Goal: Transaction & Acquisition: Purchase product/service

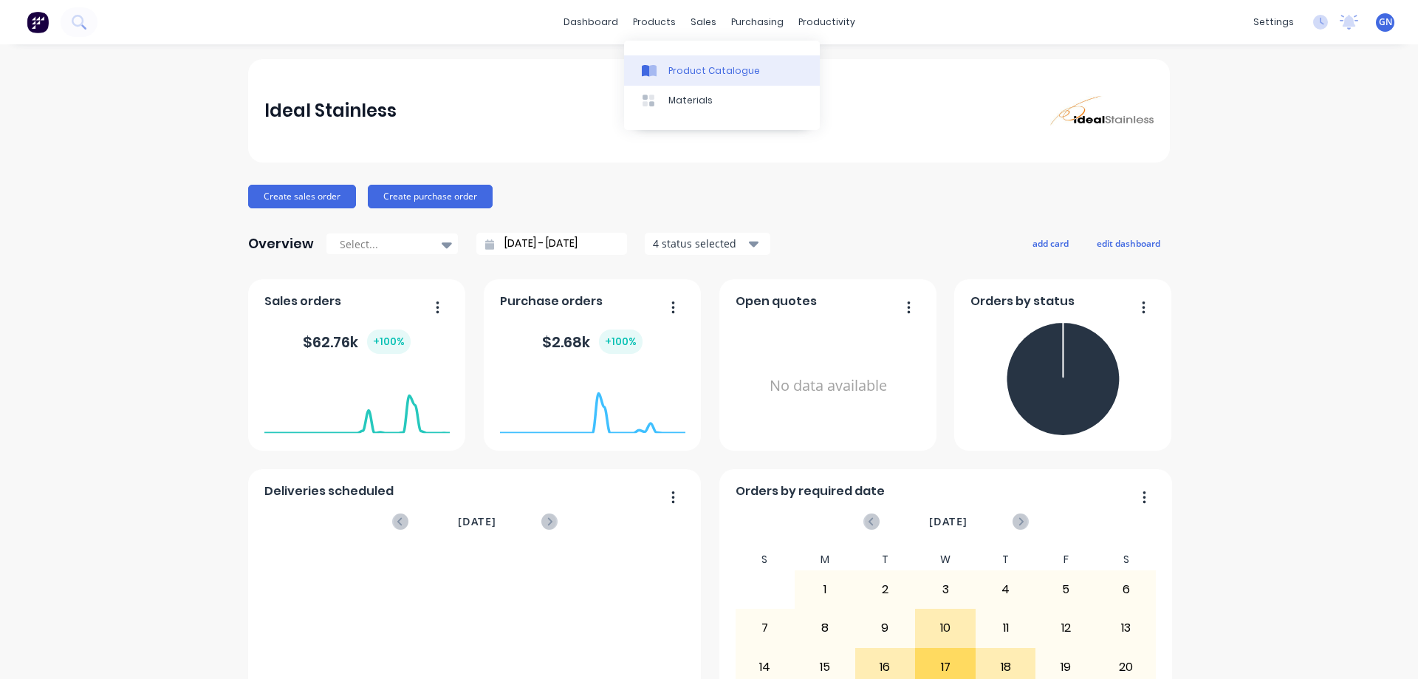
click at [686, 68] on div "Product Catalogue" at bounding box center [714, 70] width 92 height 13
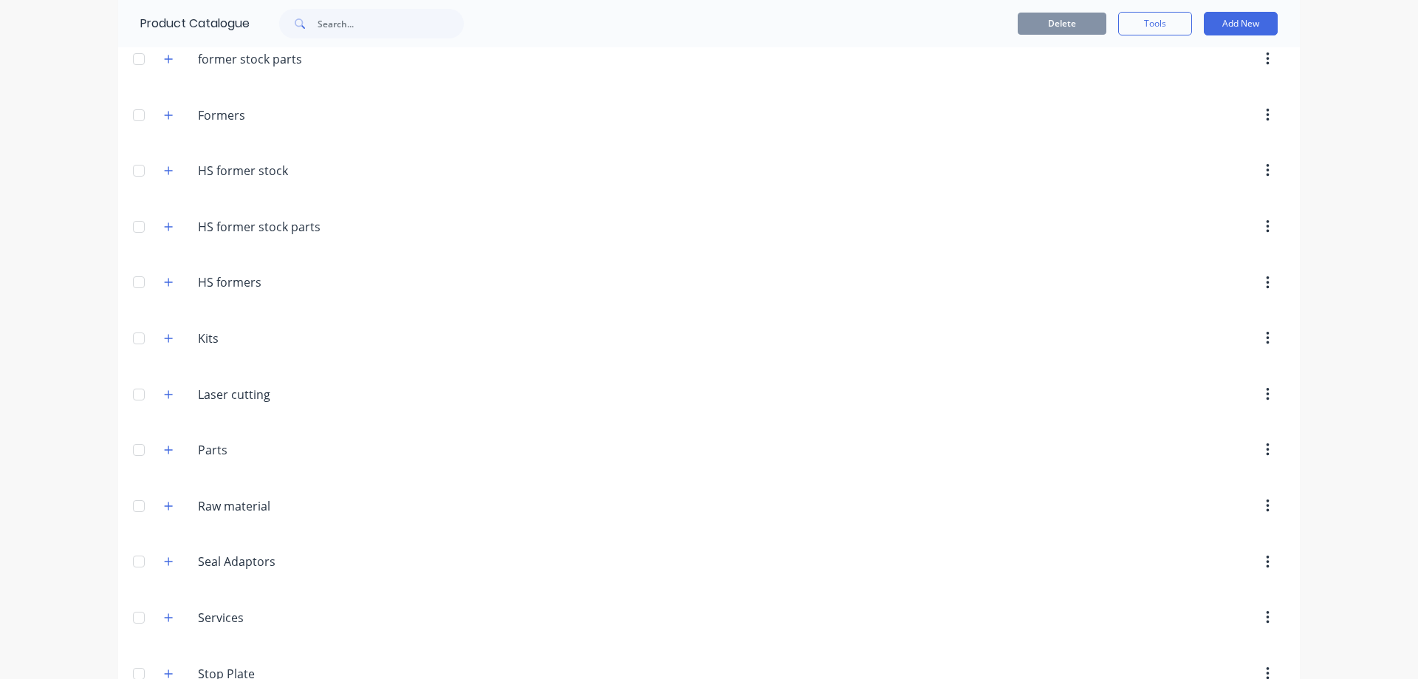
scroll to position [246, 0]
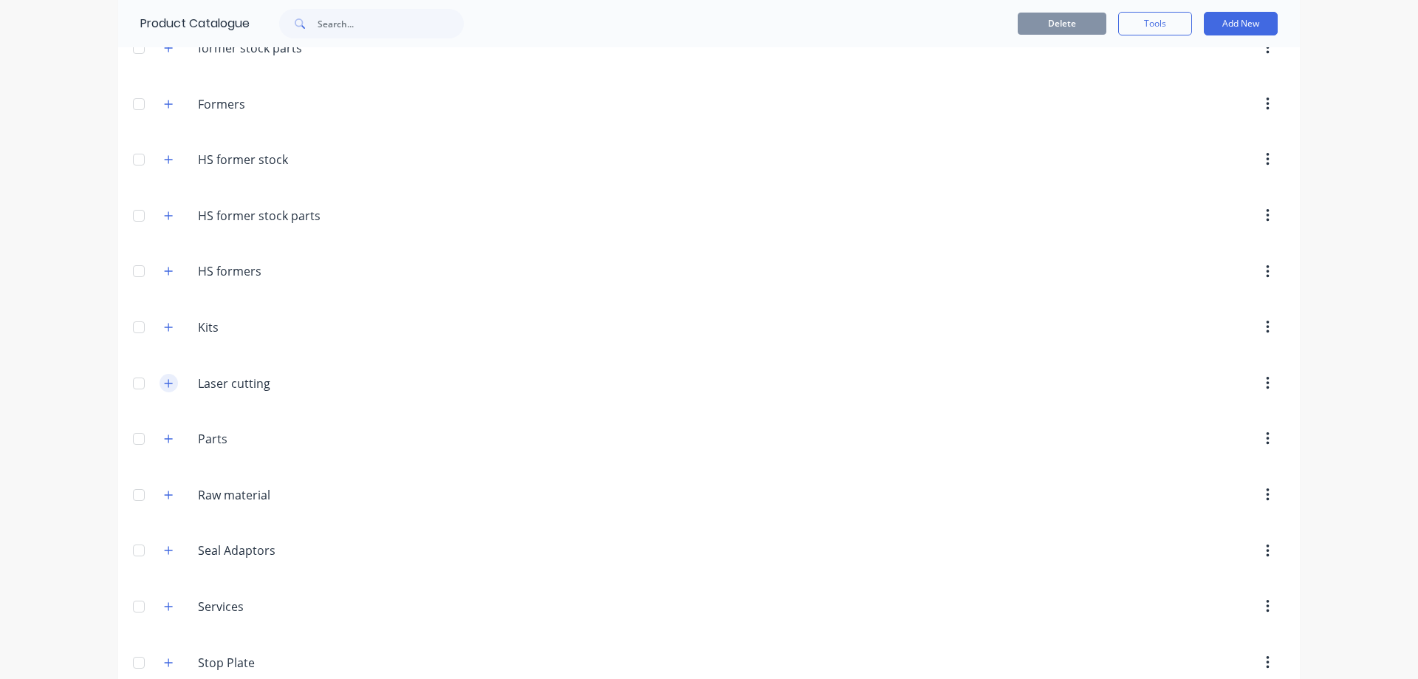
click at [165, 383] on icon "button" at bounding box center [169, 383] width 8 height 8
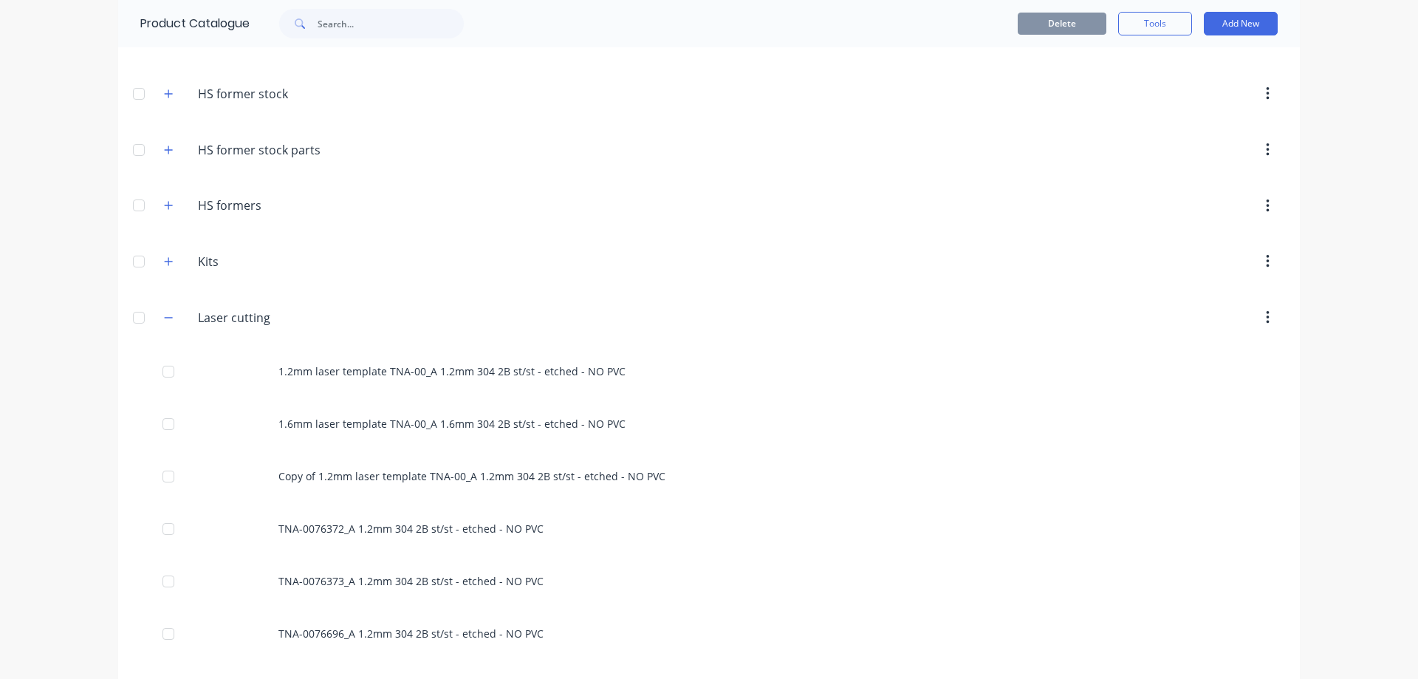
scroll to position [419, 0]
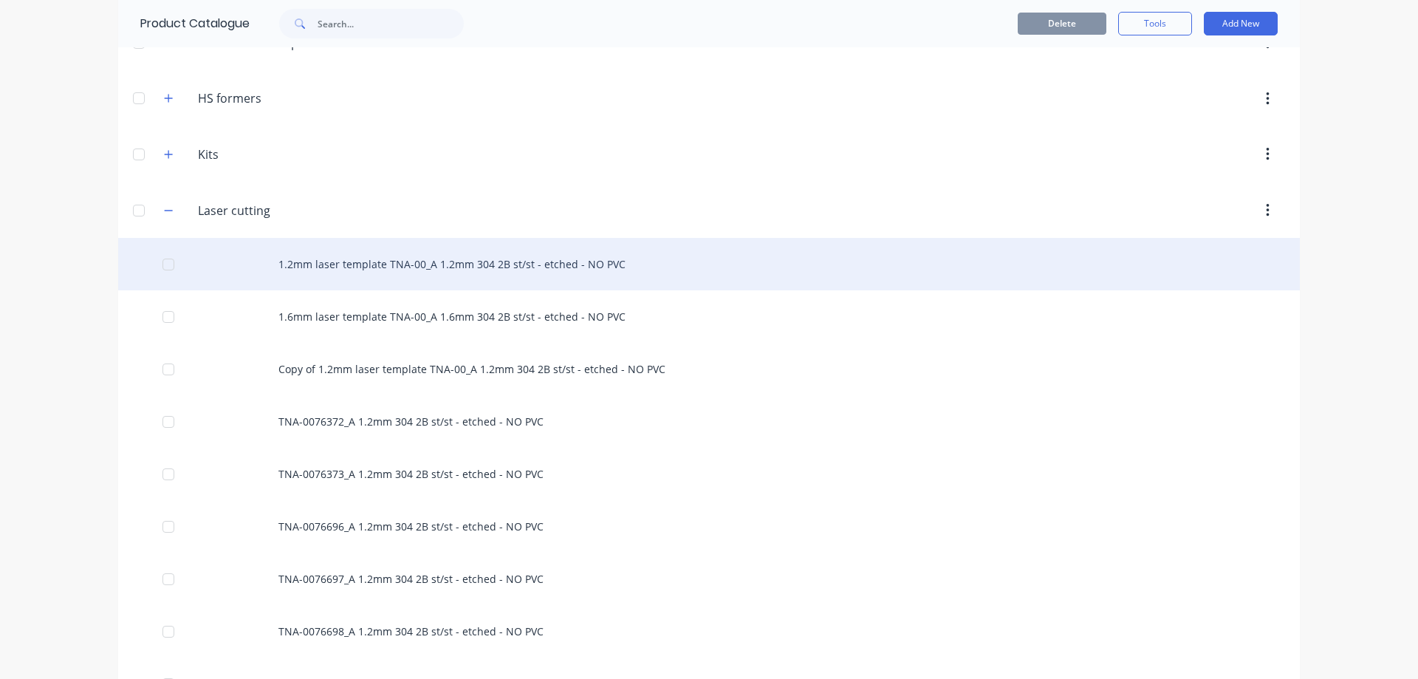
click at [477, 264] on div "1.2mm laser template TNA-00_A 1.2mm 304 2B st/st - etched - NO PVC" at bounding box center [709, 264] width 1182 height 52
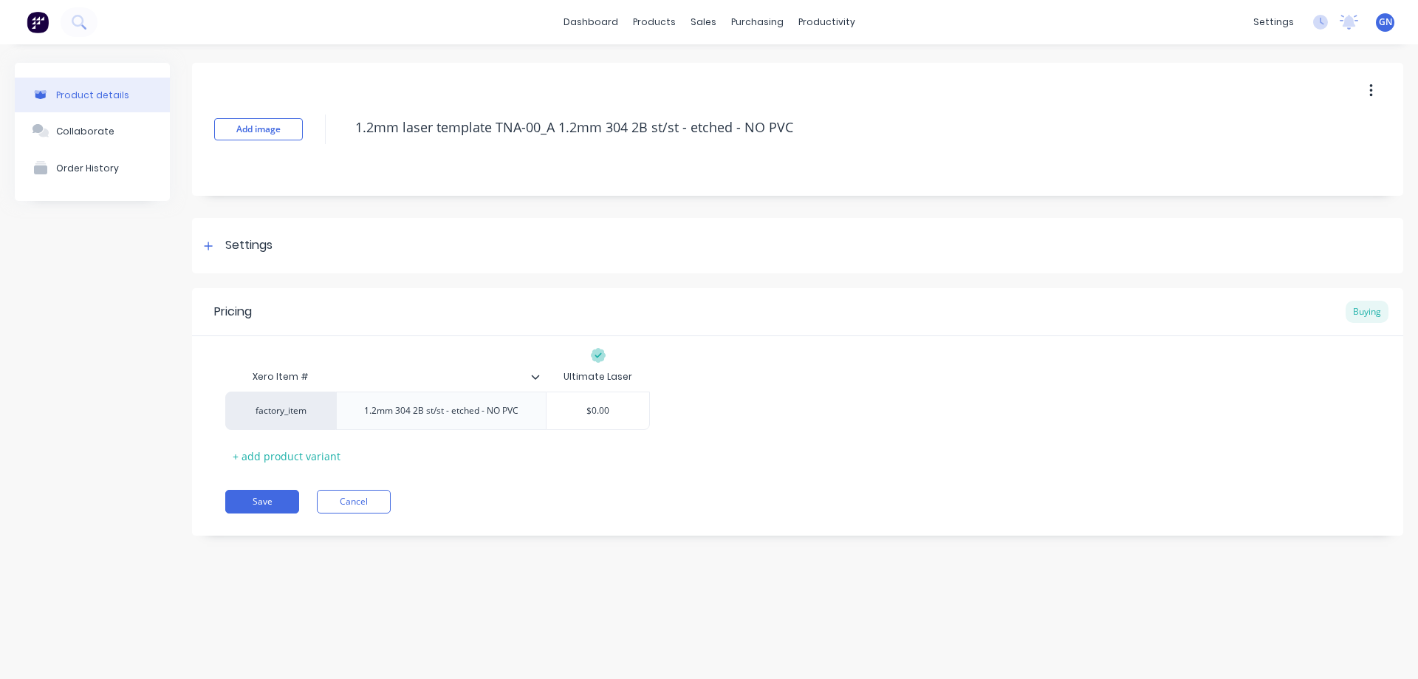
click at [1376, 86] on button "button" at bounding box center [1371, 91] width 35 height 27
click at [1284, 129] on span "Duplicate" at bounding box center [1317, 130] width 111 height 16
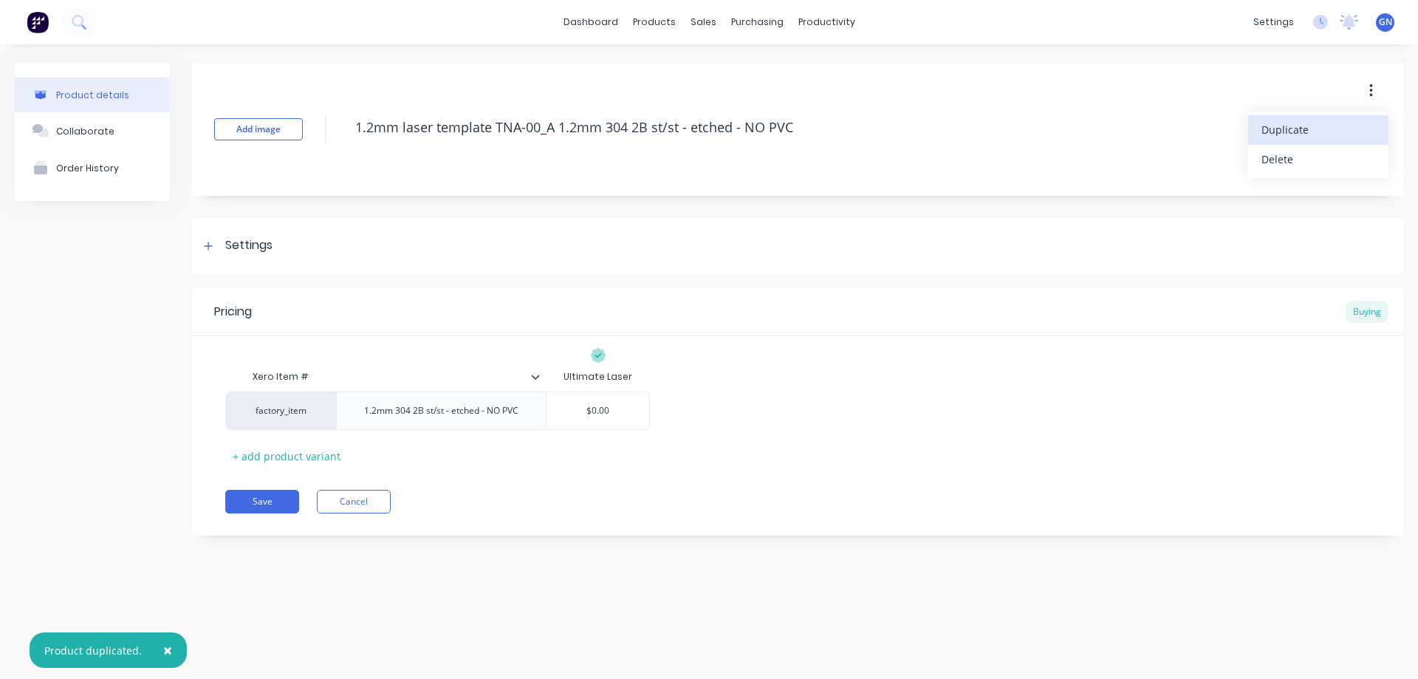
click at [1284, 129] on span "Duplicate" at bounding box center [1317, 130] width 111 height 16
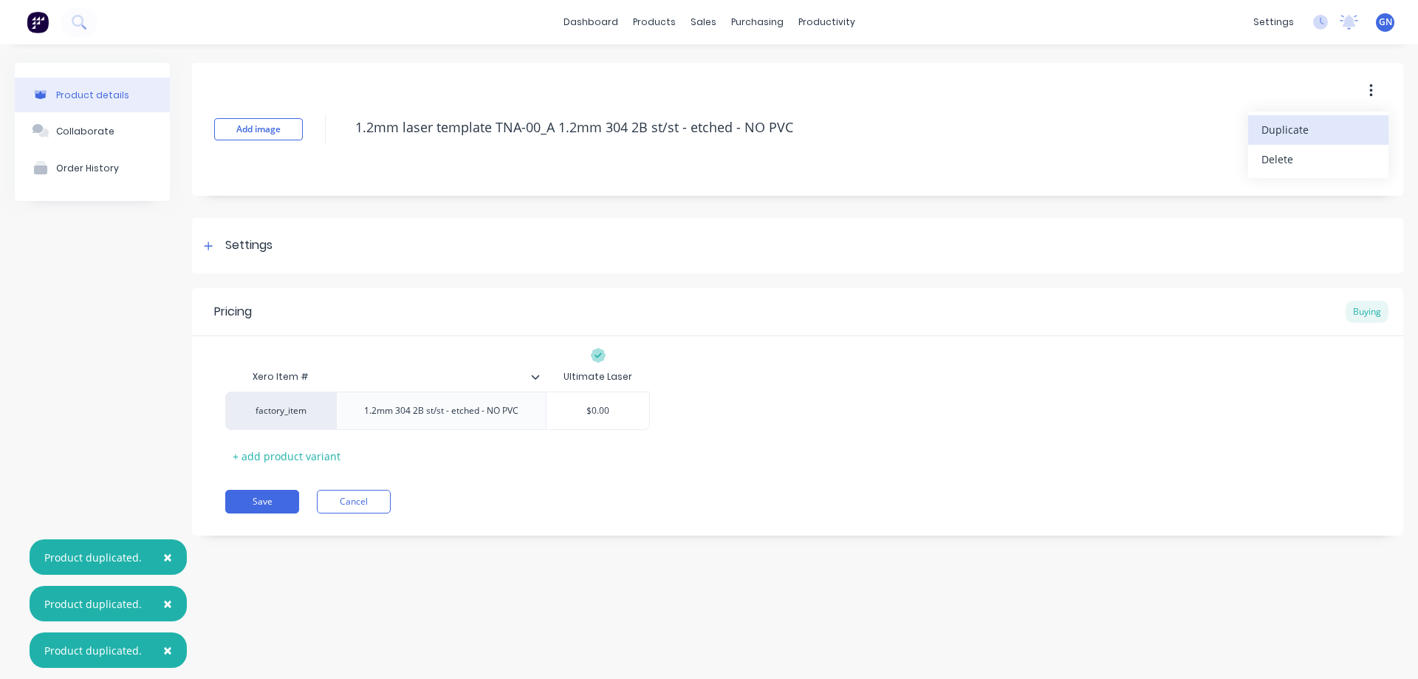
click at [1284, 129] on span "Duplicate" at bounding box center [1317, 130] width 111 height 16
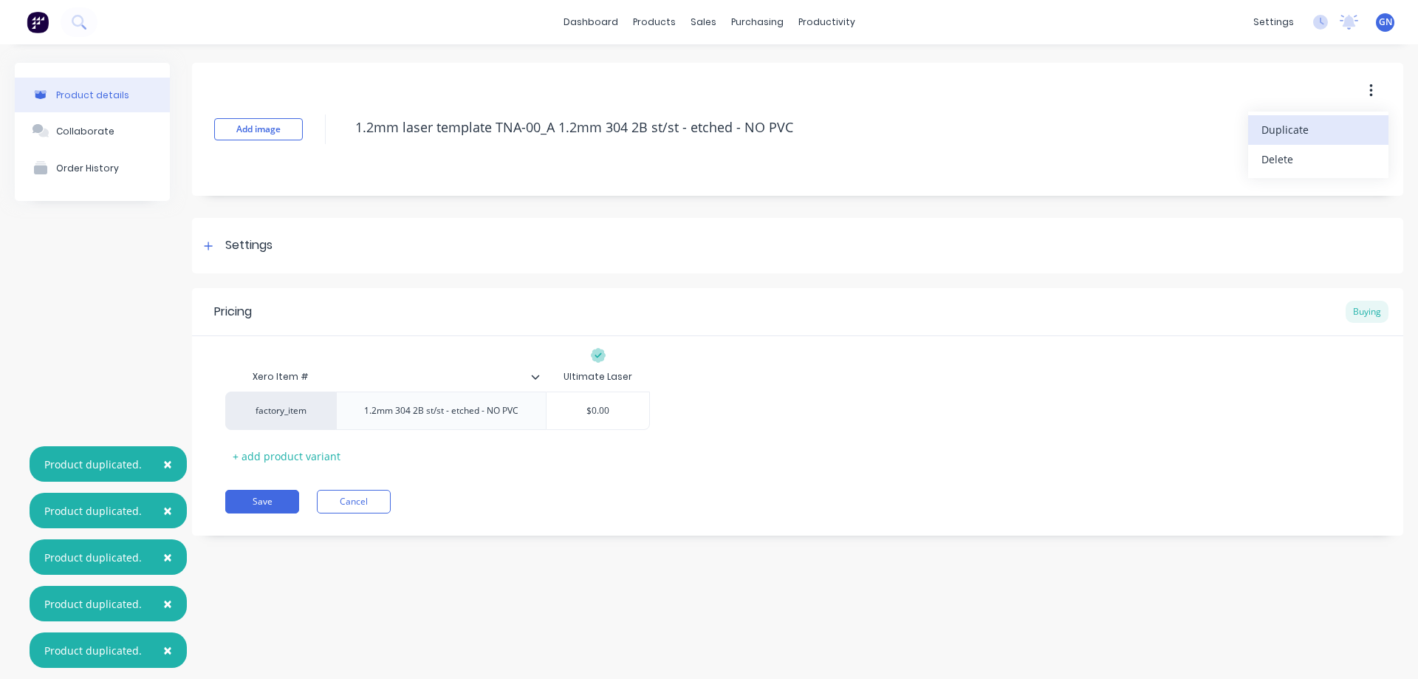
click at [1284, 129] on span "Duplicate" at bounding box center [1317, 130] width 111 height 16
click at [362, 504] on button "Cancel" at bounding box center [354, 502] width 74 height 24
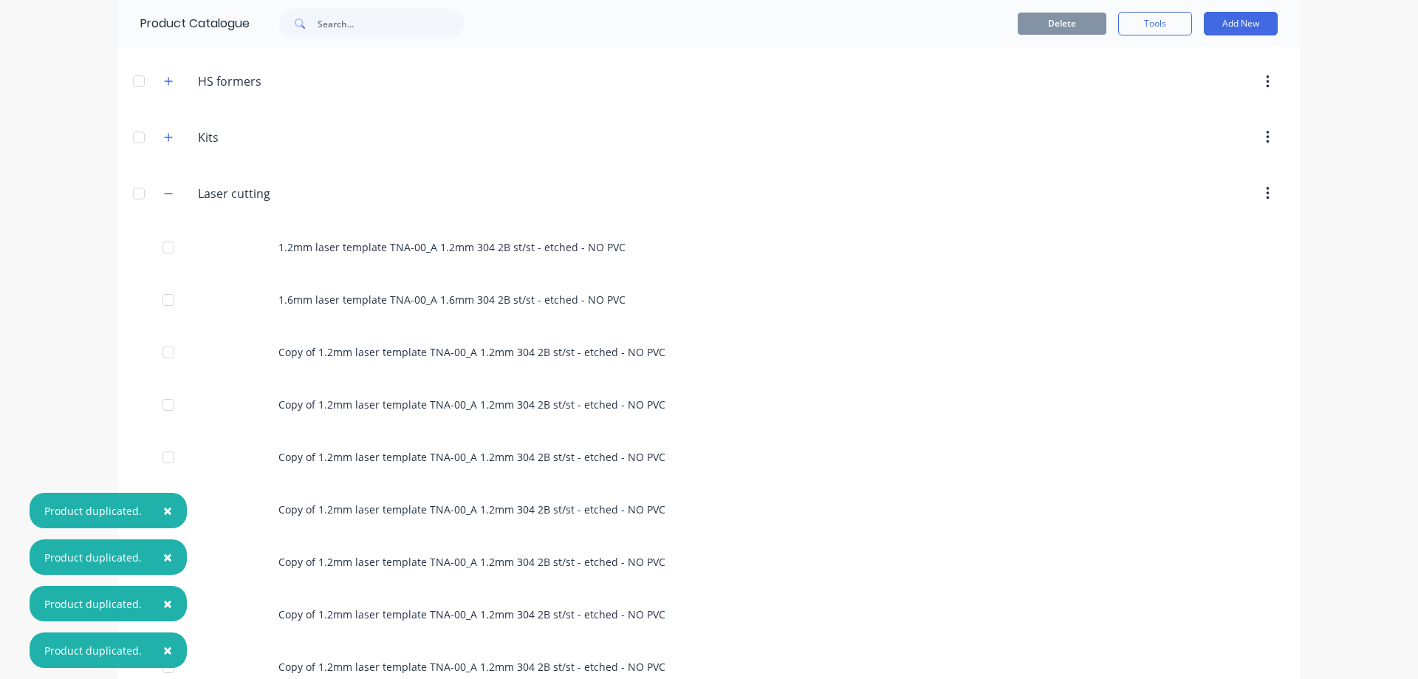
scroll to position [443, 0]
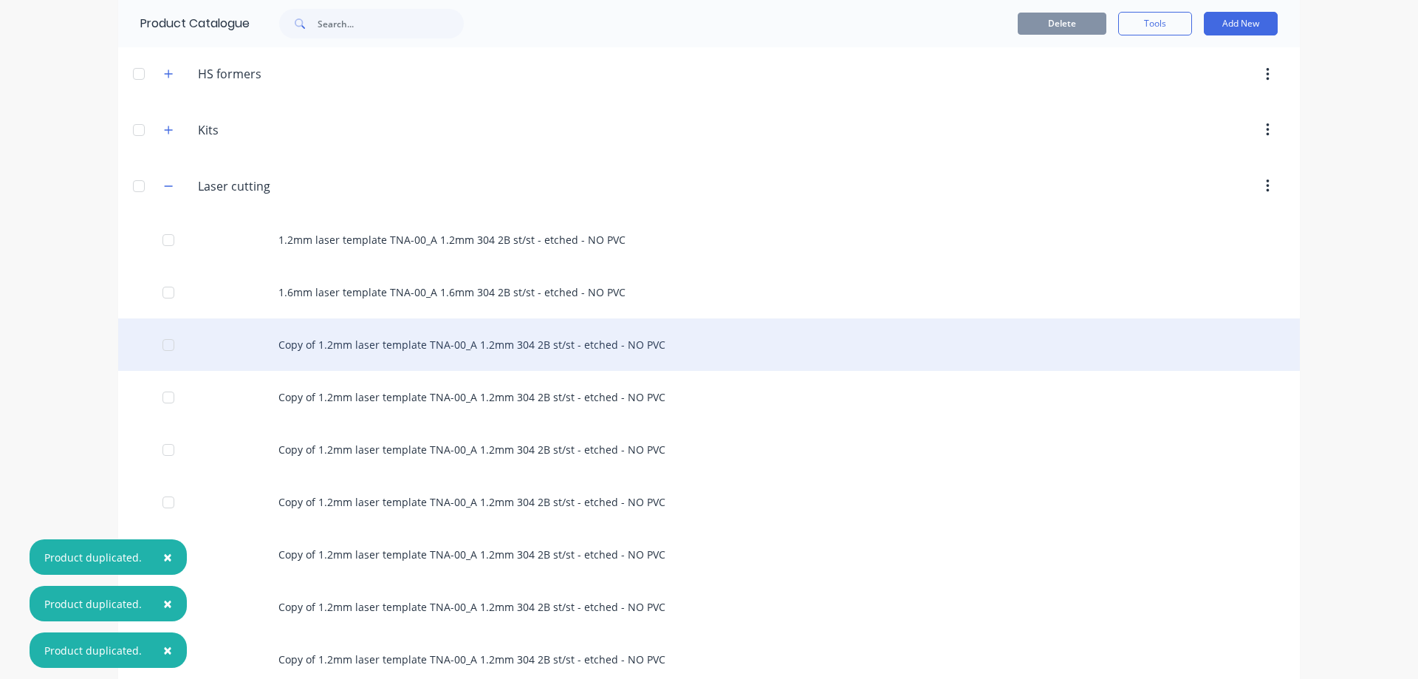
click at [460, 339] on div "Copy of 1.2mm laser template TNA-00_A 1.2mm 304 2B st/st - etched - NO PVC" at bounding box center [709, 344] width 1182 height 52
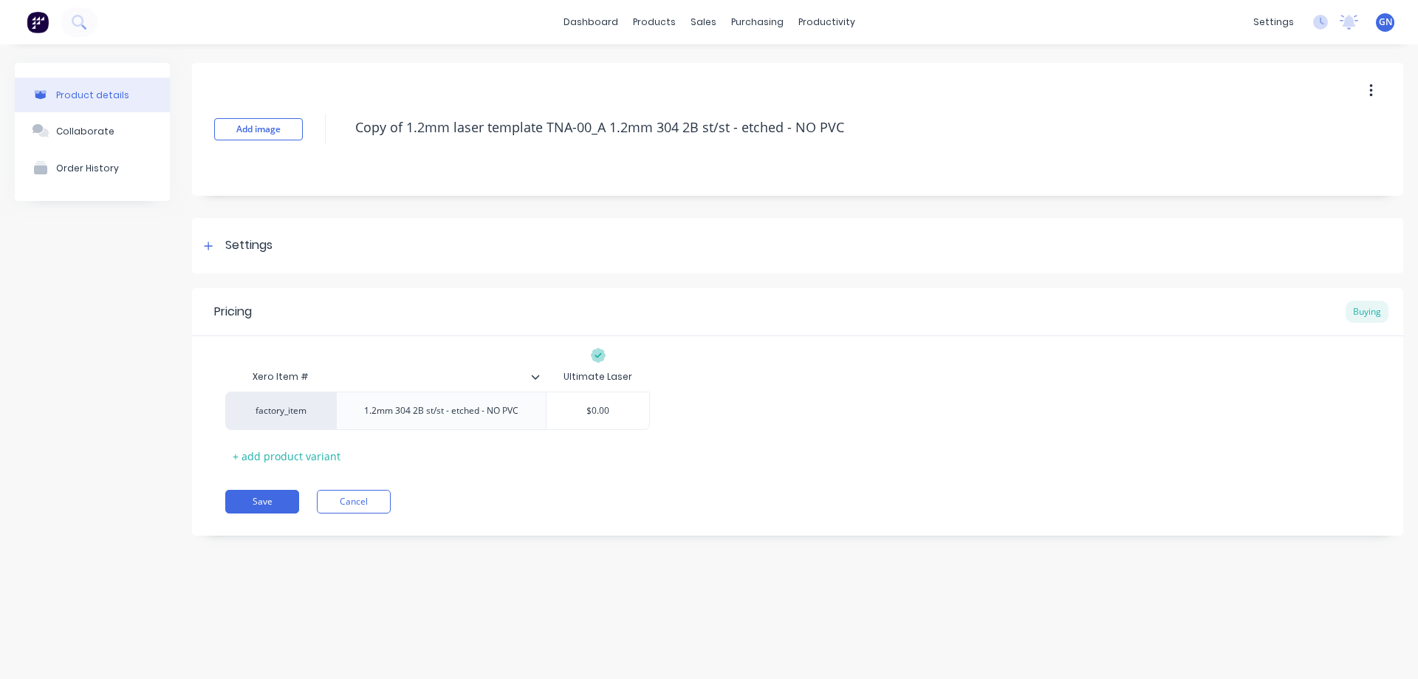
drag, startPoint x: 875, startPoint y: 124, endPoint x: 338, endPoint y: 140, distance: 537.2
click at [318, 130] on div "Add image Copy of 1.2mm laser template TNA-00_A 1.2mm 304 2B st/st - etched - N…" at bounding box center [797, 129] width 1211 height 133
paste textarea "TNA-0114286"
type textarea "x"
type textarea "TNA-0114286_A 1.2mm 304 2B st/st - etched - NO PVC"
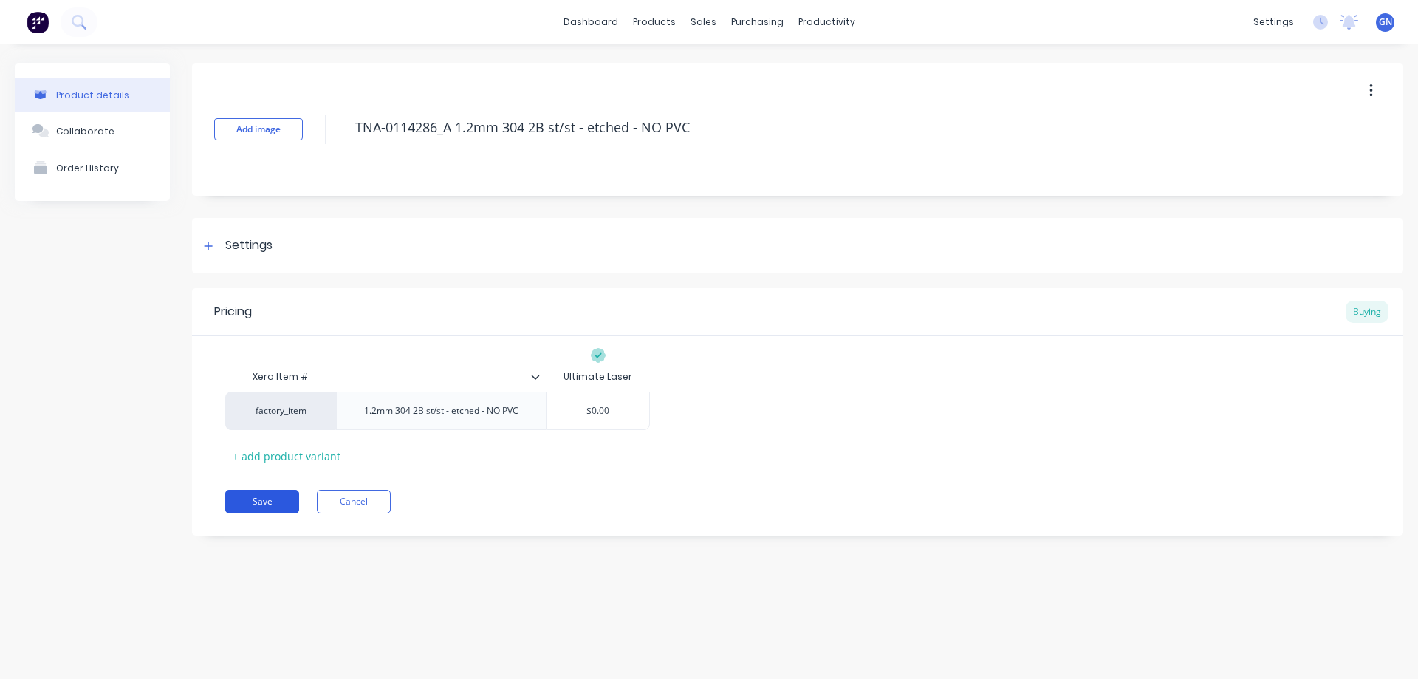
type textarea "x"
type textarea "TNA-0114286_A 1.2mm 304 2B st/st - etched - NO PVC"
click at [262, 499] on button "Save" at bounding box center [262, 502] width 74 height 24
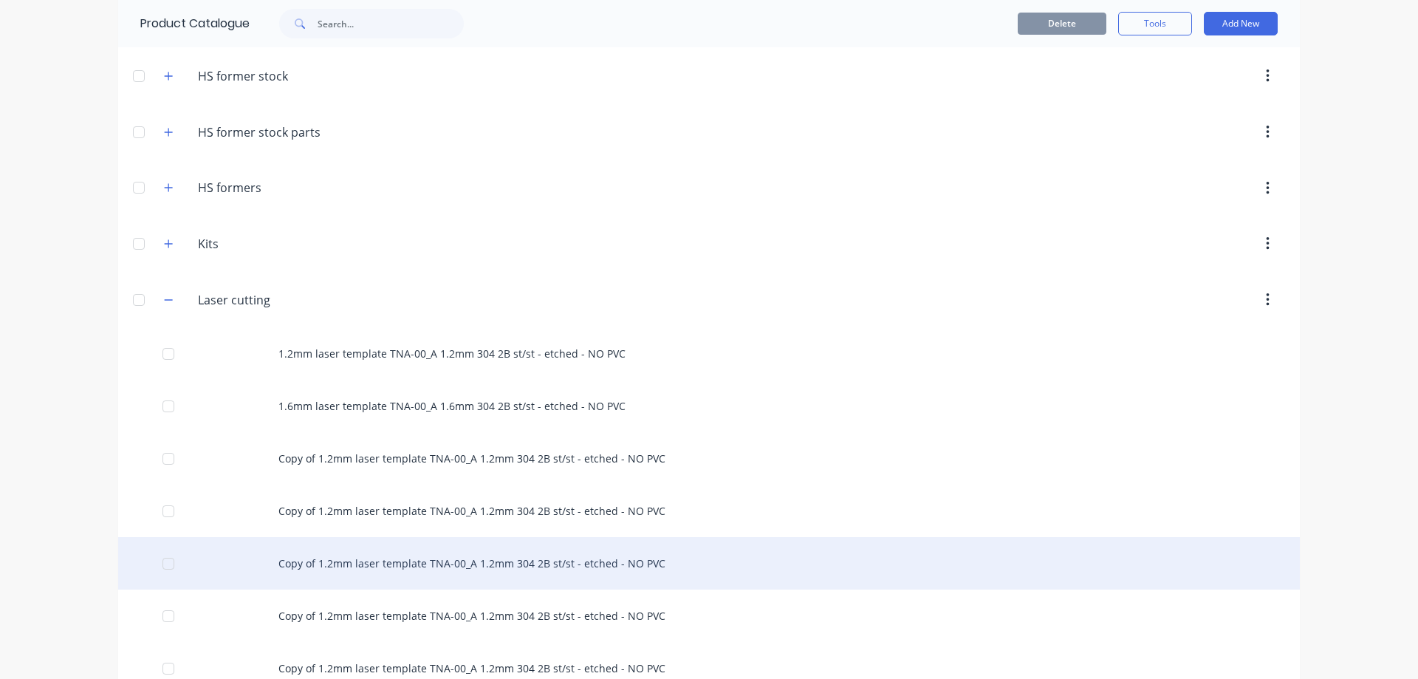
scroll to position [419, 0]
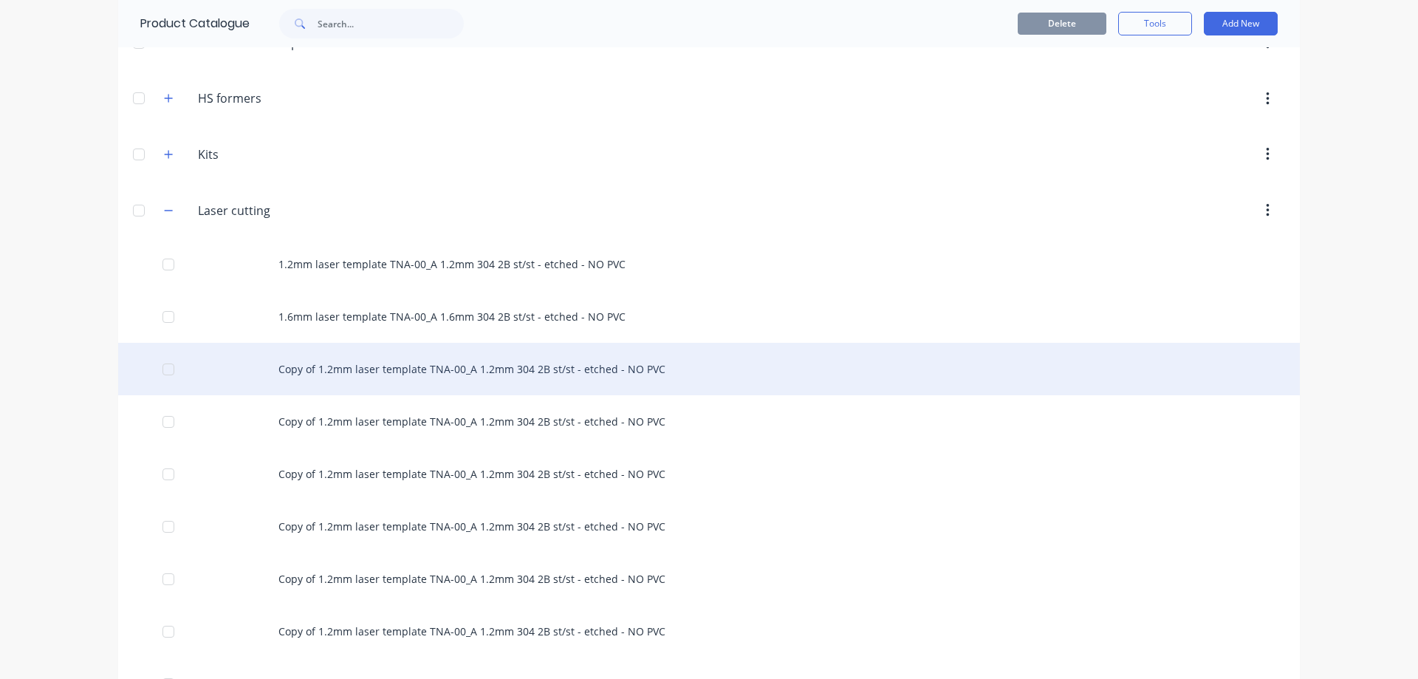
click at [387, 366] on div "Copy of 1.2mm laser template TNA-00_A 1.2mm 304 2B st/st - etched - NO PVC" at bounding box center [709, 369] width 1182 height 52
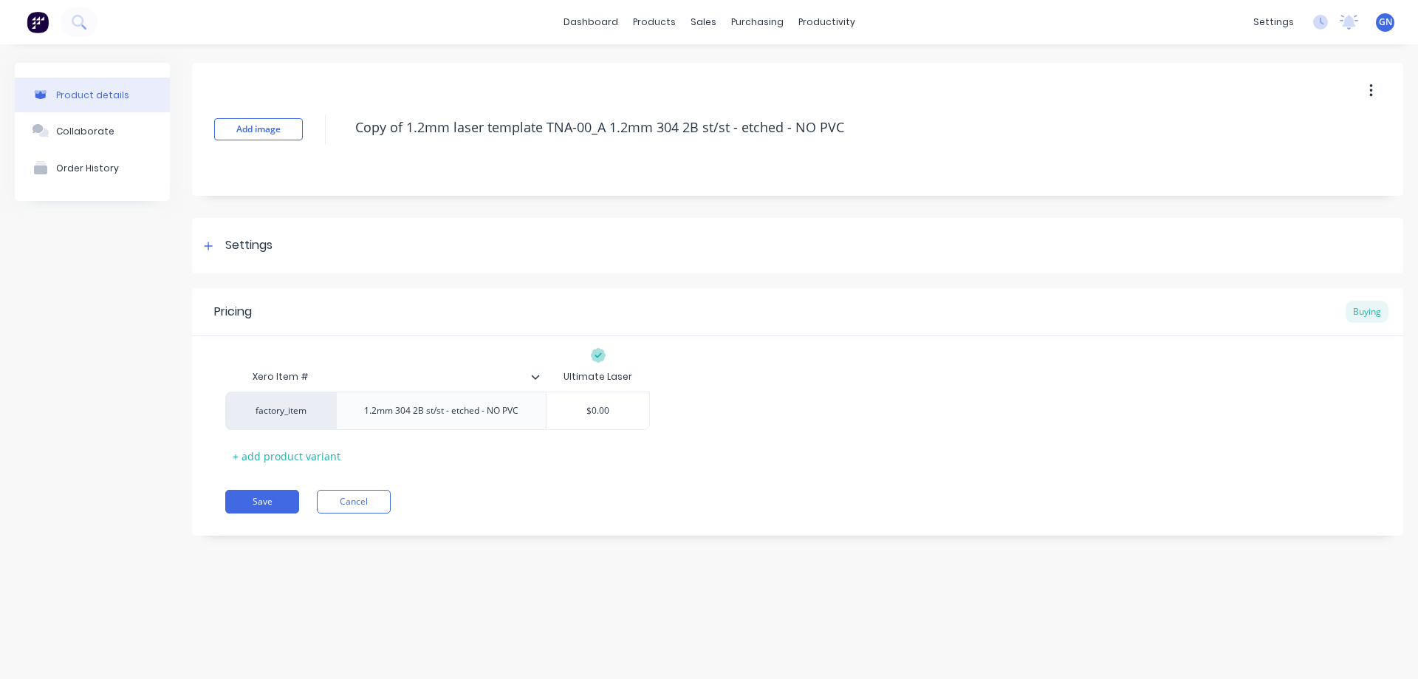
drag, startPoint x: 753, startPoint y: 131, endPoint x: 323, endPoint y: 146, distance: 430.2
click at [323, 146] on div "Add image Copy of 1.2mm laser template TNA-00_A 1.2mm 304 2B st/st - etched - N…" at bounding box center [797, 129] width 1211 height 133
paste textarea "TNA-0114287"
type textarea "x"
type textarea "TNA-0114287_A 1.2mm 304 2B st/st - etched - NO PVC"
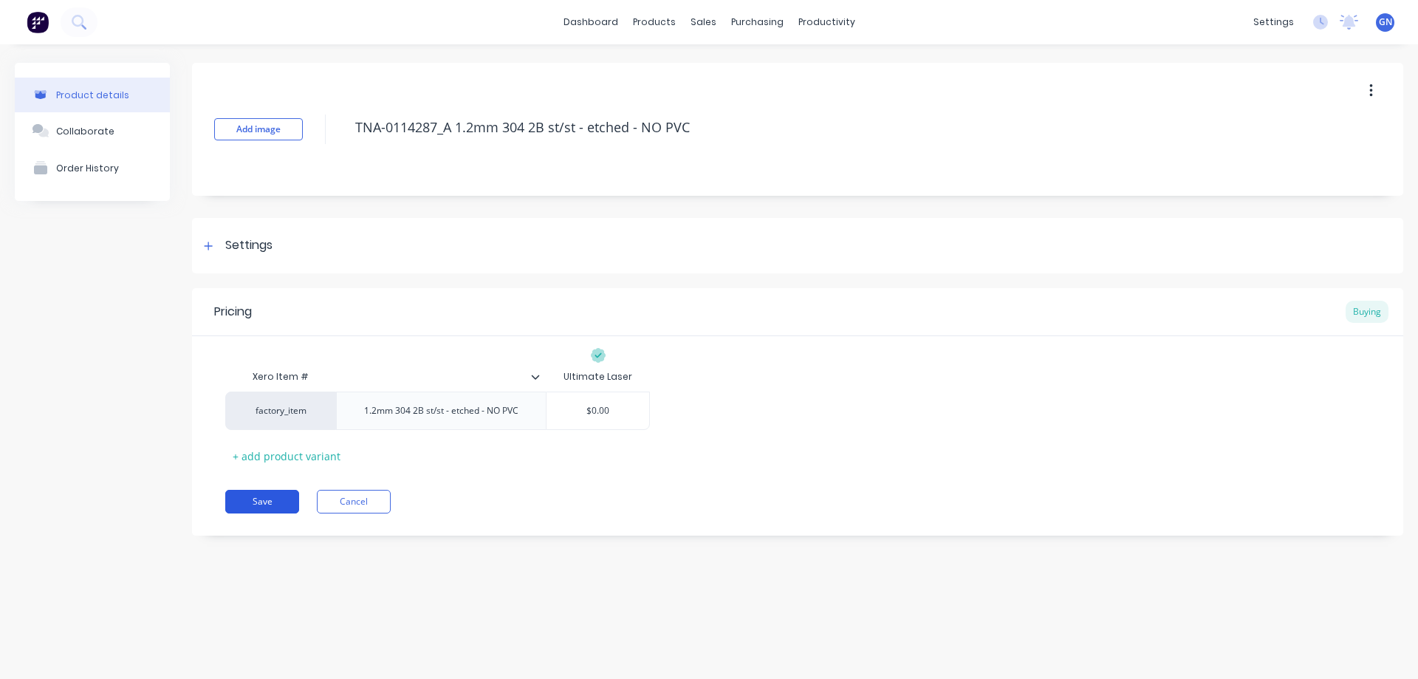
type textarea "x"
type textarea "TNA-0114287_A 1.2mm 304 2B st/st - etched - NO PVC"
click at [264, 501] on button "Save" at bounding box center [262, 502] width 74 height 24
type textarea "x"
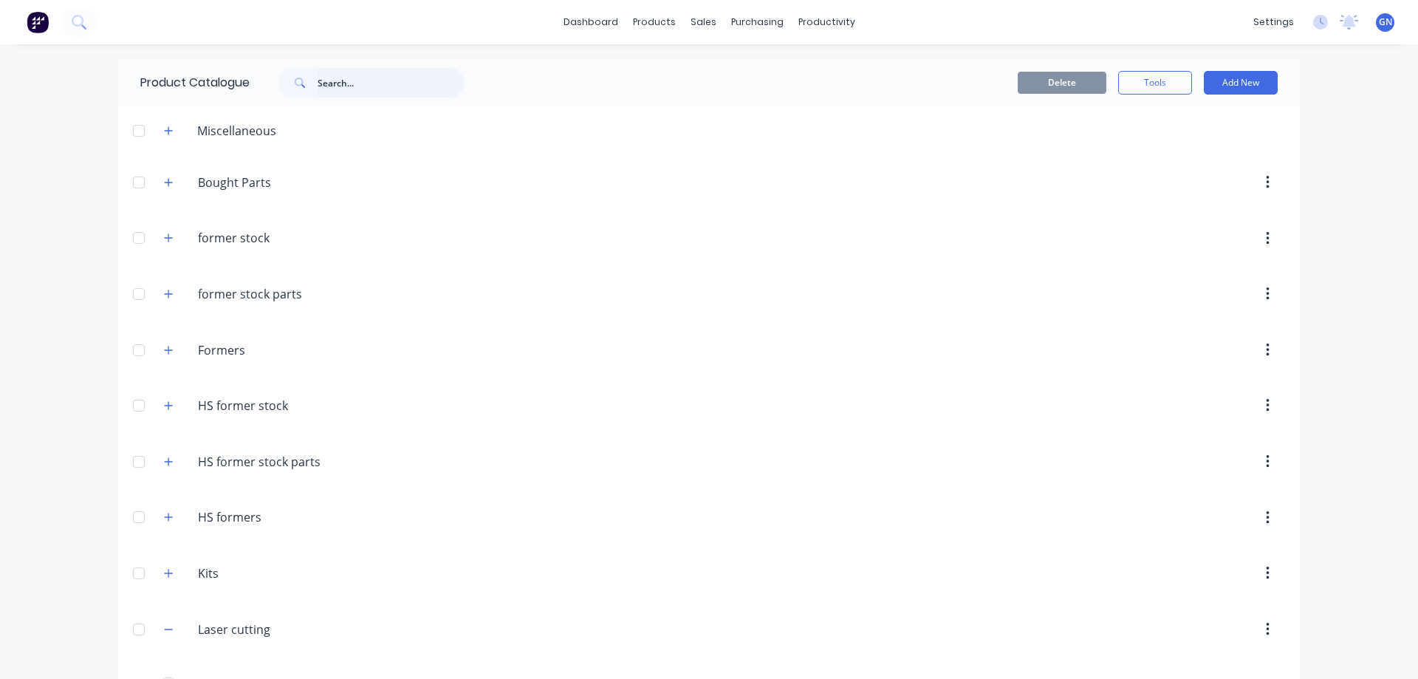
click at [355, 81] on input "text" at bounding box center [391, 83] width 146 height 30
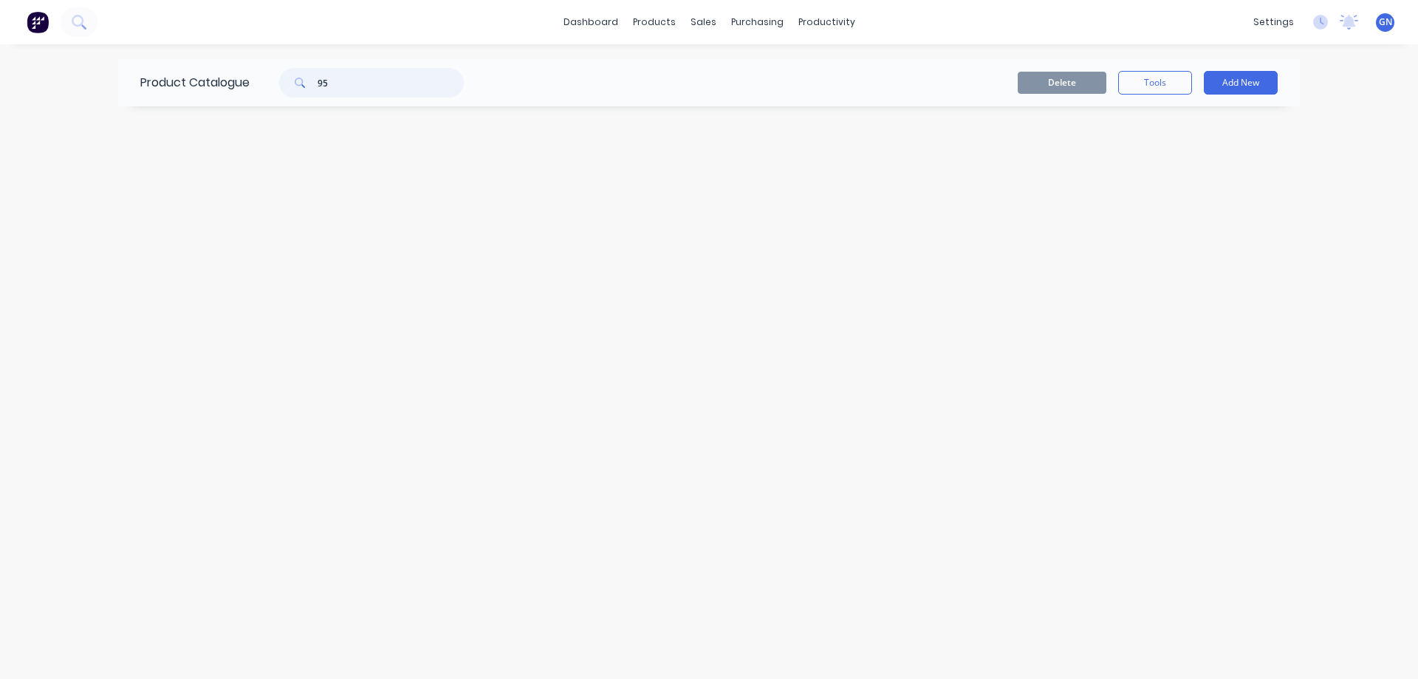
type input "9"
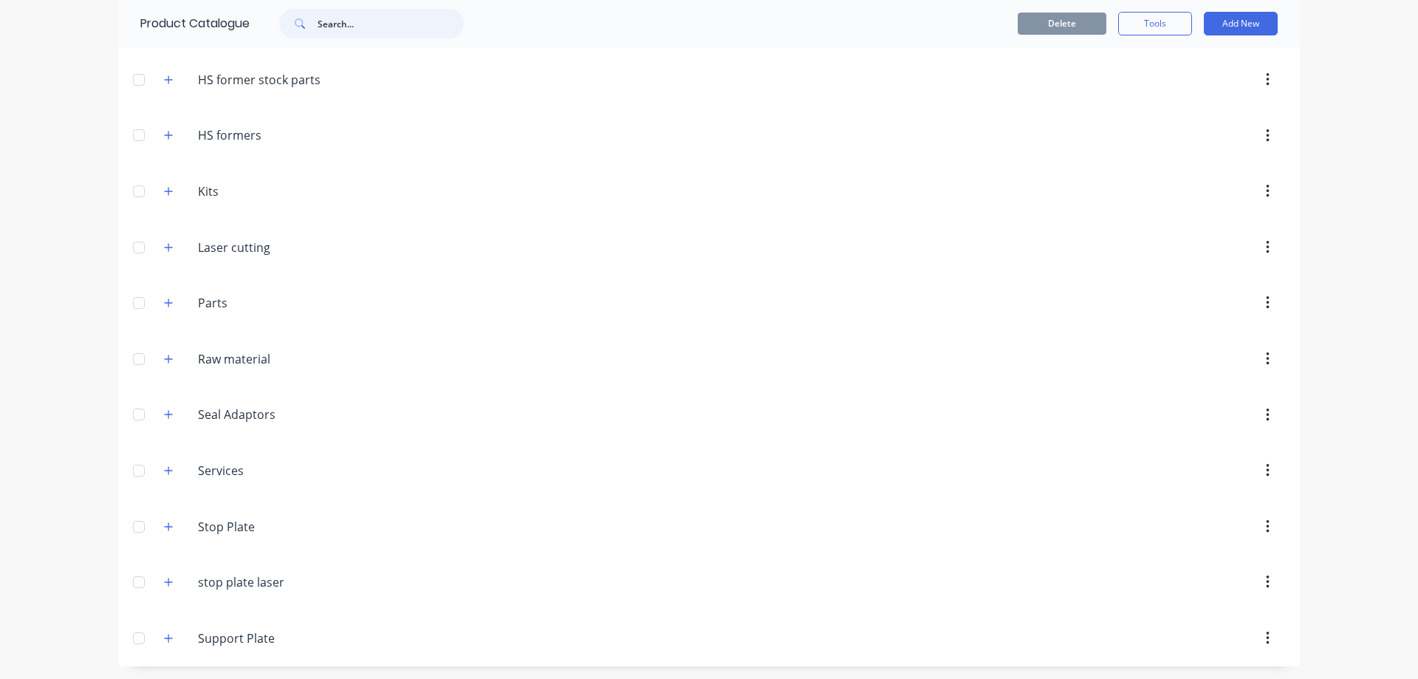
scroll to position [384, 0]
click at [165, 245] on icon "button" at bounding box center [169, 245] width 8 height 8
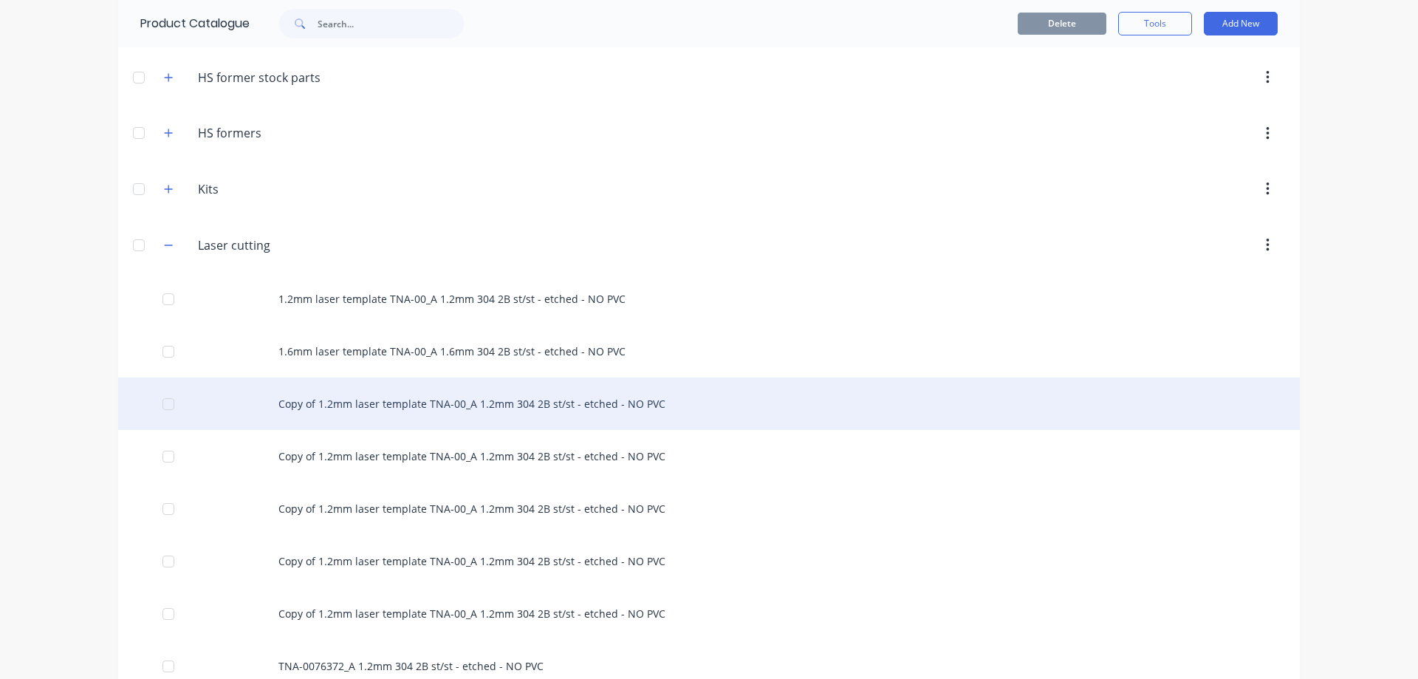
click at [530, 406] on div "Copy of 1.2mm laser template TNA-00_A 1.2mm 304 2B st/st - etched - NO PVC" at bounding box center [709, 403] width 1182 height 52
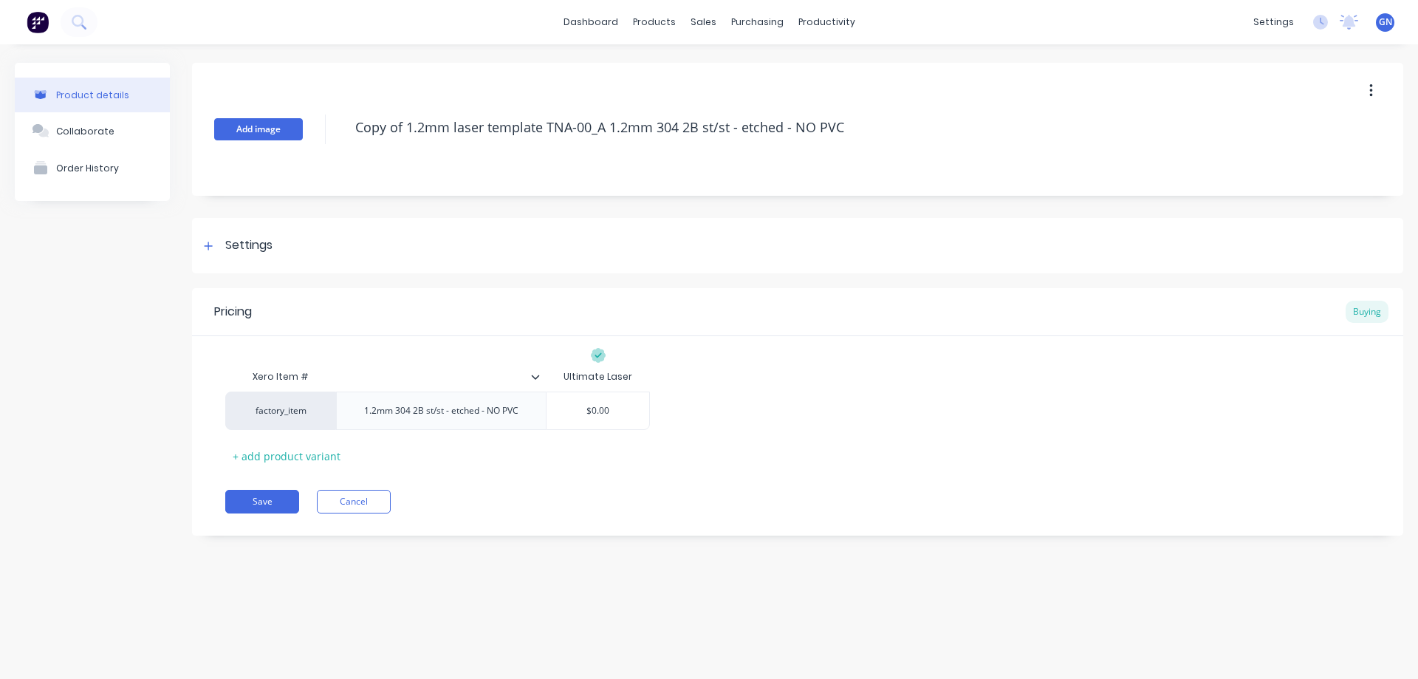
drag, startPoint x: 898, startPoint y: 123, endPoint x: 287, endPoint y: 127, distance: 610.9
click at [287, 127] on div "Add image Copy of 1.2mm laser template TNA-00_A 1.2mm 304 2B st/st - etched - N…" at bounding box center [797, 129] width 1211 height 133
paste textarea "TNA-009514"
type textarea "x"
type textarea "TNA-0095140_A 1.2mm 304 2B st/st - etched - NO PVC"
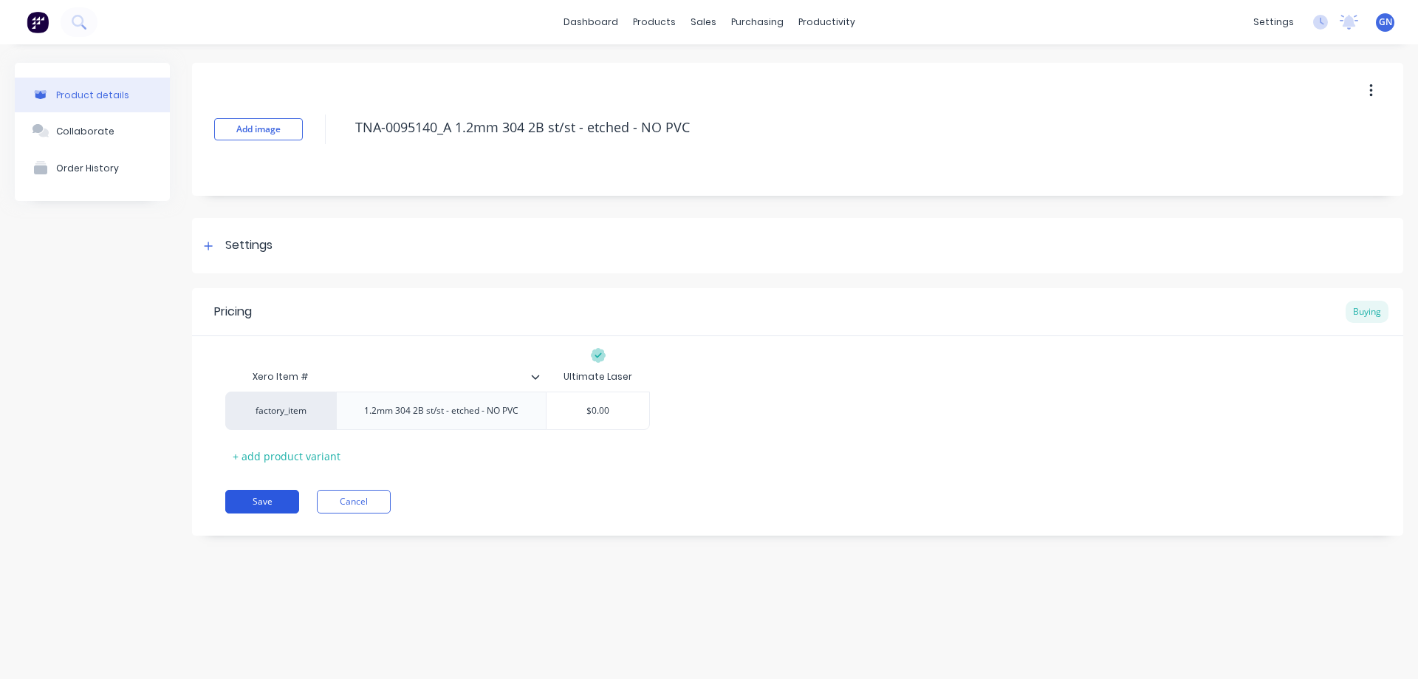
type textarea "x"
type textarea "TNA-0095140_A 1.2mm 304 2B st/st - etched - NO PVC"
click at [270, 504] on button "Save" at bounding box center [262, 502] width 74 height 24
type textarea "x"
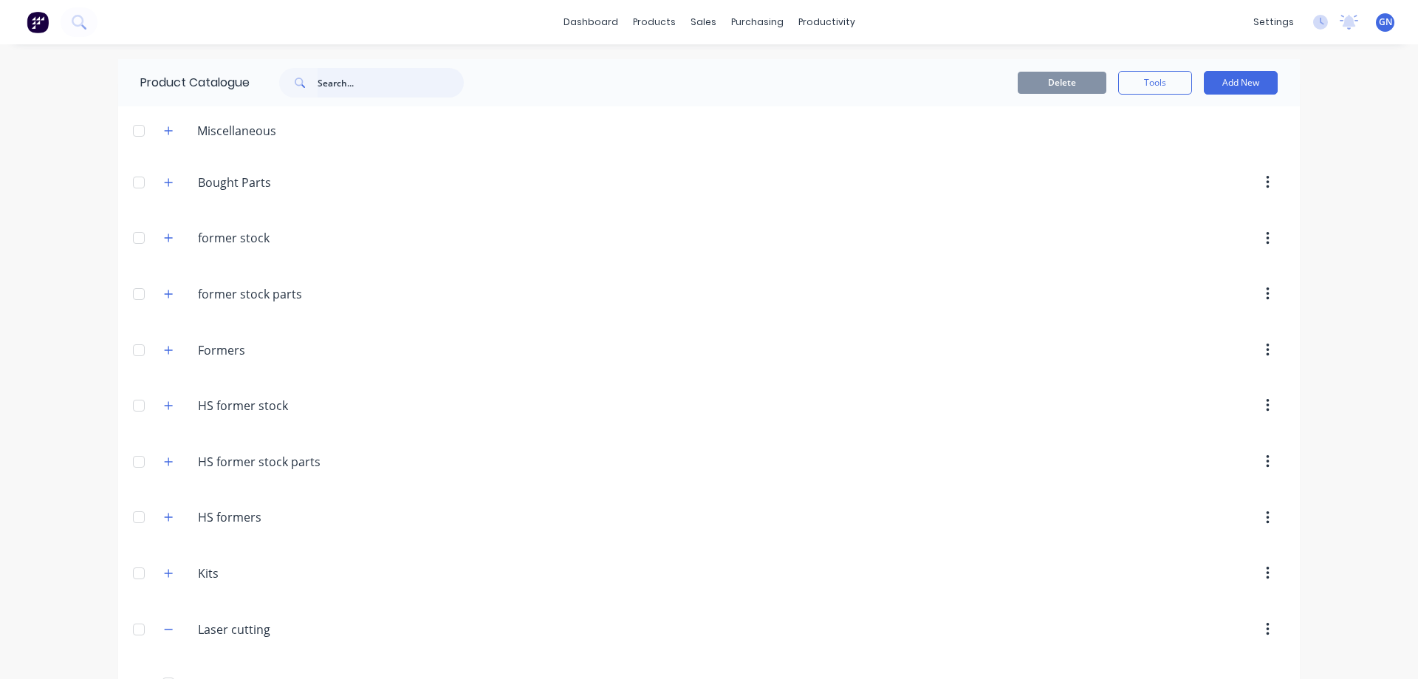
click at [351, 87] on input "text" at bounding box center [391, 83] width 146 height 30
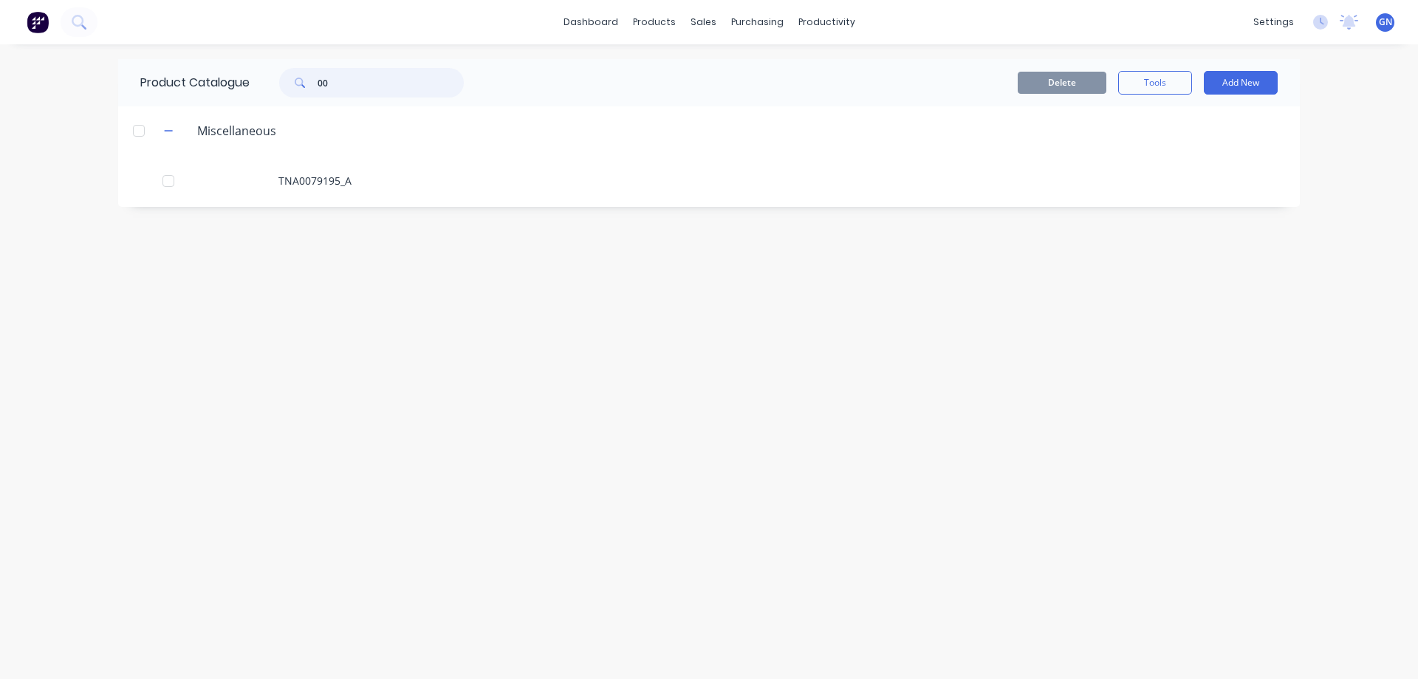
type input "0"
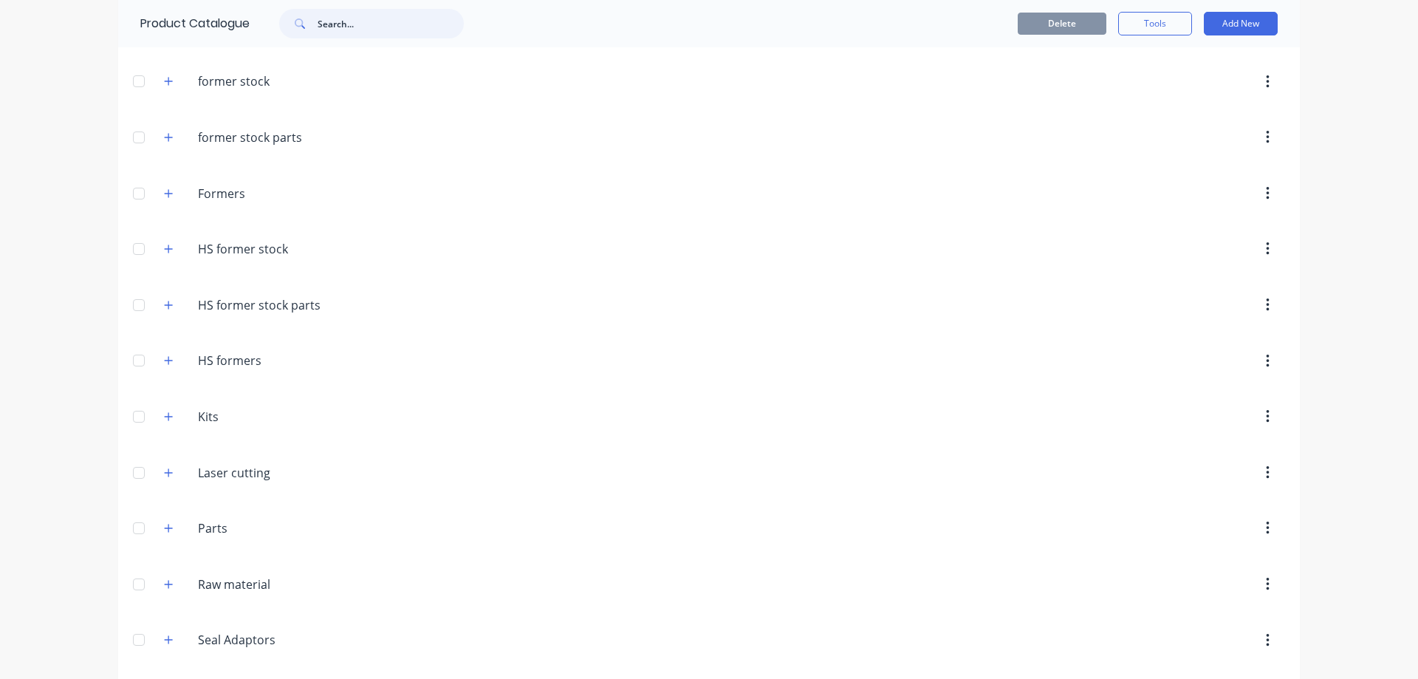
scroll to position [295, 0]
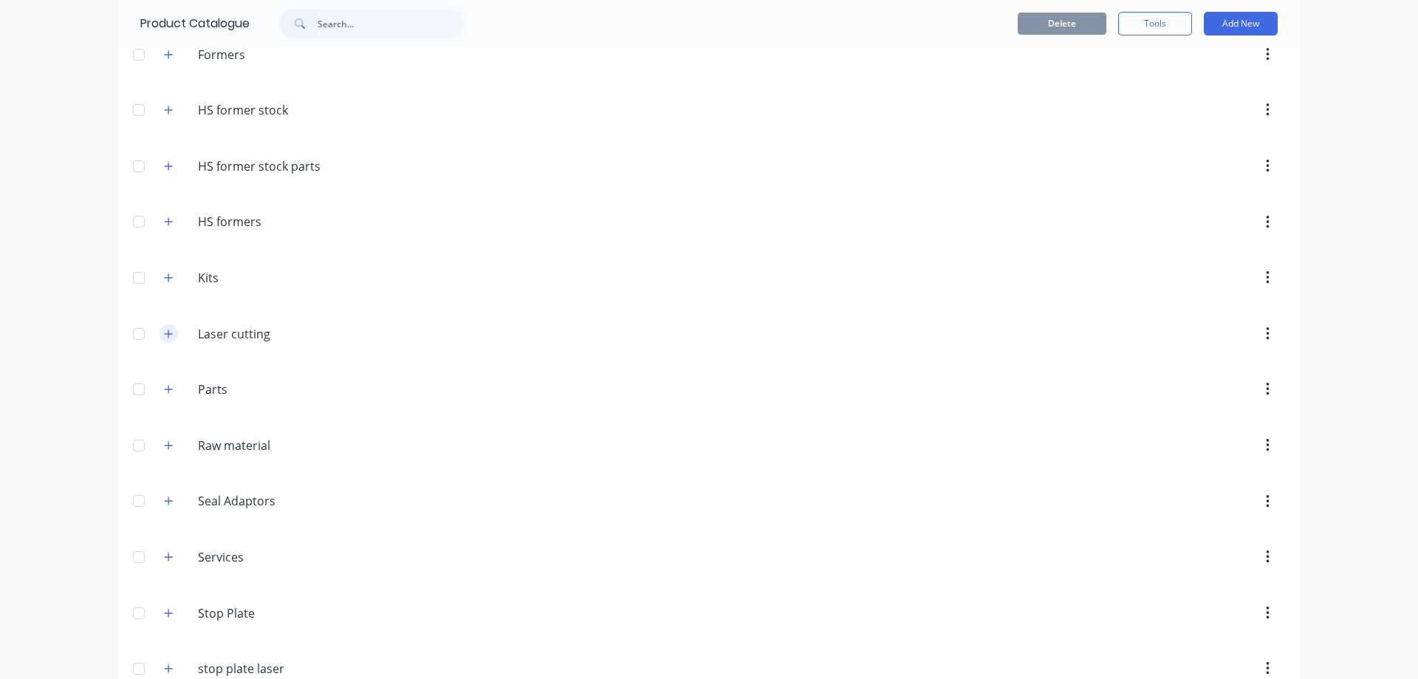
click at [164, 335] on icon "button" at bounding box center [168, 334] width 9 height 10
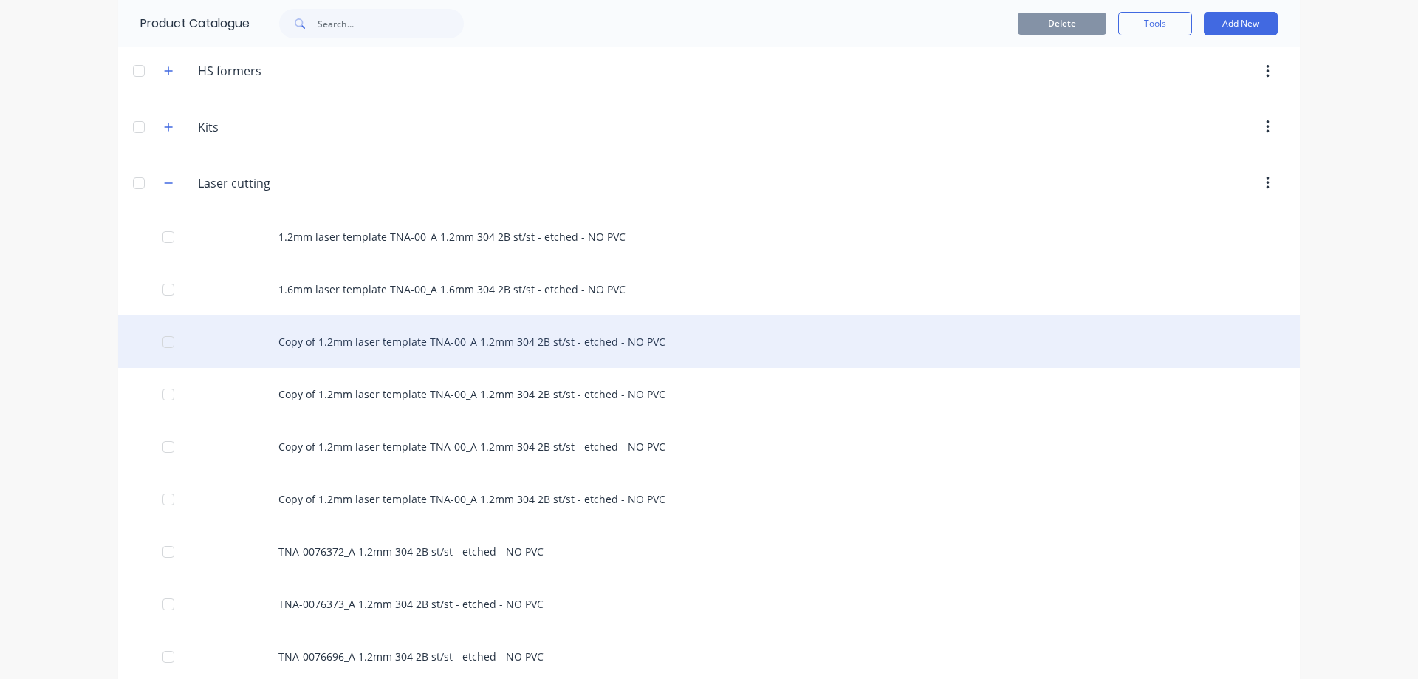
scroll to position [493, 0]
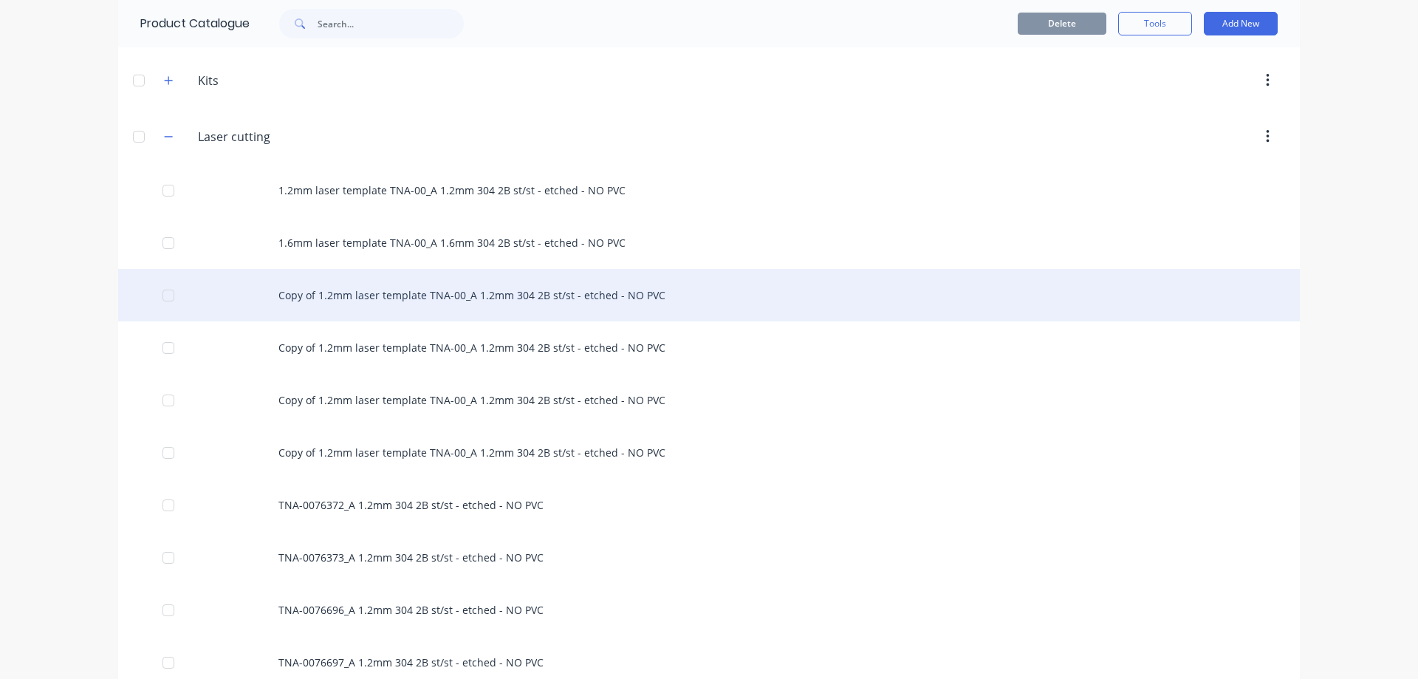
click at [422, 296] on div "Copy of 1.2mm laser template TNA-00_A 1.2mm 304 2B st/st - etched - NO PVC" at bounding box center [709, 295] width 1182 height 52
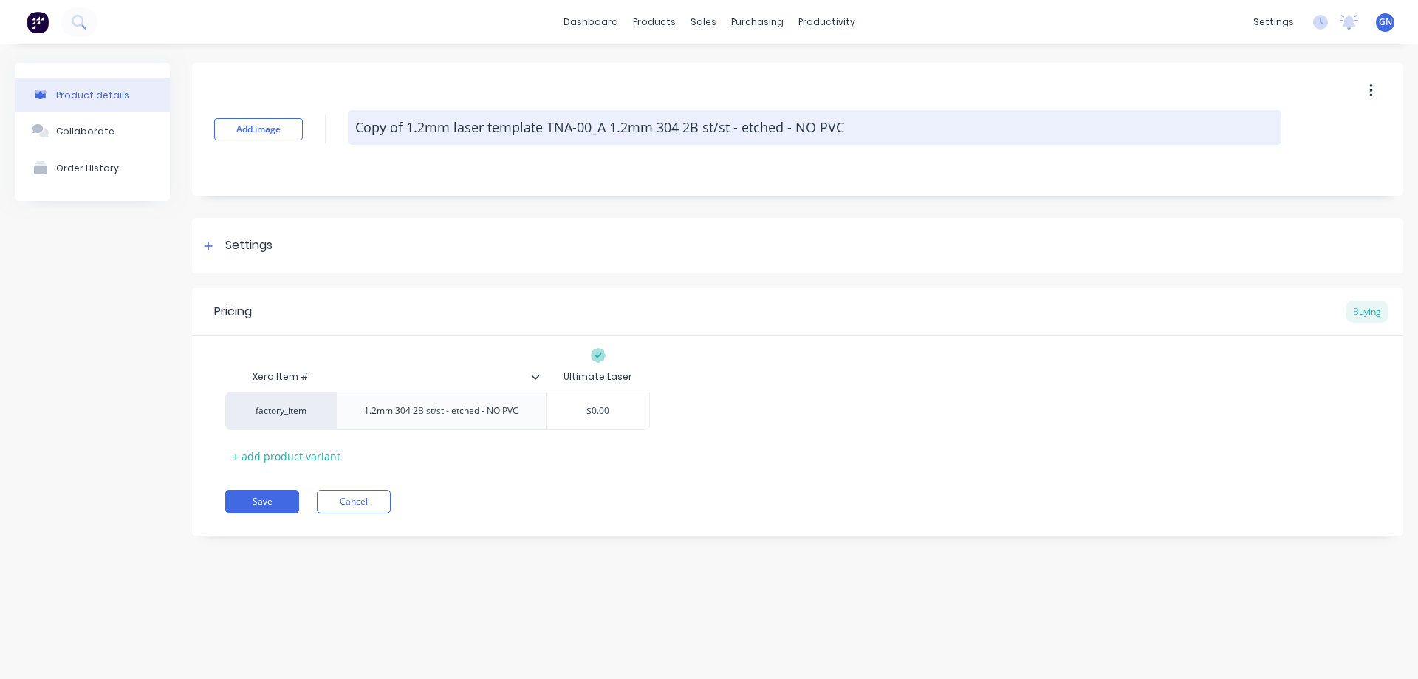
click at [888, 130] on textarea "Copy of 1.2mm laser template TNA-00_A 1.2mm 304 2B st/st - etched - NO PVC" at bounding box center [815, 127] width 934 height 35
drag, startPoint x: 873, startPoint y: 130, endPoint x: 351, endPoint y: 120, distance: 522.3
click at [351, 120] on textarea "Copy of 1.2mm laser template TNA-00_A 1.2mm 304 2B st/st - etched - NO PVC" at bounding box center [815, 127] width 934 height 35
paste textarea "TNA-007919"
type textarea "x"
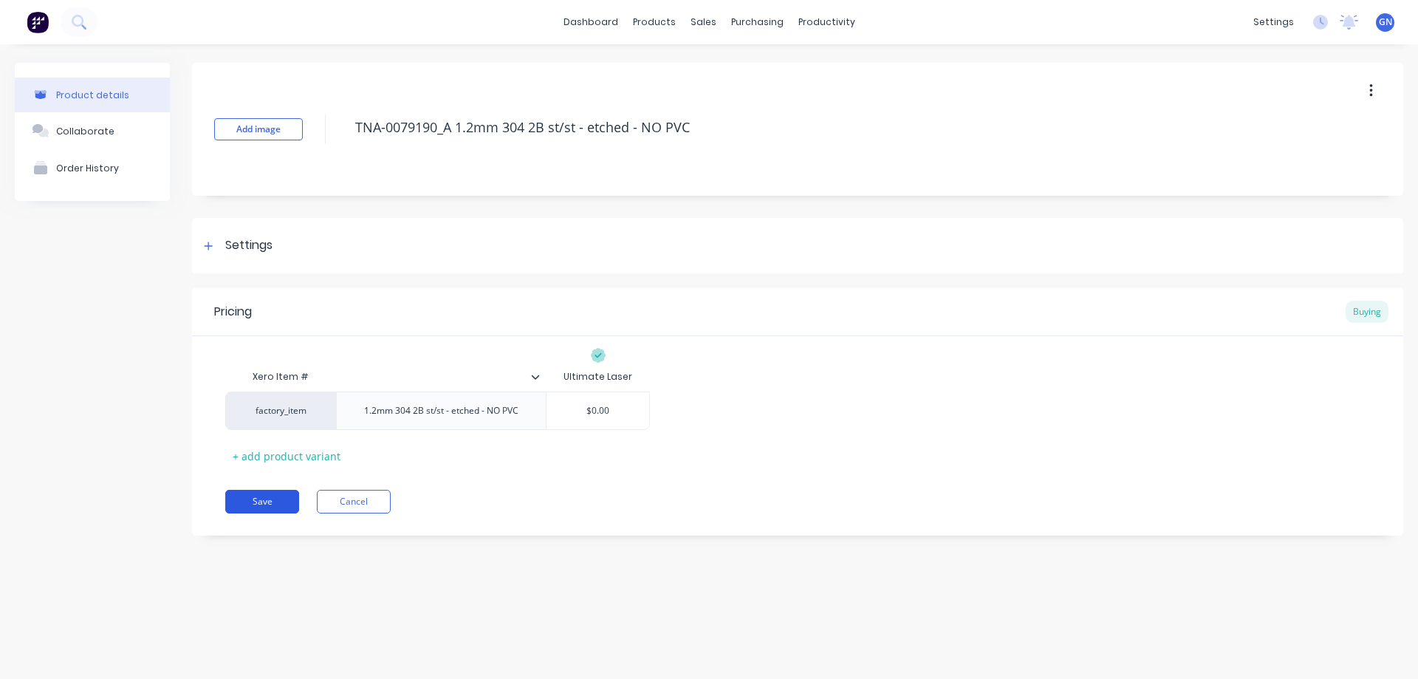
type textarea "TNA-0079190_A 1.2mm 304 2B st/st - etched - NO PVC"
type textarea "x"
type textarea "TNA-0079190_A 1.2mm 304 2B st/st - etched - NO PVC"
click at [257, 504] on button "Save" at bounding box center [262, 502] width 74 height 24
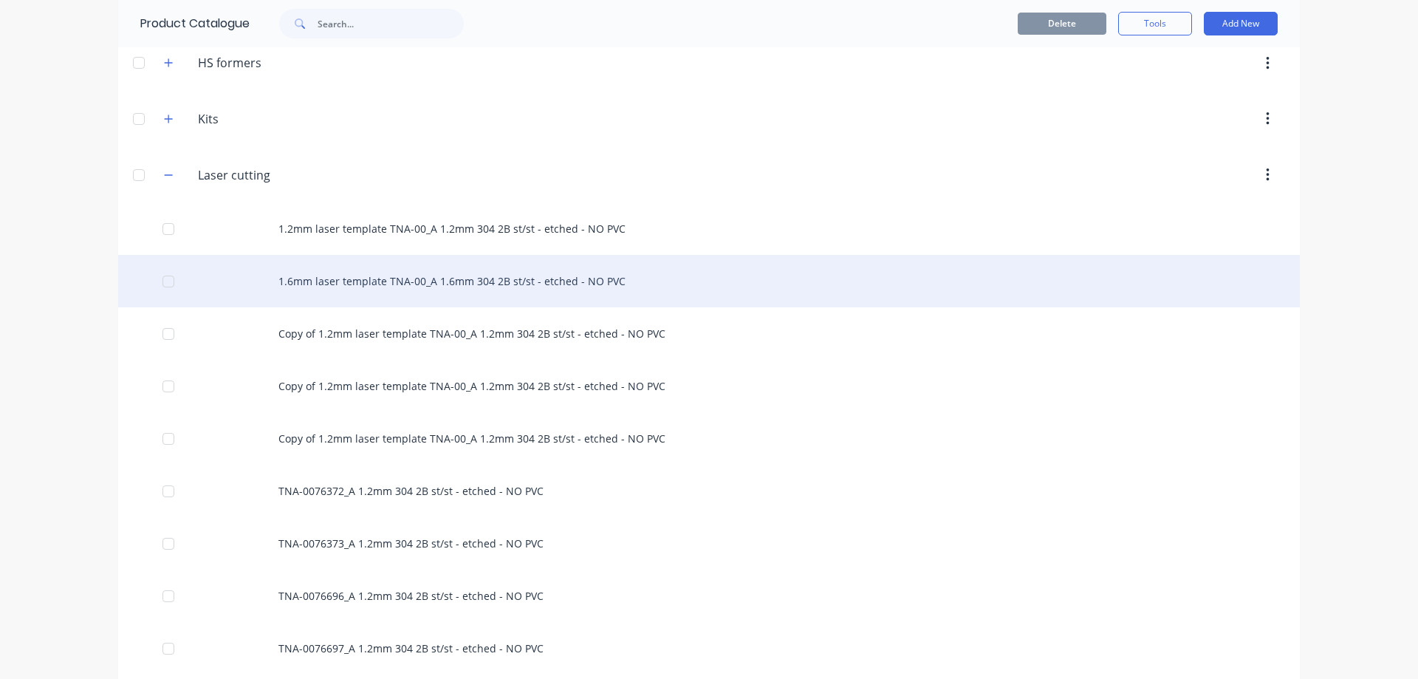
scroll to position [493, 0]
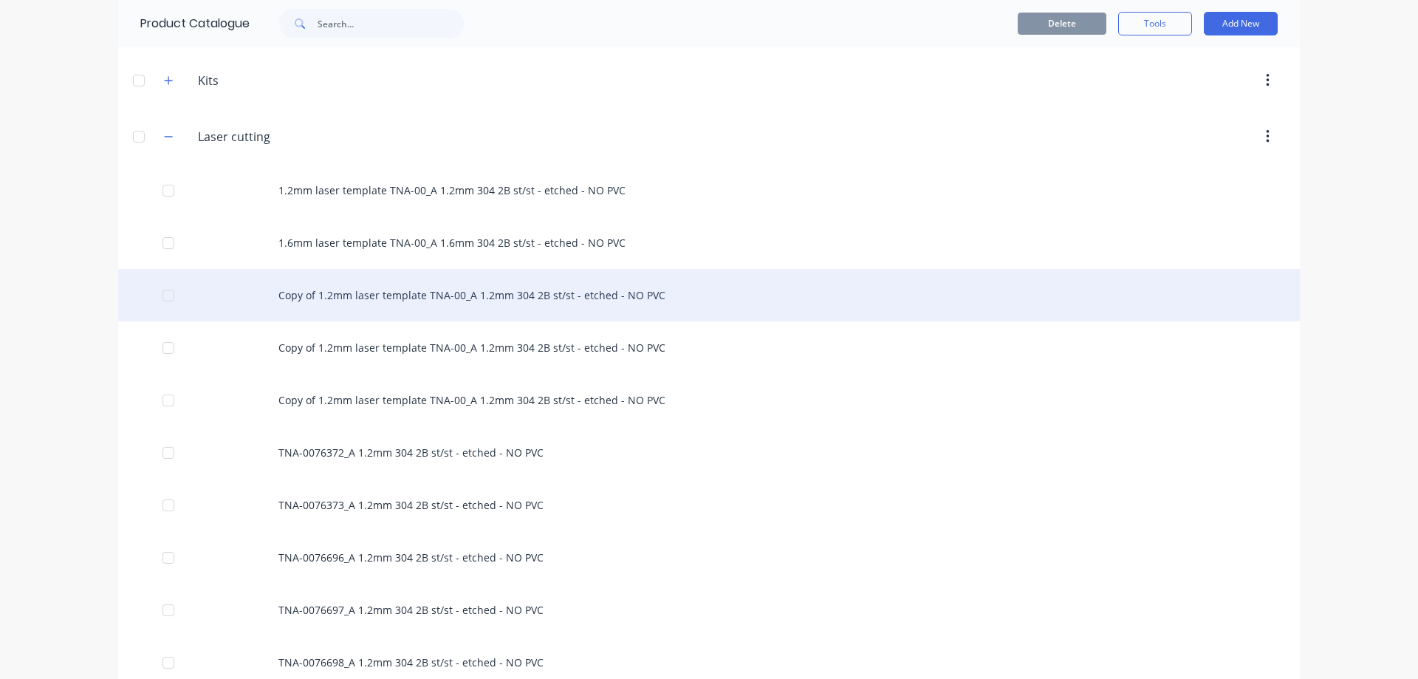
click at [441, 295] on div "Copy of 1.2mm laser template TNA-00_A 1.2mm 304 2B st/st - etched - NO PVC" at bounding box center [709, 295] width 1182 height 52
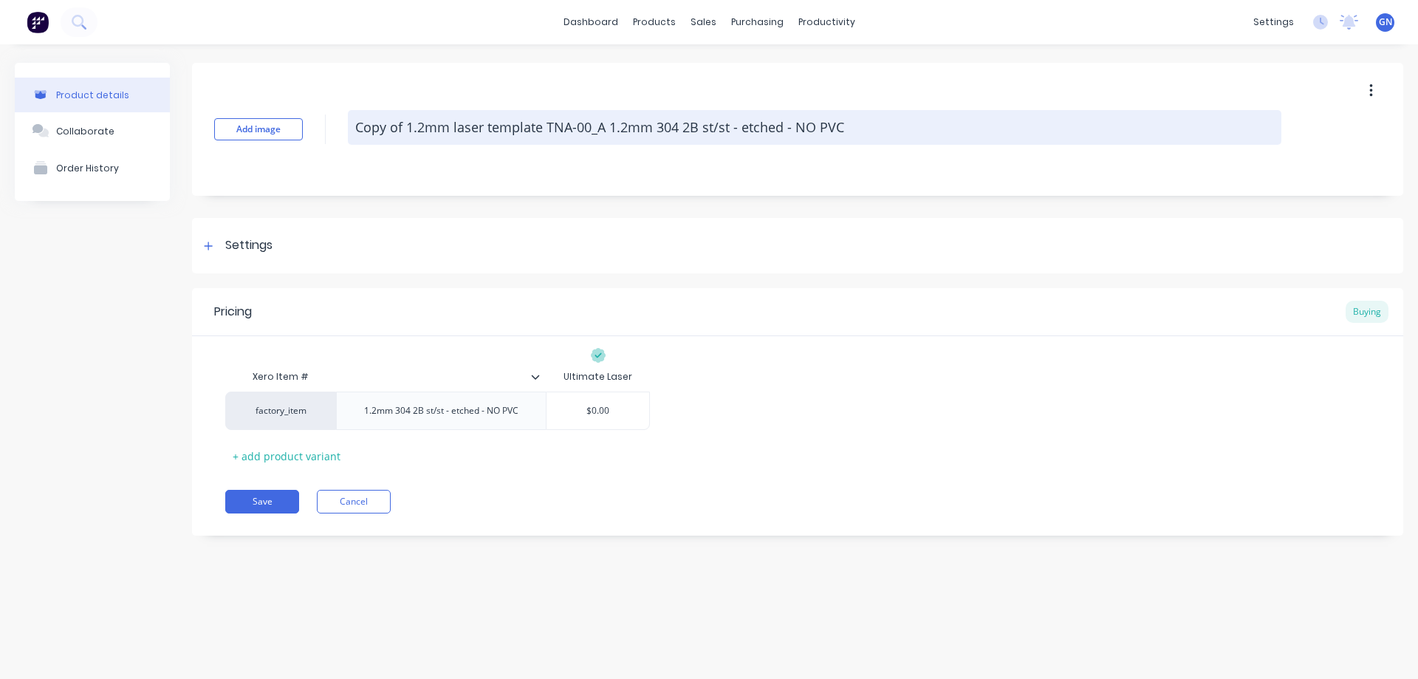
click at [892, 120] on textarea "Copy of 1.2mm laser template TNA-00_A 1.2mm 304 2B st/st - etched - NO PVC" at bounding box center [815, 127] width 934 height 35
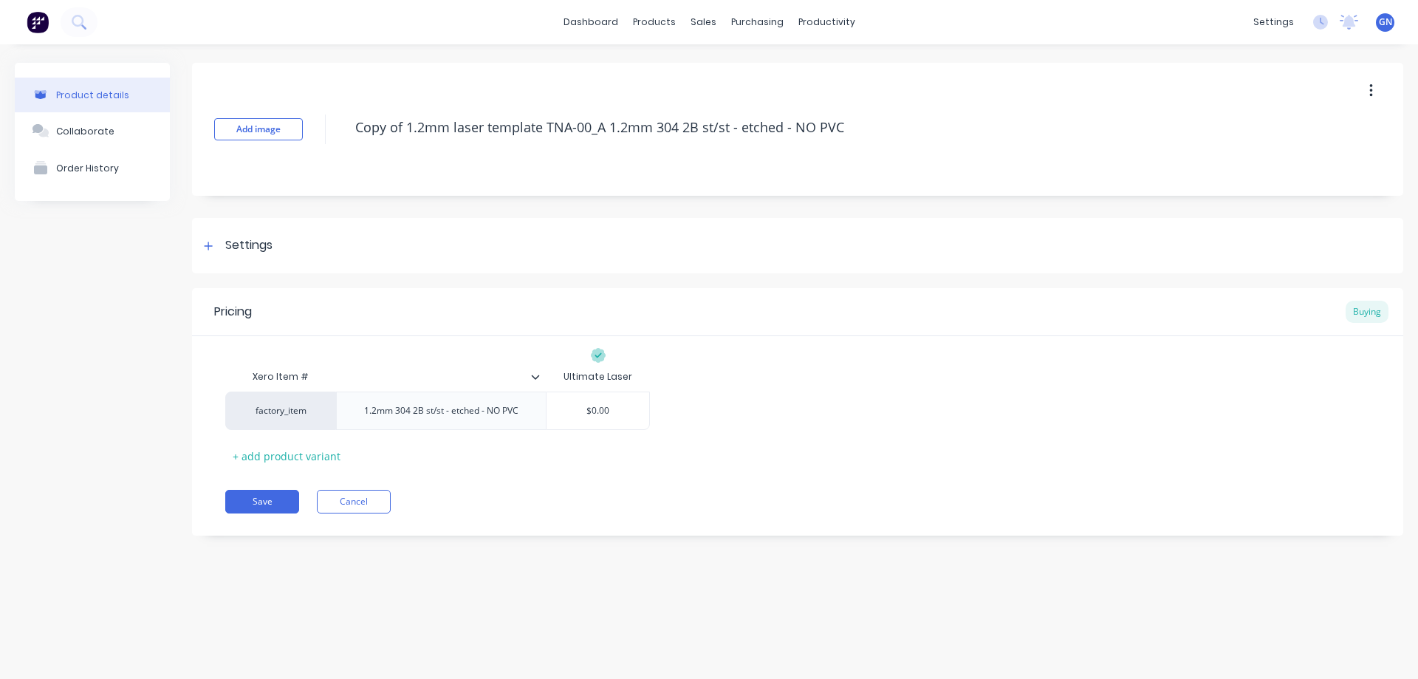
drag, startPoint x: 858, startPoint y: 127, endPoint x: 316, endPoint y: 115, distance: 541.5
click at [316, 115] on div "Add image Copy of 1.2mm laser template TNA-00_A 1.2mm 304 2B st/st - etched - N…" at bounding box center [797, 129] width 1211 height 133
paste textarea "TNA-0079191"
type textarea "x"
type textarea "TNA-0079191_A 1.2mm 304 2B st/st - etched - NO PVC"
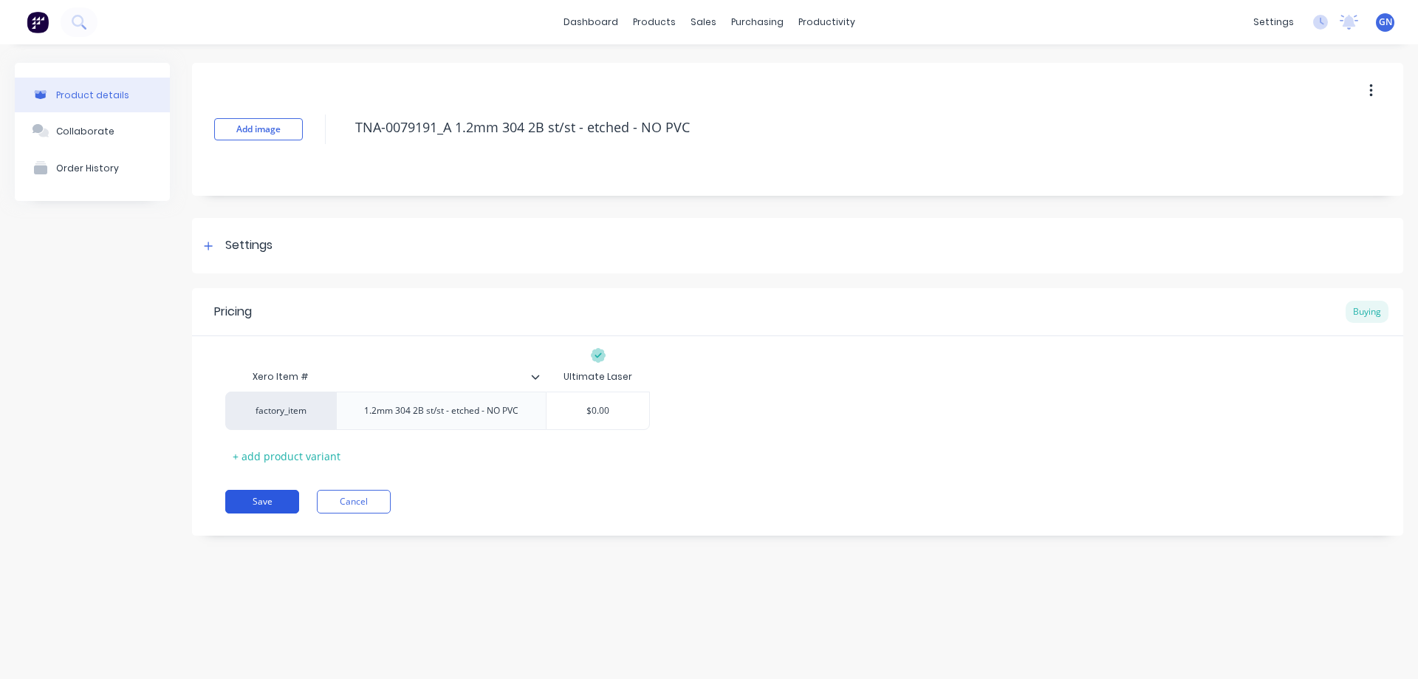
type textarea "x"
type textarea "TNA-0079191_A 1.2mm 304 2B st/st - etched - NO PVC"
click at [262, 501] on button "Save" at bounding box center [262, 502] width 74 height 24
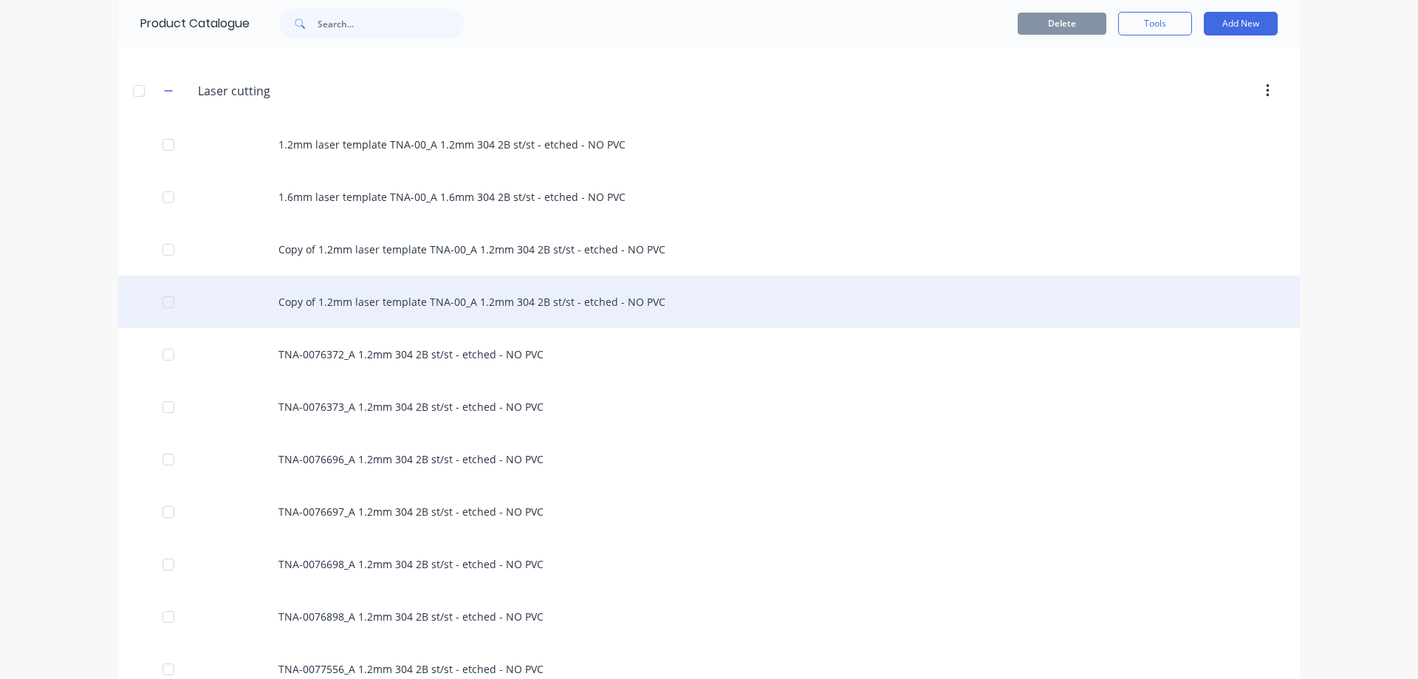
scroll to position [541, 0]
click at [443, 301] on div "Copy of 1.2mm laser template TNA-00_A 1.2mm 304 2B st/st - etched - NO PVC" at bounding box center [709, 299] width 1182 height 52
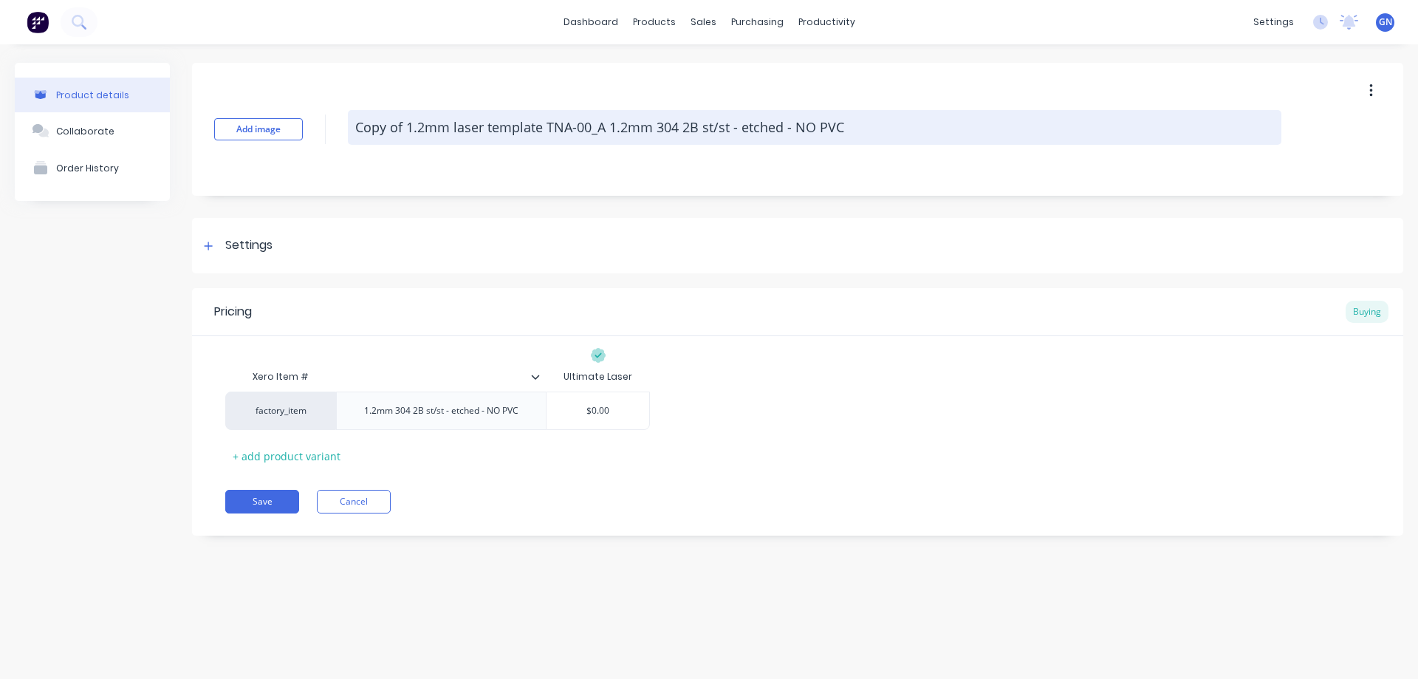
drag, startPoint x: 862, startPoint y: 129, endPoint x: 351, endPoint y: 125, distance: 511.2
click at [352, 125] on textarea "Copy of 1.2mm laser template TNA-00_A 1.2mm 304 2B st/st - etched - NO PVC" at bounding box center [815, 127] width 934 height 35
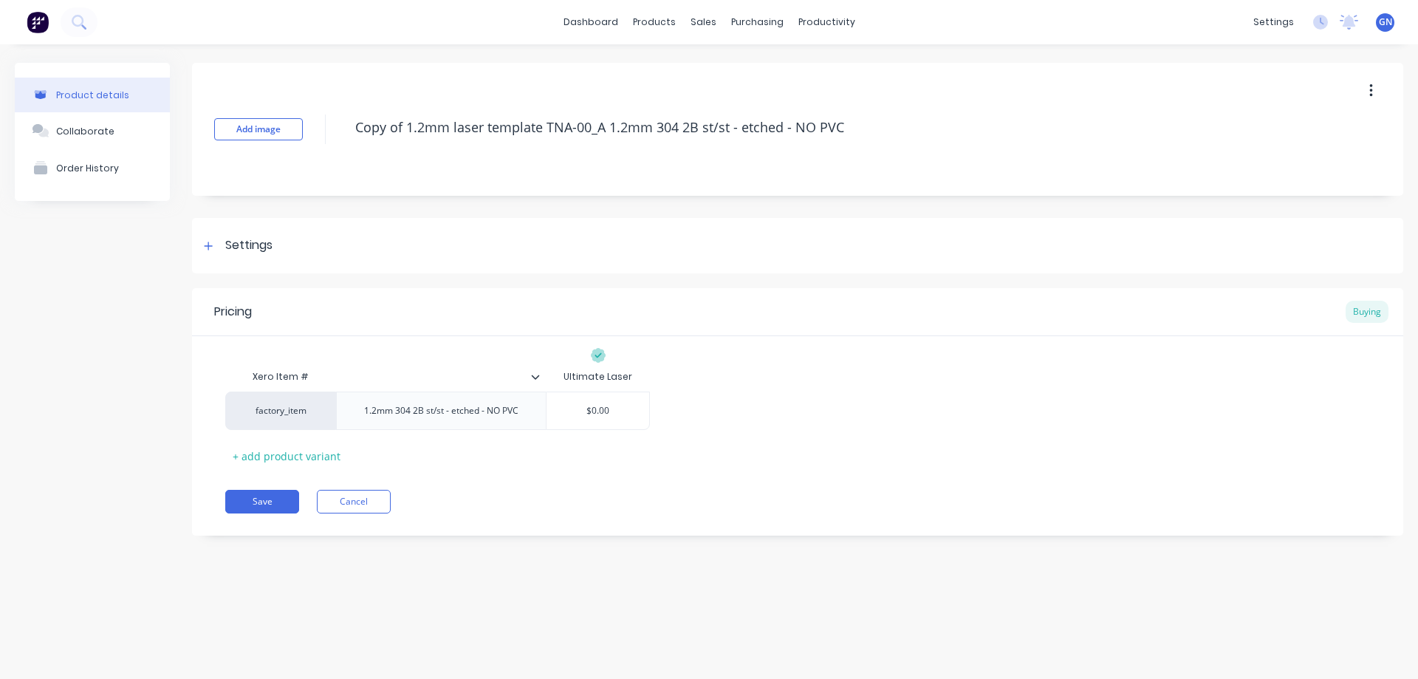
paste textarea "TNA-0079452"
type textarea "x"
type textarea "TNA-0079452_A 1.2mm 304 2B st/st - etched - NO PVC"
type textarea "x"
type textarea "TNA-0079452_A 1.2mm 304 2B st/st - etched - NO PVC"
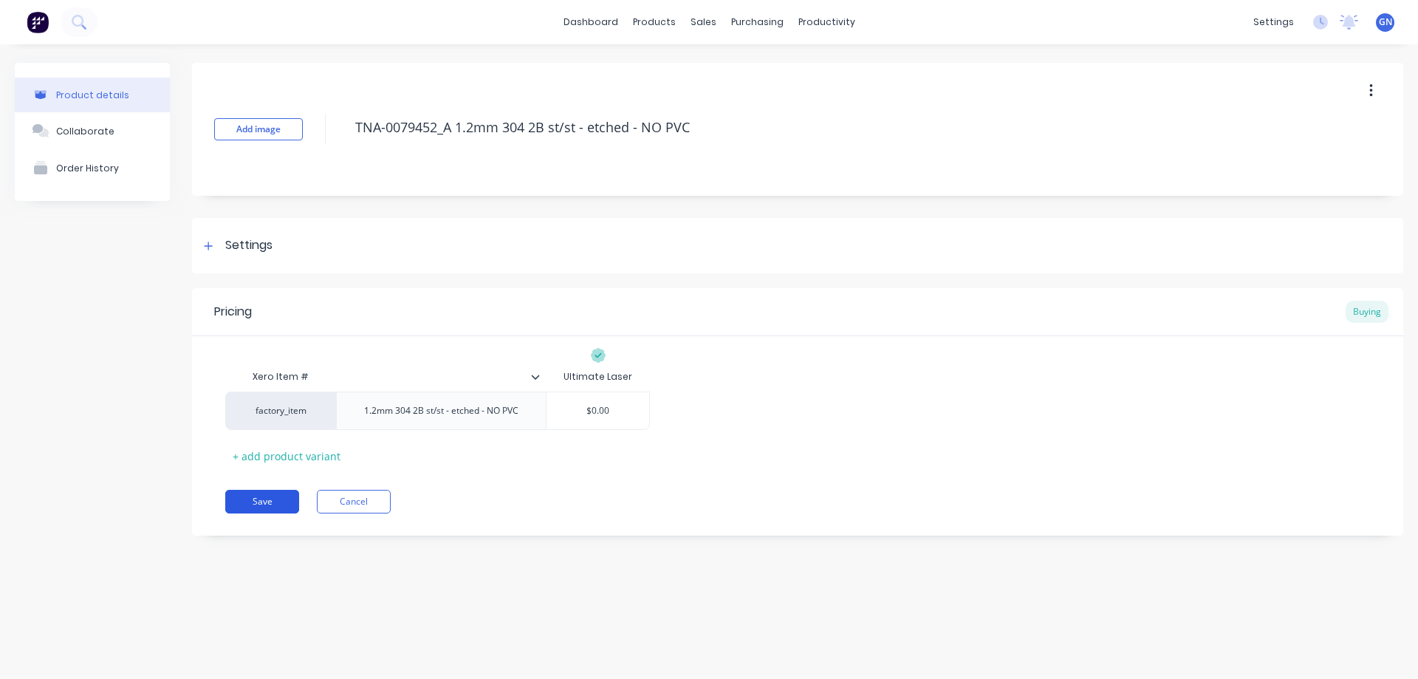
click at [261, 499] on button "Save" at bounding box center [262, 502] width 74 height 24
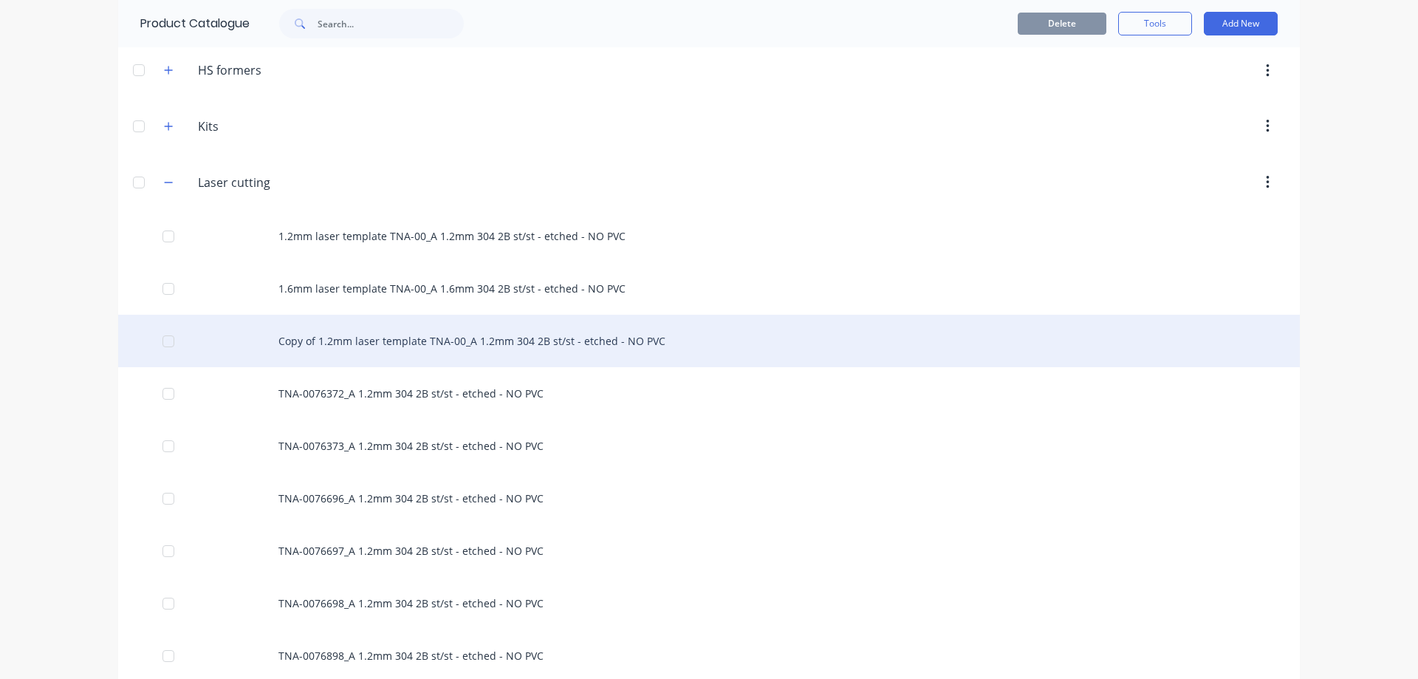
scroll to position [493, 0]
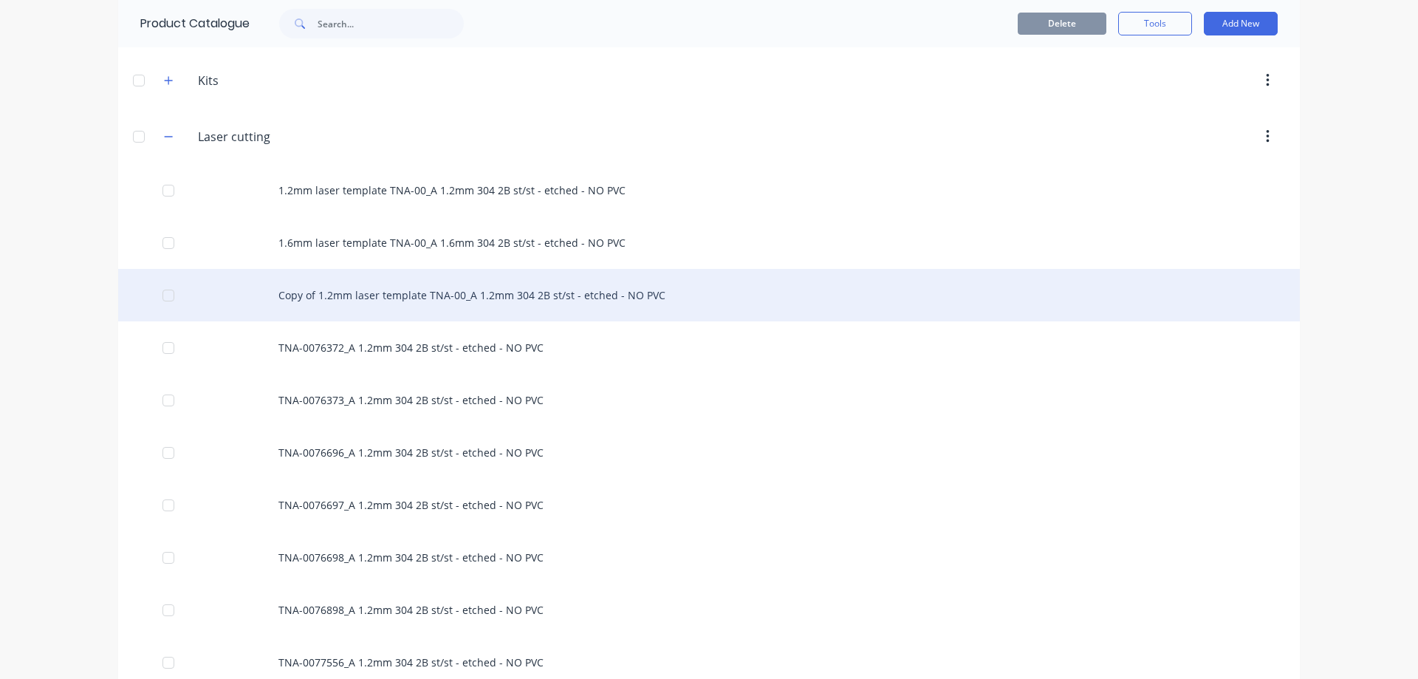
click at [452, 291] on div "Copy of 1.2mm laser template TNA-00_A 1.2mm 304 2B st/st - etched - NO PVC" at bounding box center [709, 295] width 1182 height 52
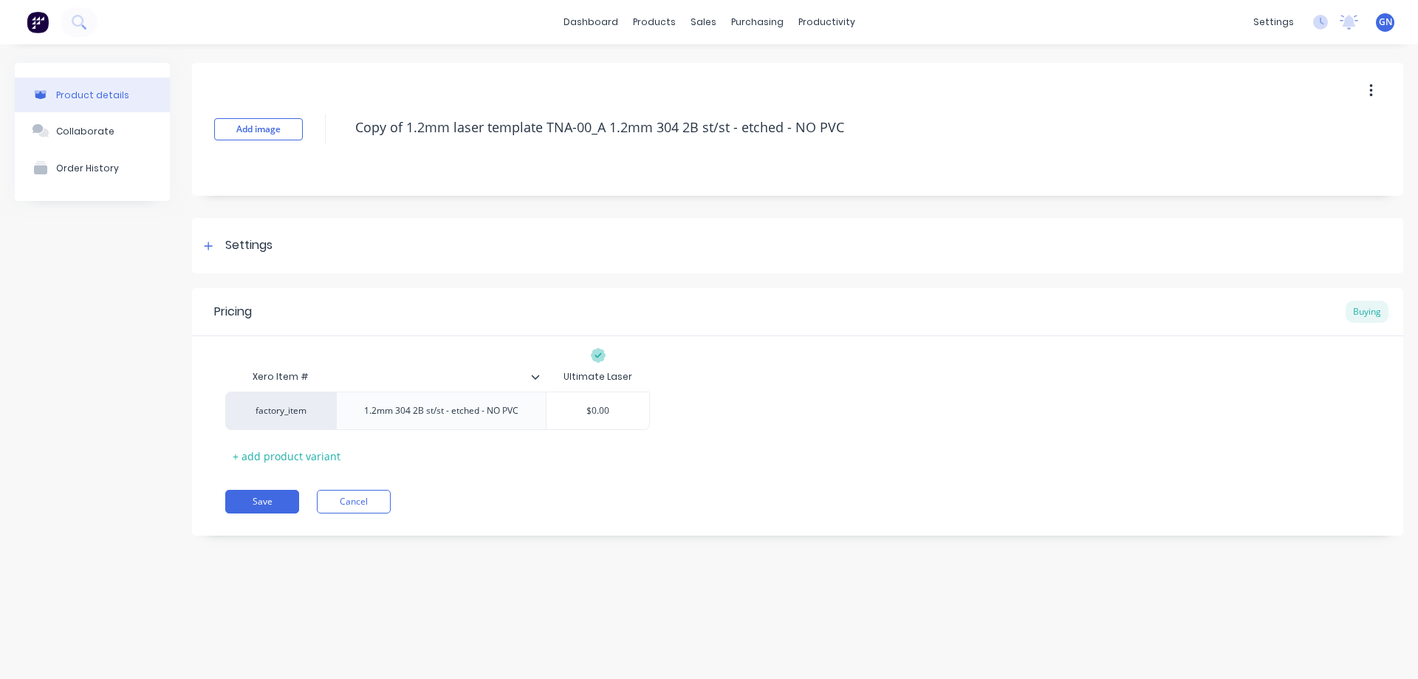
click at [1369, 83] on icon "button" at bounding box center [1371, 91] width 4 height 16
click at [1278, 162] on div "Delete" at bounding box center [1319, 158] width 114 height 21
type textarea "x"
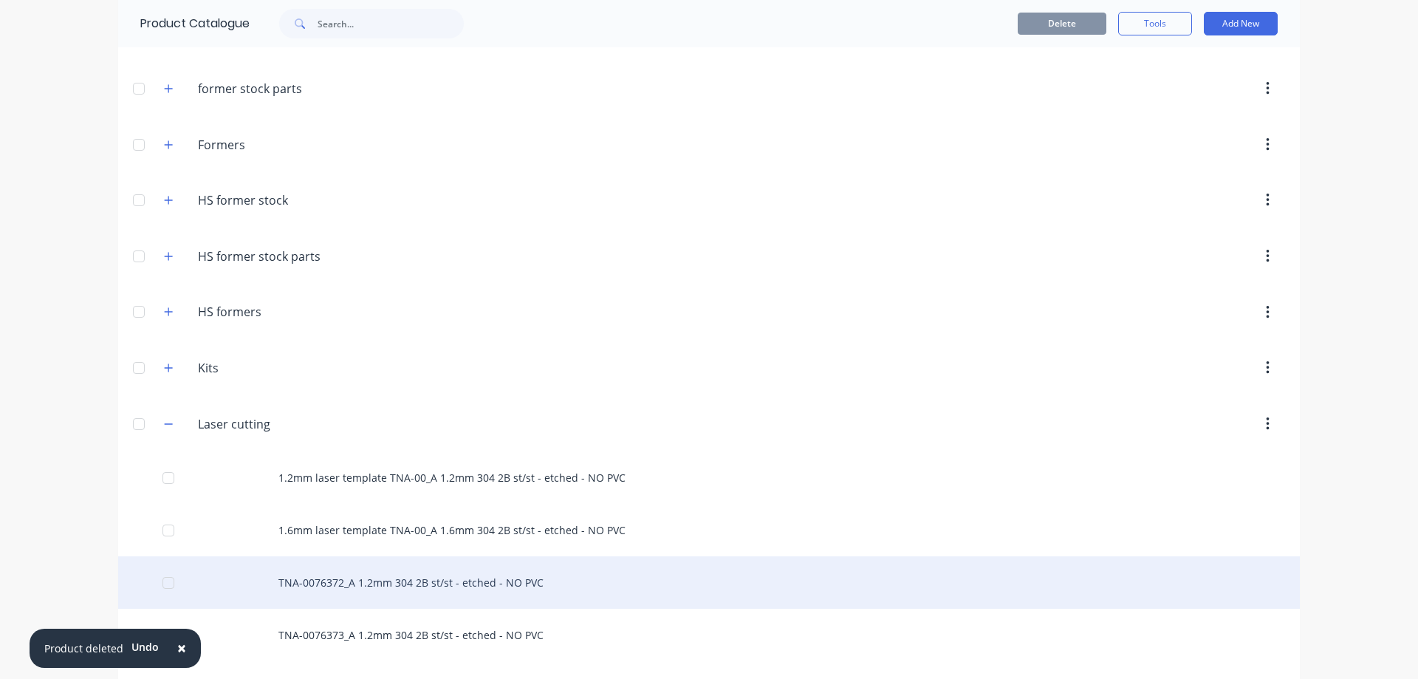
scroll to position [172, 0]
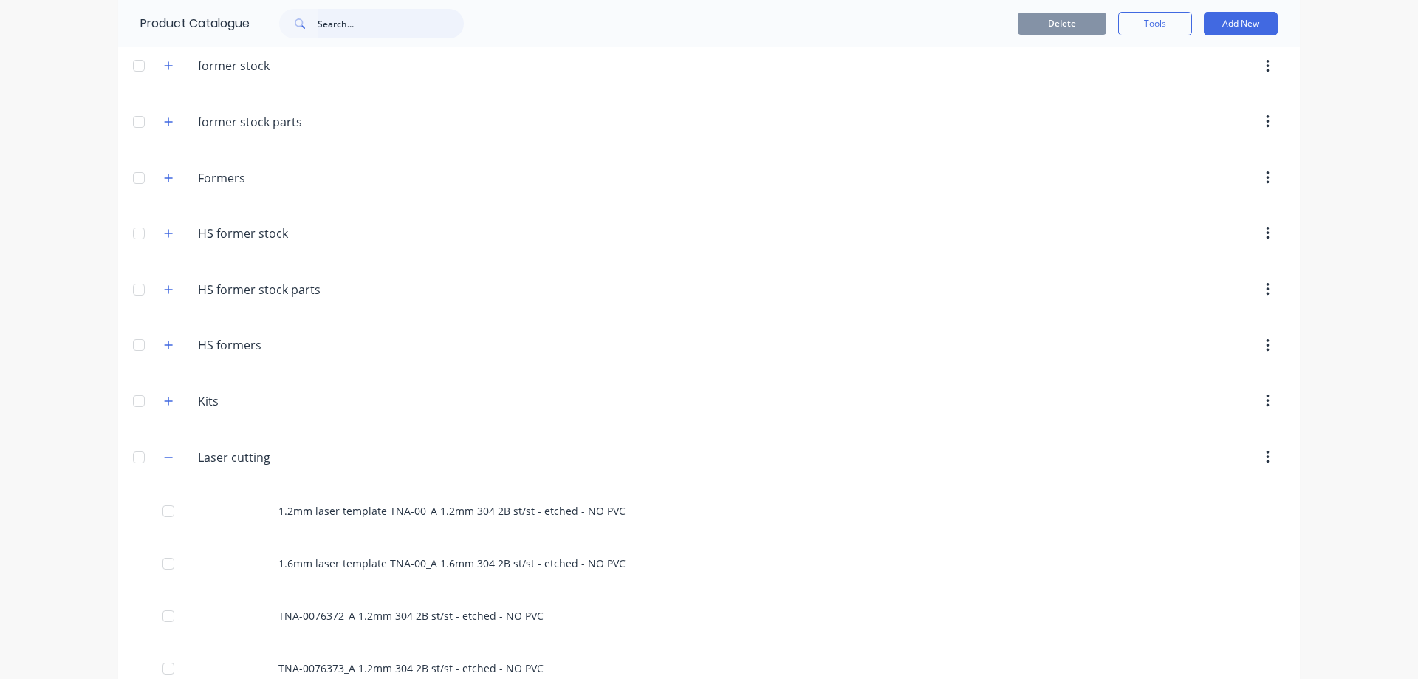
click at [363, 22] on input "text" at bounding box center [391, 24] width 146 height 30
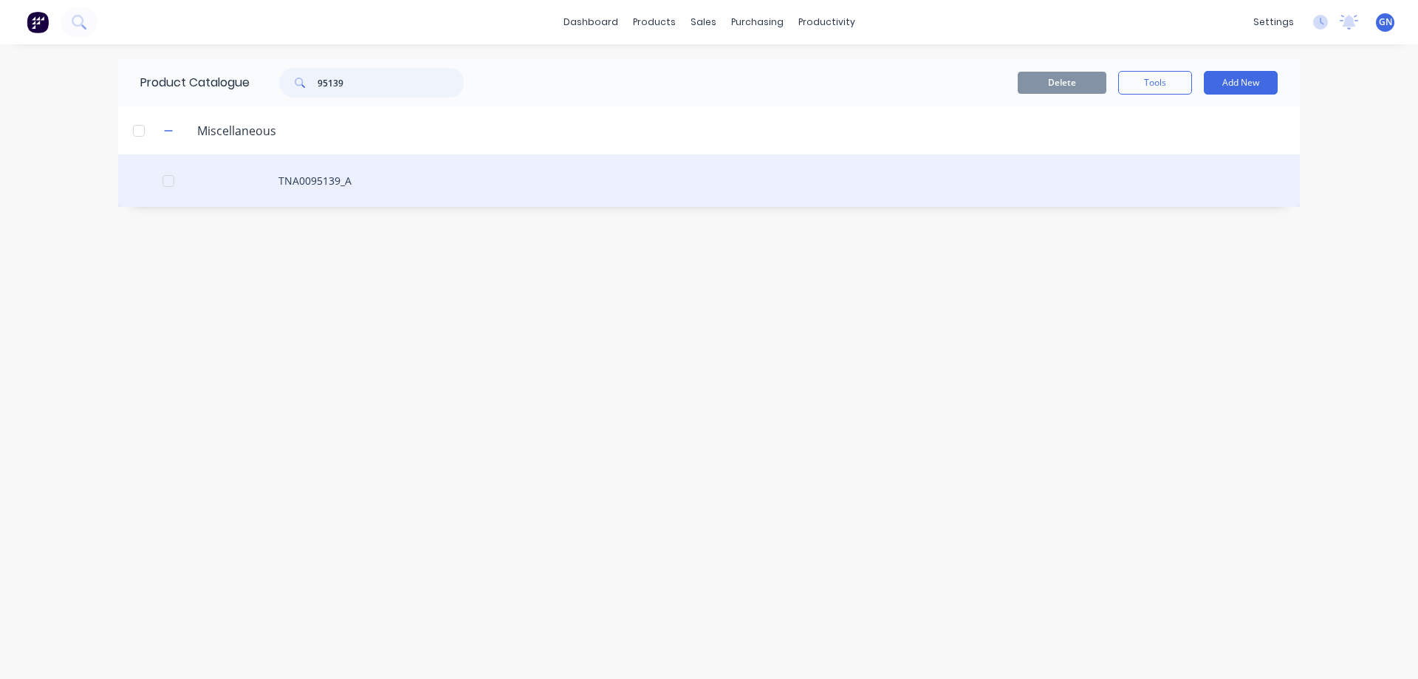
type input "95139"
click at [335, 183] on div "TNA0095139_A" at bounding box center [709, 180] width 1182 height 52
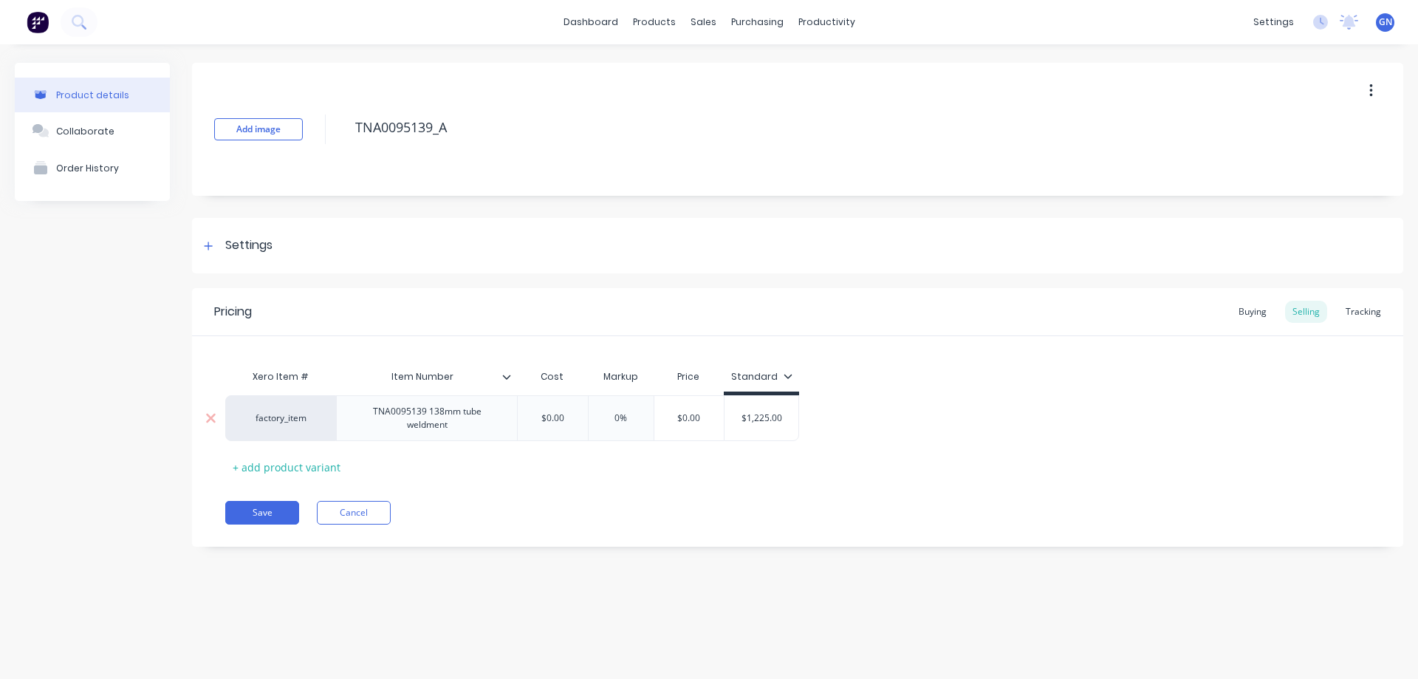
click at [466, 431] on div "TNA0095139 138mm tube weldment" at bounding box center [427, 418] width 168 height 32
drag, startPoint x: 468, startPoint y: 430, endPoint x: 369, endPoint y: 410, distance: 101.7
click at [369, 410] on div "TNA0095139 138mm tube weldment" at bounding box center [427, 418] width 168 height 32
copy div "TNA0095139 138mm tube weldment"
type textarea "x"
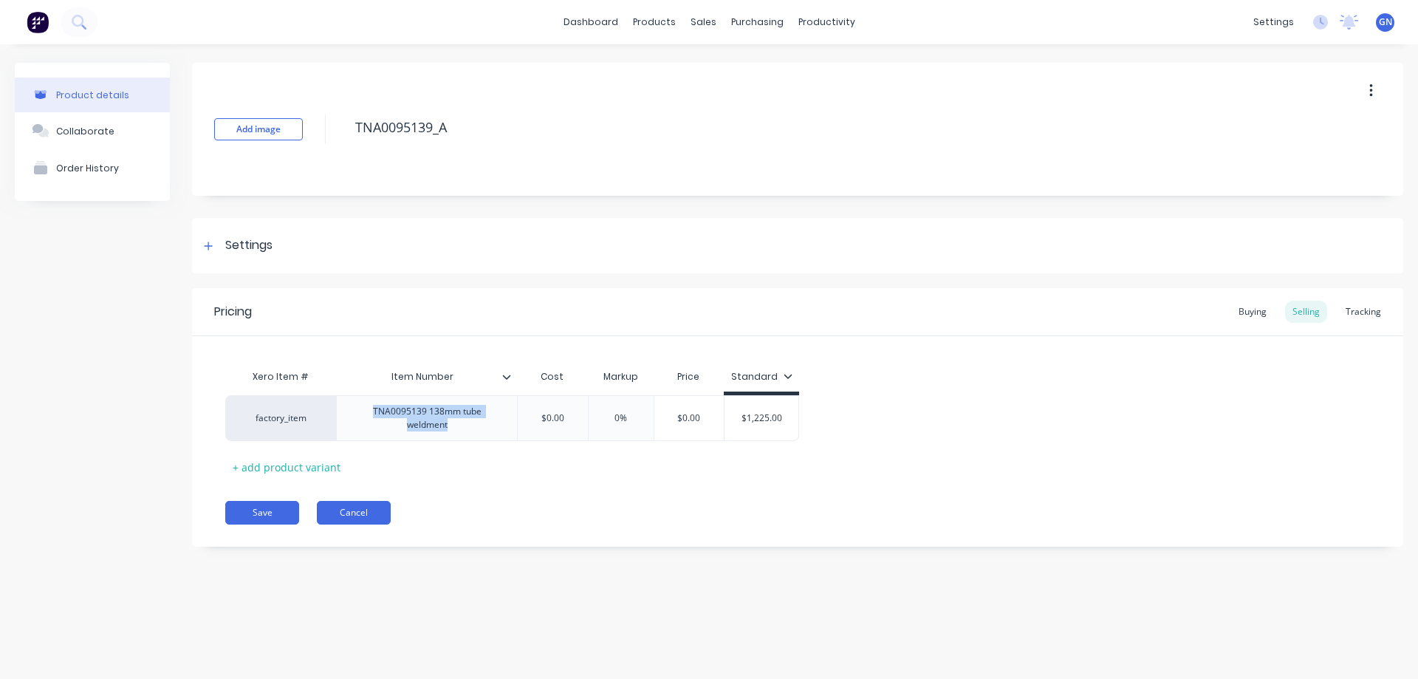
click at [358, 511] on button "Cancel" at bounding box center [354, 513] width 74 height 24
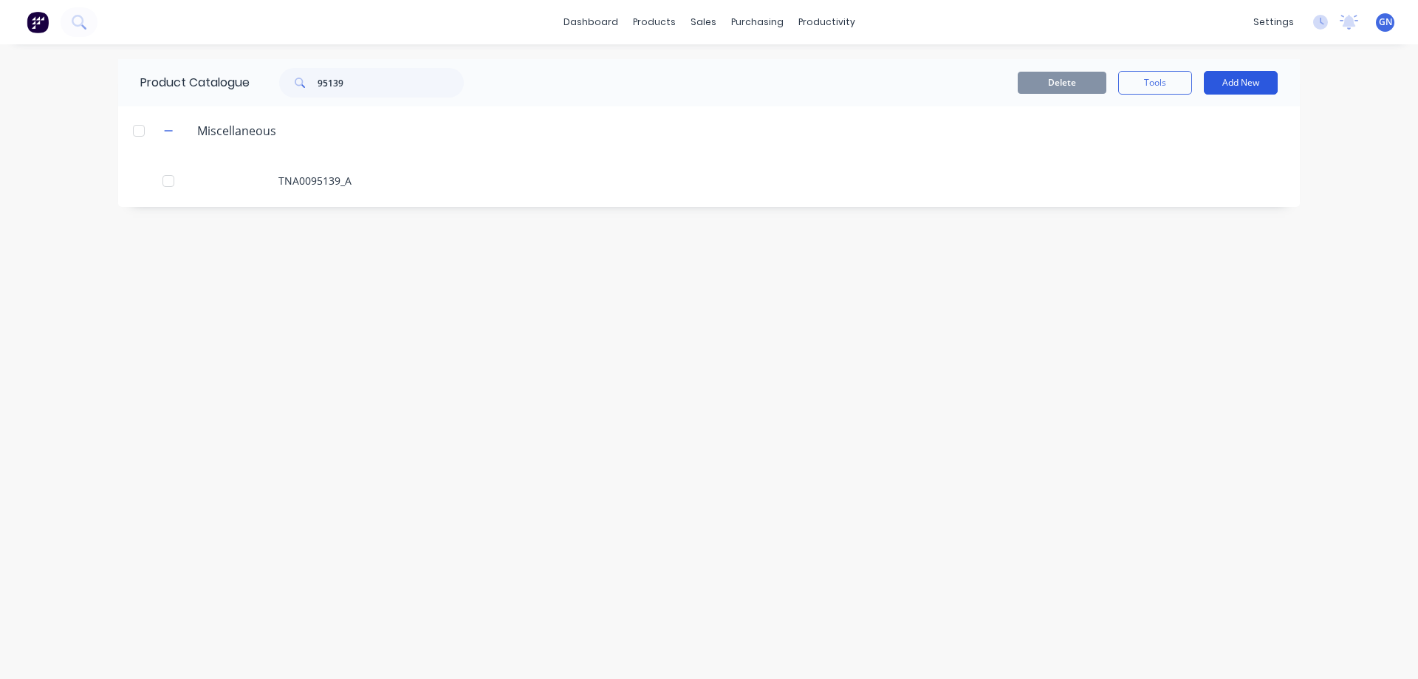
click at [1228, 78] on button "Add New" at bounding box center [1241, 83] width 74 height 24
click at [1197, 180] on div "Product Kit" at bounding box center [1208, 179] width 114 height 21
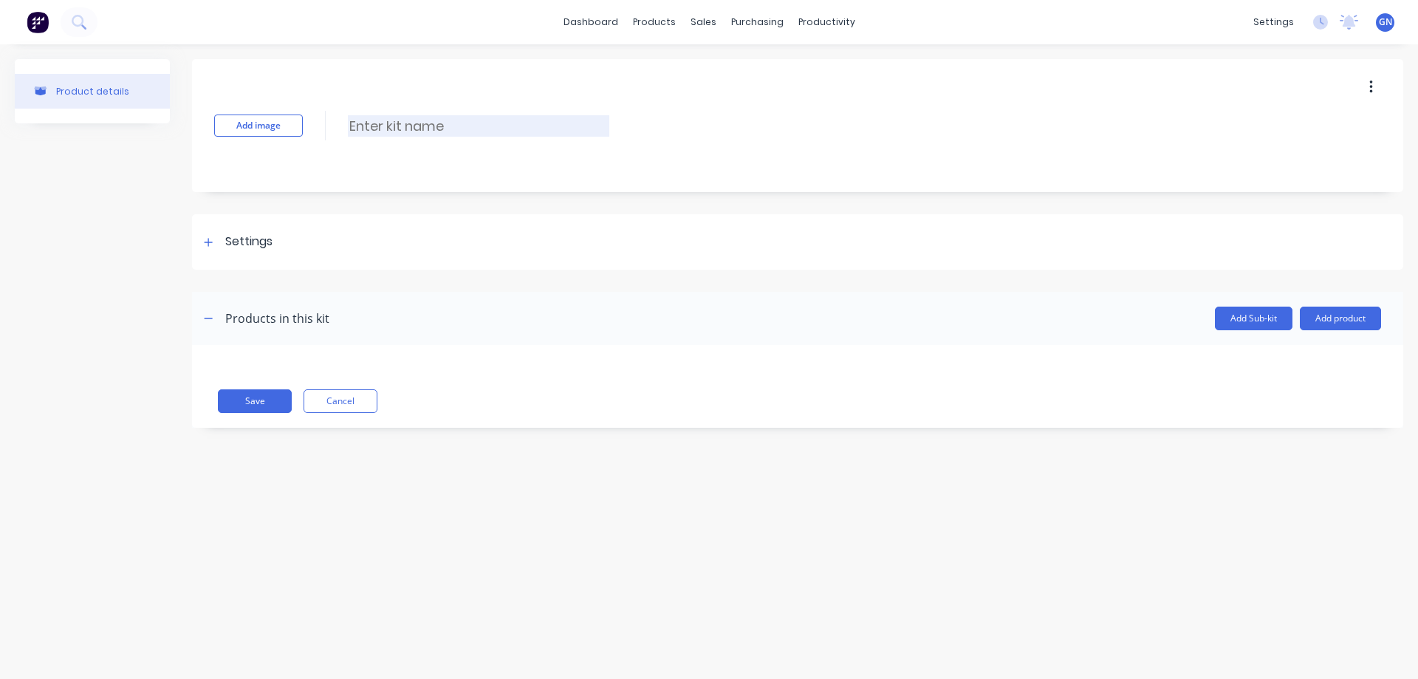
click at [412, 120] on input at bounding box center [478, 125] width 261 height 21
paste input "TNA0095139 138mm tube weldment"
click at [374, 126] on input "TNA0095139 138mm tube weldment" at bounding box center [478, 125] width 261 height 21
click at [431, 126] on input "TNA-0095139 138mm tube weldment" at bounding box center [478, 125] width 261 height 21
type input "TNA-0095139_A 138mm tube weldment"
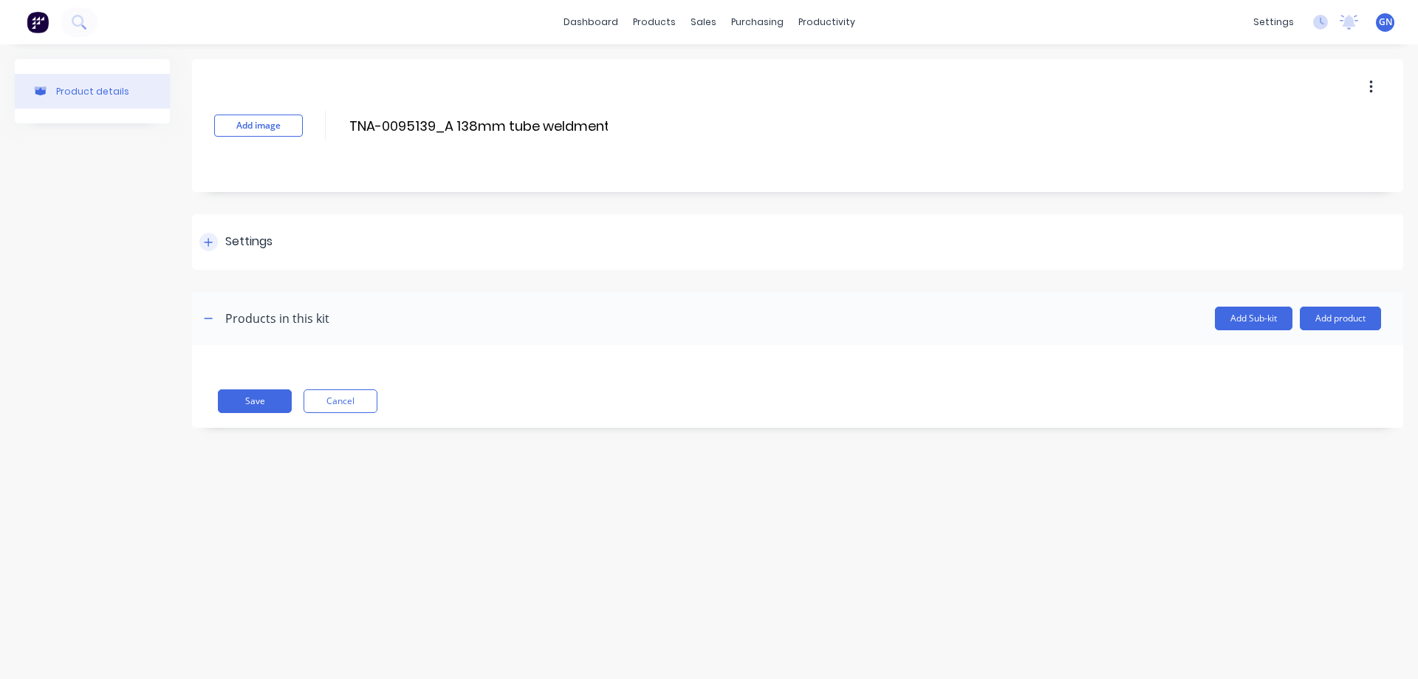
click at [204, 240] on icon at bounding box center [208, 242] width 9 height 10
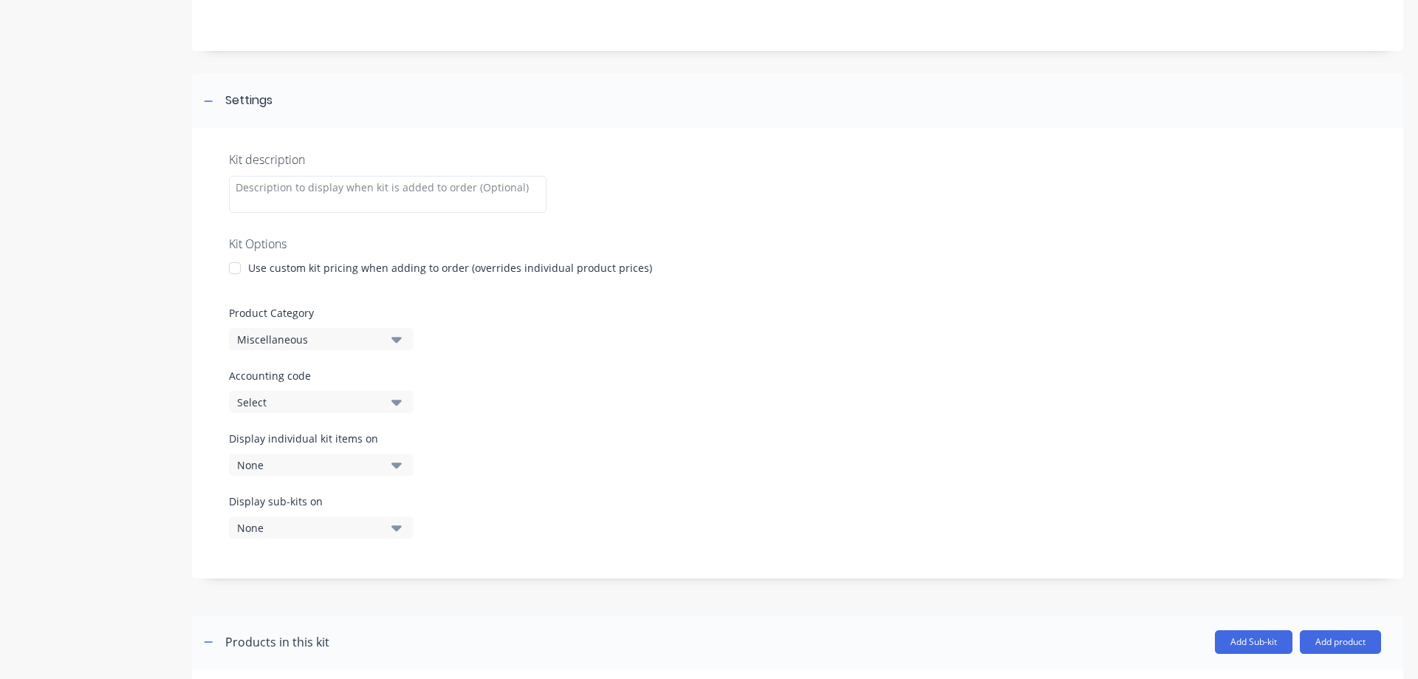
scroll to position [172, 0]
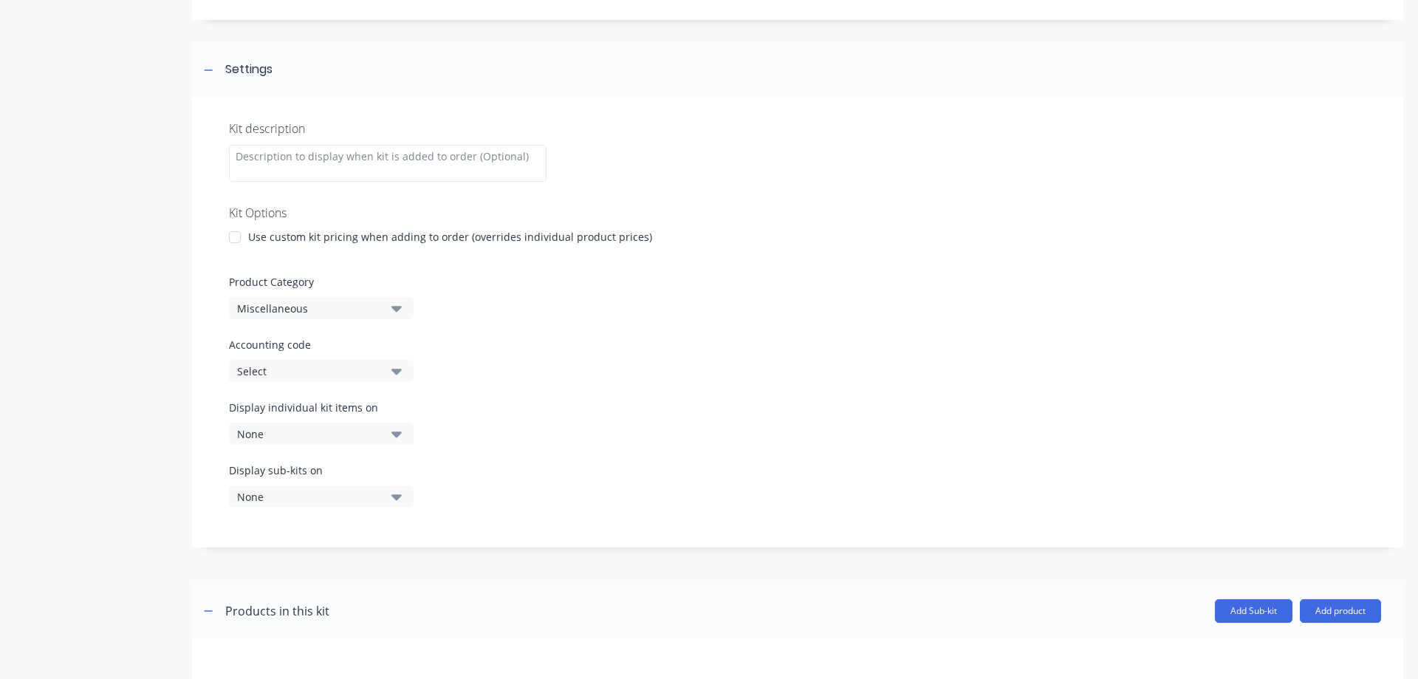
click at [232, 238] on div at bounding box center [235, 237] width 30 height 30
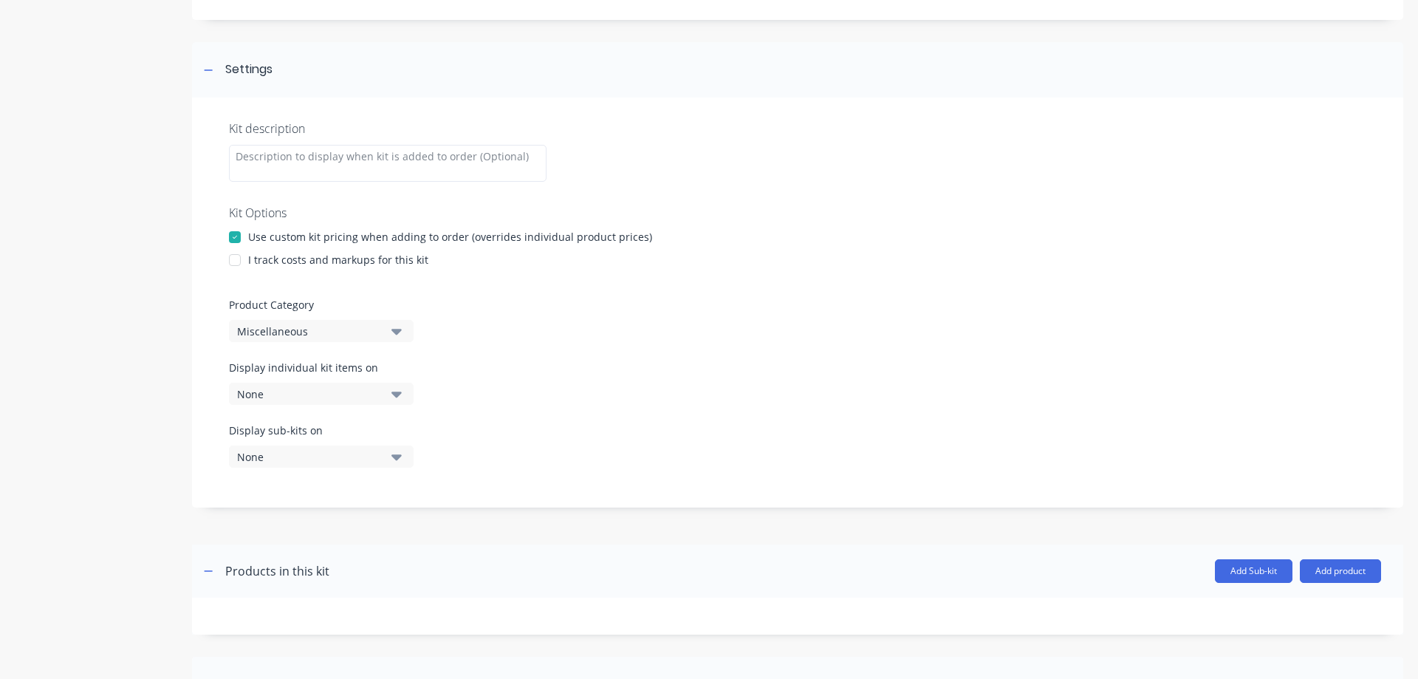
click at [233, 259] on div at bounding box center [235, 260] width 30 height 30
click at [255, 337] on div "Miscellaneous" at bounding box center [308, 332] width 143 height 16
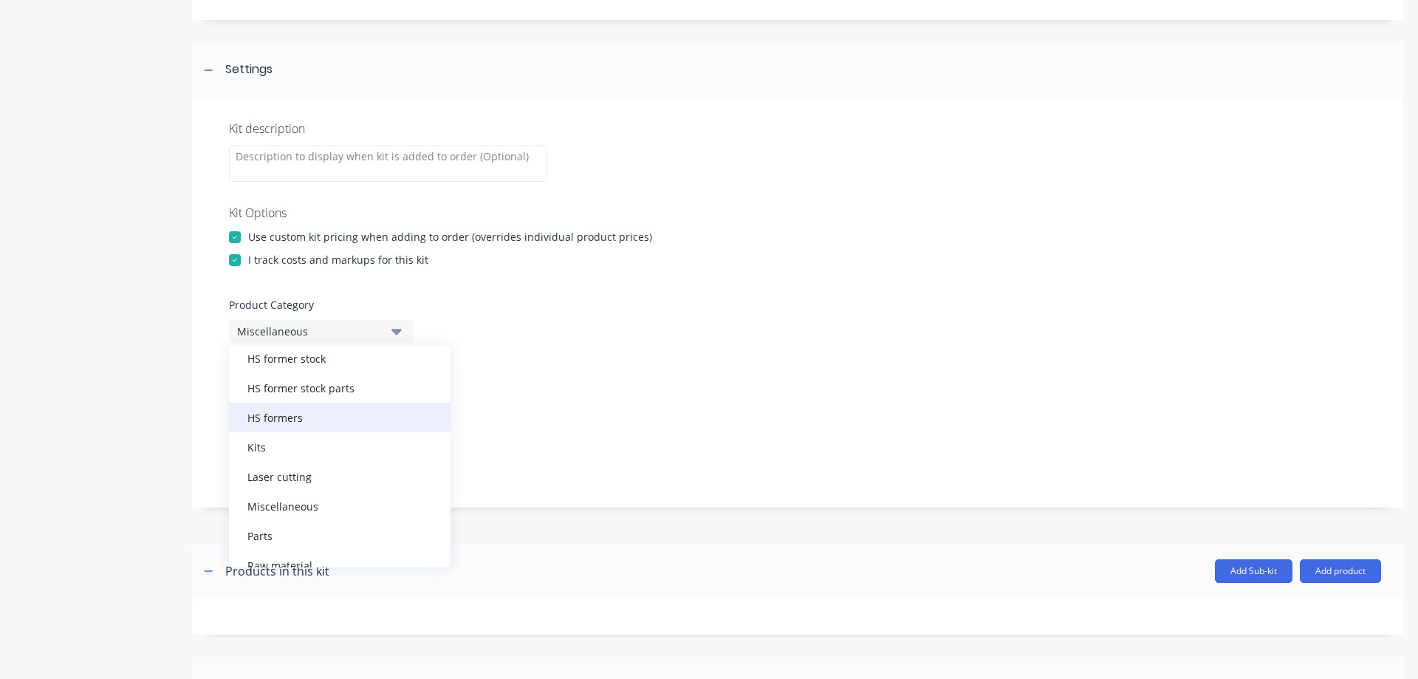
click at [267, 422] on div "HS formers" at bounding box center [340, 418] width 222 height 30
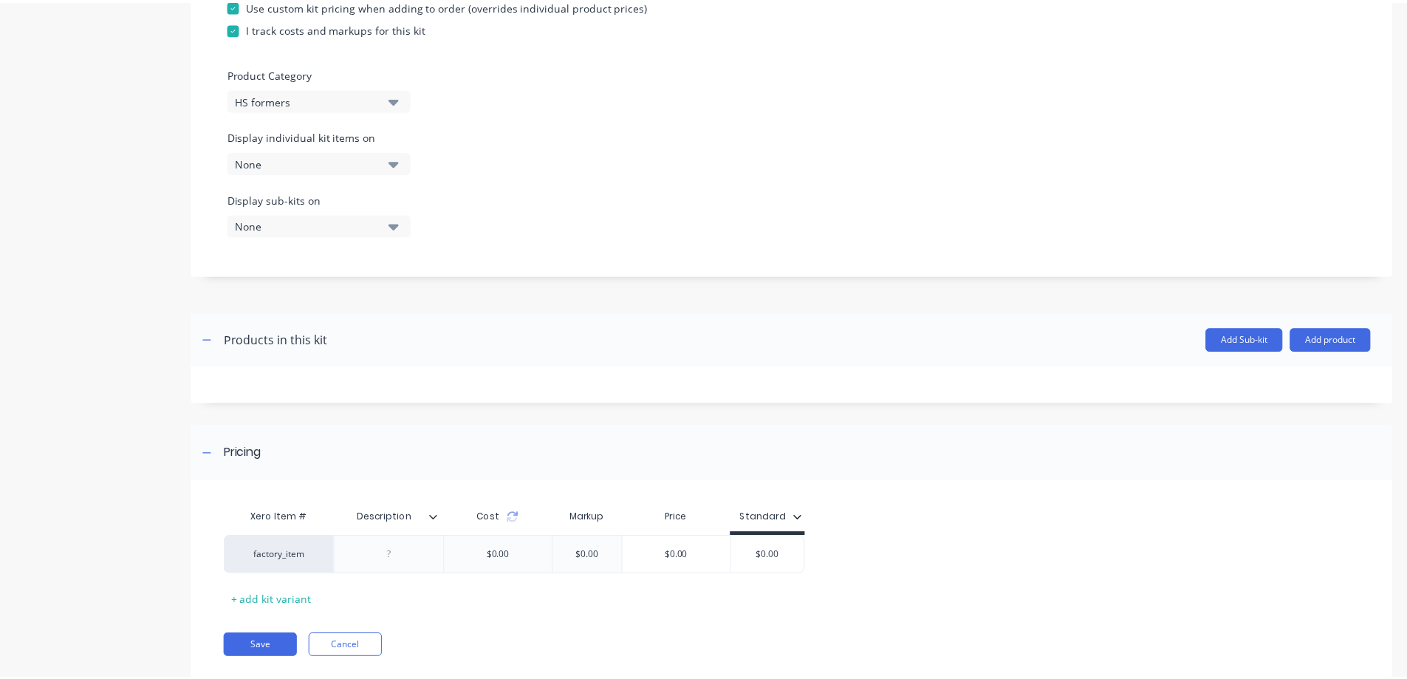
scroll to position [442, 0]
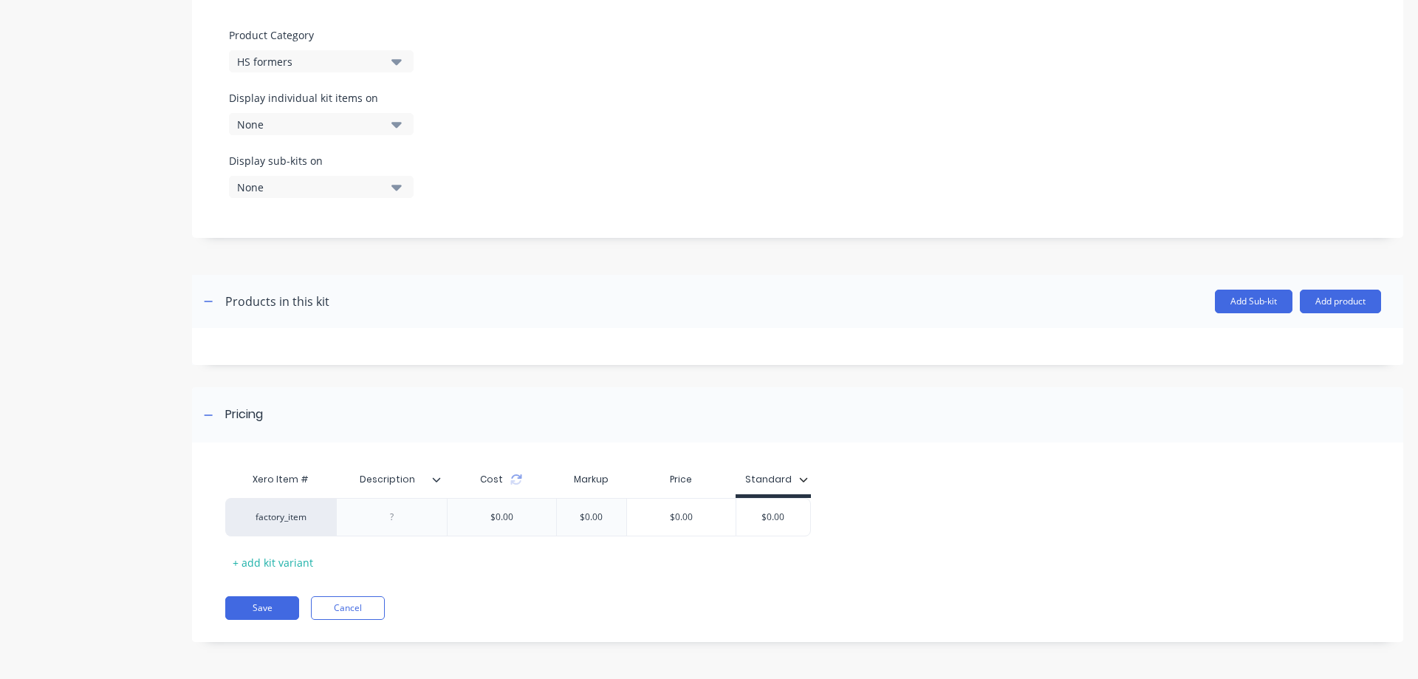
drag, startPoint x: 745, startPoint y: 513, endPoint x: 820, endPoint y: 527, distance: 75.8
click at [820, 527] on div "factory_item $0.00 $0.00 $0.00 $0.00 $0.00" at bounding box center [791, 517] width 1133 height 38
type input "1406"
click at [435, 481] on icon at bounding box center [436, 479] width 9 height 9
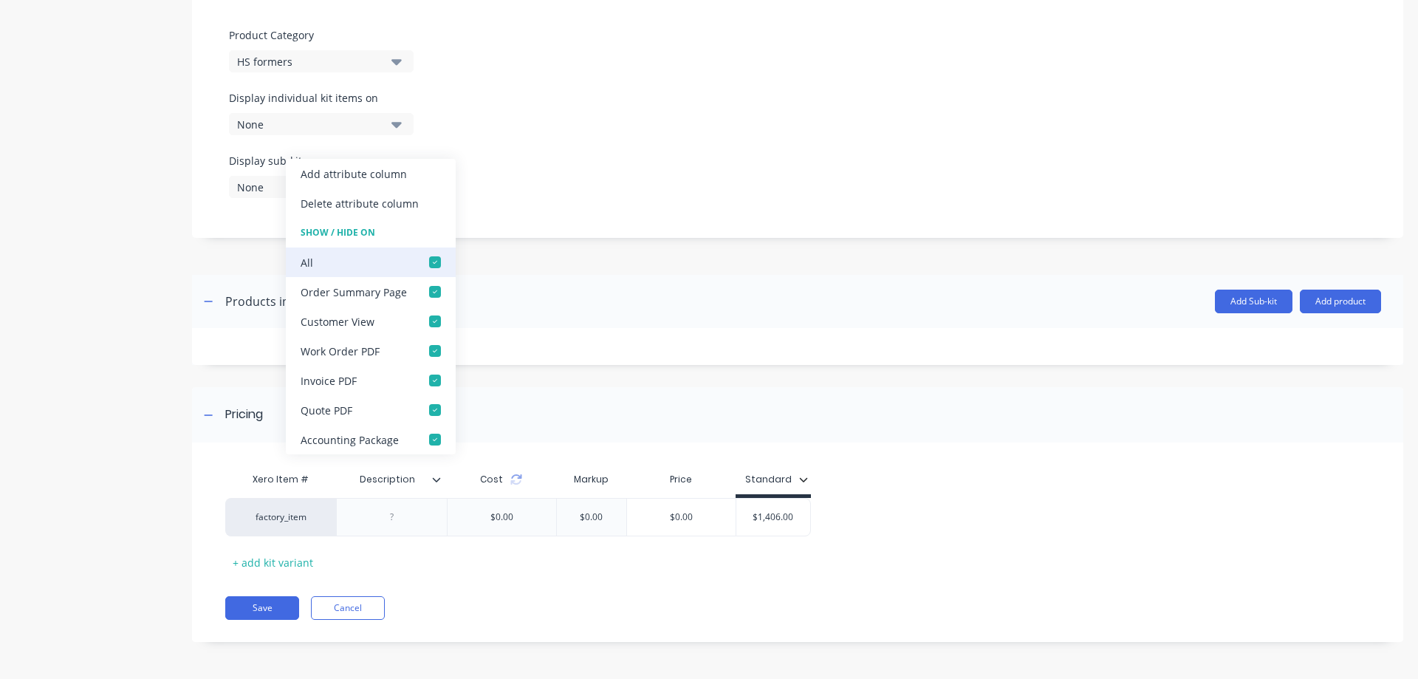
click at [433, 262] on div at bounding box center [435, 262] width 30 height 30
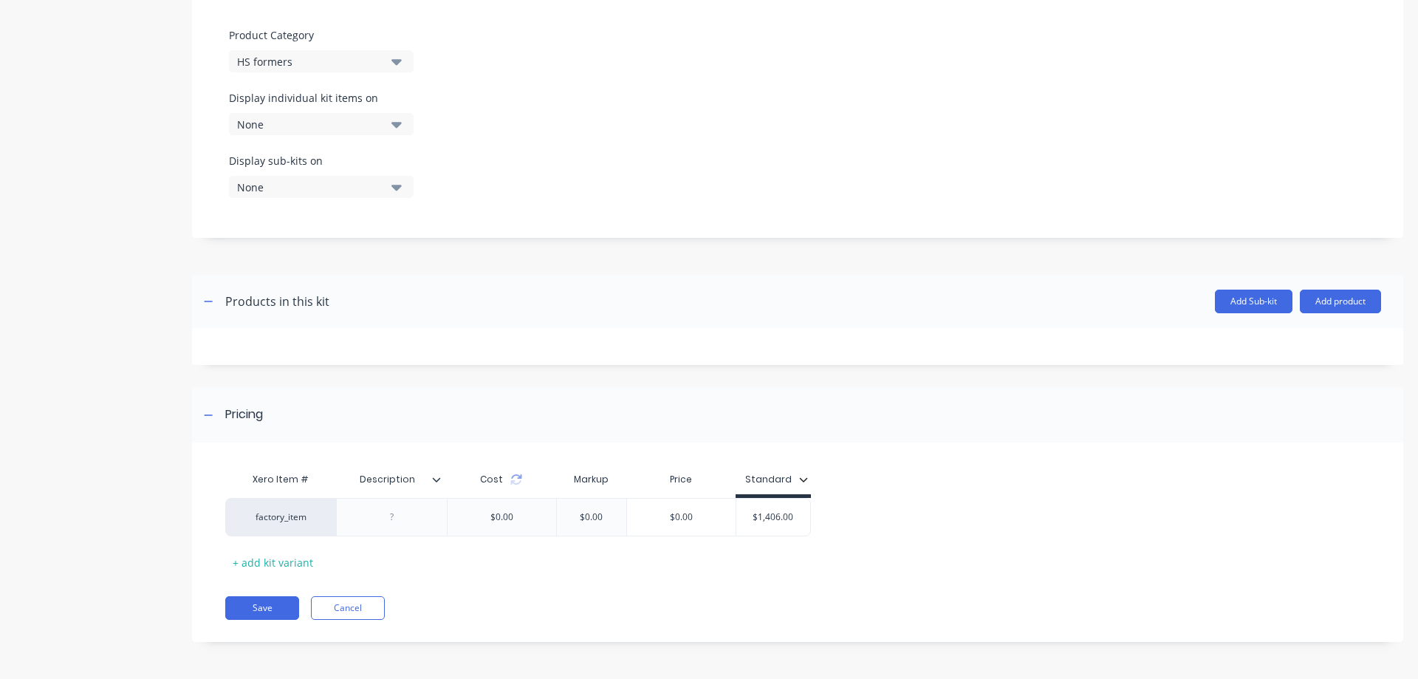
click at [801, 474] on button "Standard" at bounding box center [777, 479] width 78 height 22
click at [801, 477] on icon "button" at bounding box center [803, 479] width 9 height 9
click at [1321, 298] on button "Add product" at bounding box center [1340, 302] width 81 height 24
click at [1302, 339] on div "Product catalogue" at bounding box center [1311, 339] width 114 height 21
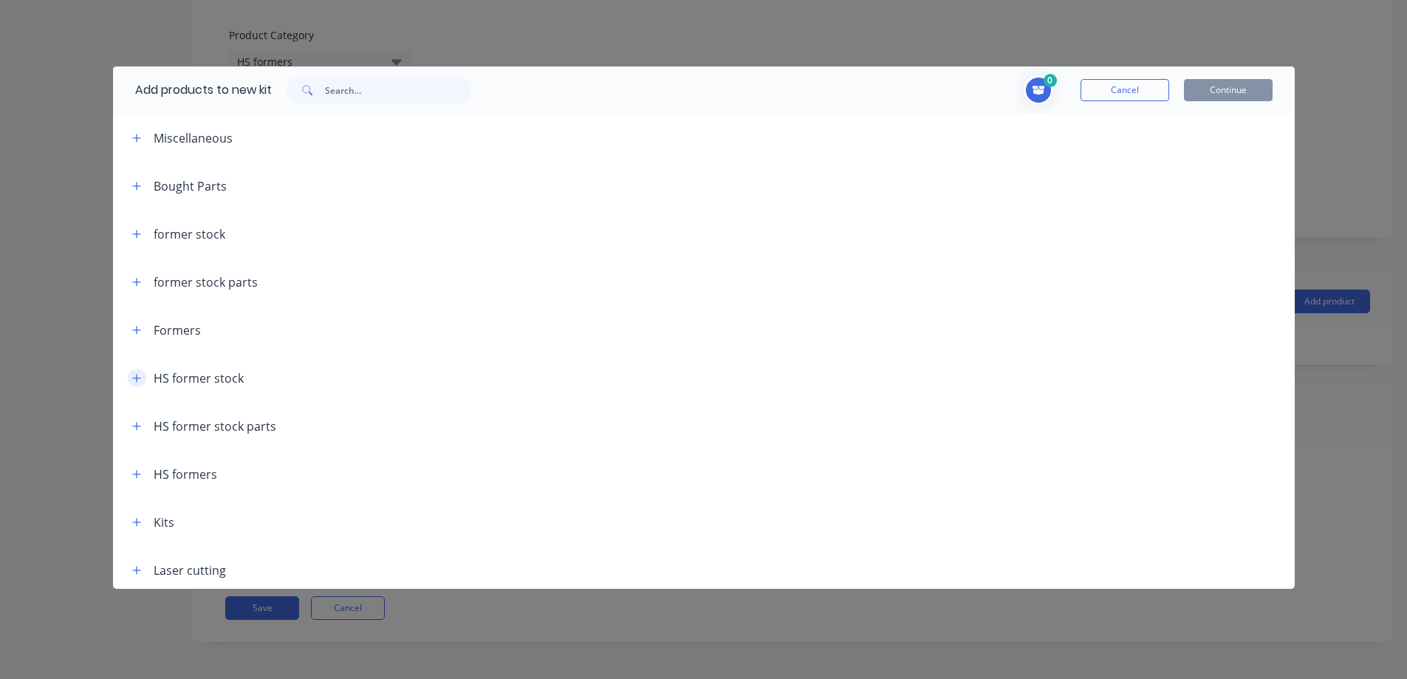
click at [137, 376] on icon "button" at bounding box center [136, 378] width 8 height 8
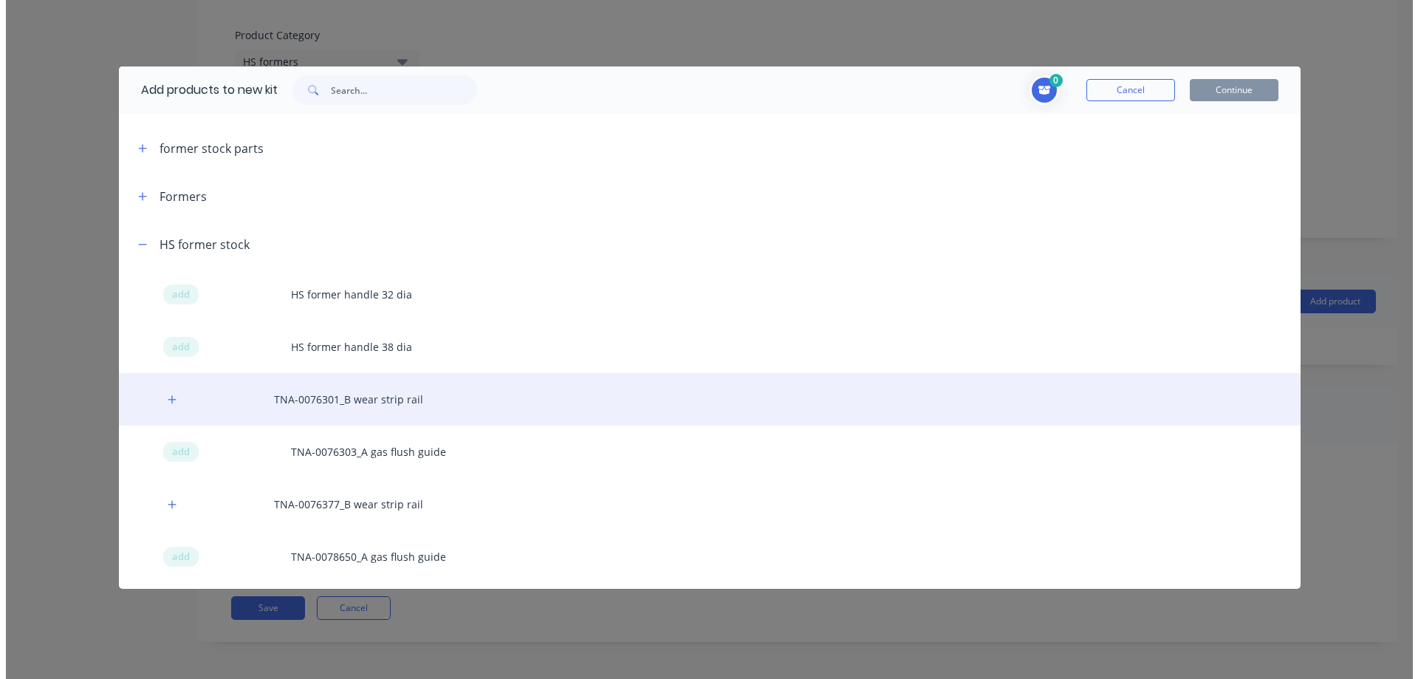
scroll to position [222, 0]
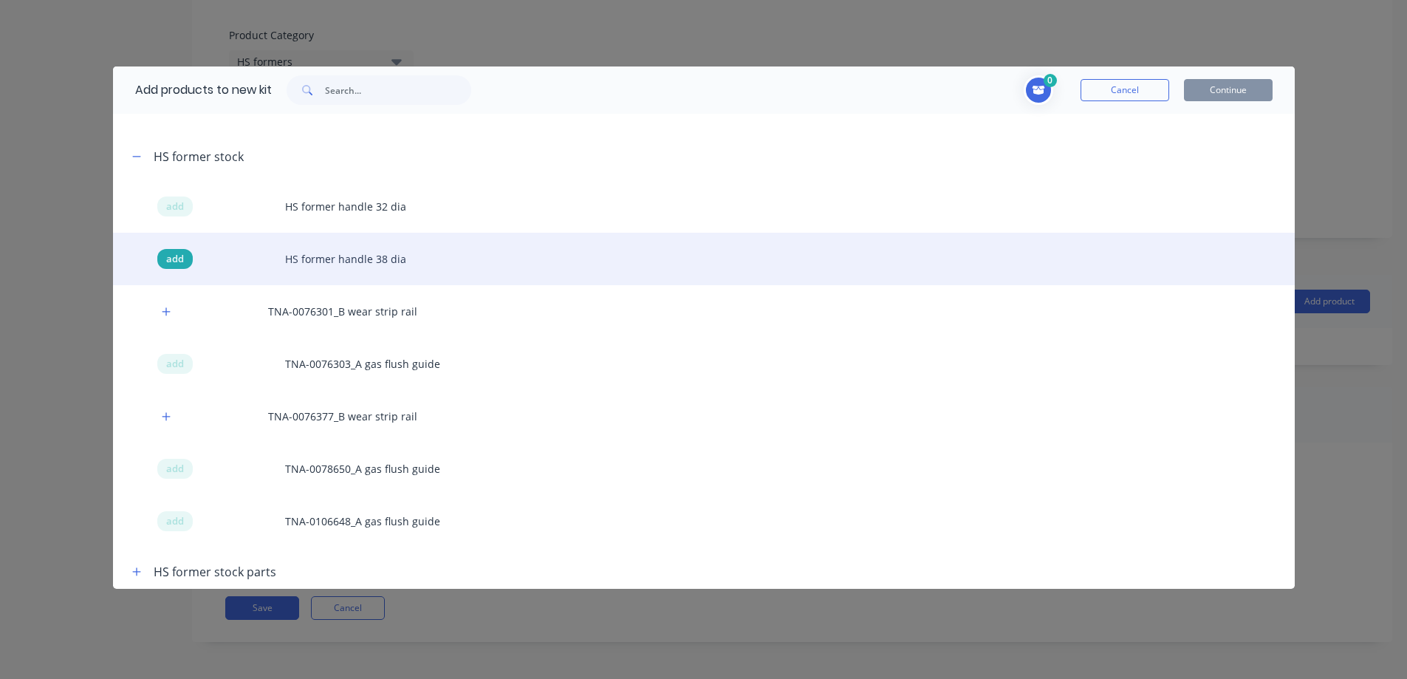
click at [178, 259] on span "add" at bounding box center [175, 259] width 18 height 15
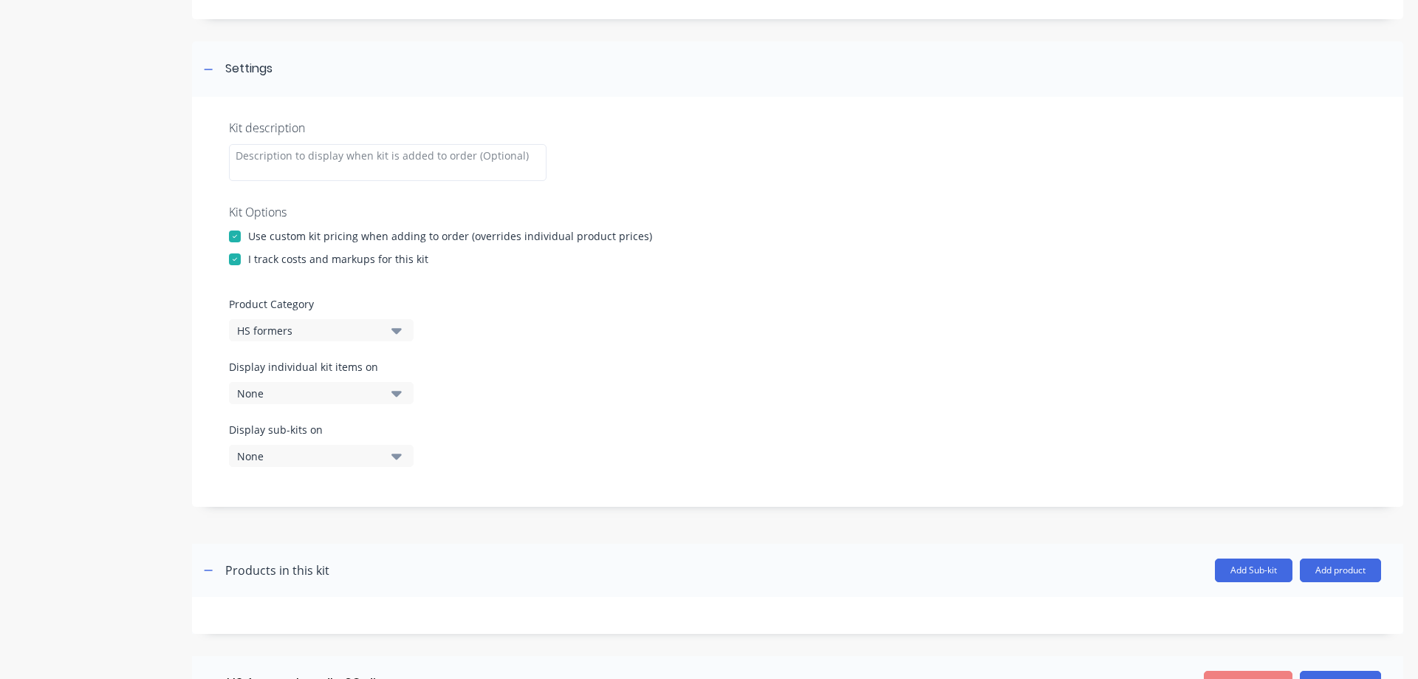
scroll to position [151, 0]
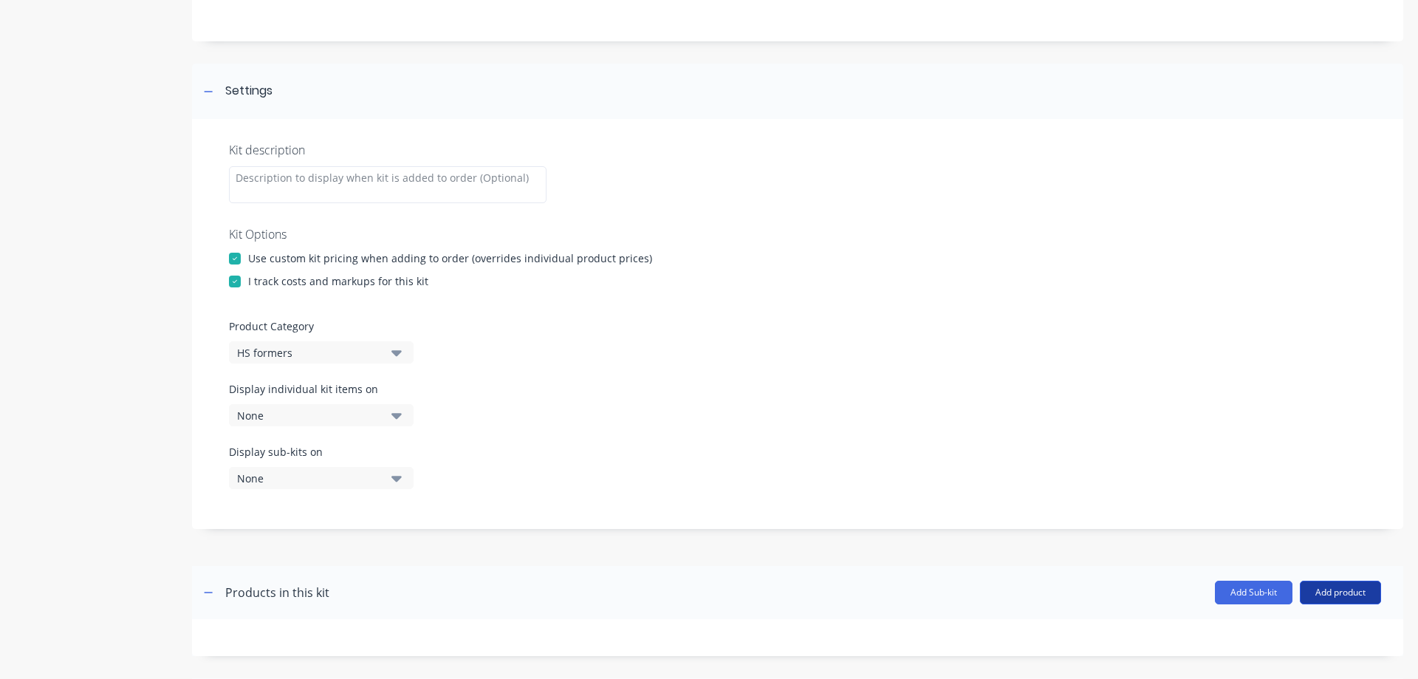
click at [1329, 590] on button "Add product" at bounding box center [1340, 593] width 81 height 24
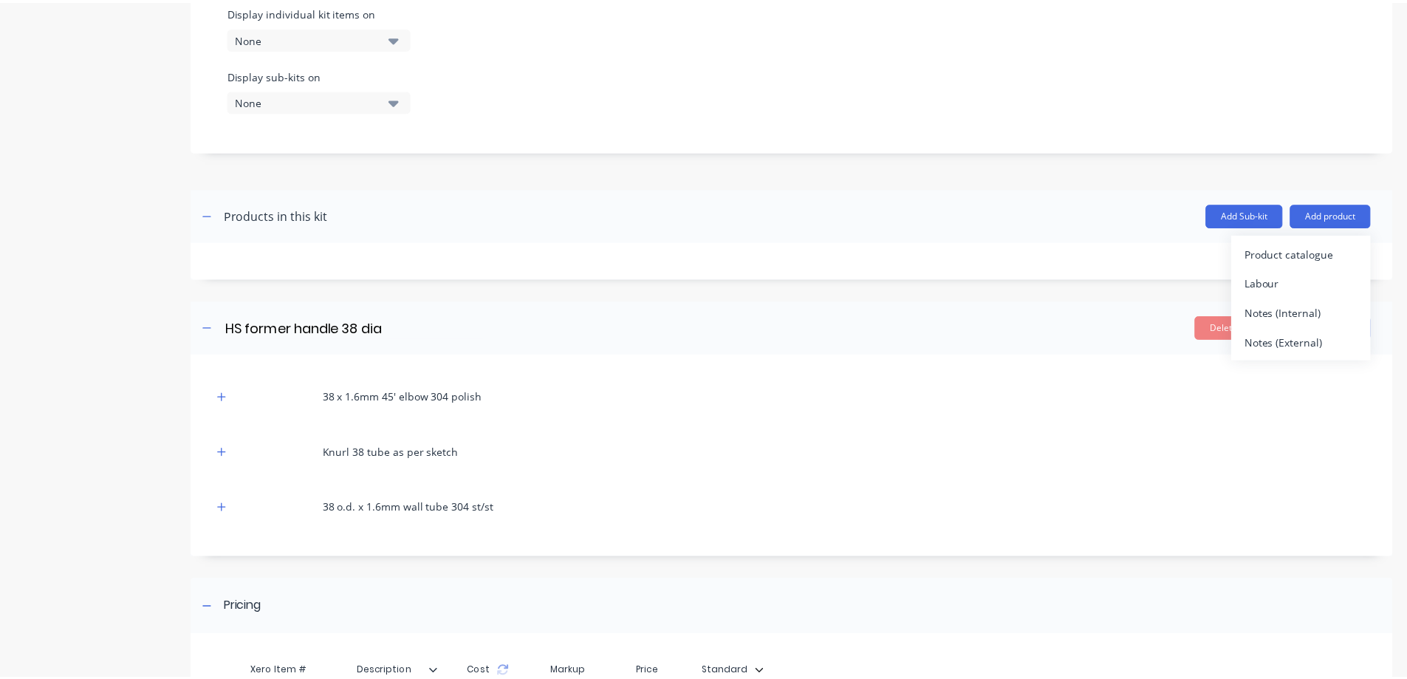
scroll to position [544, 0]
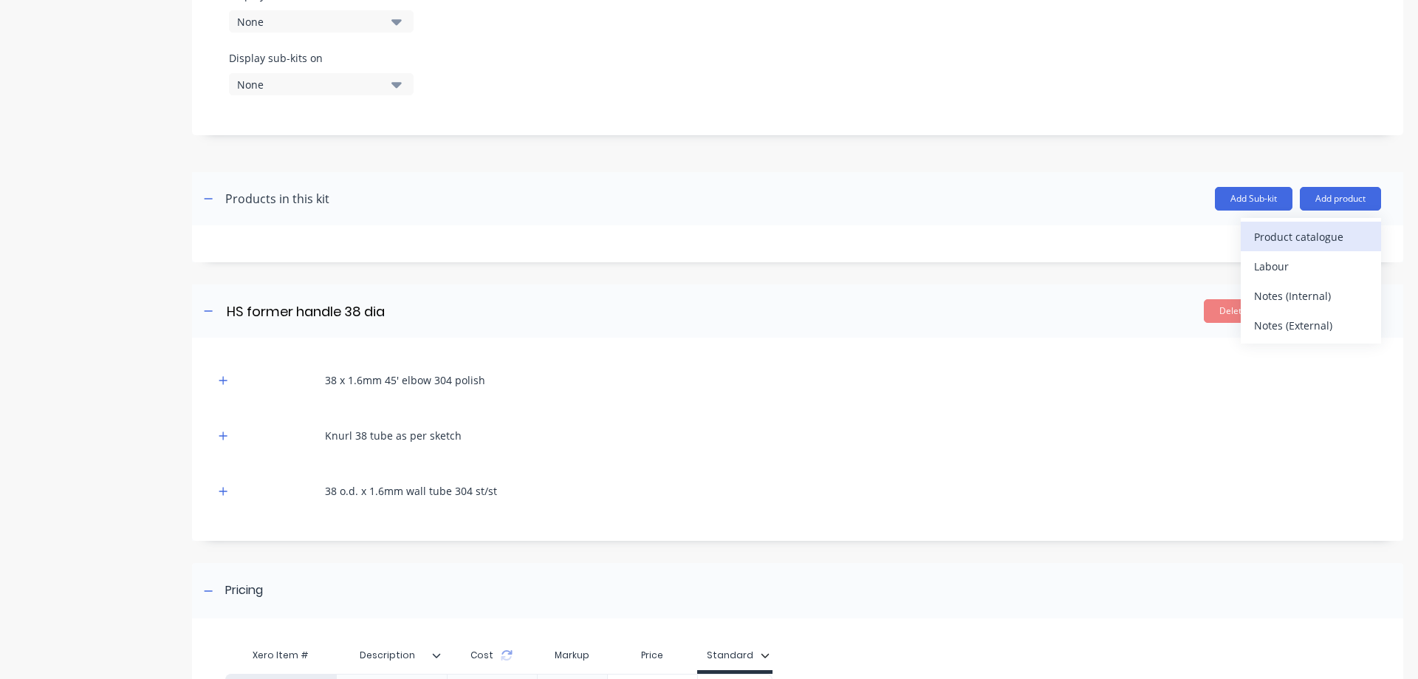
click at [1254, 241] on div "Product catalogue" at bounding box center [1311, 236] width 114 height 21
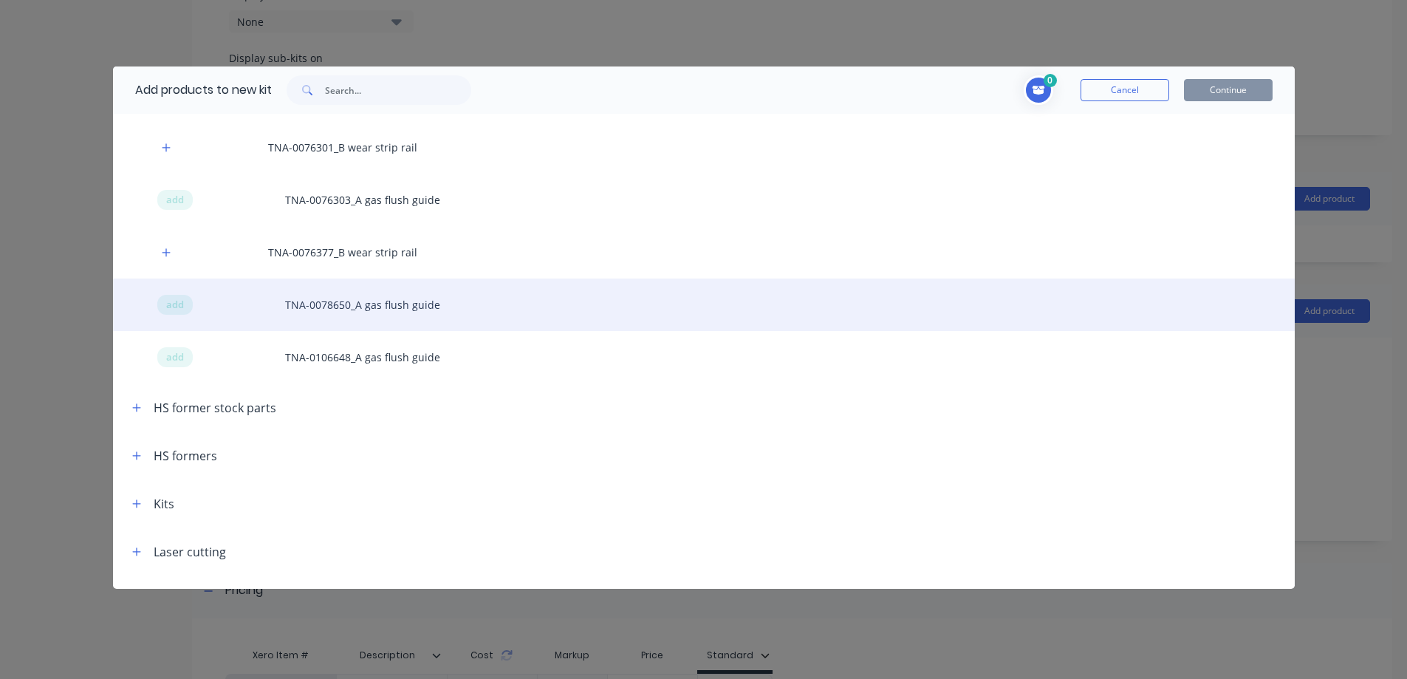
scroll to position [394, 0]
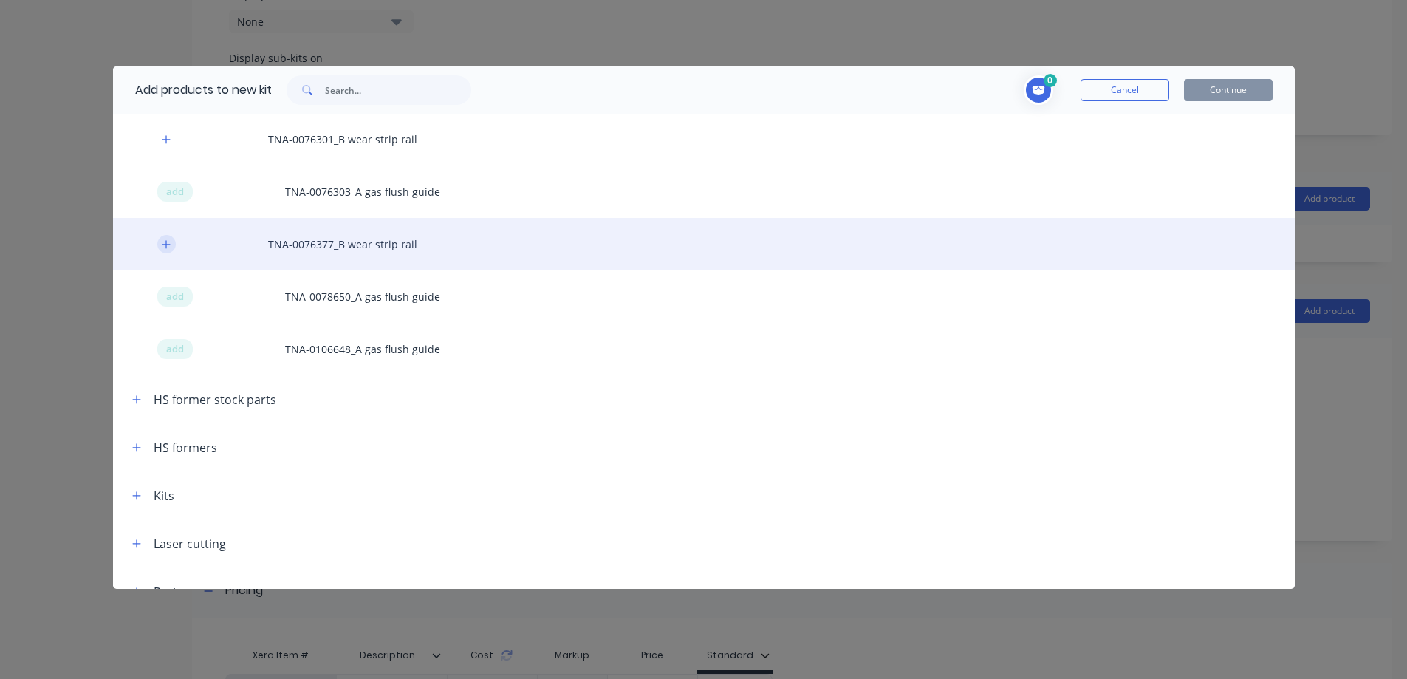
click at [168, 245] on icon "button" at bounding box center [166, 244] width 9 height 10
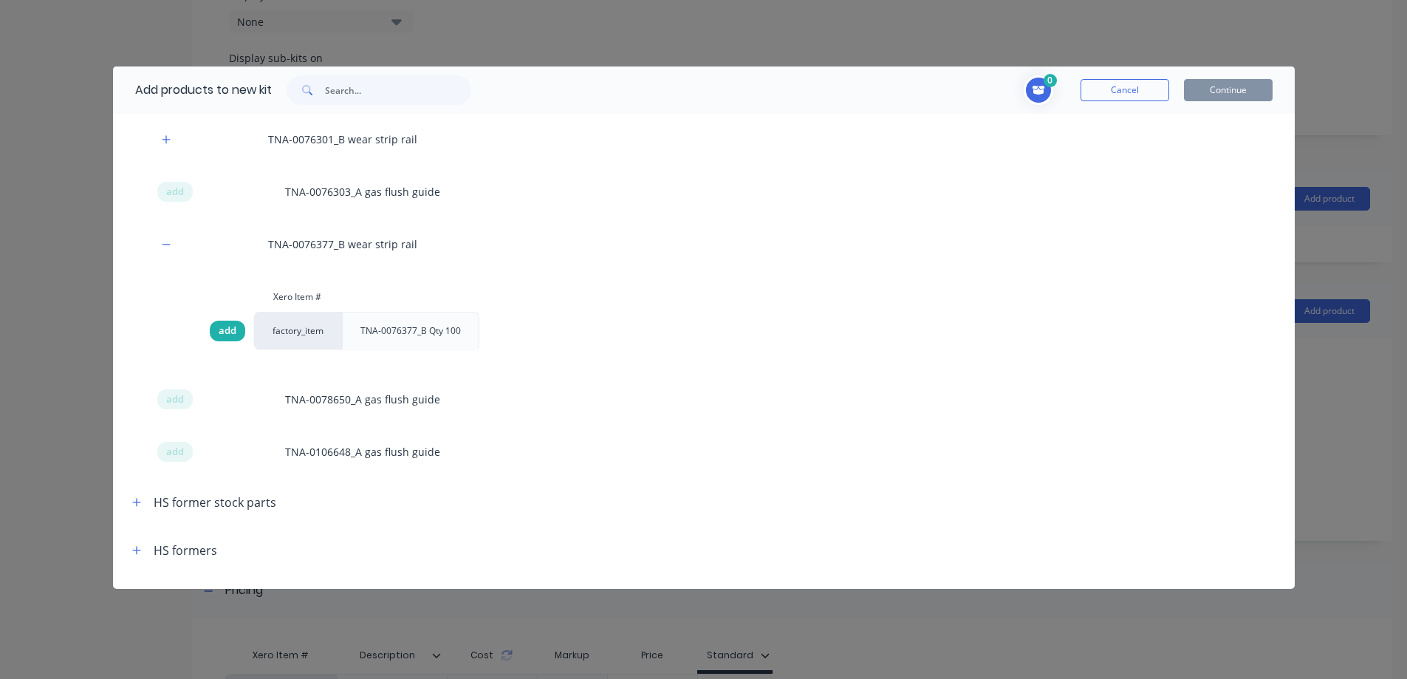
click at [228, 329] on span "add" at bounding box center [228, 331] width 18 height 15
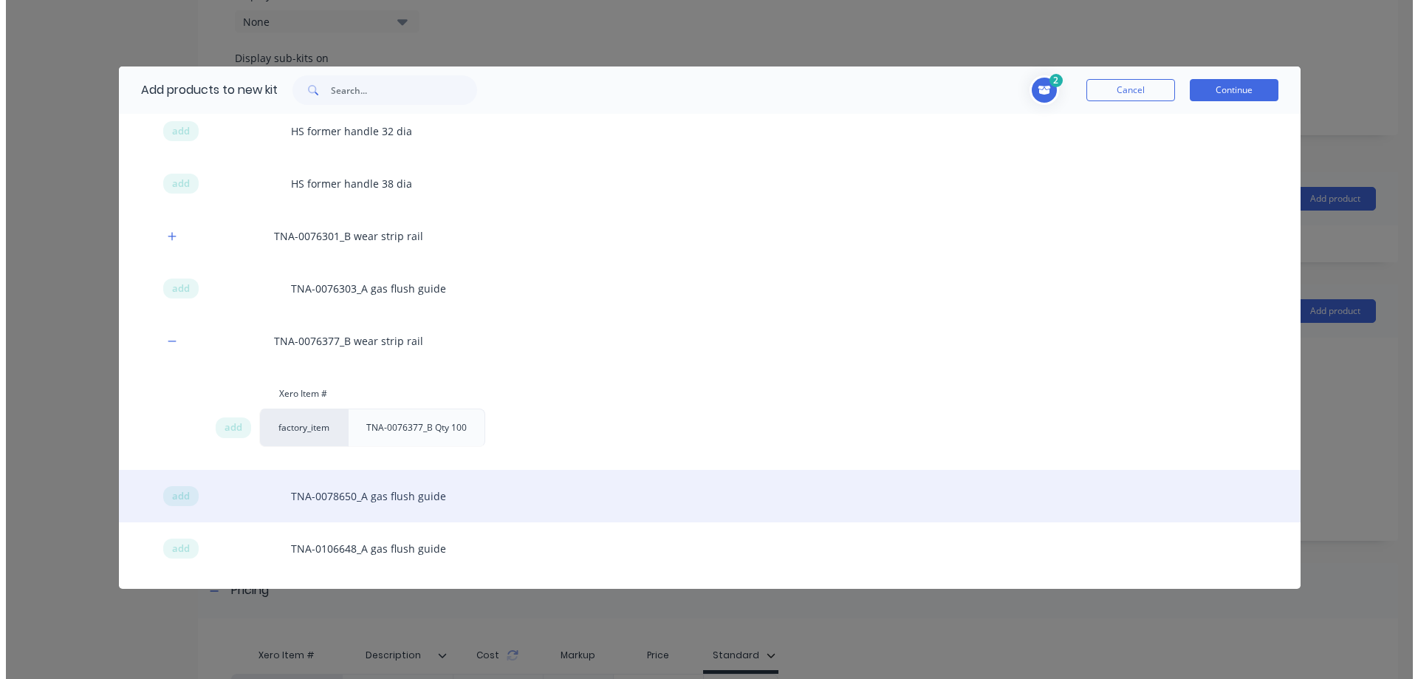
scroll to position [271, 0]
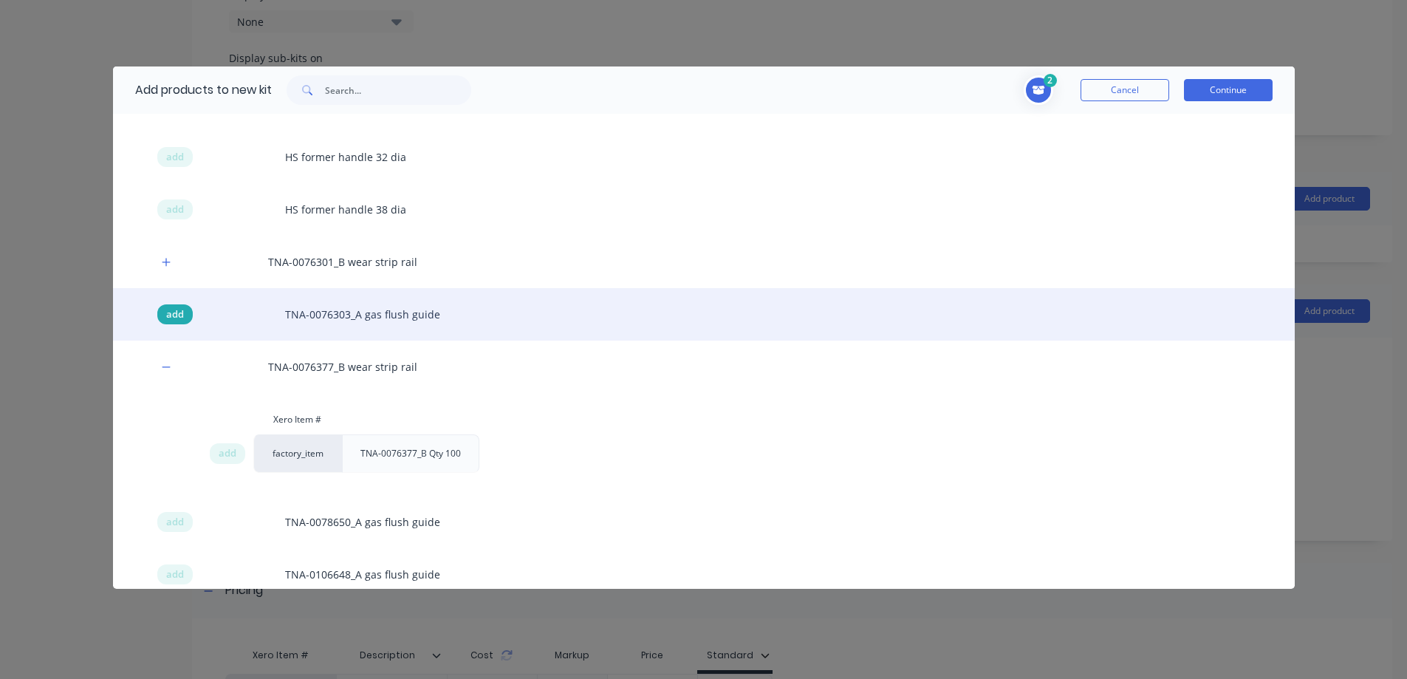
click at [179, 314] on span "add" at bounding box center [175, 314] width 18 height 15
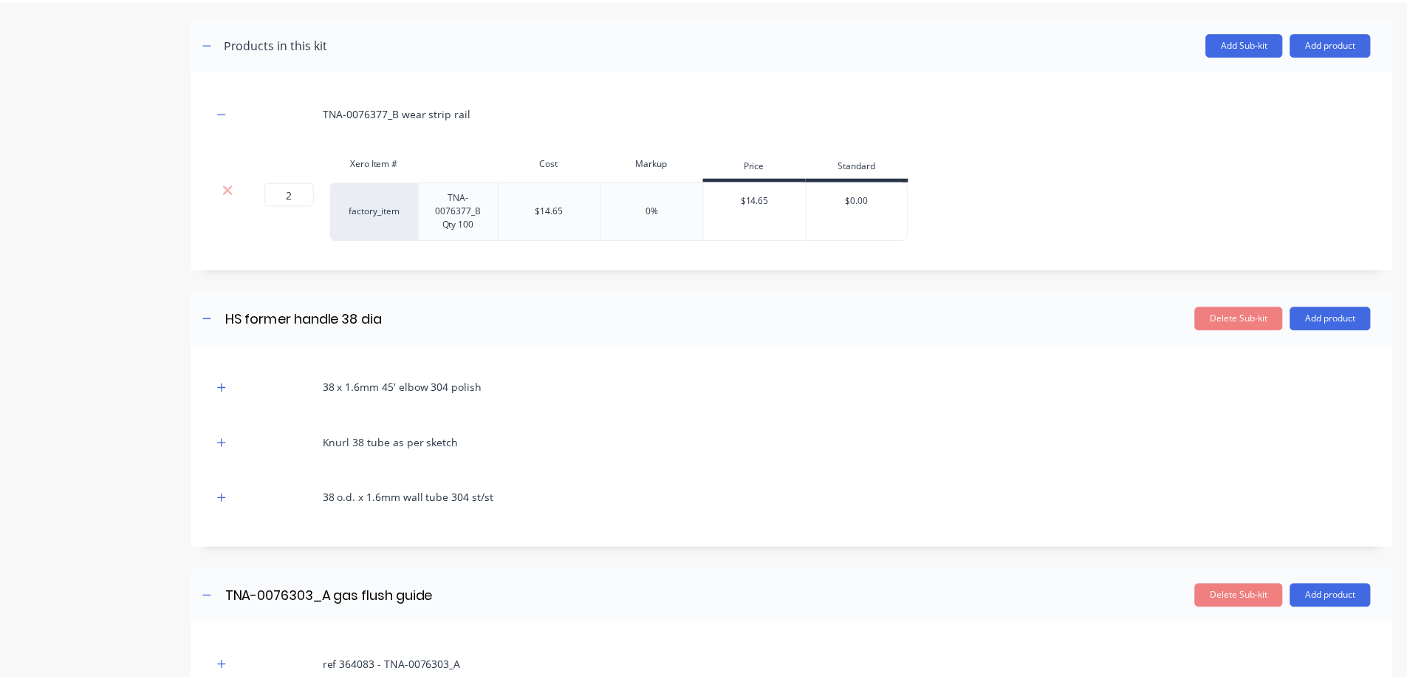
scroll to position [700, 0]
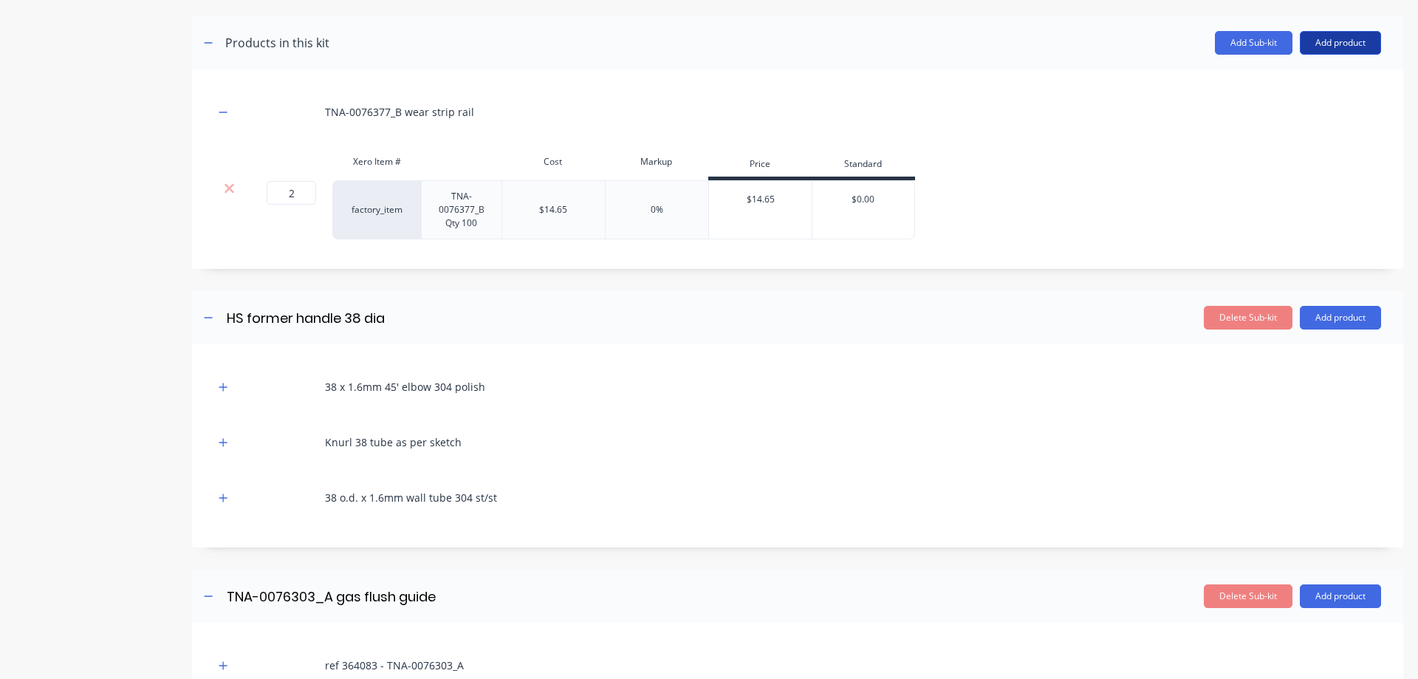
click at [1319, 43] on button "Add product" at bounding box center [1340, 43] width 81 height 24
click at [1256, 74] on div "Product catalogue" at bounding box center [1311, 80] width 114 height 21
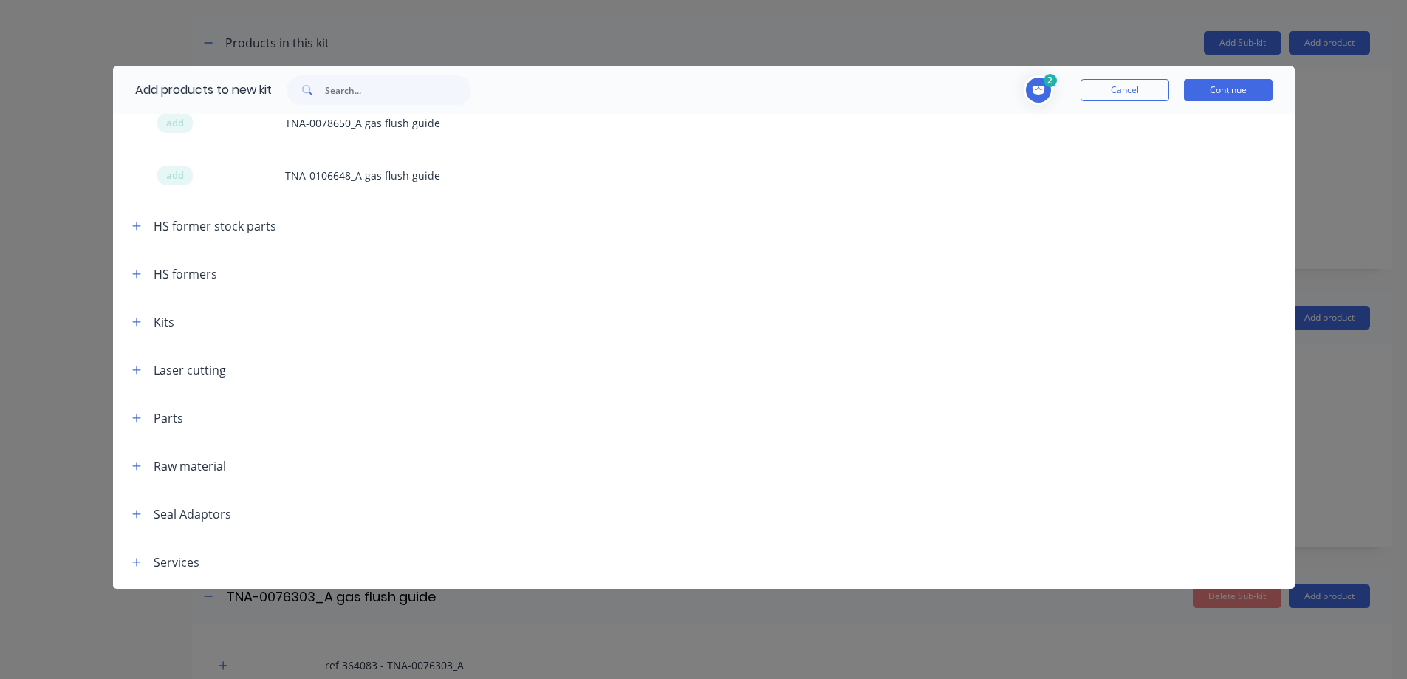
scroll to position [689, 0]
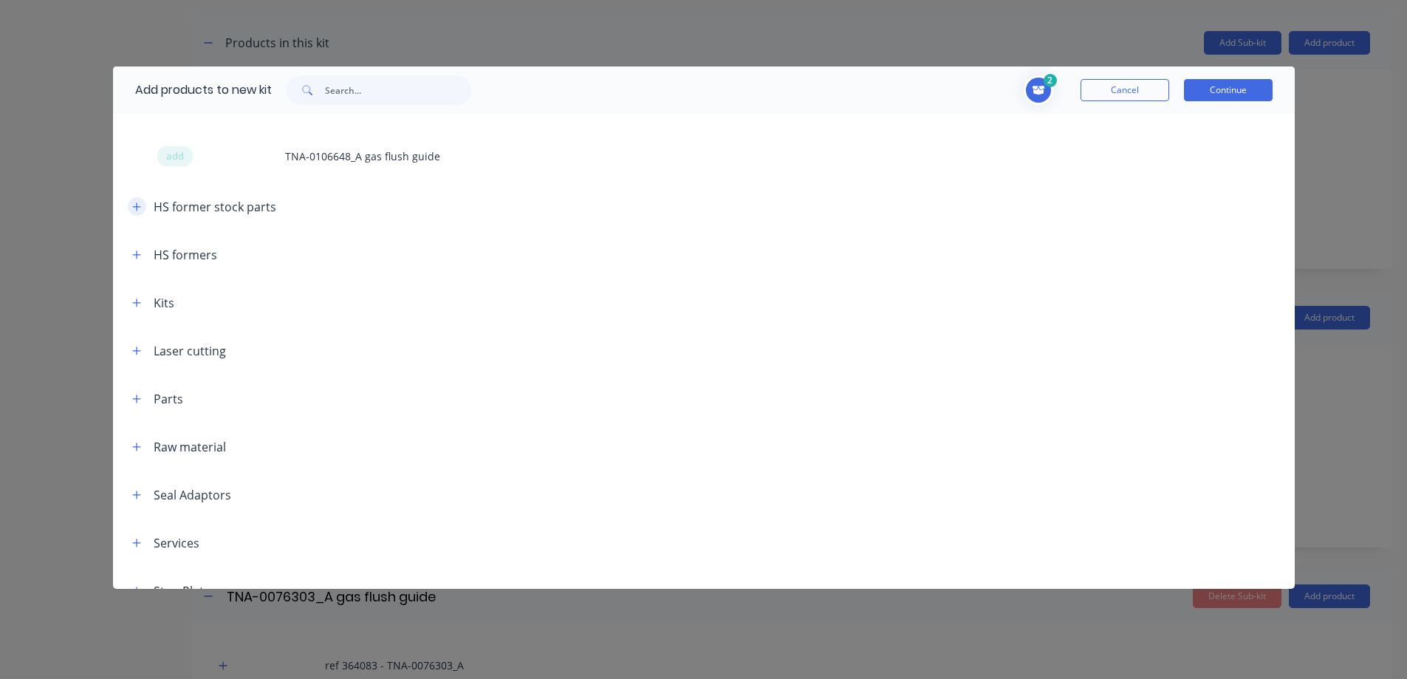
click at [134, 204] on icon "button" at bounding box center [136, 207] width 9 height 10
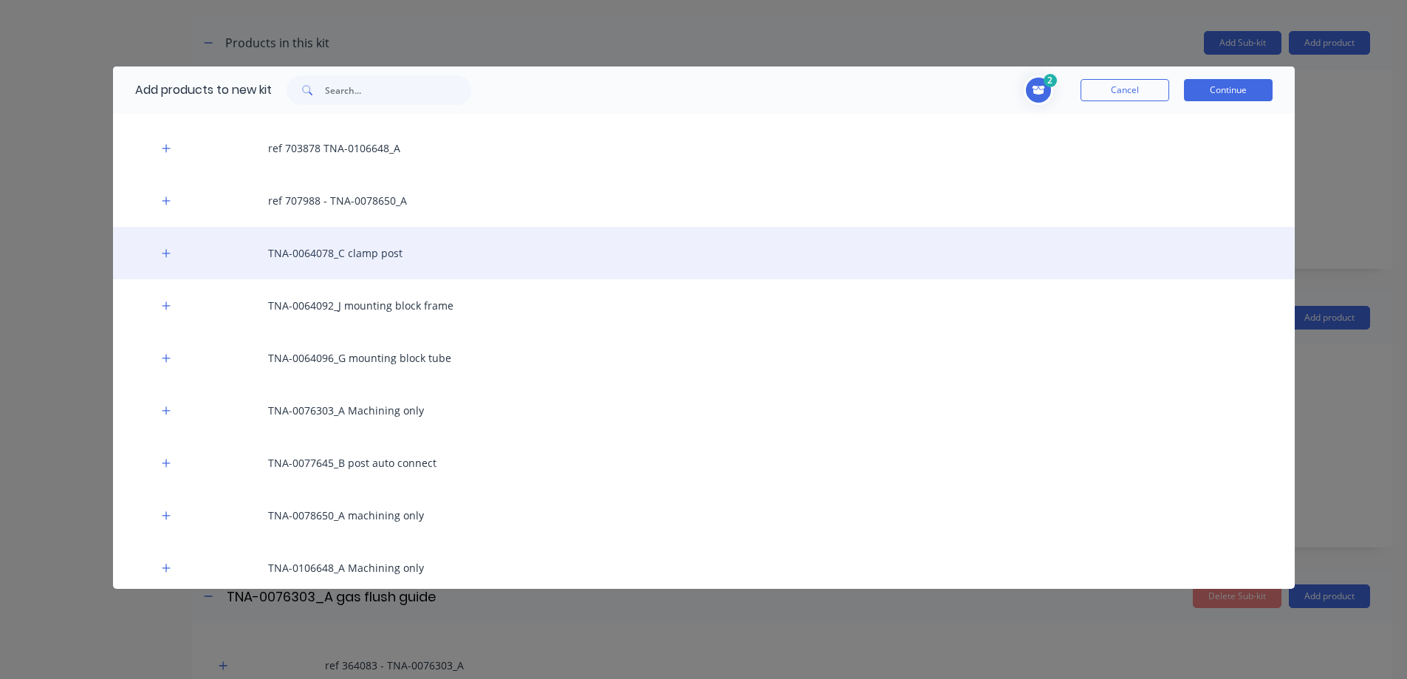
scroll to position [960, 0]
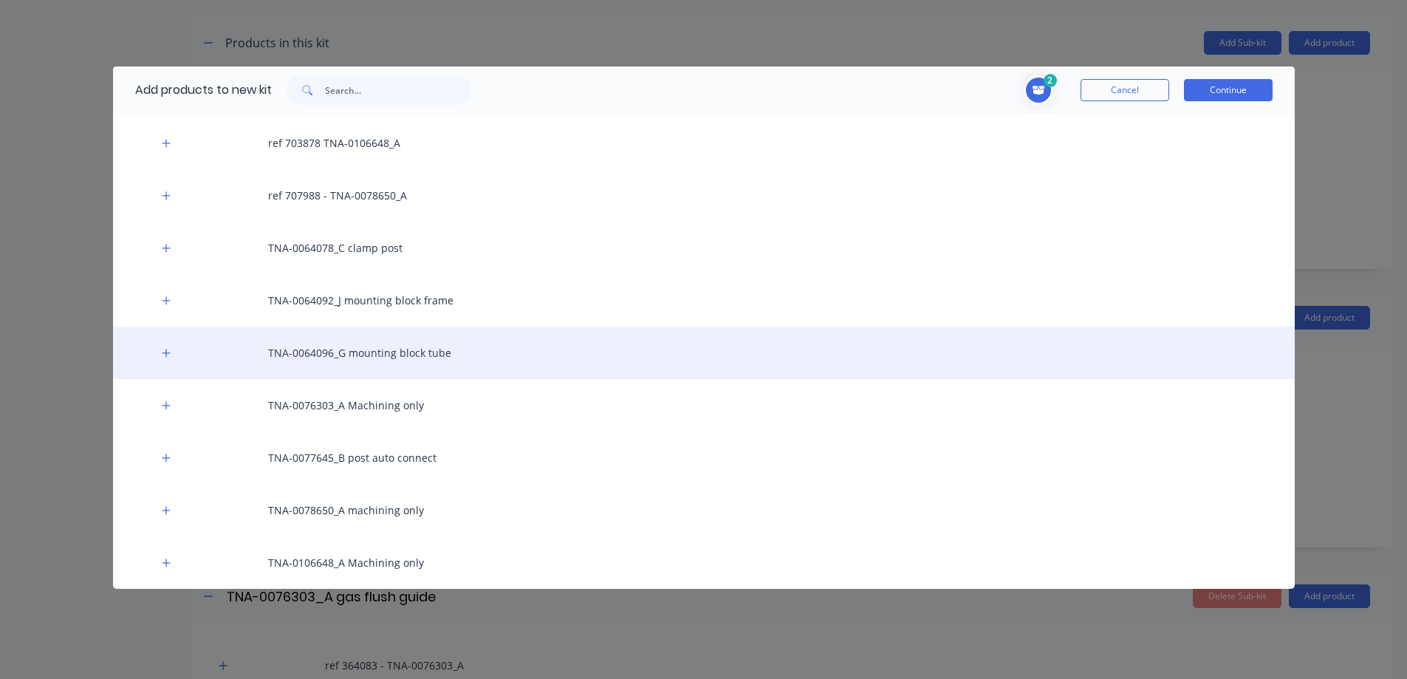
click at [313, 355] on div "TNA-0064096_G mounting block tube" at bounding box center [704, 352] width 1182 height 52
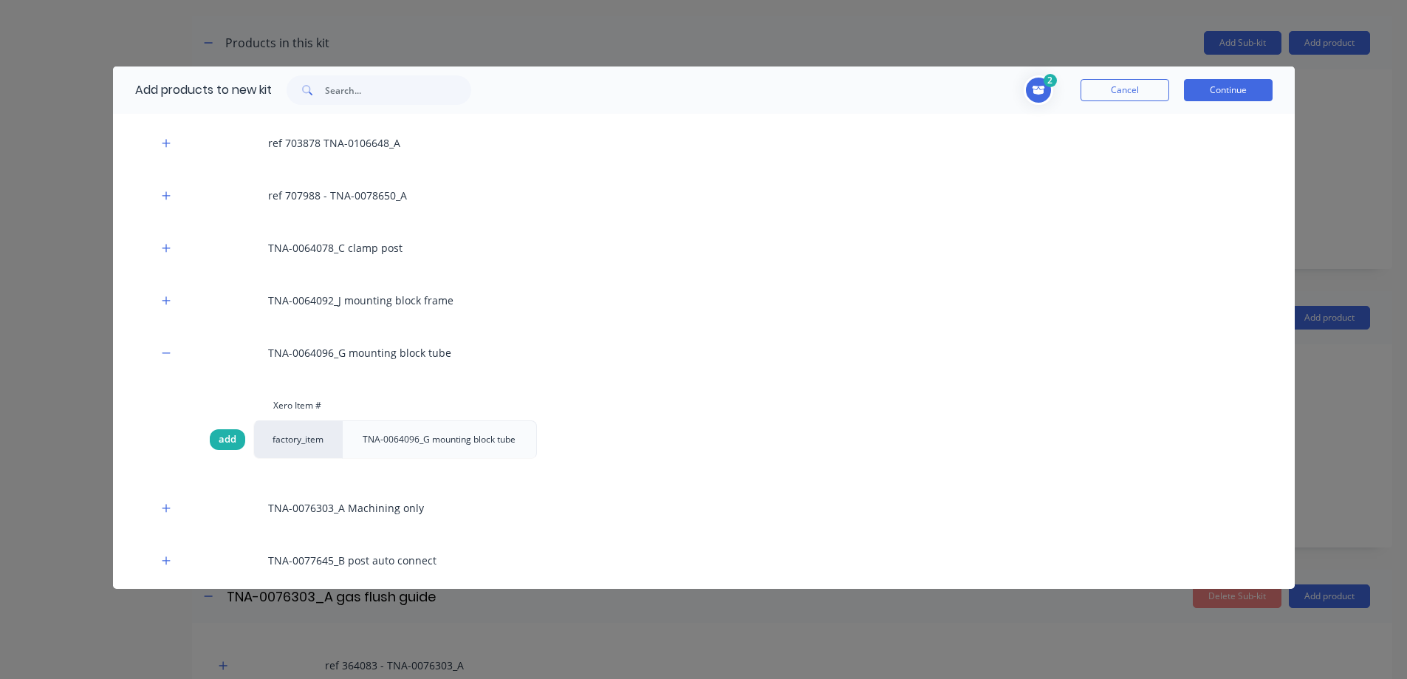
click at [225, 445] on span "add" at bounding box center [228, 439] width 18 height 15
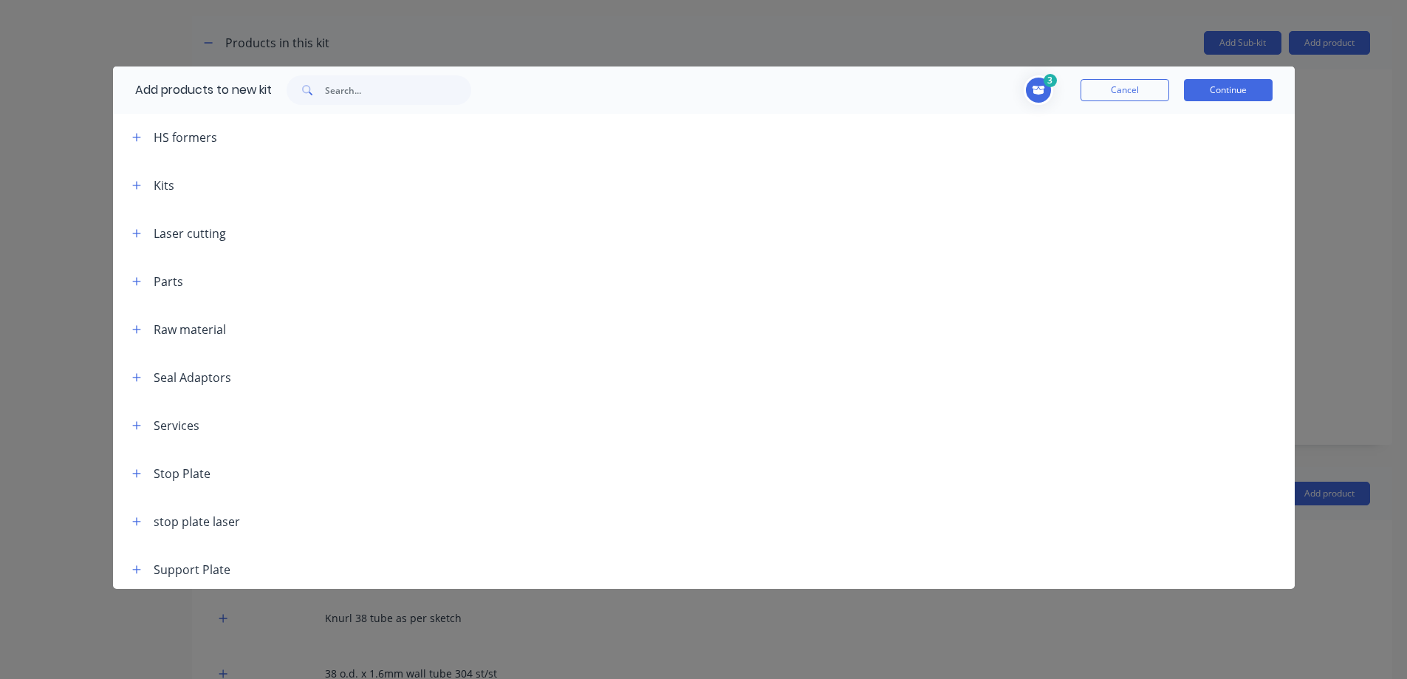
scroll to position [1543, 0]
click at [139, 227] on icon "button" at bounding box center [136, 229] width 9 height 10
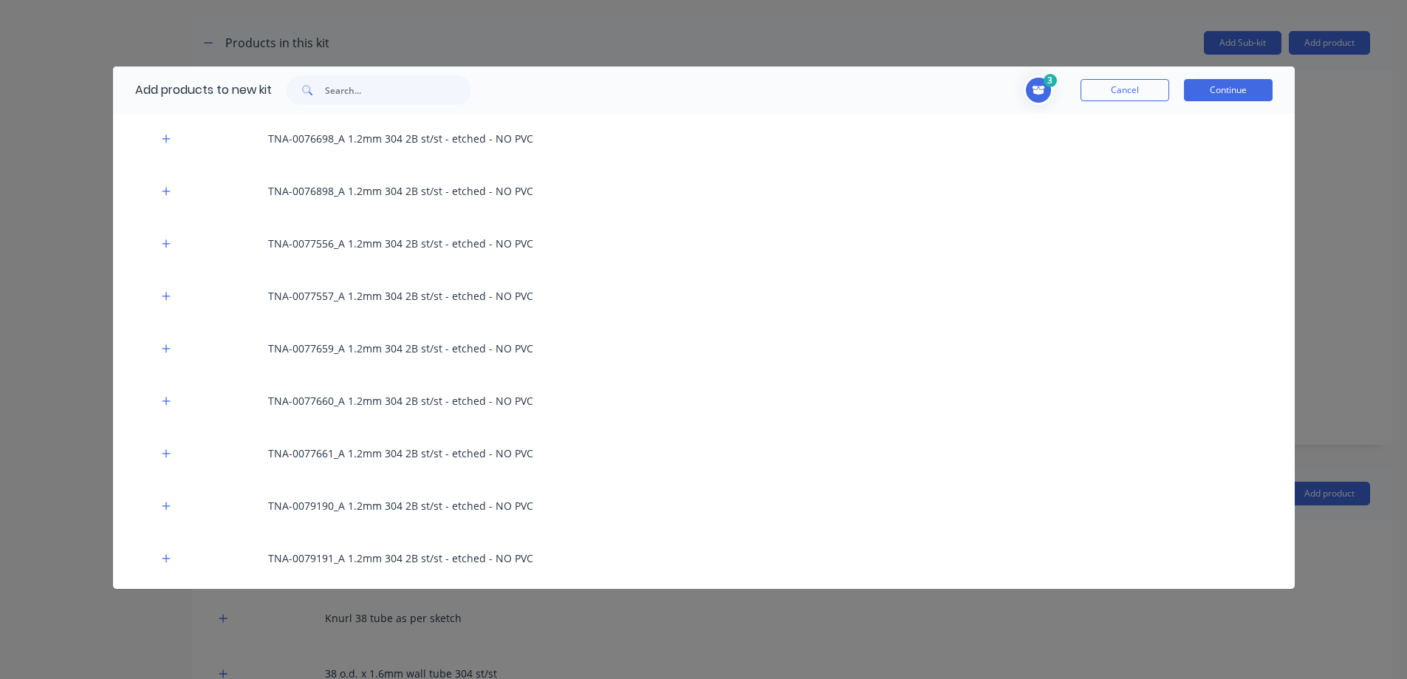
scroll to position [2158, 0]
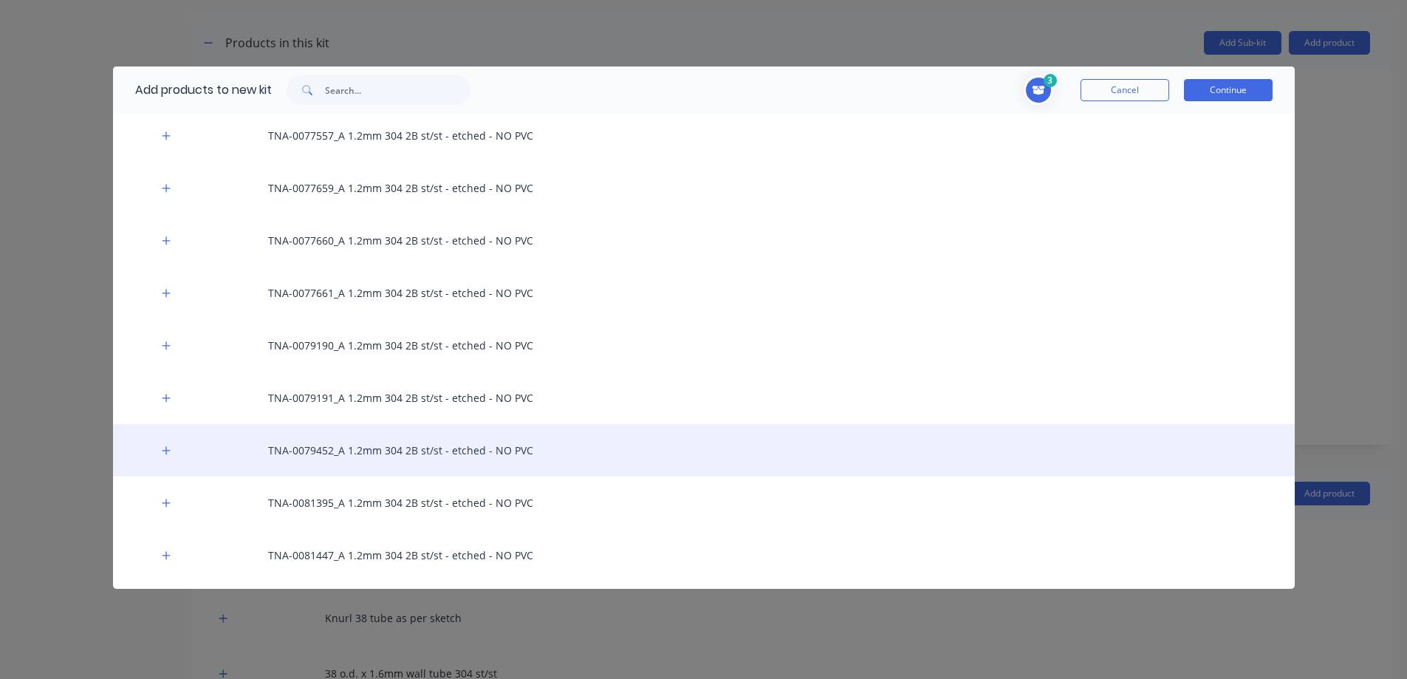
click at [310, 451] on div "TNA-0079452_A 1.2mm 304 2B st/st - etched - NO PVC" at bounding box center [704, 450] width 1182 height 52
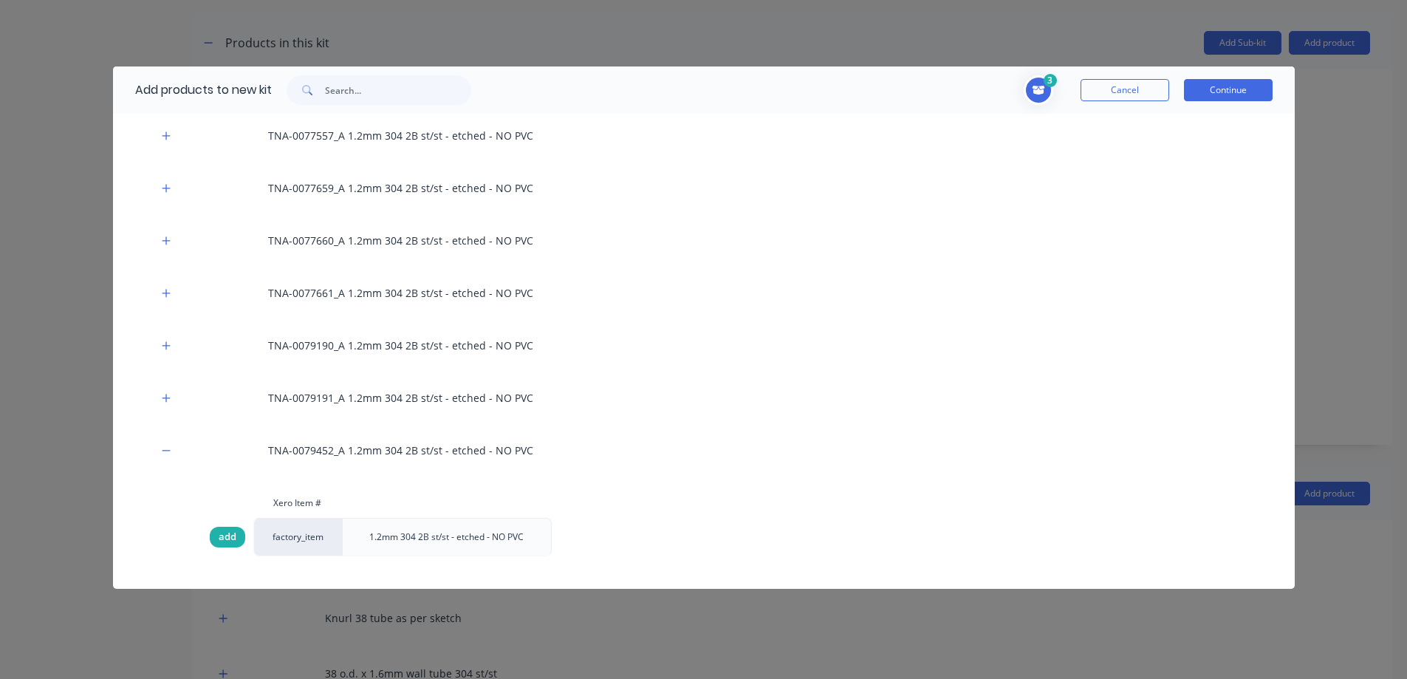
click at [228, 538] on span "add" at bounding box center [228, 537] width 18 height 15
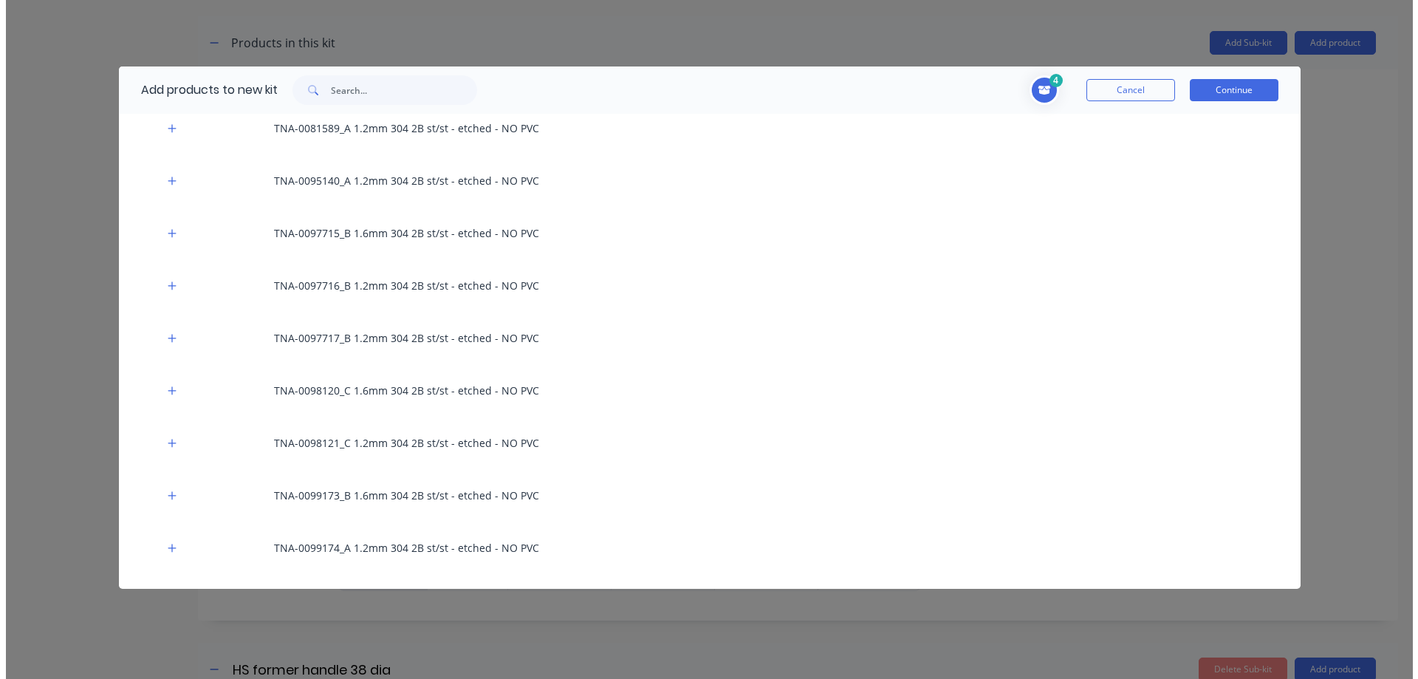
scroll to position [3020, 0]
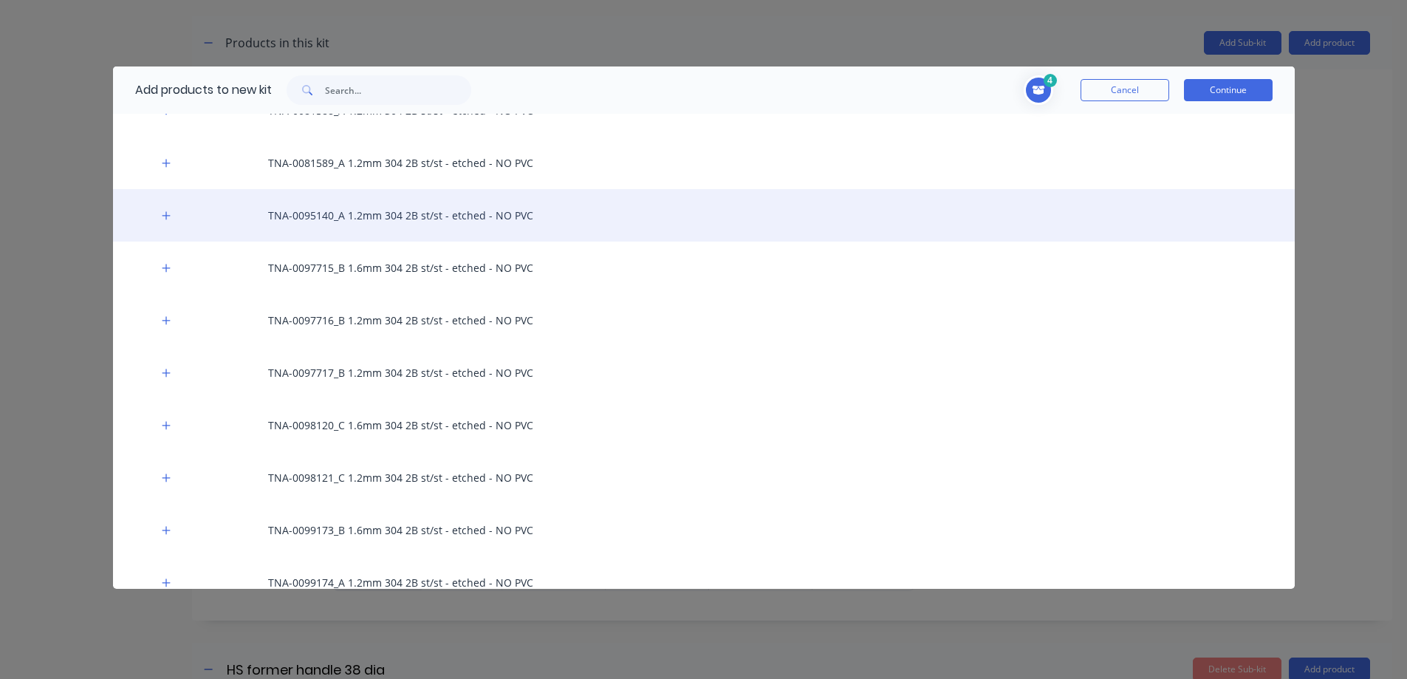
click at [337, 213] on div "TNA-0095140_A 1.2mm 304 2B st/st - etched - NO PVC" at bounding box center [704, 215] width 1182 height 52
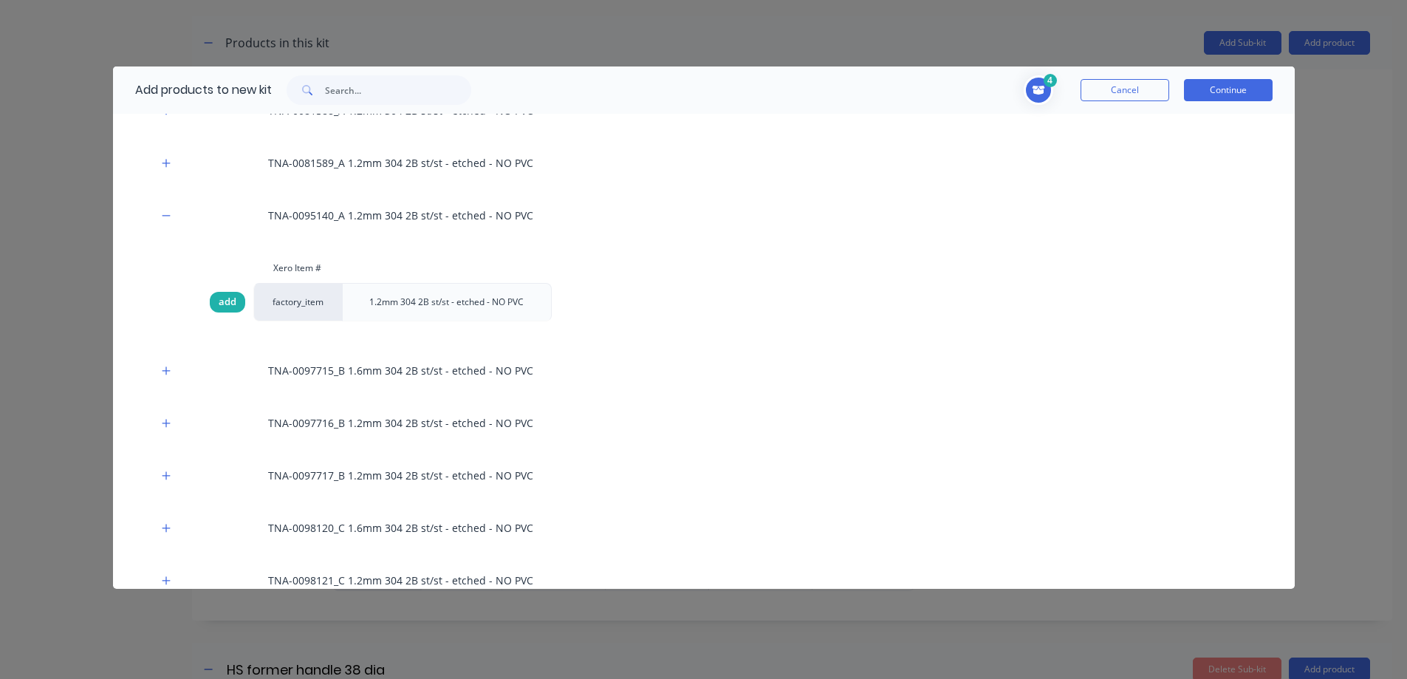
click at [225, 307] on span "add" at bounding box center [228, 302] width 18 height 15
click at [1221, 87] on button "Continue" at bounding box center [1228, 90] width 89 height 22
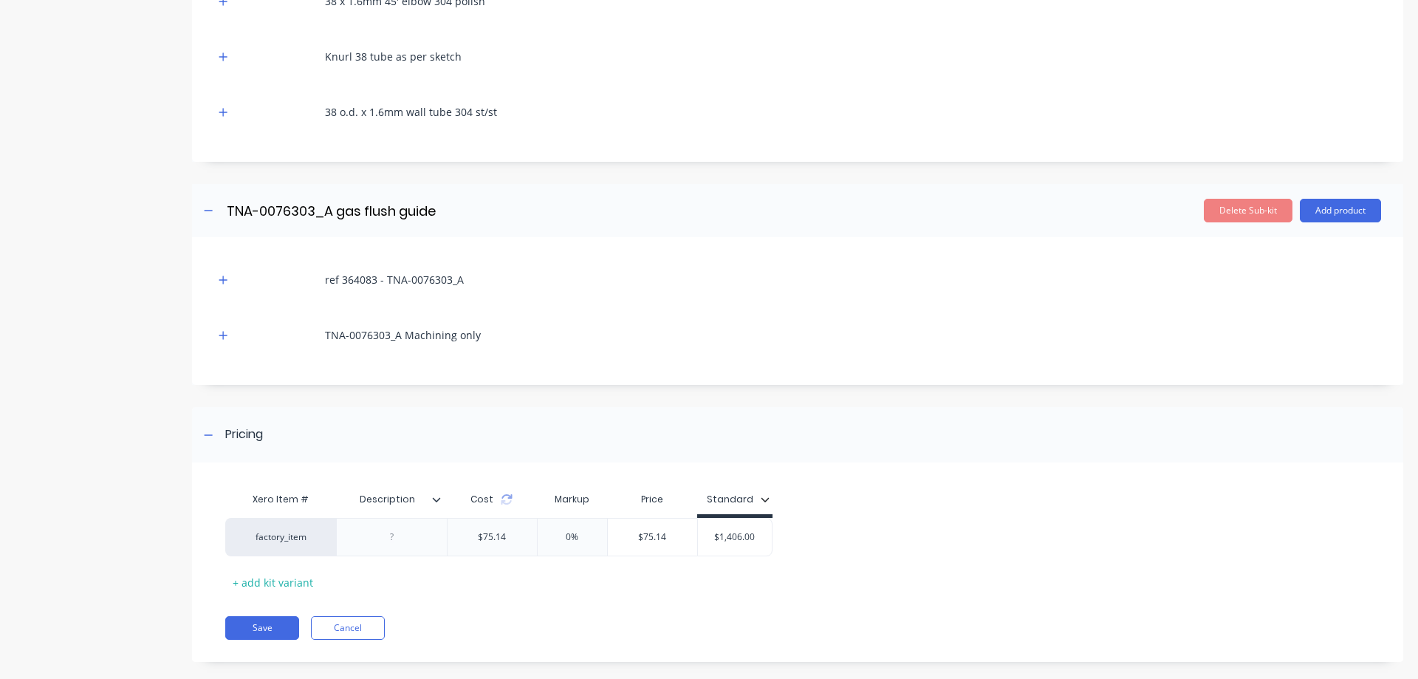
scroll to position [1633, 0]
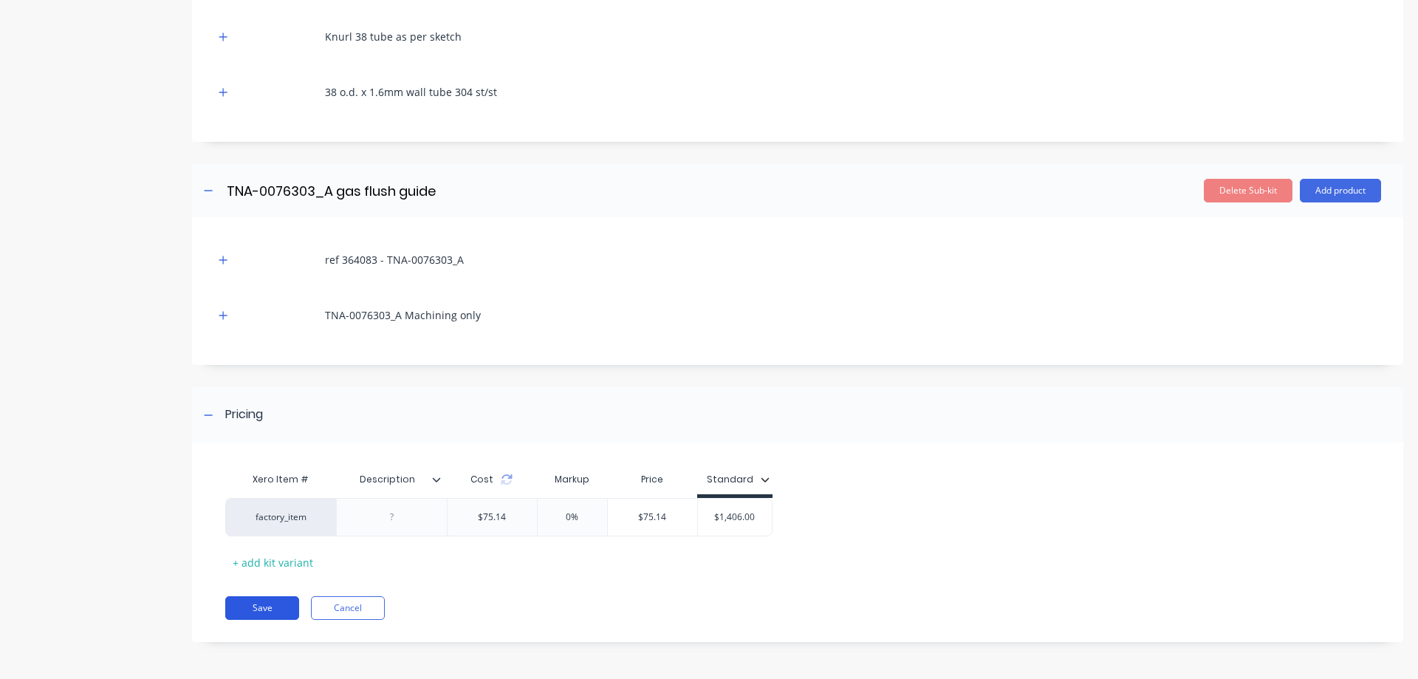
click at [261, 607] on button "Save" at bounding box center [262, 608] width 74 height 24
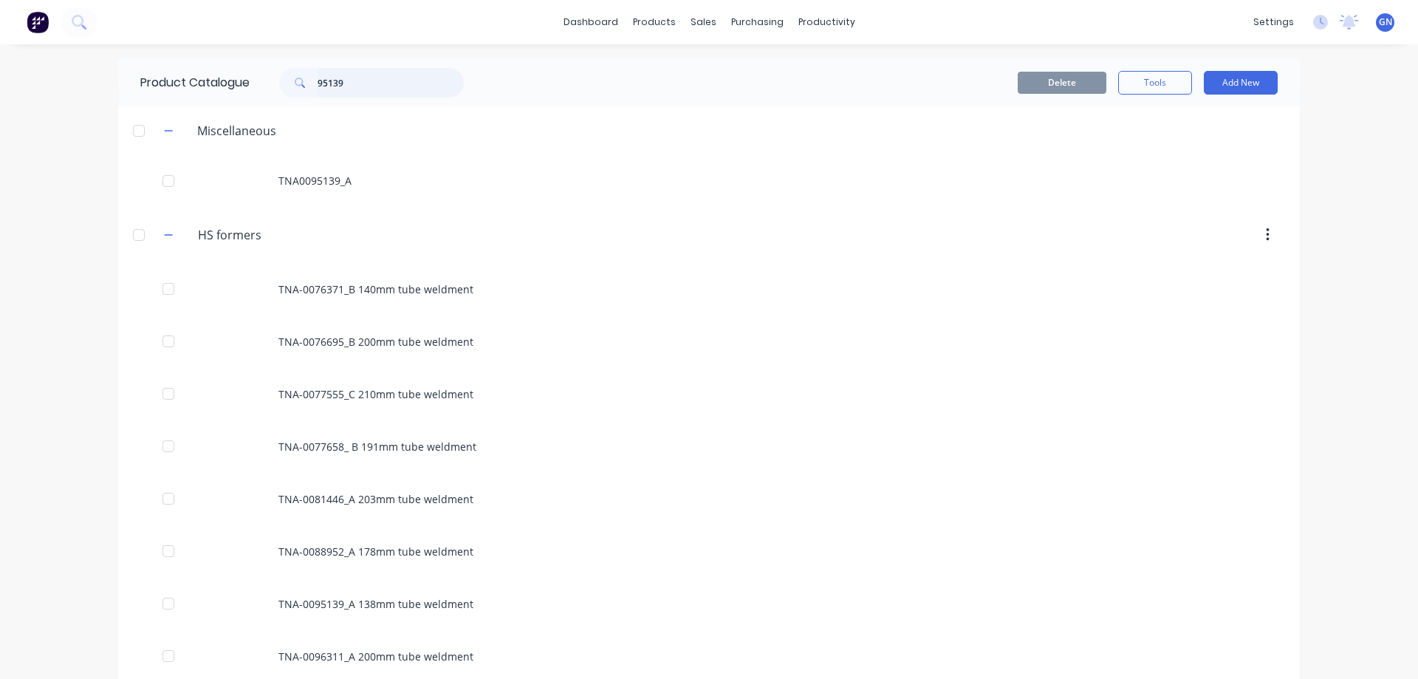
click at [362, 83] on input "95139" at bounding box center [391, 83] width 146 height 30
type input "95139"
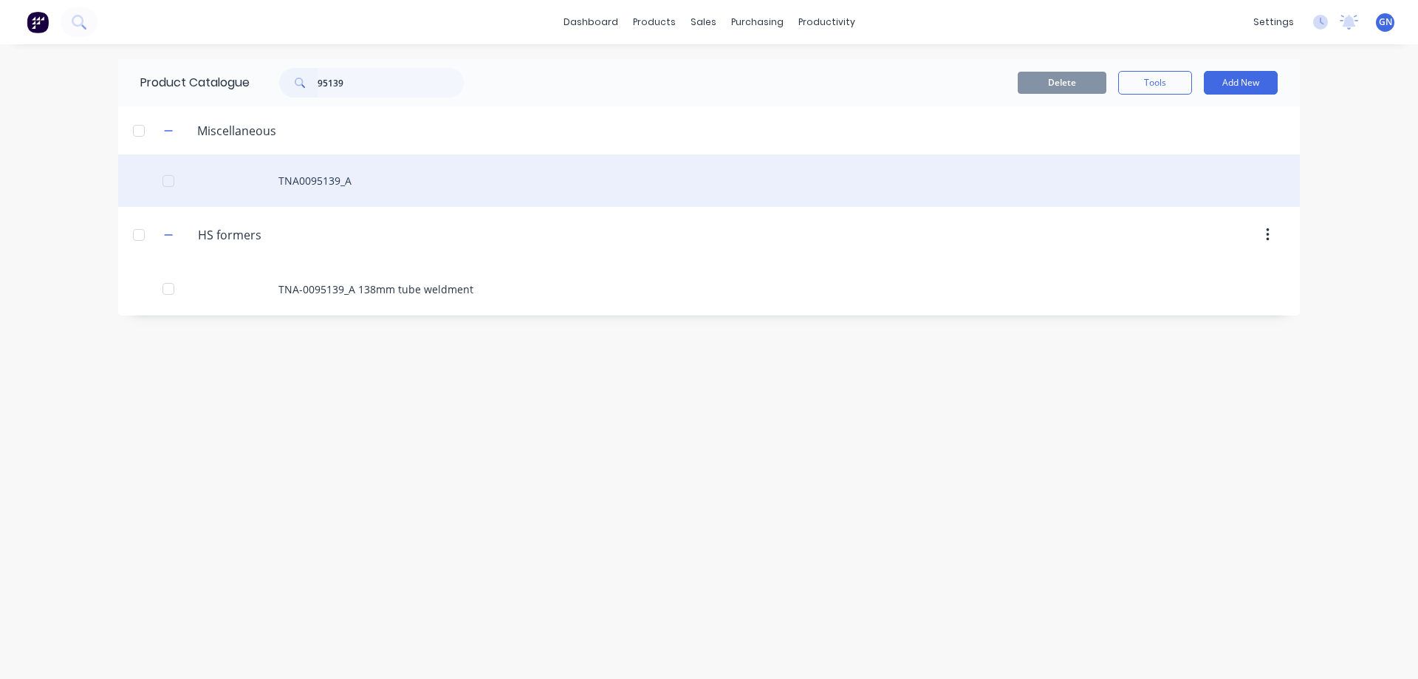
click at [310, 182] on div "TNA0095139_A" at bounding box center [709, 180] width 1182 height 52
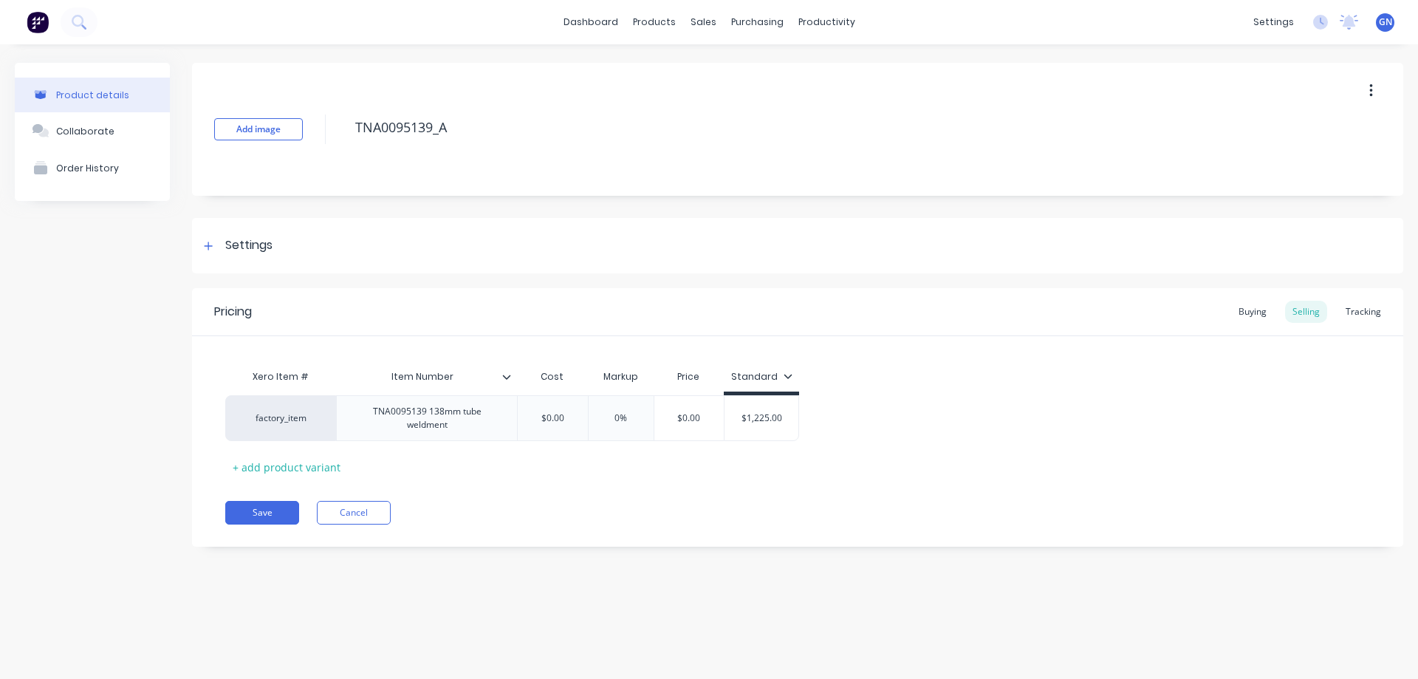
click at [1375, 88] on button "button" at bounding box center [1371, 91] width 35 height 27
click at [1289, 160] on div "Delete" at bounding box center [1319, 158] width 114 height 21
type textarea "x"
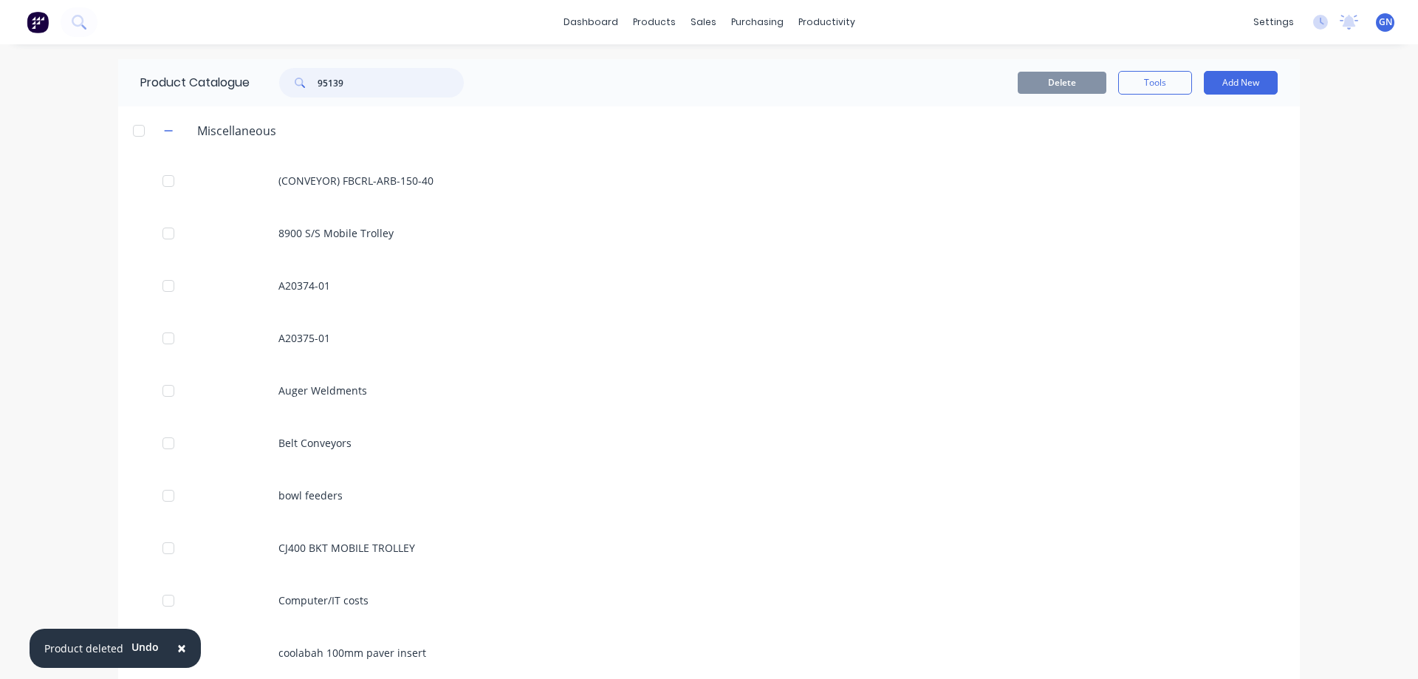
click at [370, 78] on input "95139" at bounding box center [391, 83] width 146 height 30
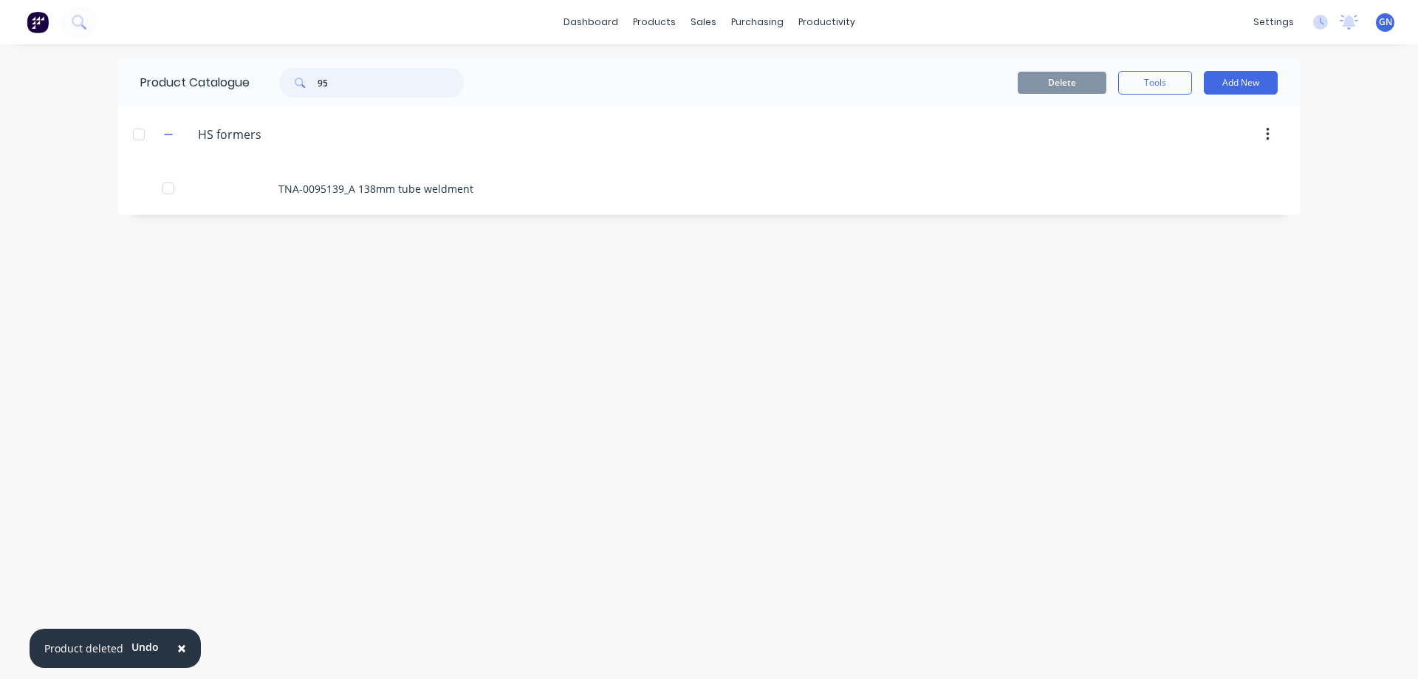
type input "9"
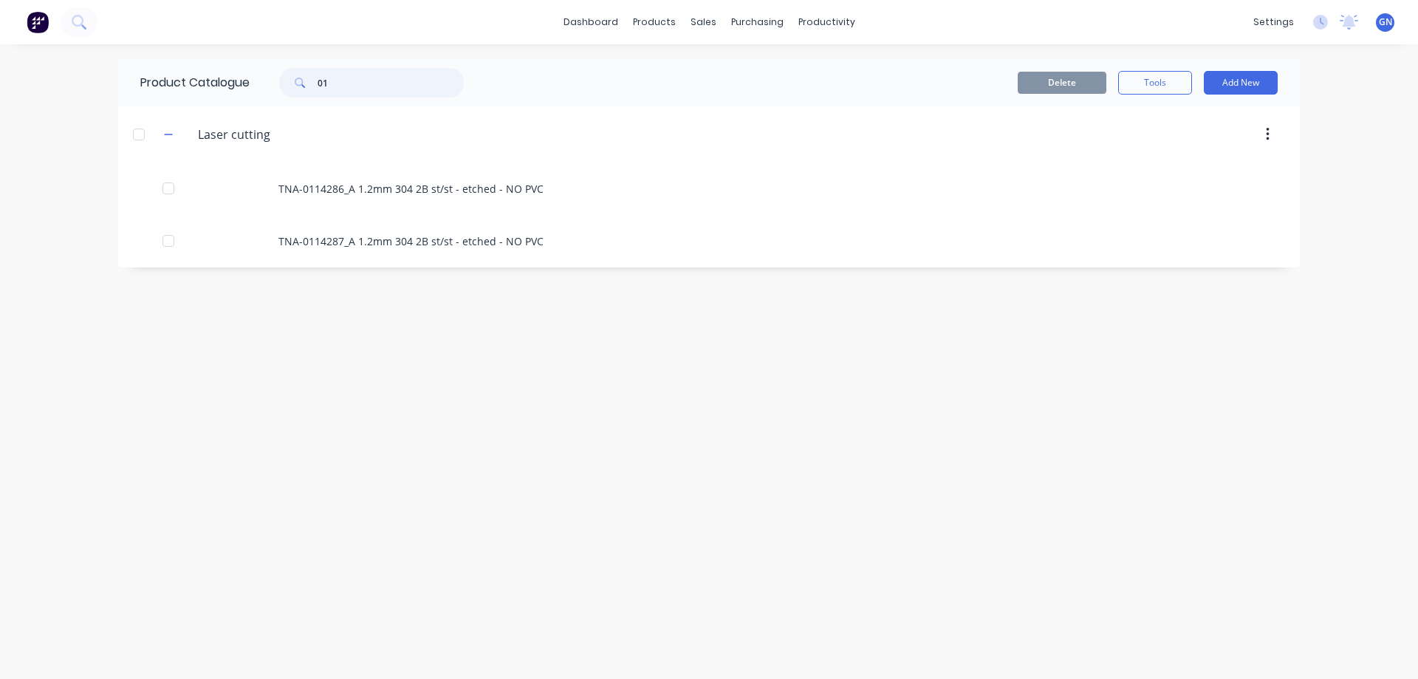
type input "0"
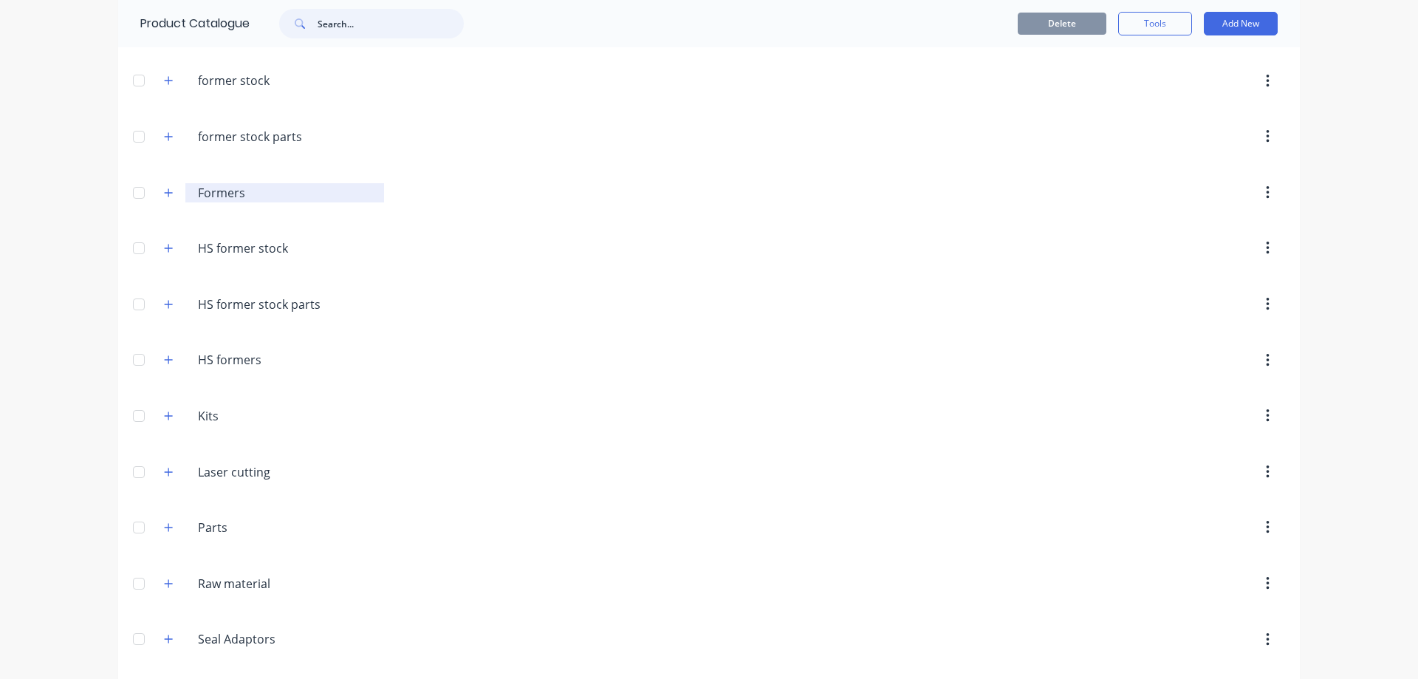
scroll to position [172, 0]
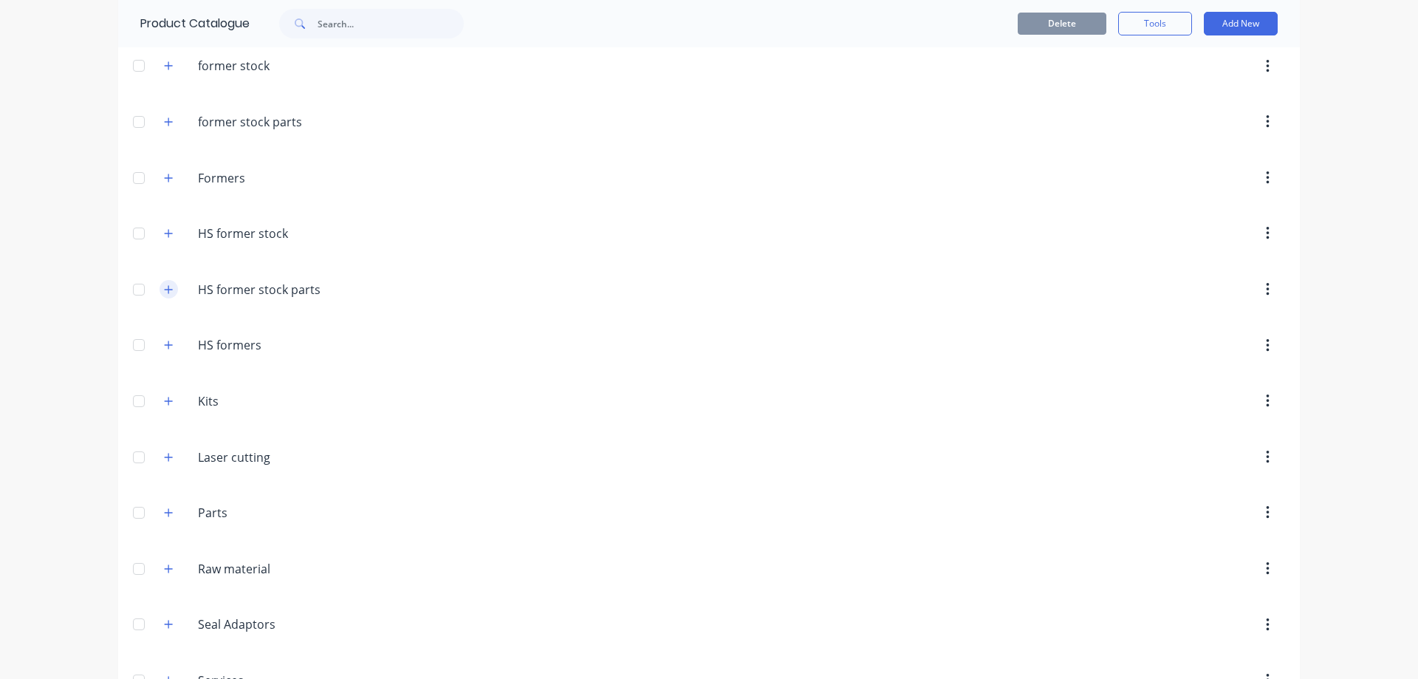
click at [165, 292] on icon "button" at bounding box center [168, 289] width 9 height 10
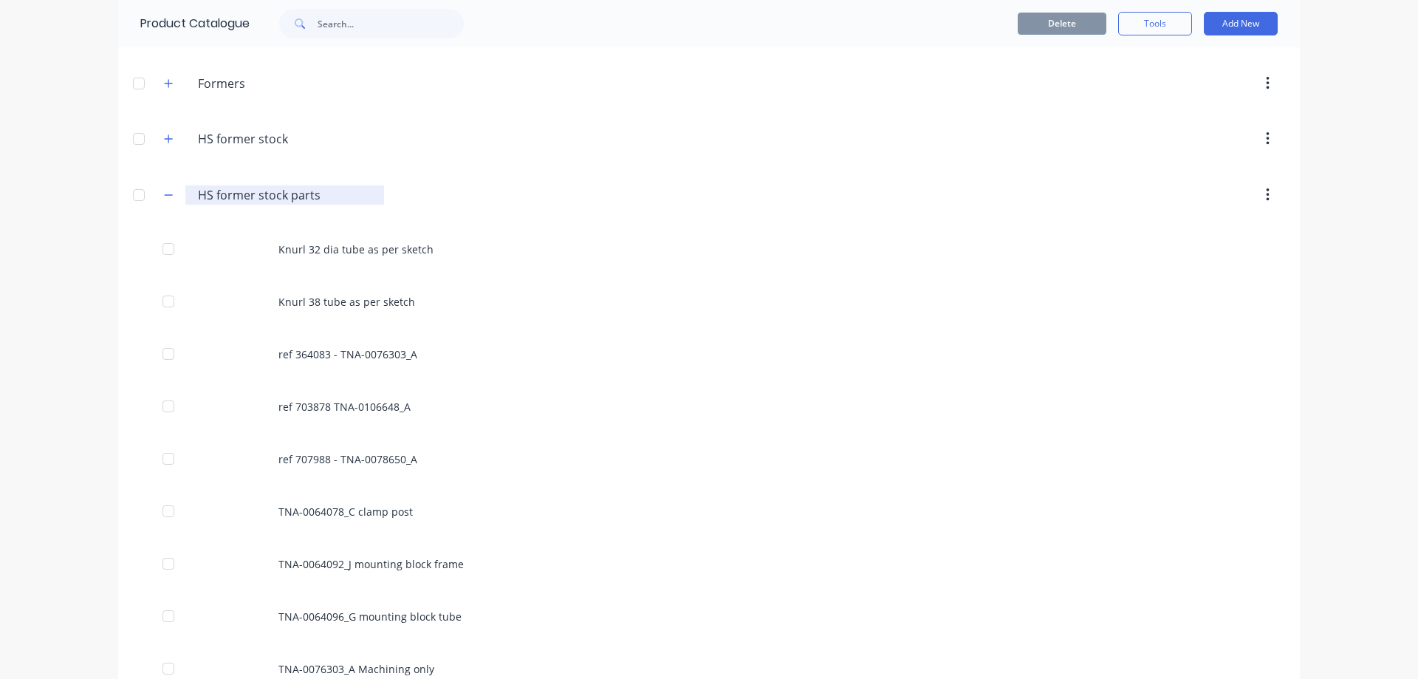
scroll to position [320, 0]
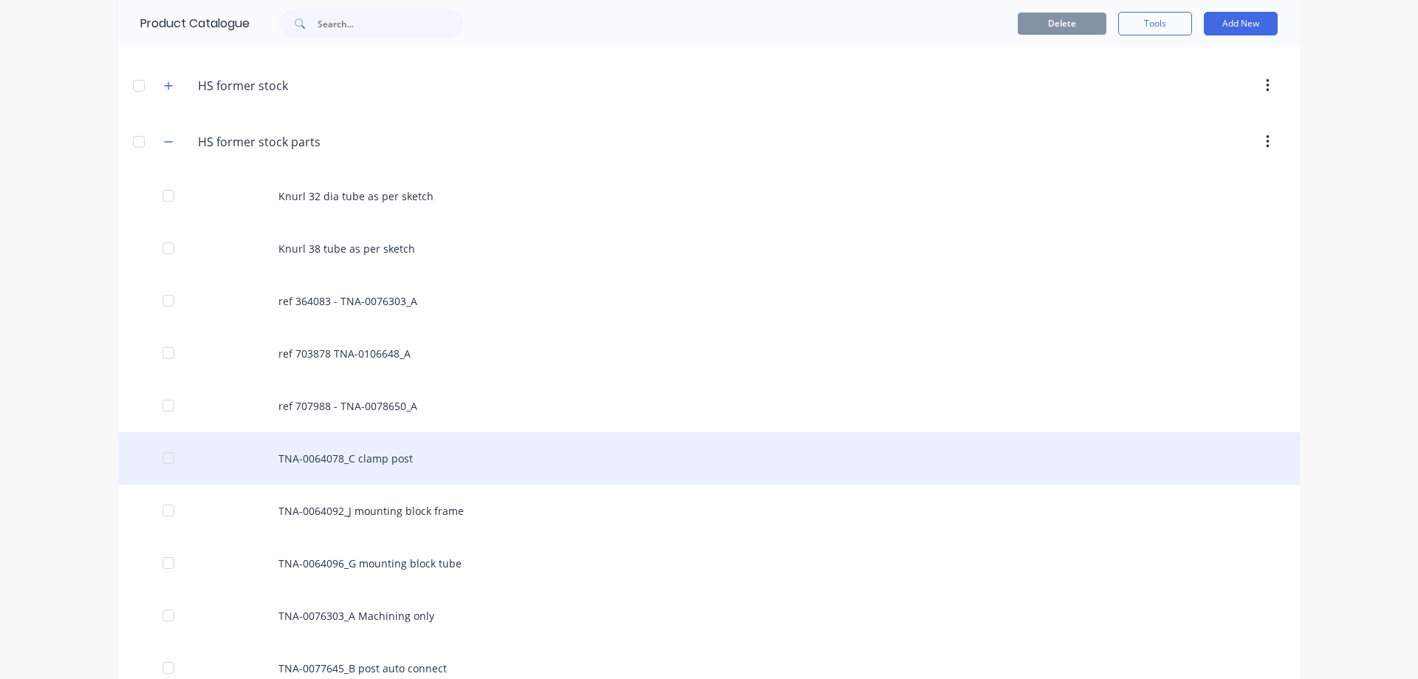
click at [314, 466] on div "TNA-0064078_C clamp post" at bounding box center [709, 458] width 1182 height 52
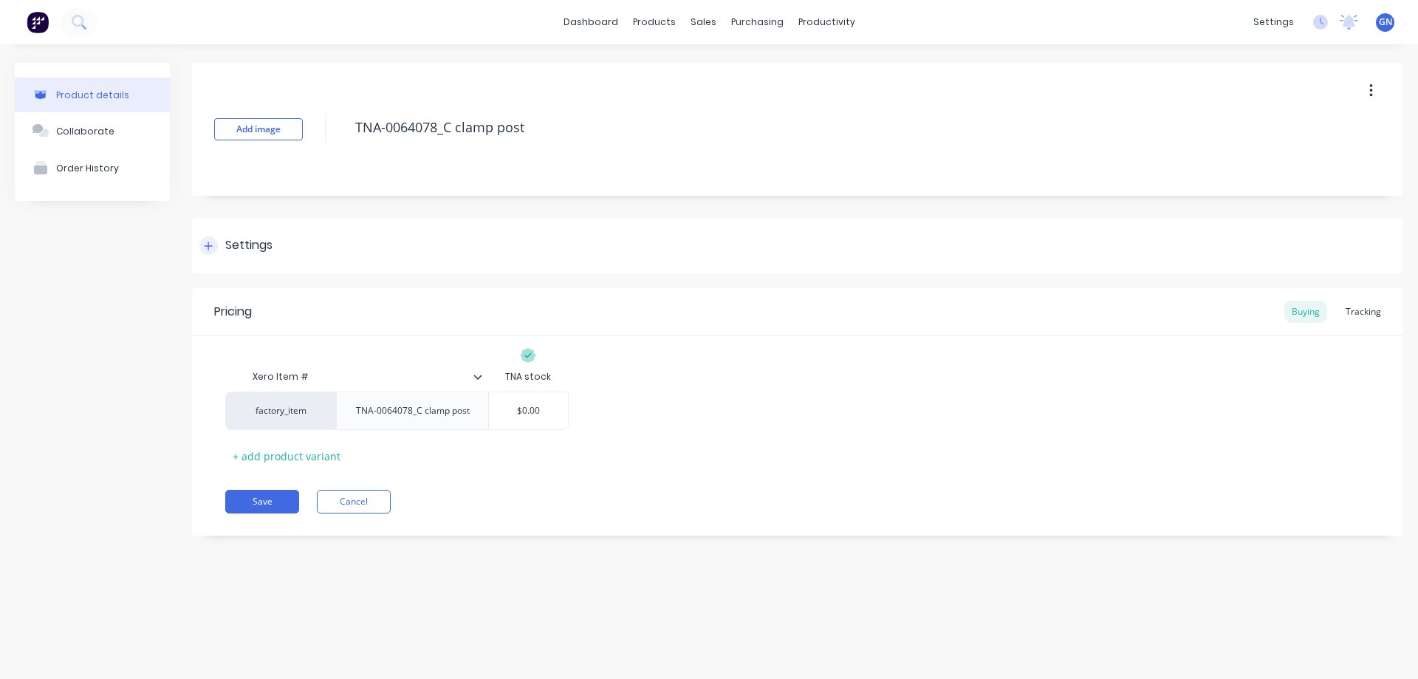
click at [208, 247] on icon at bounding box center [209, 246] width 8 height 8
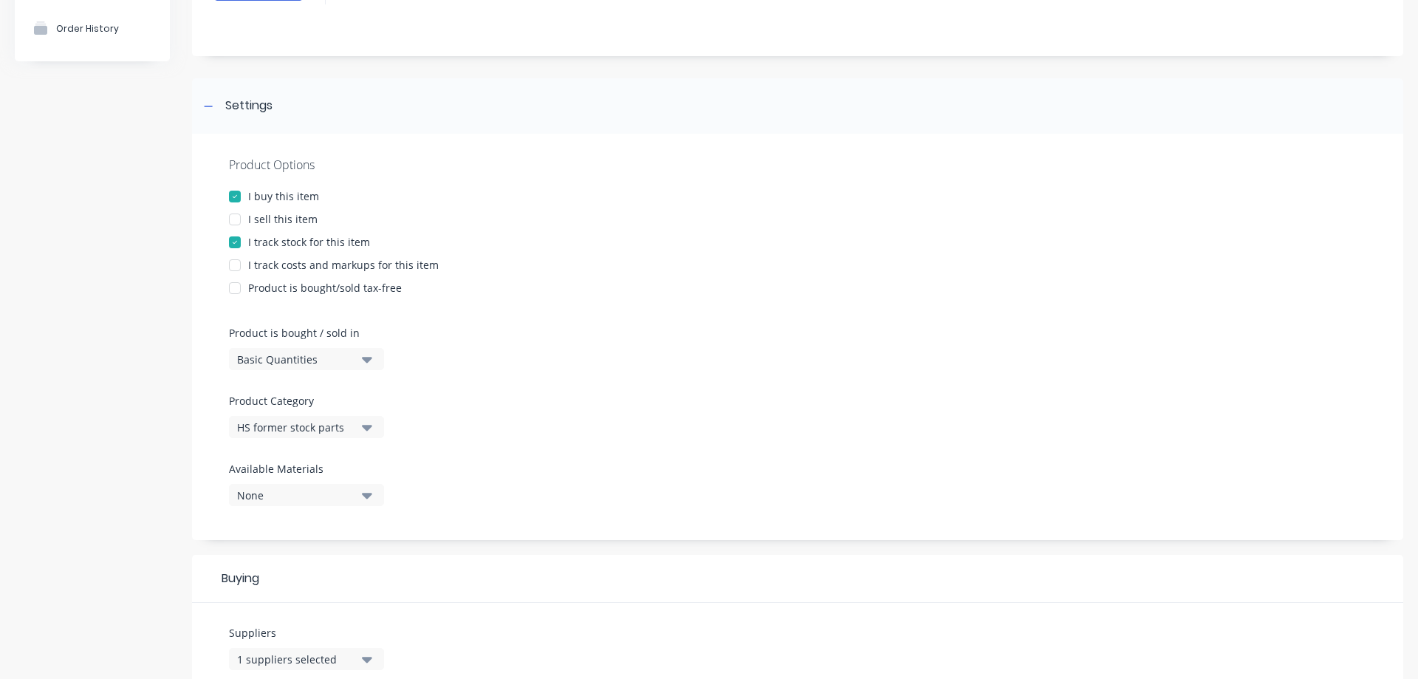
scroll to position [172, 0]
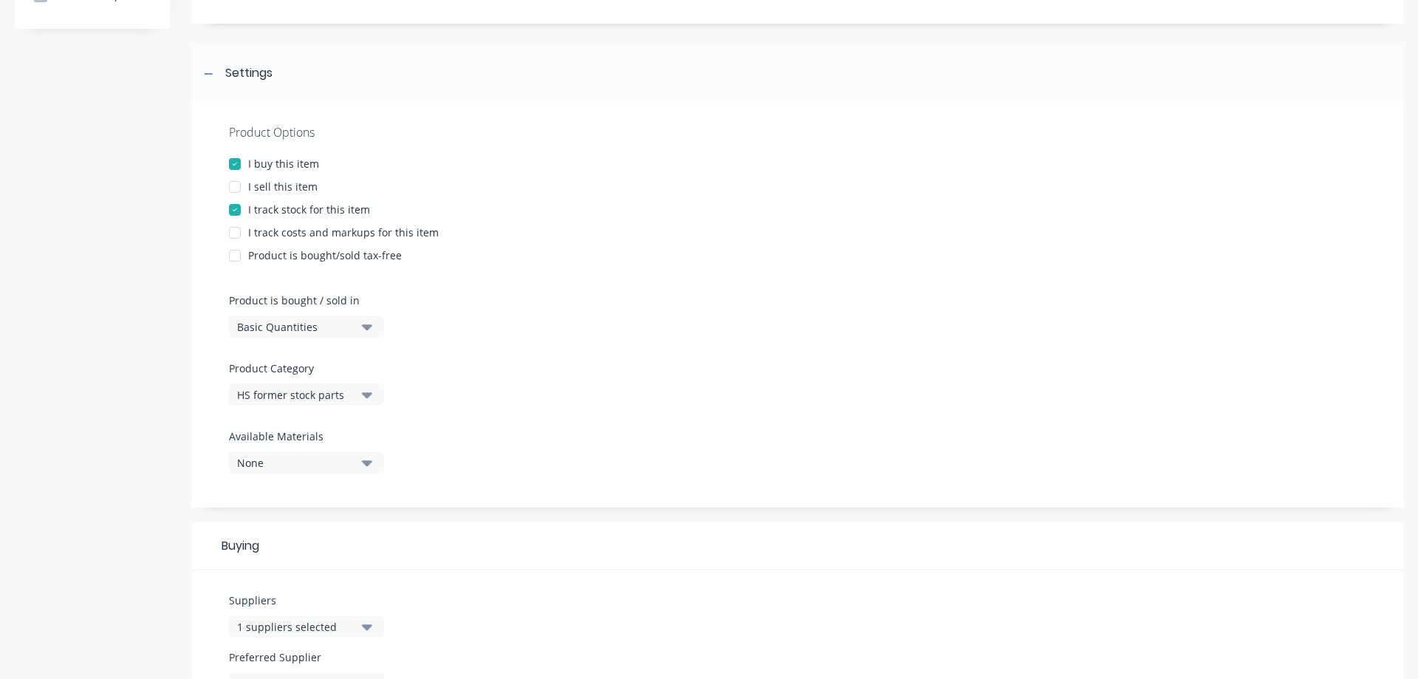
click at [282, 393] on div "HS former stock parts" at bounding box center [296, 395] width 118 height 16
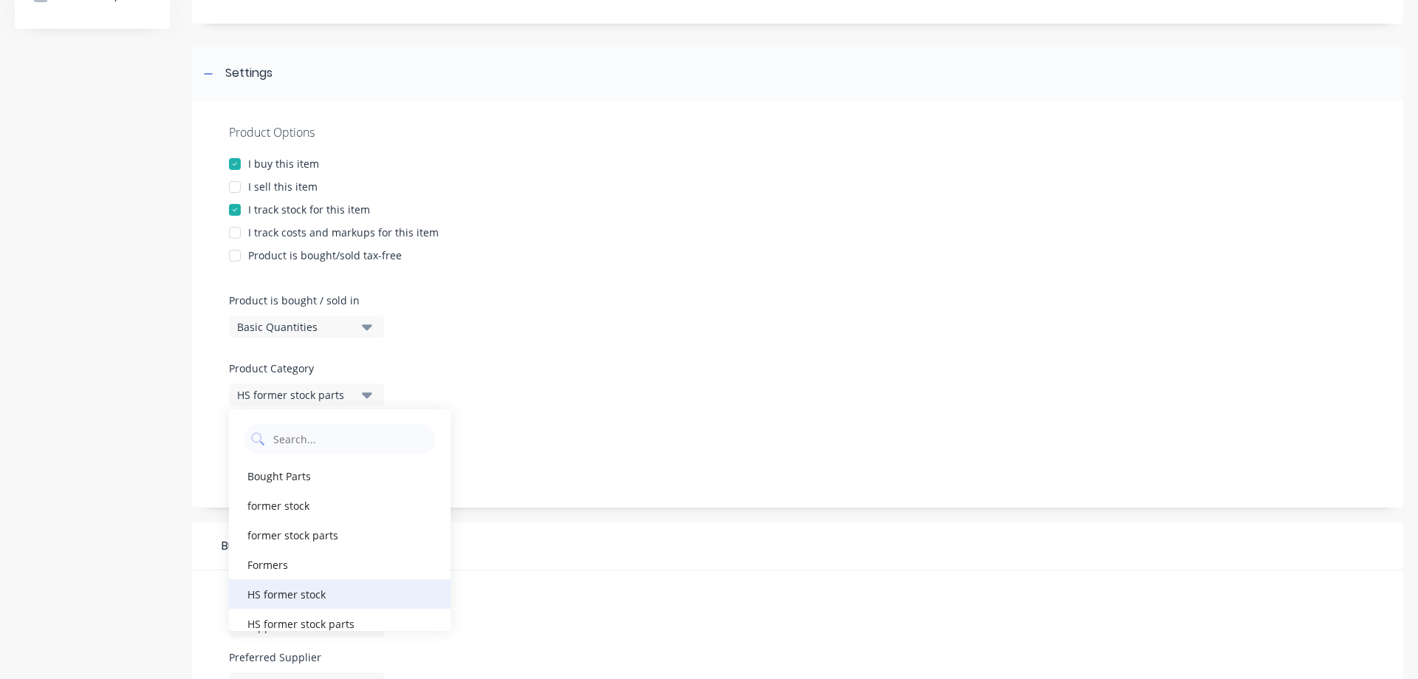
click at [287, 598] on div "HS former stock" at bounding box center [340, 594] width 222 height 30
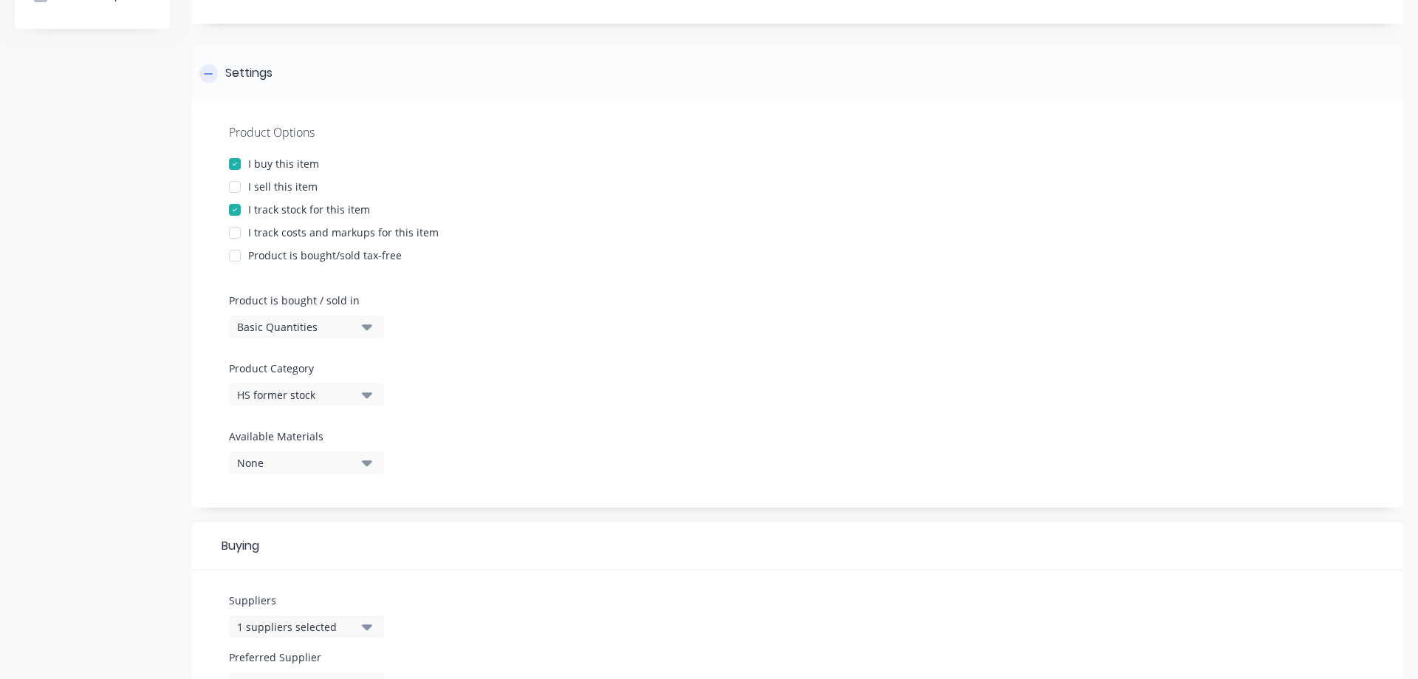
click at [216, 69] on div at bounding box center [208, 73] width 18 height 18
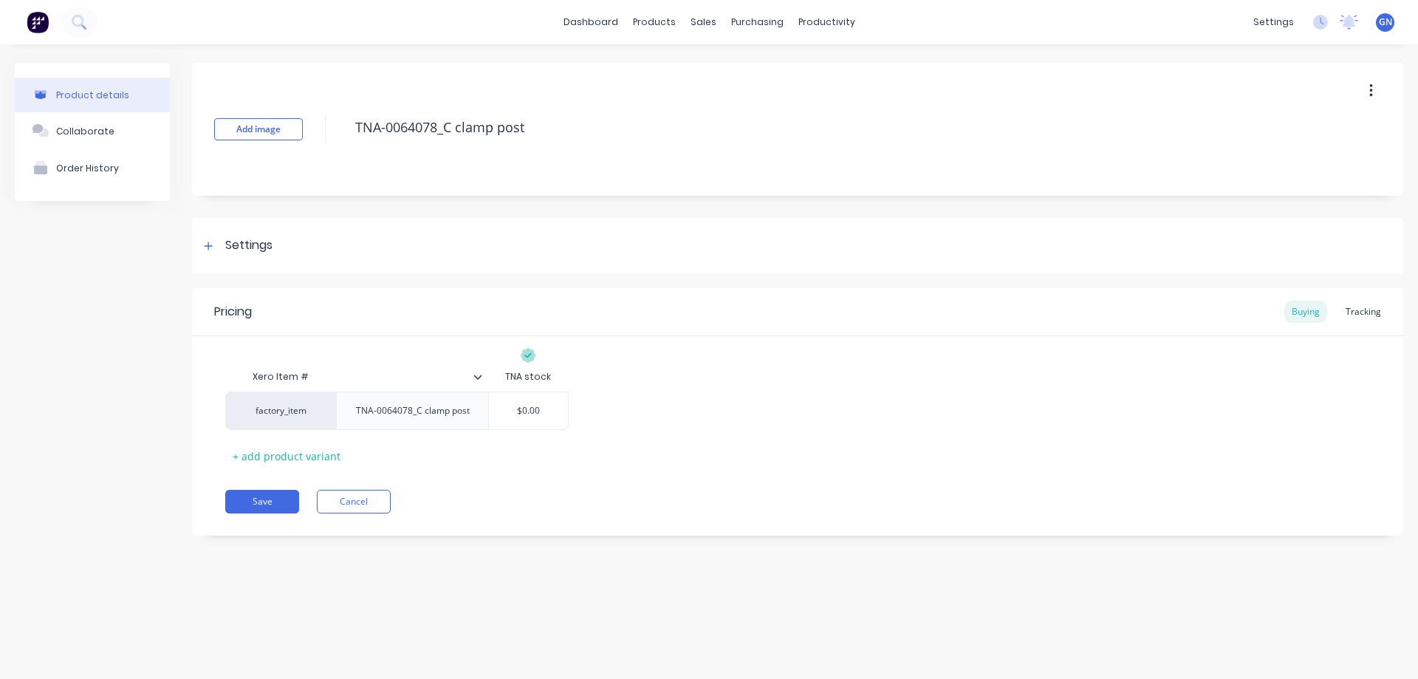
scroll to position [0, 0]
click at [250, 496] on button "Save" at bounding box center [262, 502] width 74 height 24
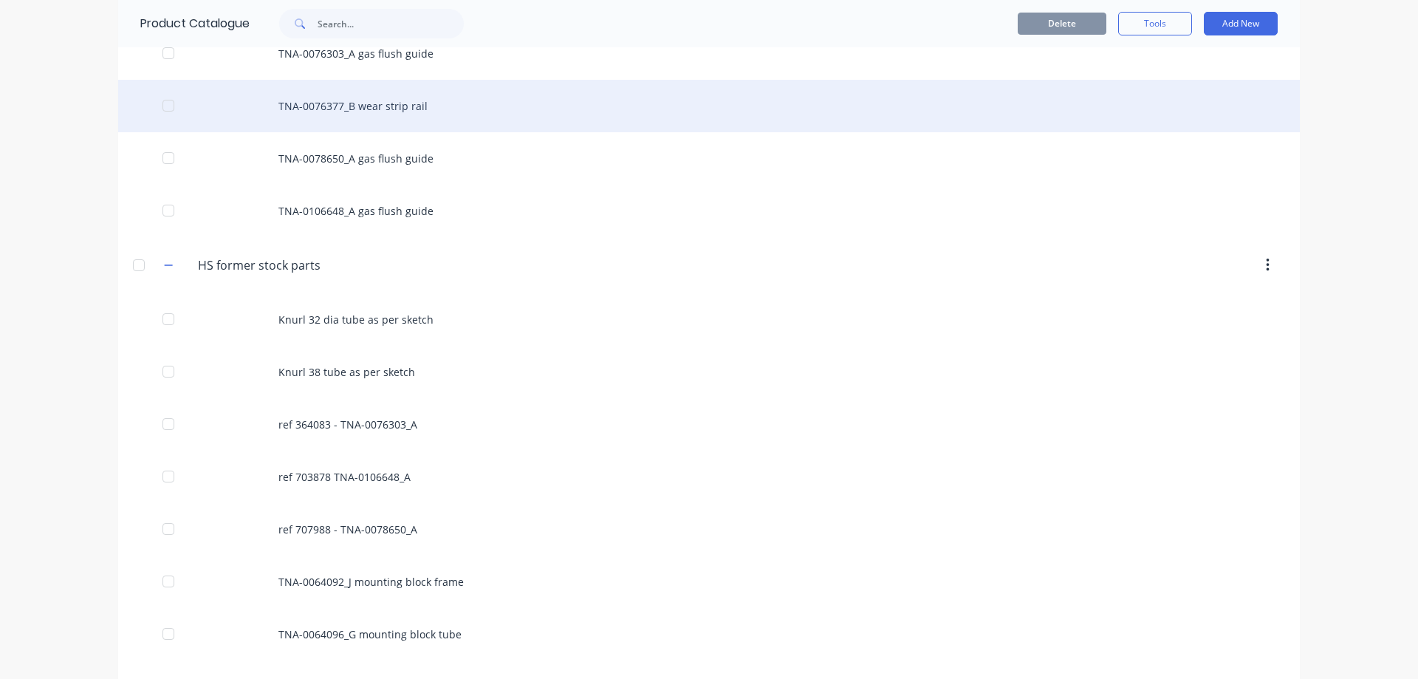
scroll to position [689, 0]
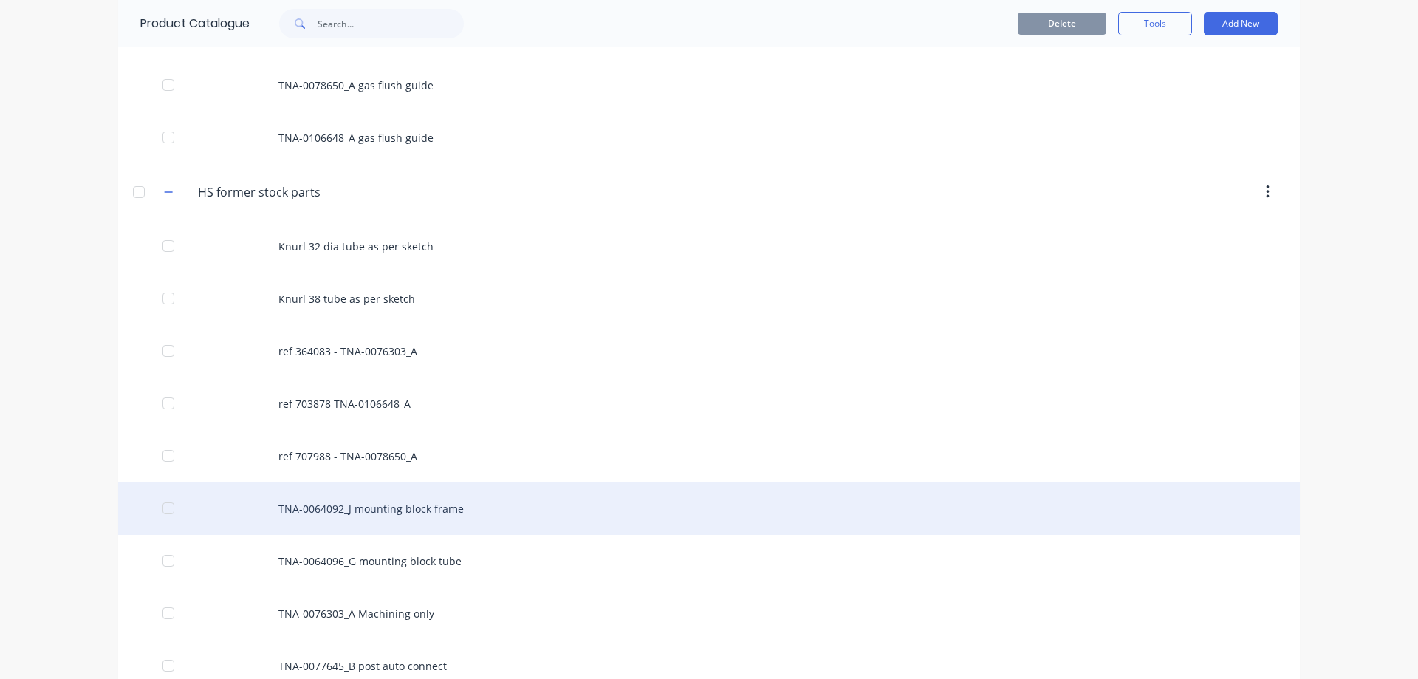
click at [332, 511] on div "TNA-0064092_J mounting block frame" at bounding box center [709, 508] width 1182 height 52
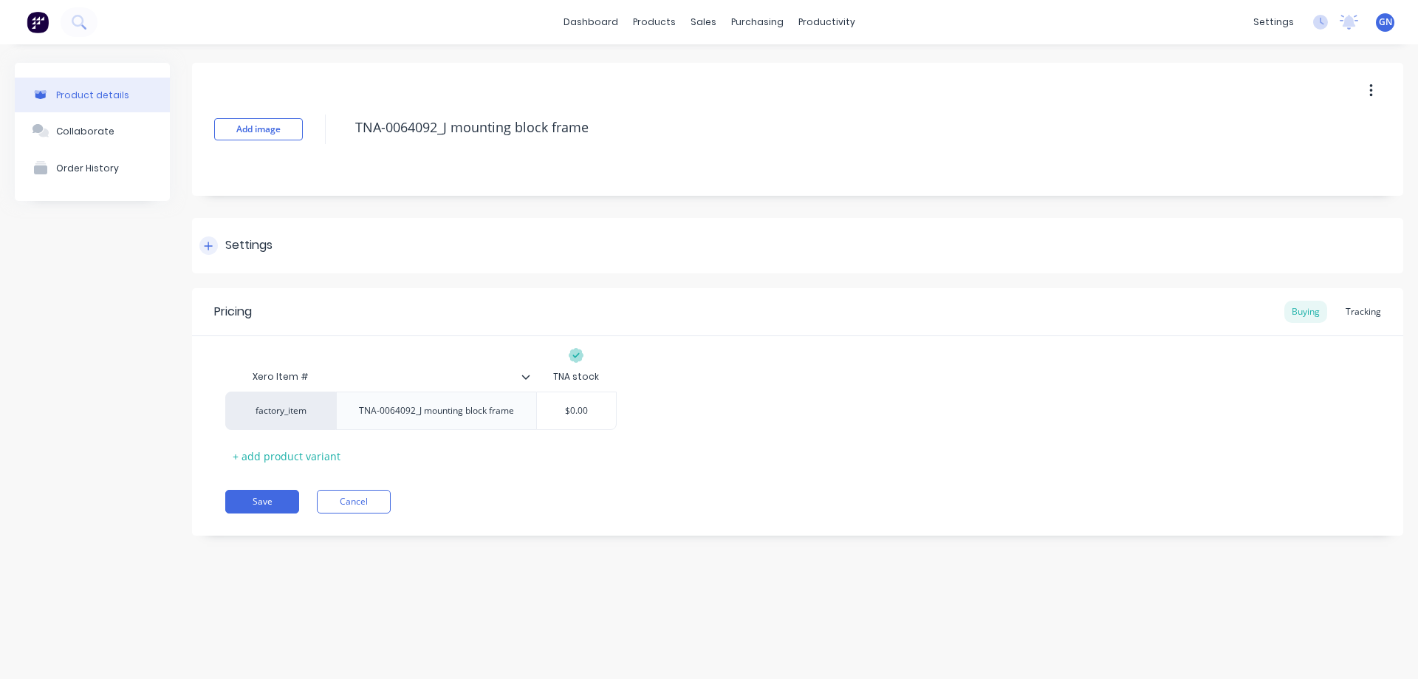
click at [207, 244] on icon at bounding box center [208, 246] width 9 height 10
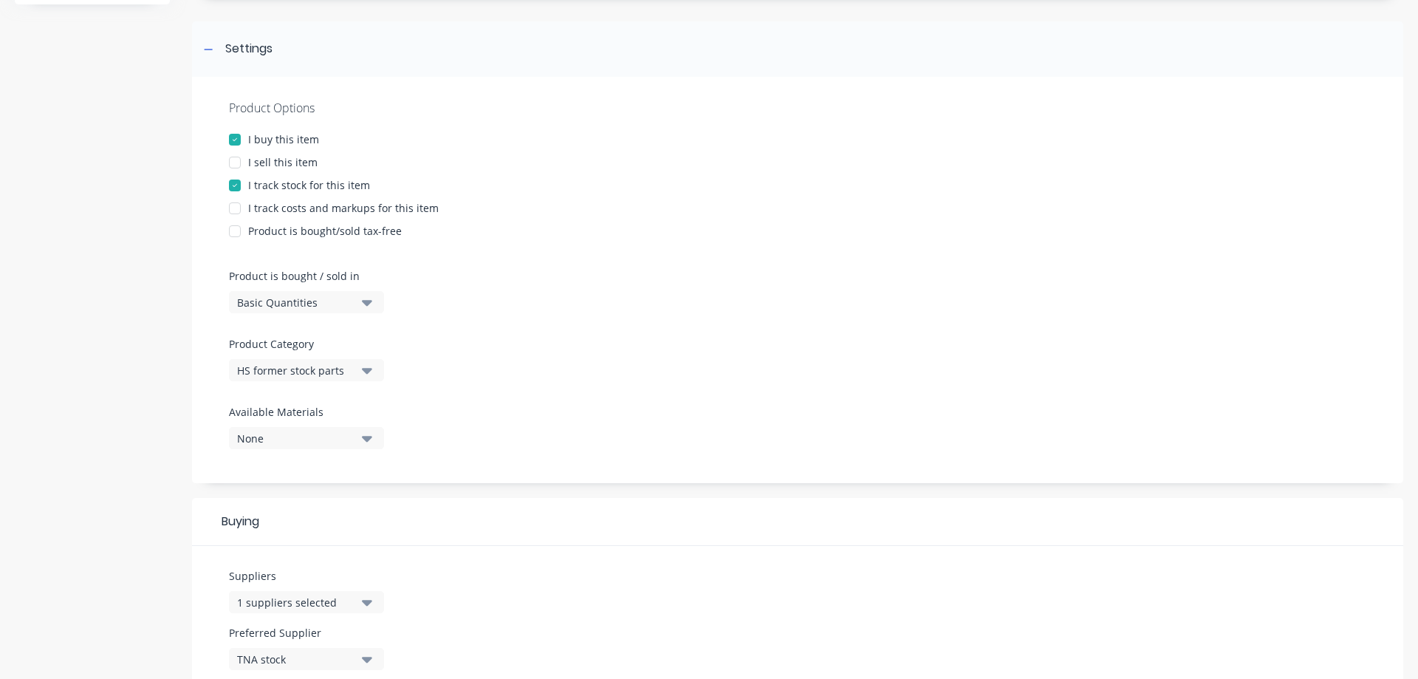
scroll to position [197, 0]
click at [277, 365] on div "HS former stock parts" at bounding box center [296, 370] width 118 height 16
click at [296, 571] on div "HS former stock" at bounding box center [340, 569] width 222 height 30
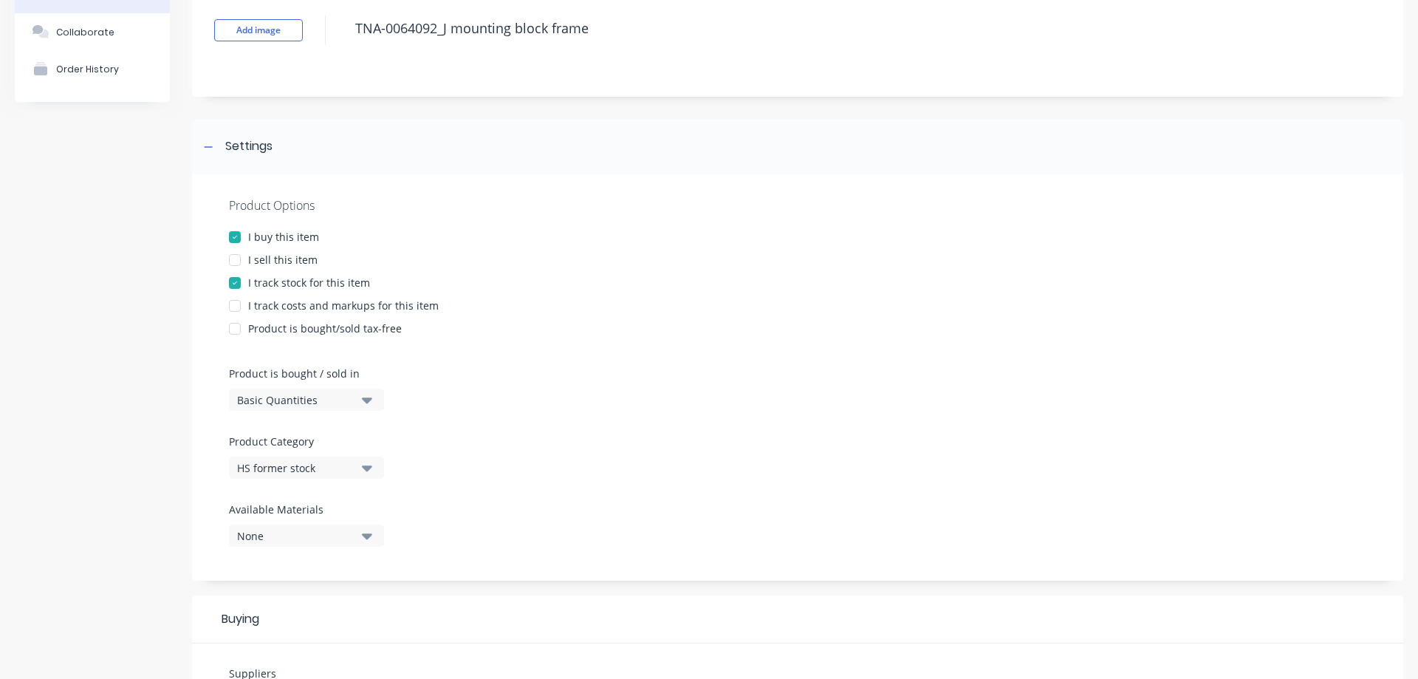
scroll to position [98, 0]
click at [208, 148] on icon at bounding box center [209, 147] width 8 height 1
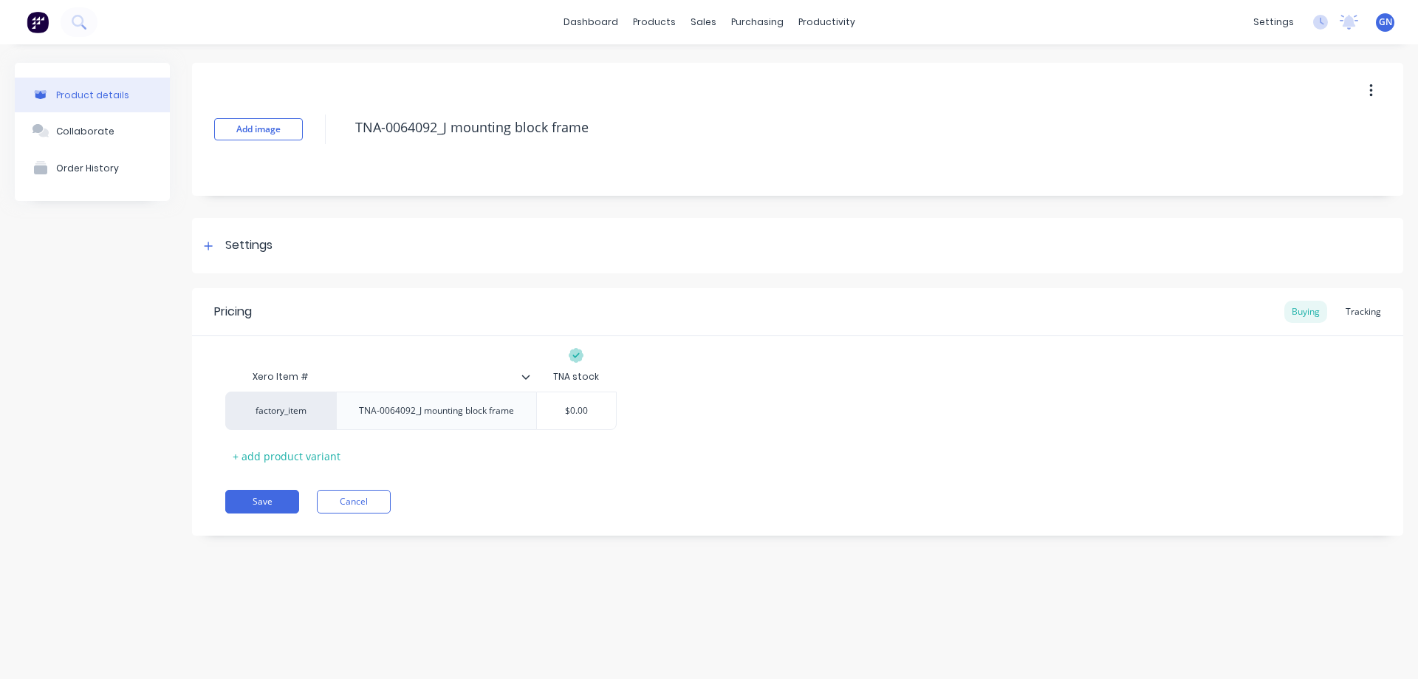
scroll to position [0, 0]
click at [252, 497] on button "Save" at bounding box center [262, 502] width 74 height 24
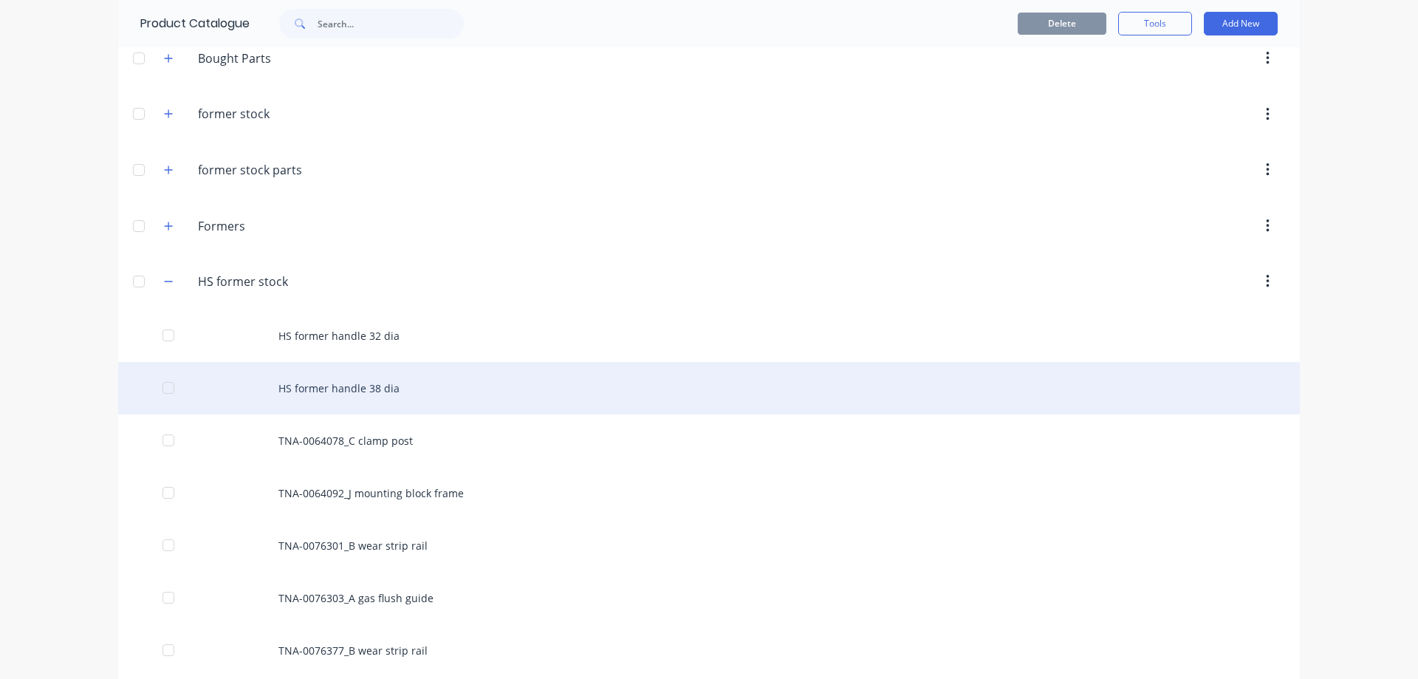
scroll to position [295, 0]
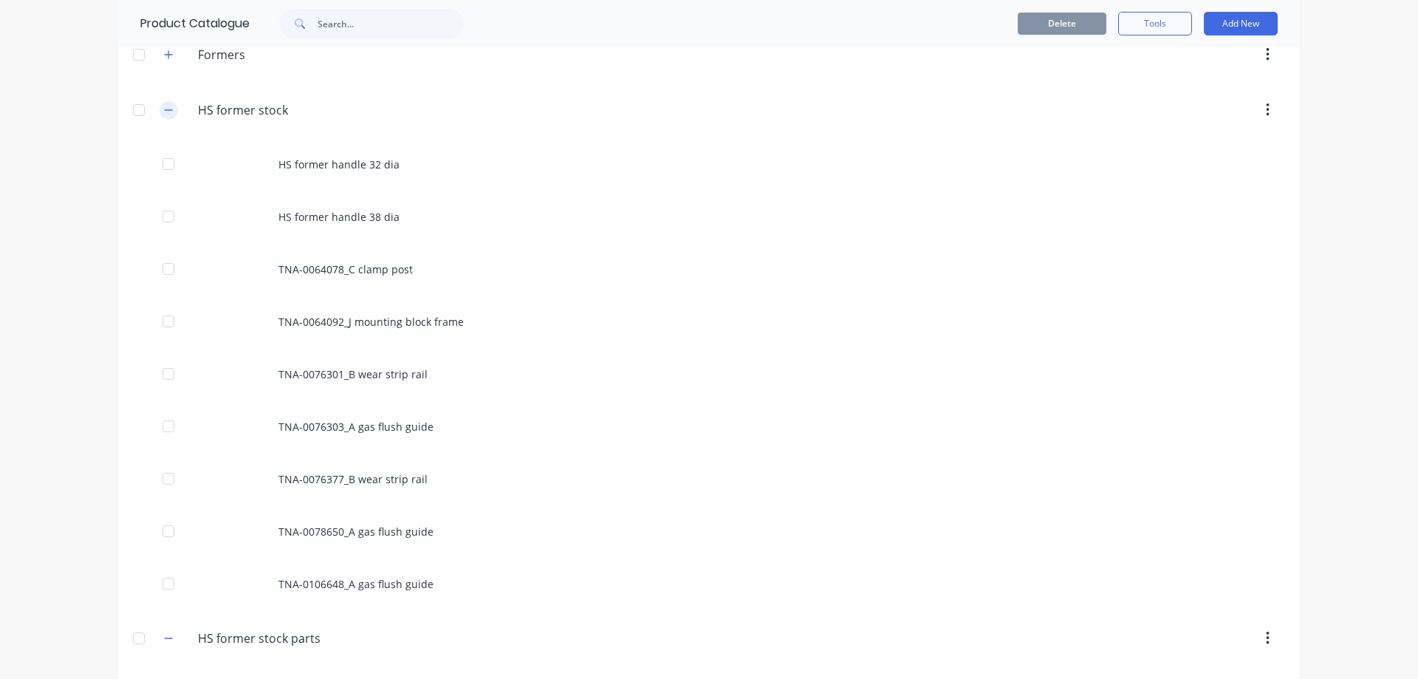
click at [164, 112] on icon "button" at bounding box center [168, 110] width 9 height 10
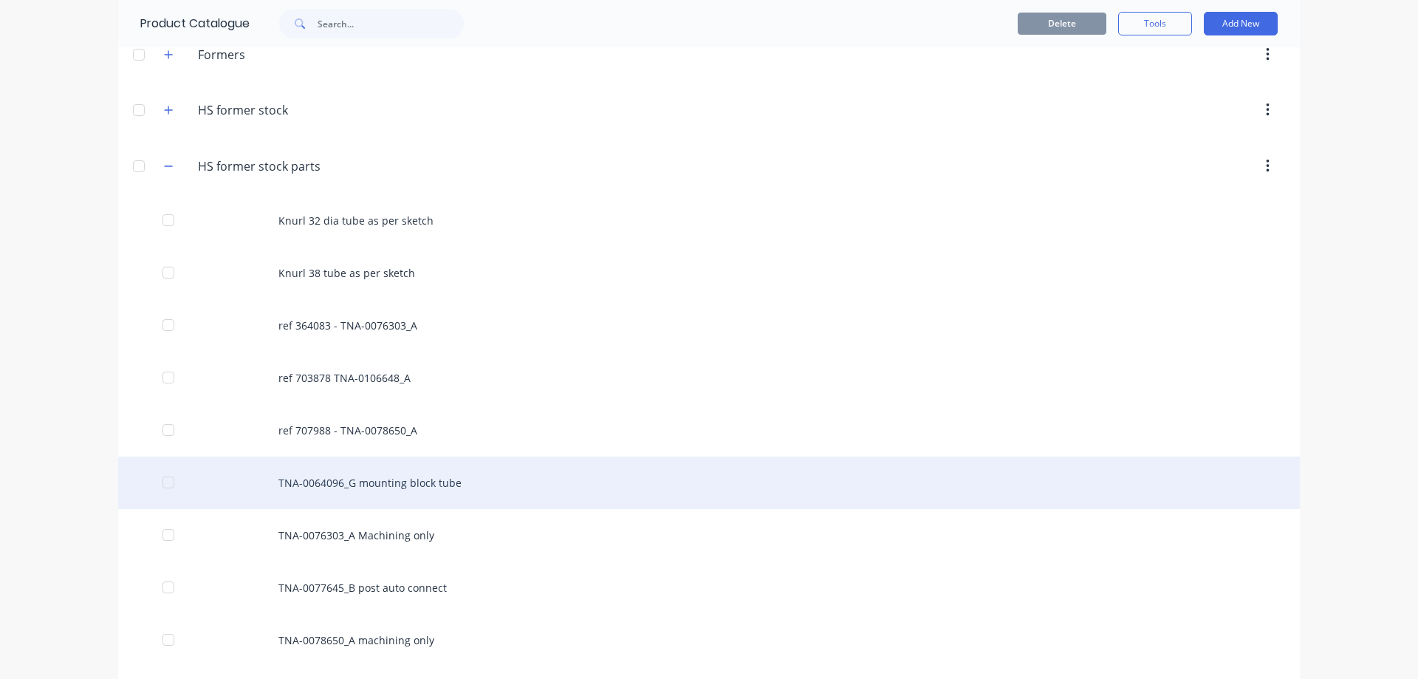
click at [326, 492] on div "TNA-0064096_G mounting block tube" at bounding box center [709, 482] width 1182 height 52
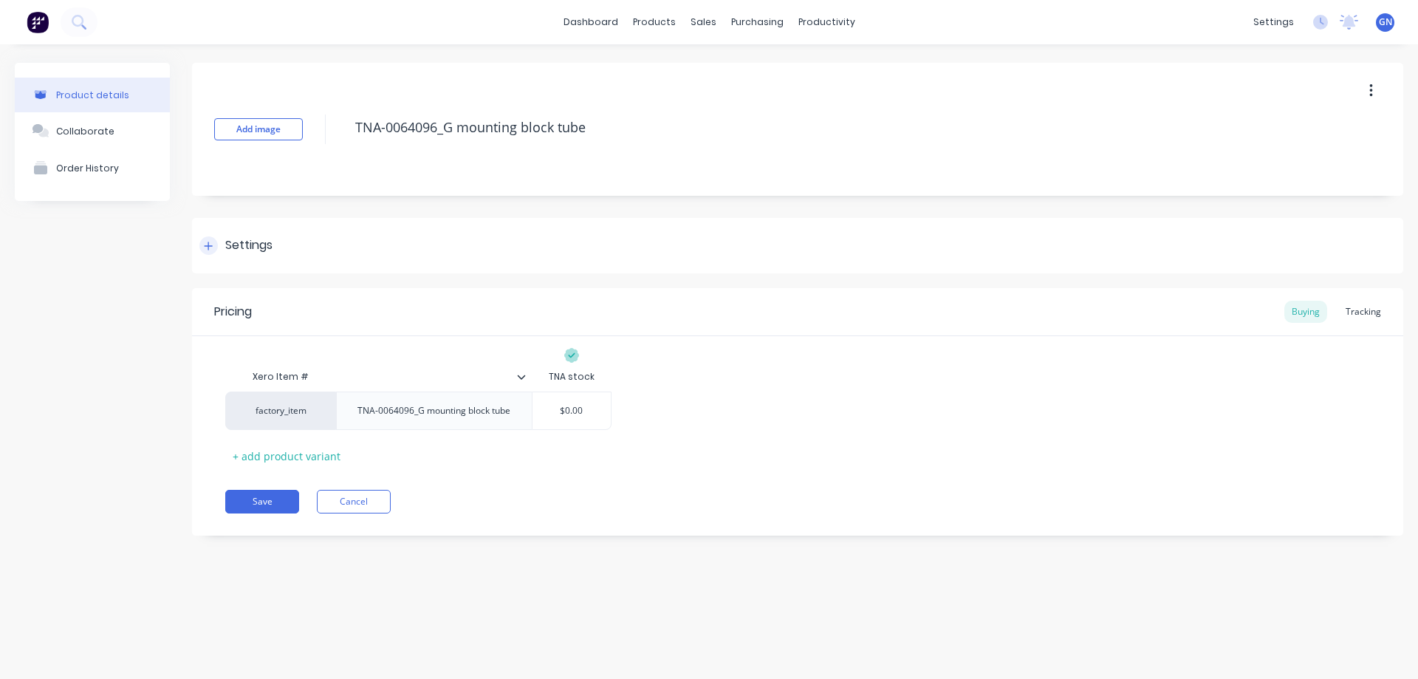
click at [208, 246] on icon at bounding box center [209, 246] width 8 height 8
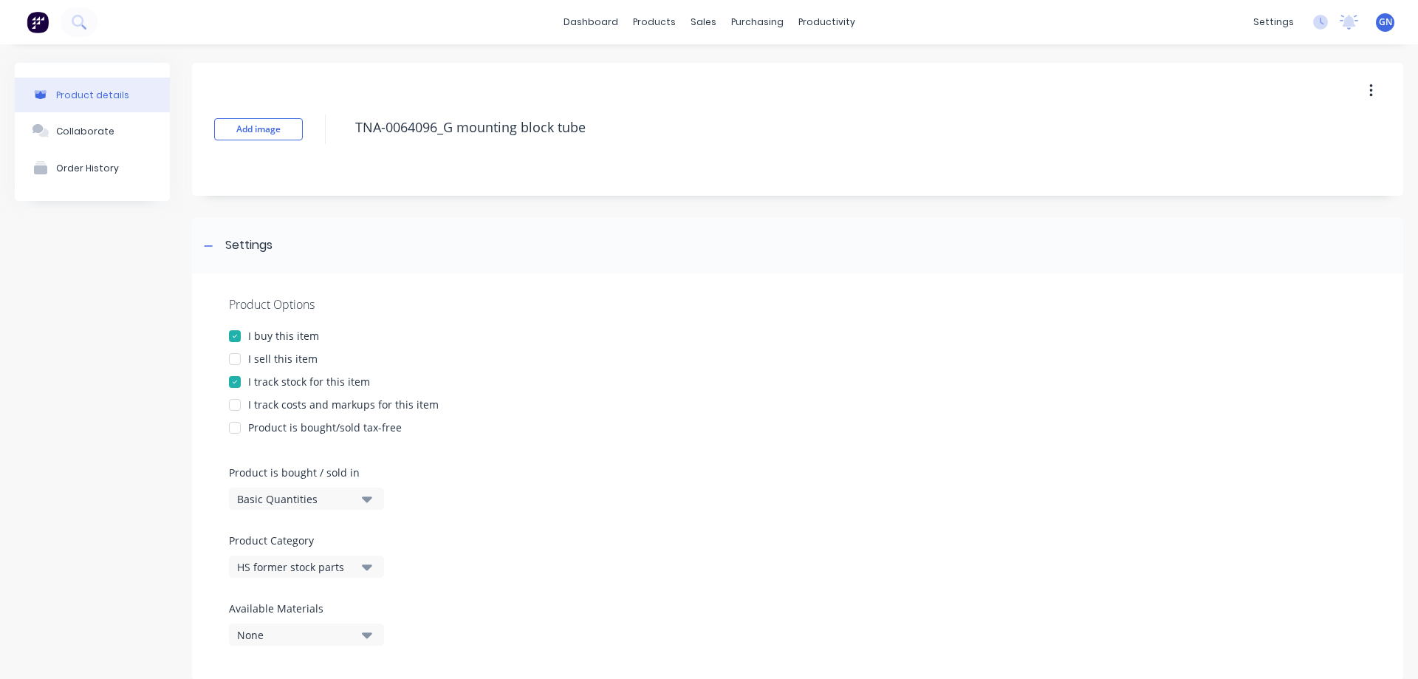
click at [309, 568] on div "HS former stock parts" at bounding box center [296, 567] width 118 height 16
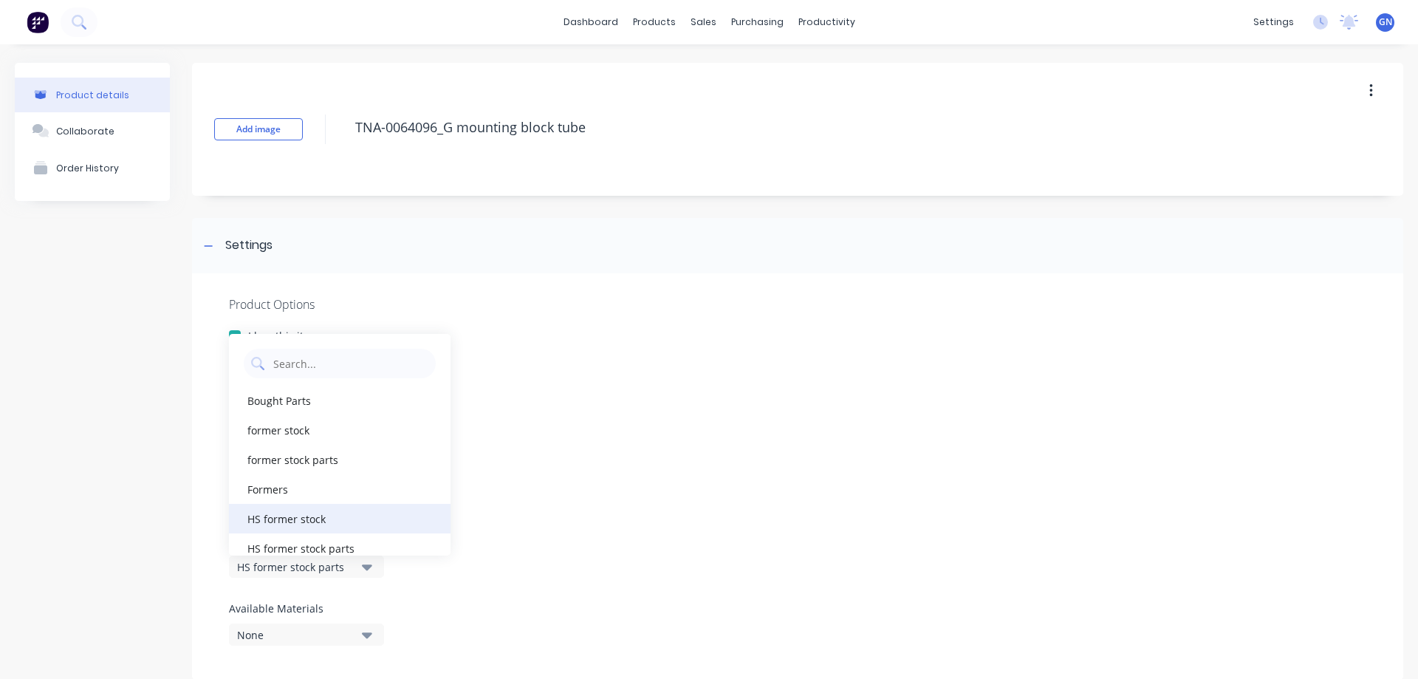
click at [294, 520] on div "HS former stock" at bounding box center [340, 519] width 222 height 30
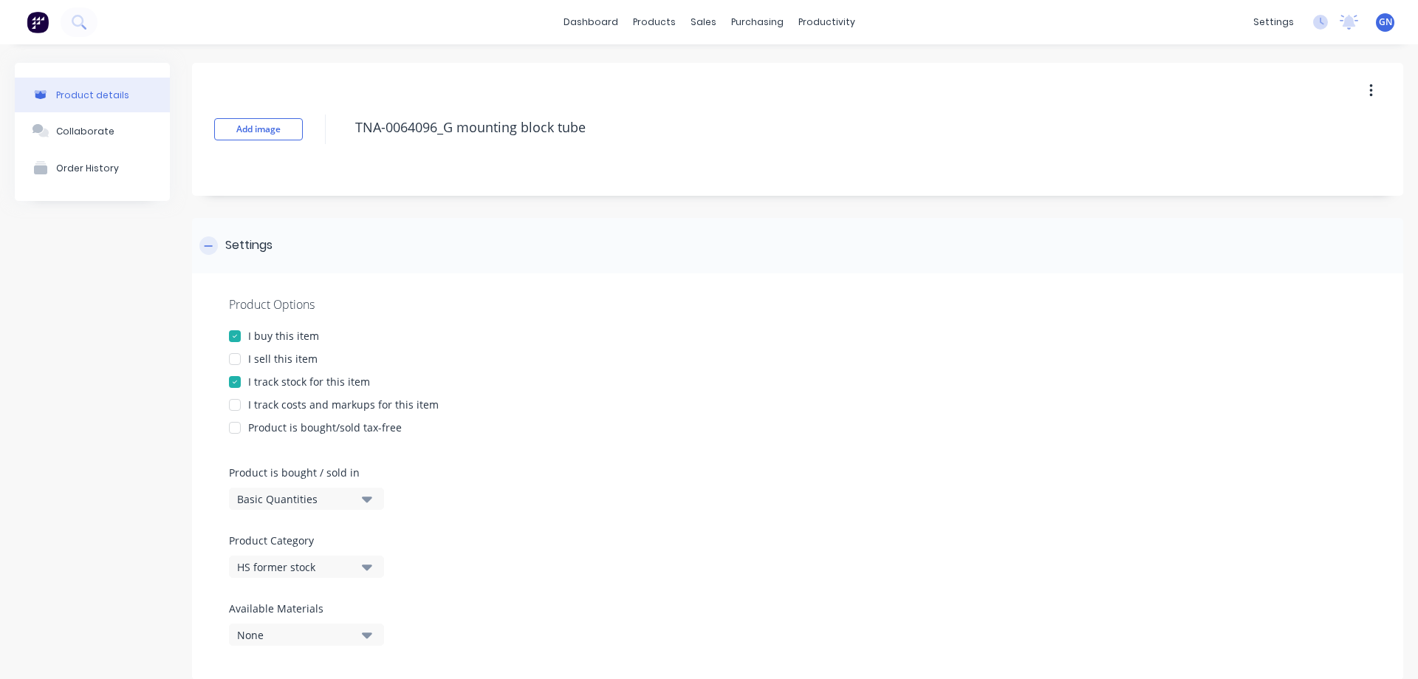
click at [212, 244] on icon at bounding box center [208, 246] width 9 height 10
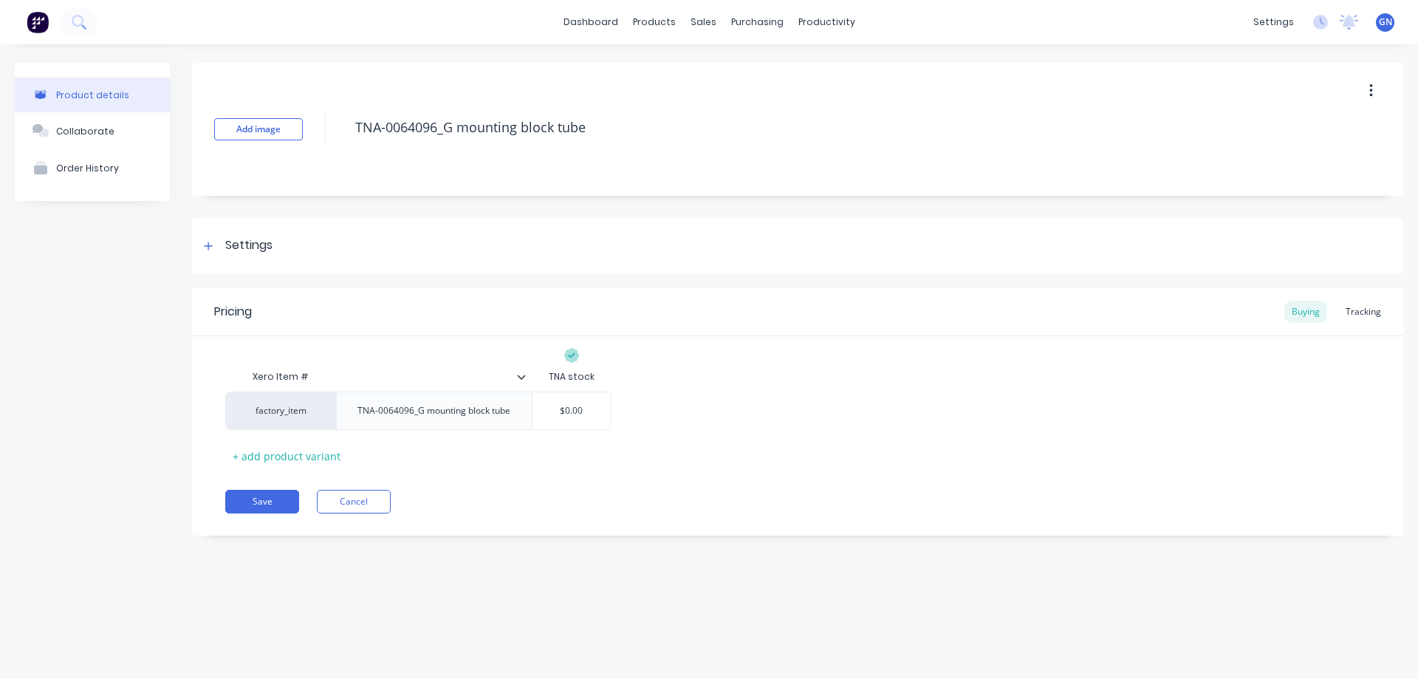
click at [524, 379] on icon at bounding box center [521, 376] width 9 height 9
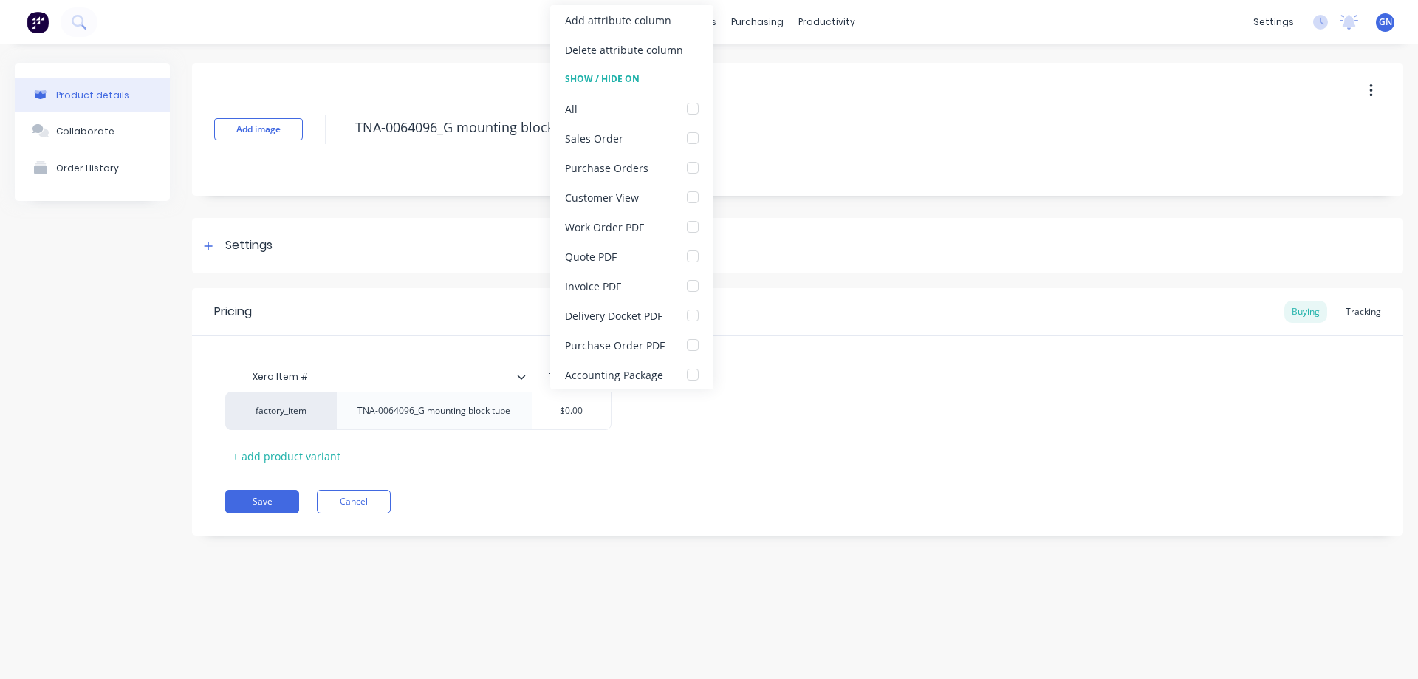
click at [524, 379] on icon at bounding box center [521, 376] width 9 height 9
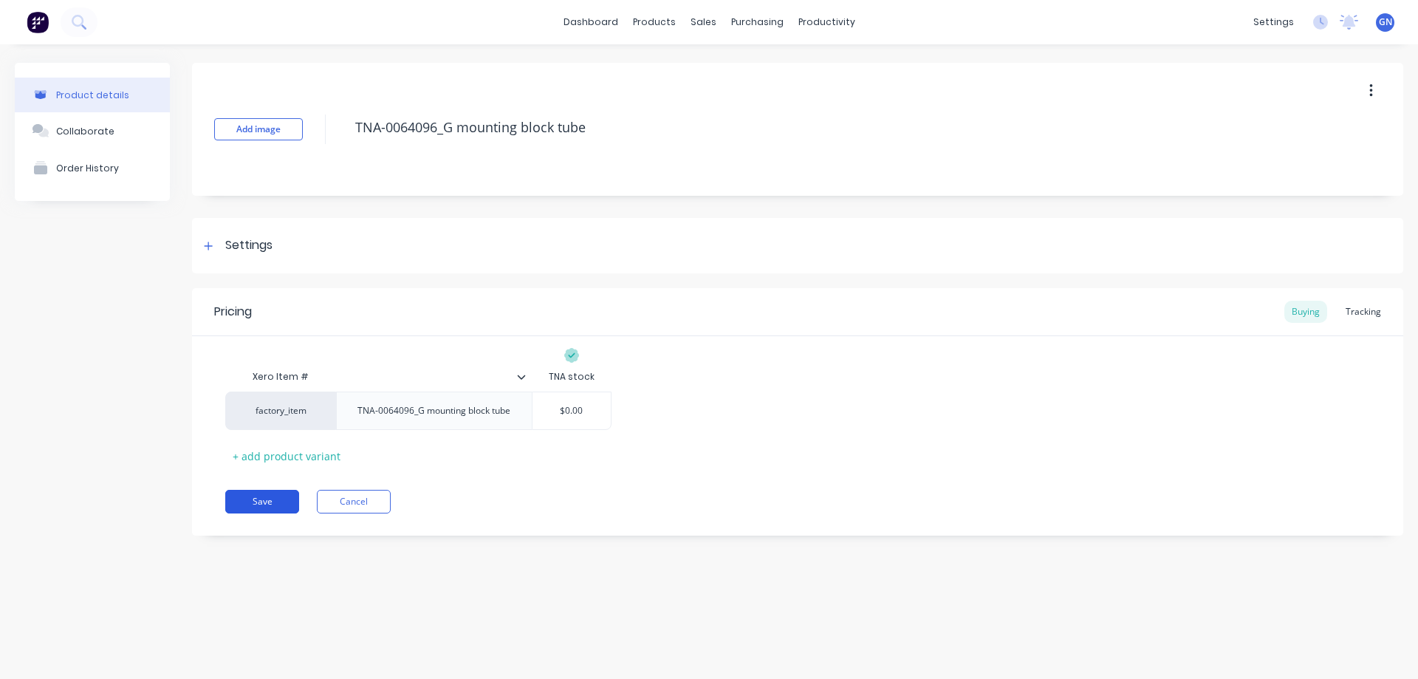
click at [263, 497] on button "Save" at bounding box center [262, 502] width 74 height 24
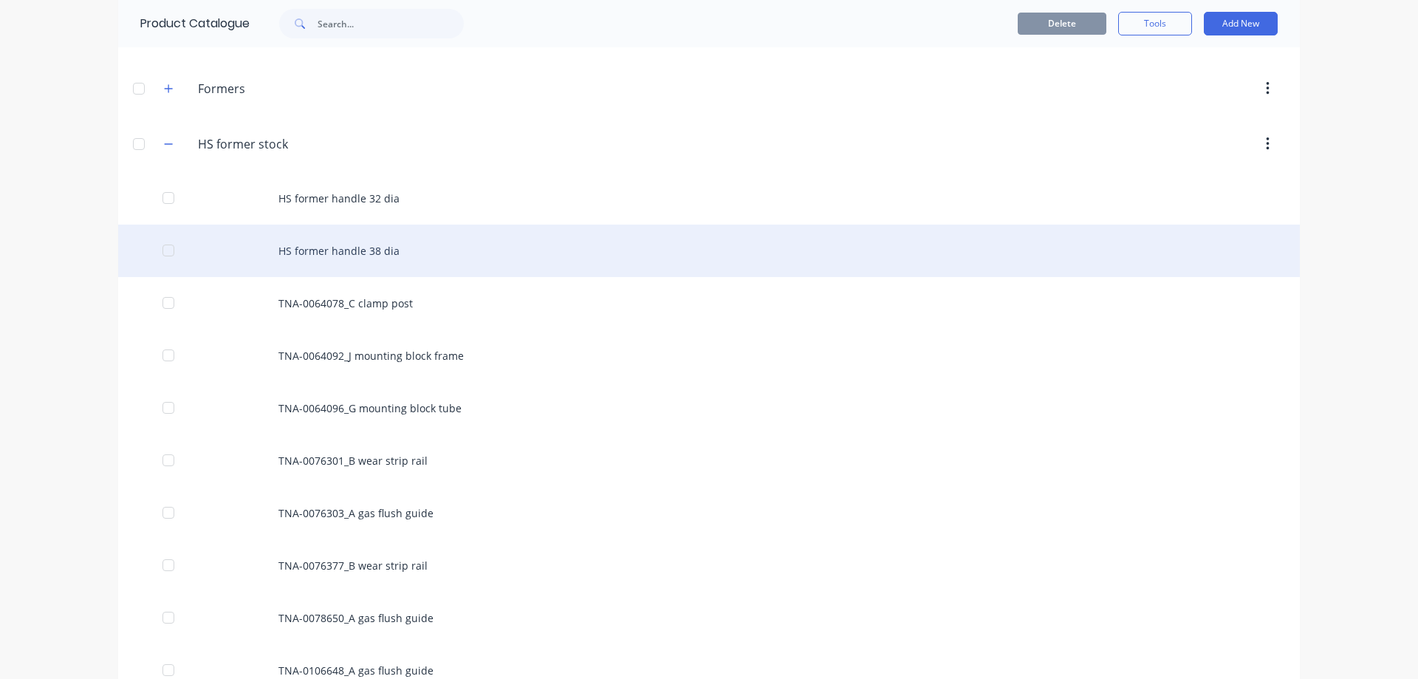
scroll to position [246, 0]
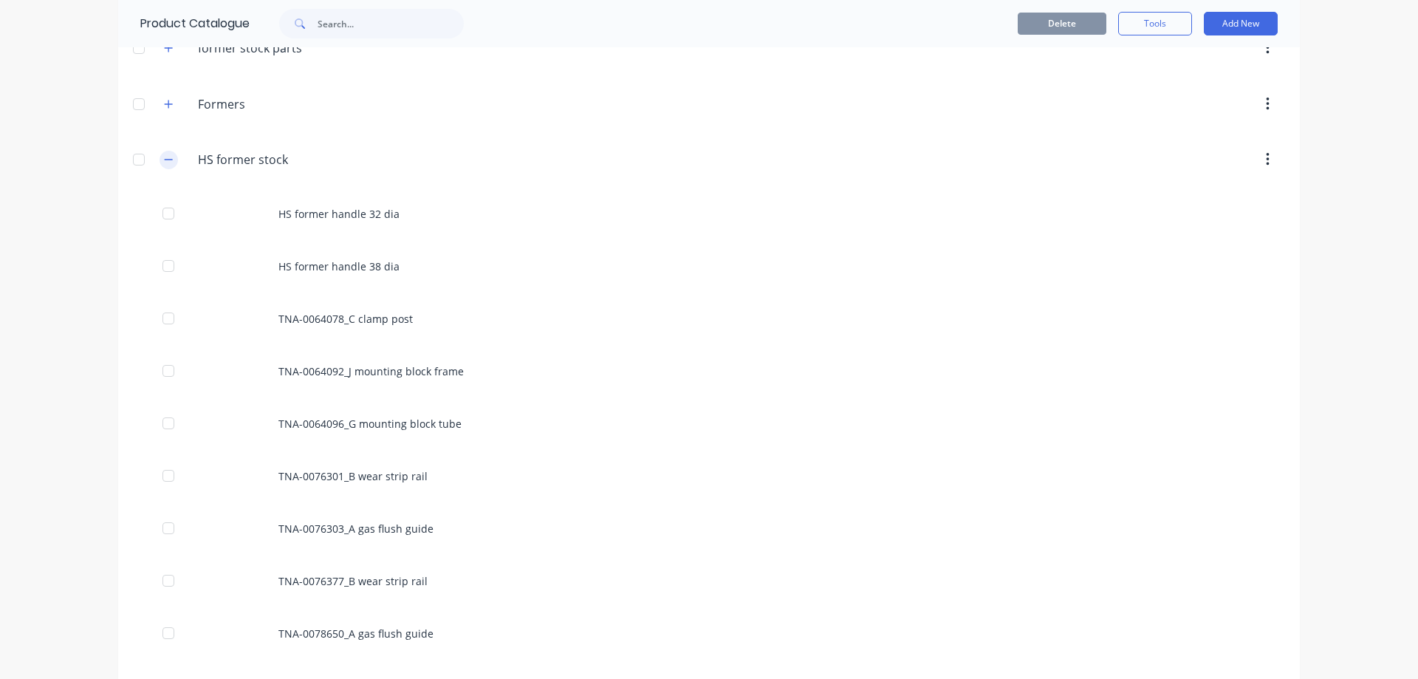
click at [165, 160] on icon "button" at bounding box center [169, 160] width 8 height 1
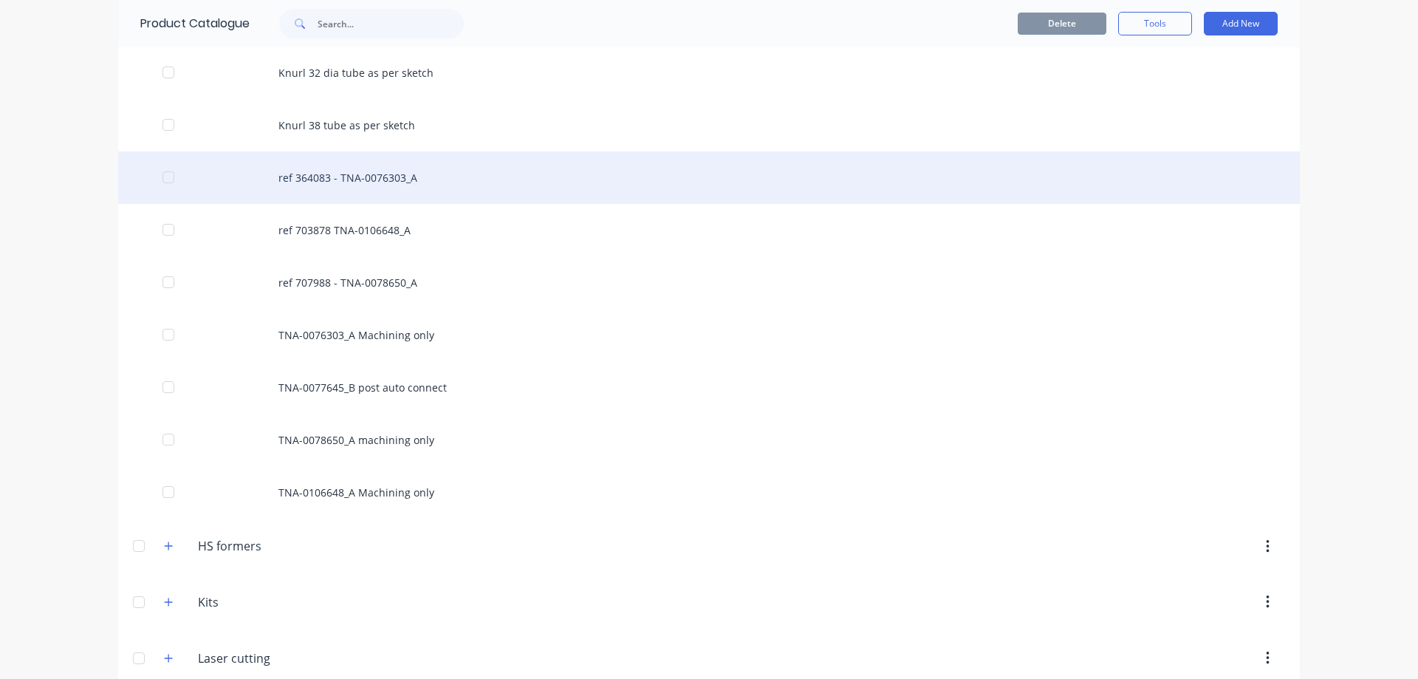
scroll to position [394, 0]
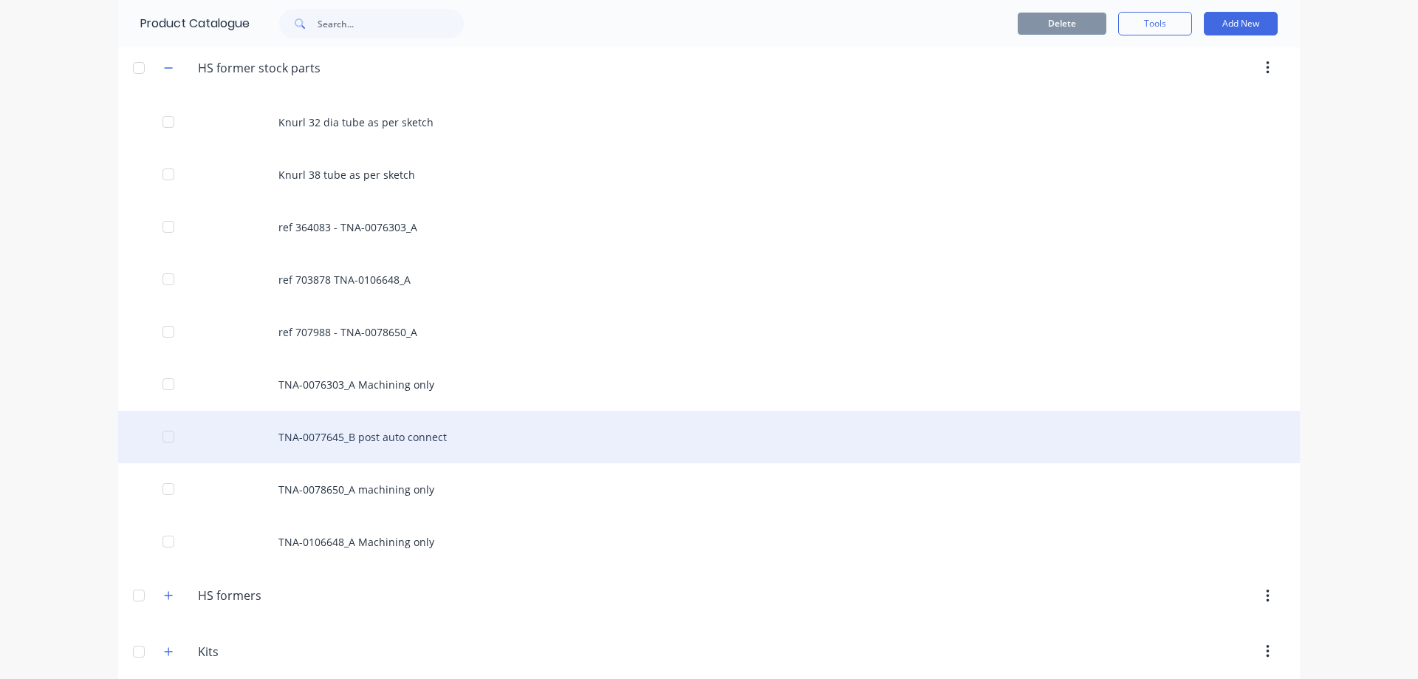
click at [366, 442] on div "TNA-0077645_B post auto connect" at bounding box center [709, 437] width 1182 height 52
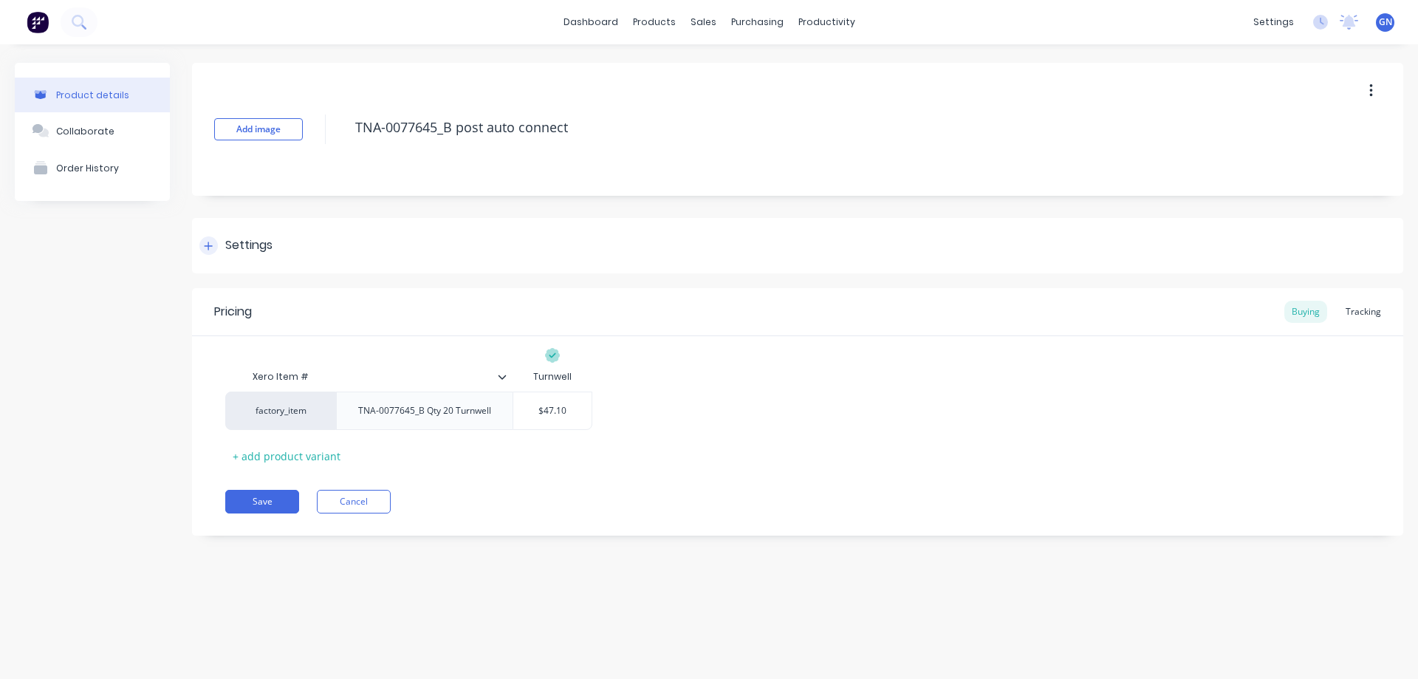
click at [205, 248] on icon at bounding box center [208, 246] width 9 height 10
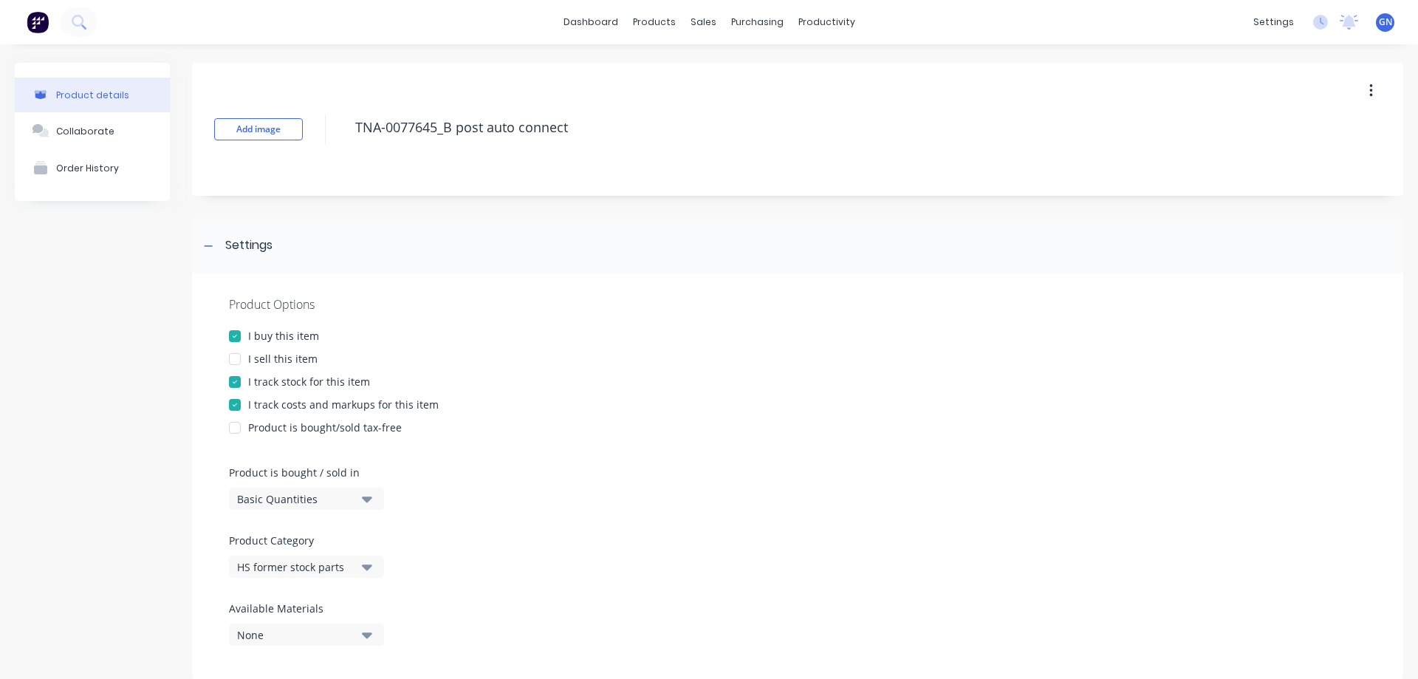
click at [312, 567] on div "HS former stock parts" at bounding box center [296, 567] width 118 height 16
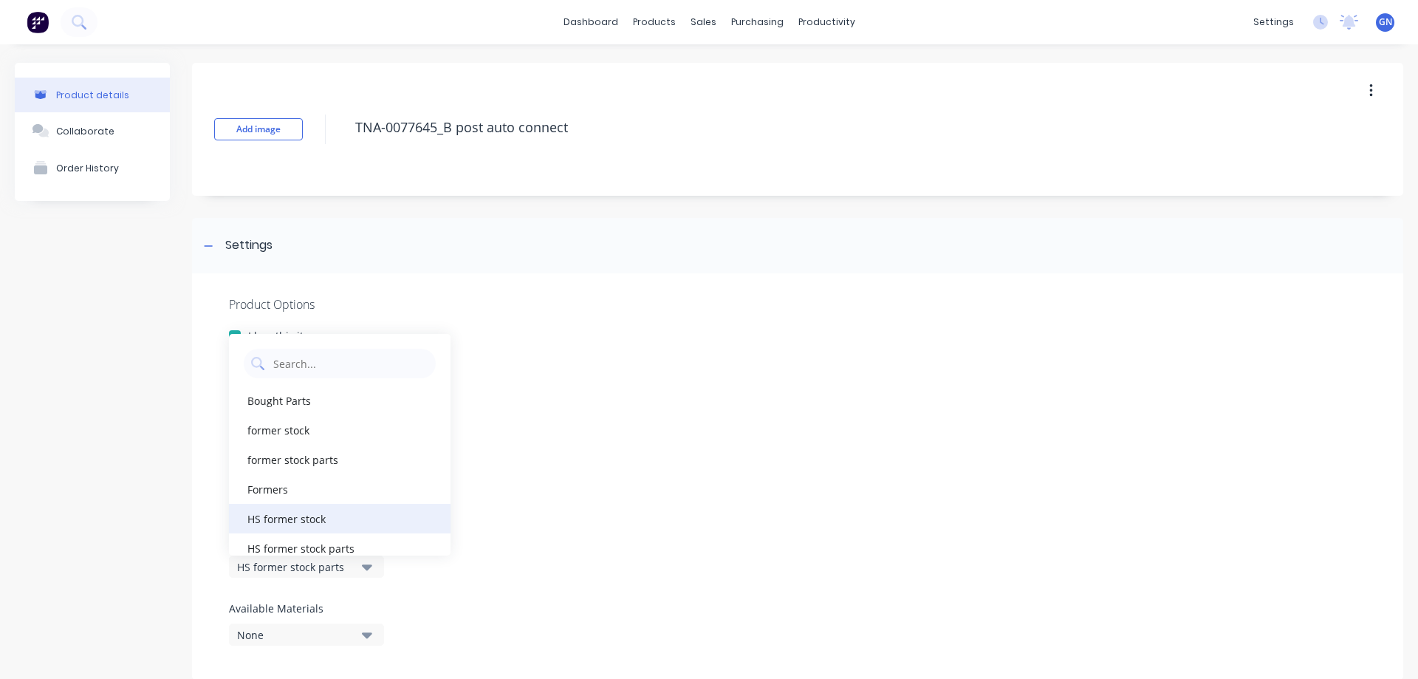
click at [307, 516] on div "HS former stock" at bounding box center [340, 519] width 222 height 30
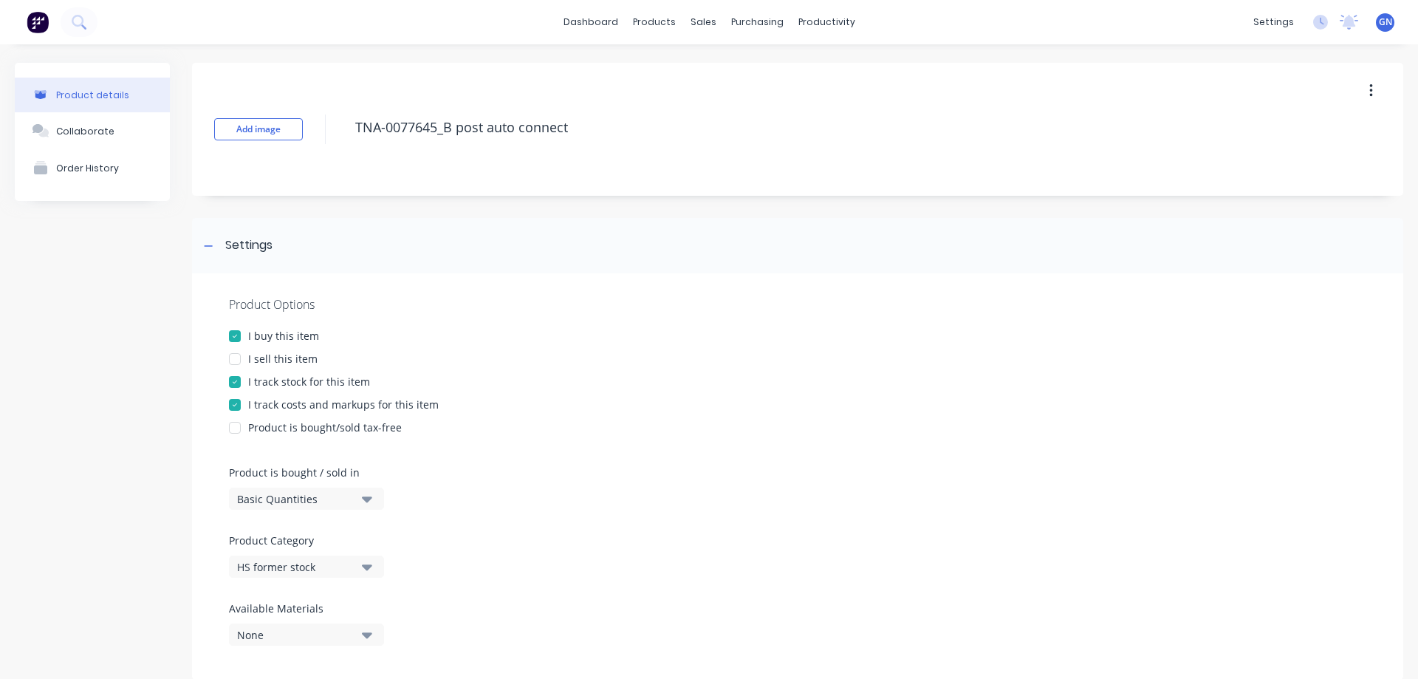
drag, startPoint x: 209, startPoint y: 244, endPoint x: 228, endPoint y: 280, distance: 40.3
click at [207, 244] on icon at bounding box center [208, 246] width 9 height 10
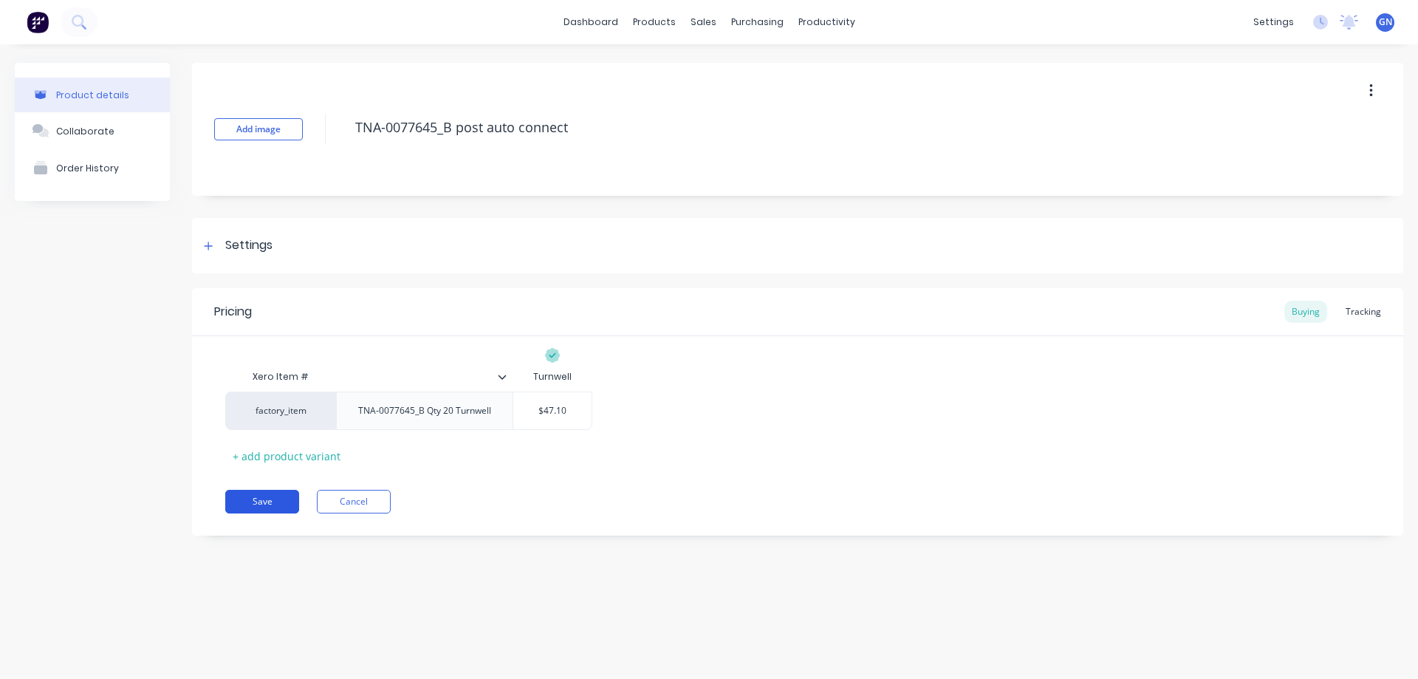
click at [264, 500] on button "Save" at bounding box center [262, 502] width 74 height 24
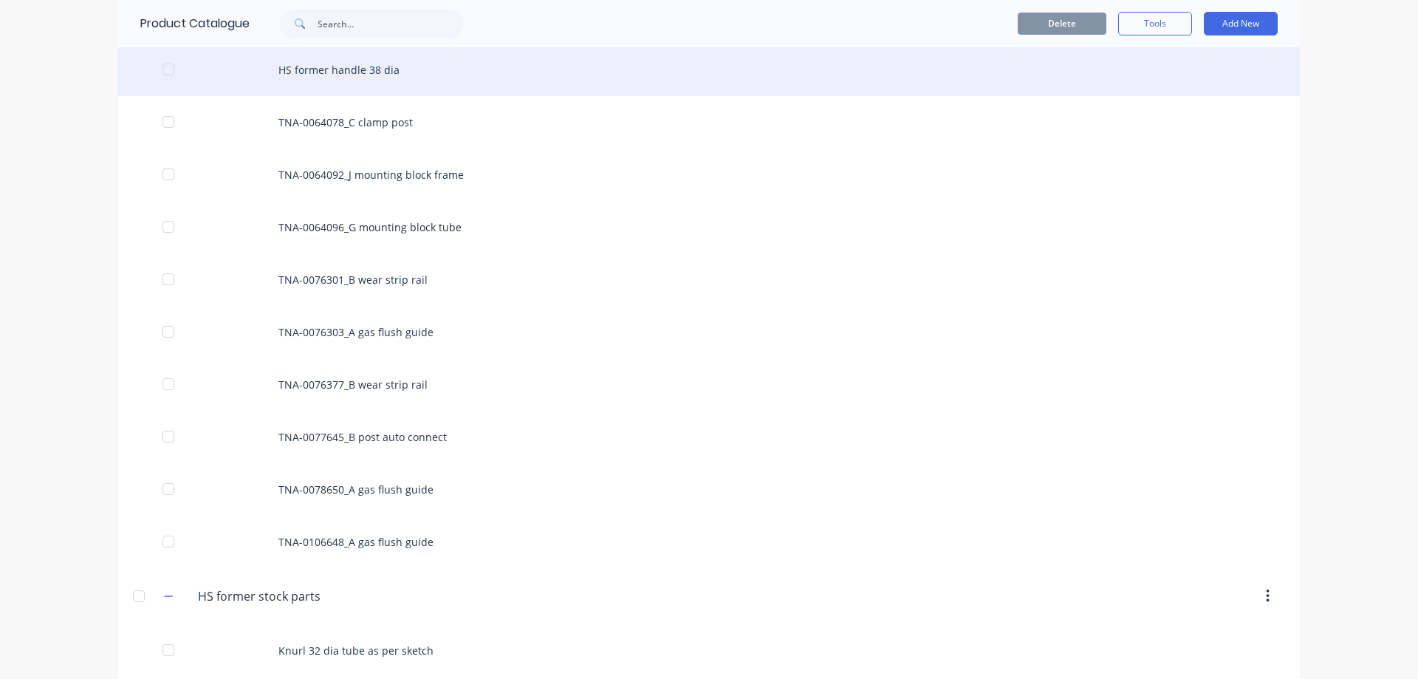
scroll to position [443, 0]
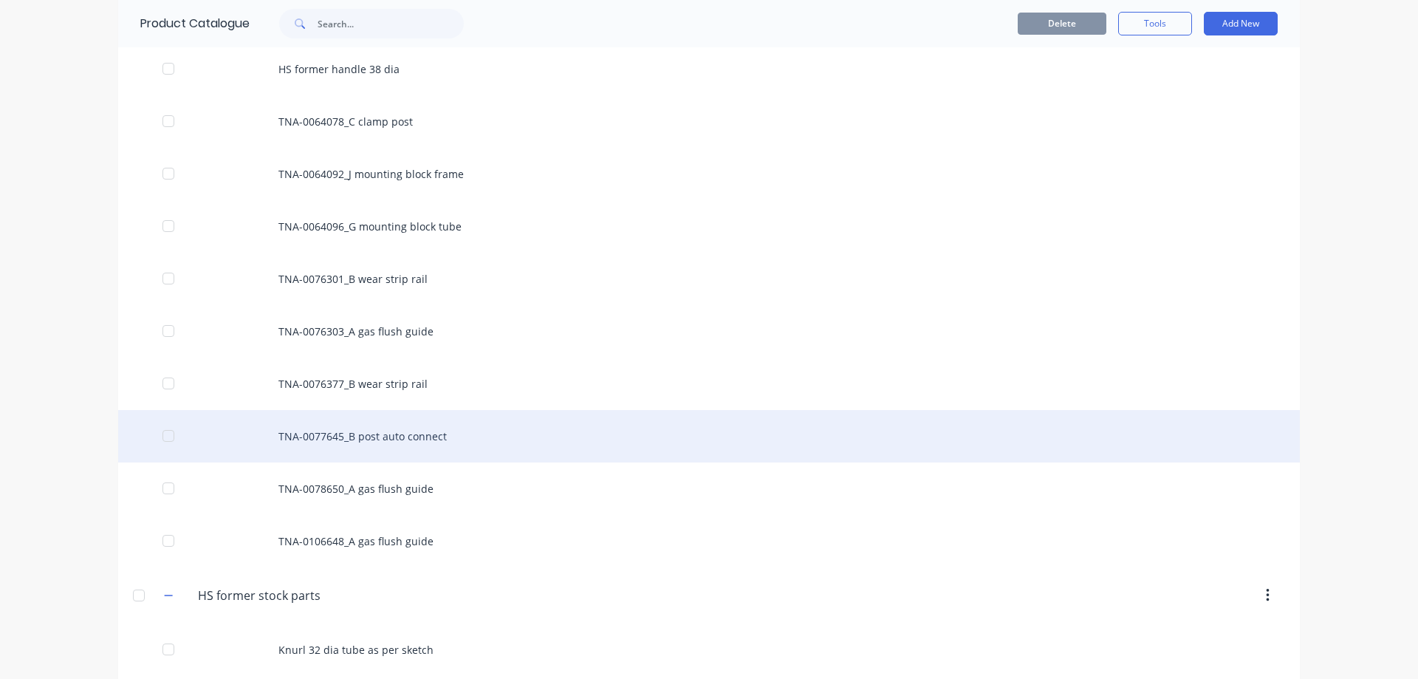
click at [354, 431] on div "TNA-0077645_B post auto connect" at bounding box center [709, 436] width 1182 height 52
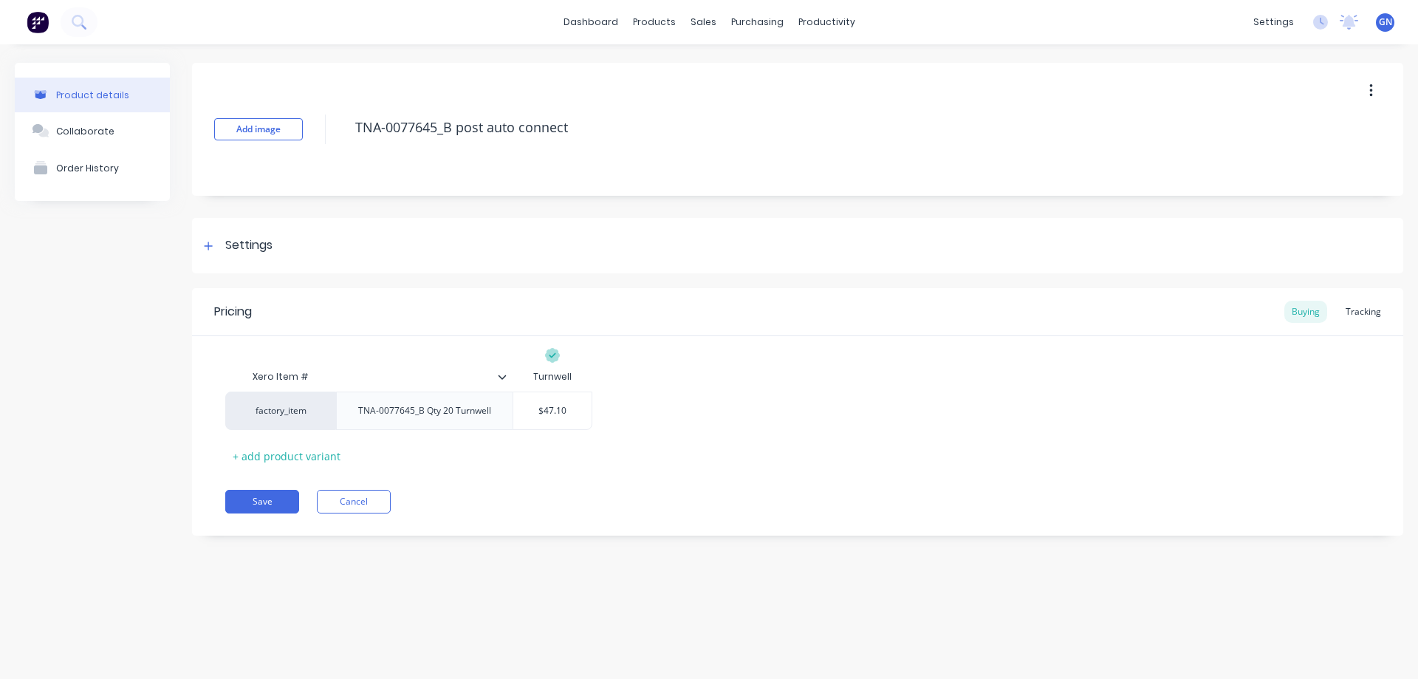
click at [504, 380] on icon at bounding box center [502, 376] width 9 height 9
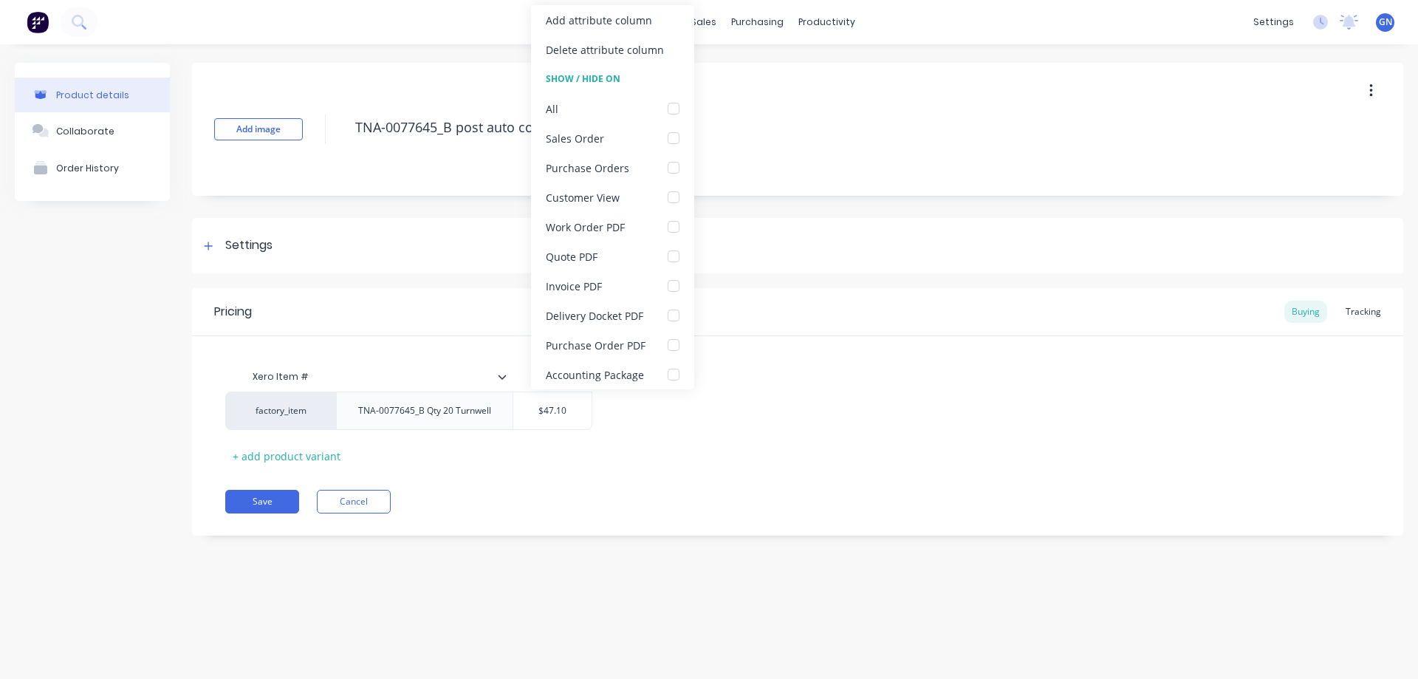
click at [502, 380] on icon at bounding box center [502, 376] width 9 height 9
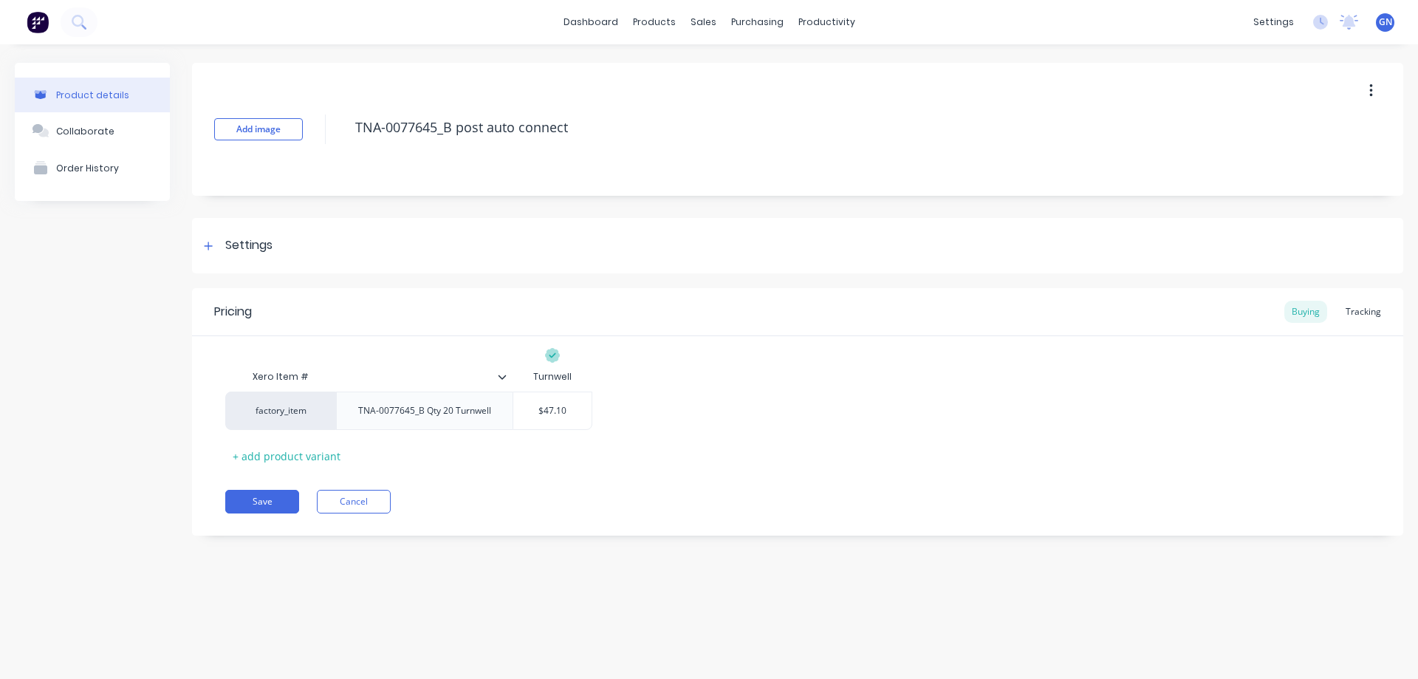
type textarea "x"
click at [363, 502] on button "Cancel" at bounding box center [354, 502] width 74 height 24
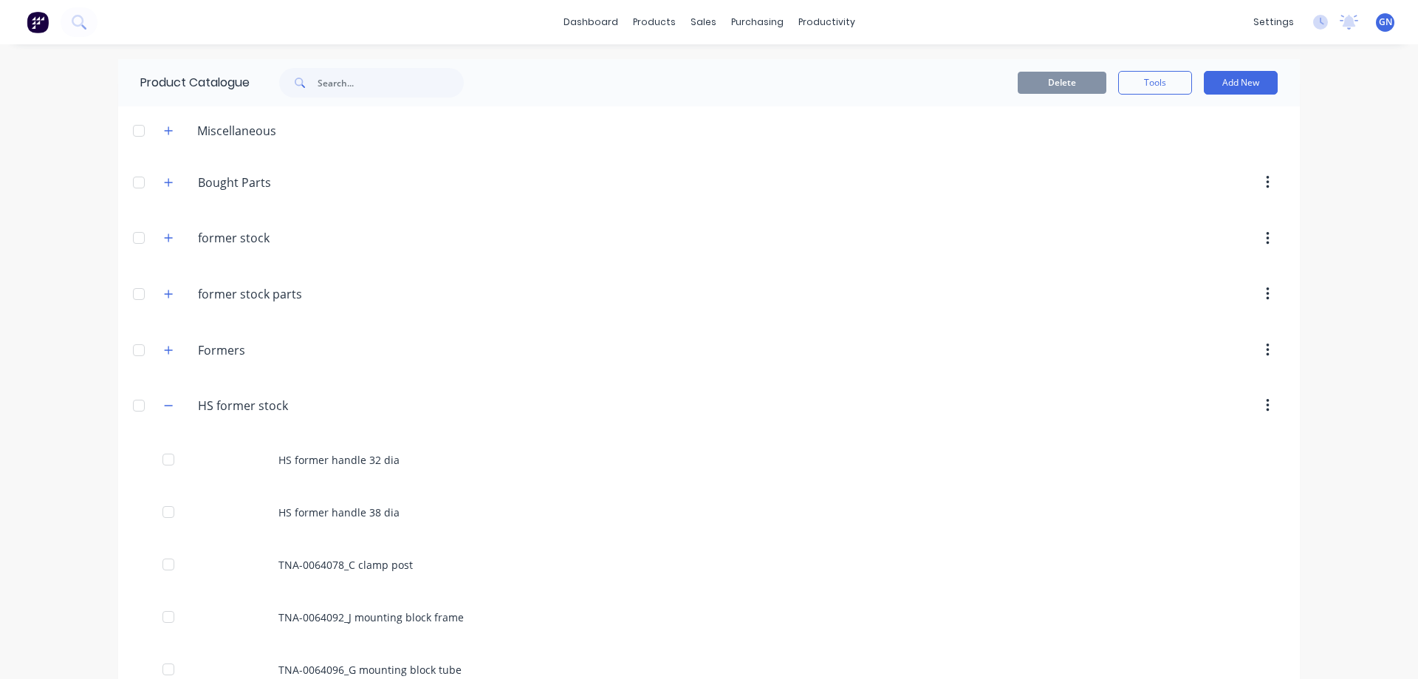
drag, startPoint x: 1236, startPoint y: 83, endPoint x: 1219, endPoint y: 95, distance: 20.1
click at [1236, 83] on button "Add New" at bounding box center [1241, 83] width 74 height 24
click at [1186, 118] on div "Category" at bounding box center [1208, 120] width 114 height 21
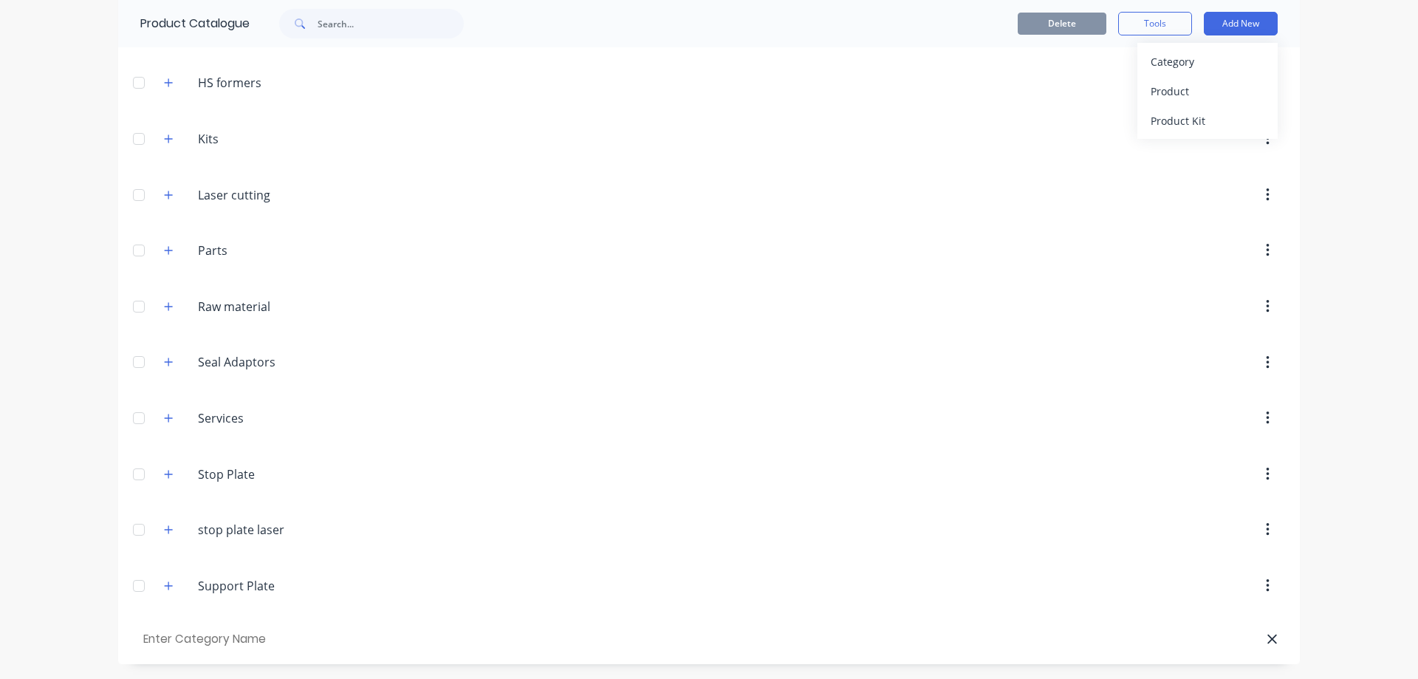
scroll to position [1381, 0]
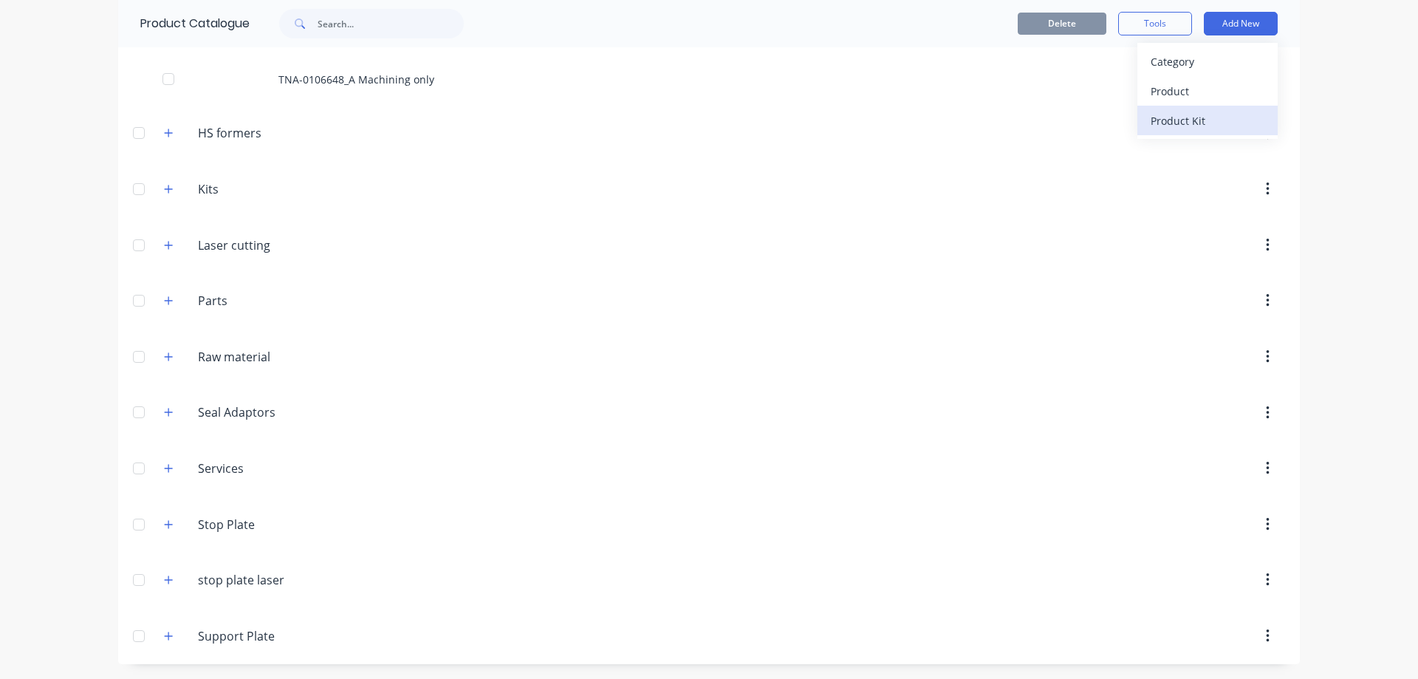
click at [1177, 125] on div "Product Kit" at bounding box center [1208, 120] width 114 height 21
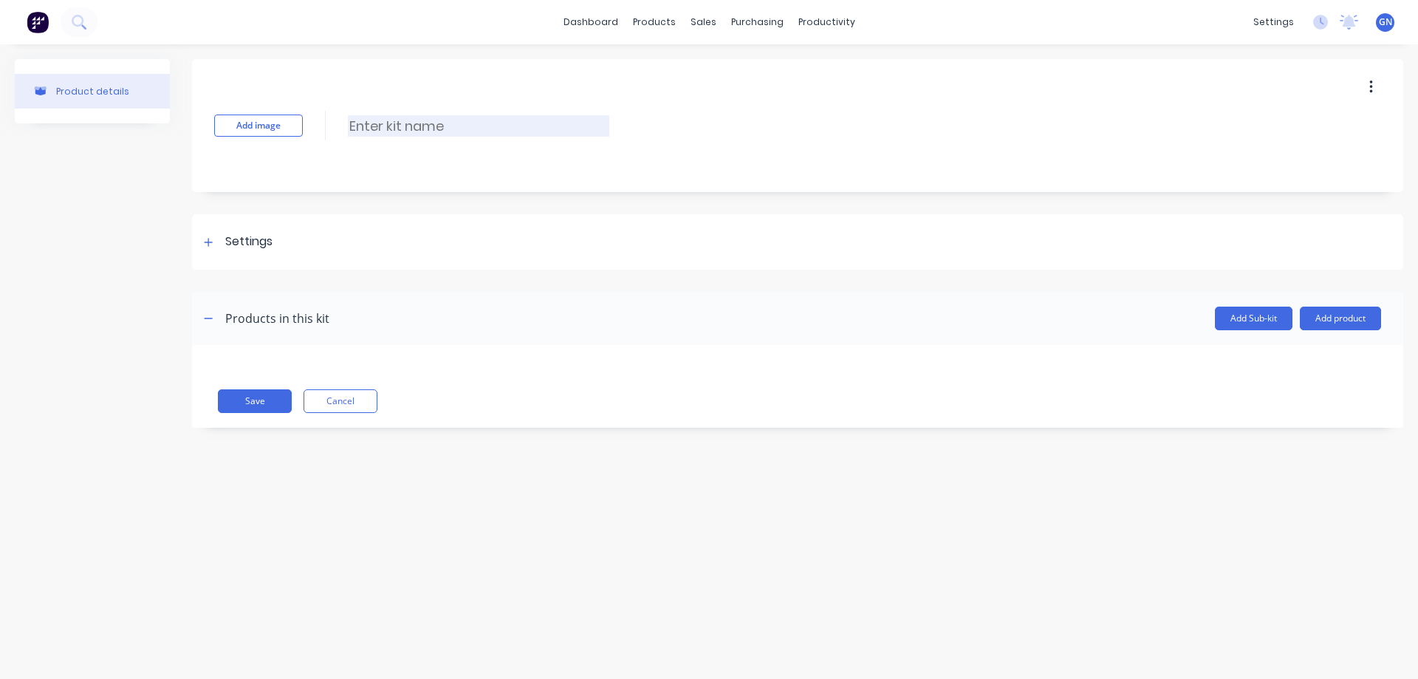
click at [414, 123] on input at bounding box center [478, 125] width 261 height 21
paste input "TNA0114285 130mm tube weldment"
click at [374, 119] on input "TNA0114285 130mm tube weldment" at bounding box center [478, 125] width 261 height 21
click at [424, 128] on input "TNA-0114285 130mm tube weldment" at bounding box center [478, 125] width 261 height 21
click at [428, 127] on input "TNA-0114285 130mm tube weldment" at bounding box center [478, 125] width 261 height 21
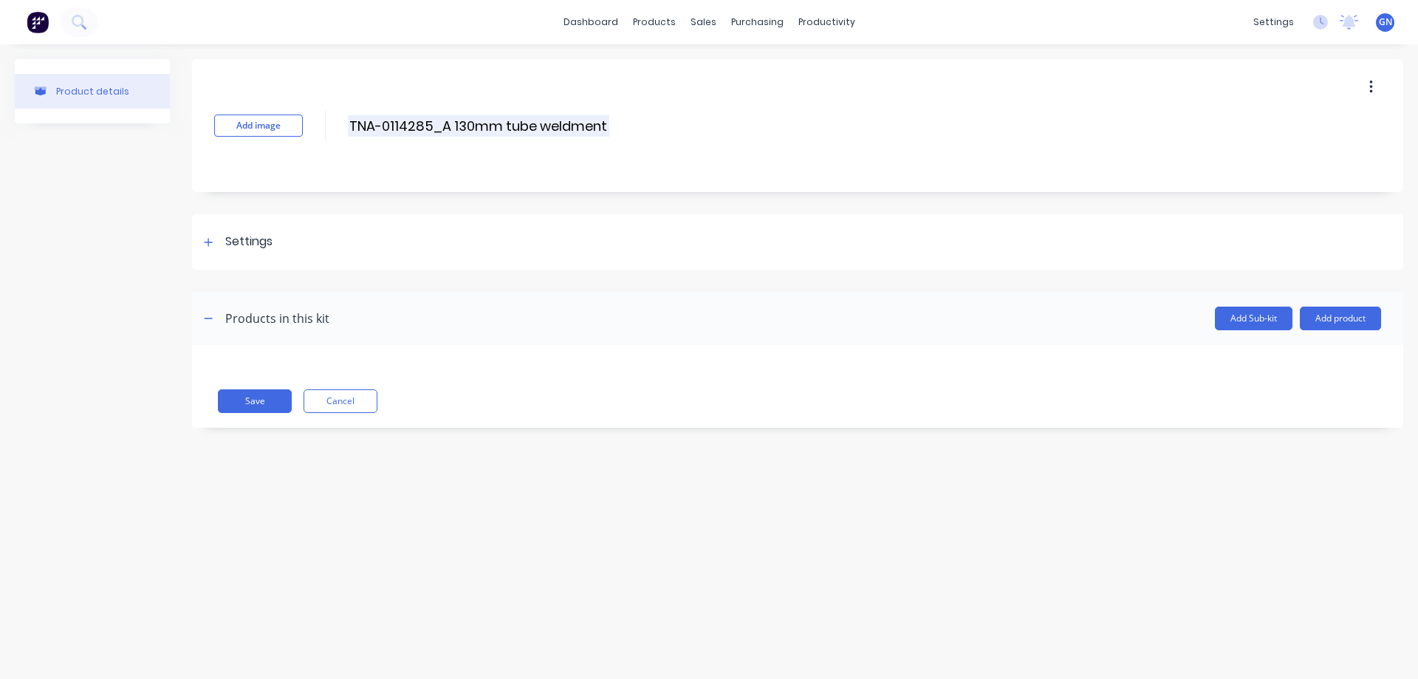
type input "TNA-0114285_A 130mm tube weldment"
click at [211, 240] on icon at bounding box center [208, 242] width 9 height 10
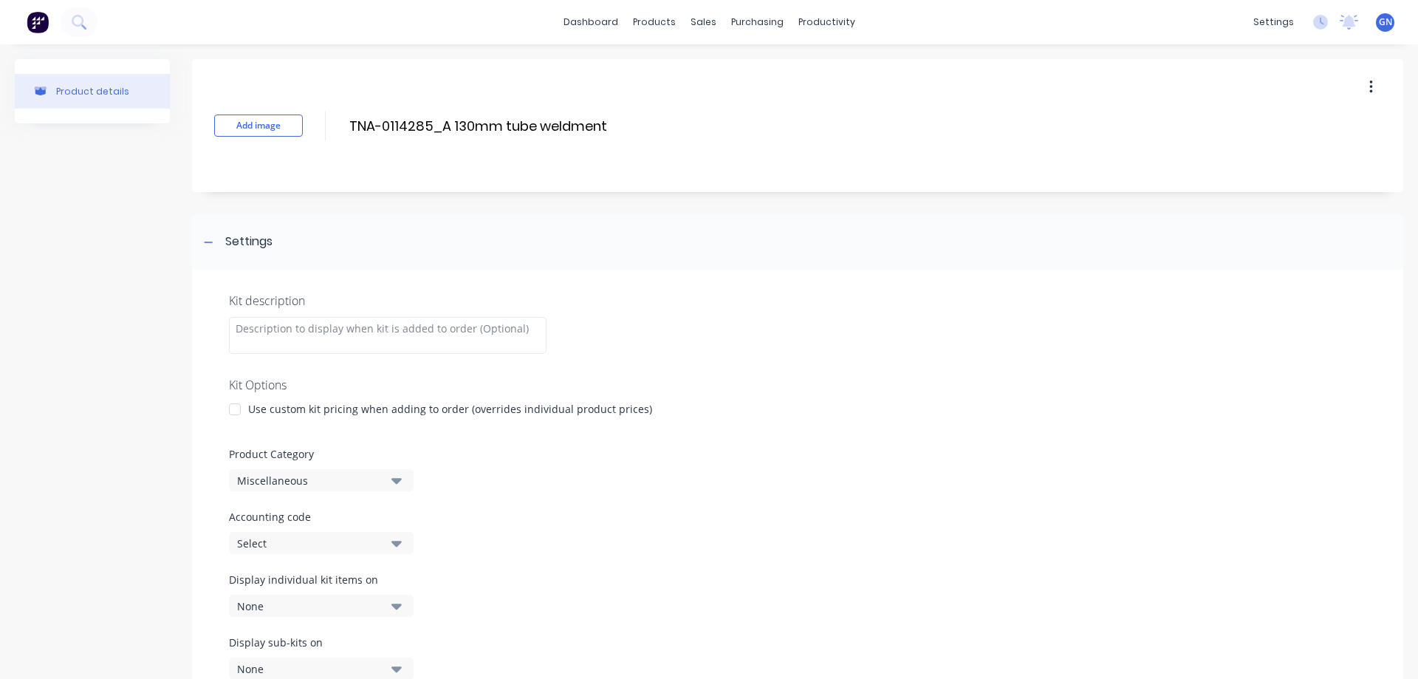
click at [236, 405] on div at bounding box center [235, 409] width 30 height 30
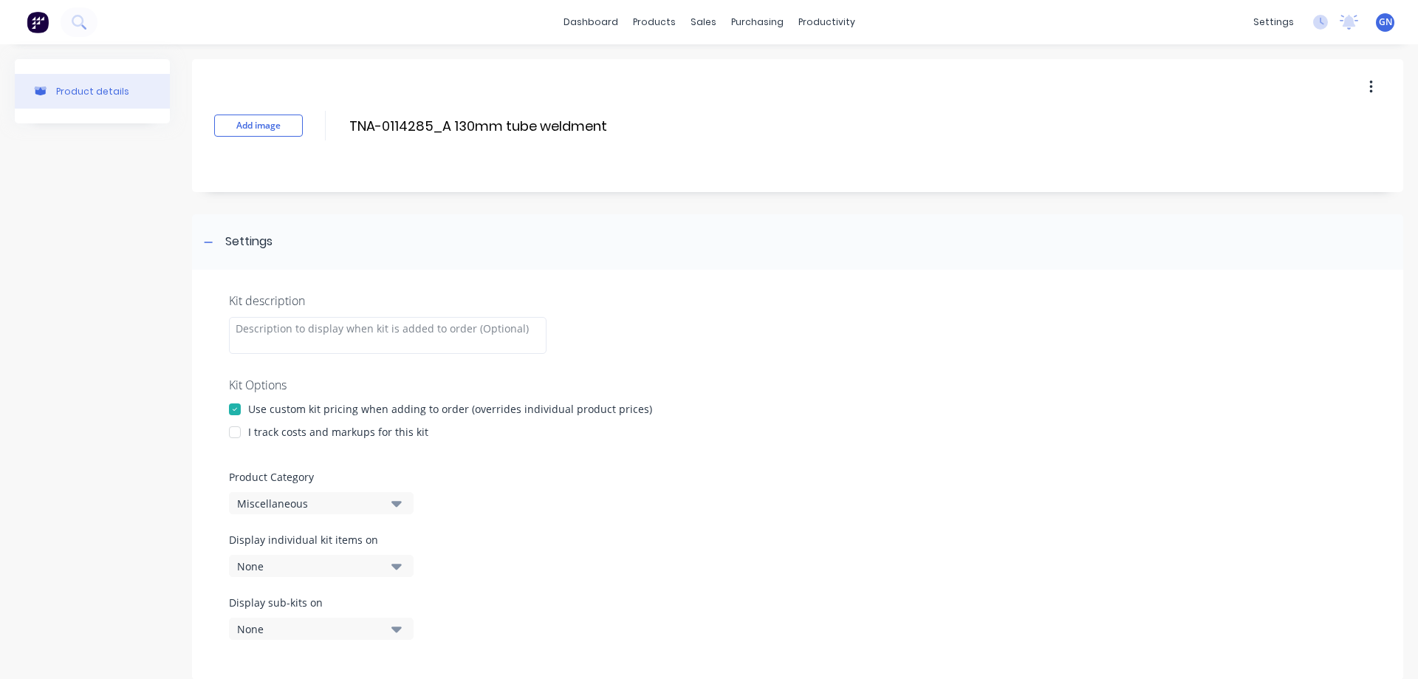
click at [235, 436] on div at bounding box center [235, 432] width 30 height 30
click at [259, 505] on div "Miscellaneous" at bounding box center [308, 504] width 143 height 16
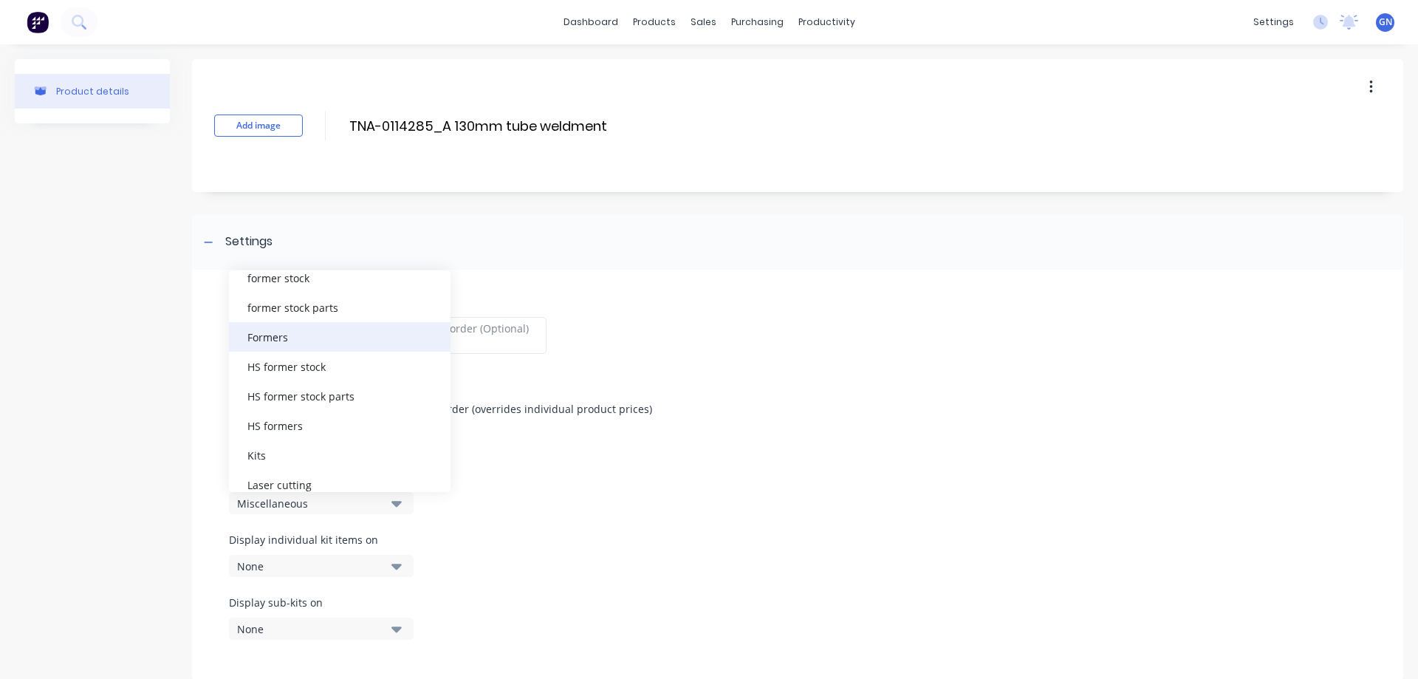
scroll to position [172, 0]
click at [283, 341] on div "HS formers" at bounding box center [340, 342] width 222 height 30
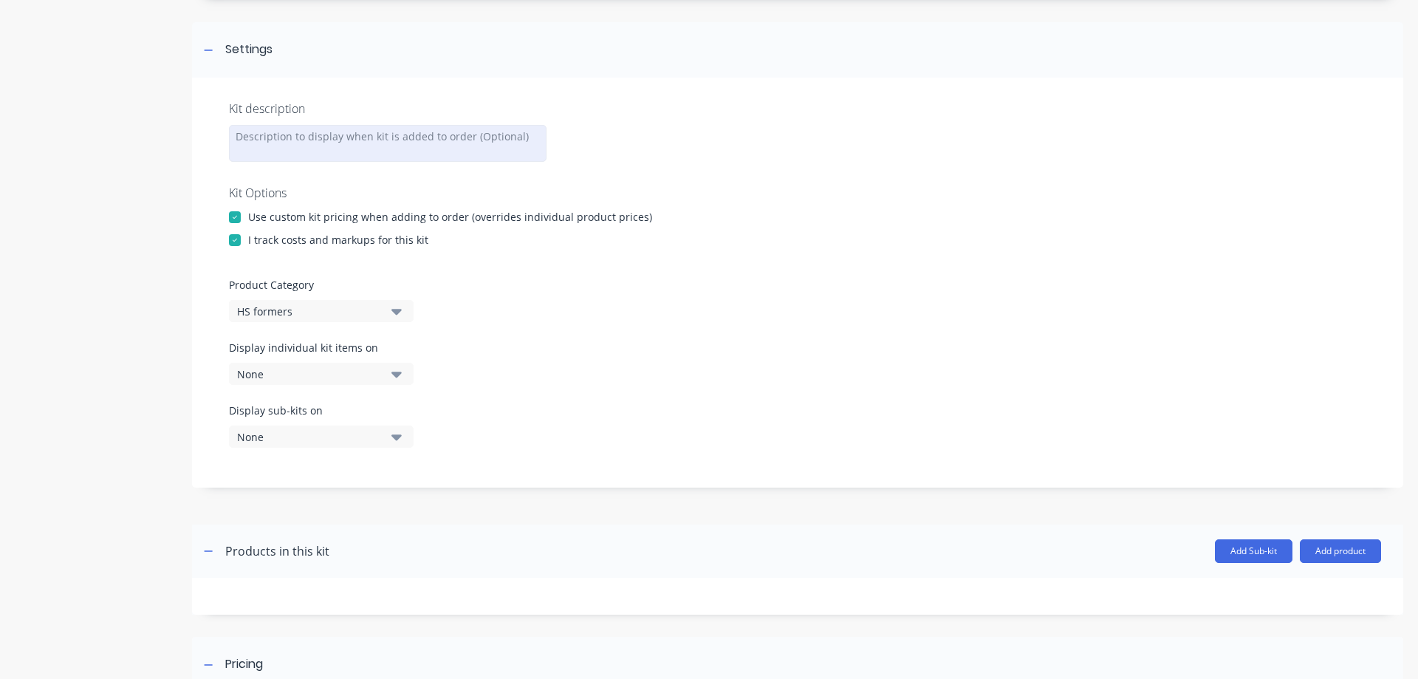
scroll to position [197, 0]
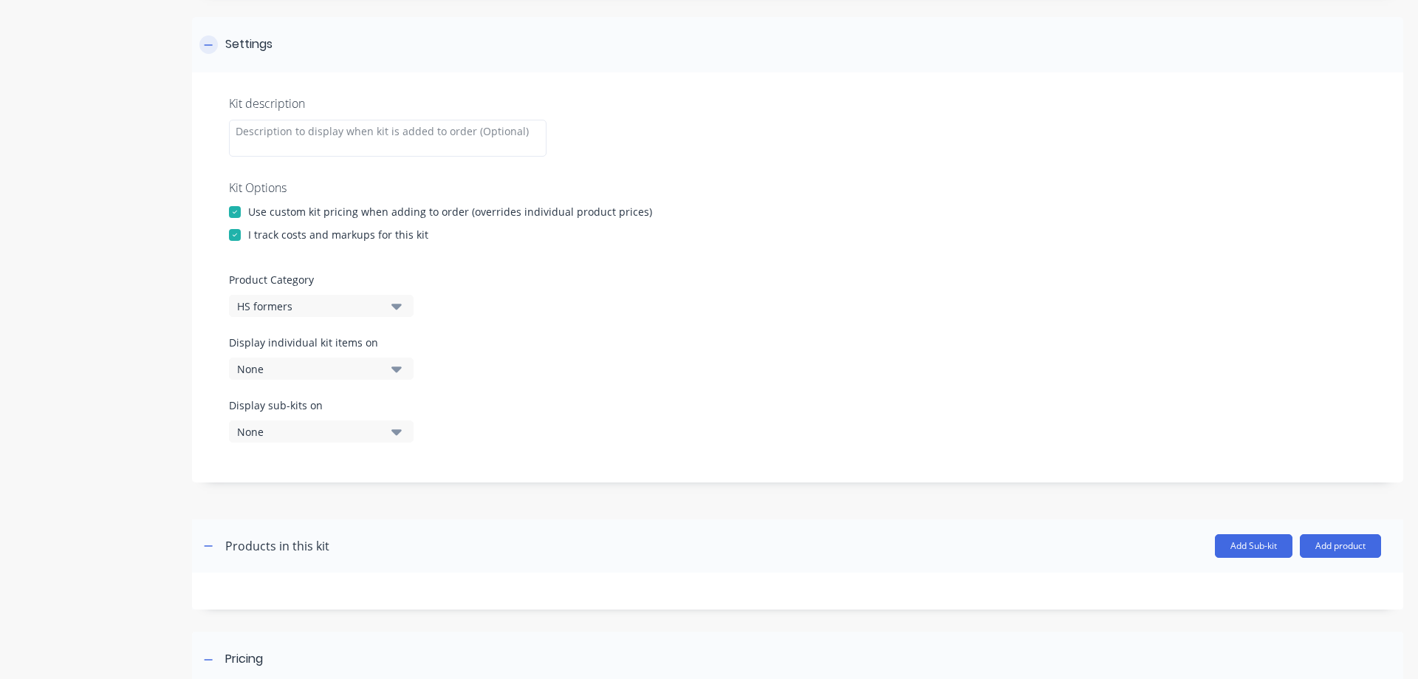
click at [209, 42] on icon at bounding box center [208, 45] width 9 height 10
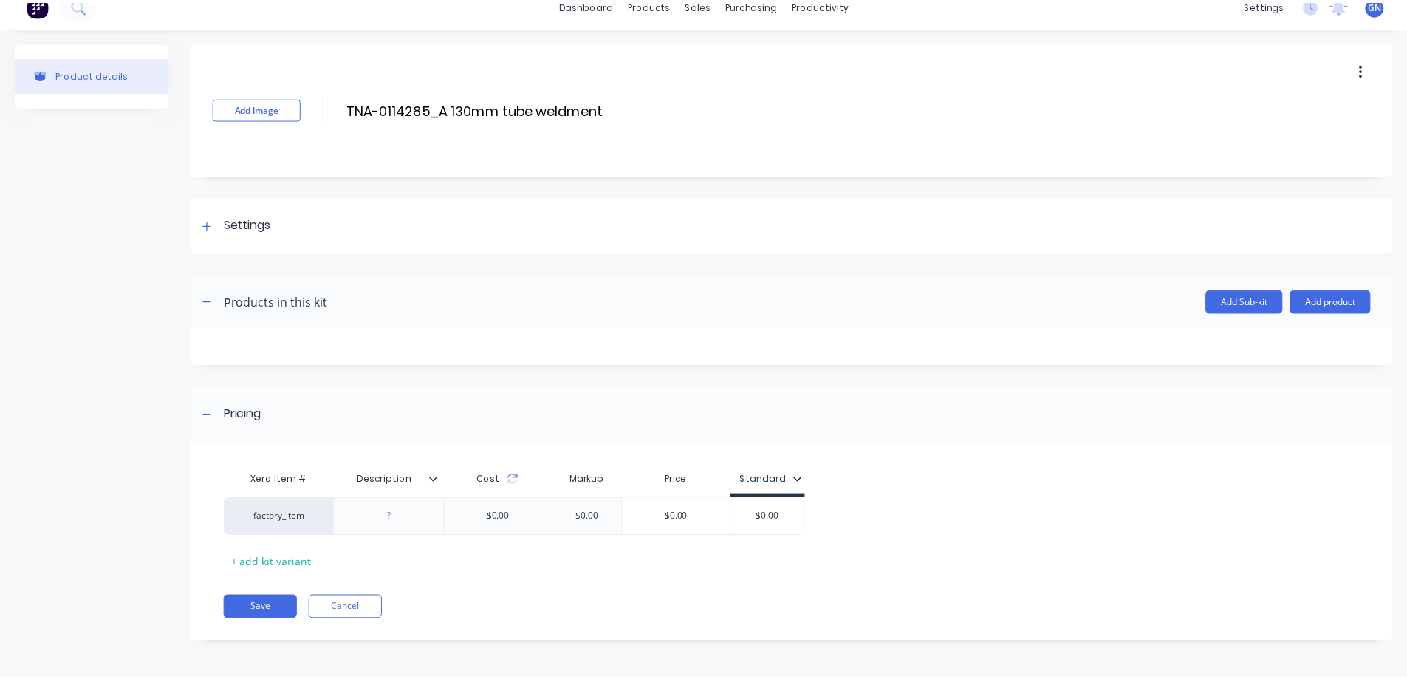
scroll to position [17, 0]
drag, startPoint x: 753, startPoint y: 518, endPoint x: 821, endPoint y: 519, distance: 68.0
click at [821, 519] on div "factory_item $0.00 $0.00 $0.00 $0.00 $0.00" at bounding box center [791, 517] width 1133 height 38
type input "2026"
click at [436, 479] on icon at bounding box center [436, 479] width 9 height 9
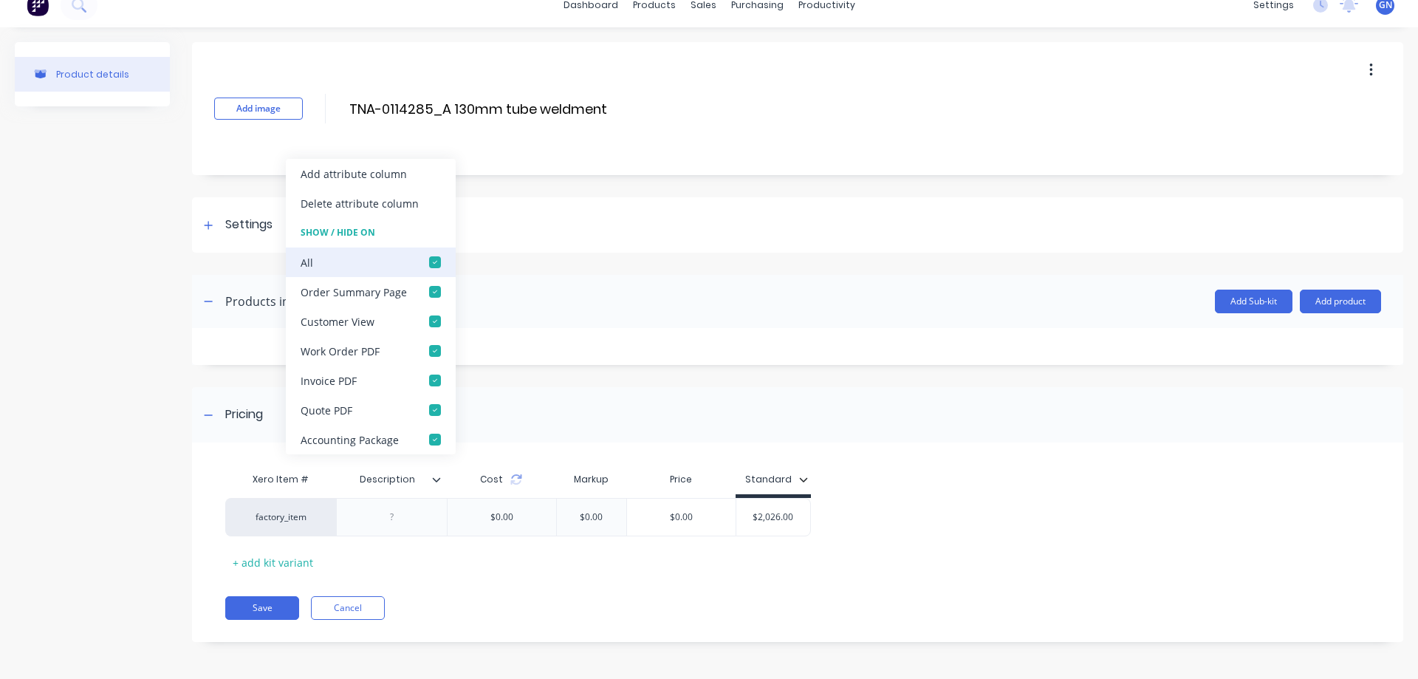
click at [432, 257] on div at bounding box center [435, 262] width 30 height 30
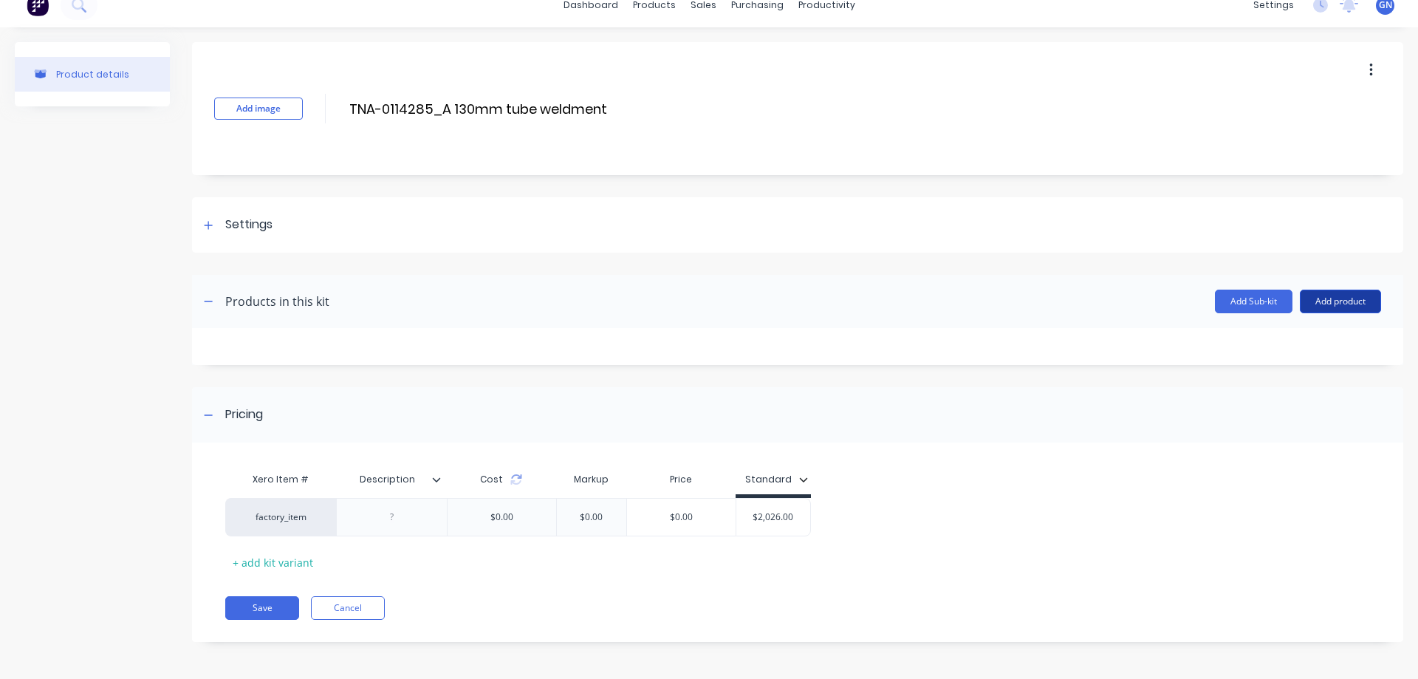
click at [1328, 303] on button "Add product" at bounding box center [1340, 302] width 81 height 24
click at [1316, 335] on div "Product catalogue" at bounding box center [1311, 339] width 114 height 21
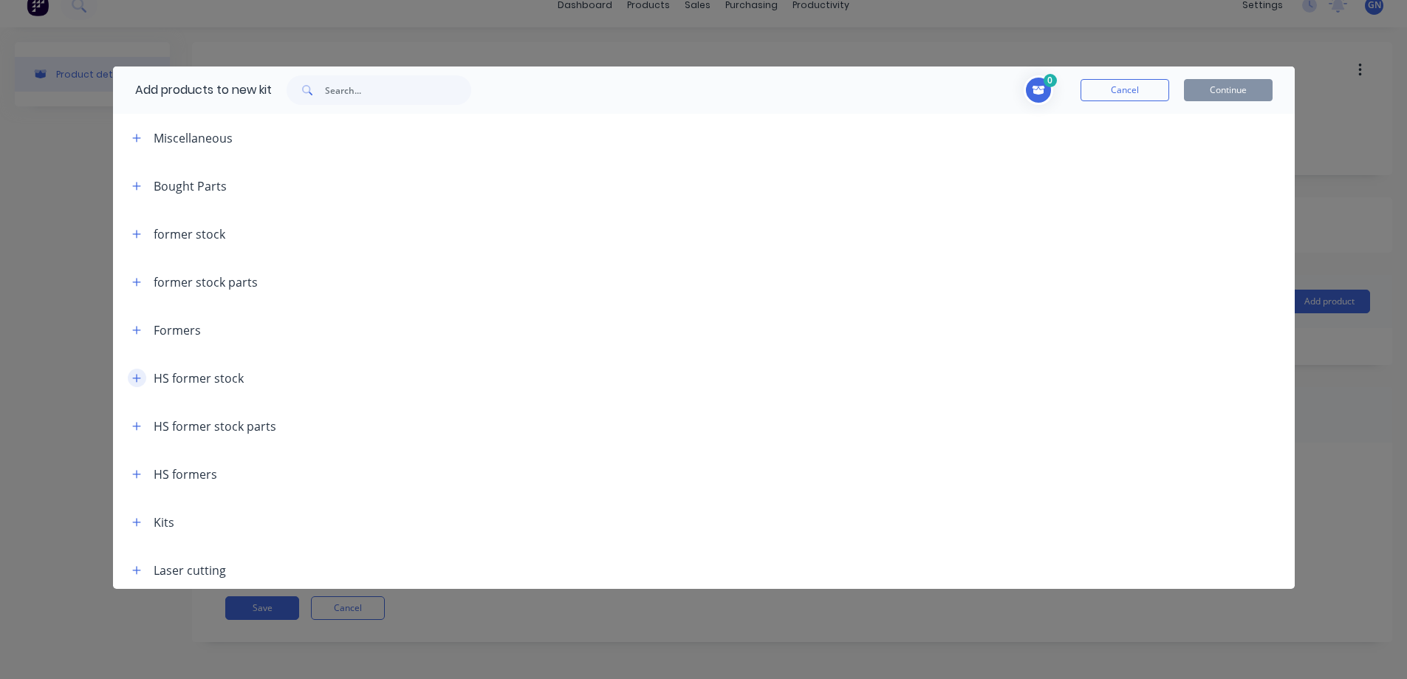
click at [133, 378] on icon "button" at bounding box center [136, 378] width 8 height 8
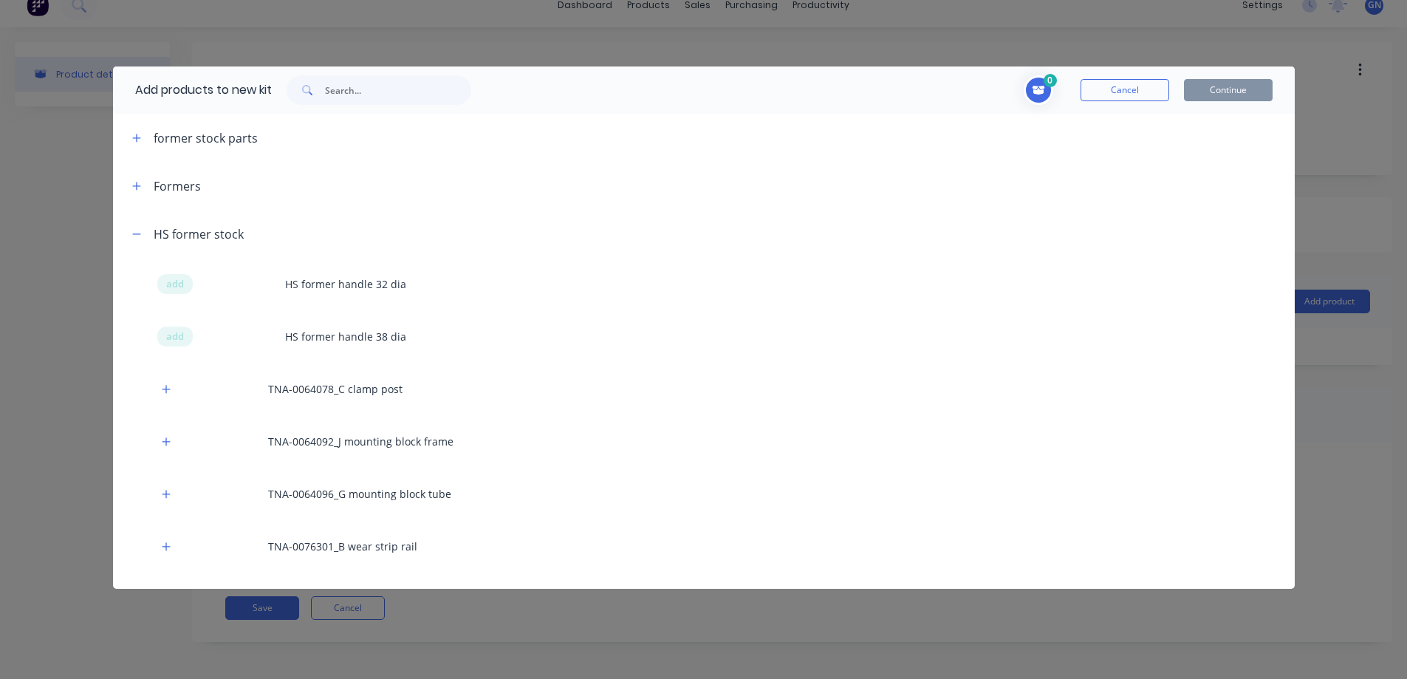
scroll to position [246, 0]
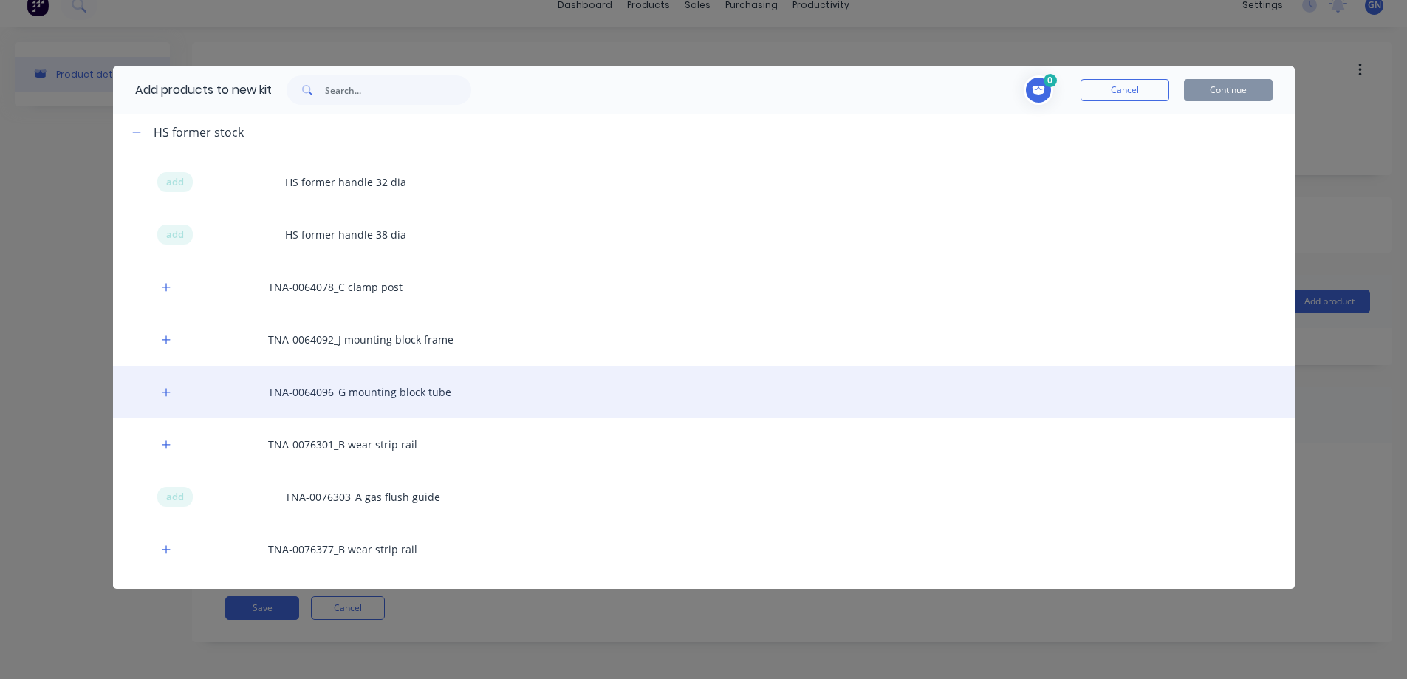
click at [308, 394] on div "TNA-0064096_G mounting block tube" at bounding box center [704, 392] width 1182 height 52
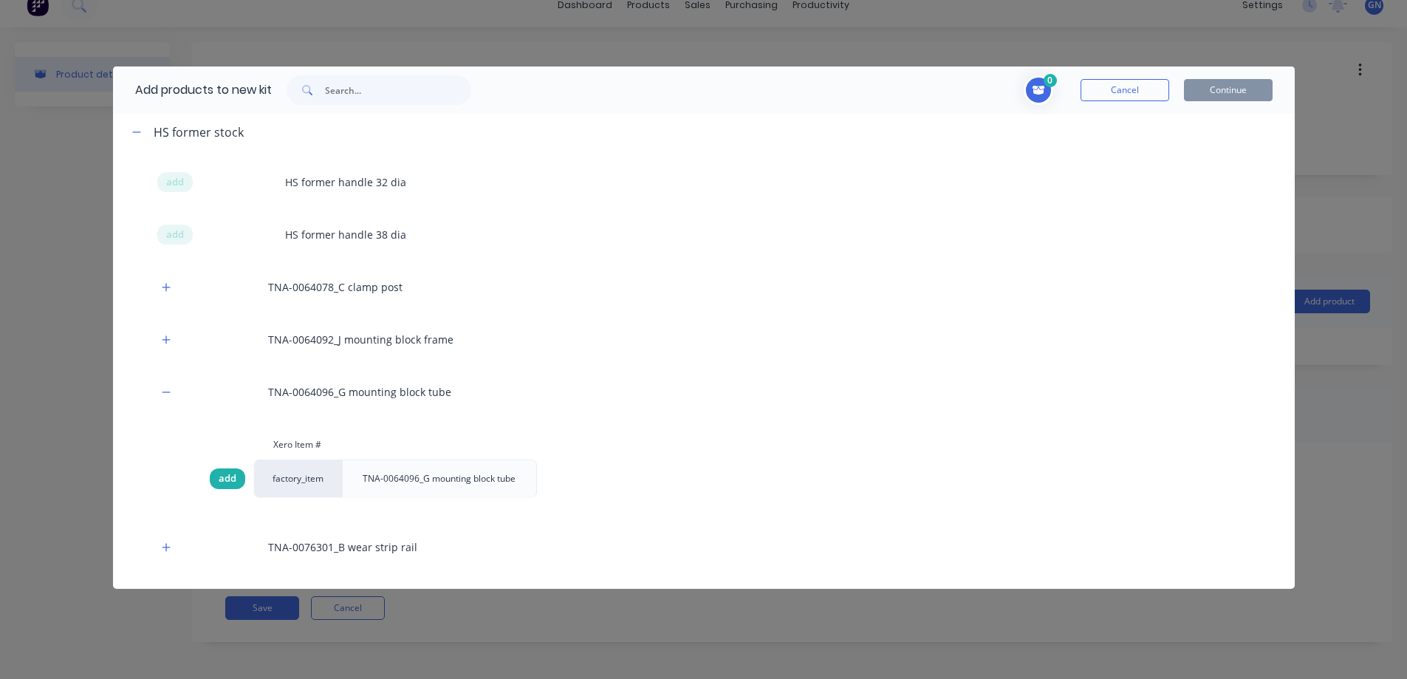
click at [232, 477] on span "add" at bounding box center [228, 478] width 18 height 15
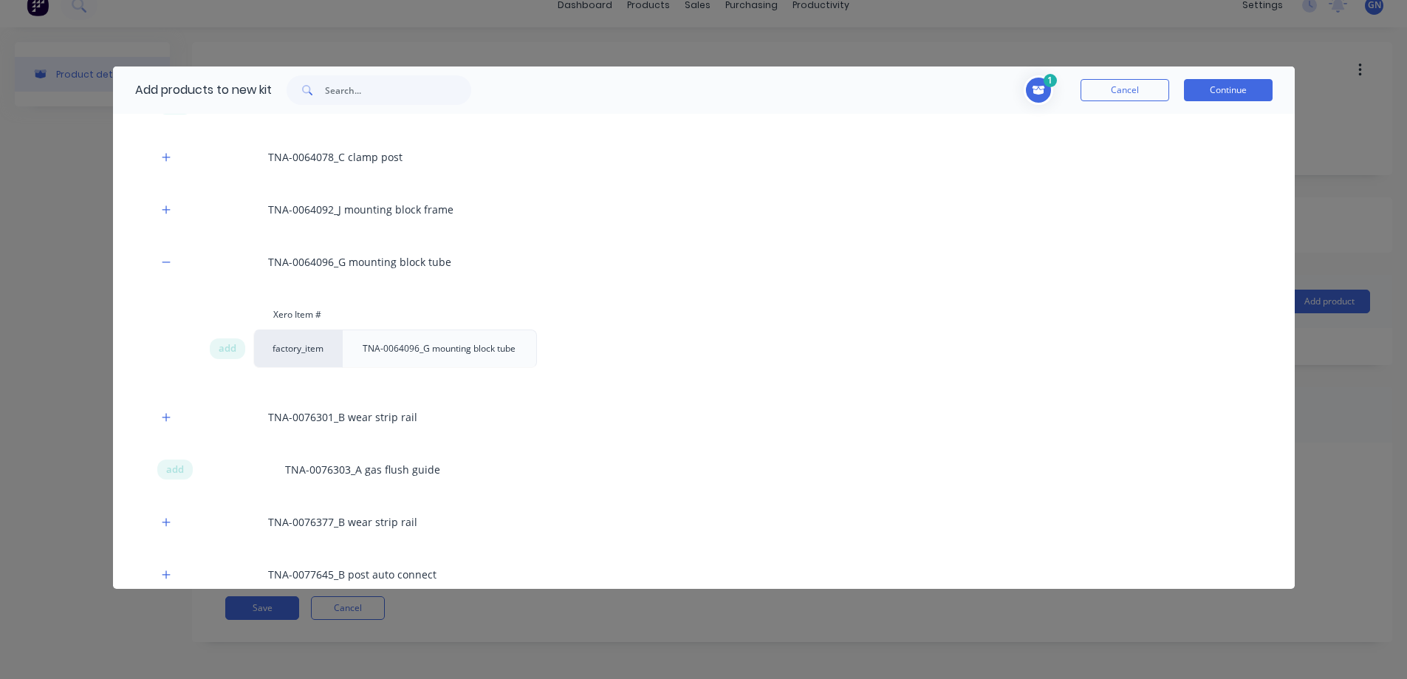
scroll to position [468, 0]
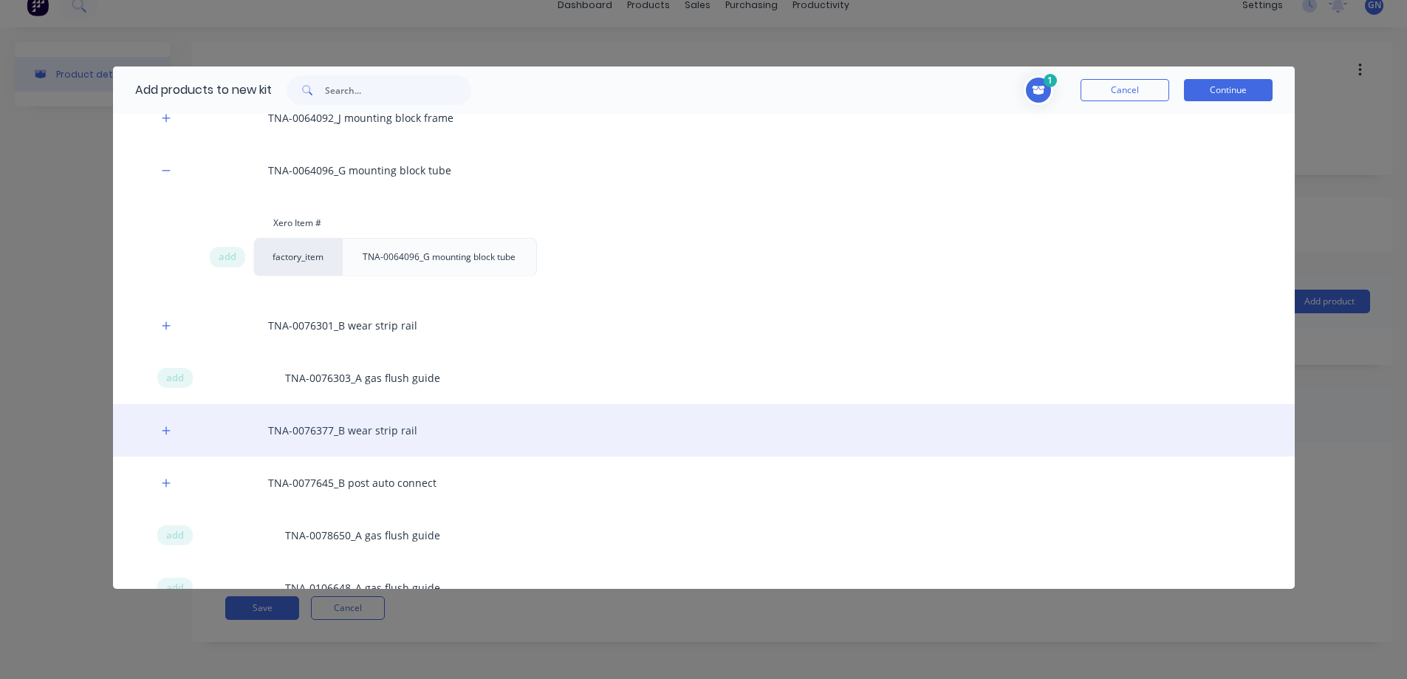
click at [294, 435] on div "TNA-0076377_B wear strip rail" at bounding box center [704, 430] width 1182 height 52
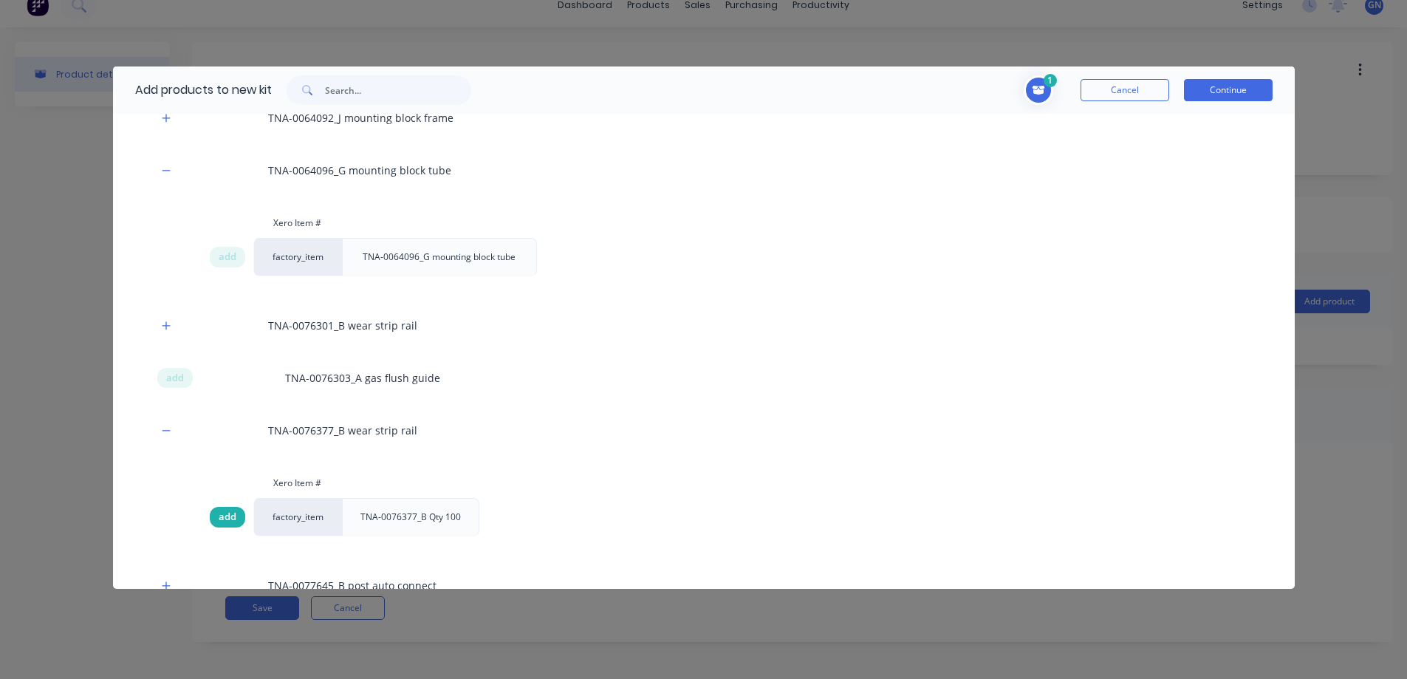
click at [230, 515] on span "add" at bounding box center [228, 517] width 18 height 15
click at [229, 516] on span "add" at bounding box center [228, 517] width 18 height 15
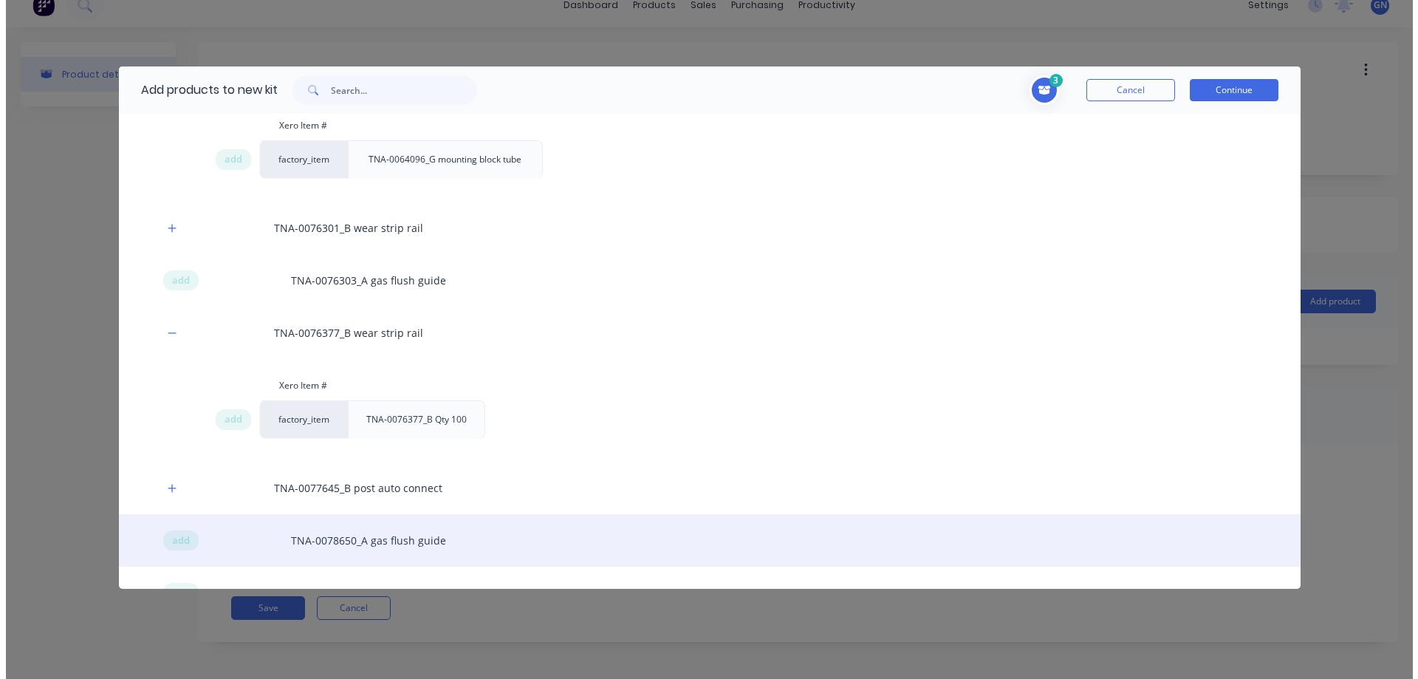
scroll to position [541, 0]
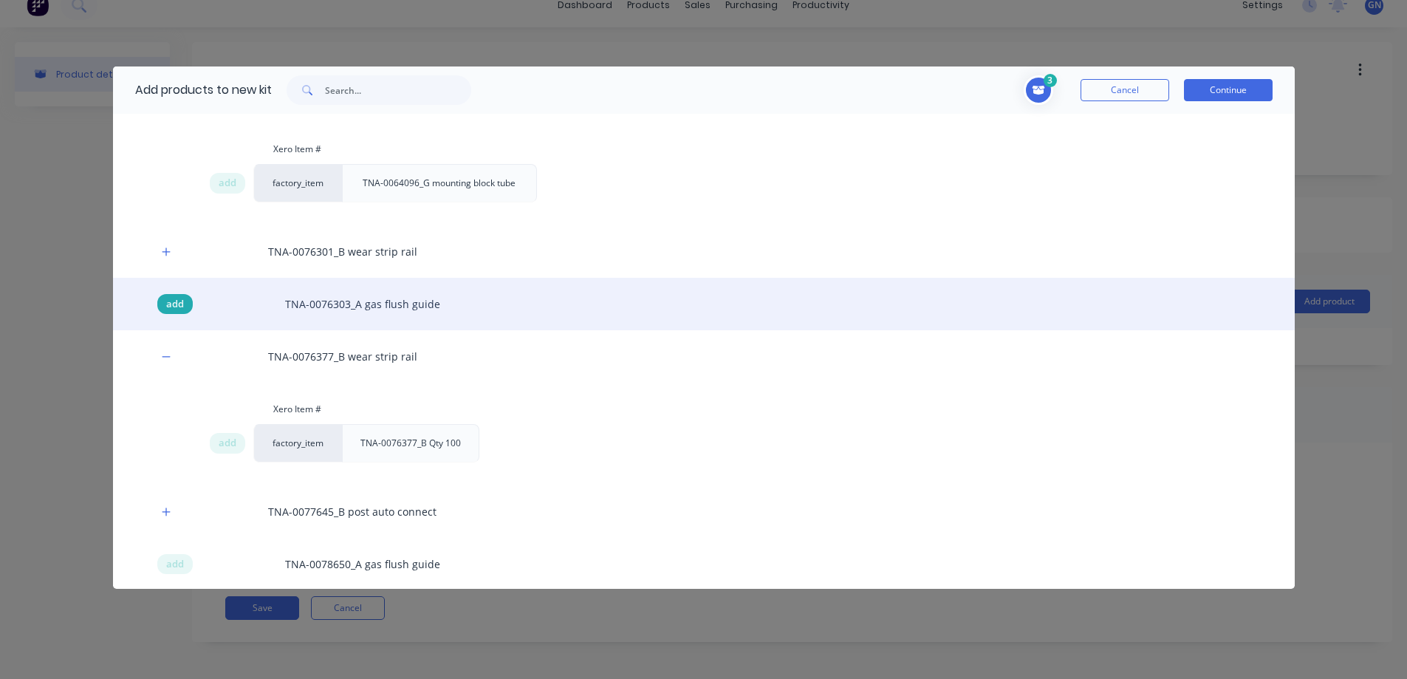
click at [177, 302] on span "add" at bounding box center [175, 304] width 18 height 15
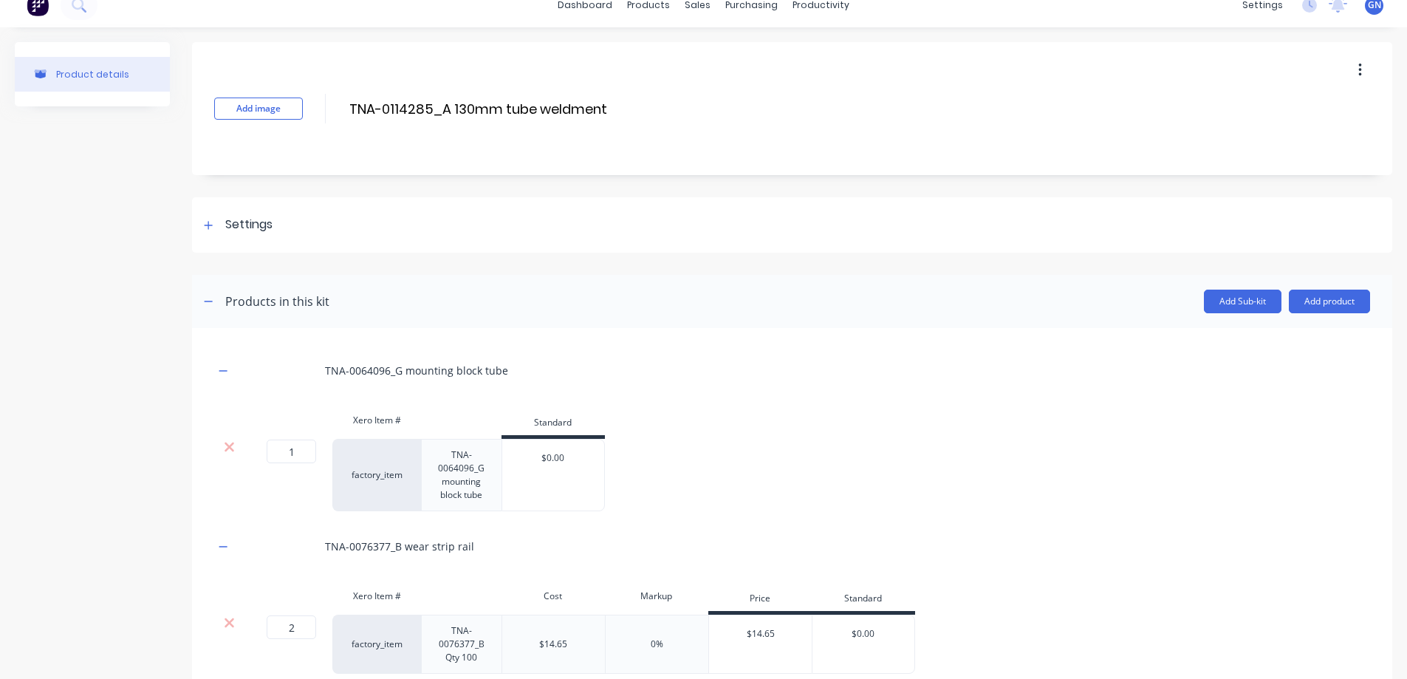
scroll to position [0, 0]
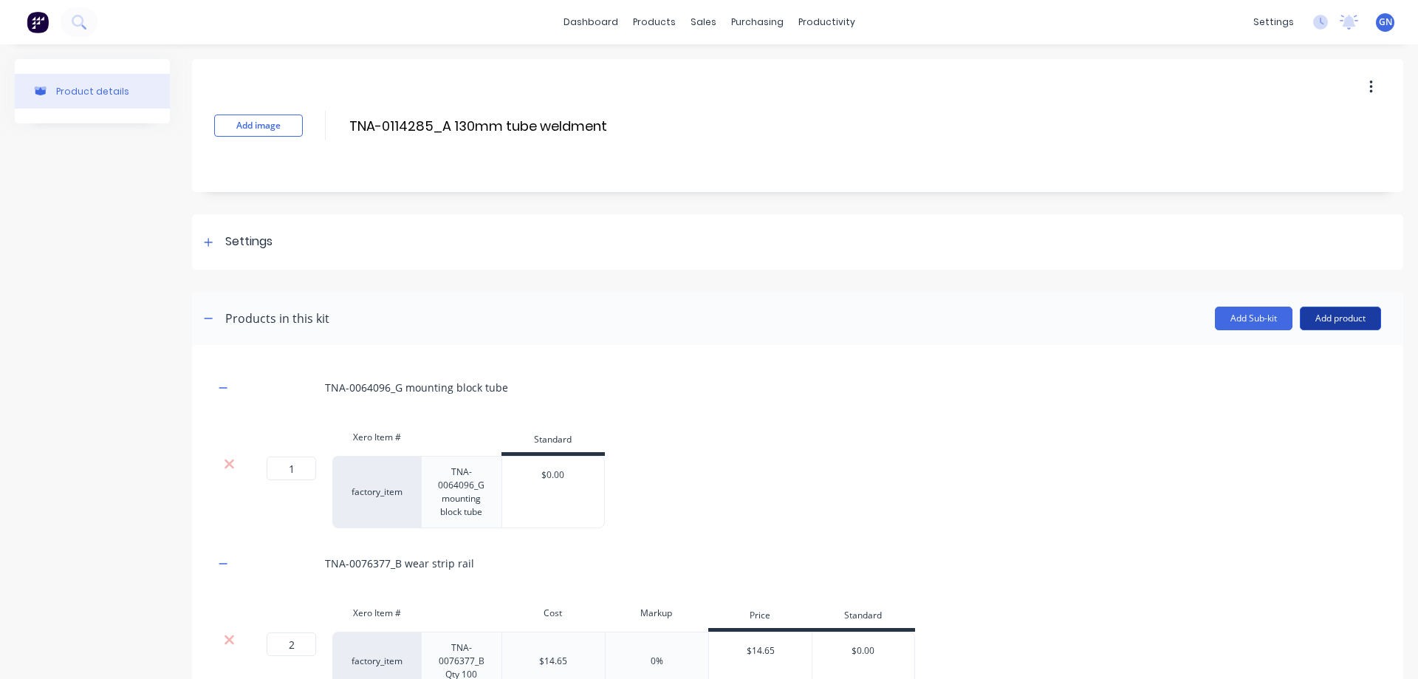
click at [1324, 317] on button "Add product" at bounding box center [1340, 319] width 81 height 24
click at [1285, 355] on div "Product catalogue" at bounding box center [1311, 356] width 114 height 21
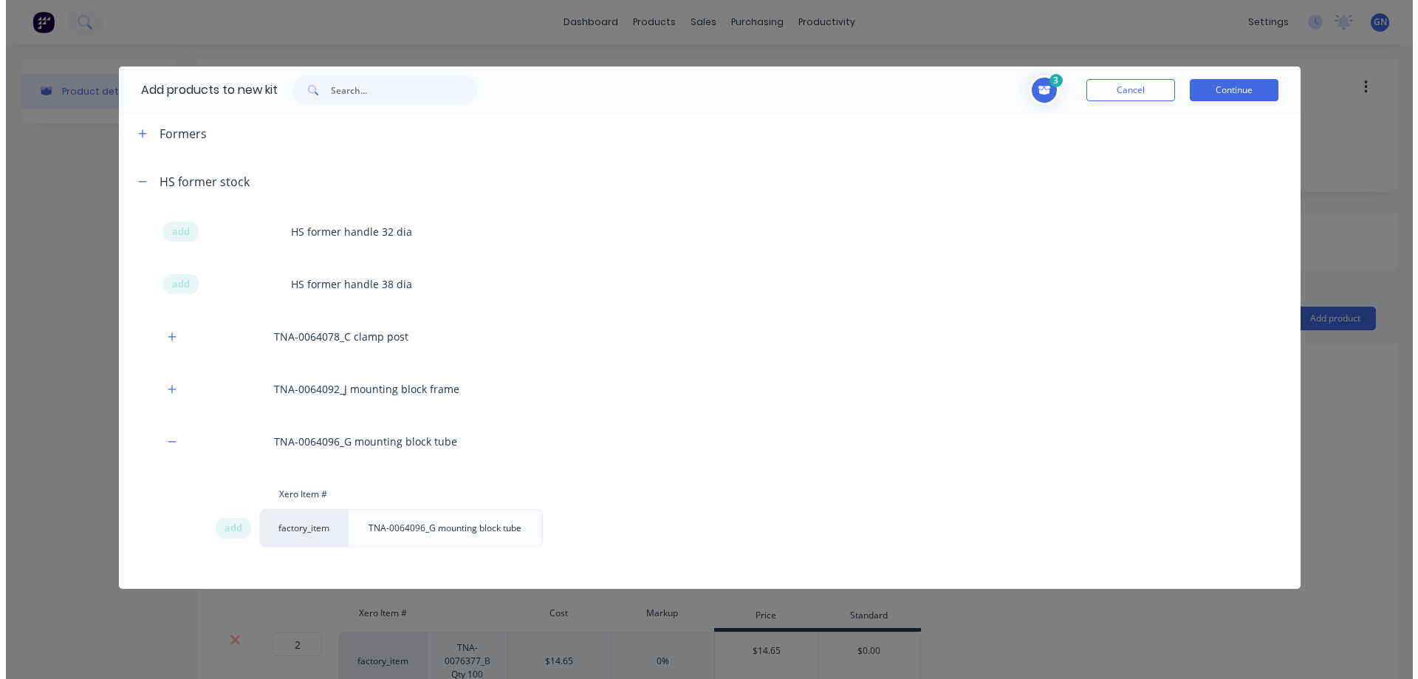
scroll to position [197, 0]
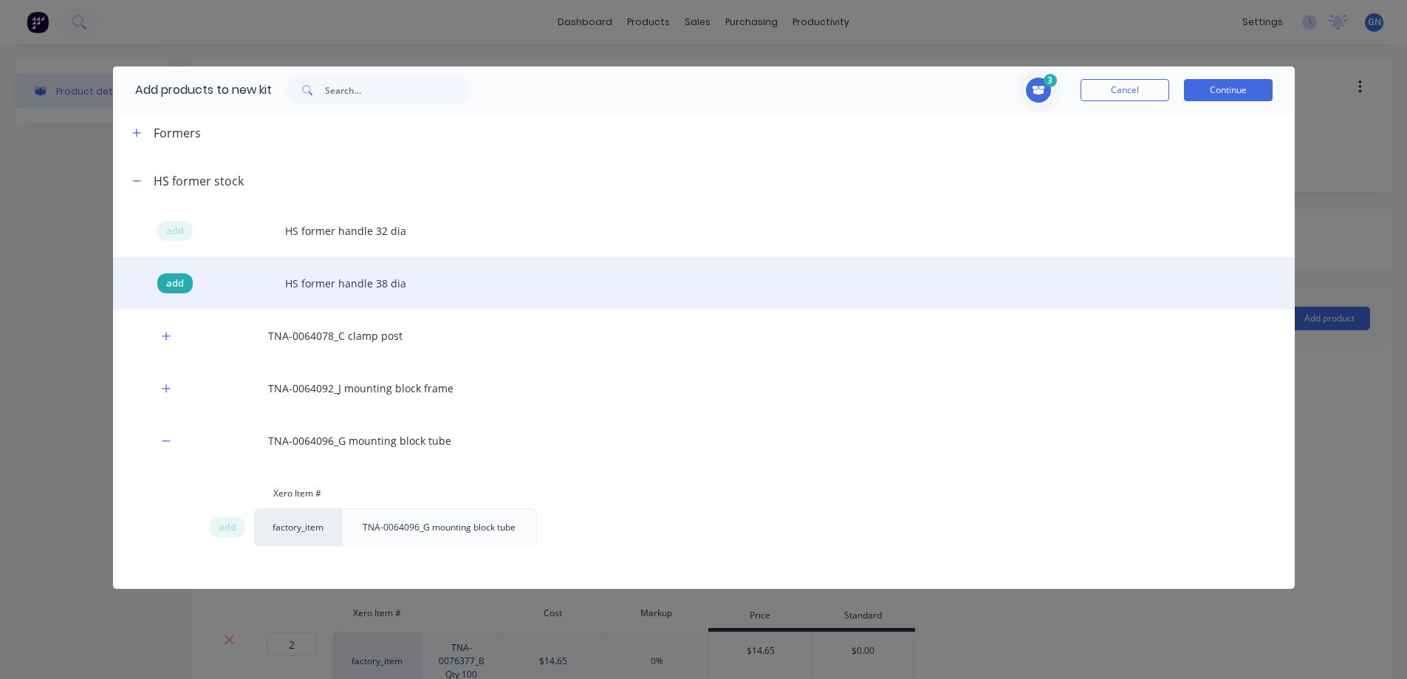
click at [178, 281] on span "add" at bounding box center [175, 283] width 18 height 15
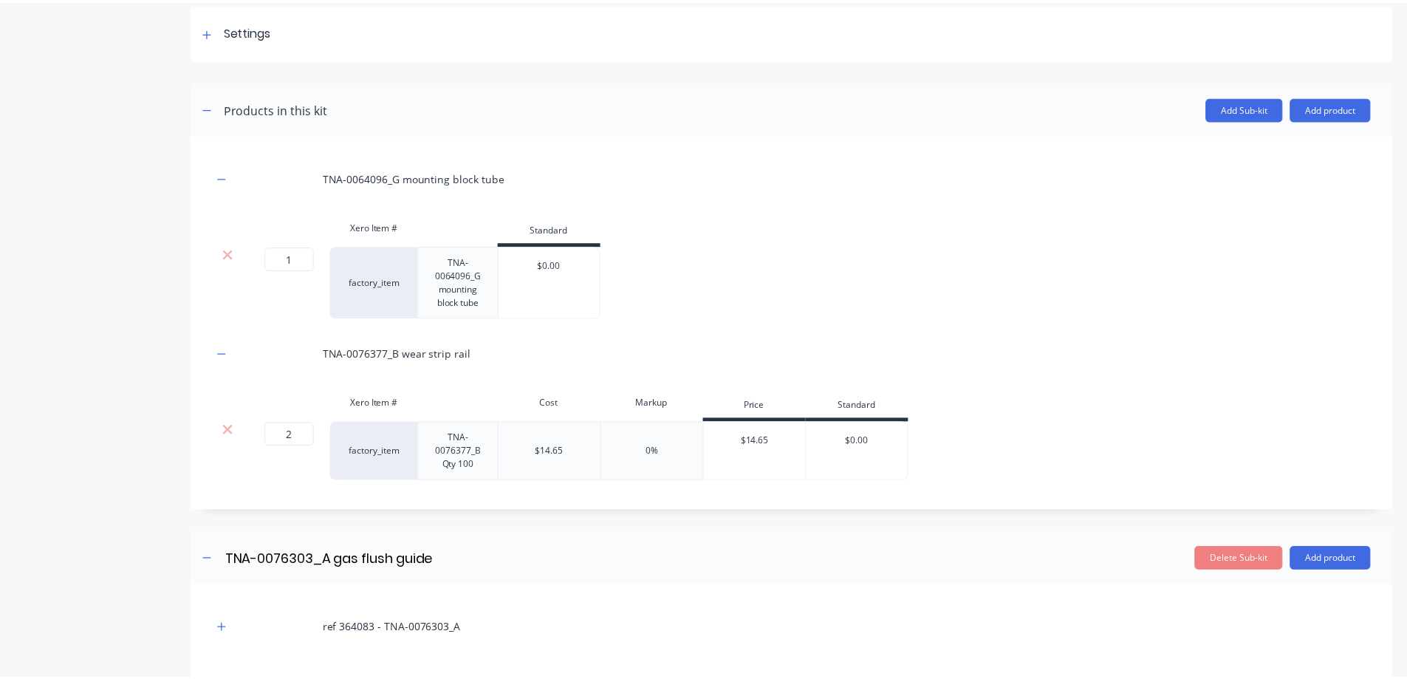
scroll to position [164, 0]
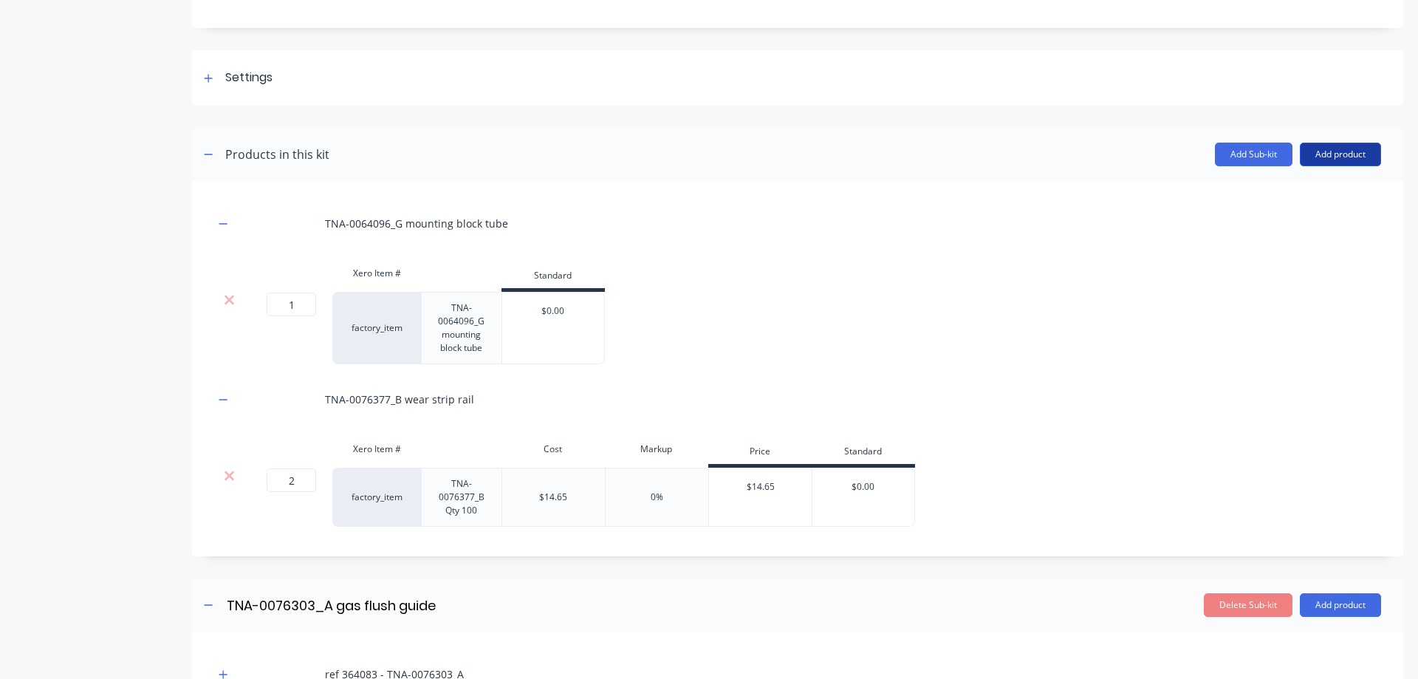
click at [1321, 154] on button "Add product" at bounding box center [1340, 155] width 81 height 24
click at [1289, 193] on div "Product catalogue" at bounding box center [1311, 192] width 114 height 21
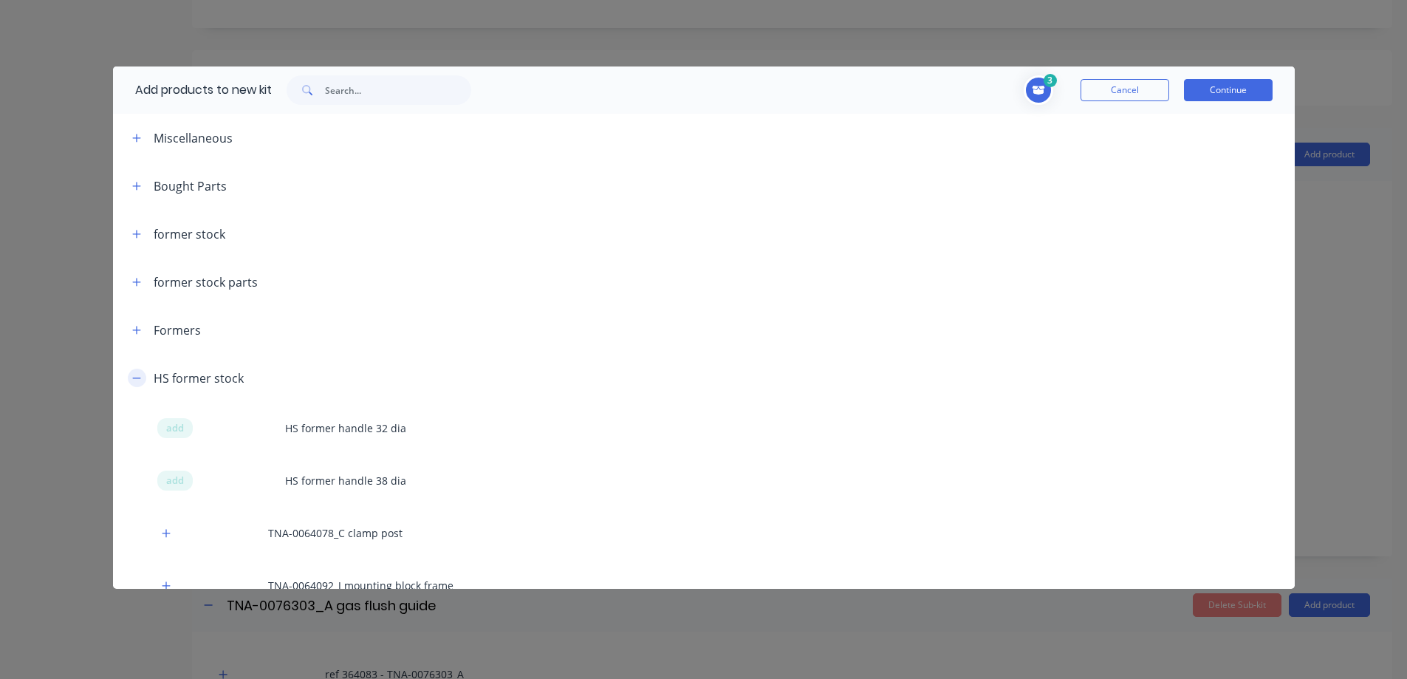
click at [134, 380] on icon "button" at bounding box center [136, 378] width 9 height 10
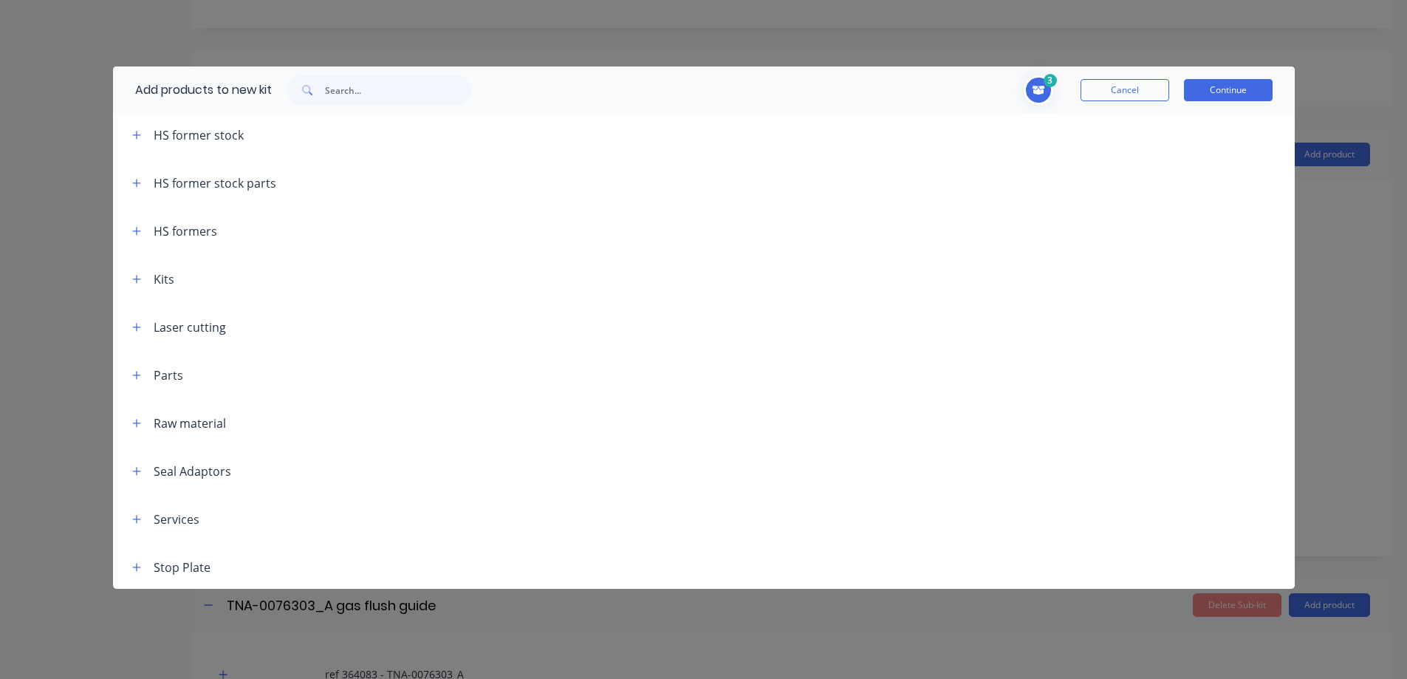
scroll to position [246, 0]
click at [138, 329] on icon "button" at bounding box center [136, 324] width 9 height 10
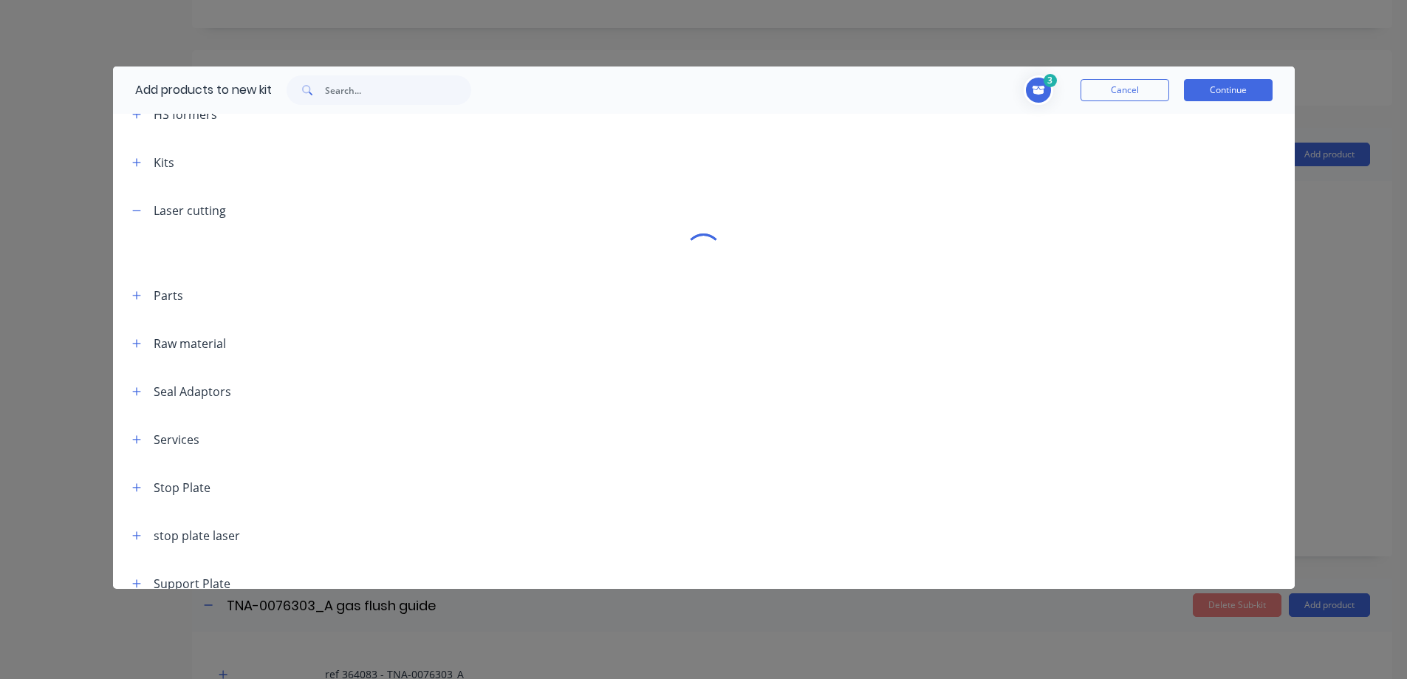
scroll to position [378, 0]
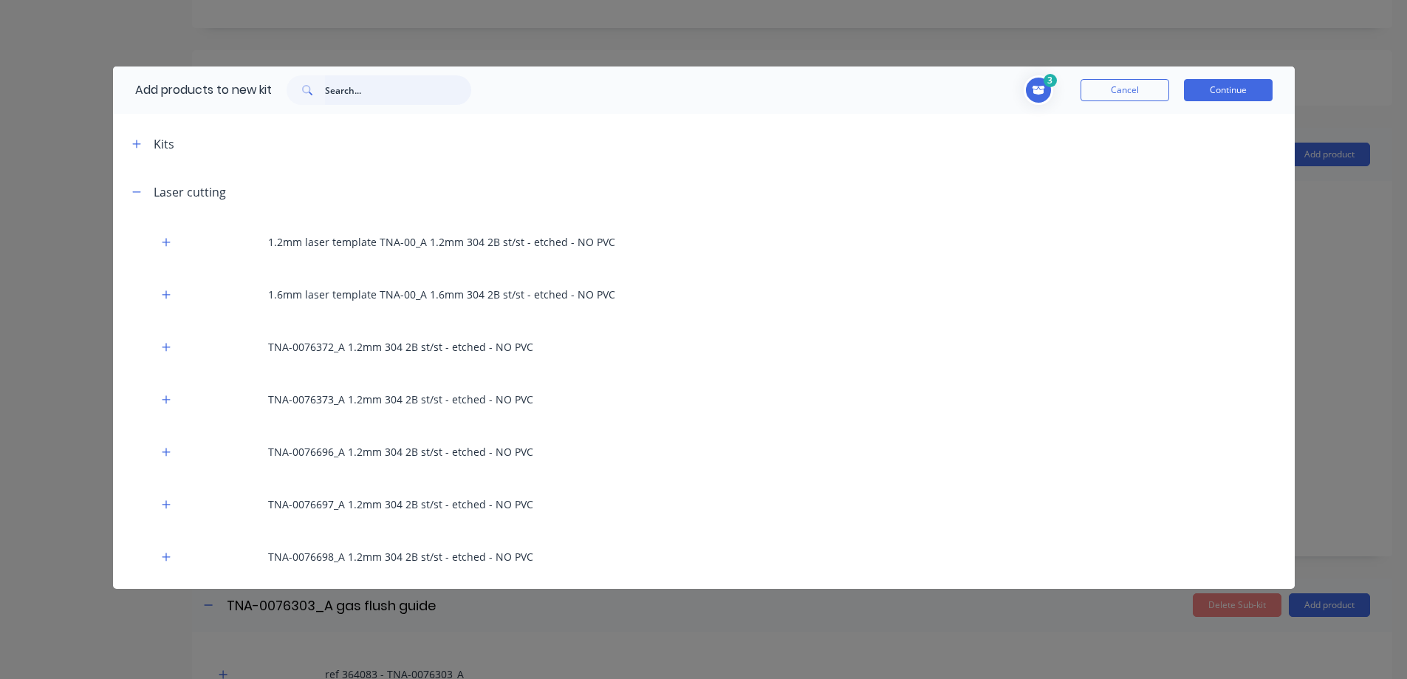
click at [371, 89] on input "text" at bounding box center [398, 90] width 146 height 30
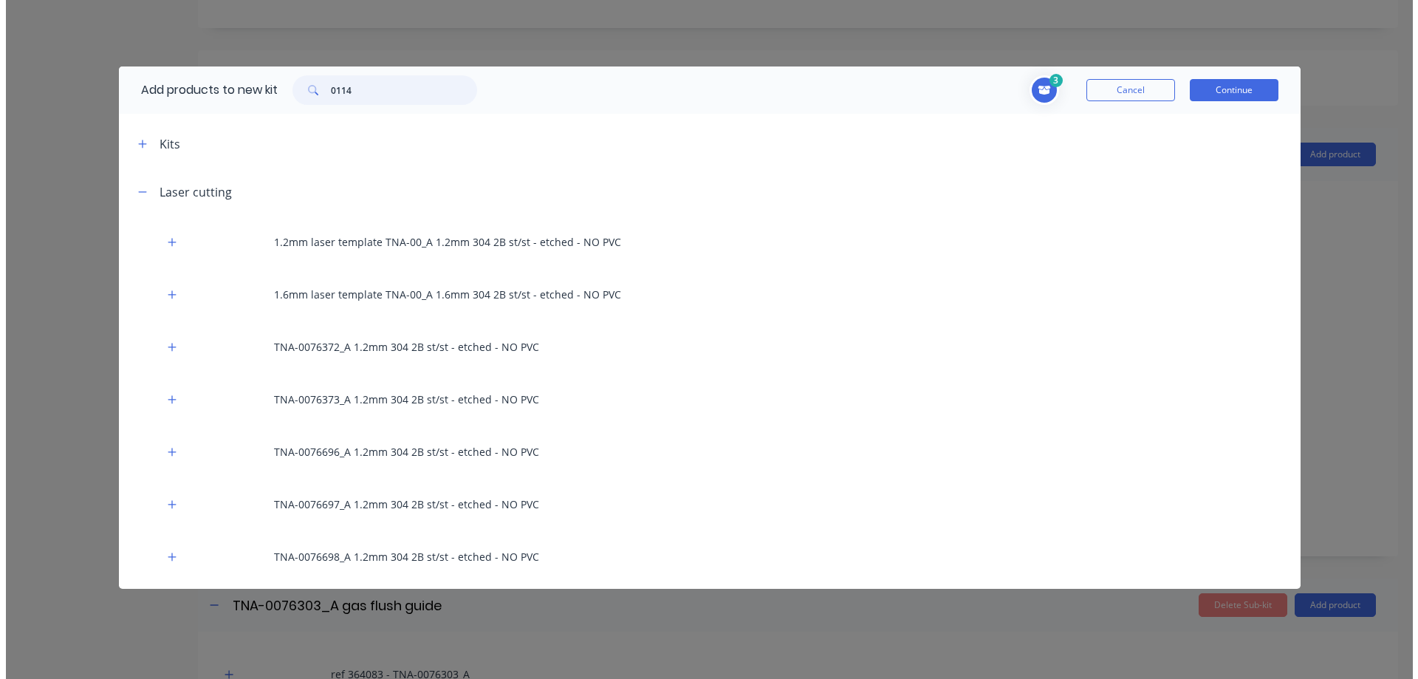
scroll to position [0, 0]
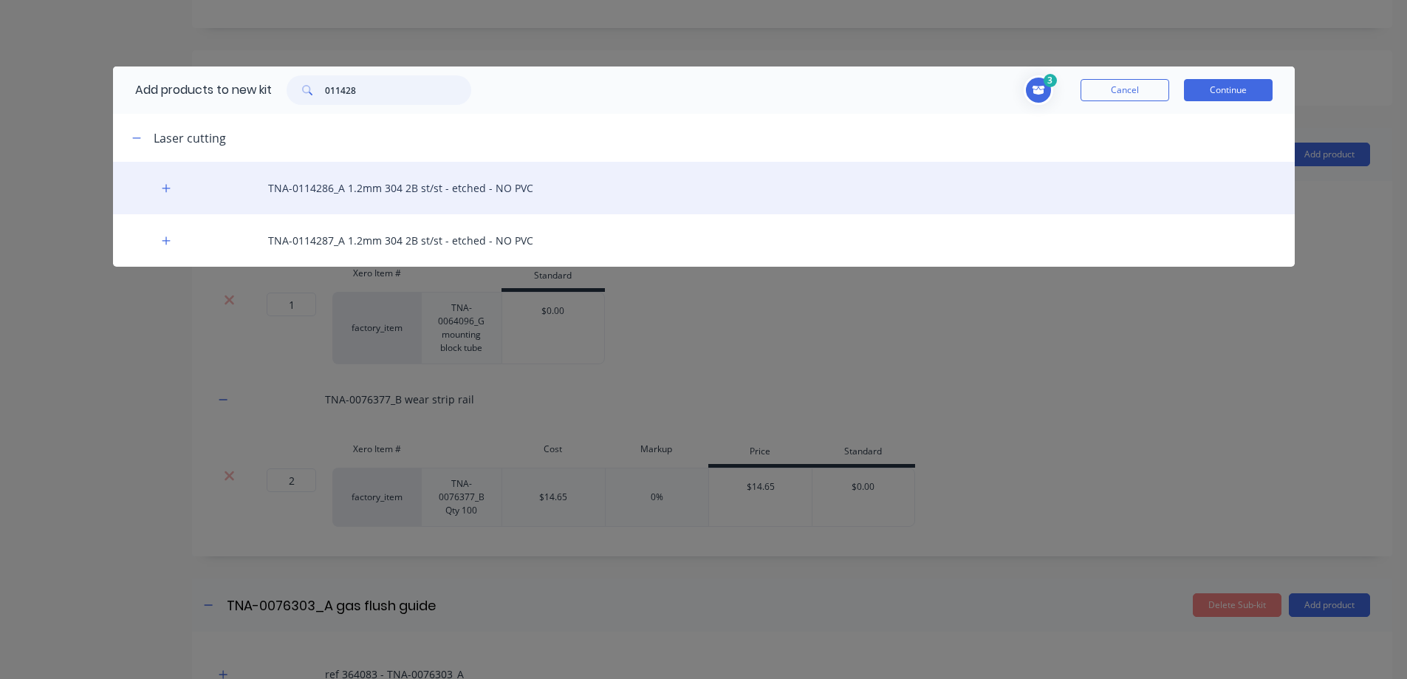
type input "011428"
click at [299, 179] on div "TNA-0114286_A 1.2mm 304 2B st/st - etched - NO PVC" at bounding box center [704, 188] width 1182 height 52
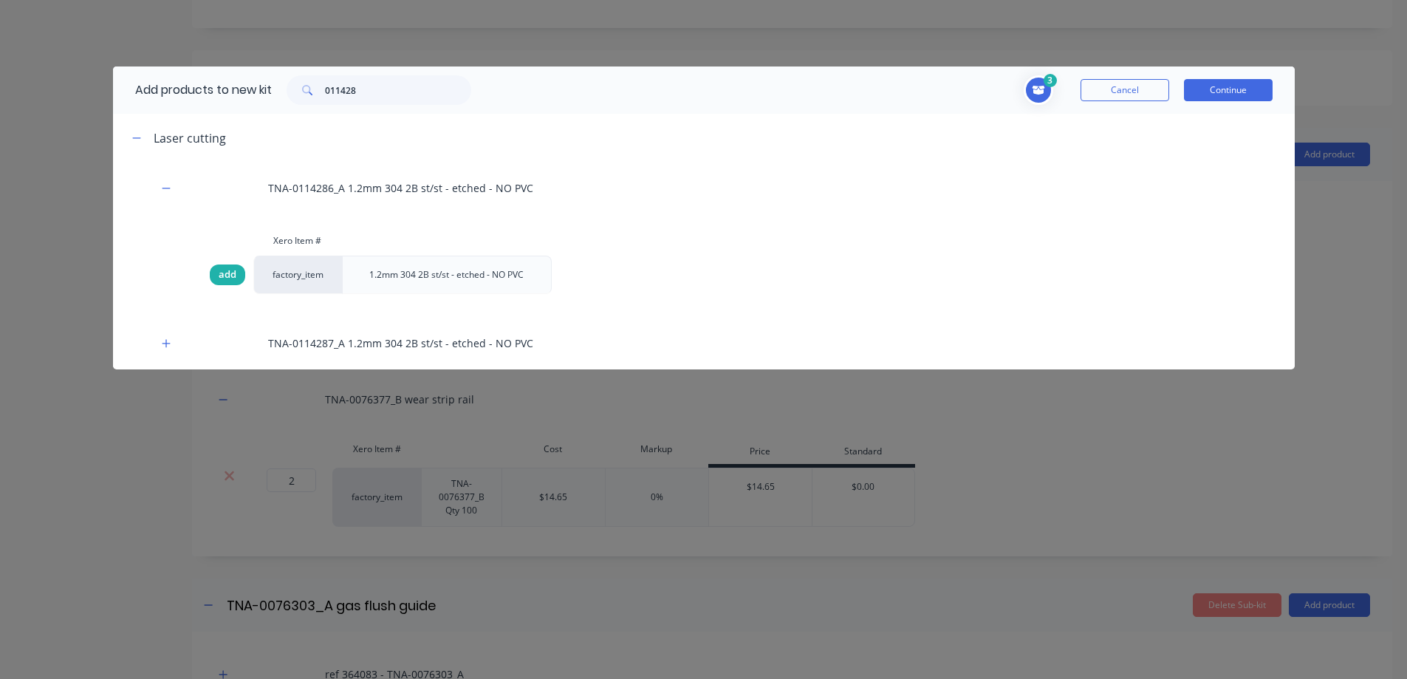
click at [223, 273] on span "add" at bounding box center [228, 274] width 18 height 15
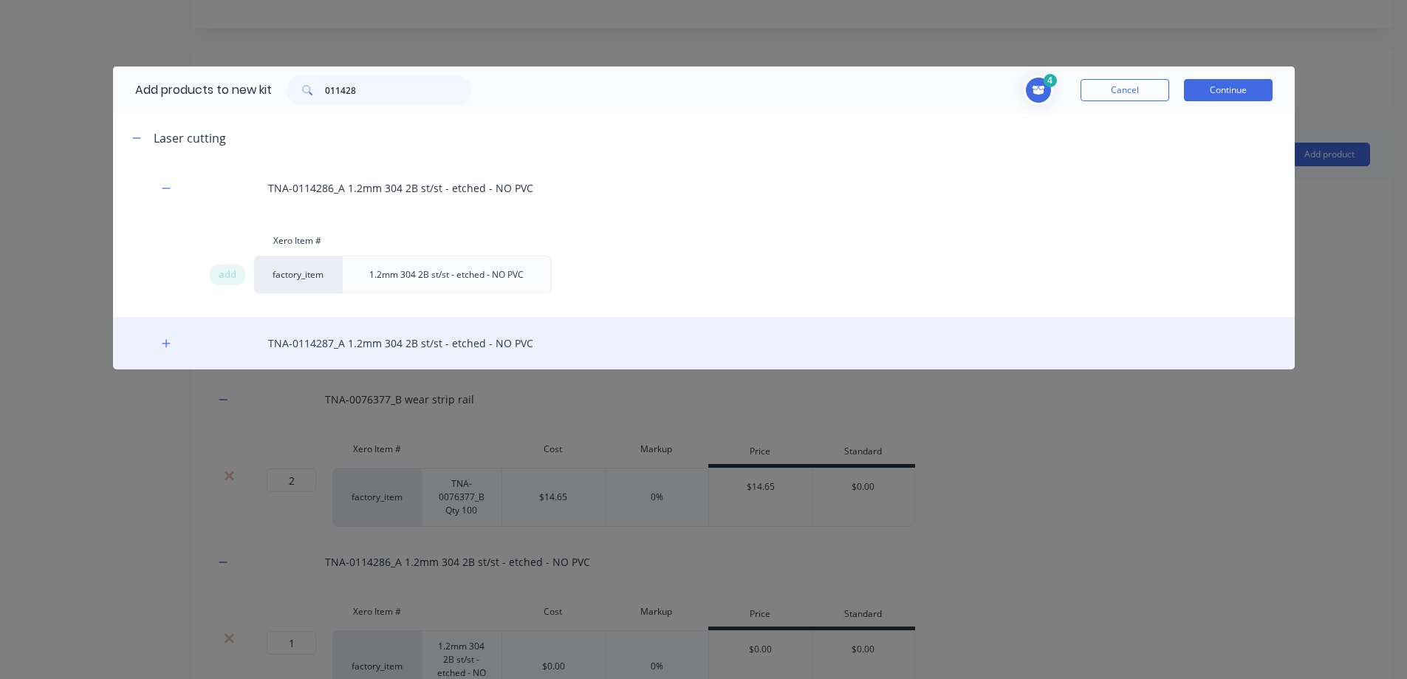
click at [325, 342] on div "TNA-0114287_A 1.2mm 304 2B st/st - etched - NO PVC" at bounding box center [704, 343] width 1182 height 52
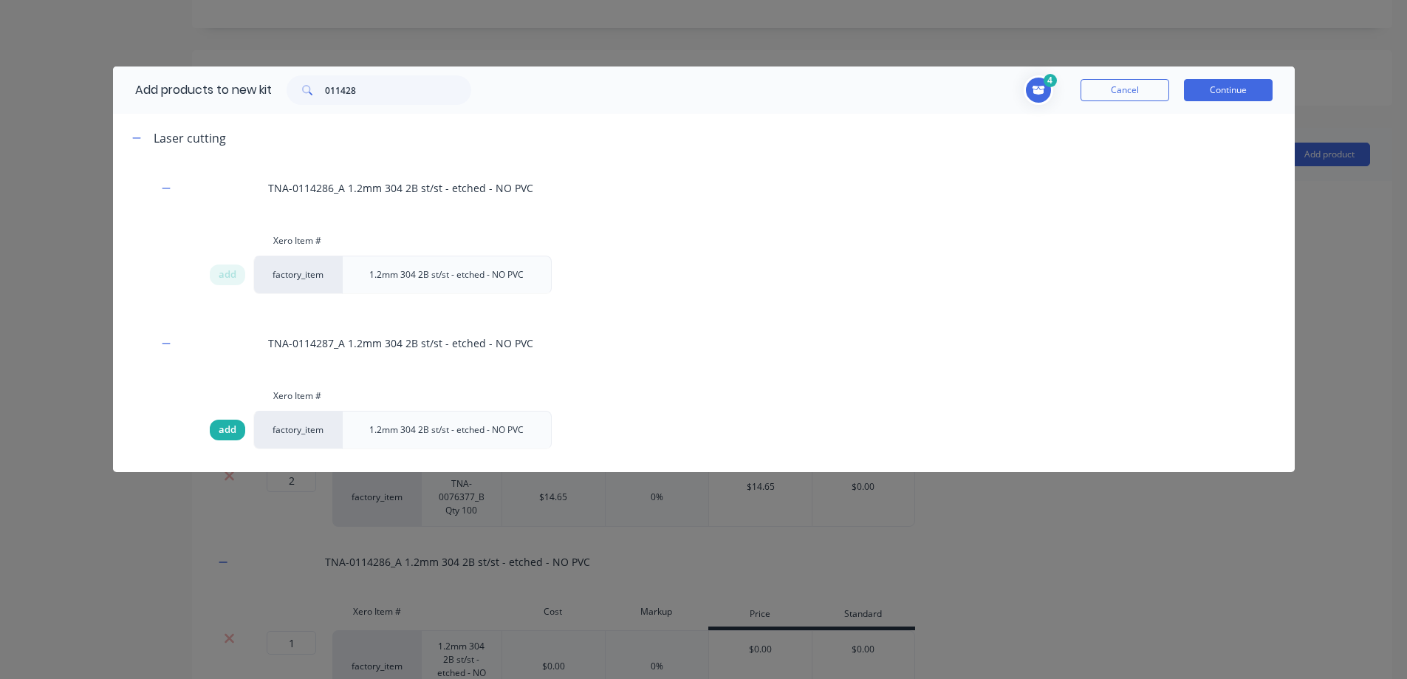
click at [225, 434] on span "add" at bounding box center [228, 429] width 18 height 15
click at [1213, 92] on button "Continue" at bounding box center [1228, 90] width 89 height 22
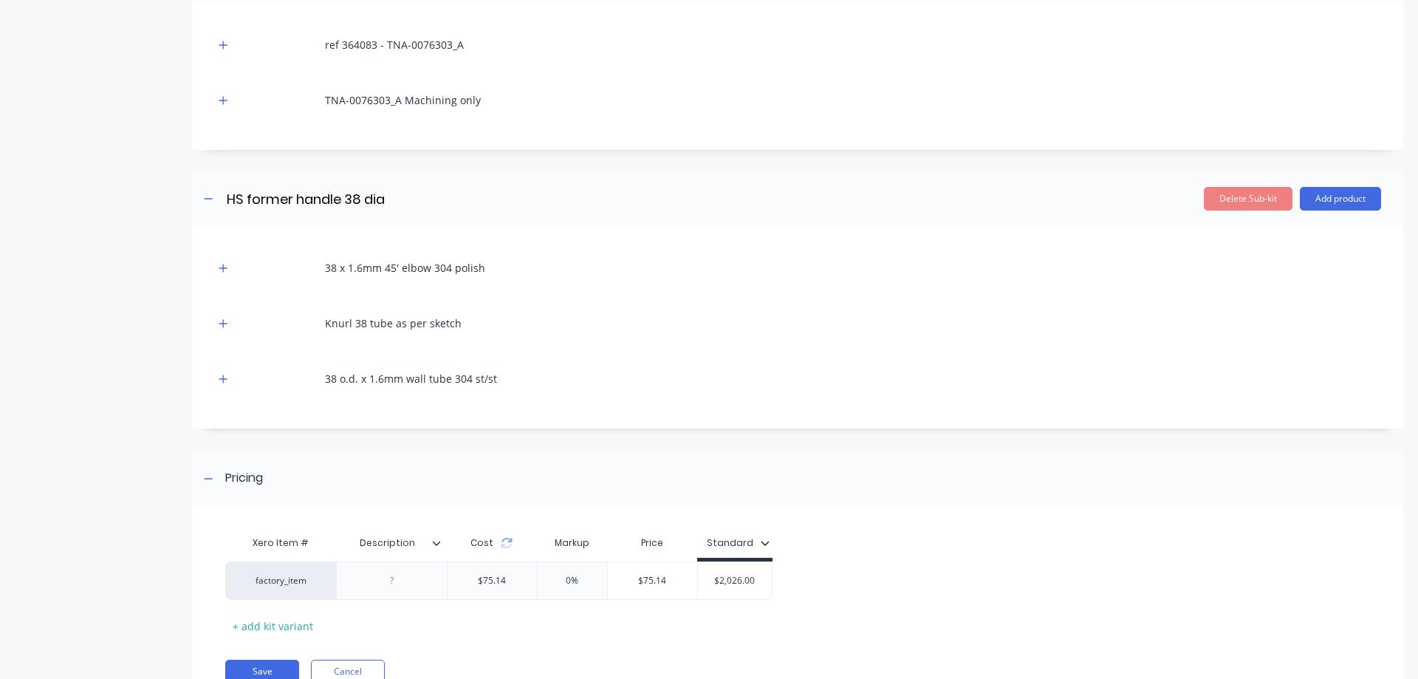
scroll to position [1208, 0]
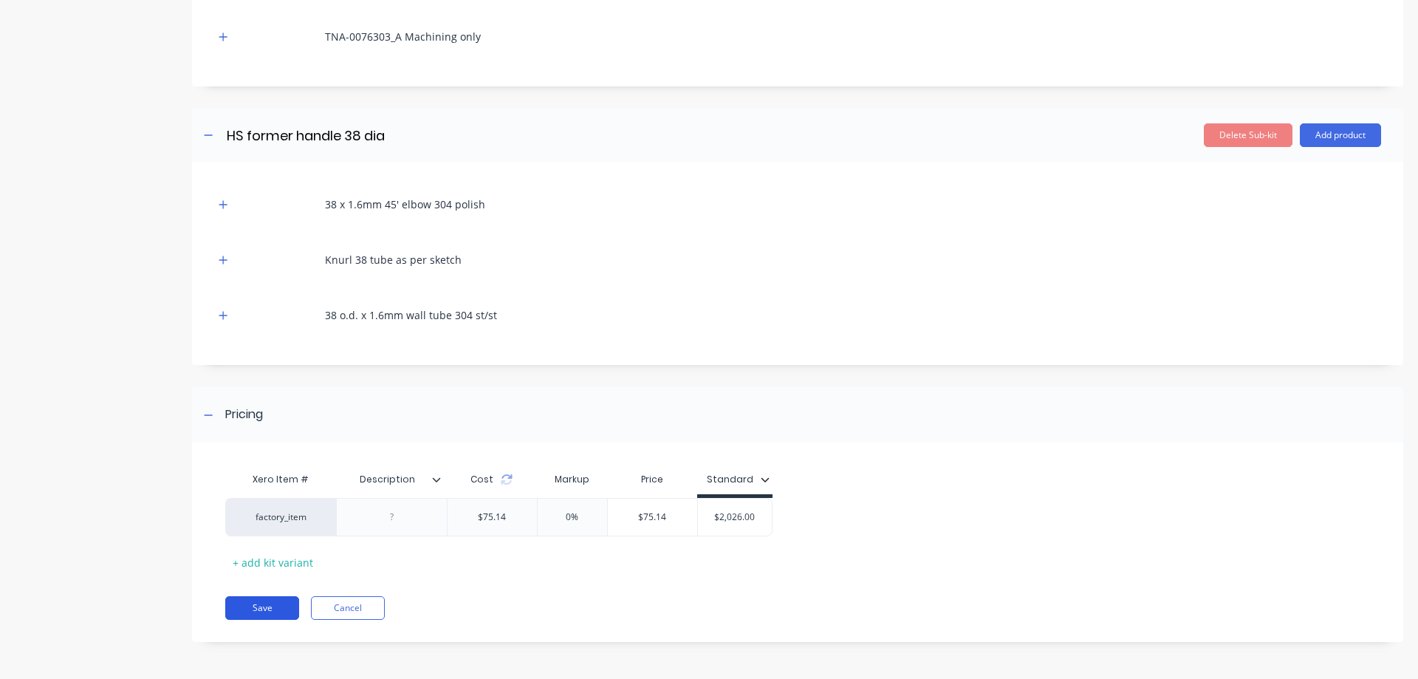
click at [268, 610] on button "Save" at bounding box center [262, 608] width 74 height 24
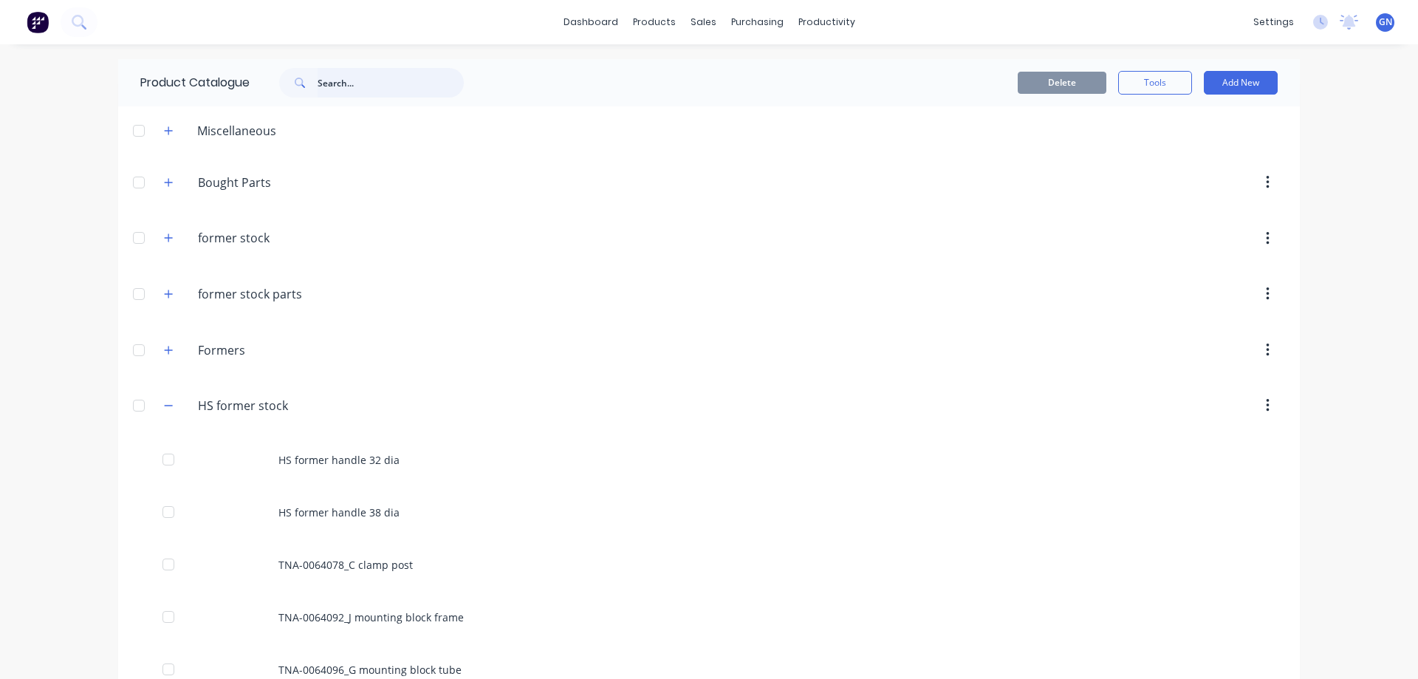
click at [341, 86] on input "text" at bounding box center [391, 83] width 146 height 30
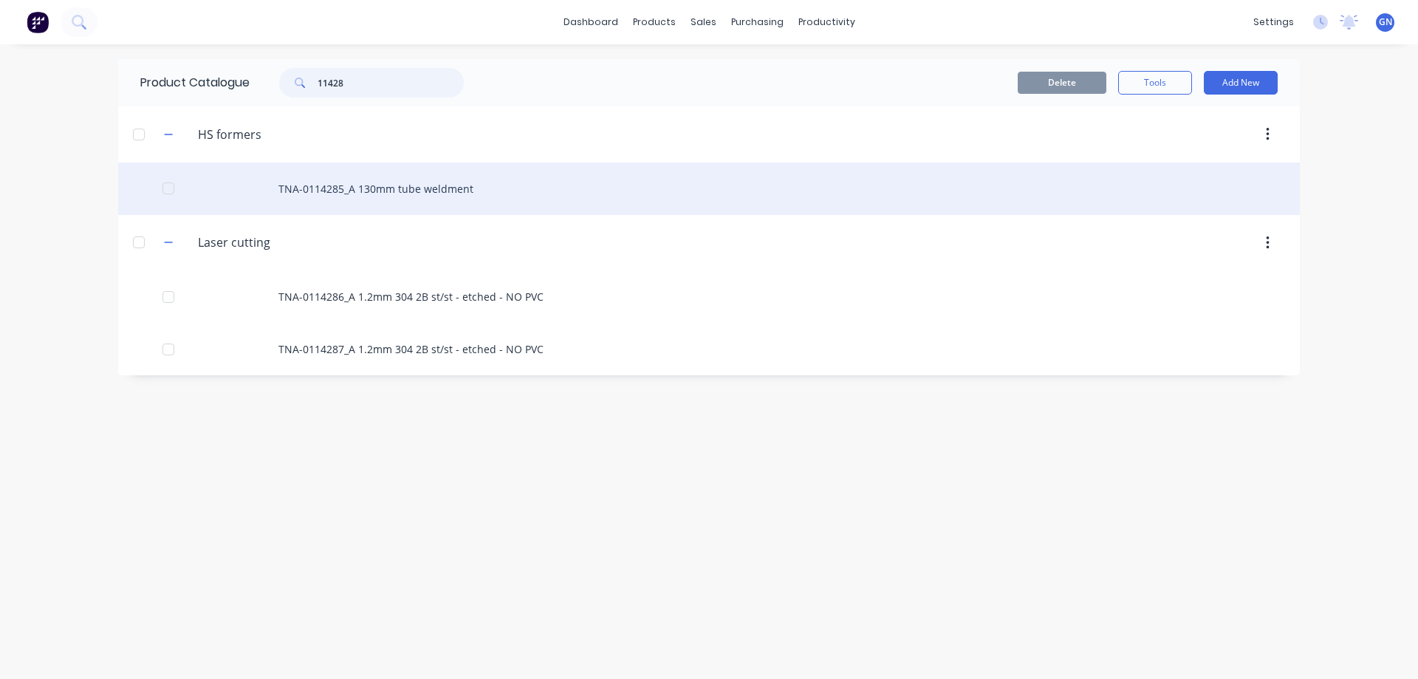
type input "11428"
click at [352, 189] on div "TNA-0114285_A 130mm tube weldment" at bounding box center [709, 188] width 1182 height 52
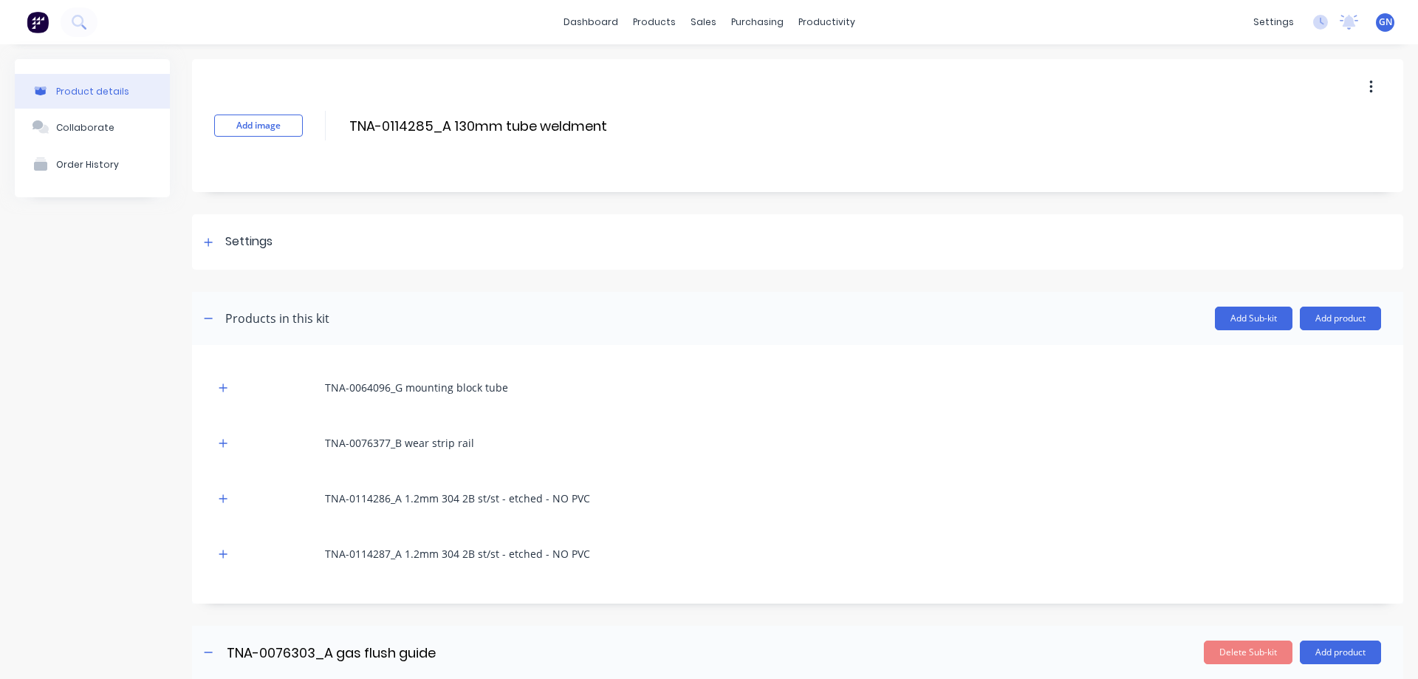
click at [1363, 83] on button "button" at bounding box center [1371, 87] width 35 height 27
click at [1272, 157] on div "Delete" at bounding box center [1319, 155] width 114 height 21
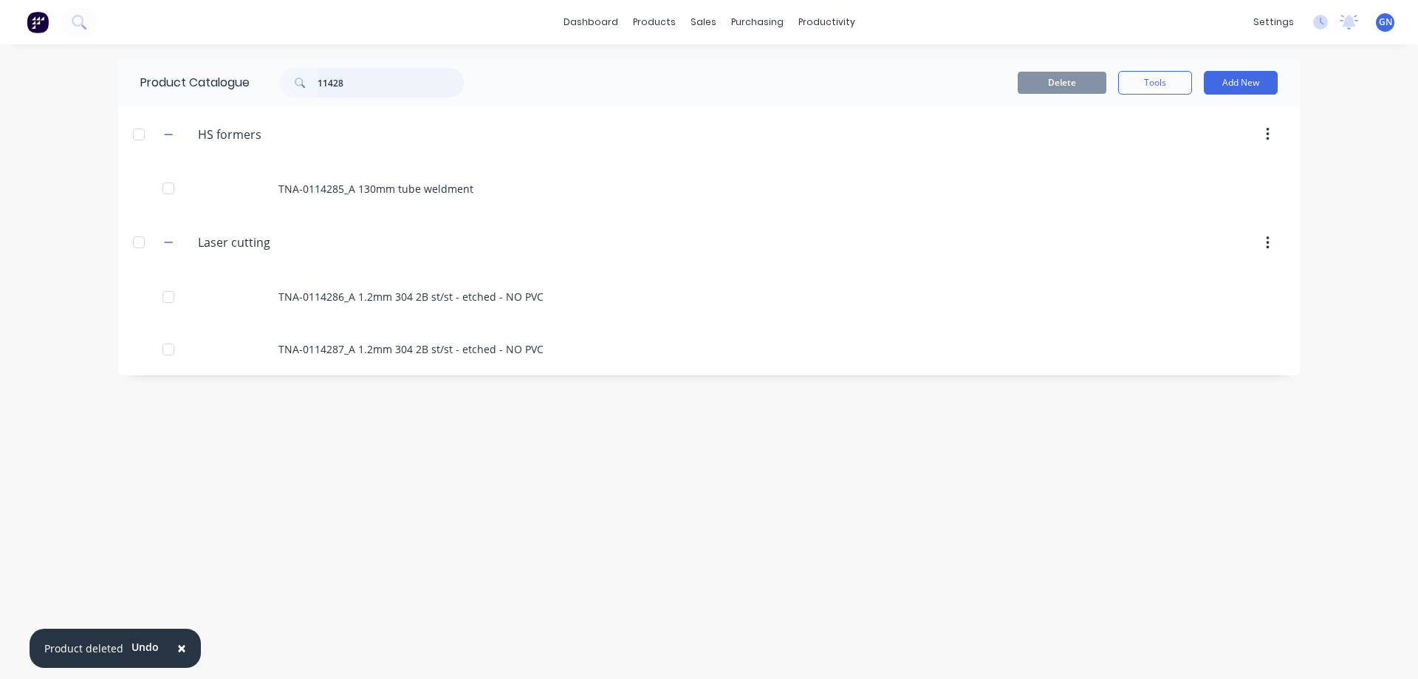
click at [363, 81] on input "11428" at bounding box center [391, 83] width 146 height 30
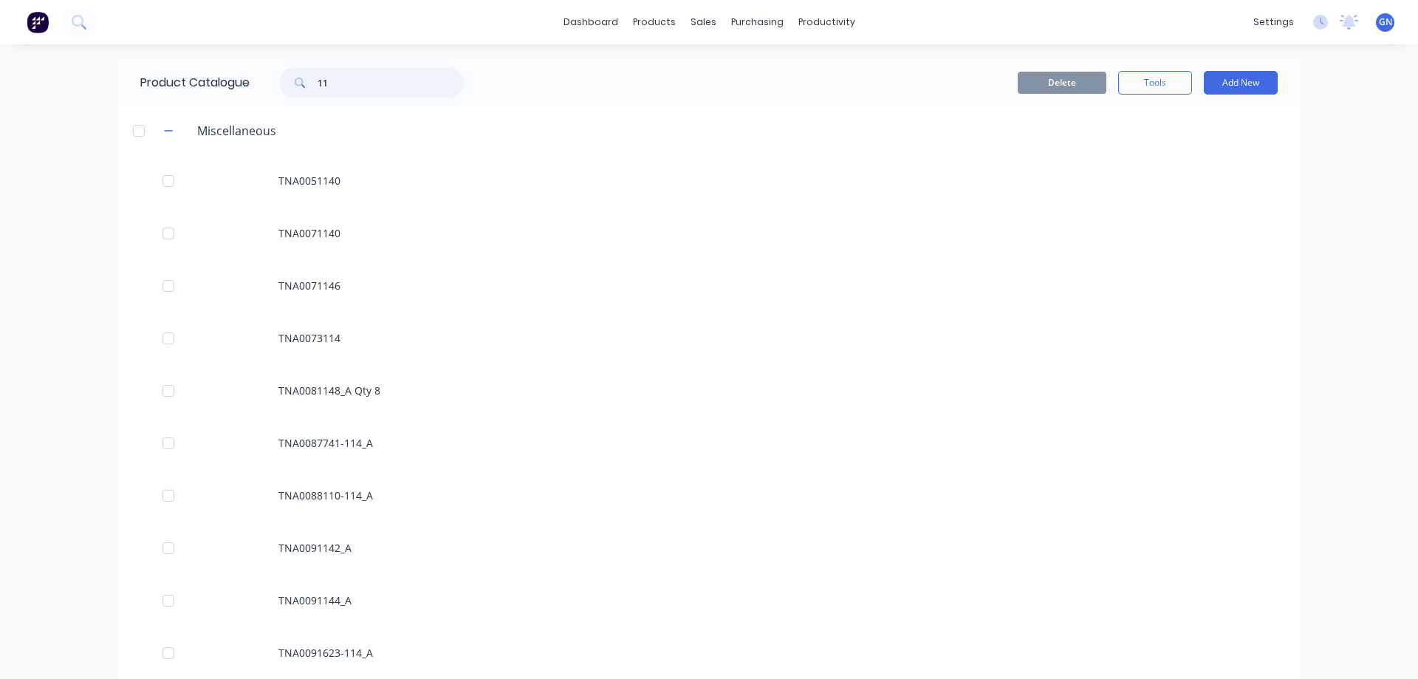
type input "1"
click at [134, 131] on div at bounding box center [139, 131] width 30 height 30
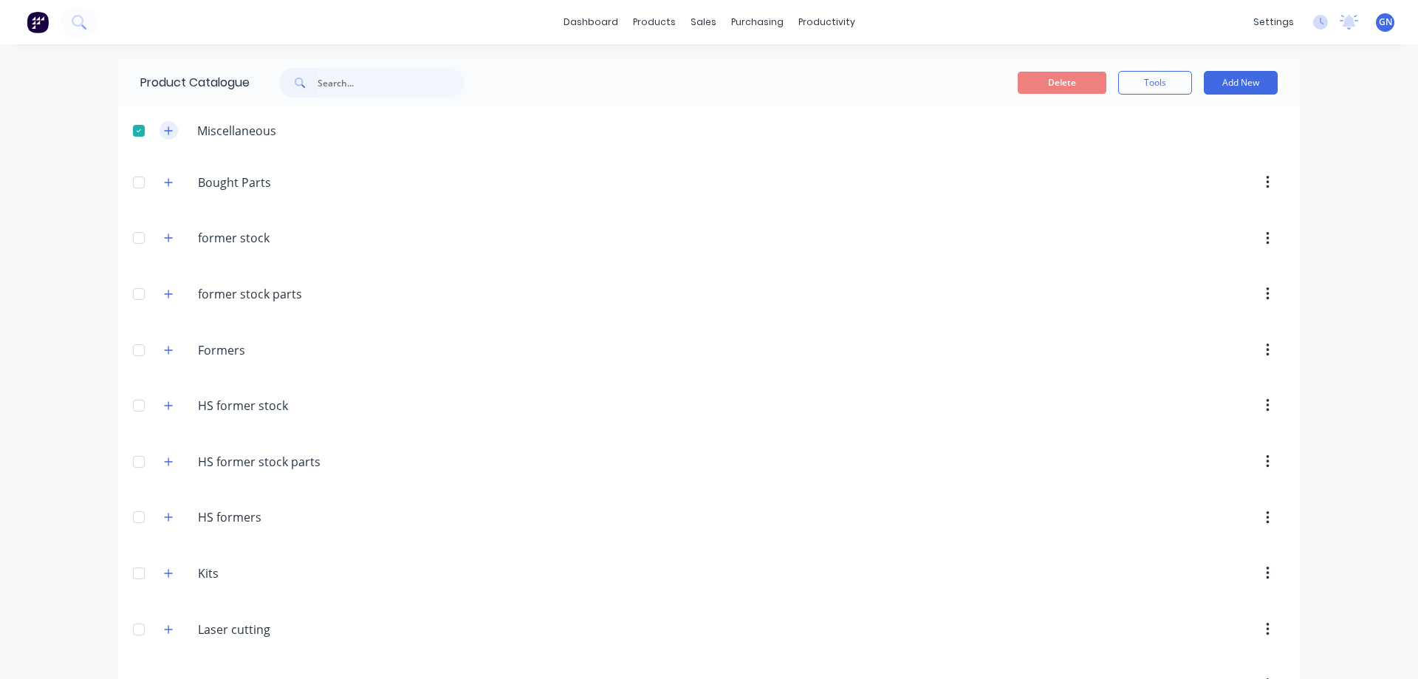
click at [171, 133] on button "button" at bounding box center [169, 130] width 18 height 18
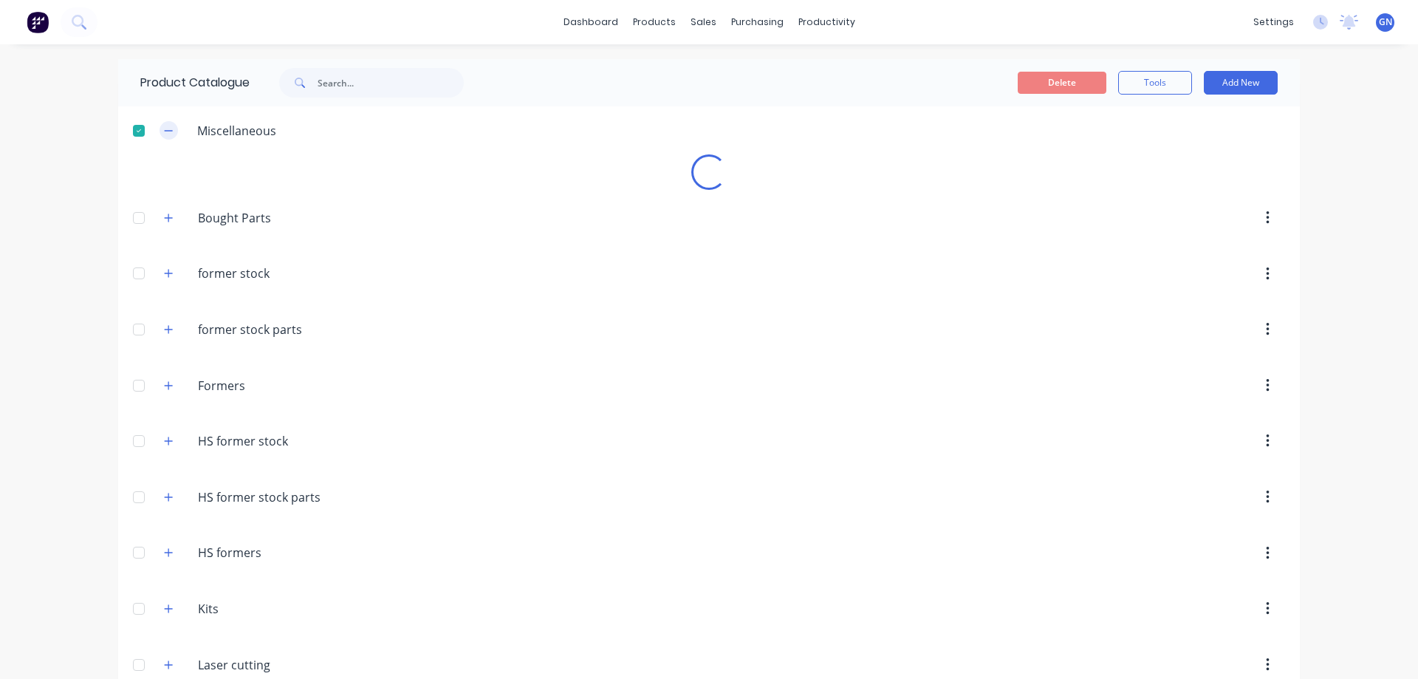
click at [129, 130] on div at bounding box center [139, 131] width 30 height 30
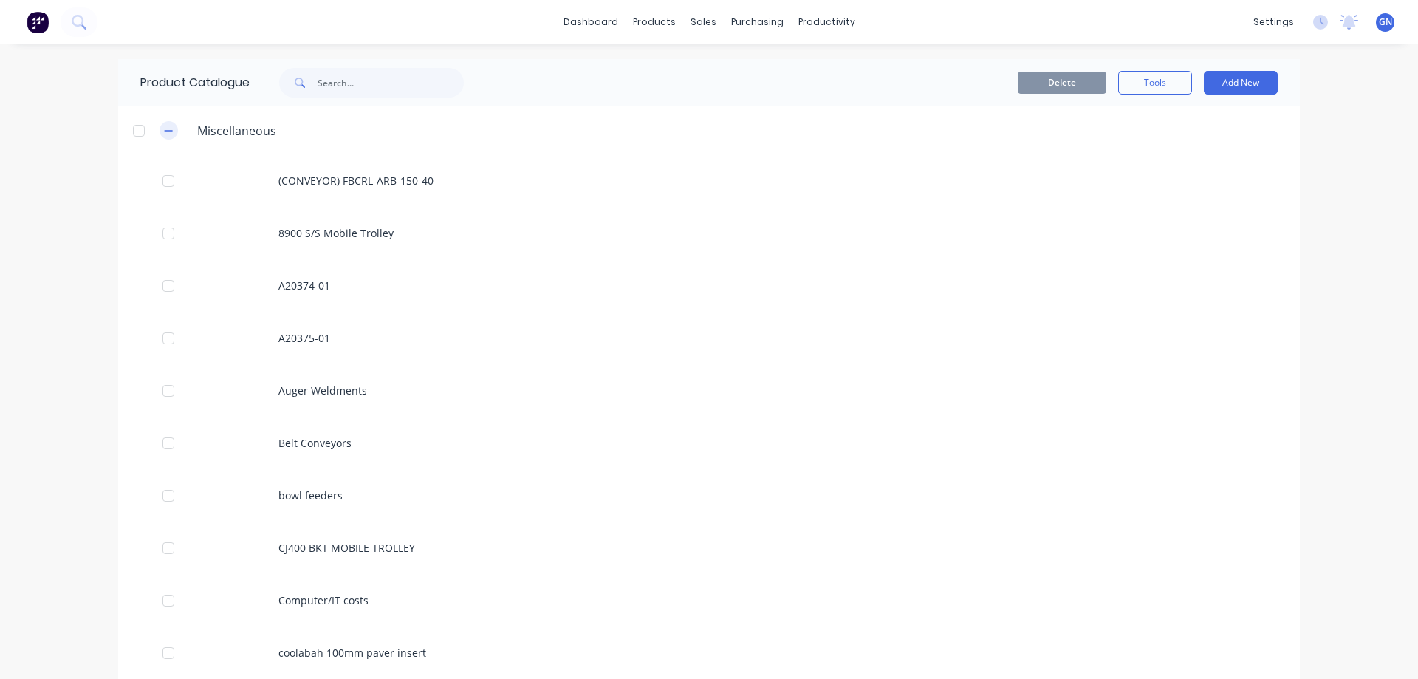
click at [164, 129] on icon "button" at bounding box center [168, 131] width 9 height 10
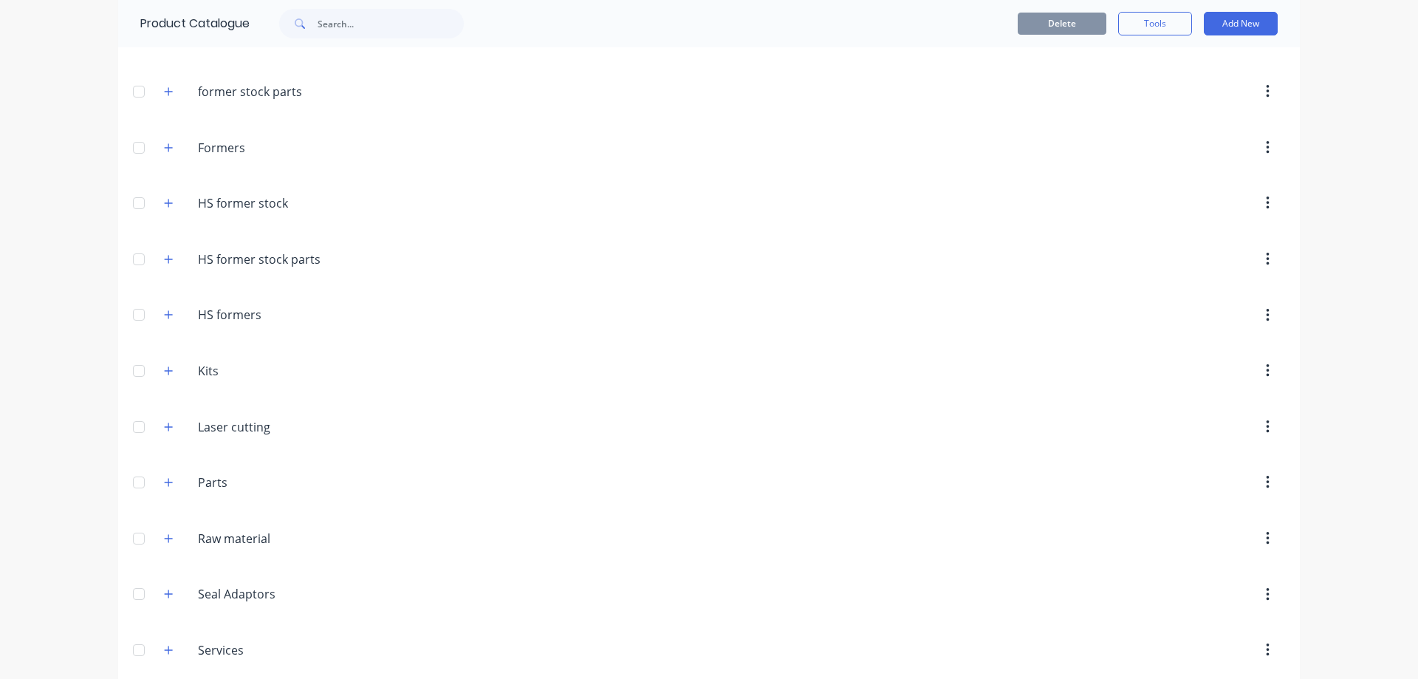
scroll to position [222, 0]
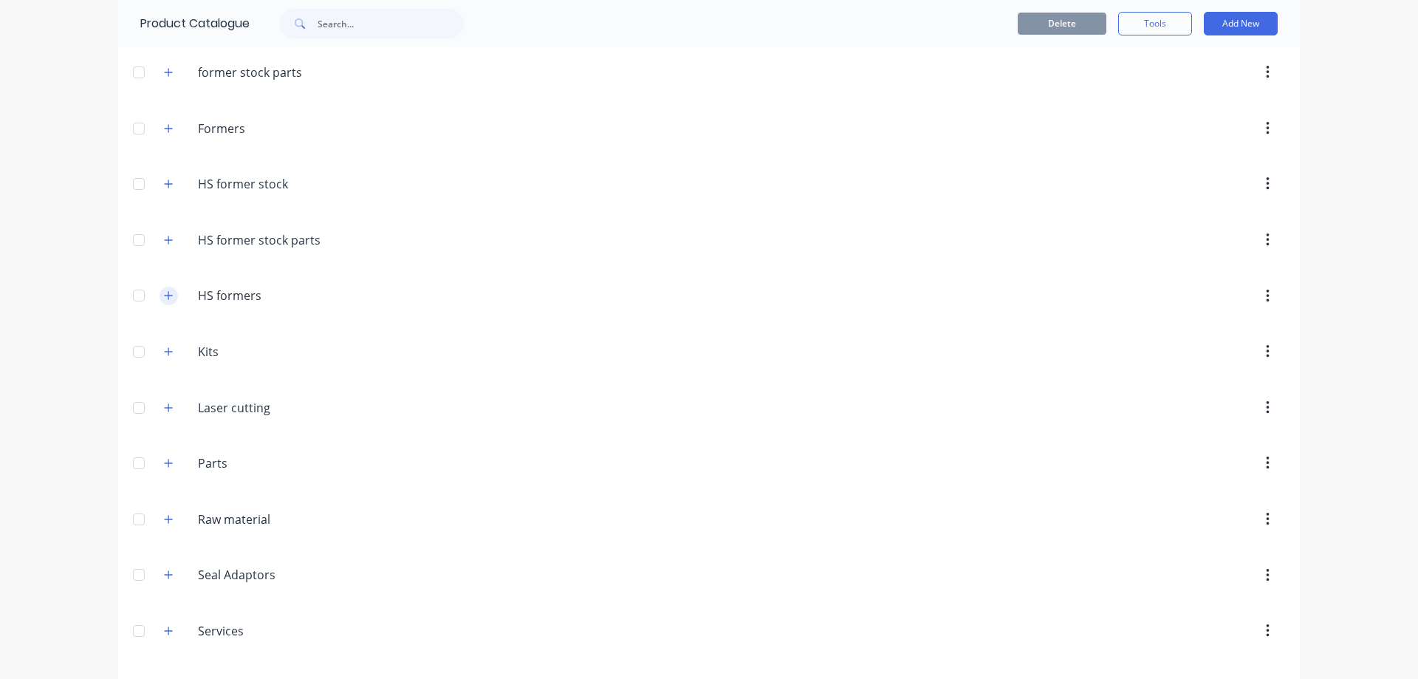
click at [164, 295] on icon "button" at bounding box center [168, 295] width 9 height 10
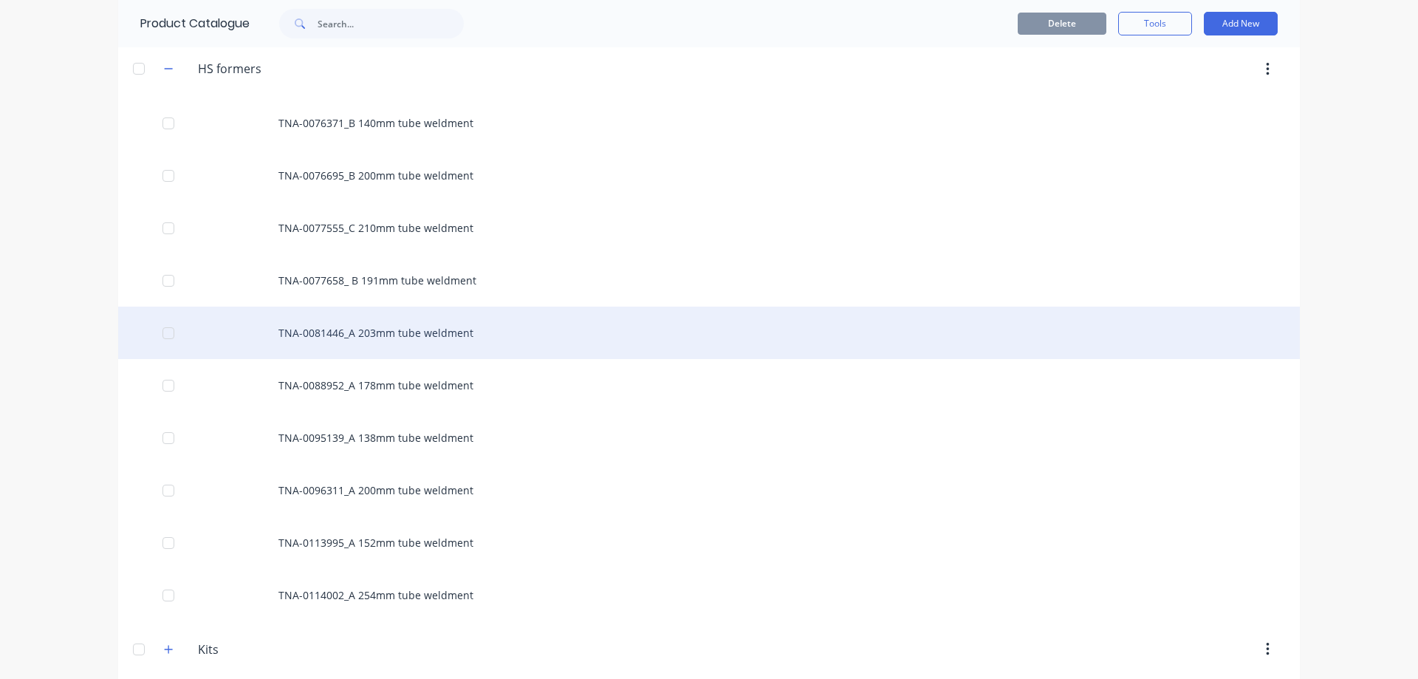
scroll to position [443, 0]
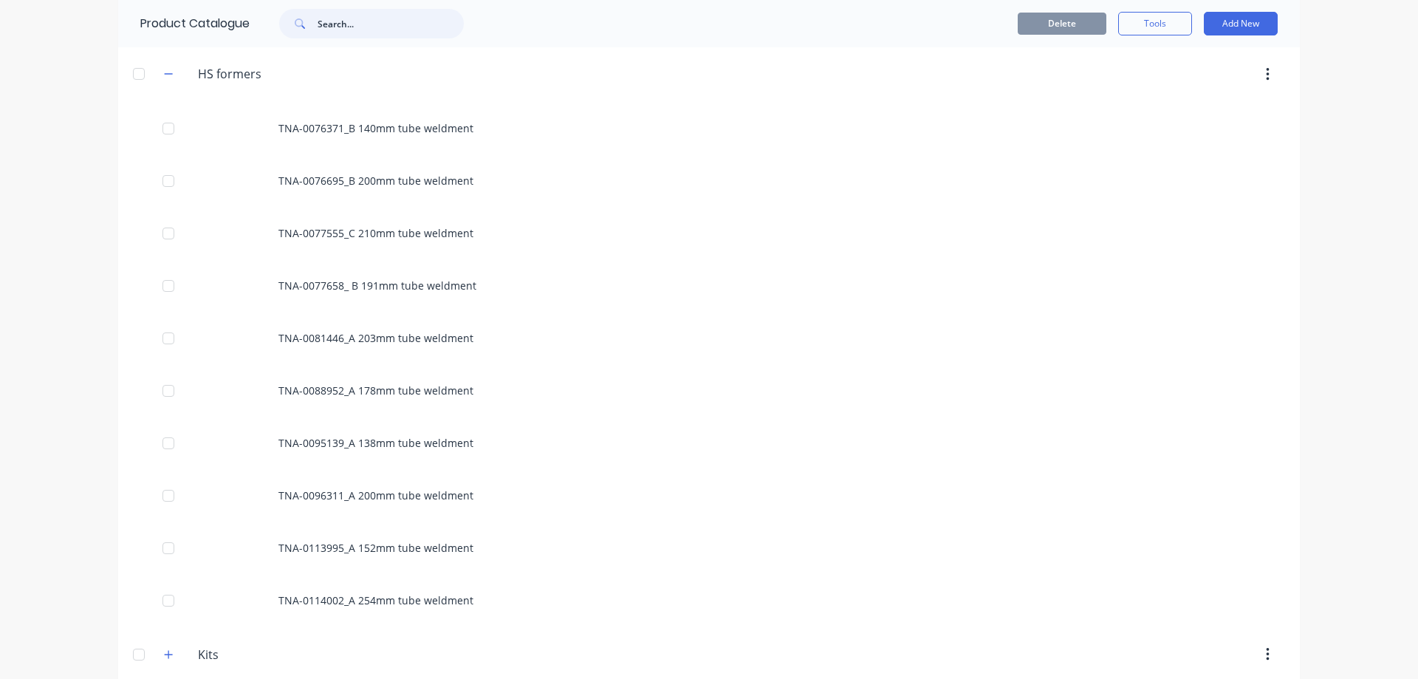
click at [324, 23] on input "text" at bounding box center [391, 24] width 146 height 30
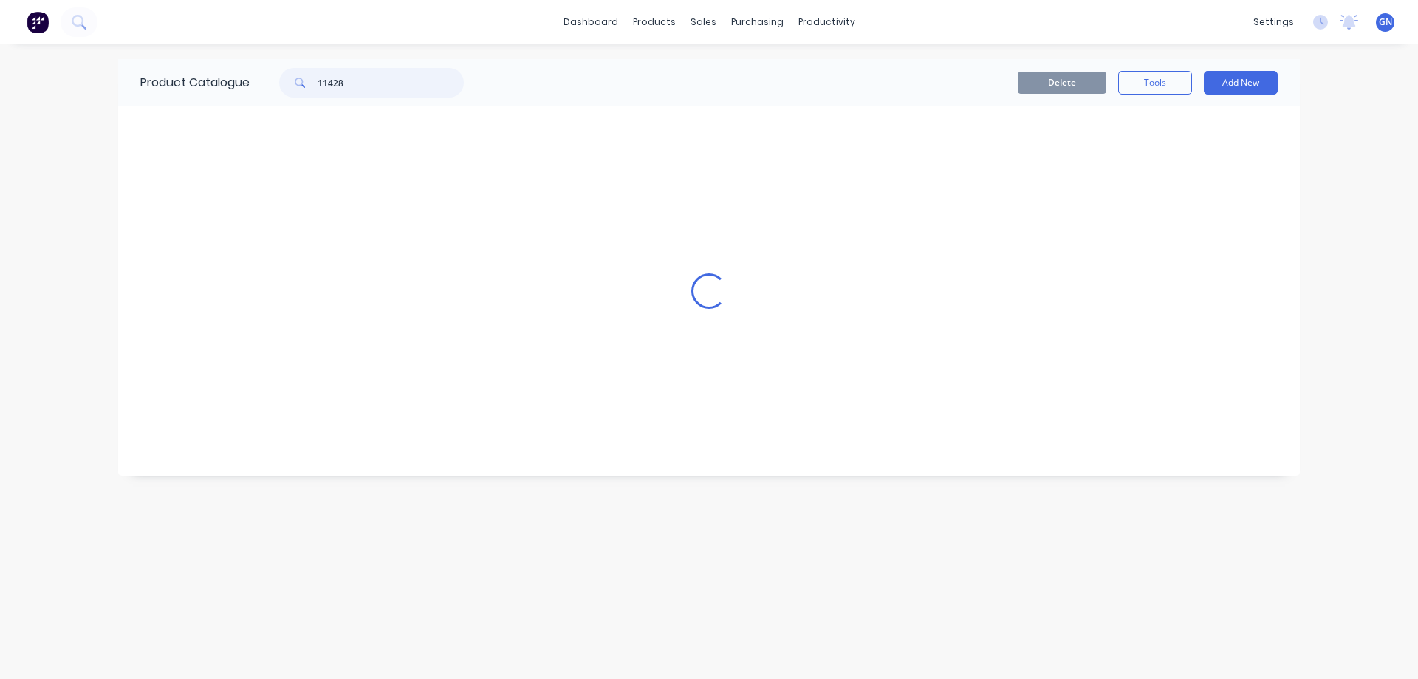
scroll to position [0, 0]
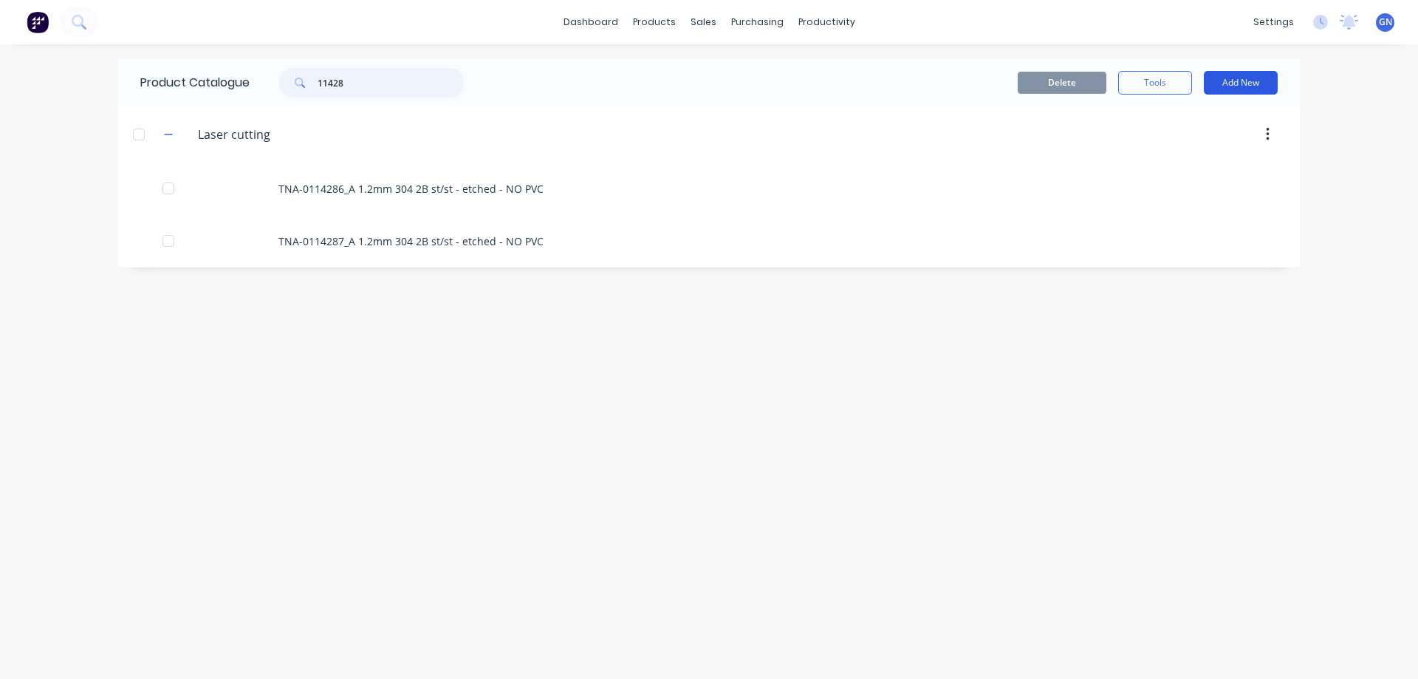
type input "11428"
click at [1237, 79] on button "Add New" at bounding box center [1241, 83] width 74 height 24
click at [1195, 182] on div "Product Kit" at bounding box center [1208, 179] width 114 height 21
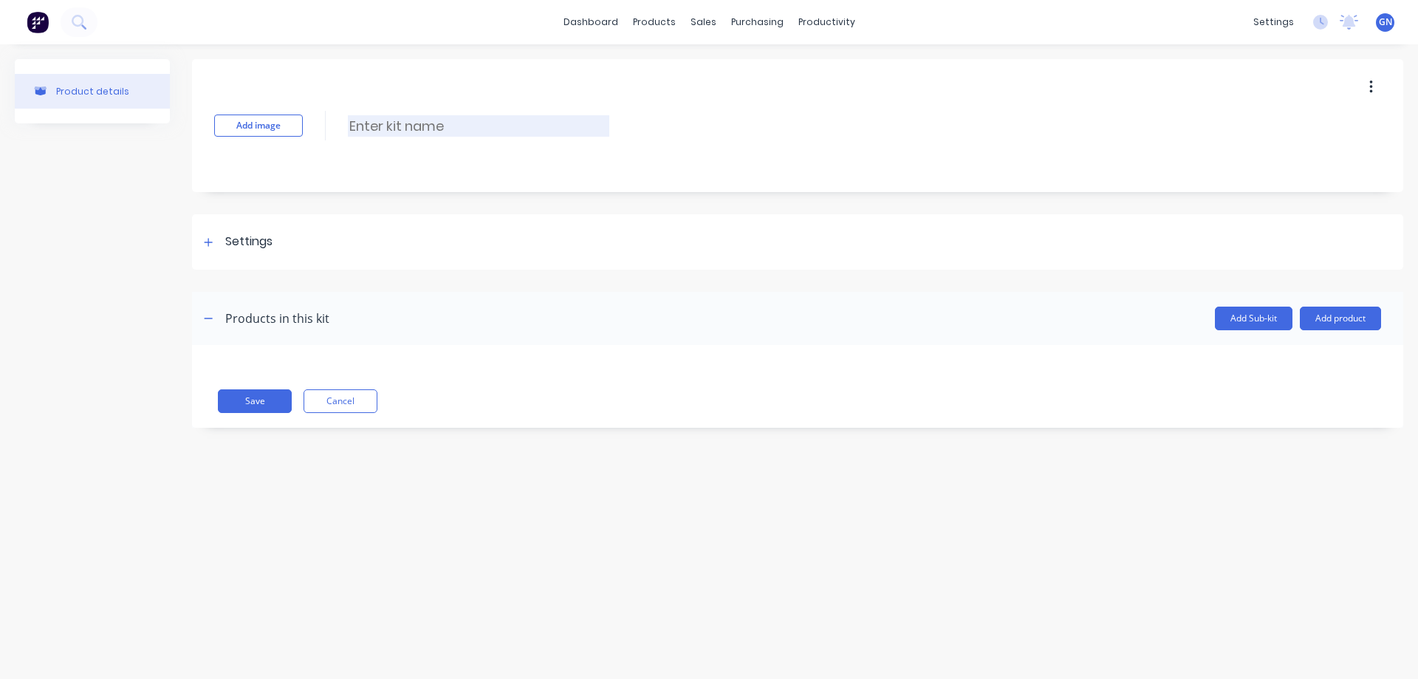
click at [483, 129] on input at bounding box center [478, 125] width 261 height 21
paste input "TNA0114285 130mm tube weldment"
click at [375, 126] on input "TNA0114285 130mm tube weldment" at bounding box center [478, 125] width 261 height 21
click at [428, 126] on input "TNA-0114285 130mm tube weldment" at bounding box center [478, 125] width 261 height 21
type input "TNA-0114285_A 130mm tube weldment"
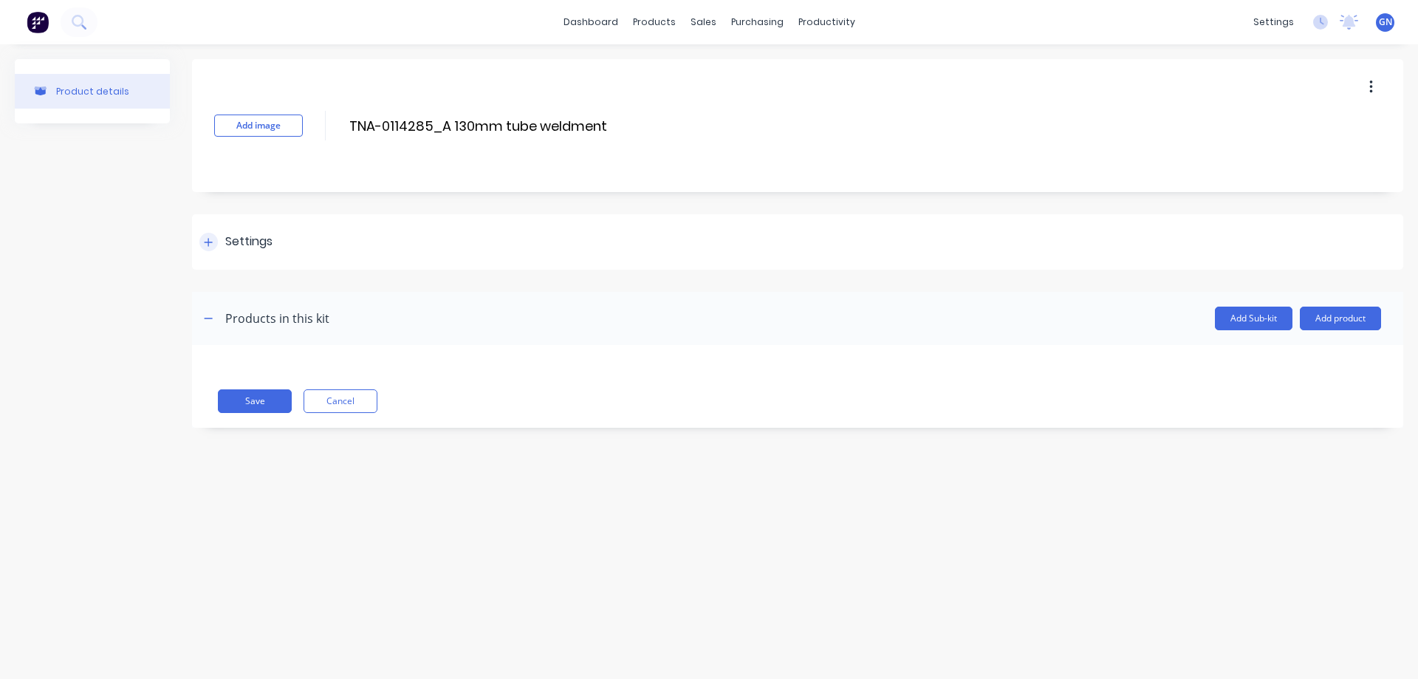
click at [205, 242] on icon at bounding box center [208, 242] width 9 height 10
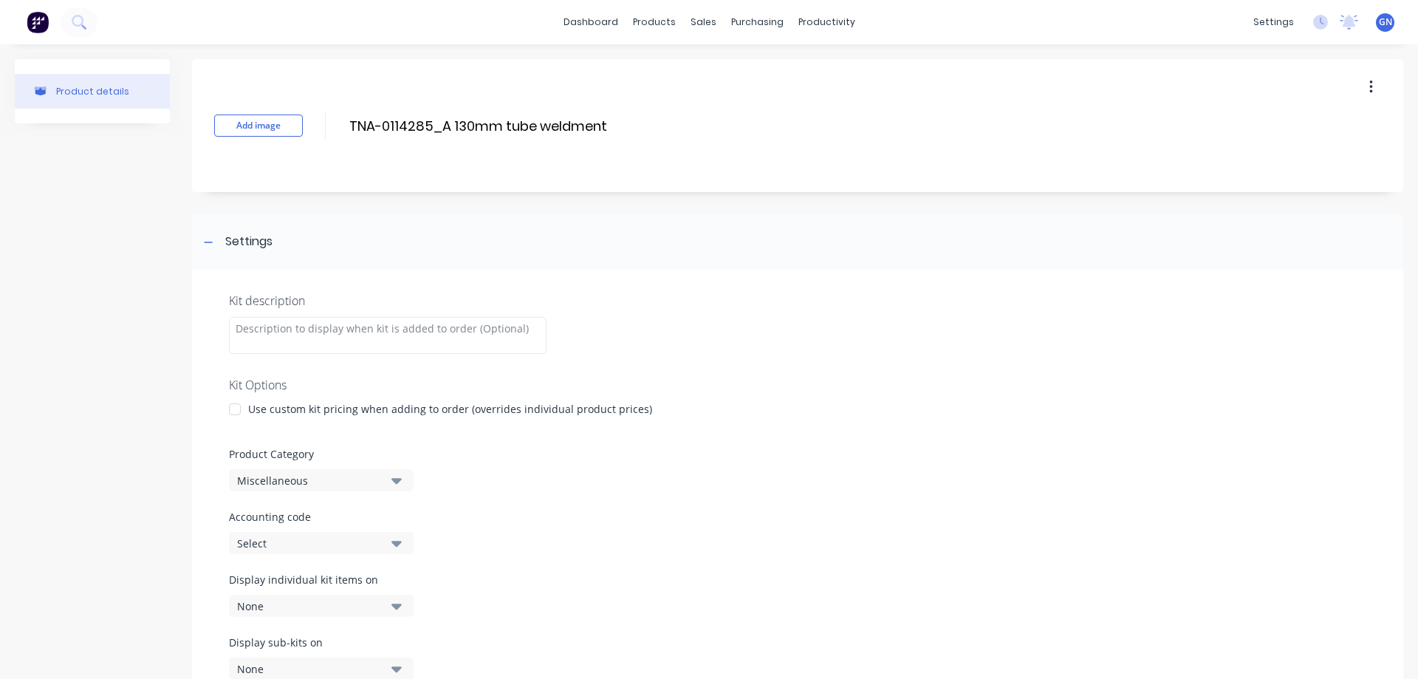
click at [234, 406] on div at bounding box center [235, 409] width 30 height 30
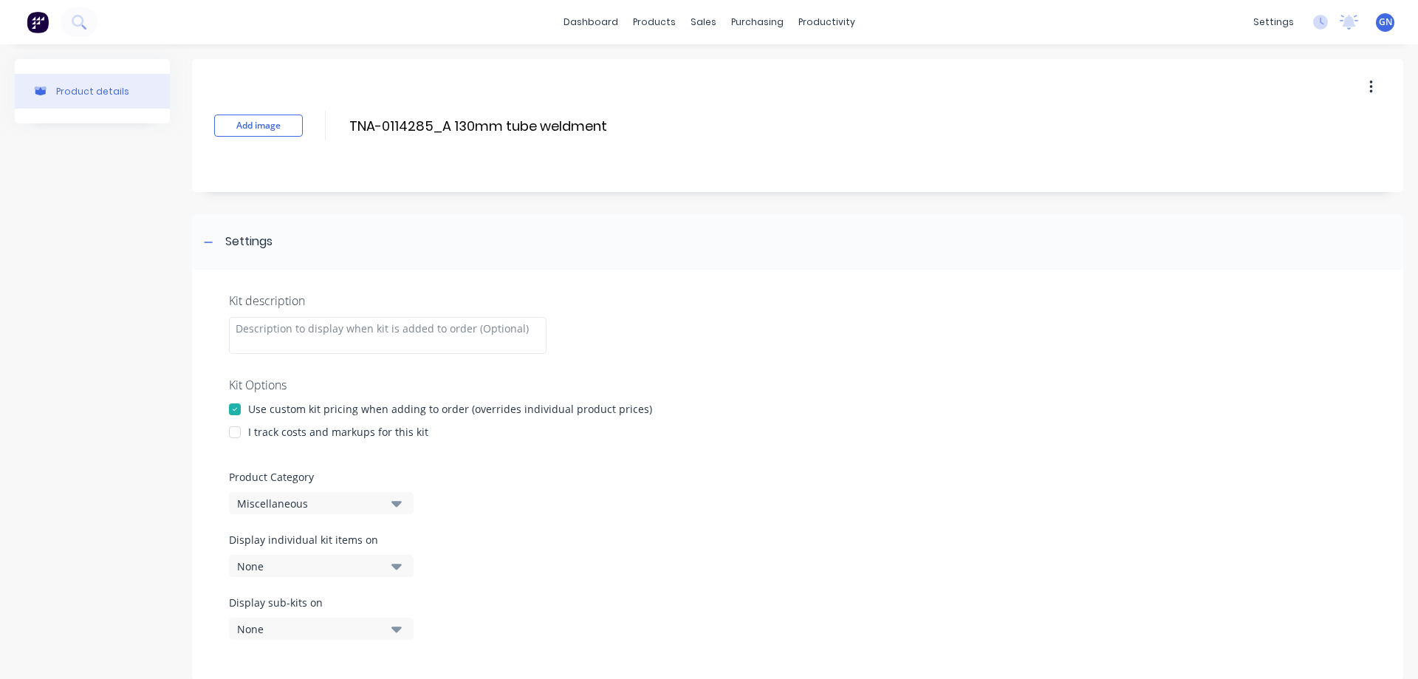
click at [236, 431] on div at bounding box center [235, 432] width 30 height 30
click at [272, 502] on div "Miscellaneous" at bounding box center [308, 504] width 143 height 16
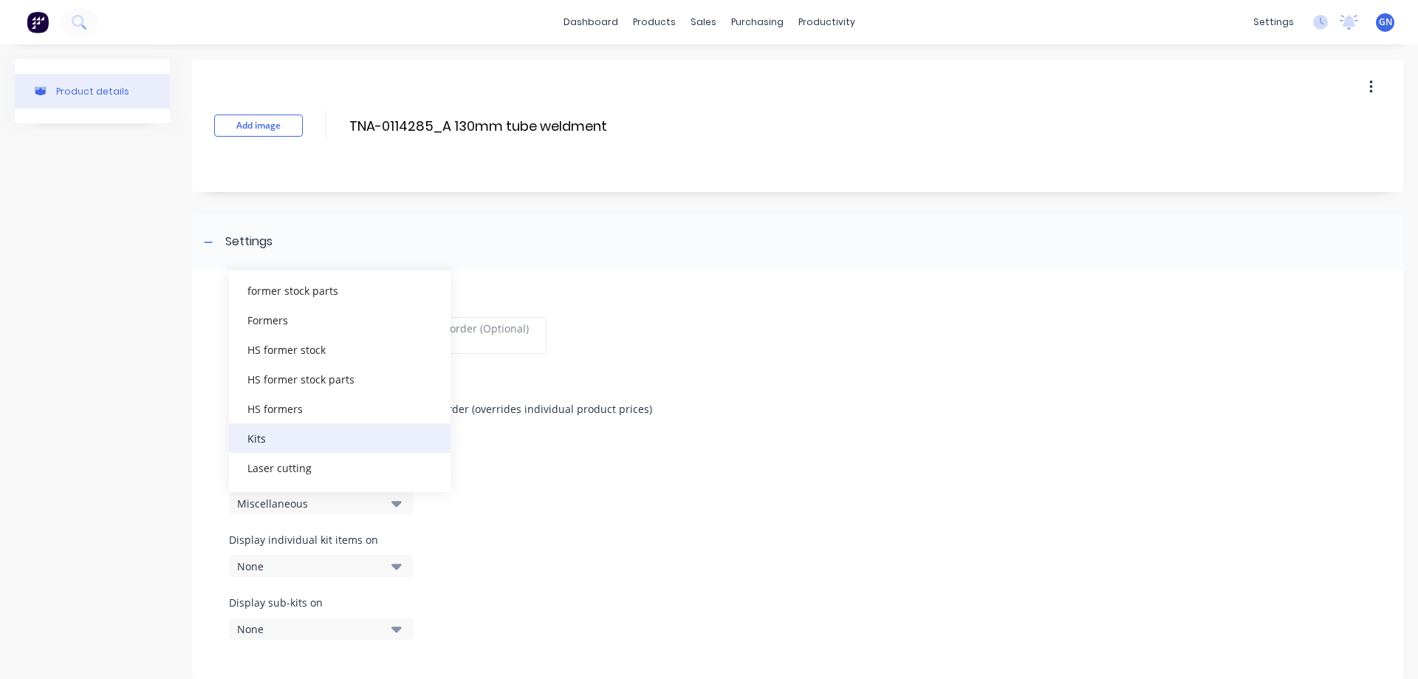
scroll to position [123, 0]
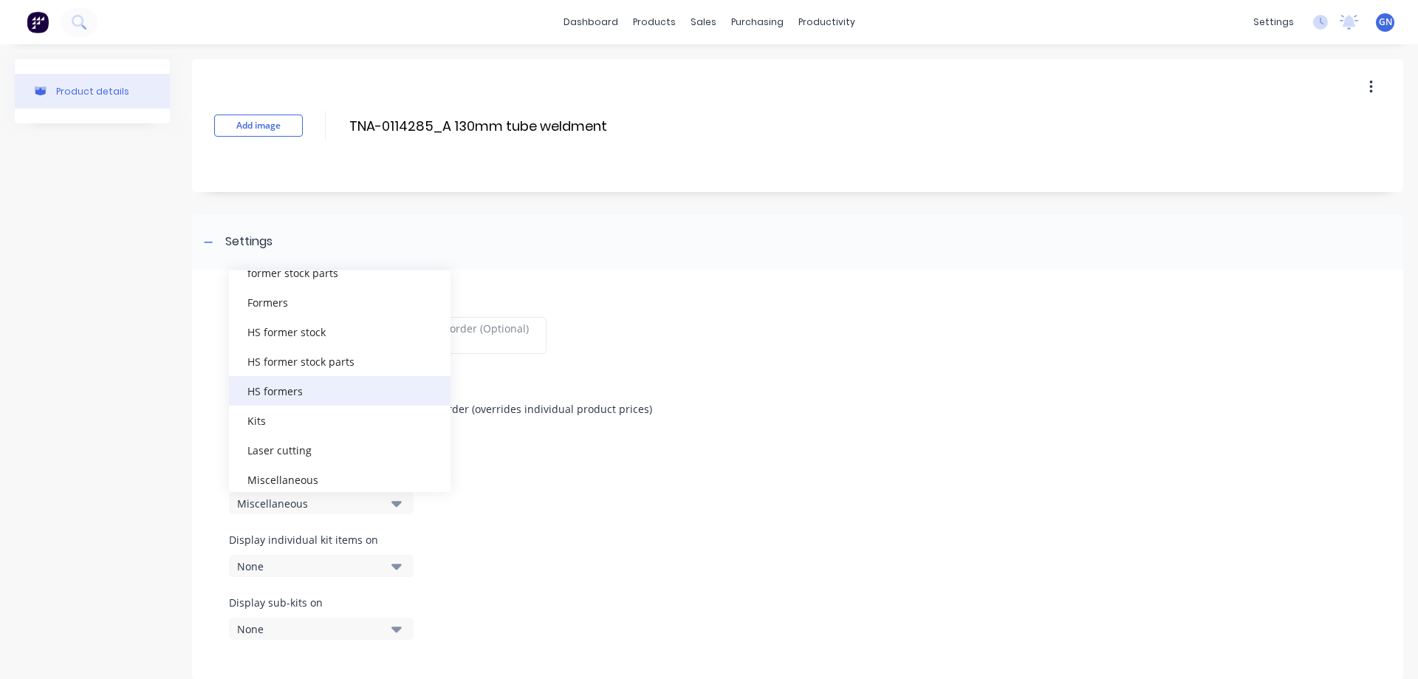
click at [295, 391] on div "HS formers" at bounding box center [340, 391] width 222 height 30
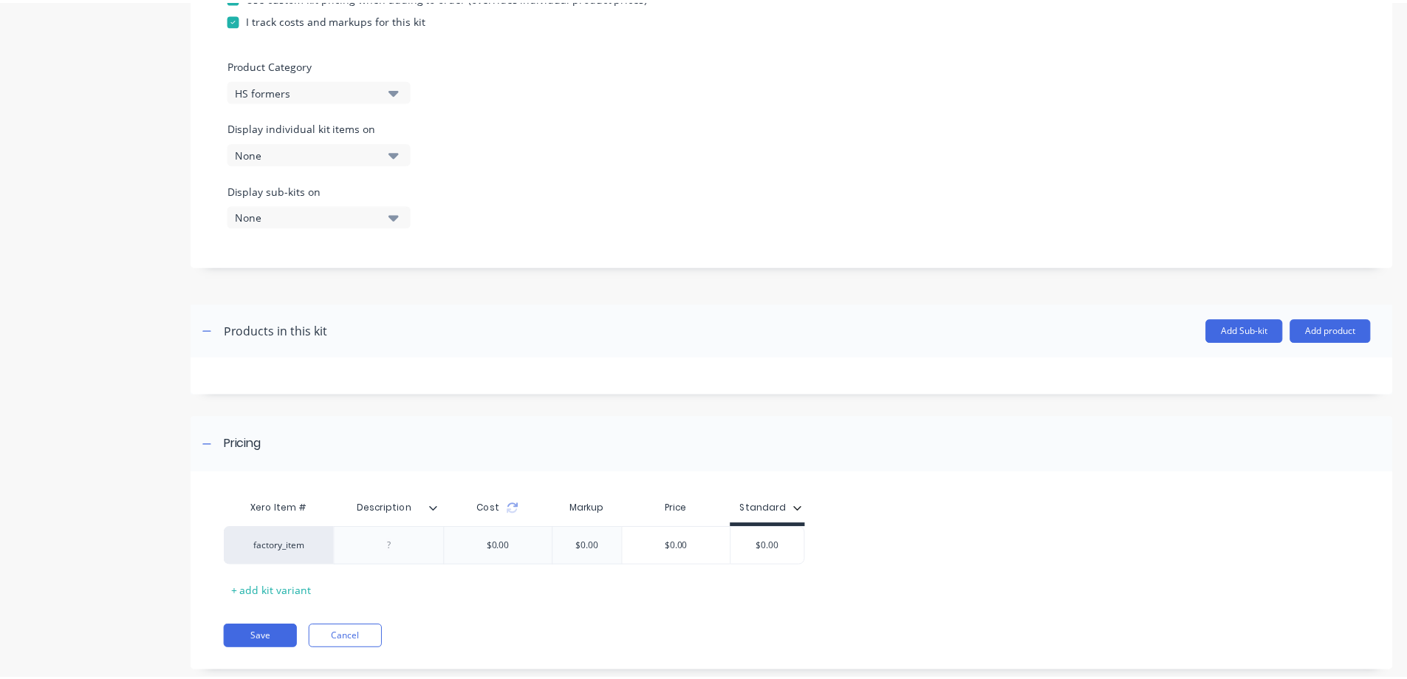
scroll to position [442, 0]
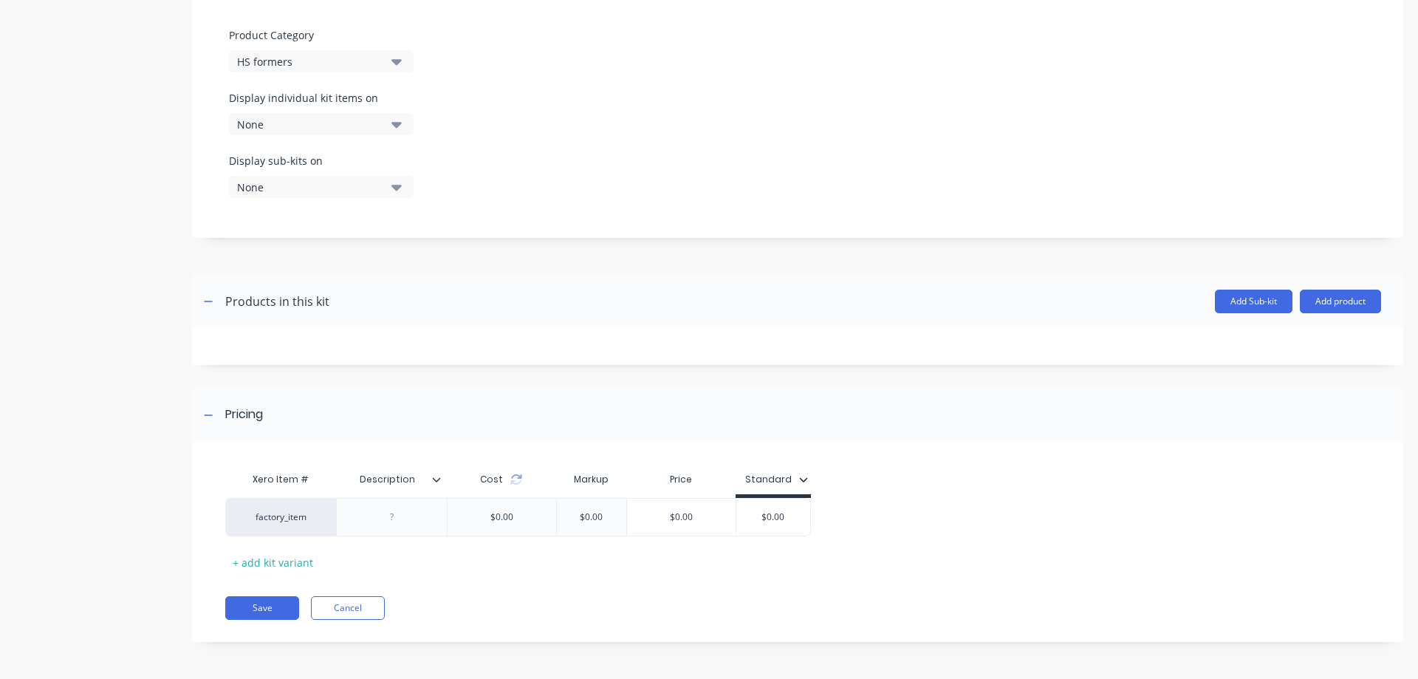
drag, startPoint x: 754, startPoint y: 517, endPoint x: 824, endPoint y: 524, distance: 70.5
click at [824, 524] on div "factory_item $0.00 $0.00 $0.00 $0.00 $0.00" at bounding box center [791, 517] width 1133 height 38
type input "2026"
click at [439, 481] on icon at bounding box center [436, 479] width 9 height 9
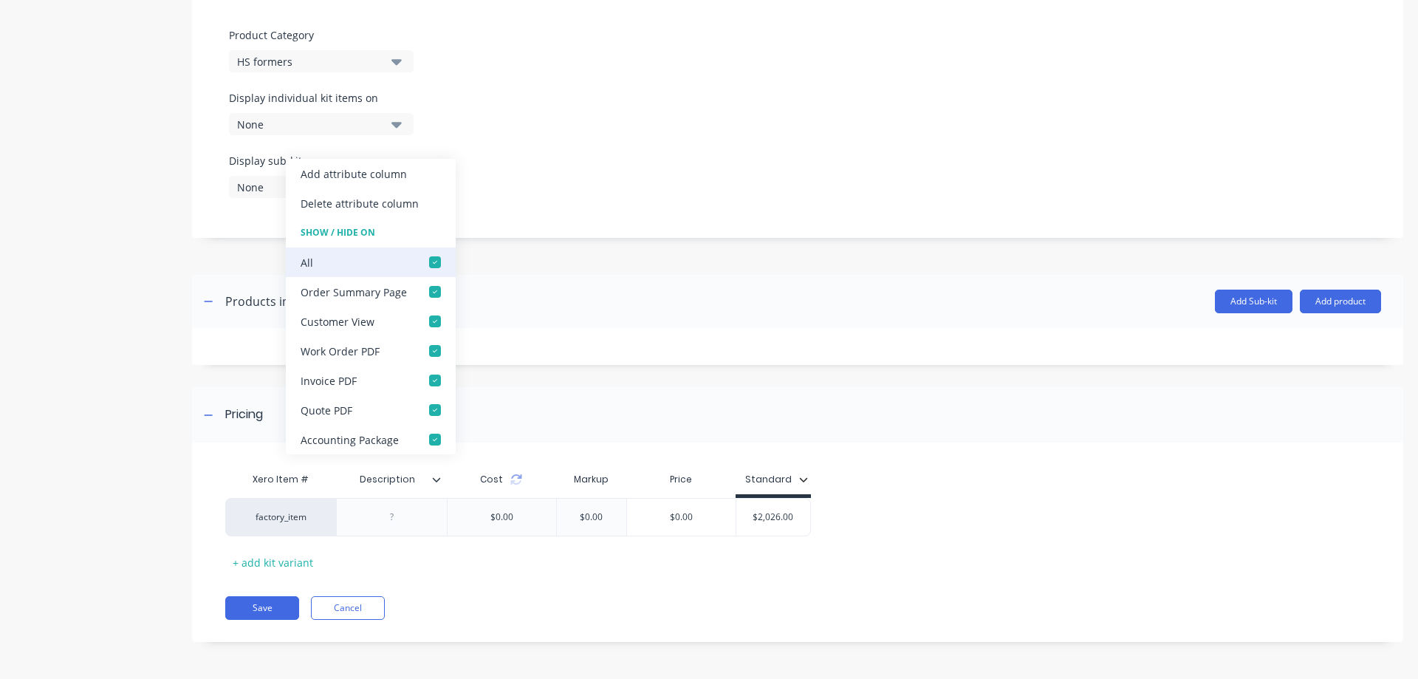
click at [429, 259] on div at bounding box center [435, 262] width 30 height 30
click at [1322, 301] on button "Add product" at bounding box center [1340, 302] width 81 height 24
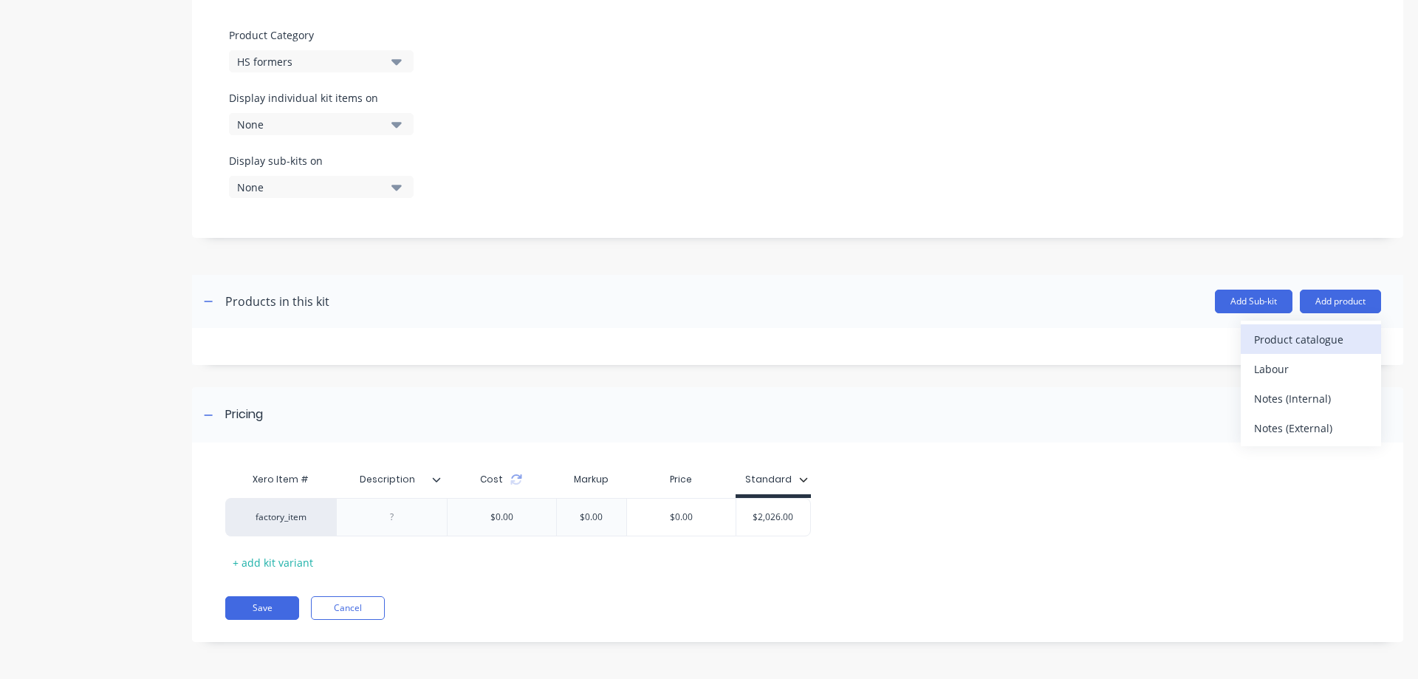
click at [1289, 338] on div "Product catalogue" at bounding box center [1311, 339] width 114 height 21
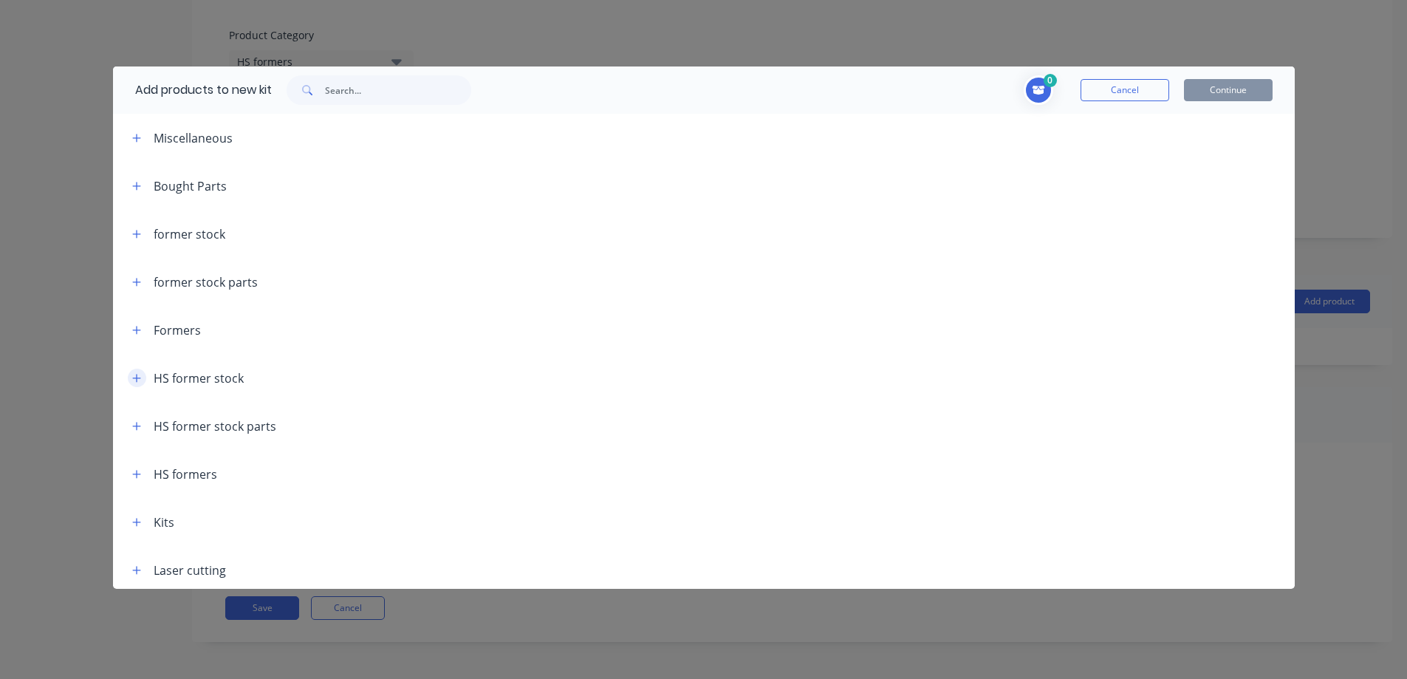
click at [137, 376] on icon "button" at bounding box center [136, 378] width 9 height 10
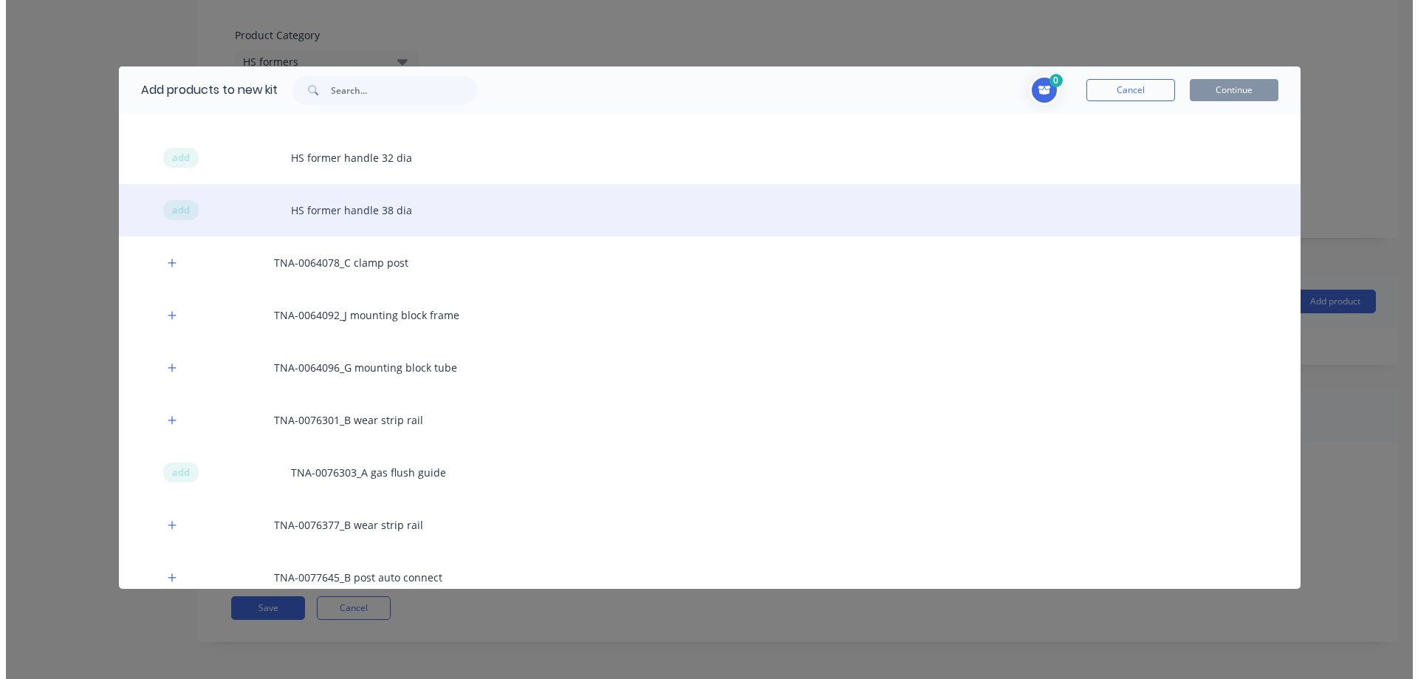
scroll to position [271, 0]
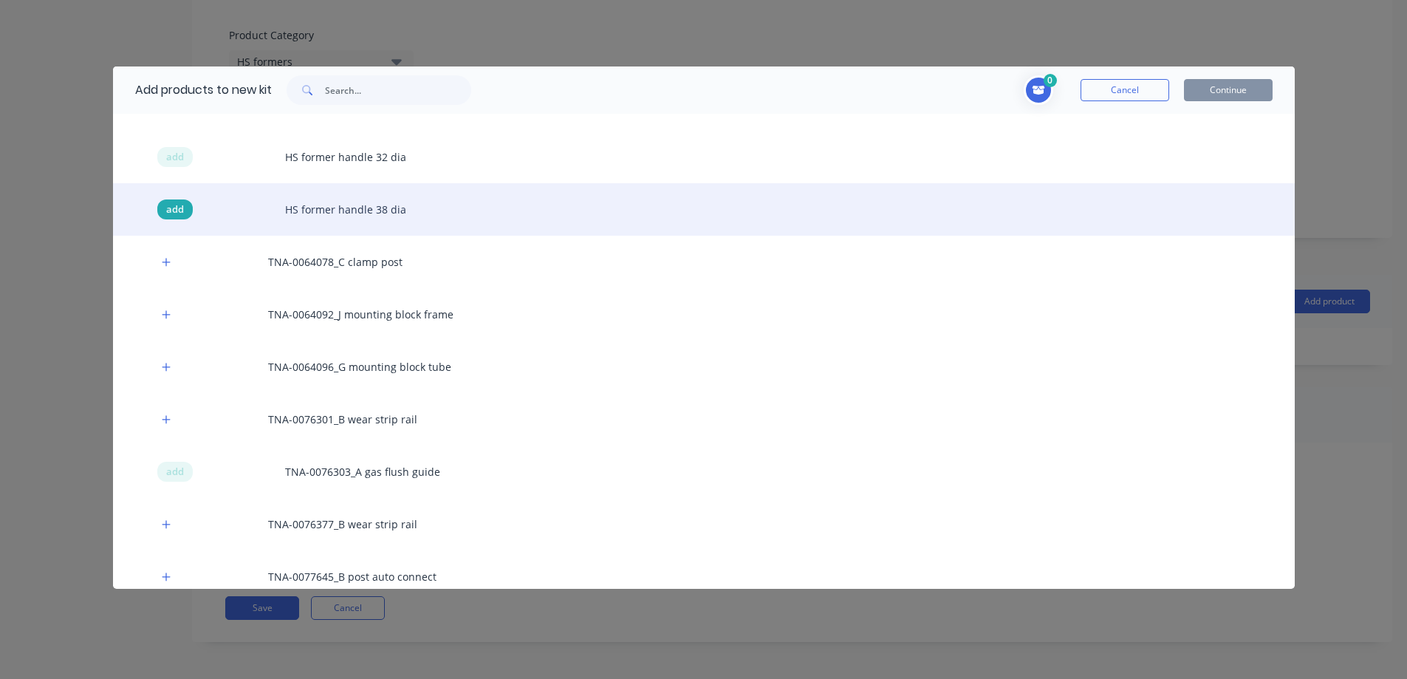
click at [177, 212] on span "add" at bounding box center [175, 209] width 18 height 15
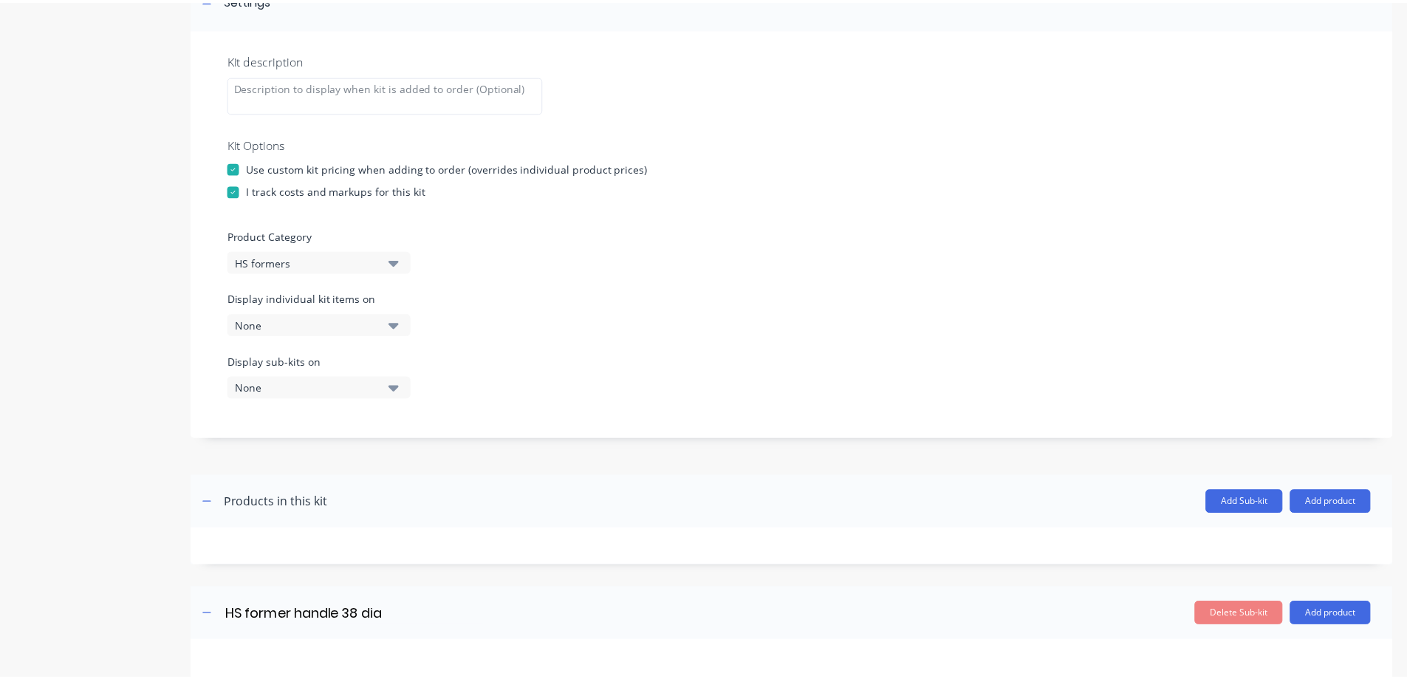
scroll to position [151, 0]
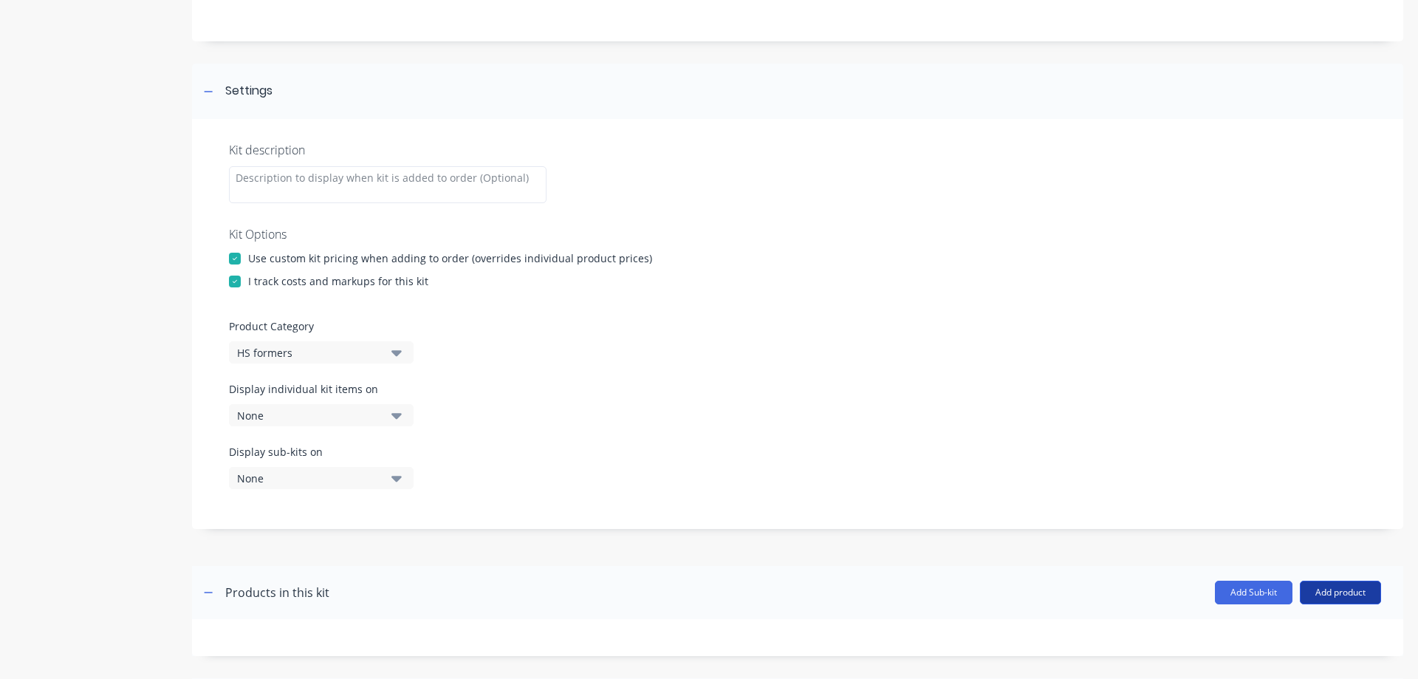
click at [1338, 595] on button "Add product" at bounding box center [1340, 593] width 81 height 24
click at [1279, 625] on div "Product catalogue" at bounding box center [1311, 630] width 114 height 21
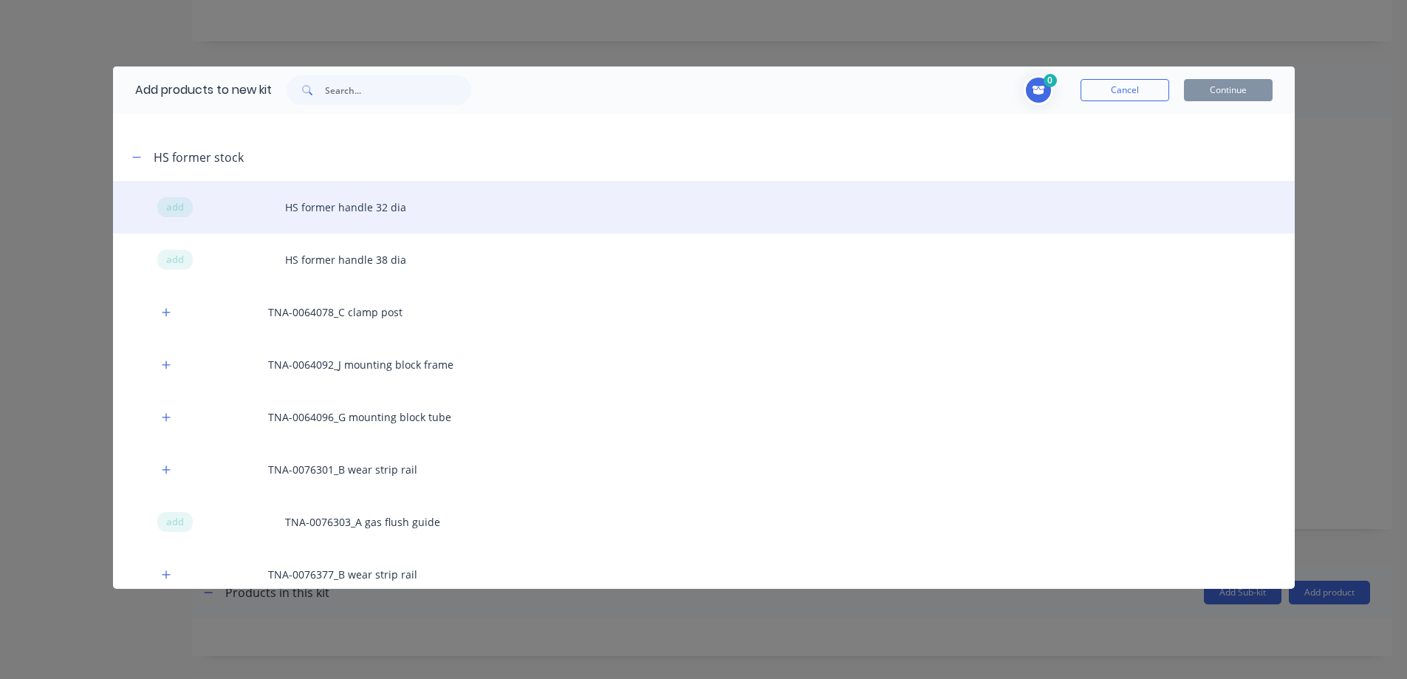
scroll to position [222, 0]
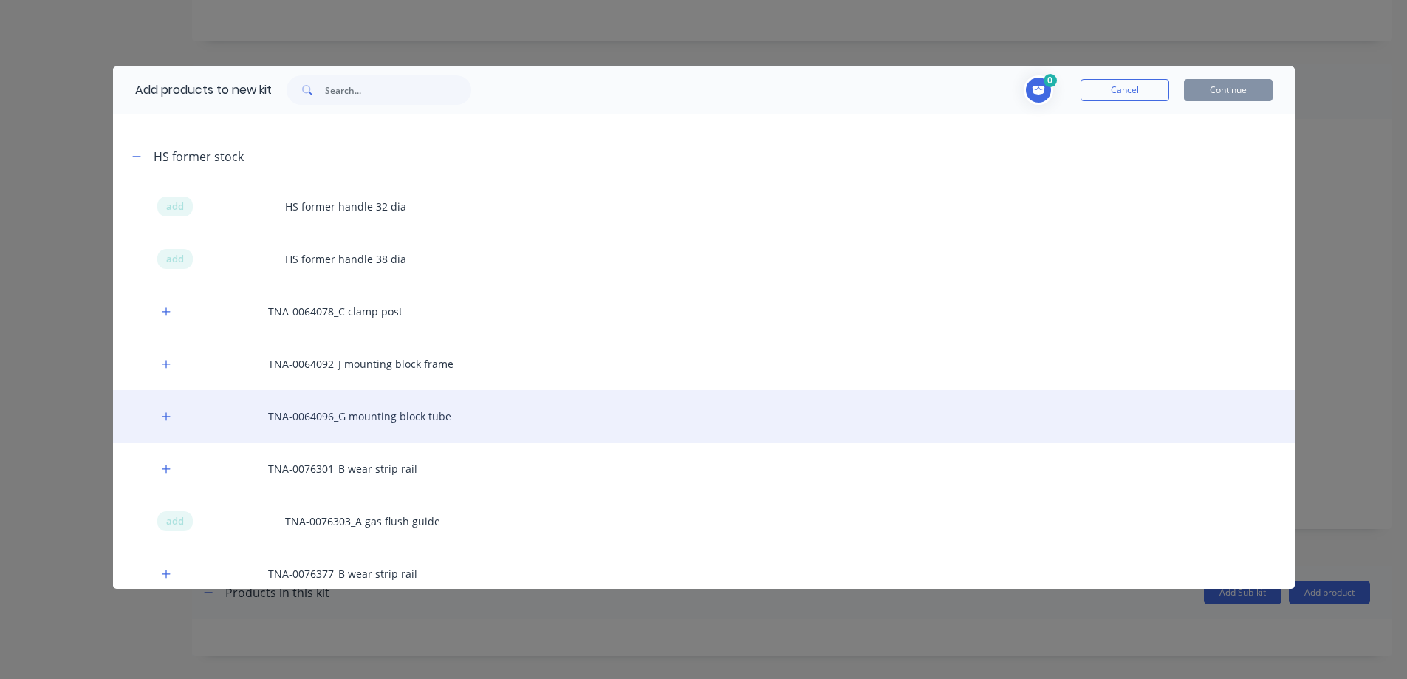
click at [367, 418] on div "TNA-0064096_G mounting block tube" at bounding box center [704, 416] width 1182 height 52
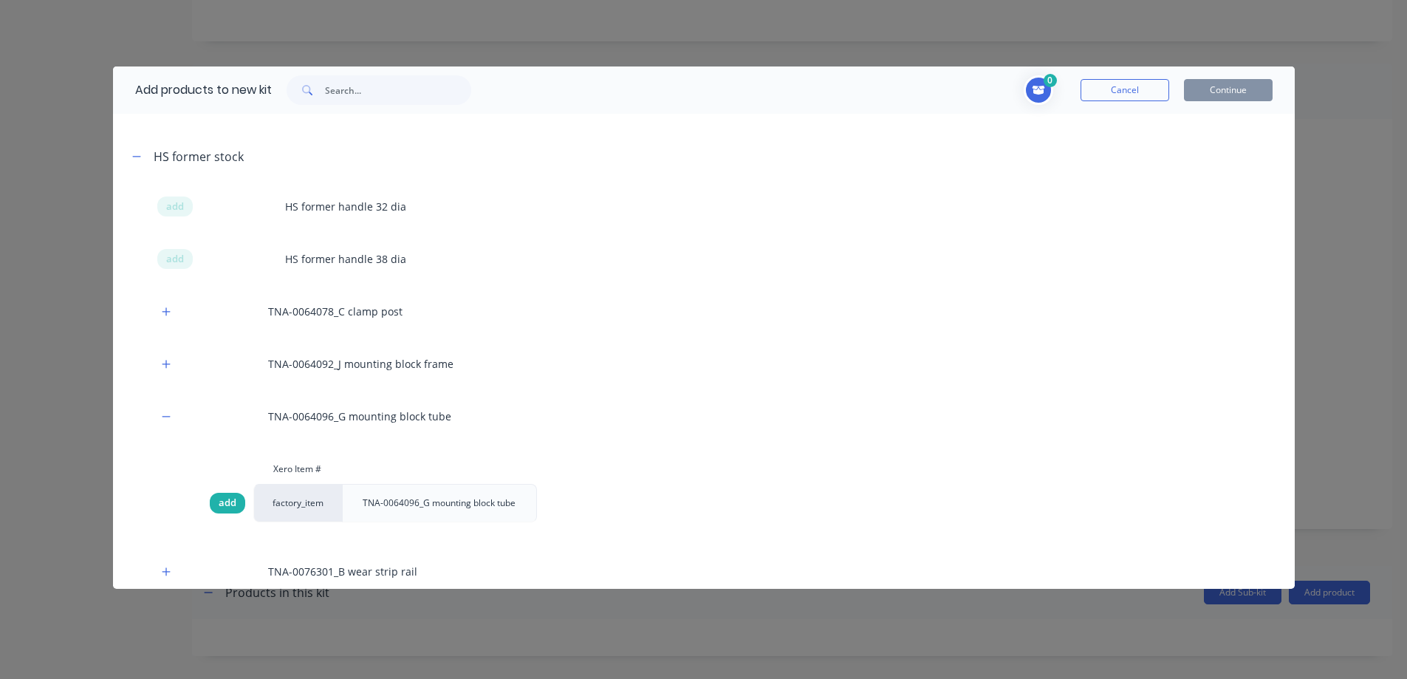
click at [226, 499] on span "add" at bounding box center [228, 503] width 18 height 15
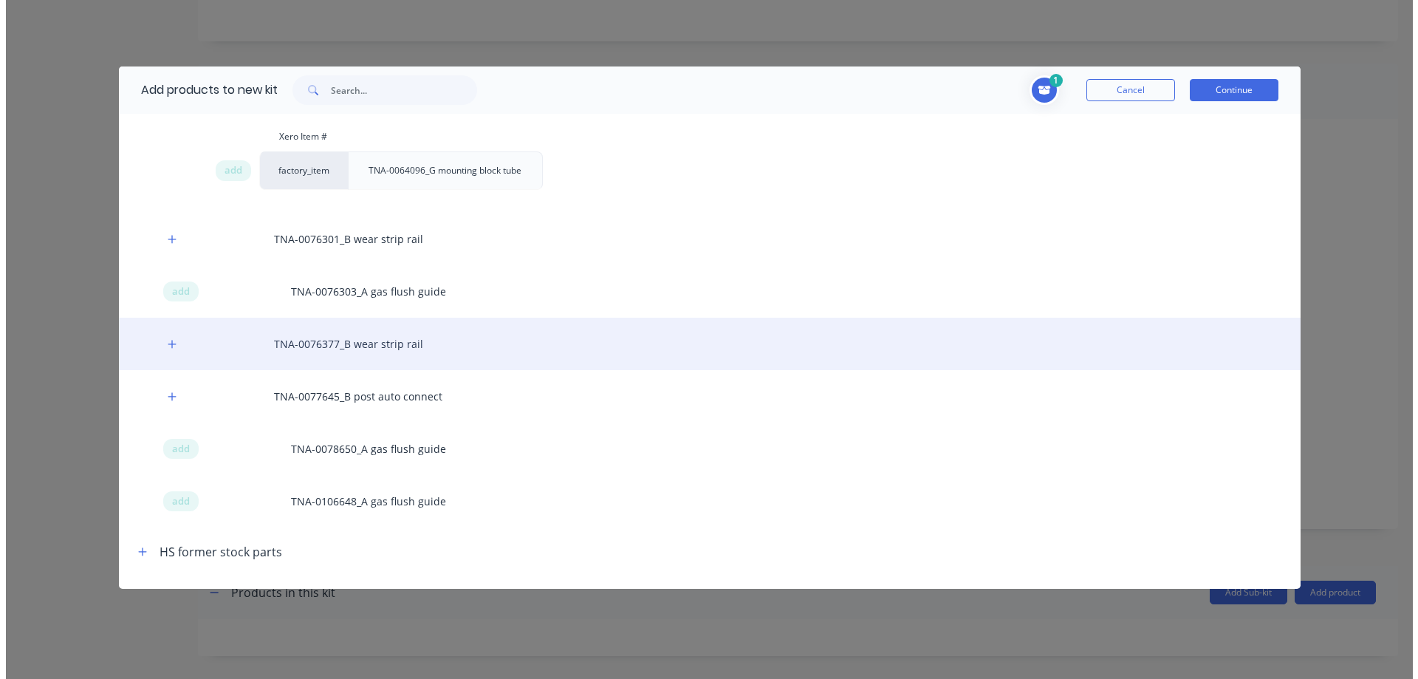
scroll to position [567, 0]
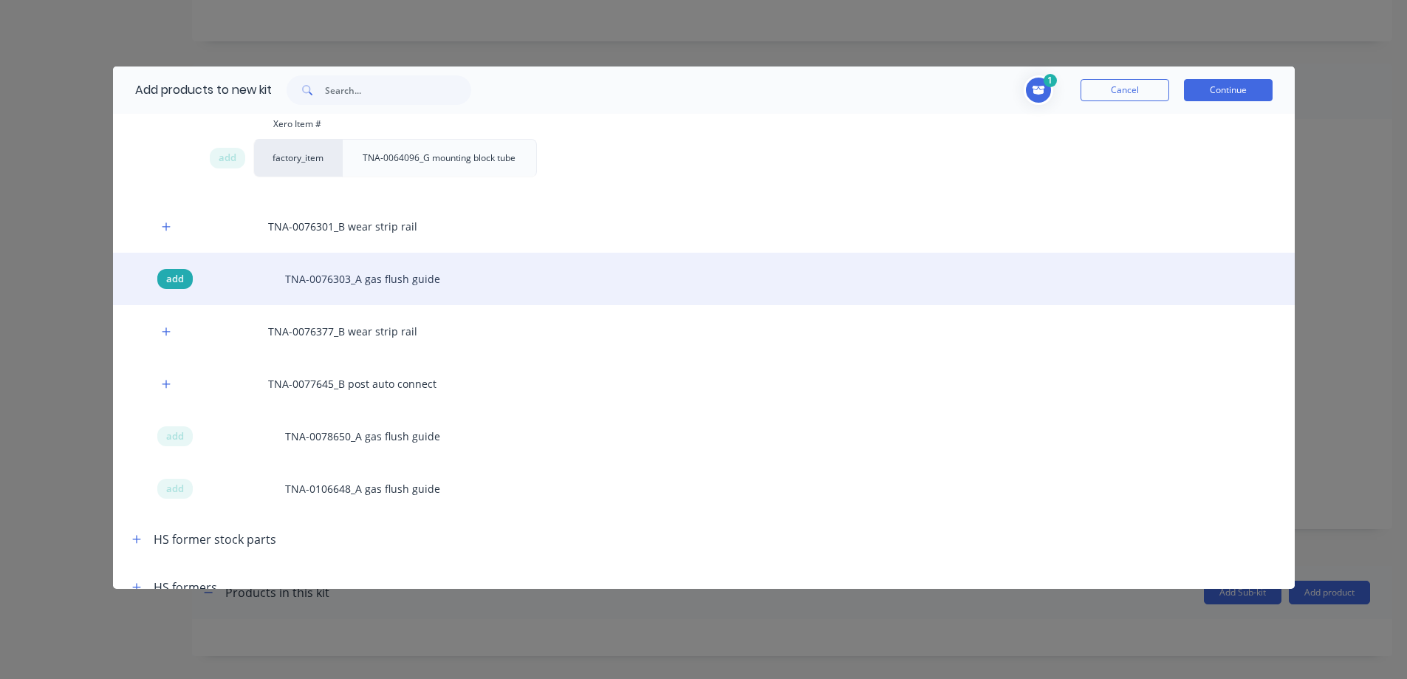
click at [171, 281] on span "add" at bounding box center [175, 279] width 18 height 15
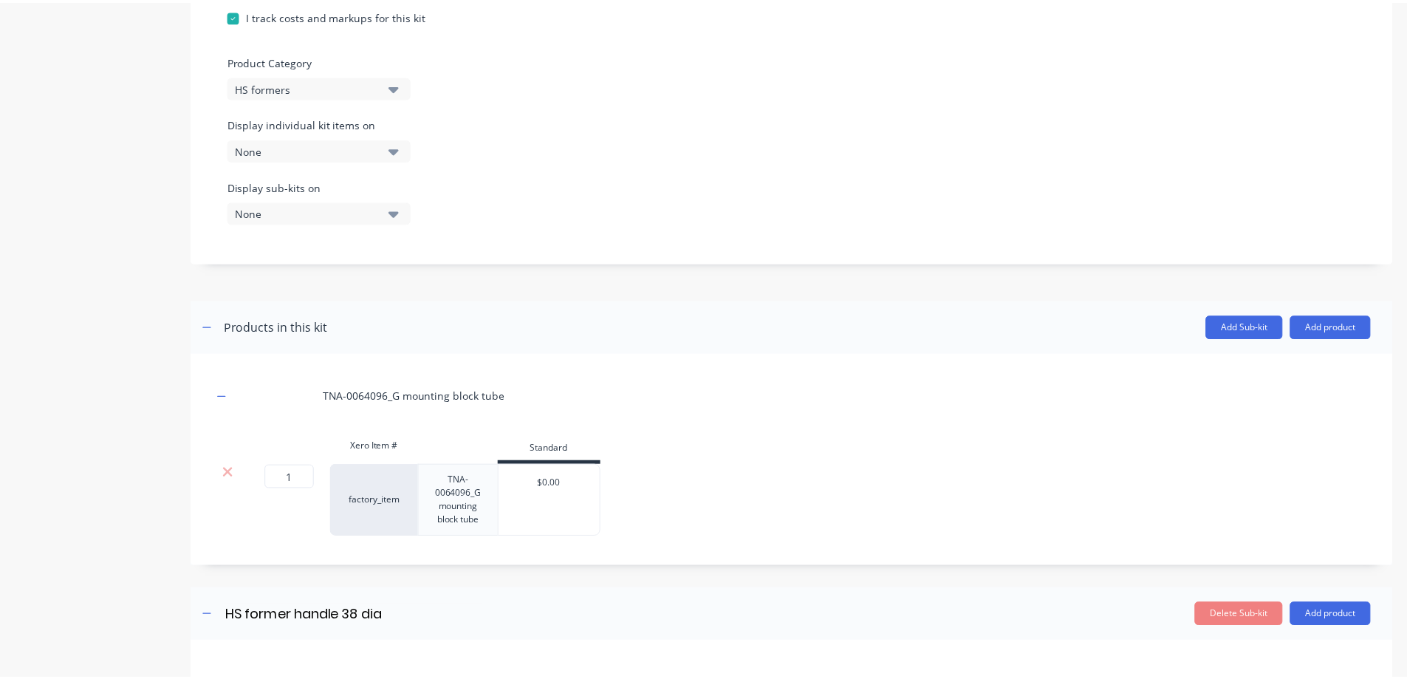
scroll to position [429, 0]
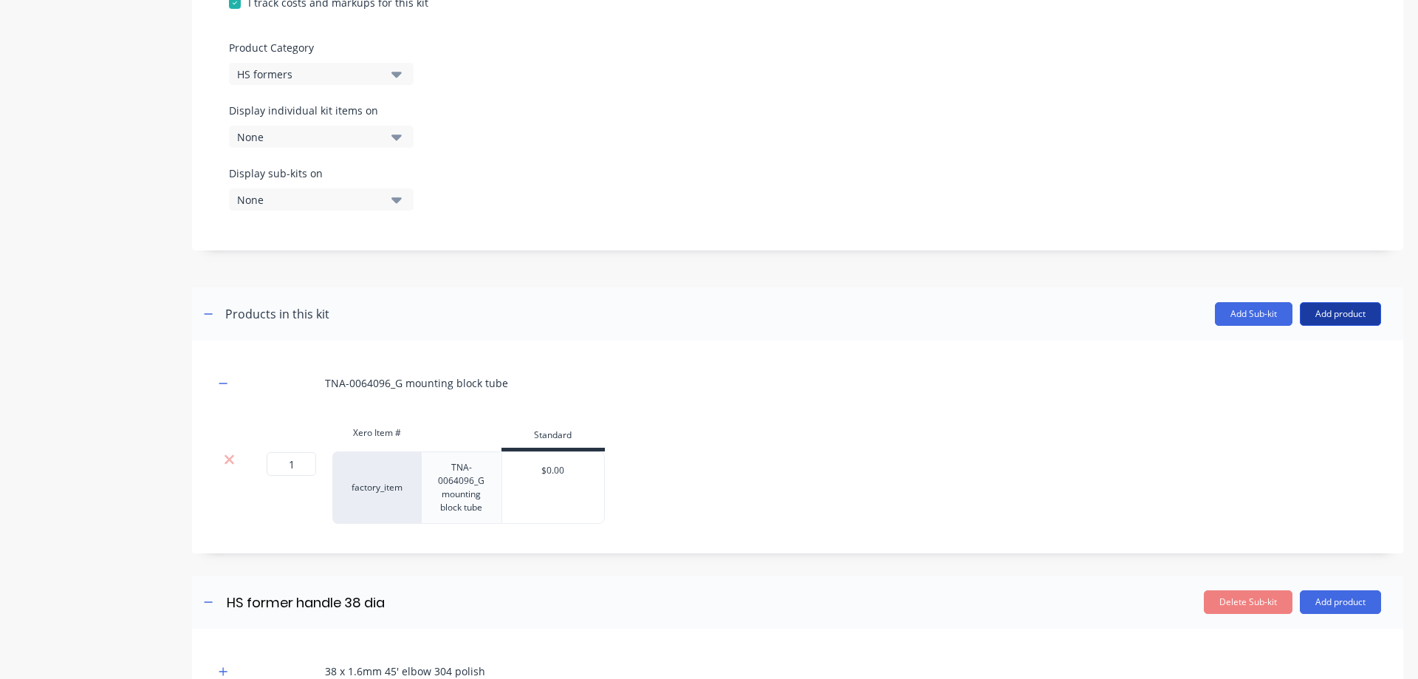
click at [1310, 311] on button "Add product" at bounding box center [1340, 314] width 81 height 24
click at [1276, 349] on div "Product catalogue" at bounding box center [1311, 351] width 114 height 21
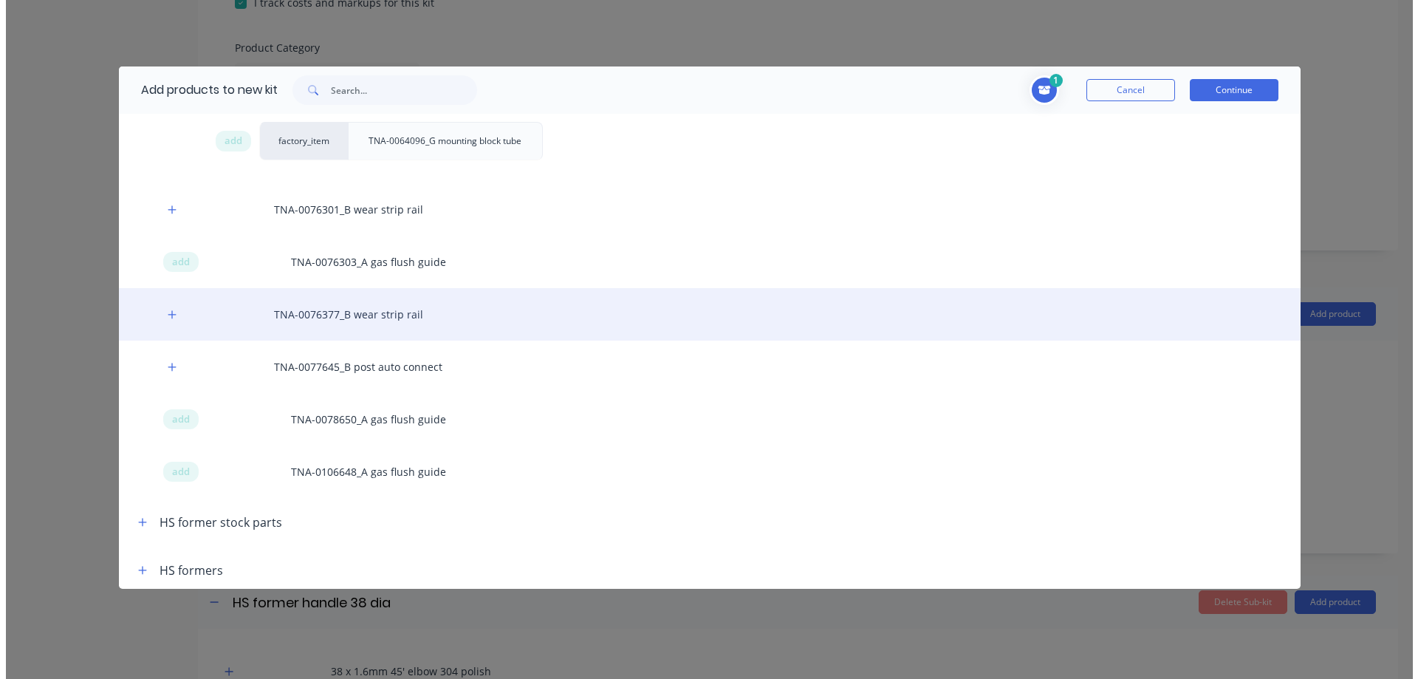
scroll to position [591, 0]
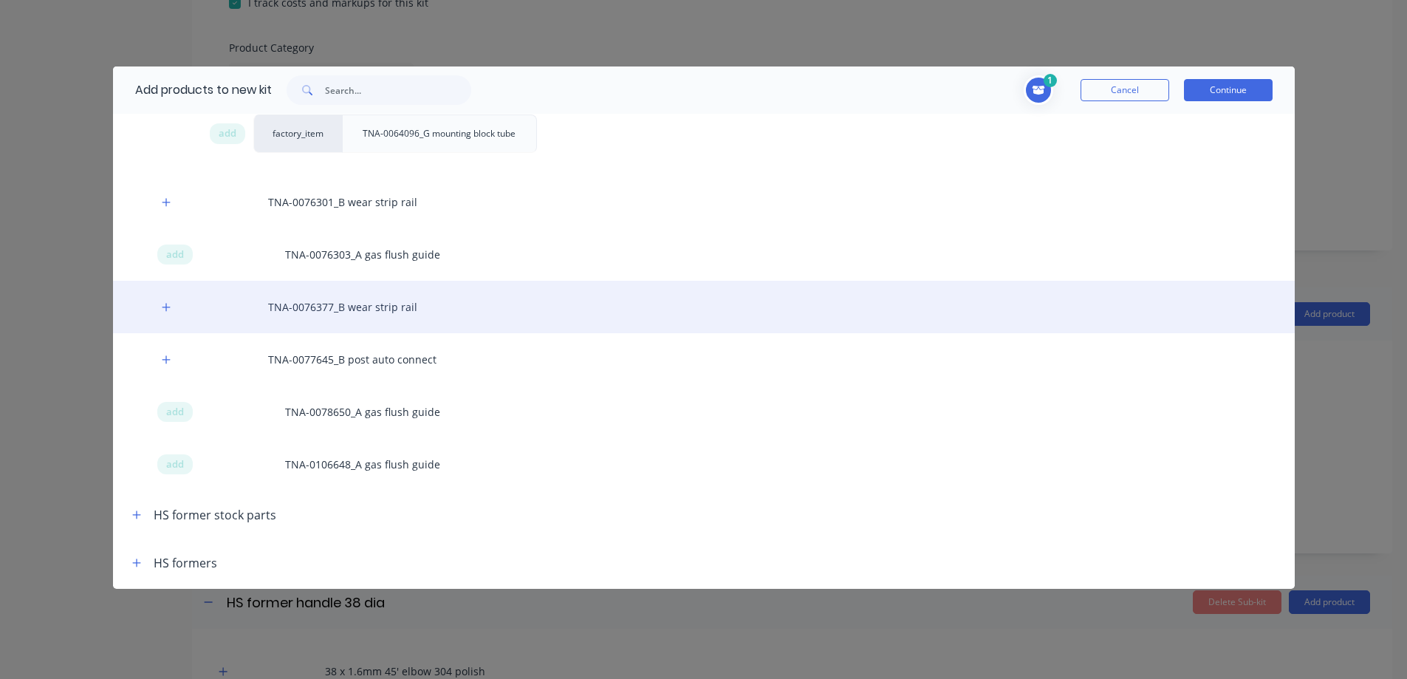
click at [314, 306] on div "TNA-0076377_B wear strip rail" at bounding box center [704, 307] width 1182 height 52
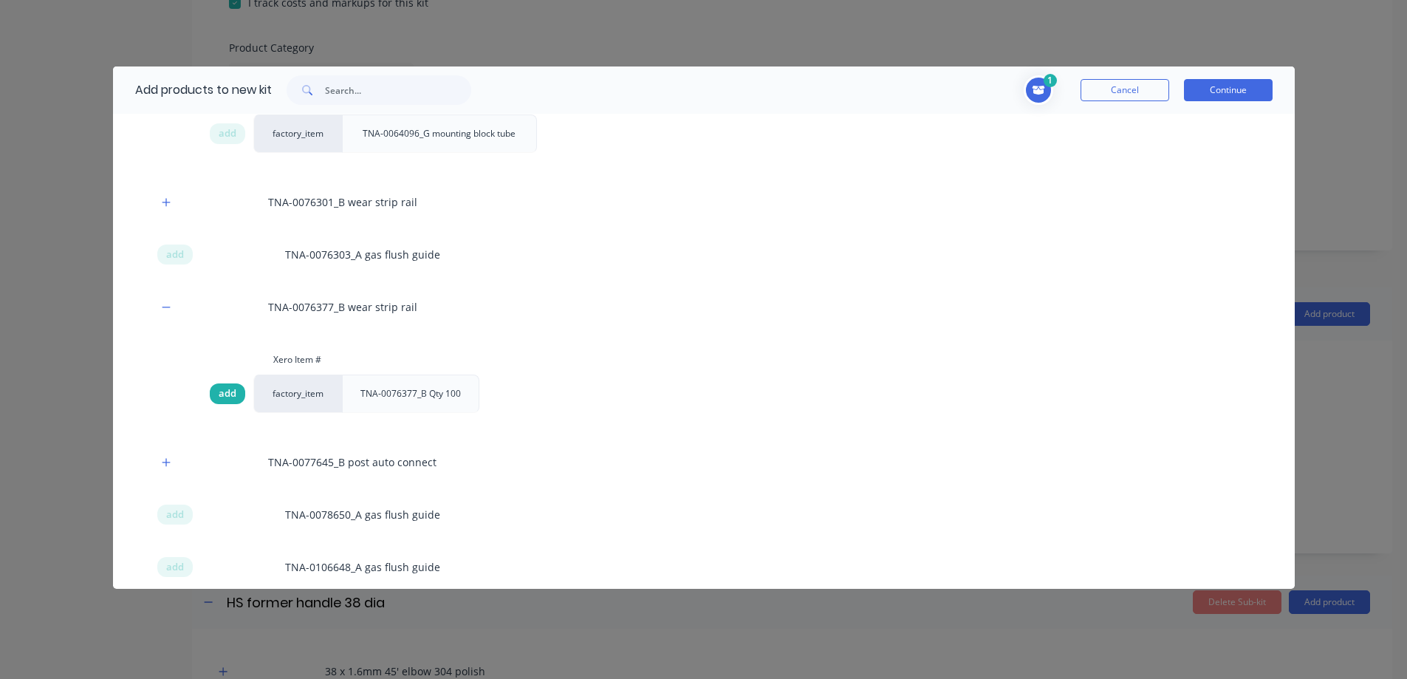
click at [229, 391] on span "add" at bounding box center [228, 393] width 18 height 15
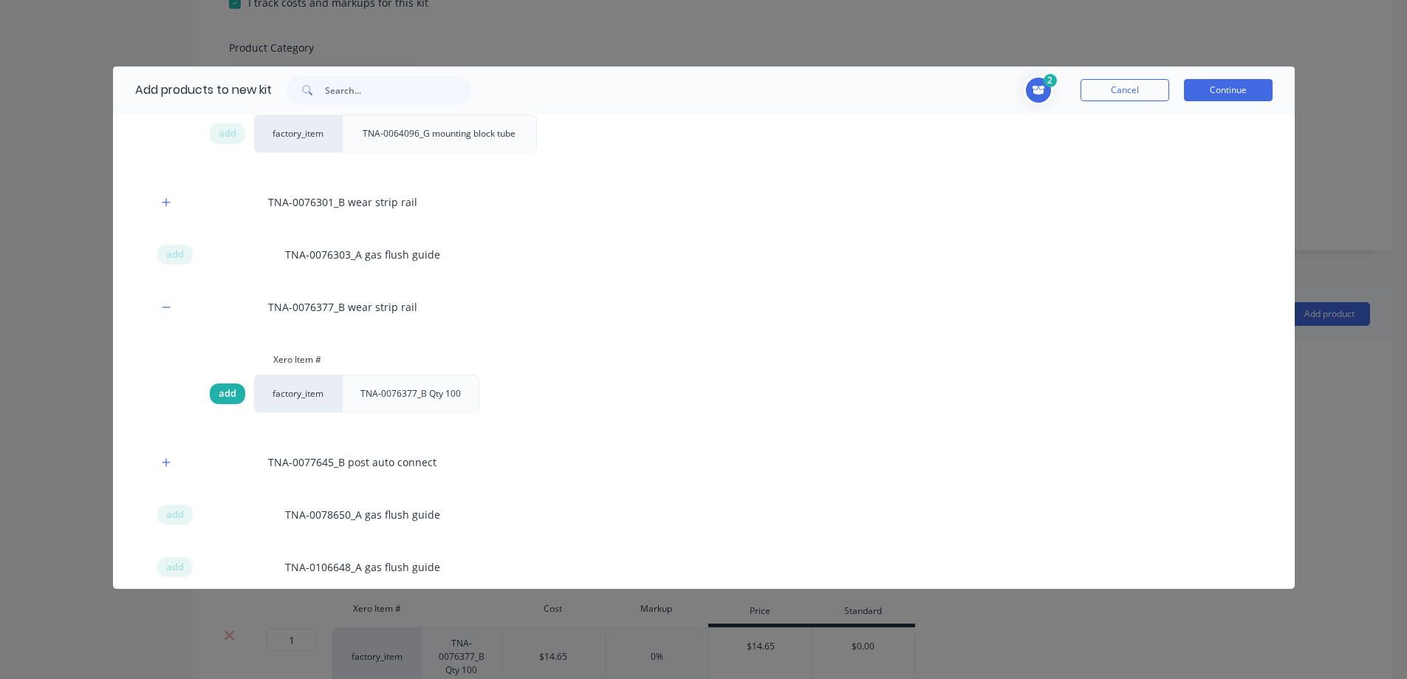
click at [229, 392] on span "add" at bounding box center [228, 393] width 18 height 15
click at [1235, 87] on button "Continue" at bounding box center [1228, 90] width 89 height 22
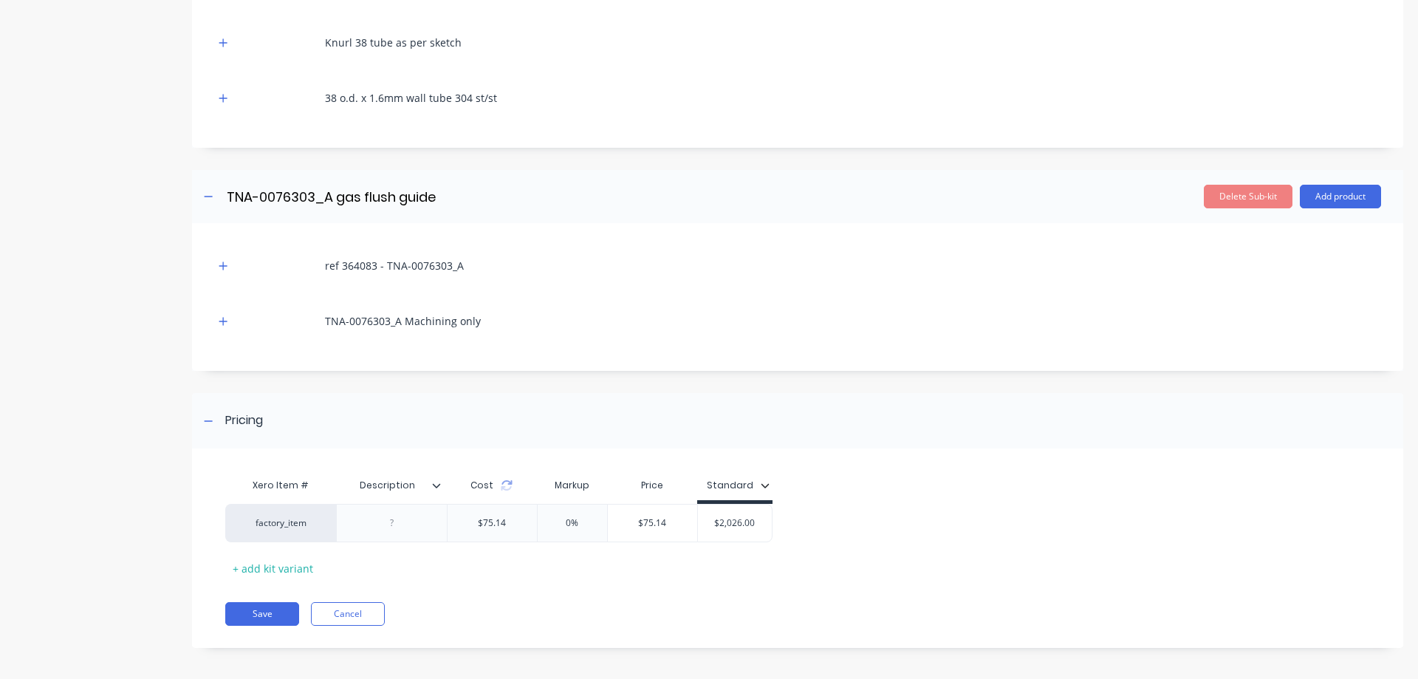
scroll to position [1282, 0]
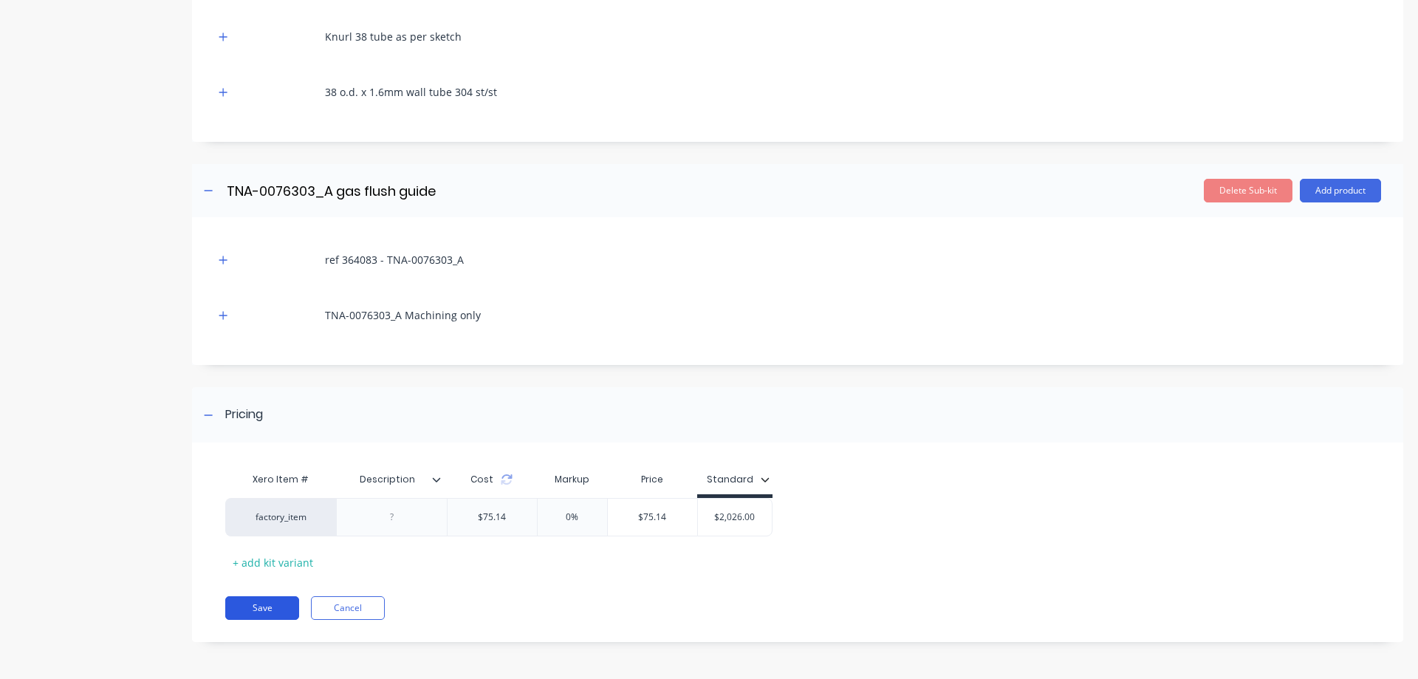
click at [271, 604] on button "Save" at bounding box center [262, 608] width 74 height 24
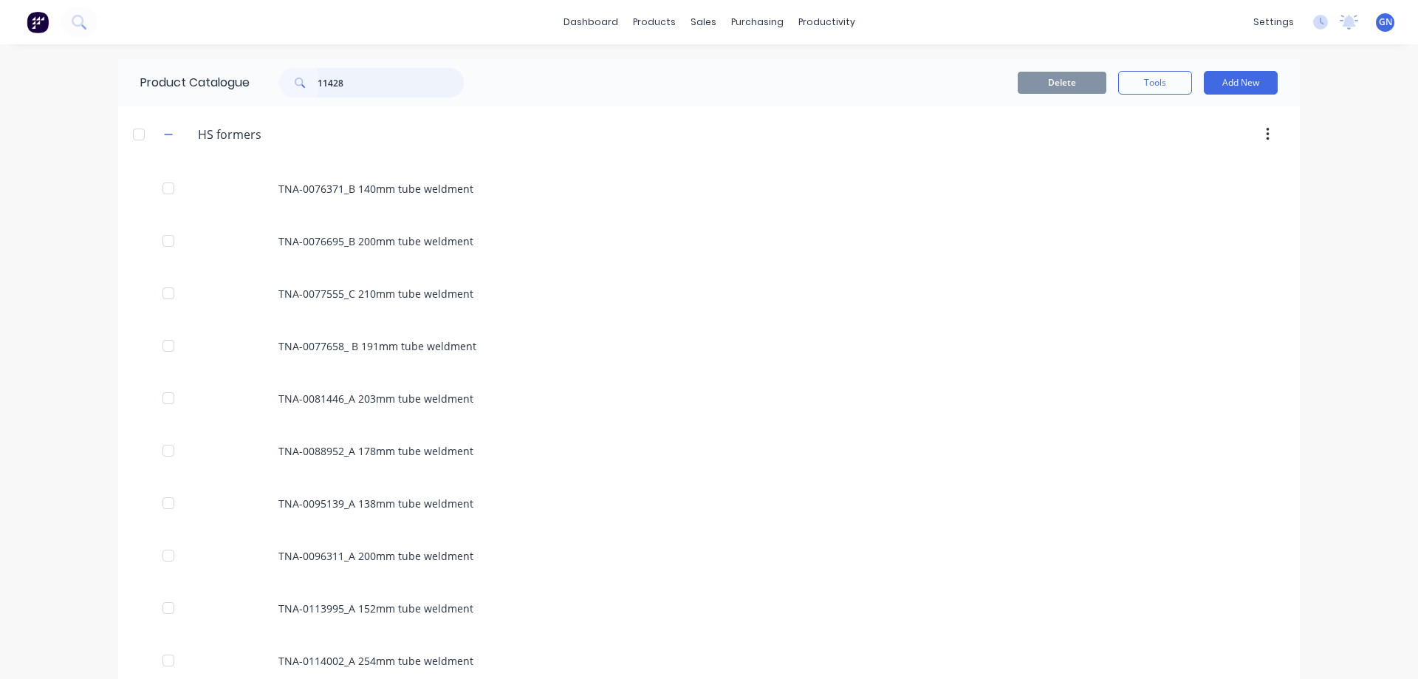
click at [378, 87] on input "11428" at bounding box center [391, 83] width 146 height 30
type input "11428"
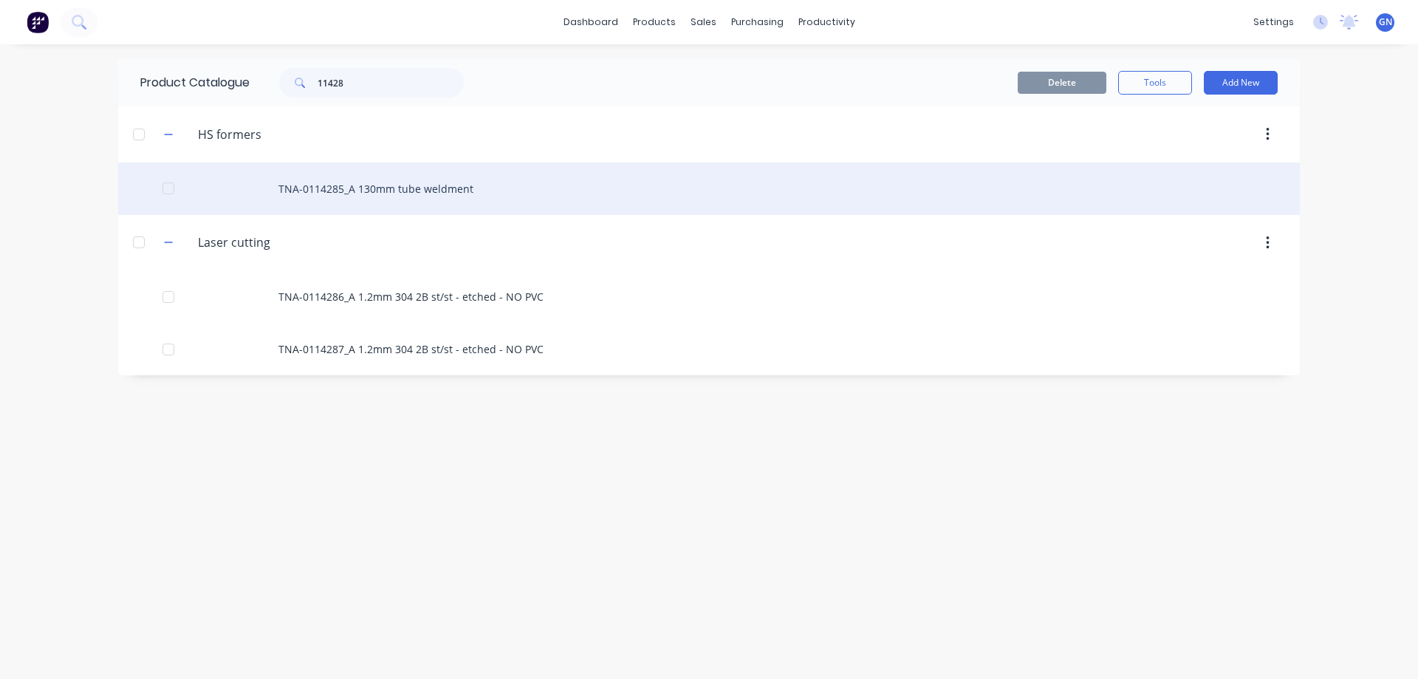
click at [481, 188] on div "TNA-0114285_A 130mm tube weldment" at bounding box center [709, 188] width 1182 height 52
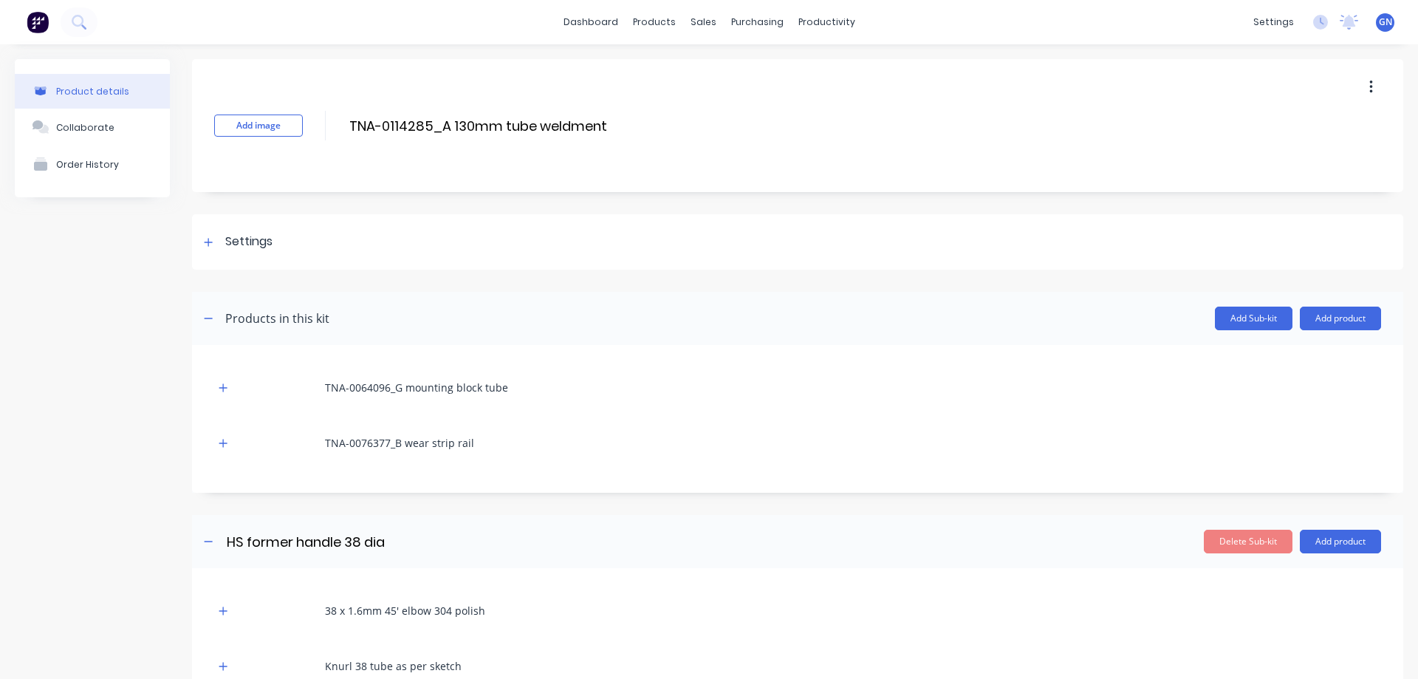
click at [1362, 81] on button "button" at bounding box center [1371, 87] width 35 height 27
click at [1287, 123] on span "Duplicate" at bounding box center [1317, 126] width 111 height 16
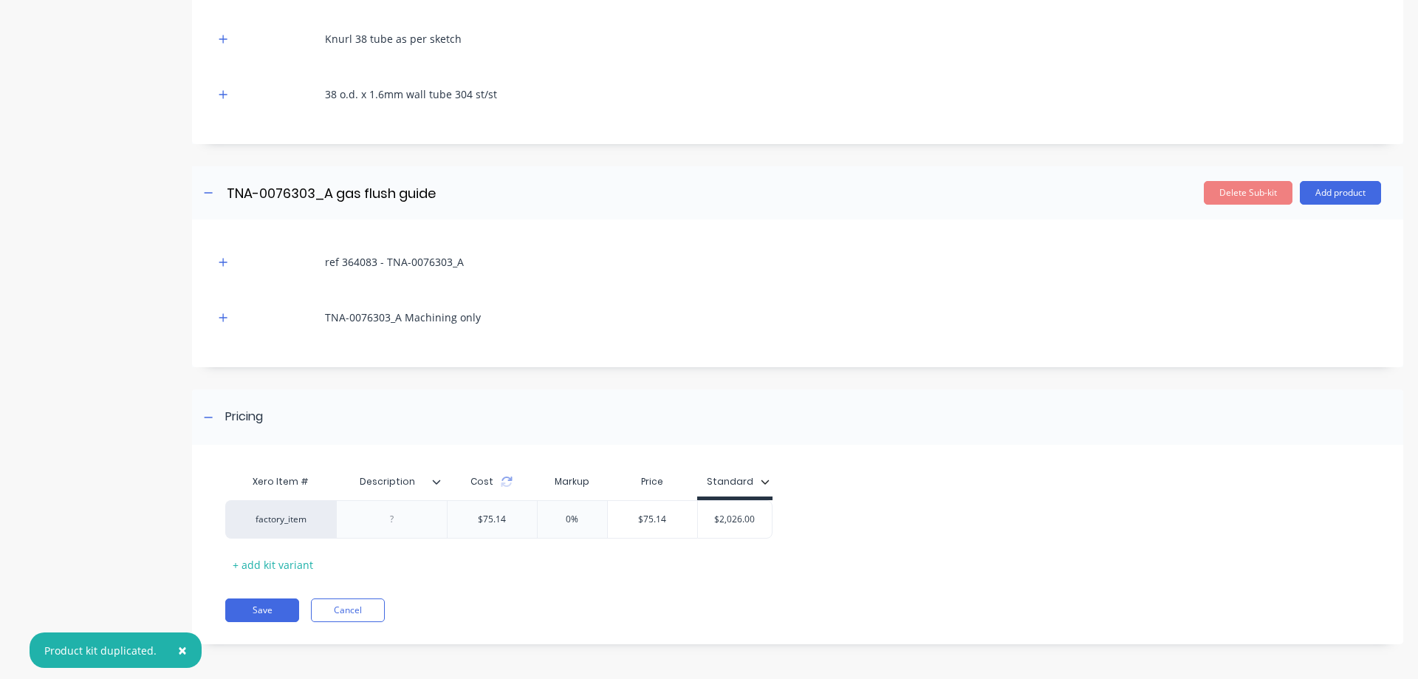
scroll to position [629, 0]
click at [347, 609] on button "Cancel" at bounding box center [348, 608] width 74 height 24
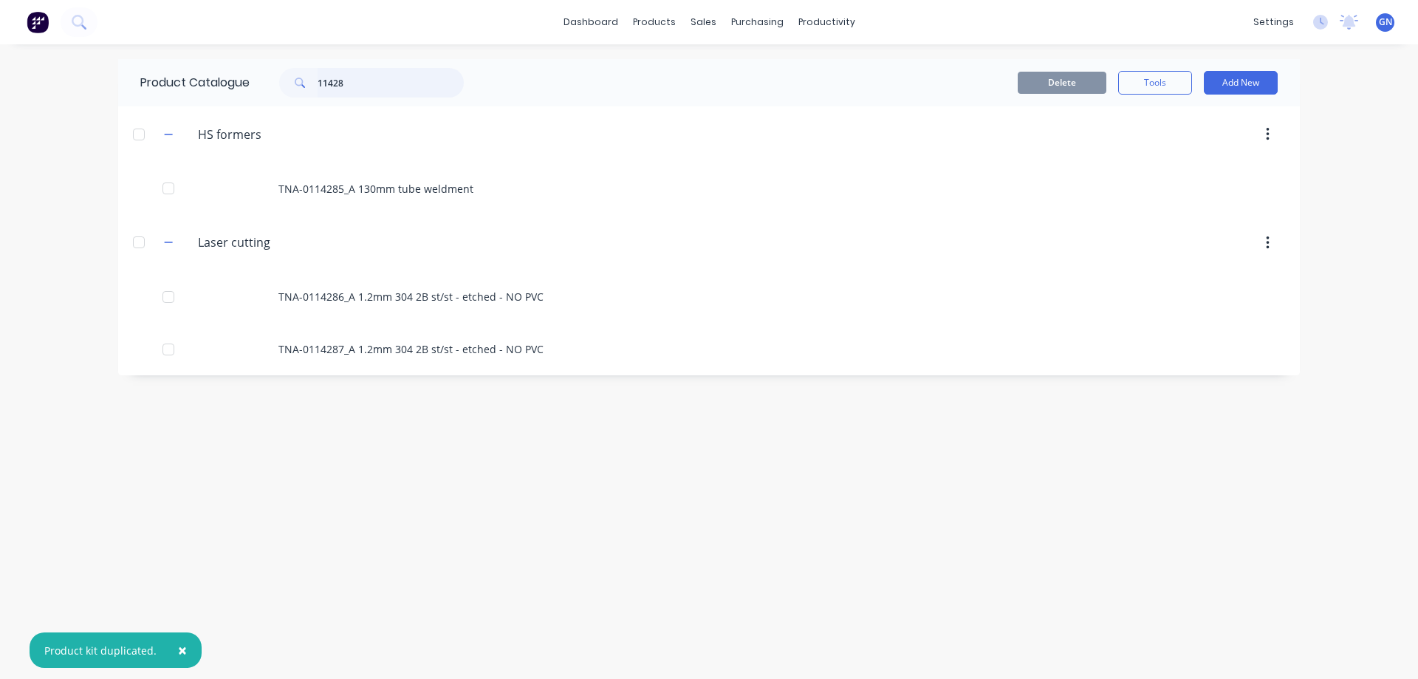
click at [380, 81] on input "11428" at bounding box center [391, 83] width 146 height 30
type input "11428"
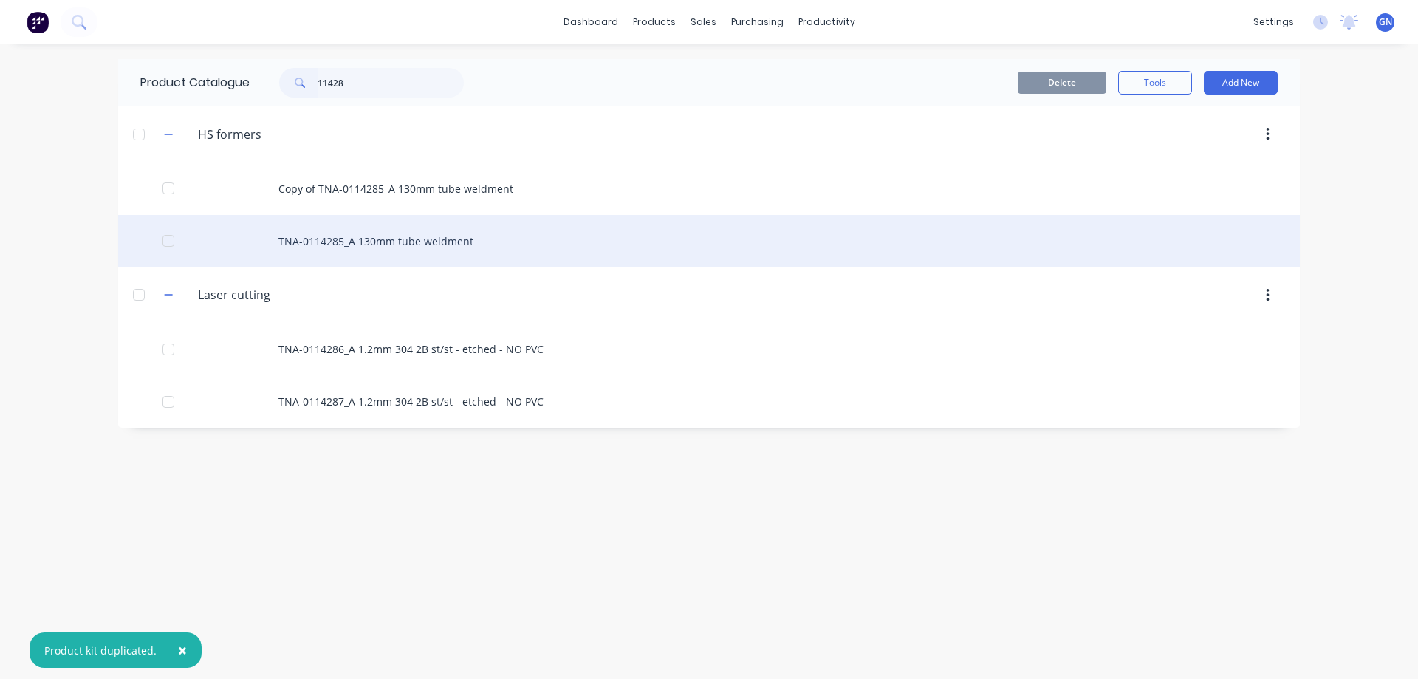
click at [377, 244] on div "TNA-0114285_A 130mm tube weldment" at bounding box center [709, 241] width 1182 height 52
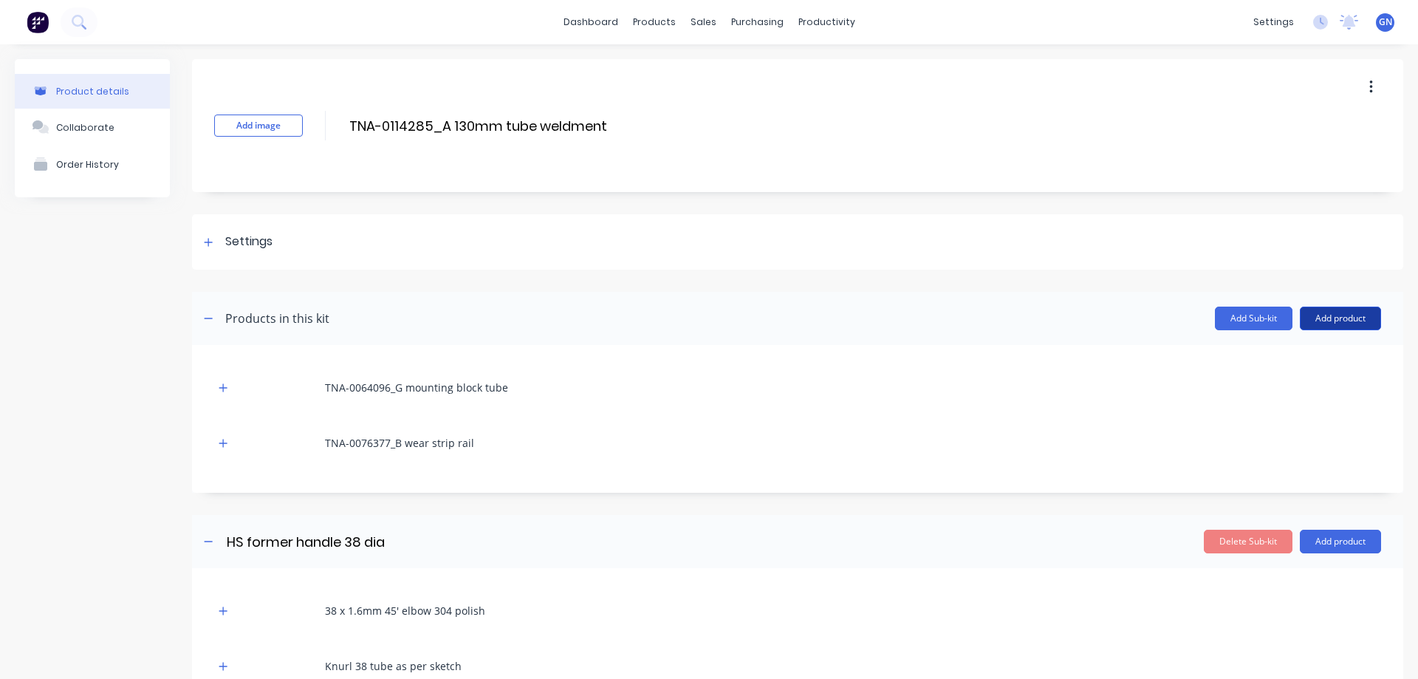
click at [1321, 316] on button "Add product" at bounding box center [1340, 319] width 81 height 24
click at [1299, 359] on div "Product catalogue" at bounding box center [1311, 356] width 114 height 21
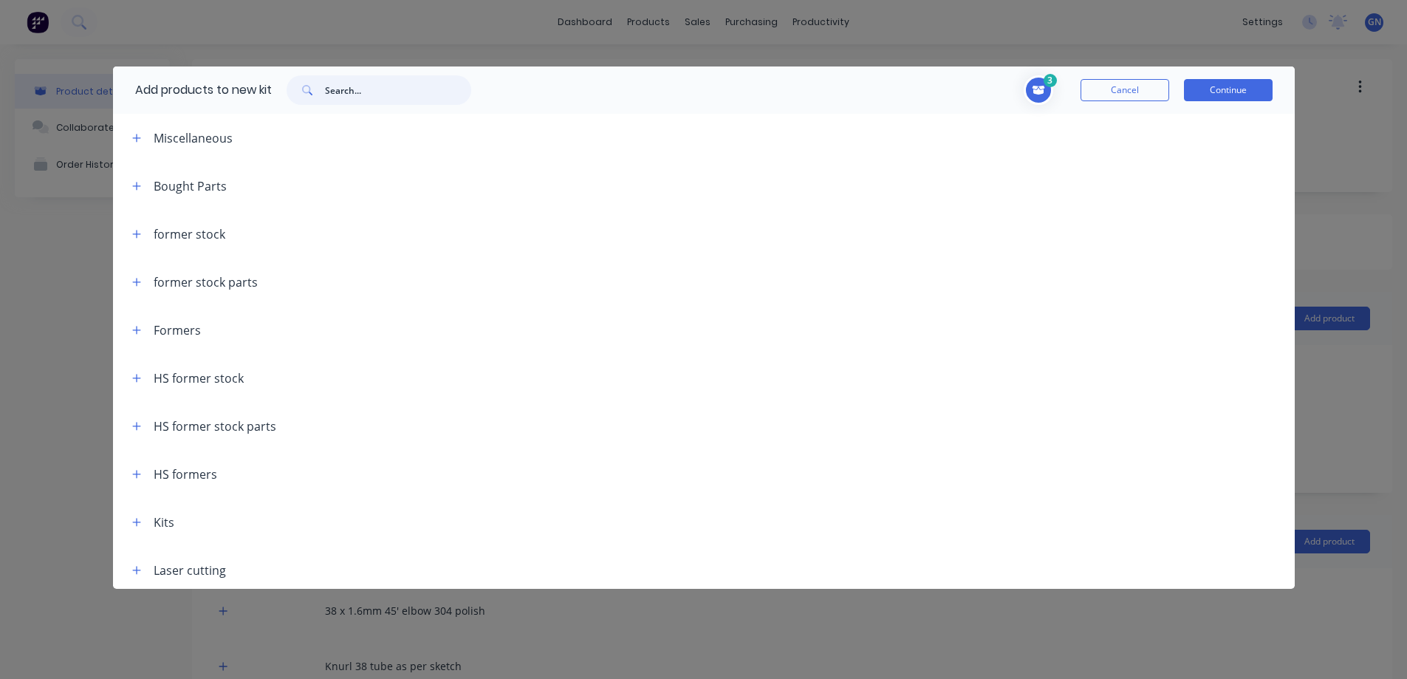
click at [366, 92] on input "text" at bounding box center [398, 90] width 146 height 30
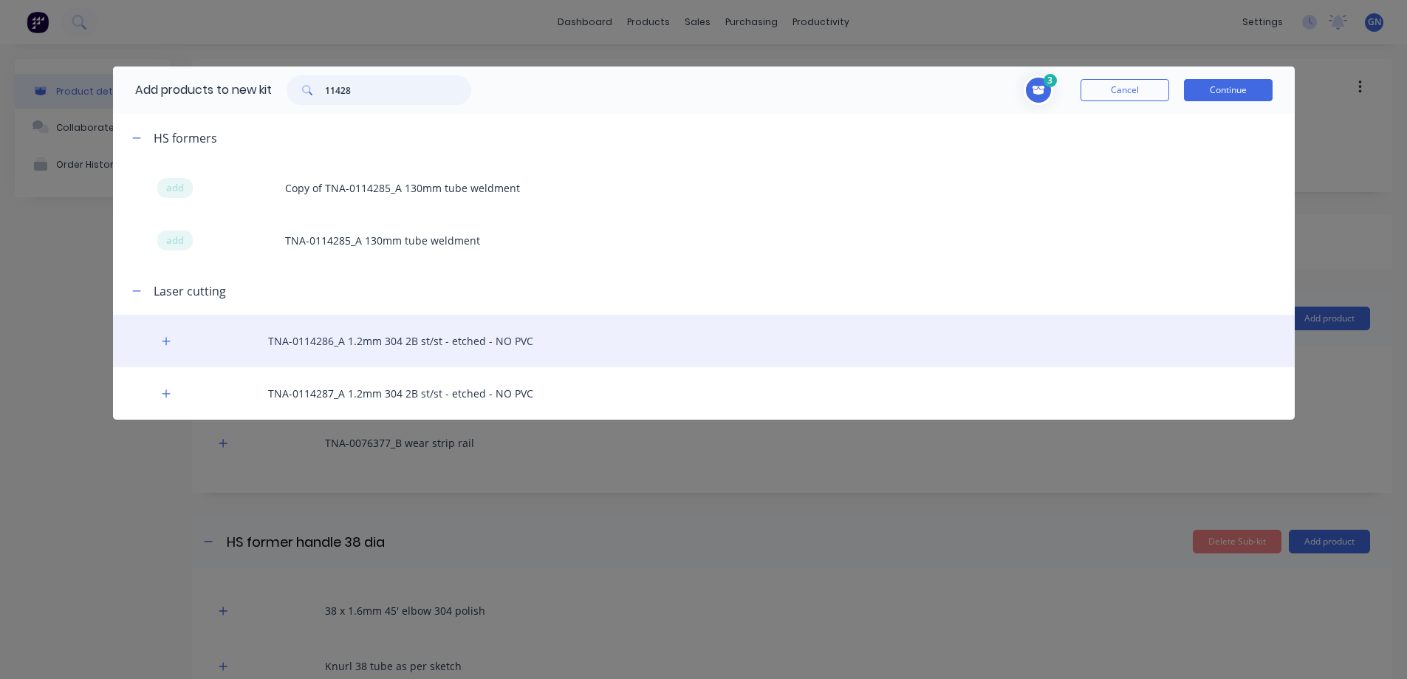
type input "11428"
click at [315, 337] on div "TNA-0114286_A 1.2mm 304 2B st/st - etched - NO PVC" at bounding box center [704, 341] width 1182 height 52
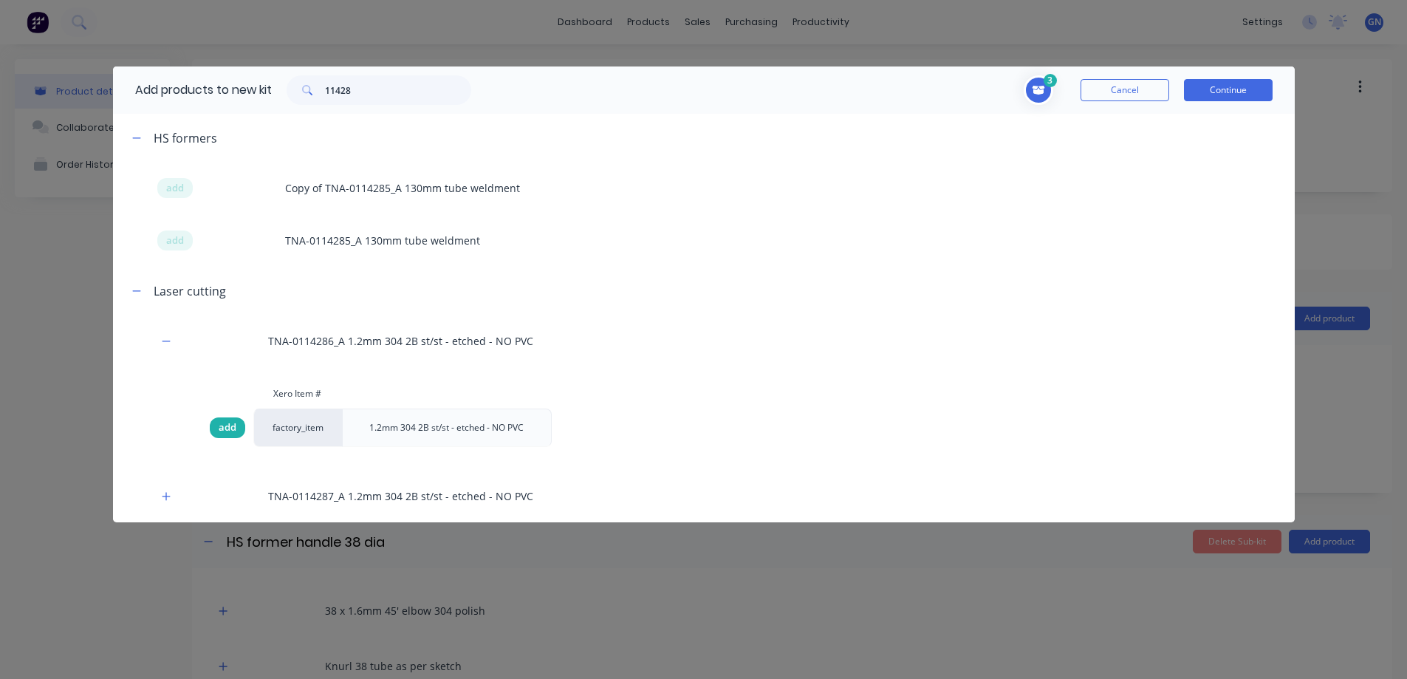
click at [233, 425] on span "add" at bounding box center [228, 427] width 18 height 15
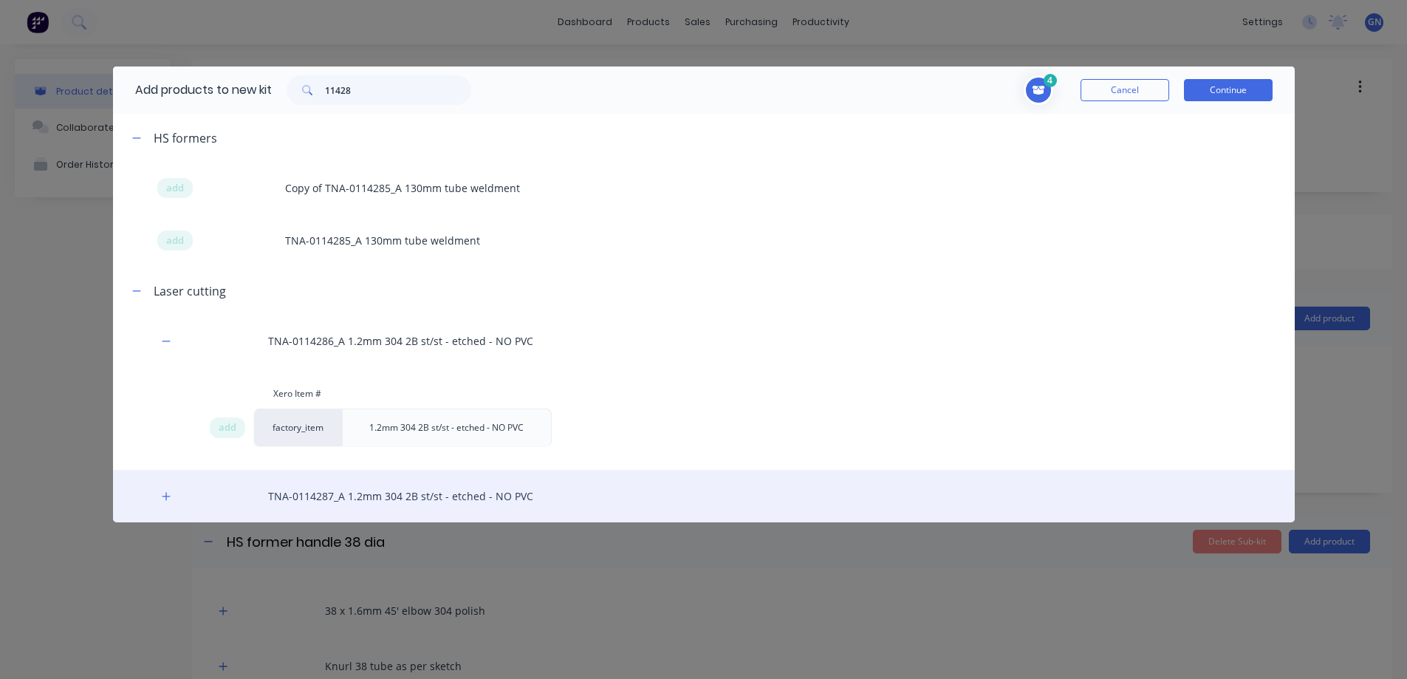
click at [330, 495] on div "TNA-0114287_A 1.2mm 304 2B st/st - etched - NO PVC" at bounding box center [704, 496] width 1182 height 52
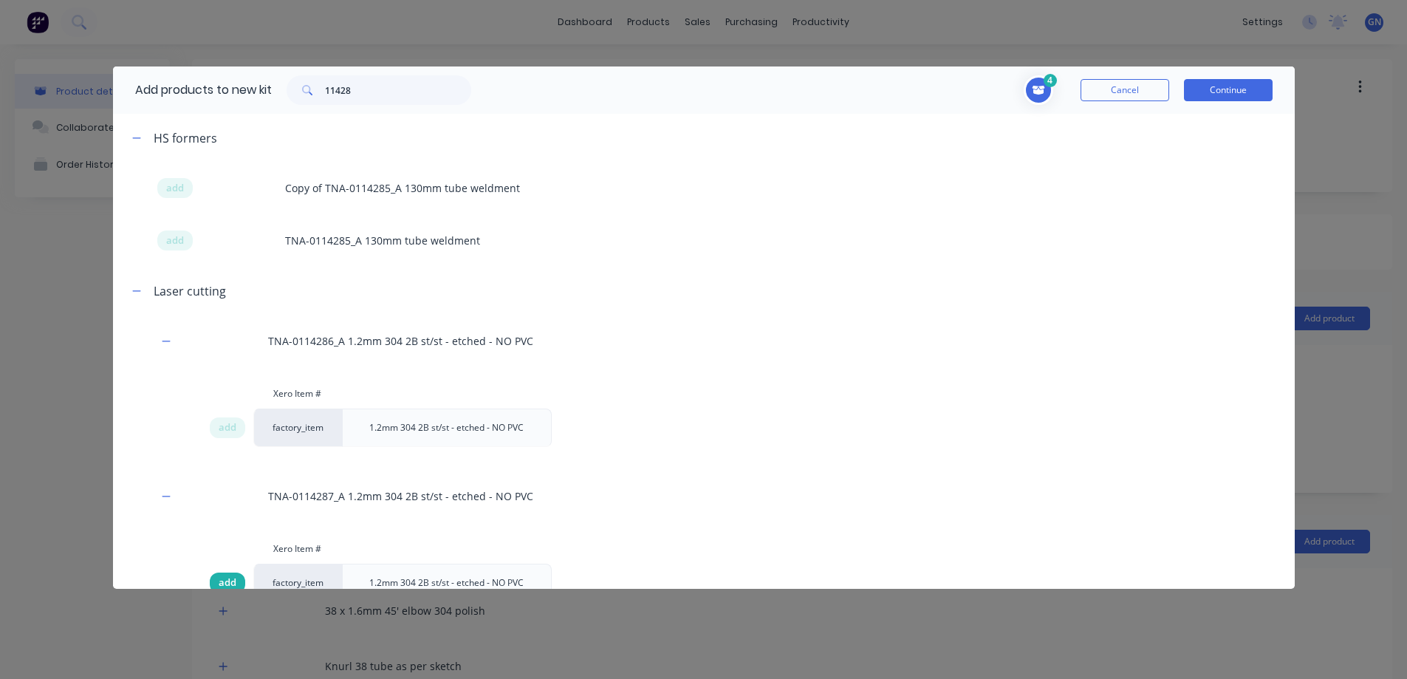
click at [234, 581] on span "add" at bounding box center [228, 582] width 18 height 15
click at [1219, 86] on button "Continue" at bounding box center [1228, 90] width 89 height 22
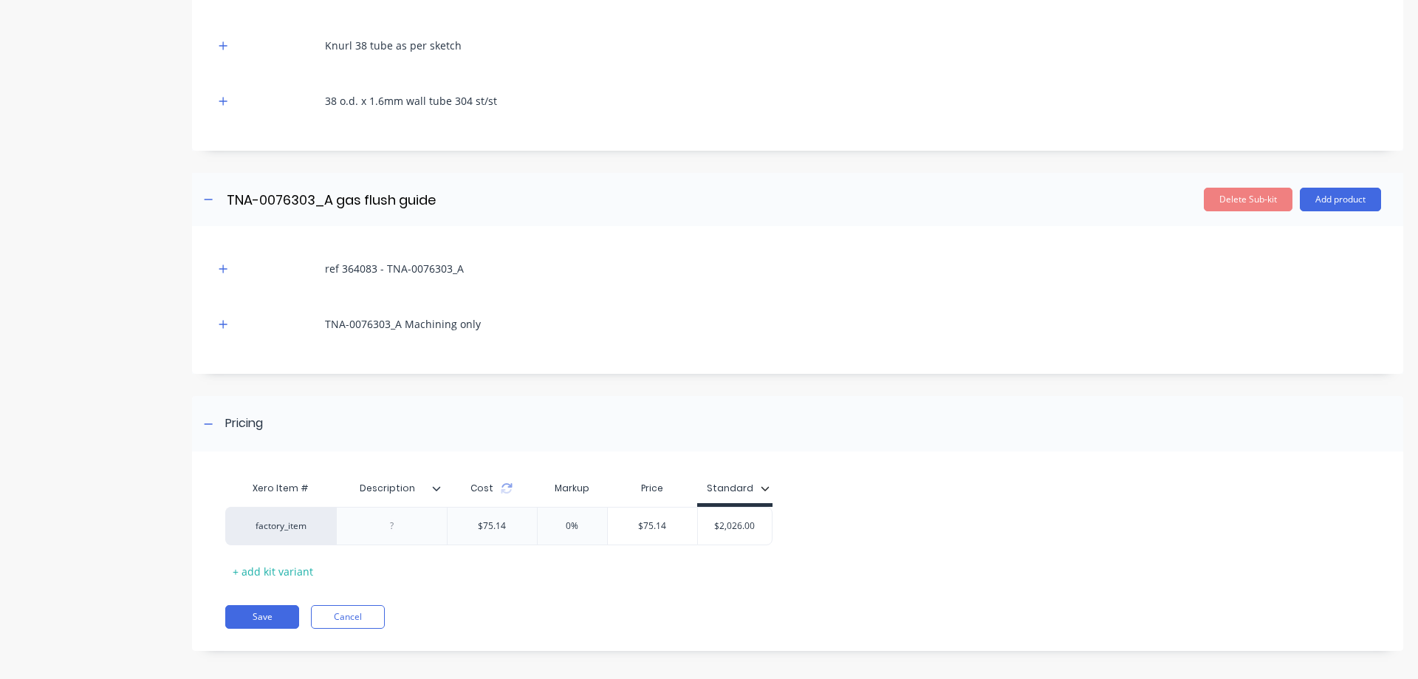
scroll to position [981, 0]
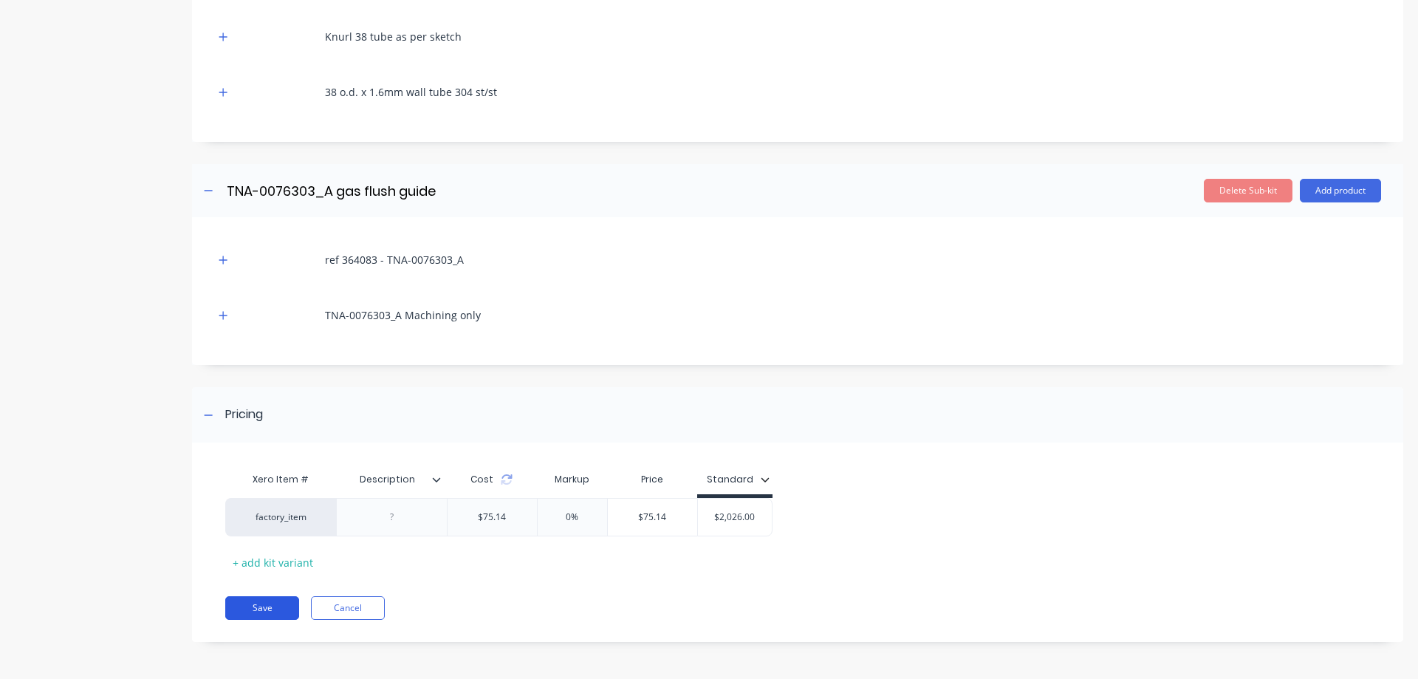
click at [261, 607] on button "Save" at bounding box center [262, 608] width 74 height 24
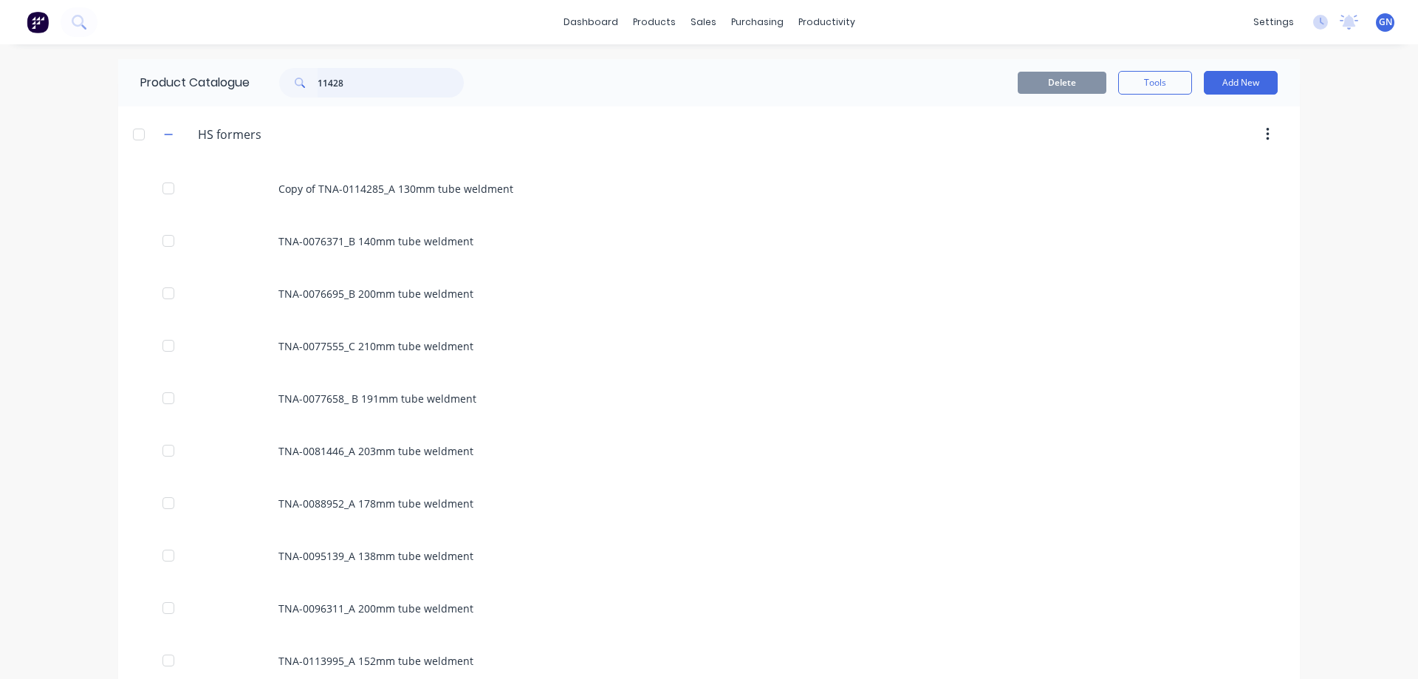
click at [366, 76] on input "11428" at bounding box center [391, 83] width 146 height 30
type input "11428"
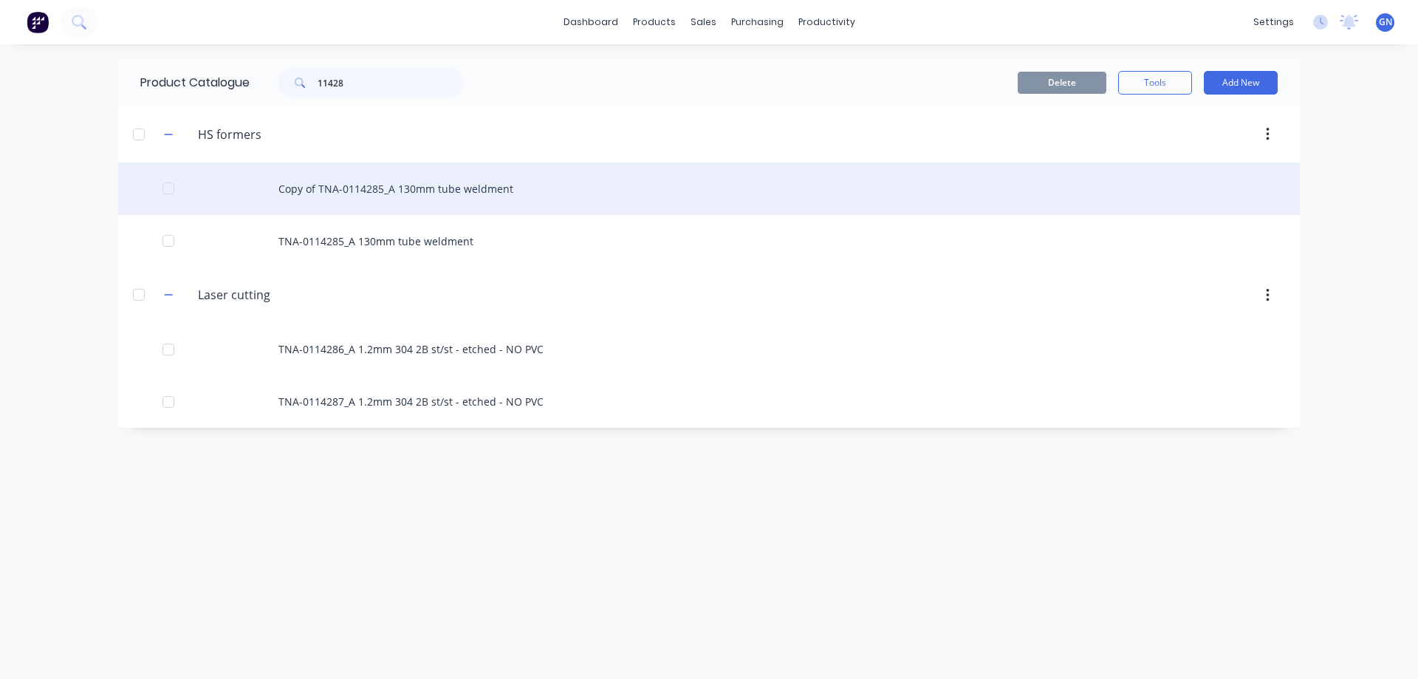
drag, startPoint x: 543, startPoint y: 185, endPoint x: 522, endPoint y: 184, distance: 20.7
click at [522, 184] on div "Copy of TNA-0114285_A 130mm tube weldment" at bounding box center [709, 188] width 1182 height 52
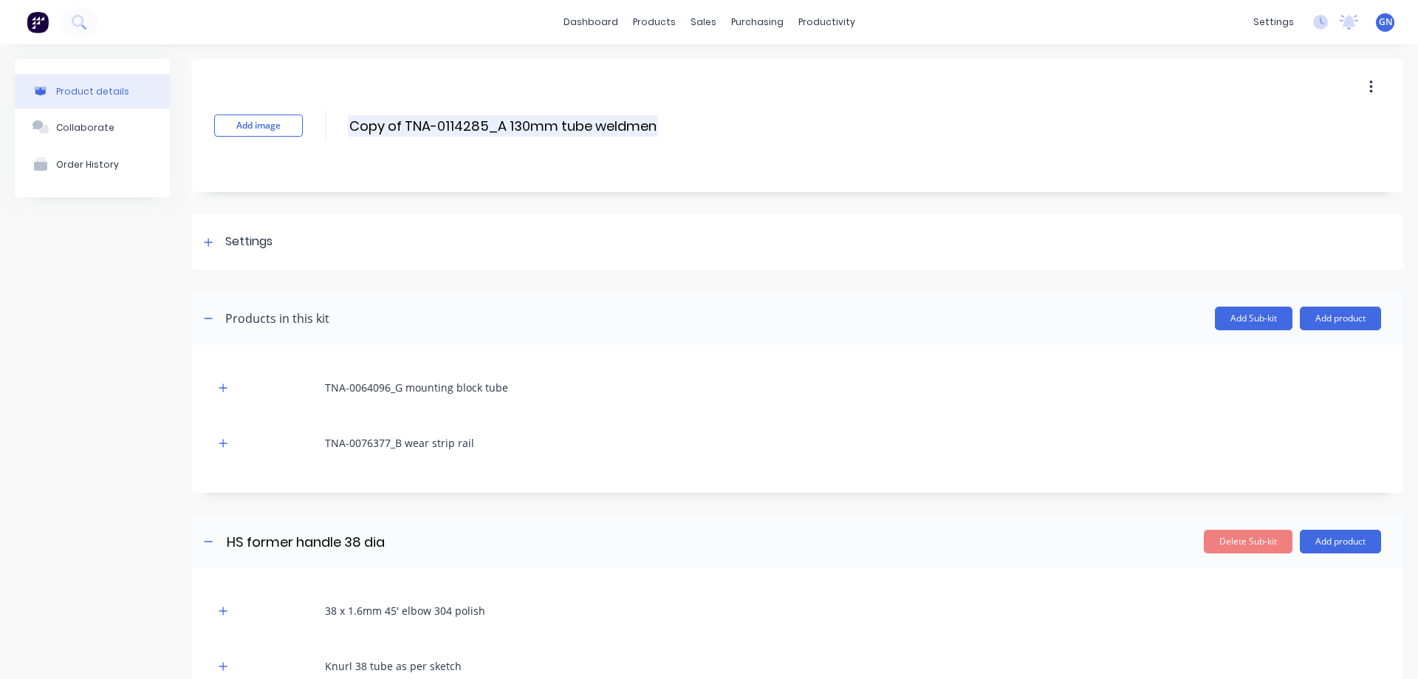
drag, startPoint x: 694, startPoint y: 123, endPoint x: 396, endPoint y: 124, distance: 298.4
click at [396, 124] on div "Add image Copy of TNA-0114285_A 130mm tube weldment Copy of TNA-0114285_A 130mm…" at bounding box center [797, 125] width 1211 height 133
drag, startPoint x: 352, startPoint y: 124, endPoint x: 674, endPoint y: 130, distance: 322.1
click at [674, 130] on div "Add image Copy of TNA-0114285_A 130mm tube weldment Copy of TNA-0114285_A 130mm…" at bounding box center [797, 125] width 1211 height 133
paste input "TNA0114293 145"
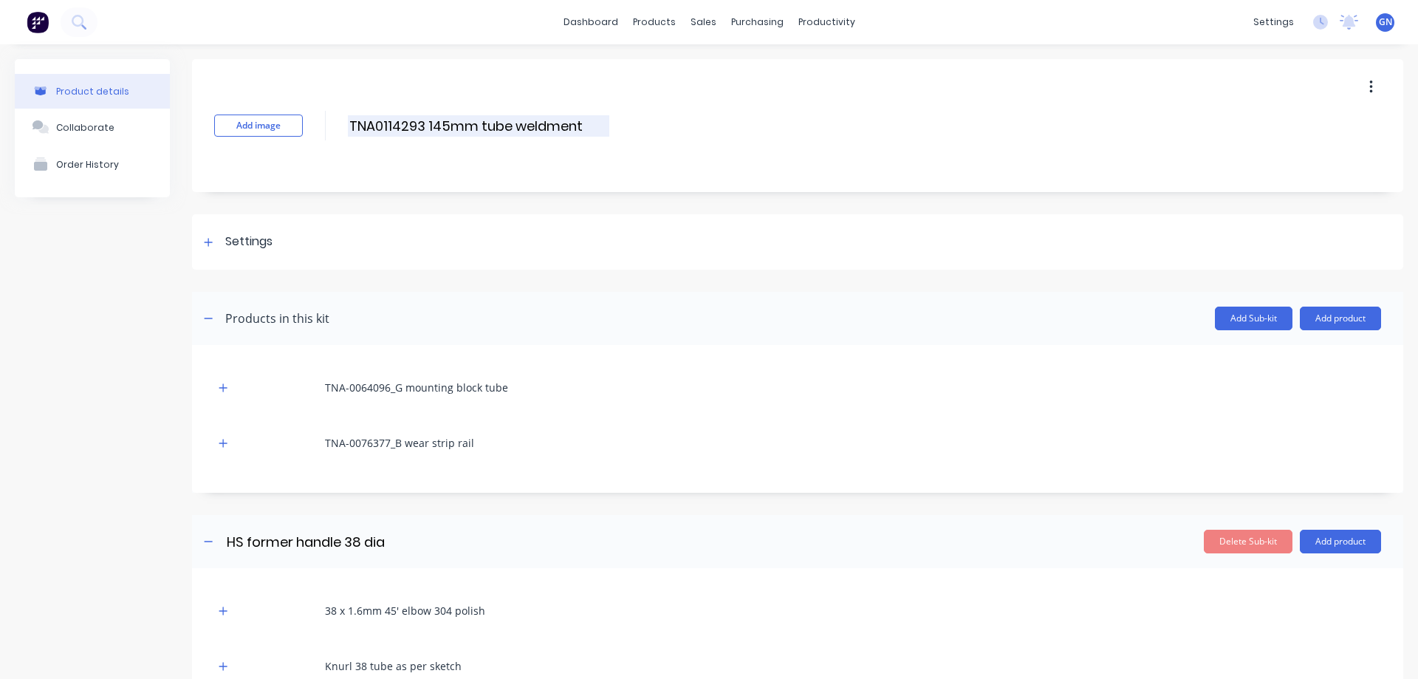
click at [374, 125] on input "TNA0114293 145mm tube weldment" at bounding box center [478, 125] width 261 height 21
click at [428, 123] on input "TNA-0114293 145mm tube weldment" at bounding box center [478, 125] width 261 height 21
type input "TNA-0114293_A 145mm tube weldment"
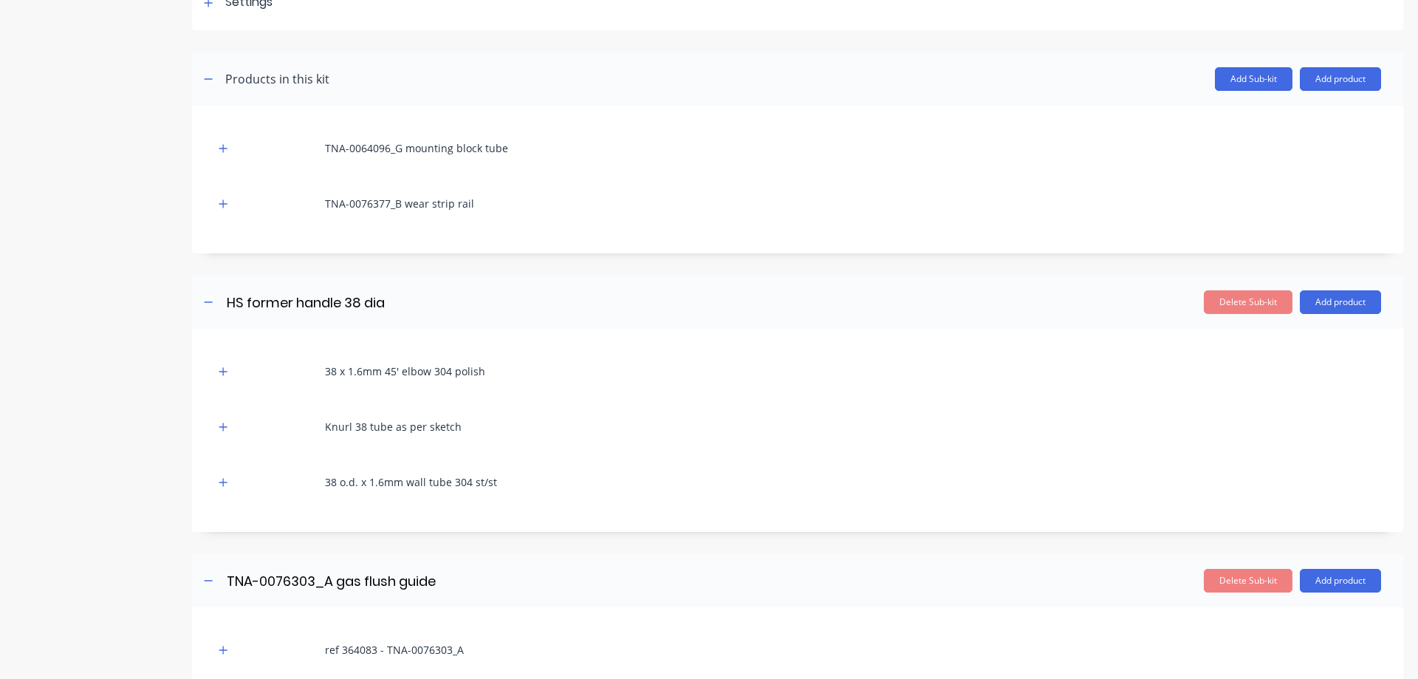
scroll to position [246, 0]
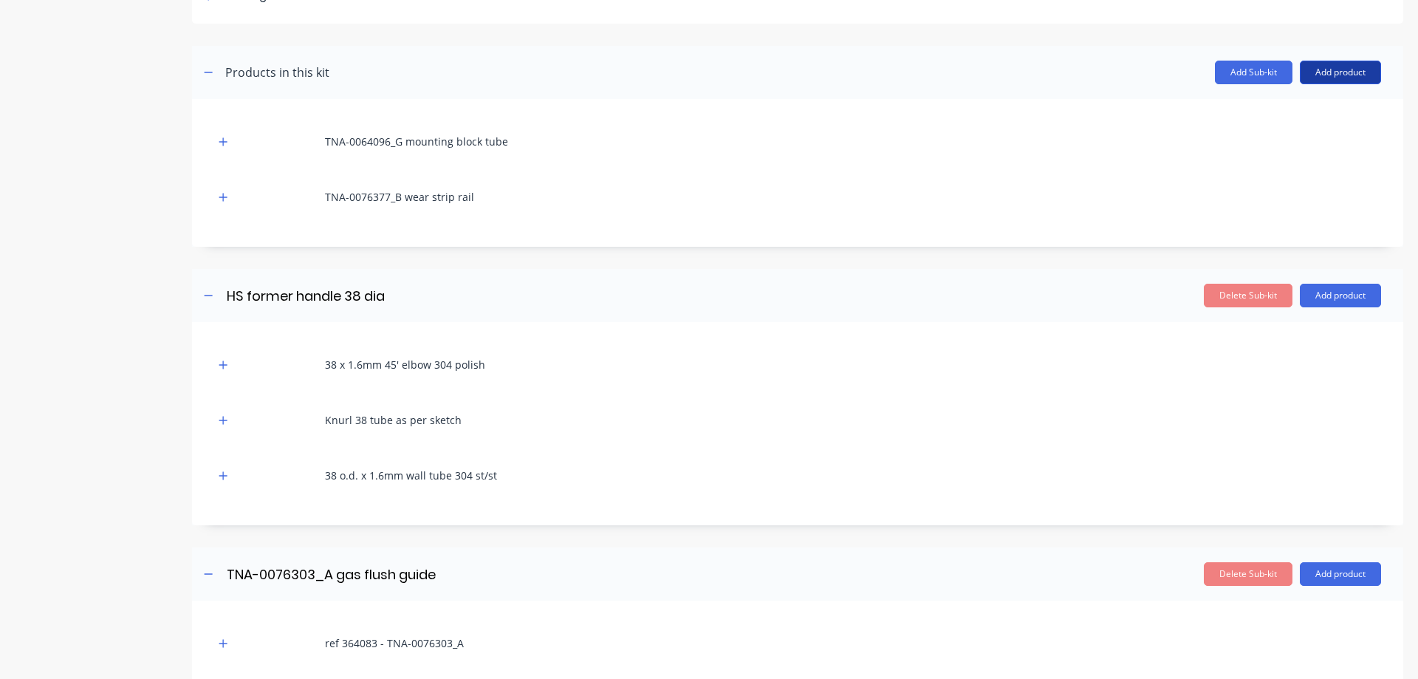
click at [1321, 72] on button "Add product" at bounding box center [1340, 73] width 81 height 24
click at [1299, 106] on div "Product catalogue" at bounding box center [1311, 110] width 114 height 21
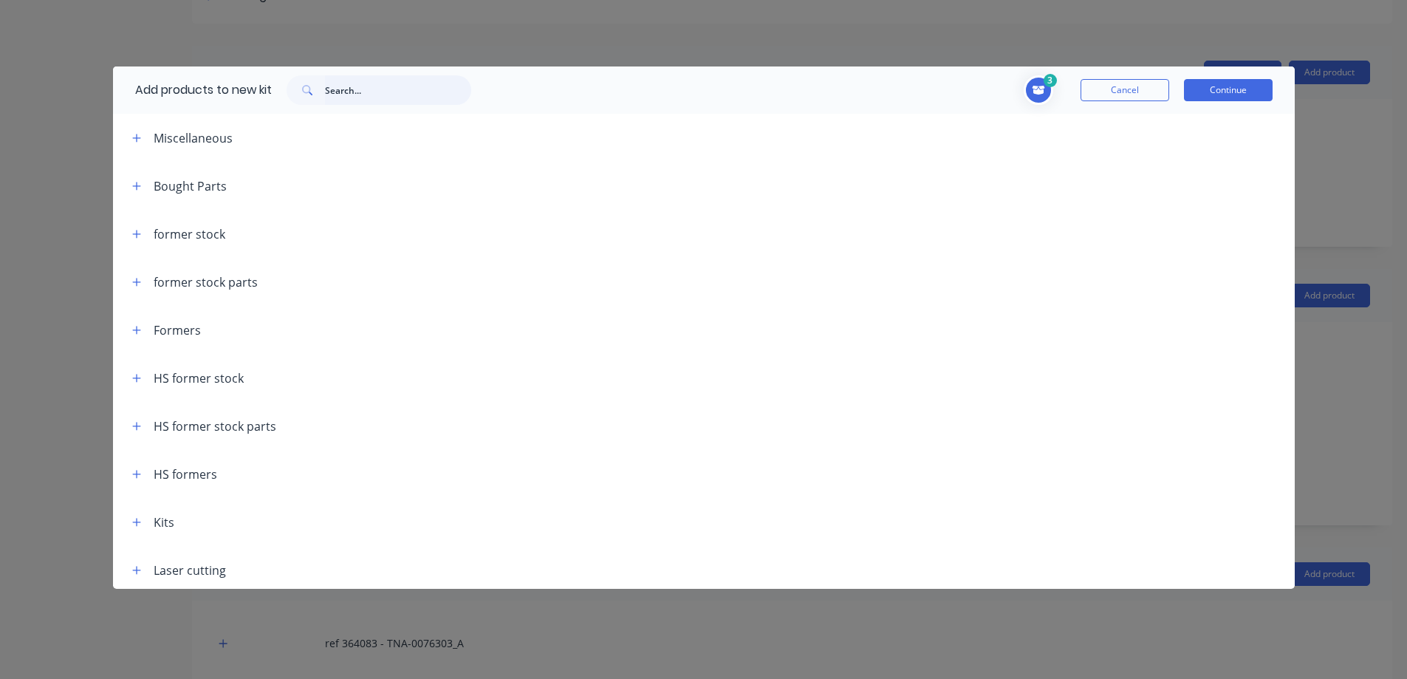
click at [360, 89] on input "text" at bounding box center [398, 90] width 146 height 30
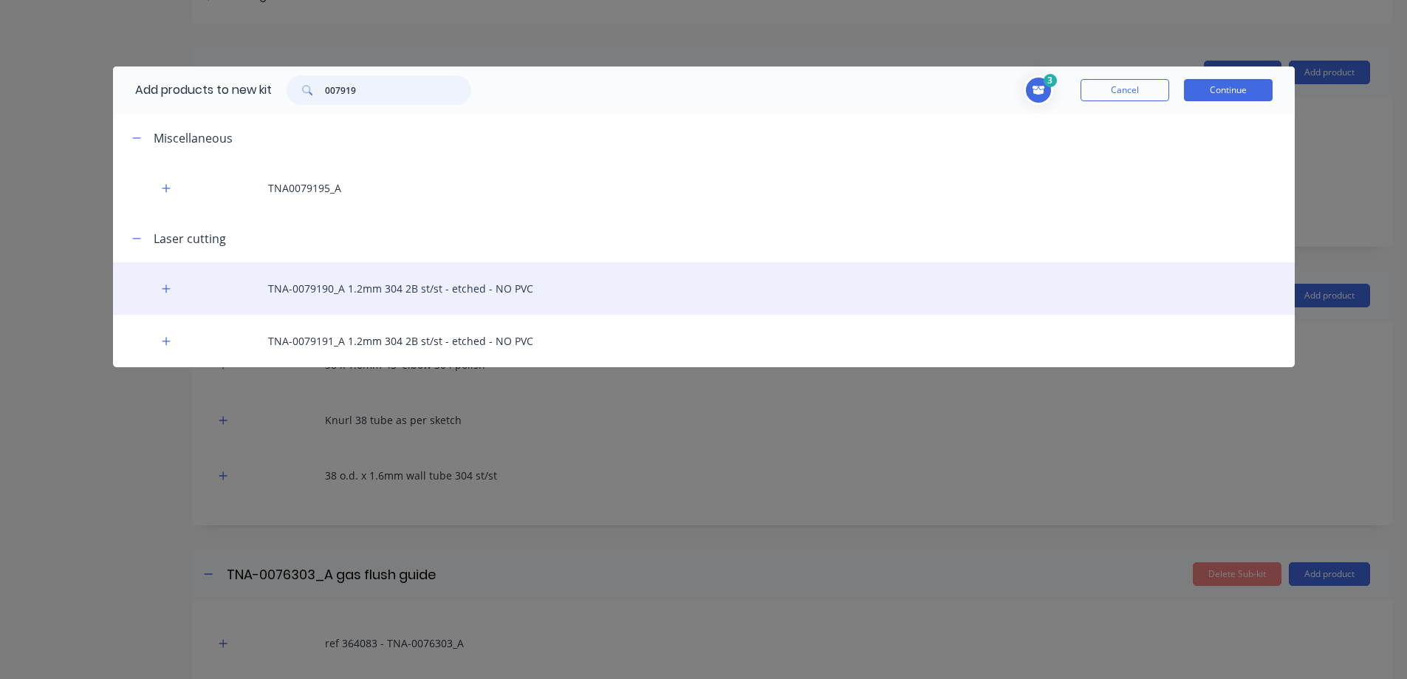
type input "007919"
click at [360, 292] on div "TNA-0079190_A 1.2mm 304 2B st/st - etched - NO PVC" at bounding box center [704, 288] width 1182 height 52
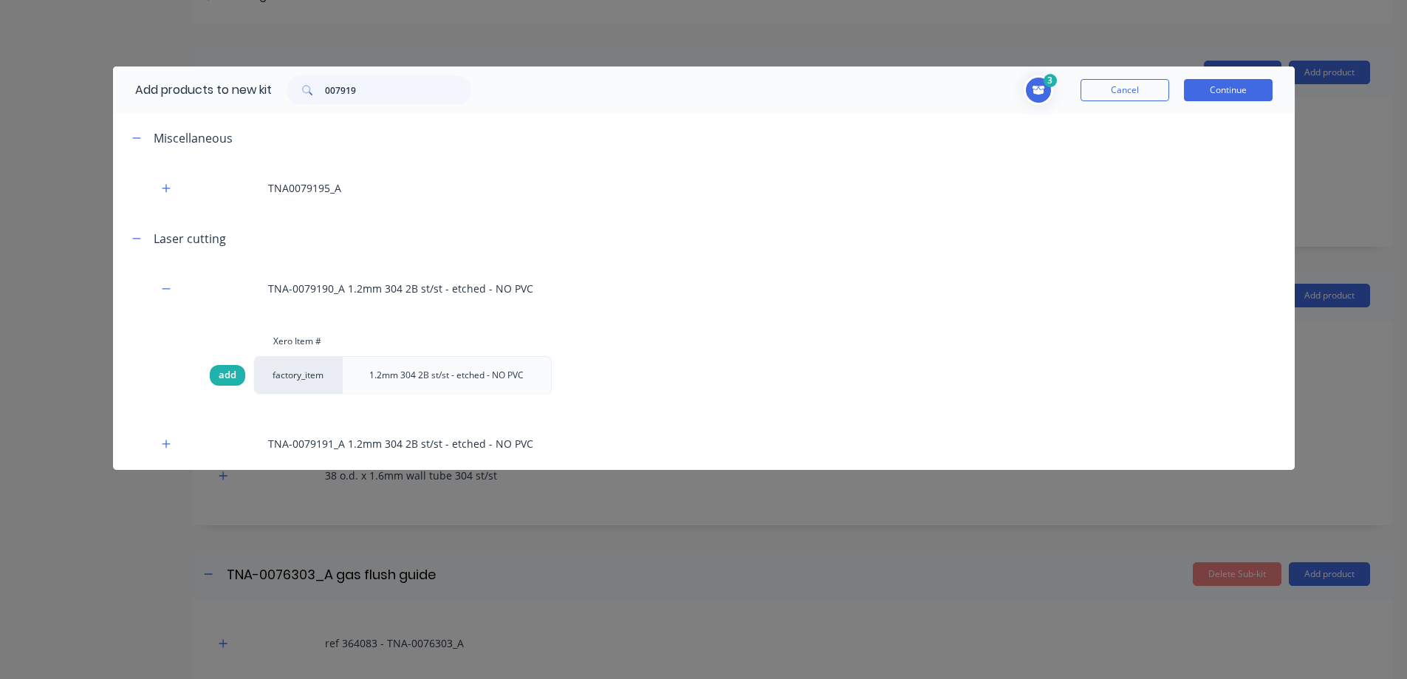
click at [230, 374] on span "add" at bounding box center [228, 375] width 18 height 15
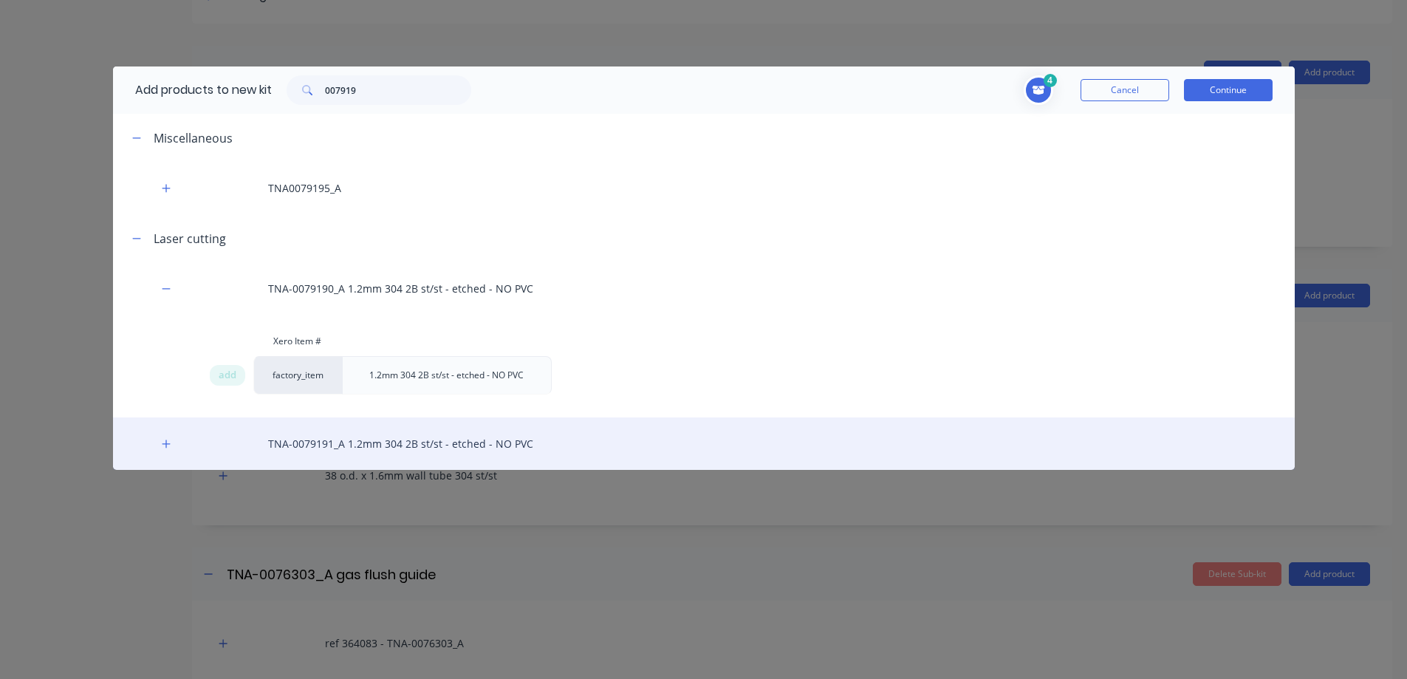
click at [315, 439] on div "TNA-0079191_A 1.2mm 304 2B st/st - etched - NO PVC" at bounding box center [704, 443] width 1182 height 52
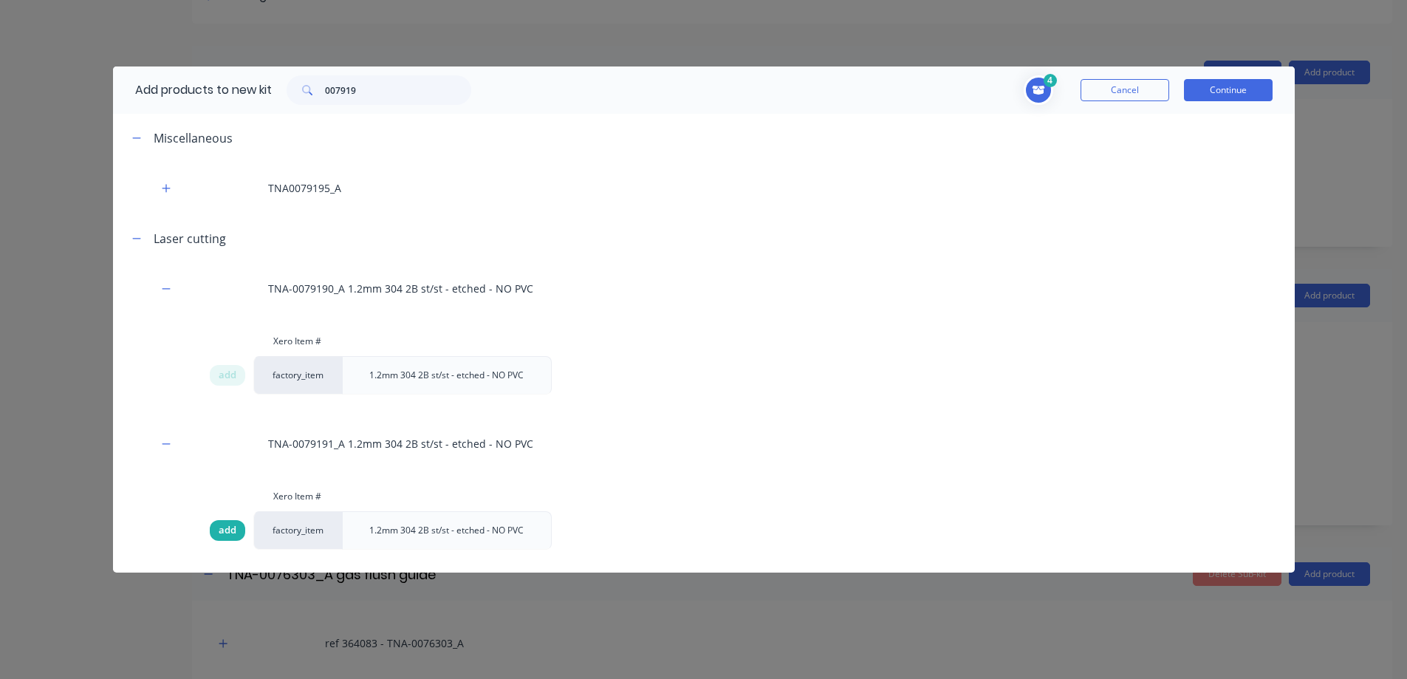
click at [225, 530] on span "add" at bounding box center [228, 530] width 18 height 15
click at [1236, 90] on button "Continue" at bounding box center [1228, 90] width 89 height 22
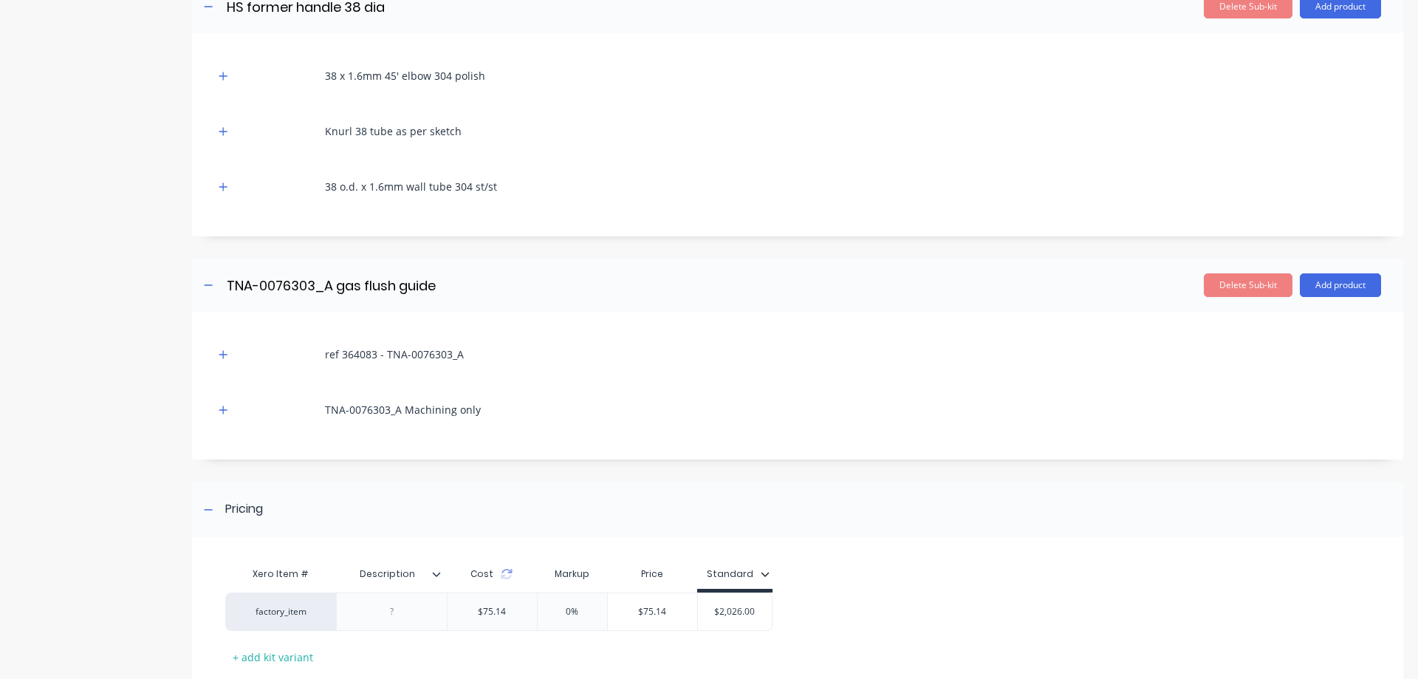
scroll to position [981, 0]
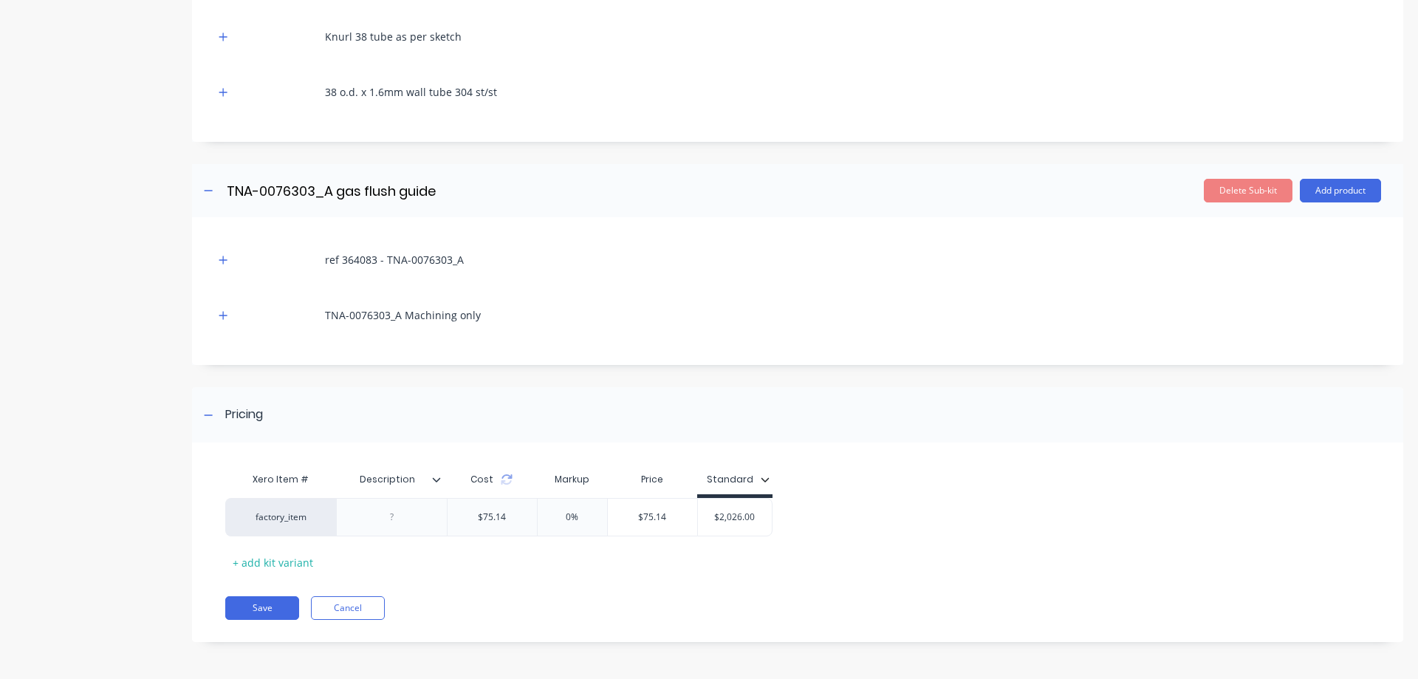
click at [437, 478] on icon at bounding box center [436, 479] width 9 height 9
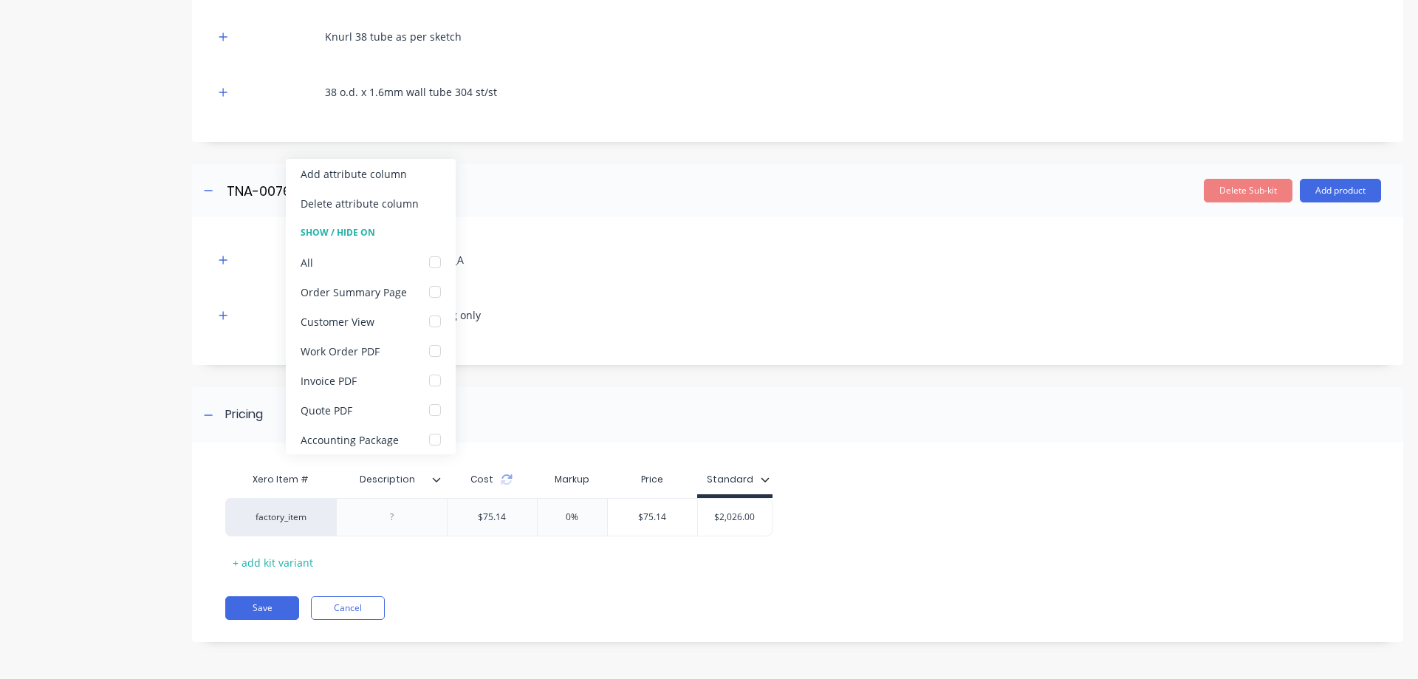
click at [435, 479] on icon at bounding box center [437, 479] width 8 height 4
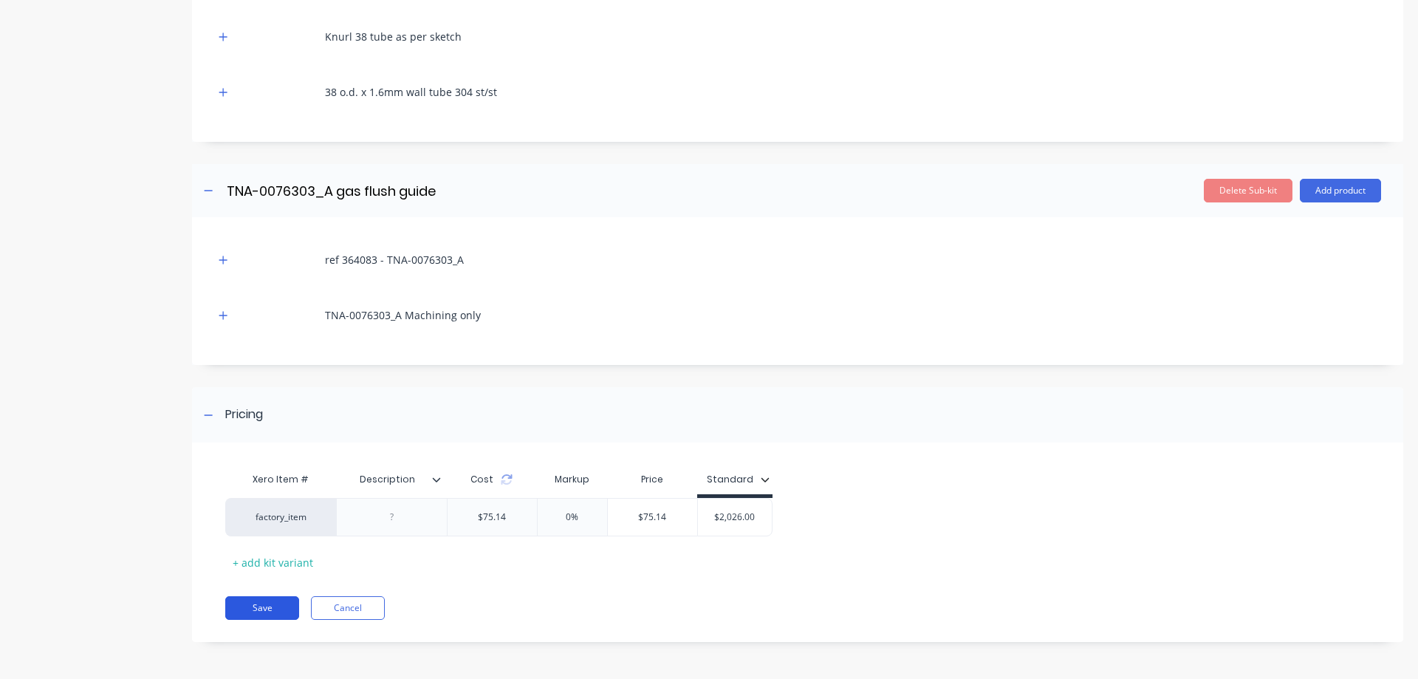
click at [264, 606] on button "Save" at bounding box center [262, 608] width 74 height 24
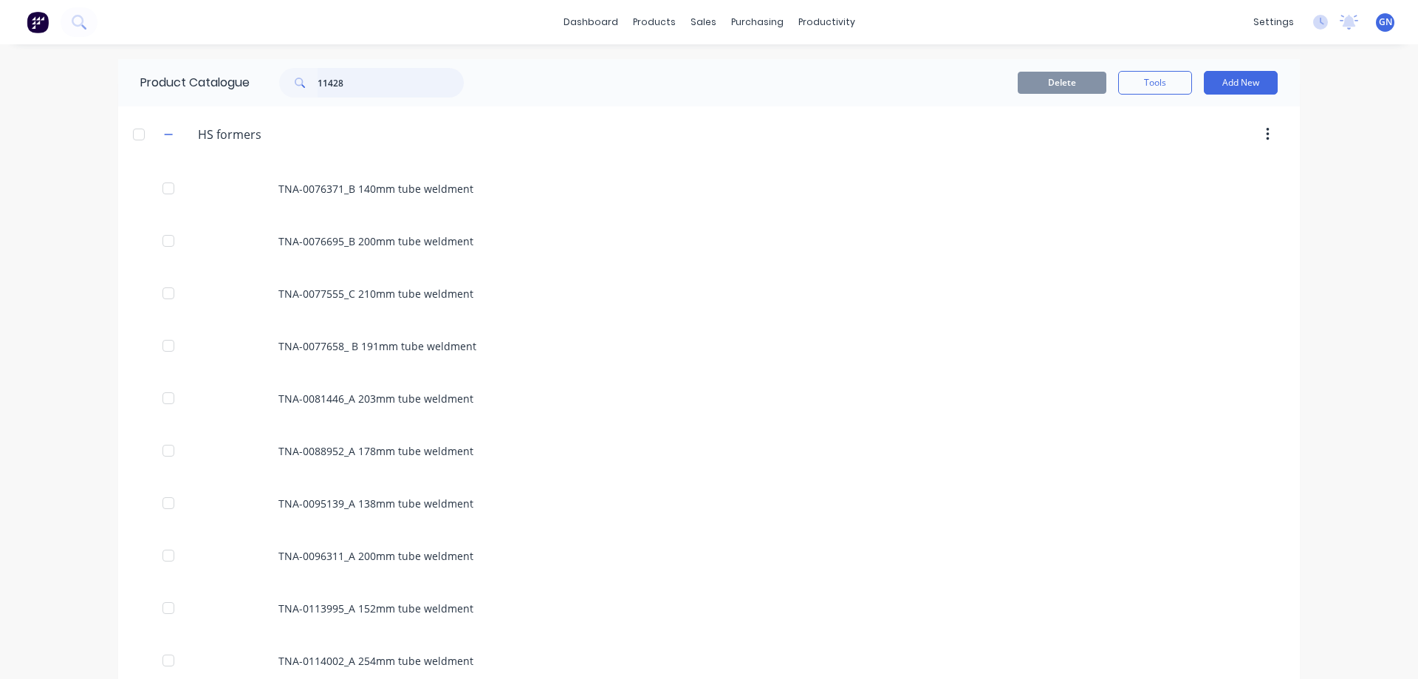
click at [360, 79] on input "11428" at bounding box center [391, 83] width 146 height 30
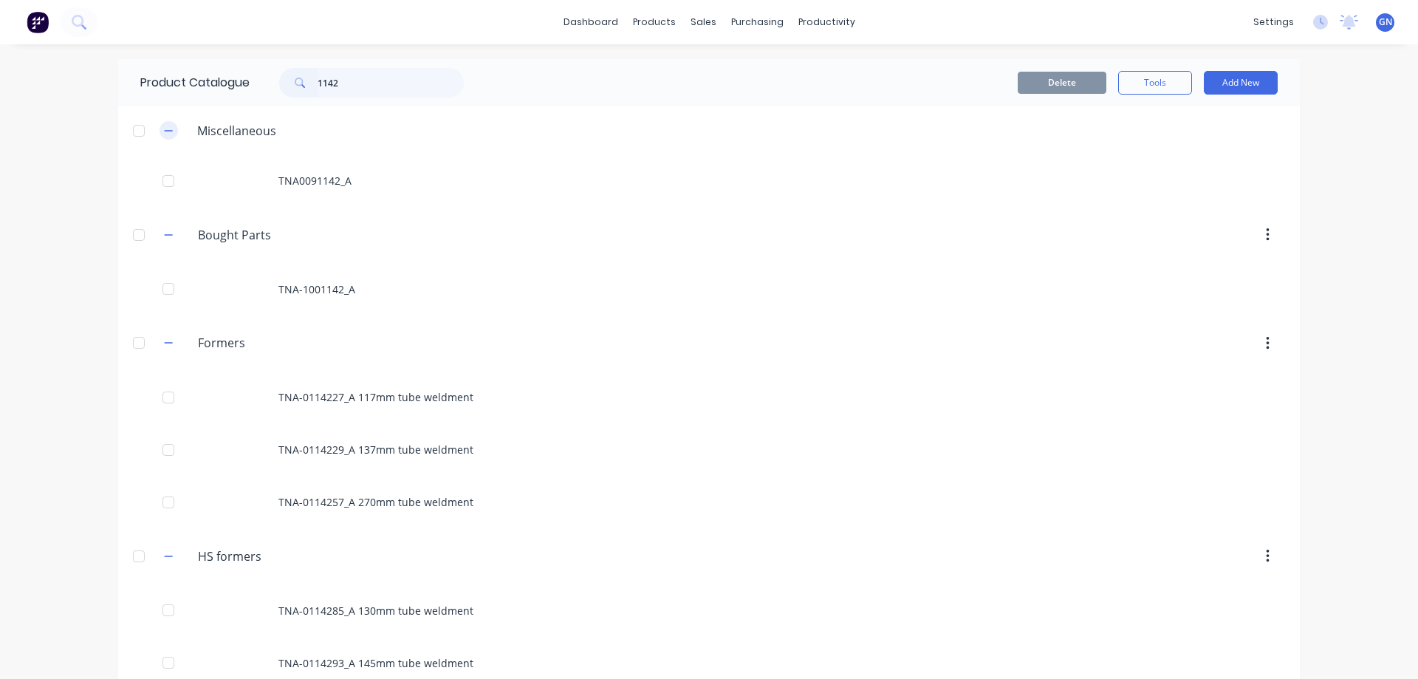
click at [165, 131] on icon "button" at bounding box center [169, 130] width 8 height 1
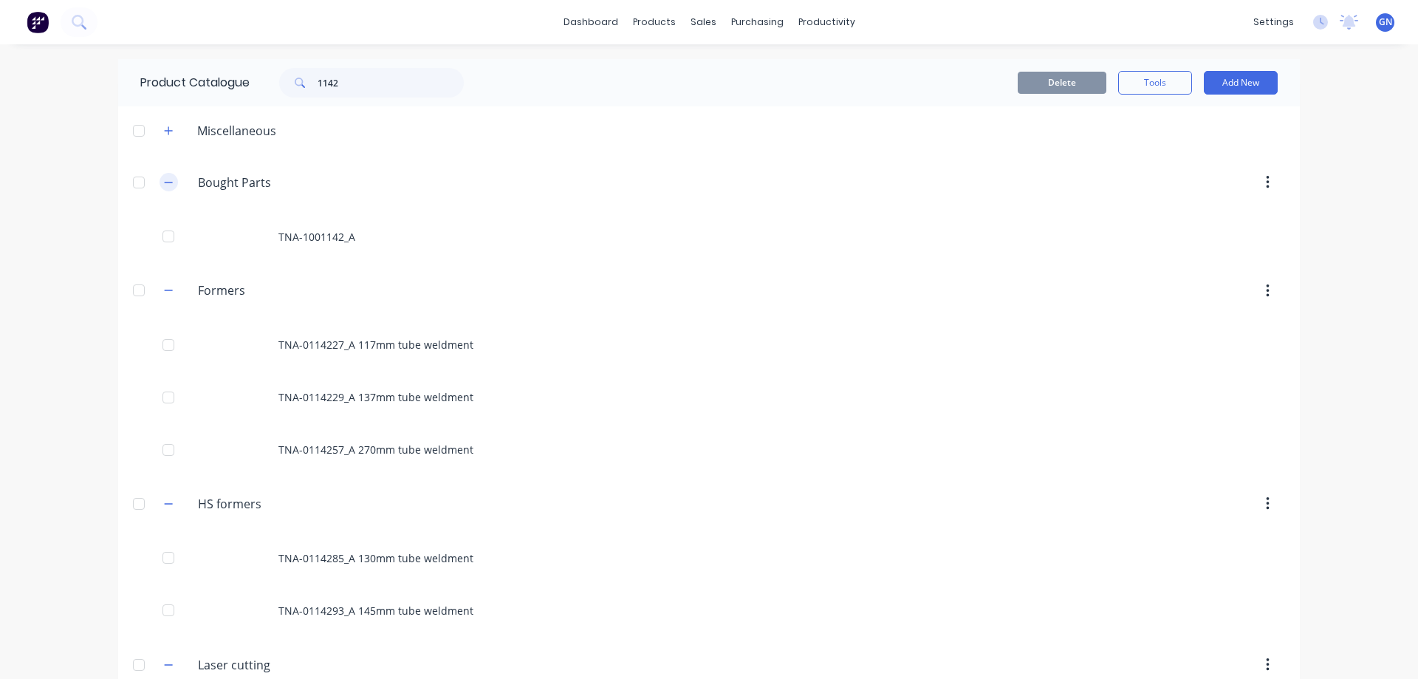
click at [163, 174] on button "button" at bounding box center [169, 182] width 18 height 18
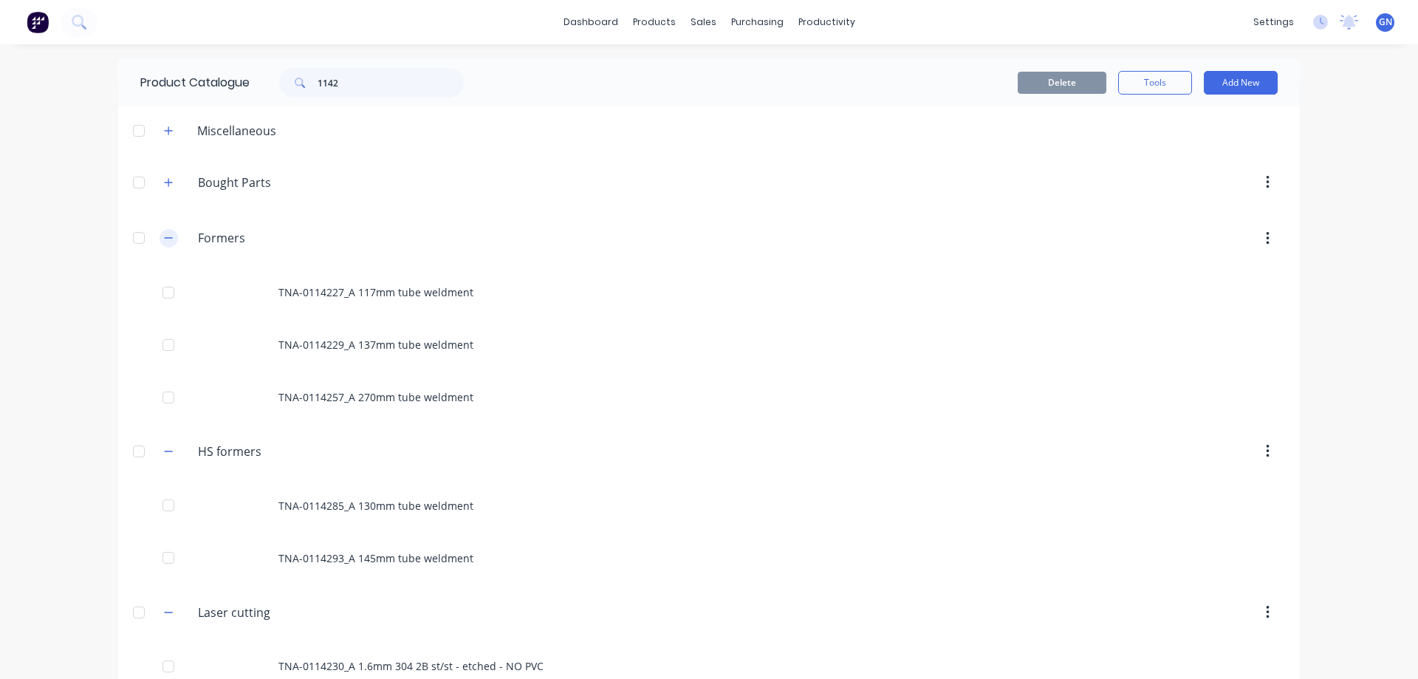
click at [164, 237] on icon "button" at bounding box center [168, 238] width 9 height 10
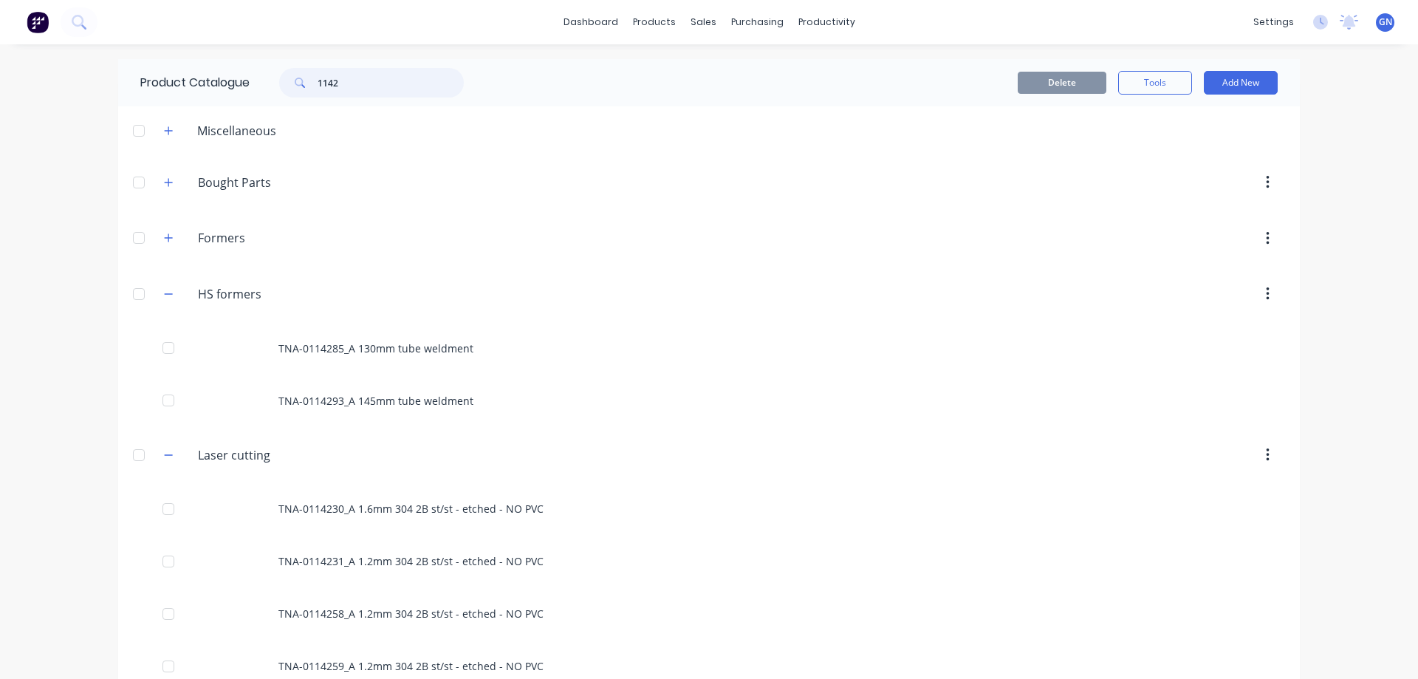
drag, startPoint x: 346, startPoint y: 82, endPoint x: 302, endPoint y: 81, distance: 43.6
click at [303, 81] on div "1142" at bounding box center [371, 83] width 185 height 30
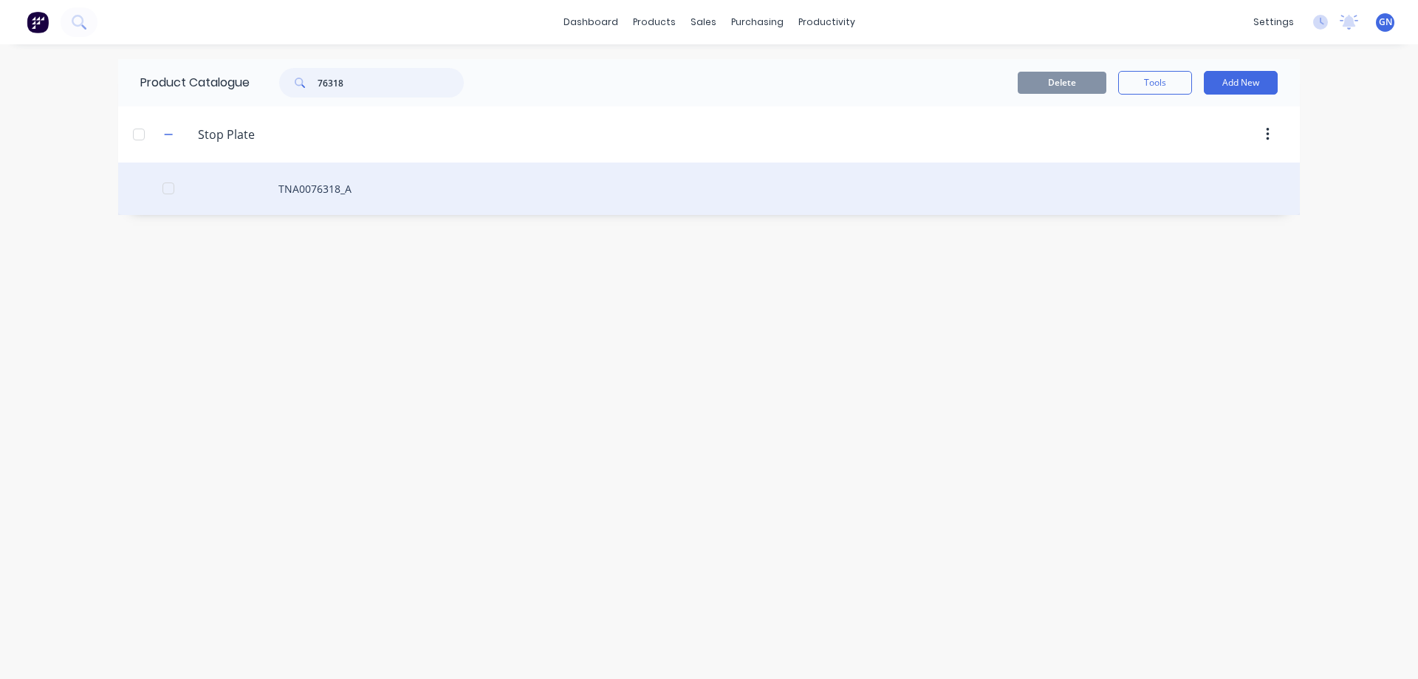
type input "76318"
click at [343, 192] on div "TNA0076318_A" at bounding box center [709, 188] width 1182 height 52
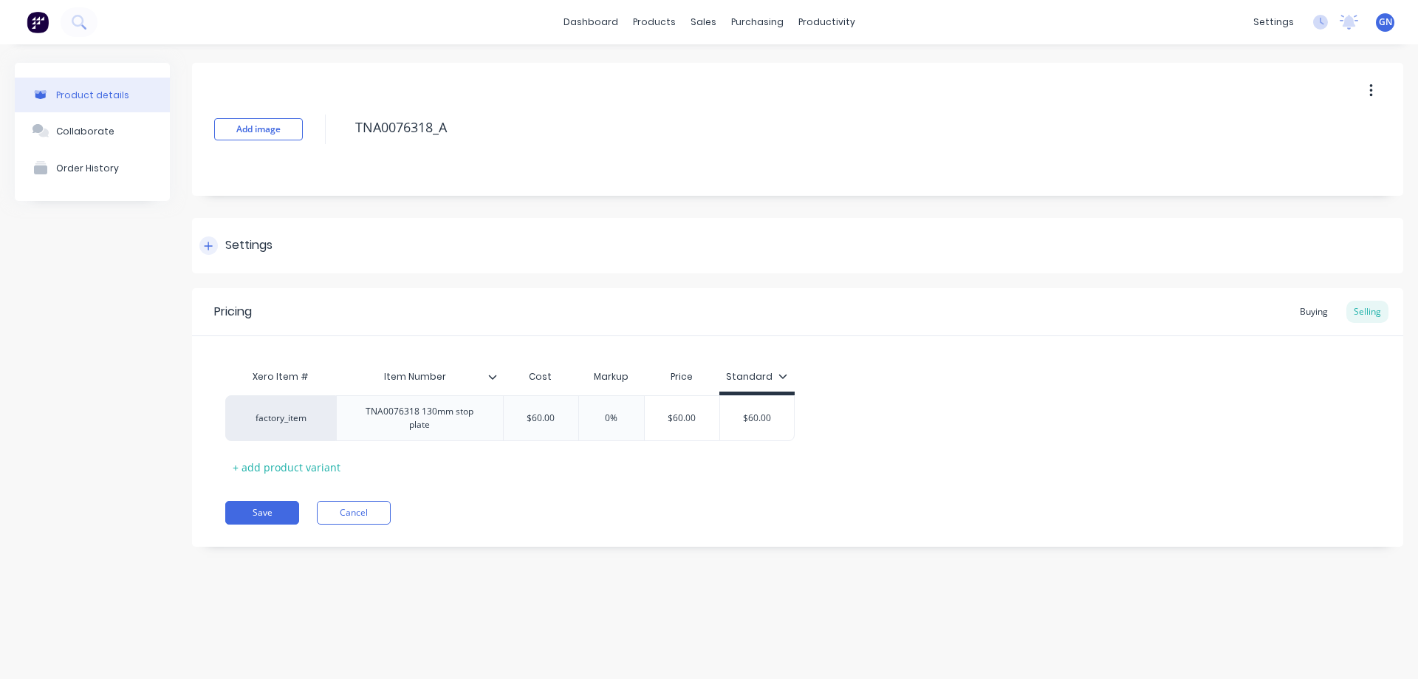
click at [204, 244] on icon at bounding box center [208, 246] width 9 height 10
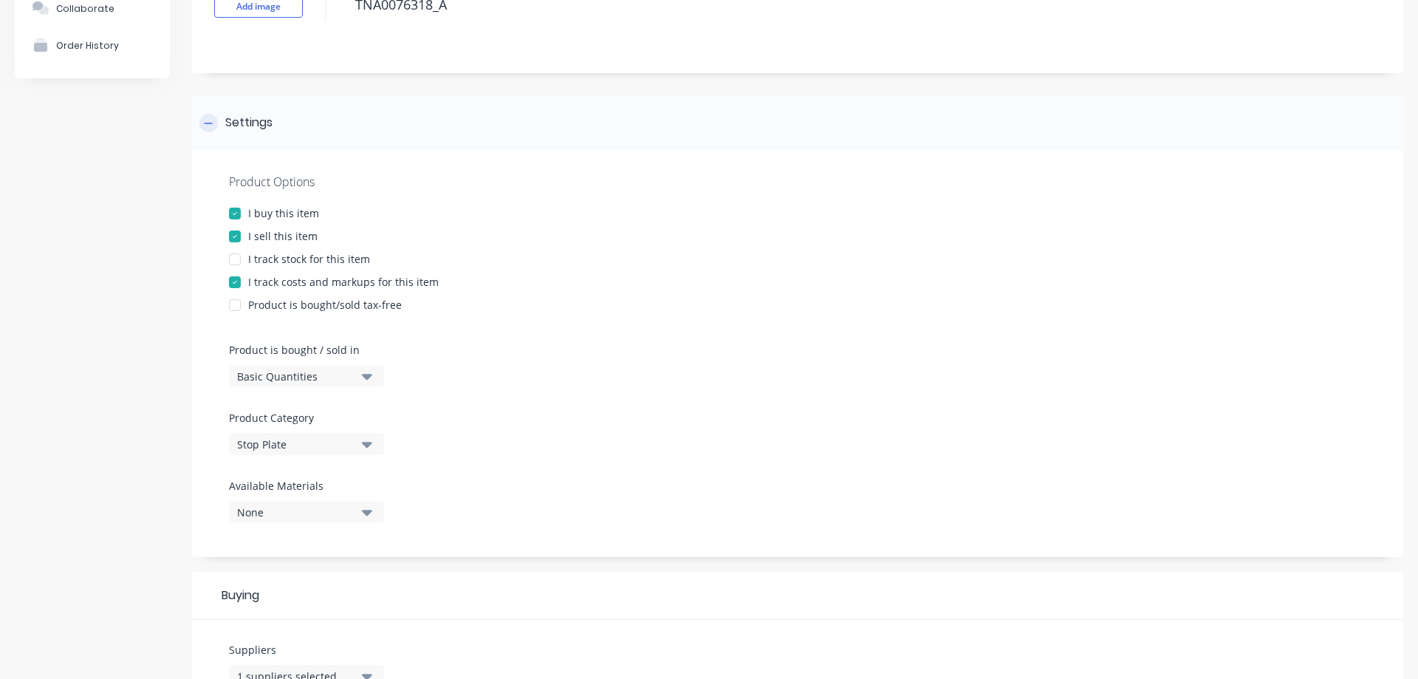
scroll to position [123, 0]
click at [235, 236] on div at bounding box center [235, 236] width 30 height 30
type textarea "x"
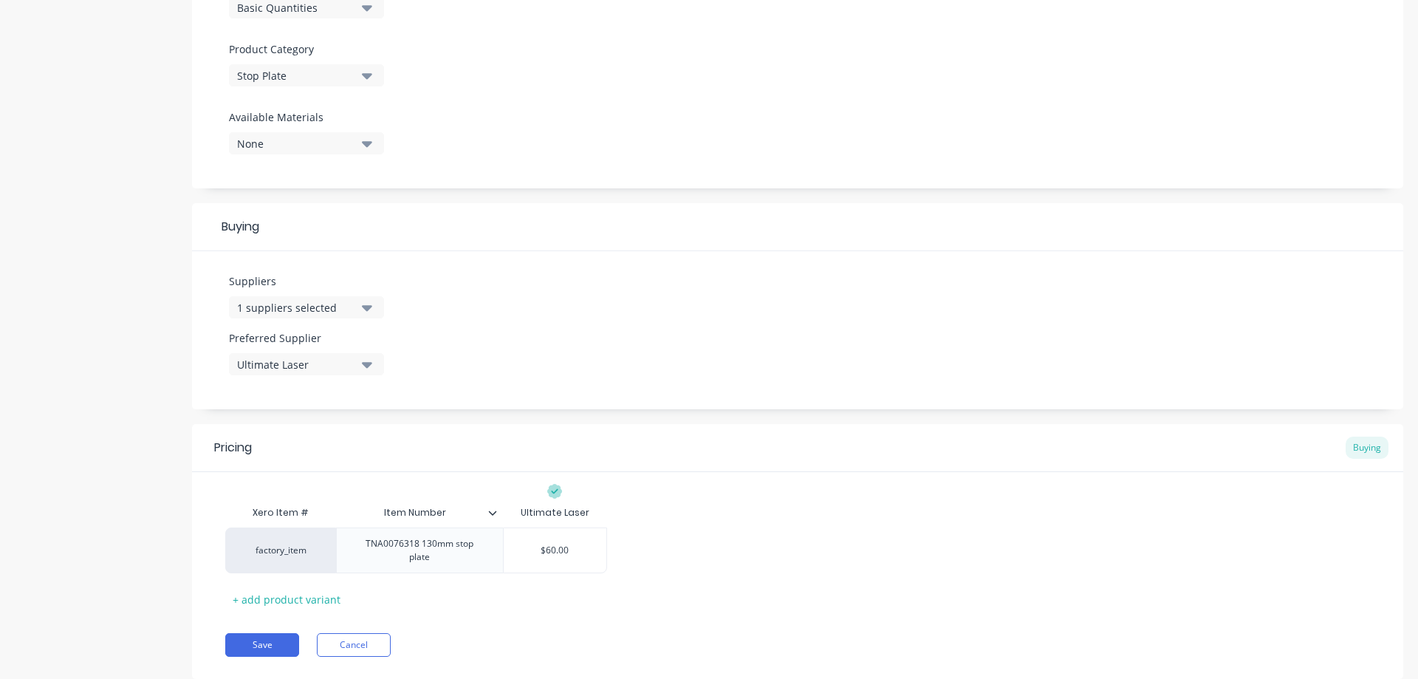
scroll to position [524, 0]
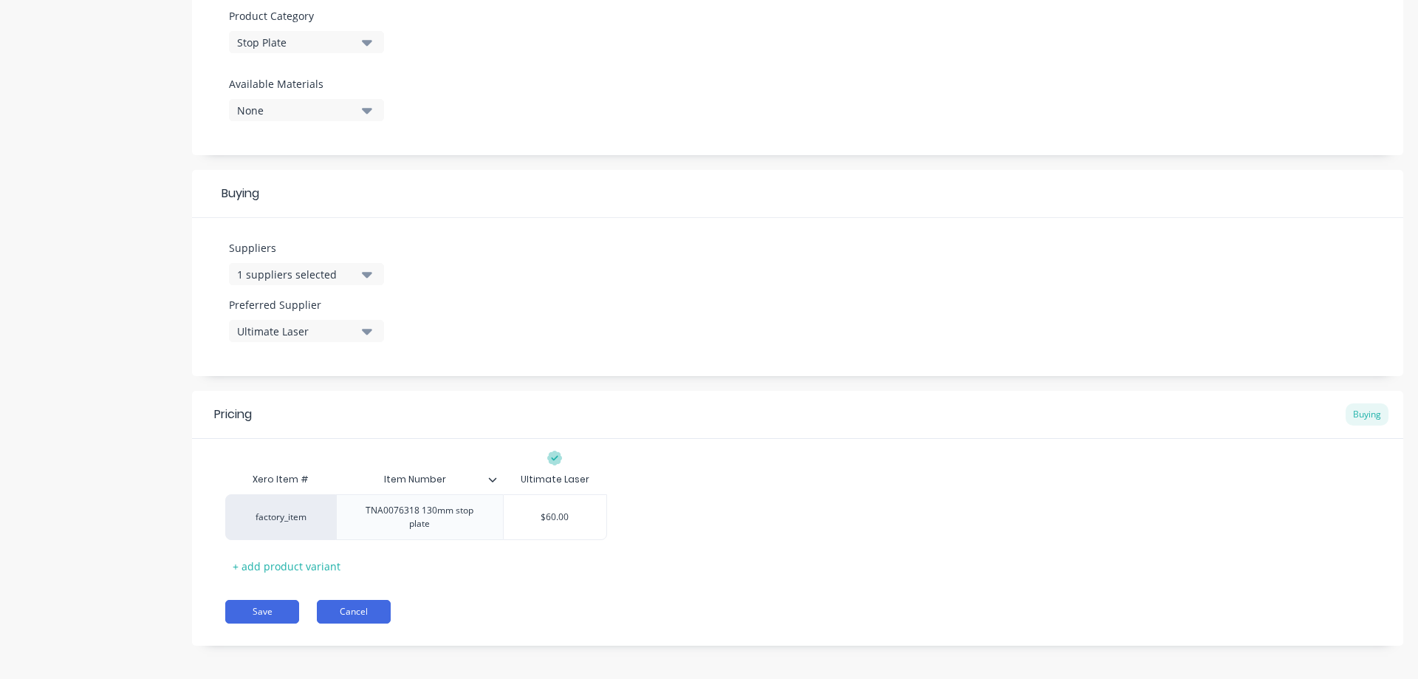
click at [367, 604] on button "Cancel" at bounding box center [354, 612] width 74 height 24
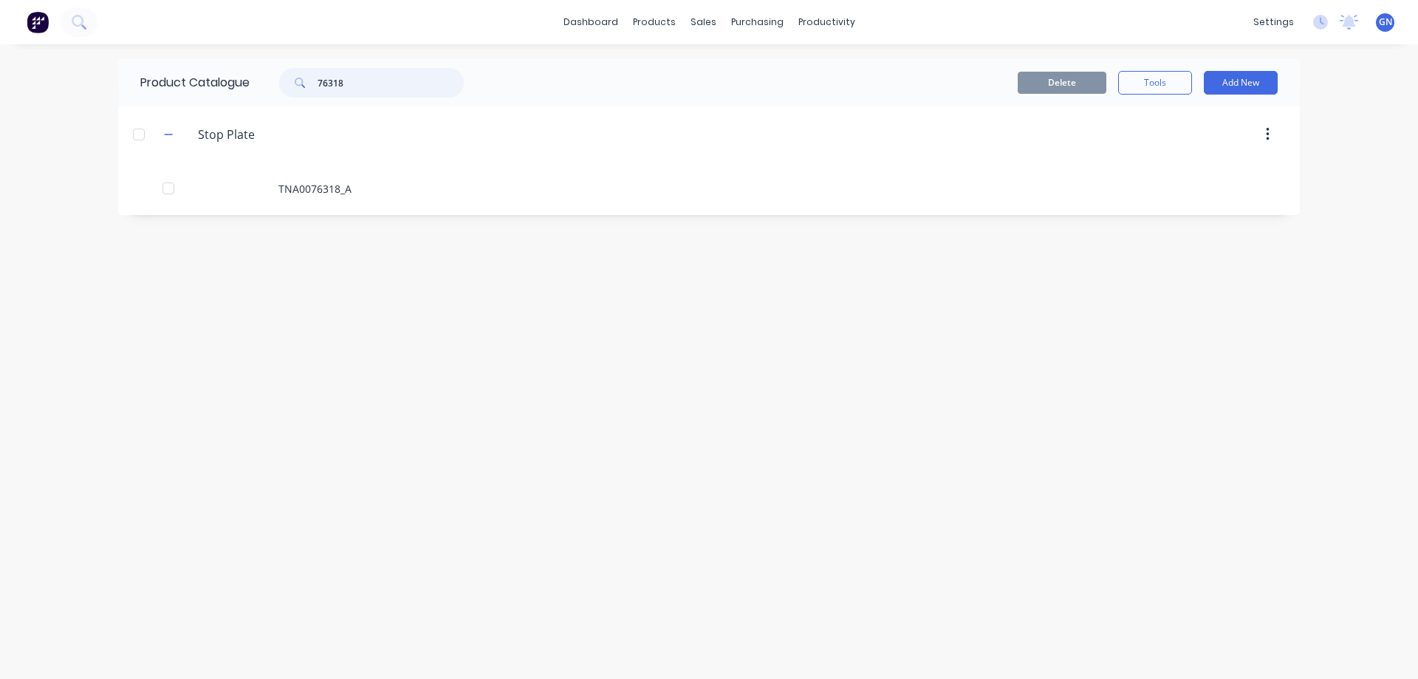
drag, startPoint x: 381, startPoint y: 73, endPoint x: 278, endPoint y: 84, distance: 103.3
click at [278, 84] on div "76318" at bounding box center [363, 83] width 199 height 30
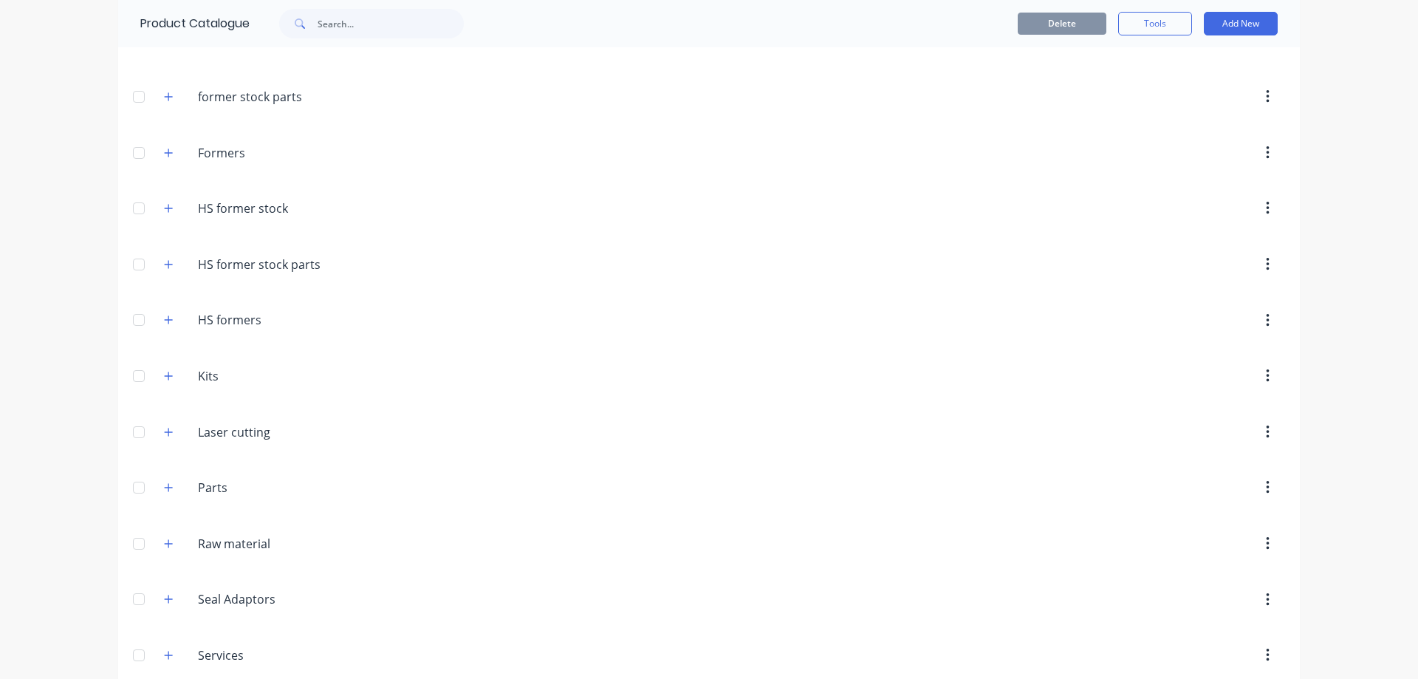
scroll to position [384, 0]
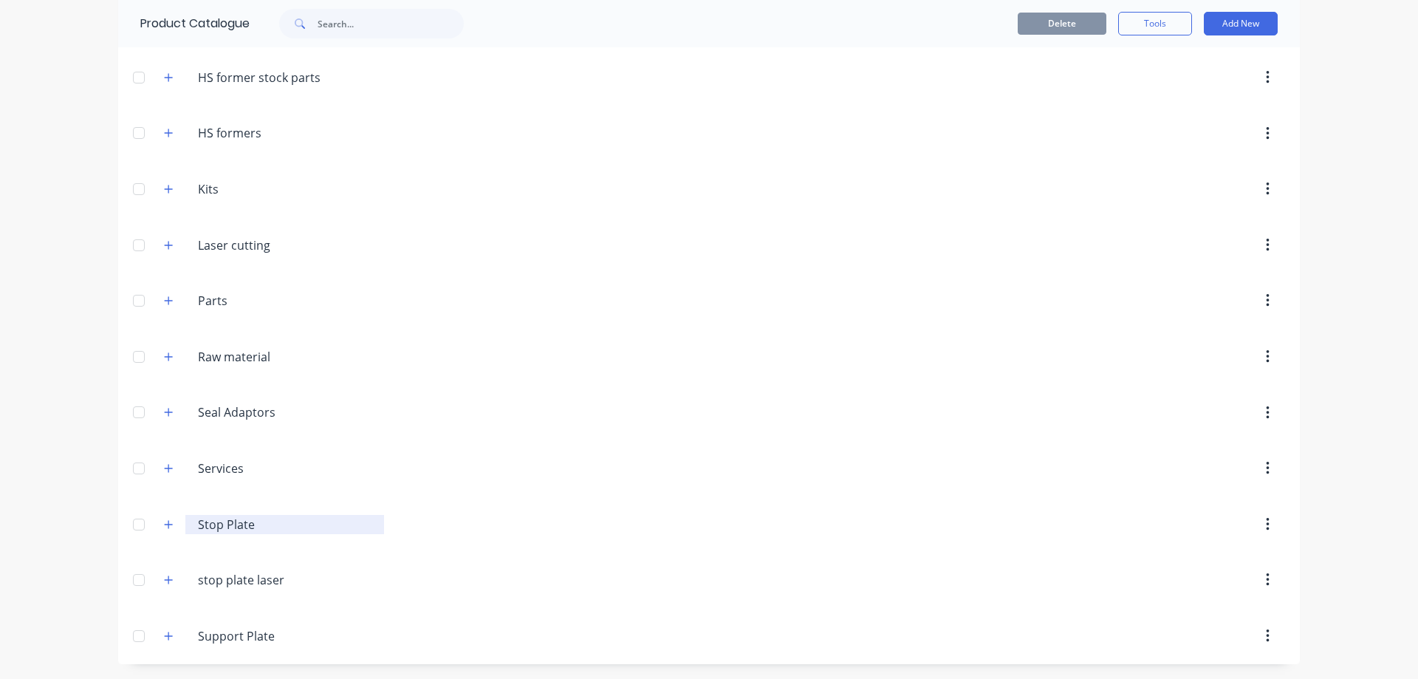
drag, startPoint x: 163, startPoint y: 526, endPoint x: 192, endPoint y: 531, distance: 29.3
click at [165, 526] on icon "button" at bounding box center [169, 524] width 8 height 8
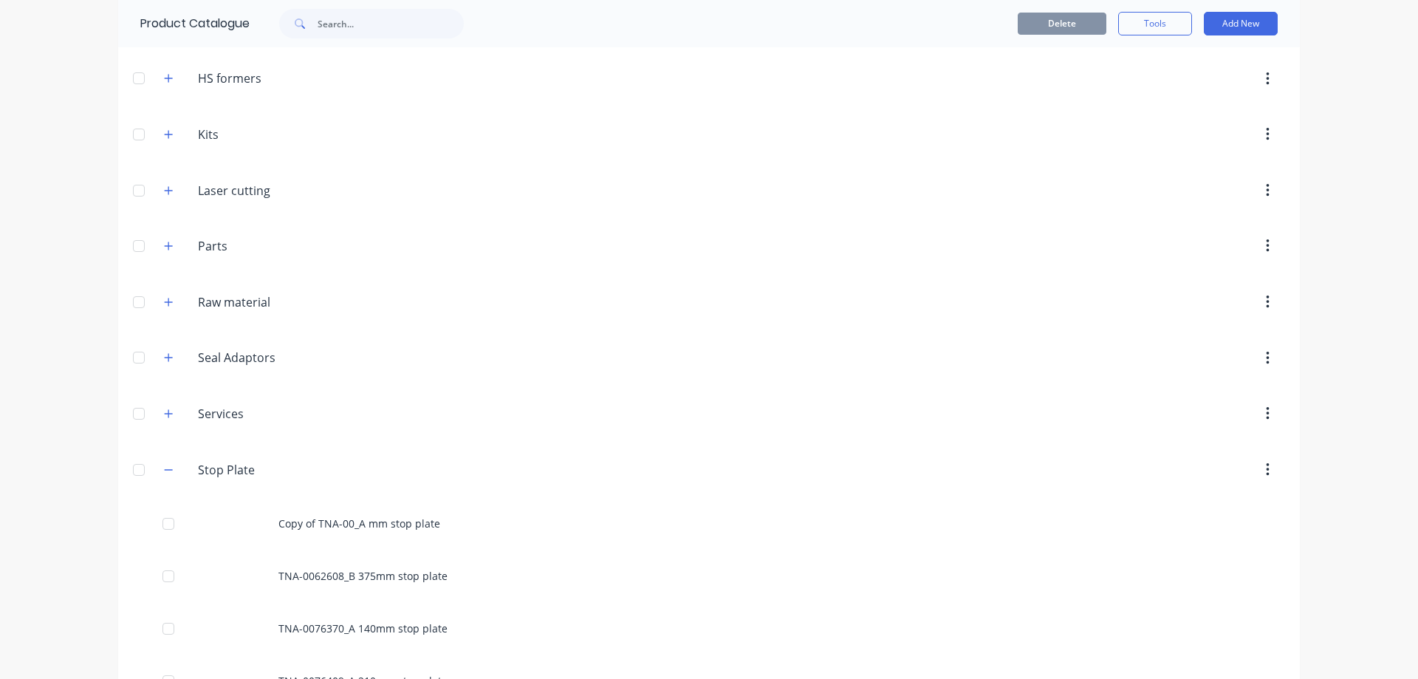
scroll to position [838, 0]
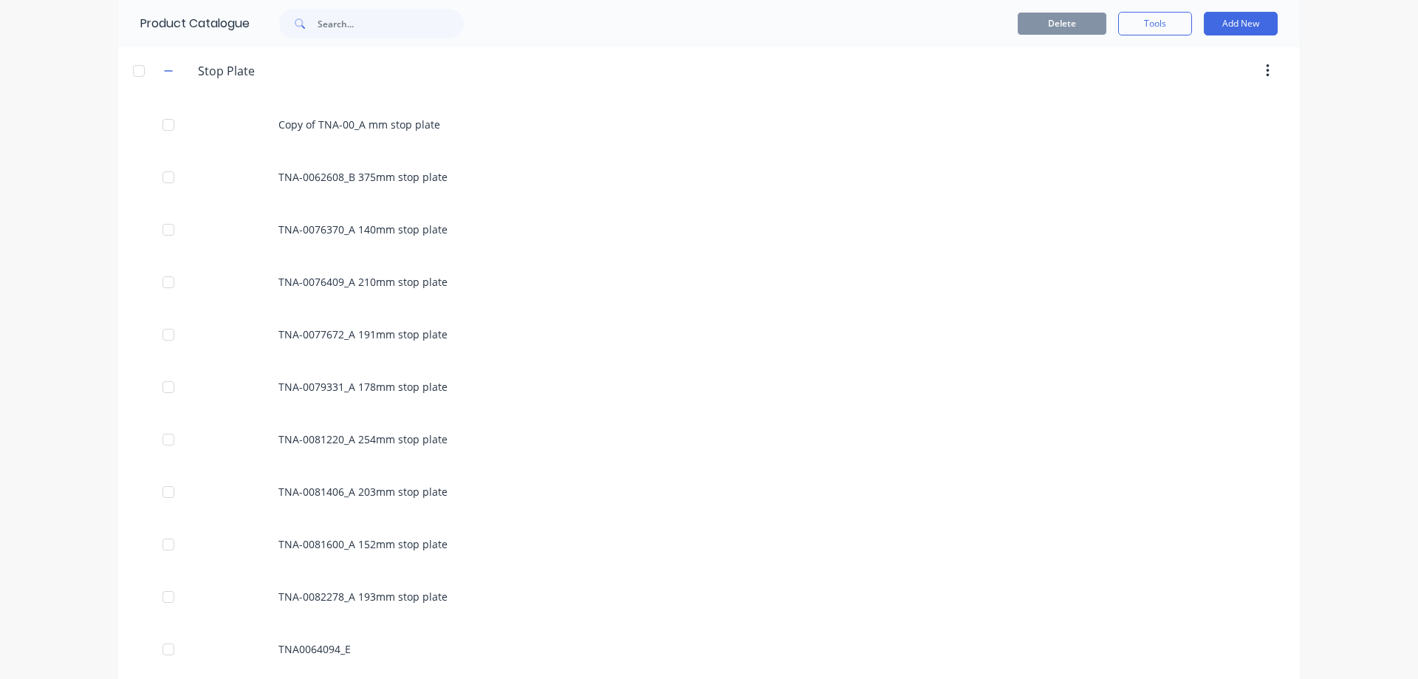
click at [168, 69] on button "button" at bounding box center [169, 70] width 18 height 18
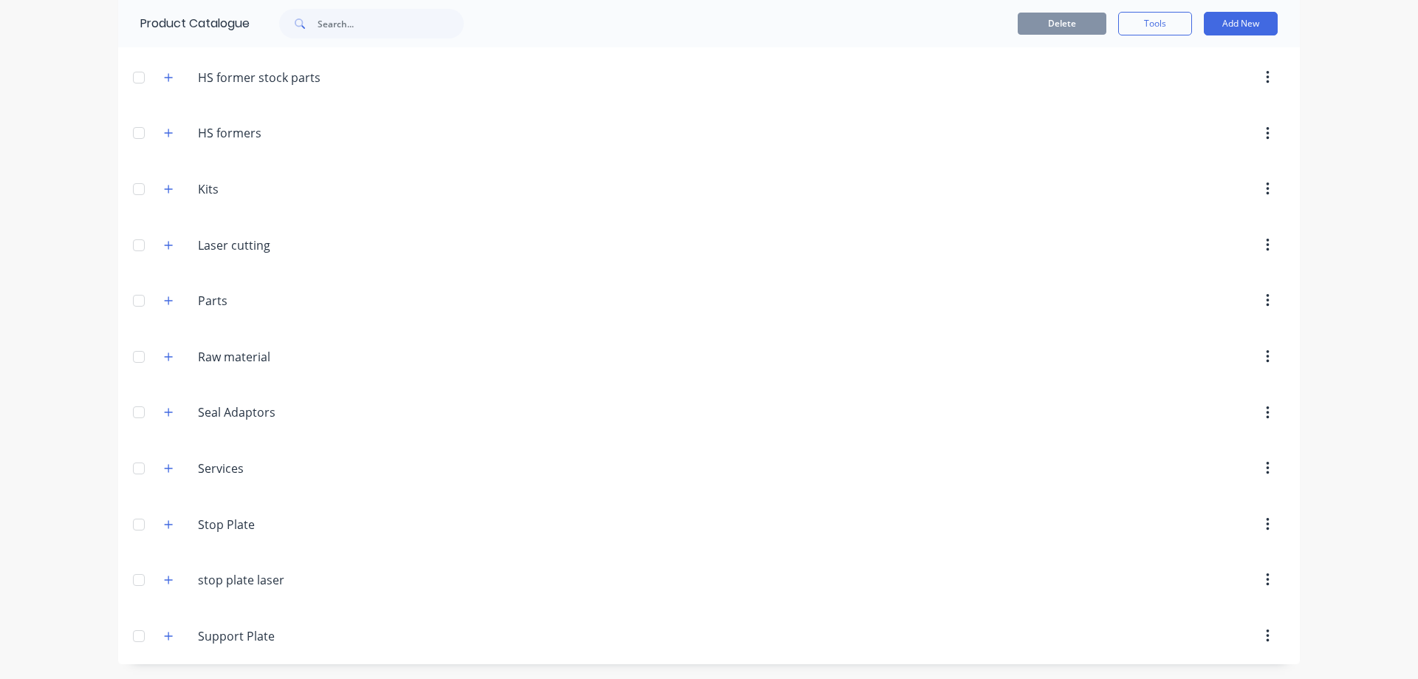
scroll to position [384, 0]
click at [164, 577] on icon "button" at bounding box center [168, 580] width 9 height 10
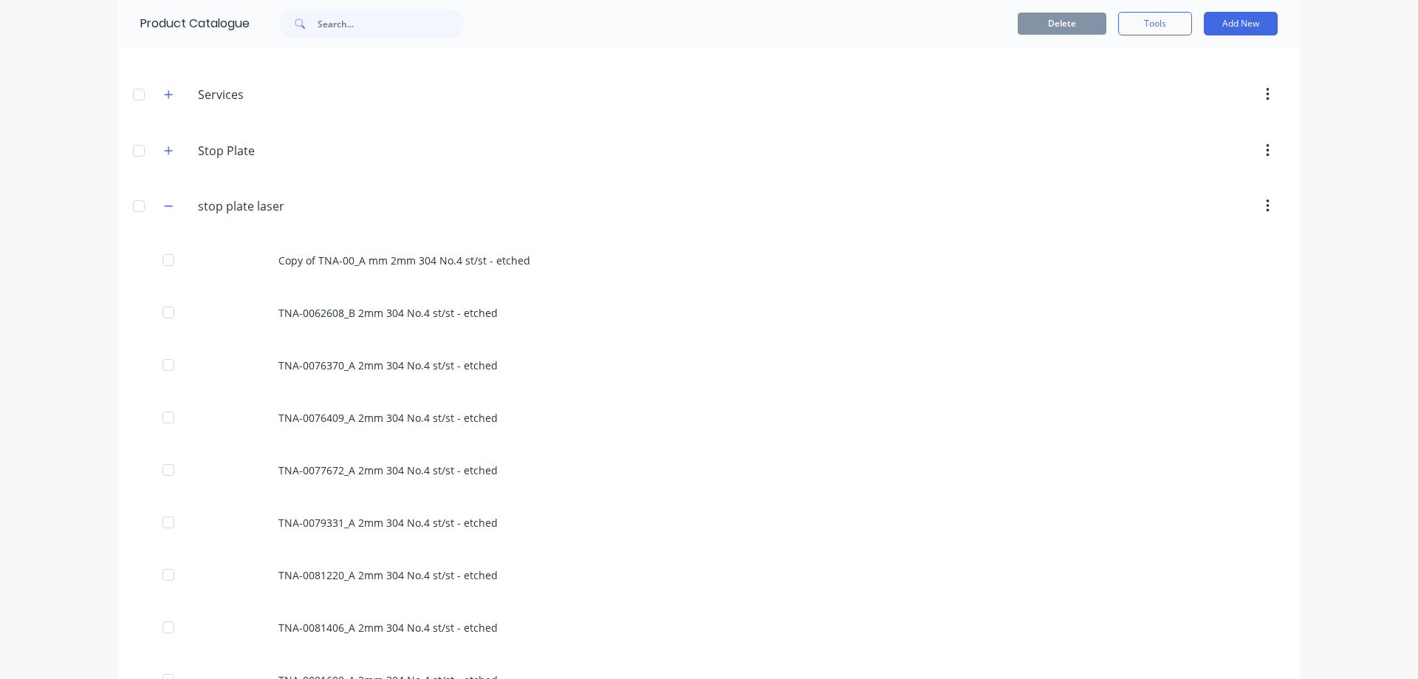
scroll to position [778, 0]
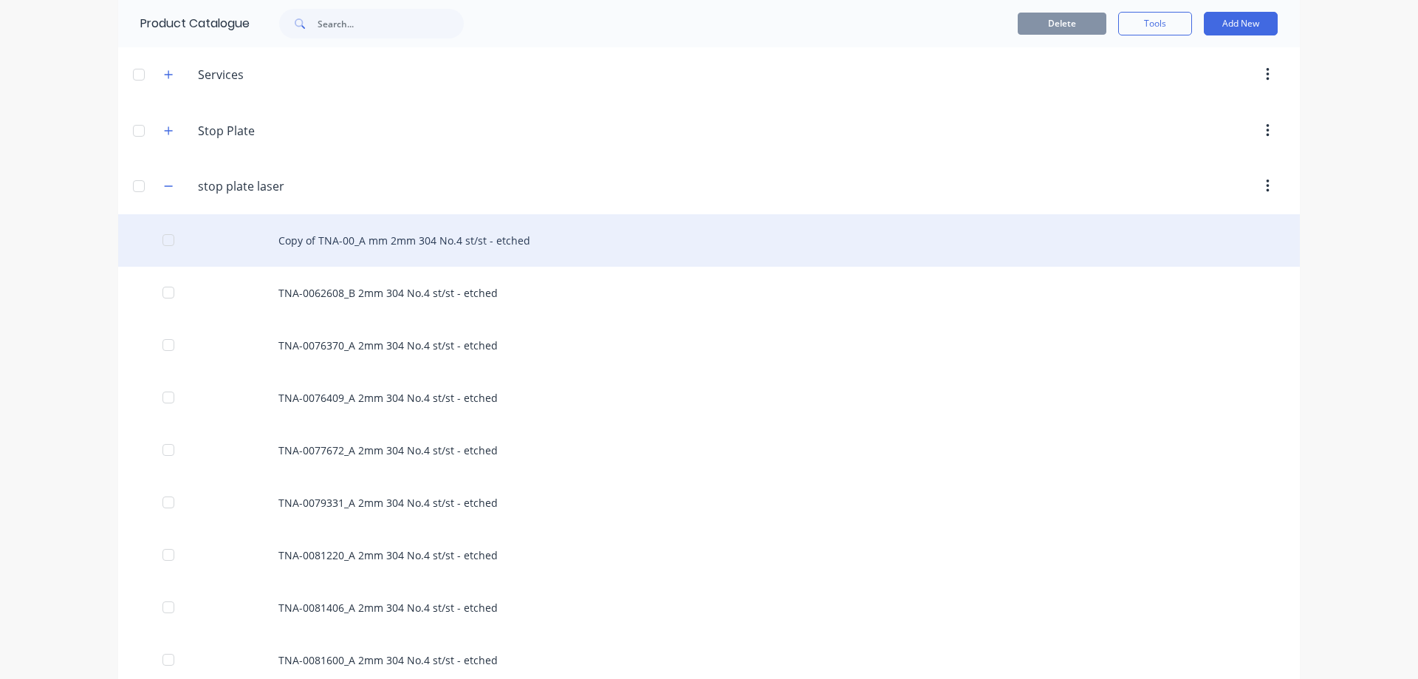
click at [383, 239] on div "Copy of TNA-00_A mm 2mm 304 No.4 st/st - etched" at bounding box center [709, 240] width 1182 height 52
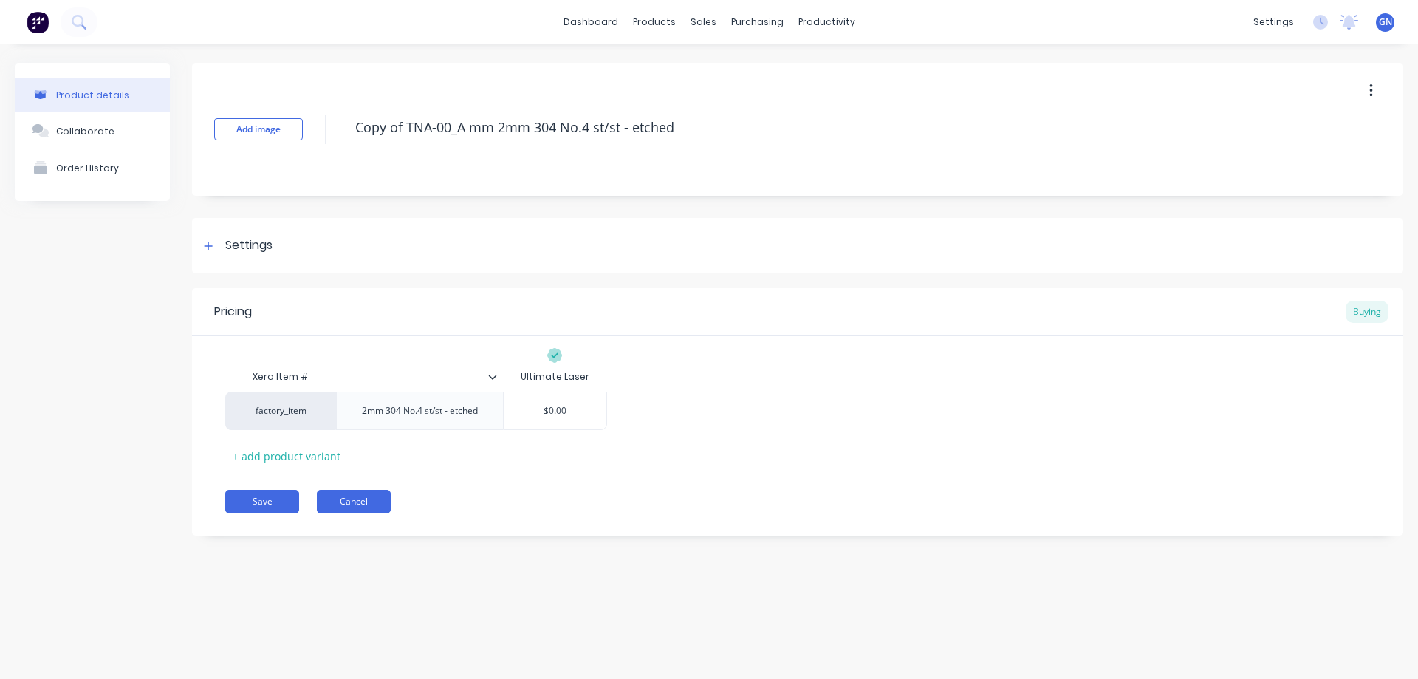
click at [356, 499] on button "Cancel" at bounding box center [354, 502] width 74 height 24
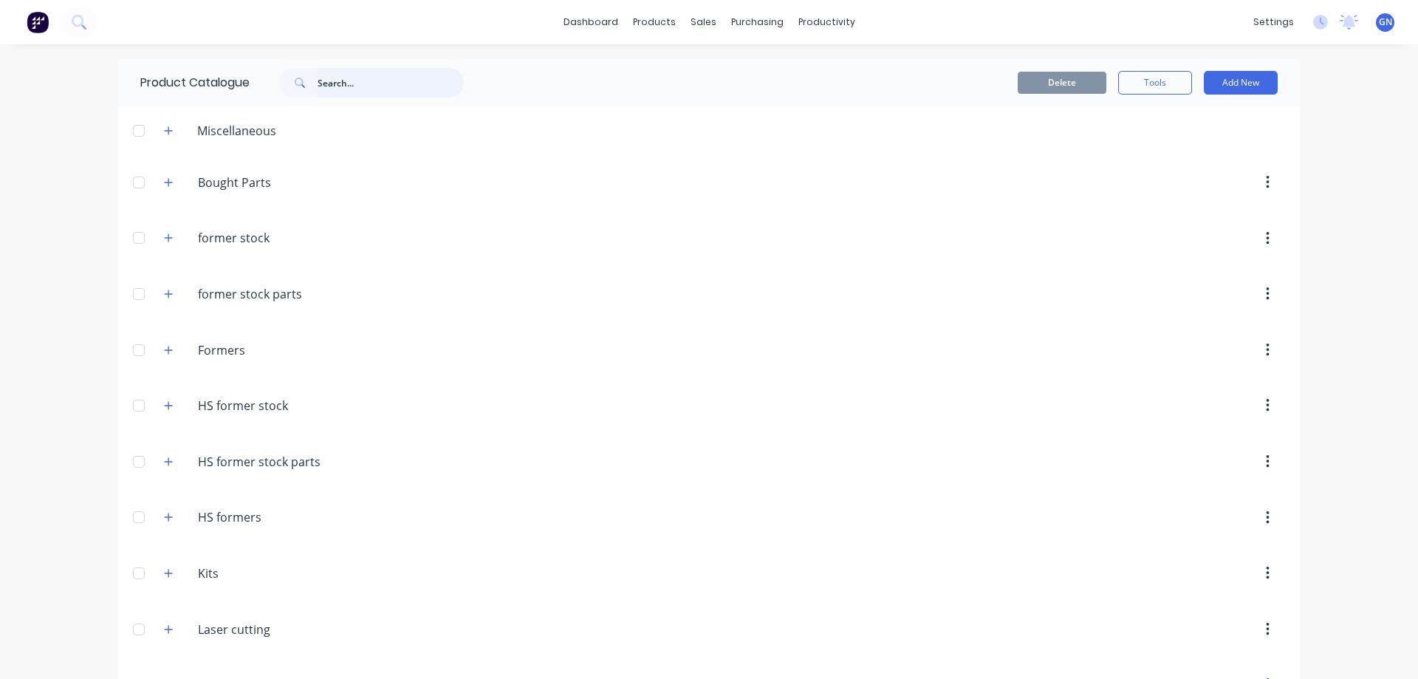
click at [359, 85] on input "text" at bounding box center [391, 83] width 146 height 30
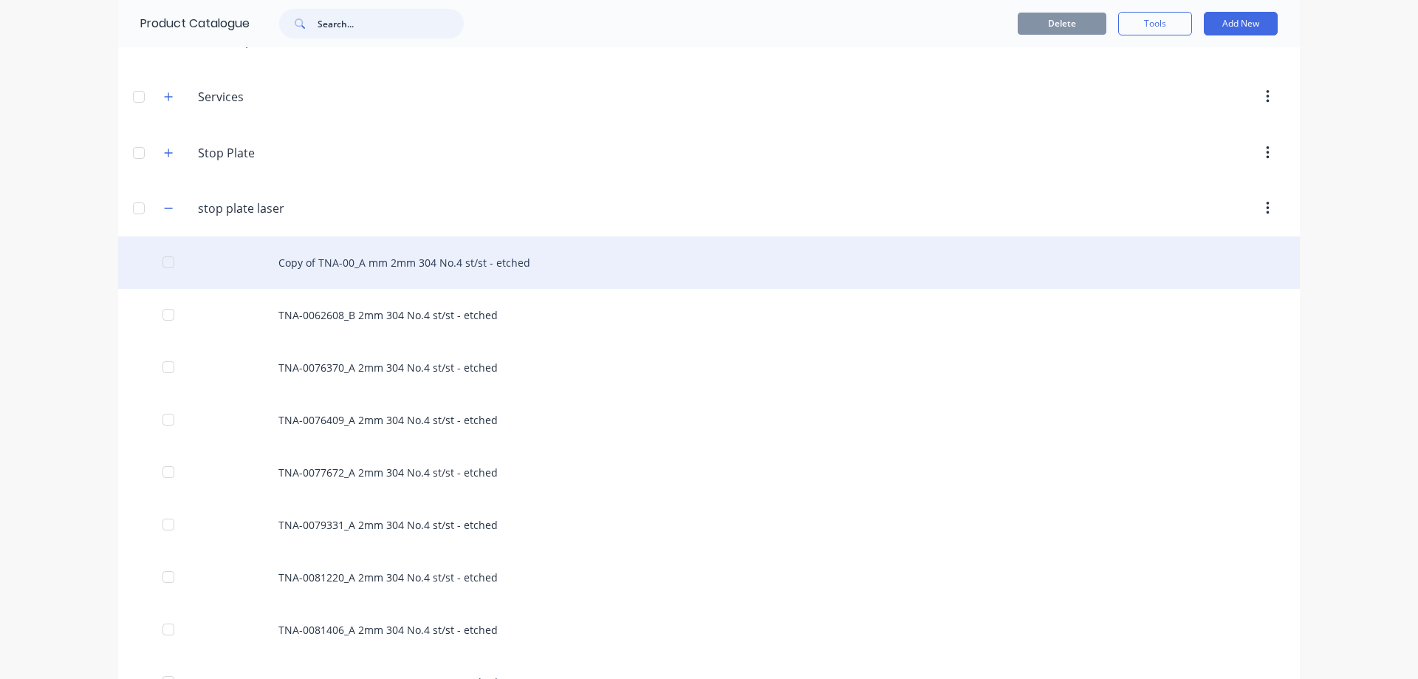
scroll to position [909, 0]
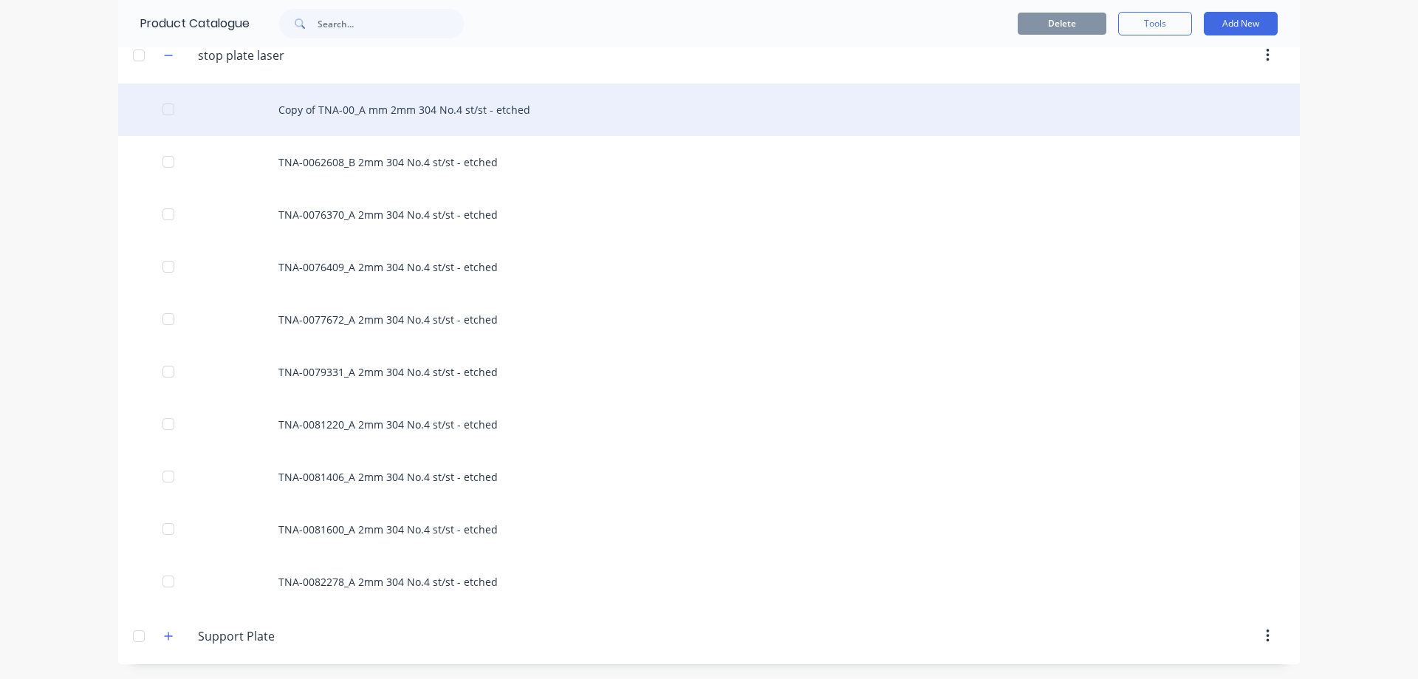
click at [360, 109] on div "Copy of TNA-00_A mm 2mm 304 No.4 st/st - etched" at bounding box center [709, 109] width 1182 height 52
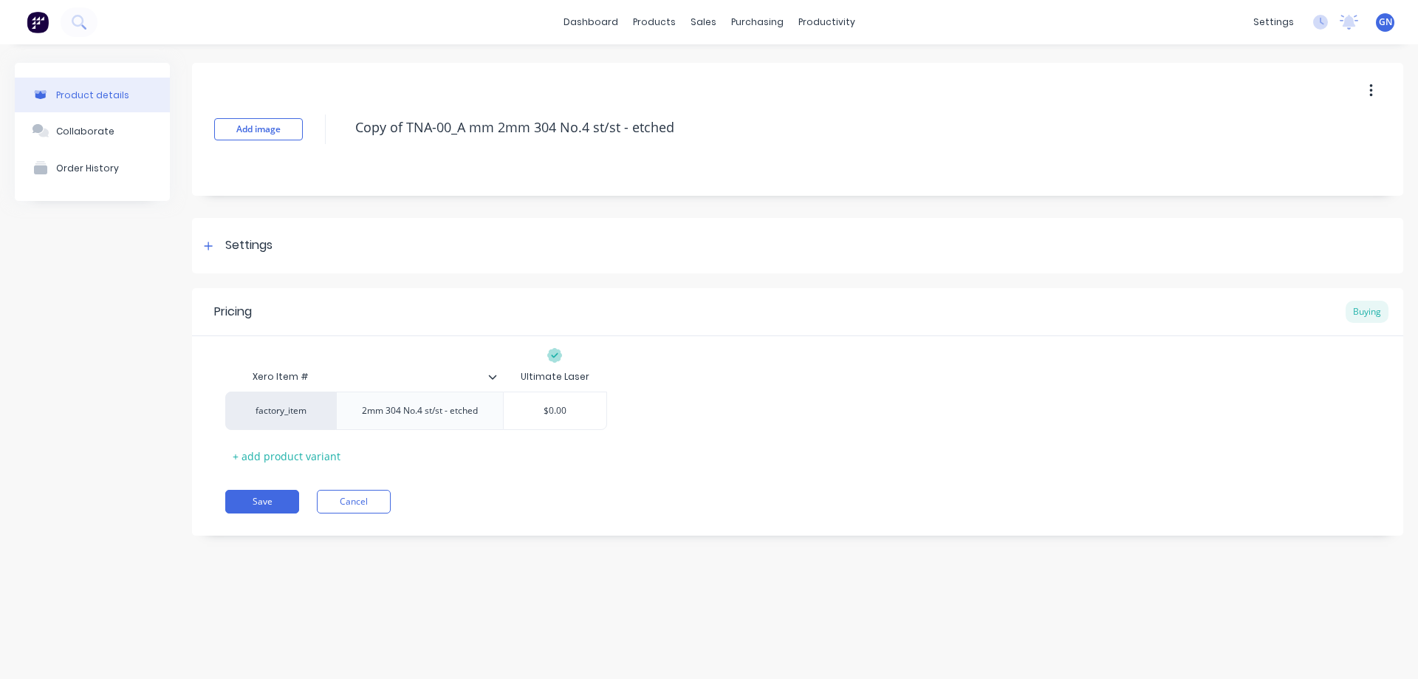
click at [1373, 89] on button "button" at bounding box center [1371, 91] width 35 height 27
click at [1307, 129] on span "Duplicate" at bounding box center [1317, 130] width 111 height 16
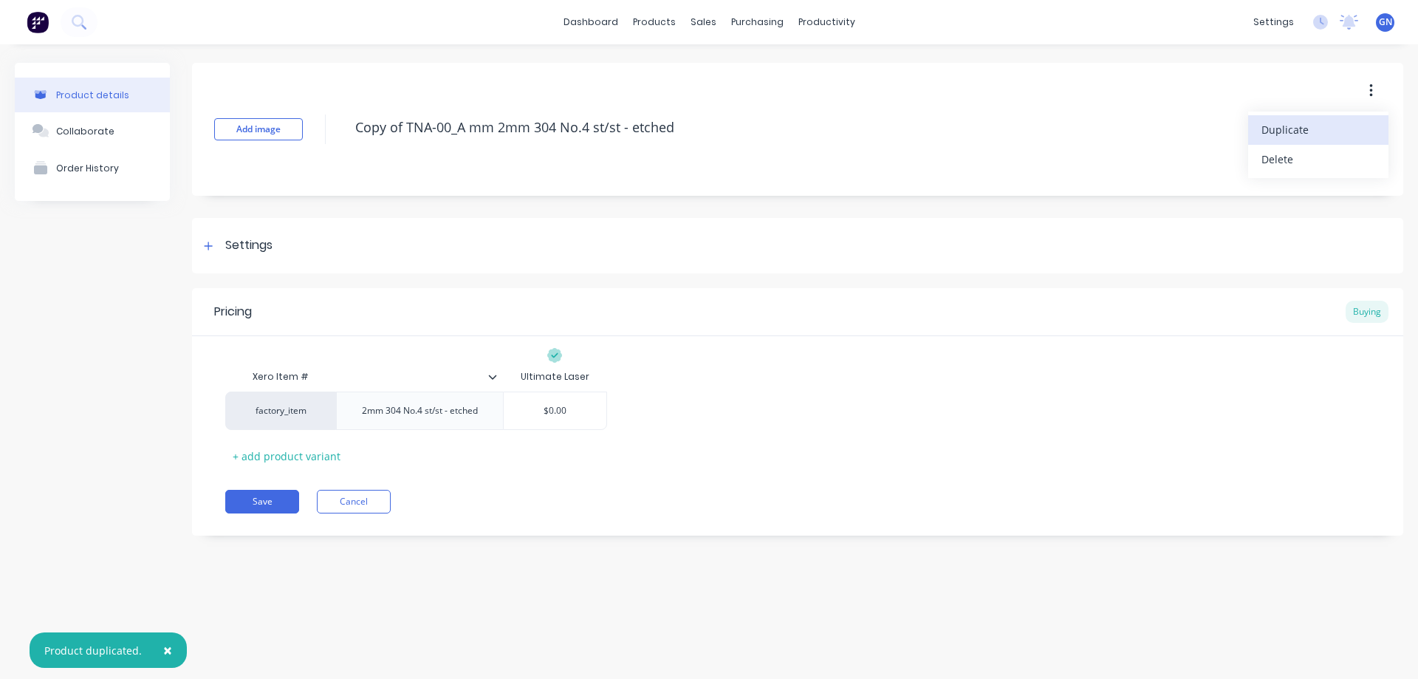
click at [1306, 129] on span "Duplicate" at bounding box center [1317, 130] width 111 height 16
click at [1304, 129] on span "Duplicate" at bounding box center [1317, 130] width 111 height 16
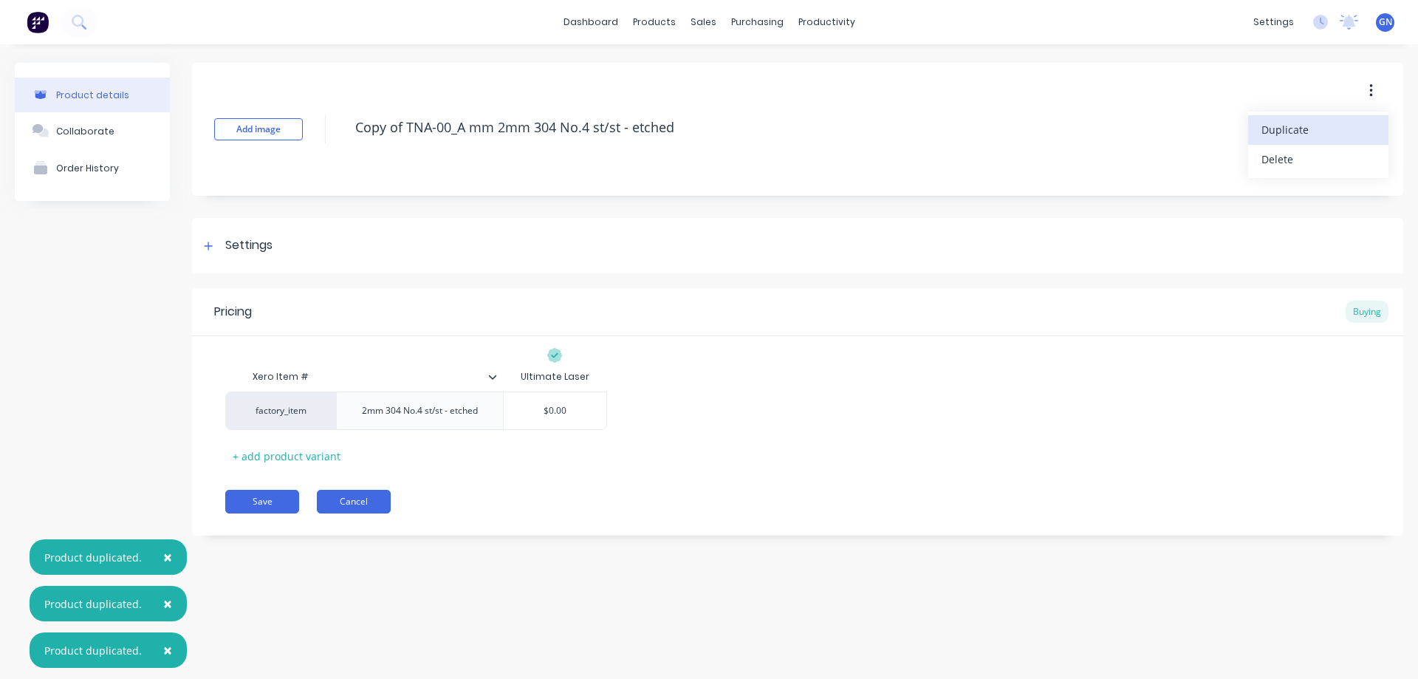
click at [360, 501] on button "Cancel" at bounding box center [354, 502] width 74 height 24
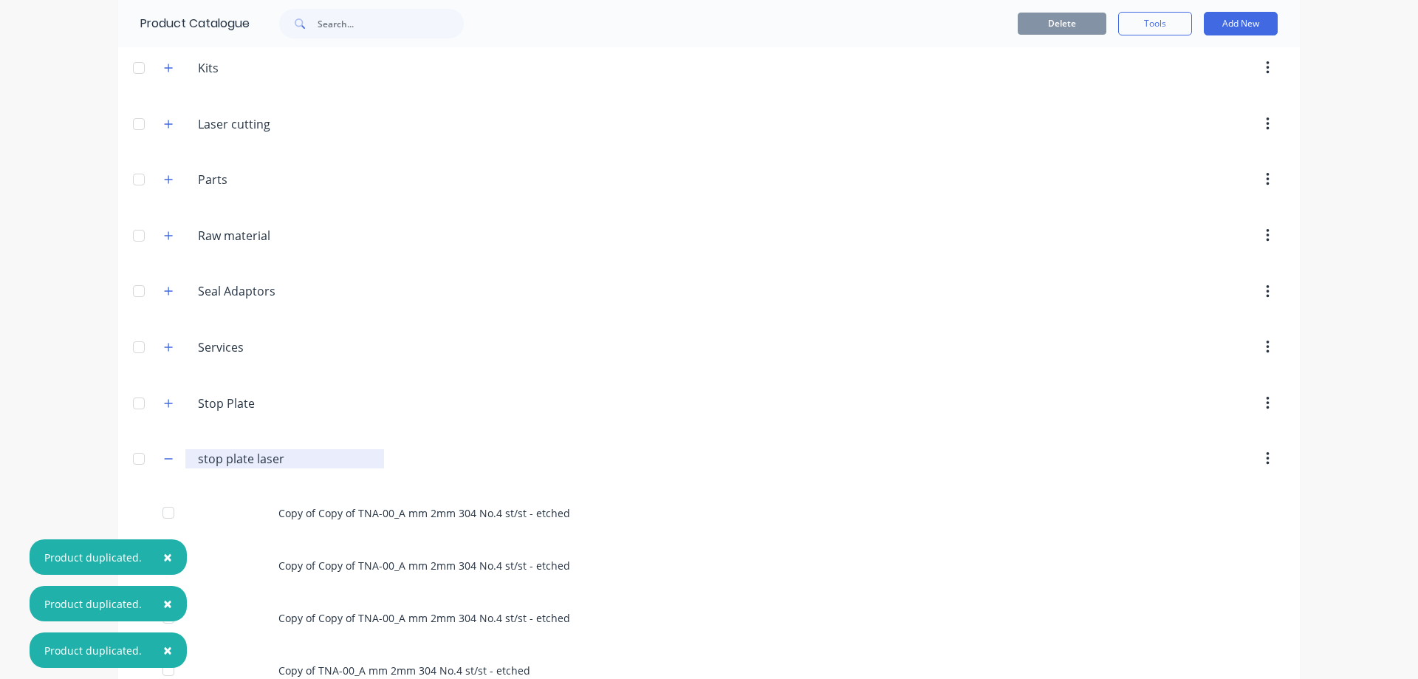
scroll to position [714, 0]
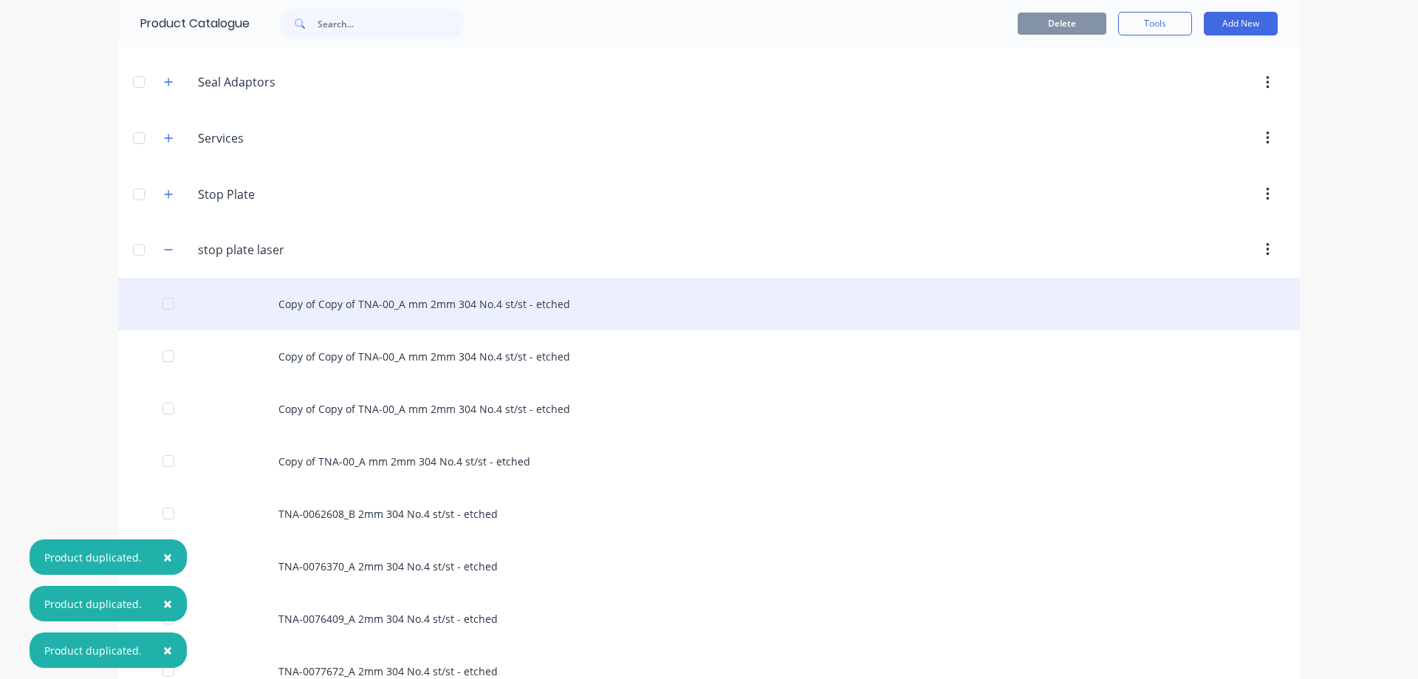
click at [352, 304] on div "Copy of Copy of TNA-00_A mm 2mm 304 No.4 st/st - etched" at bounding box center [709, 304] width 1182 height 52
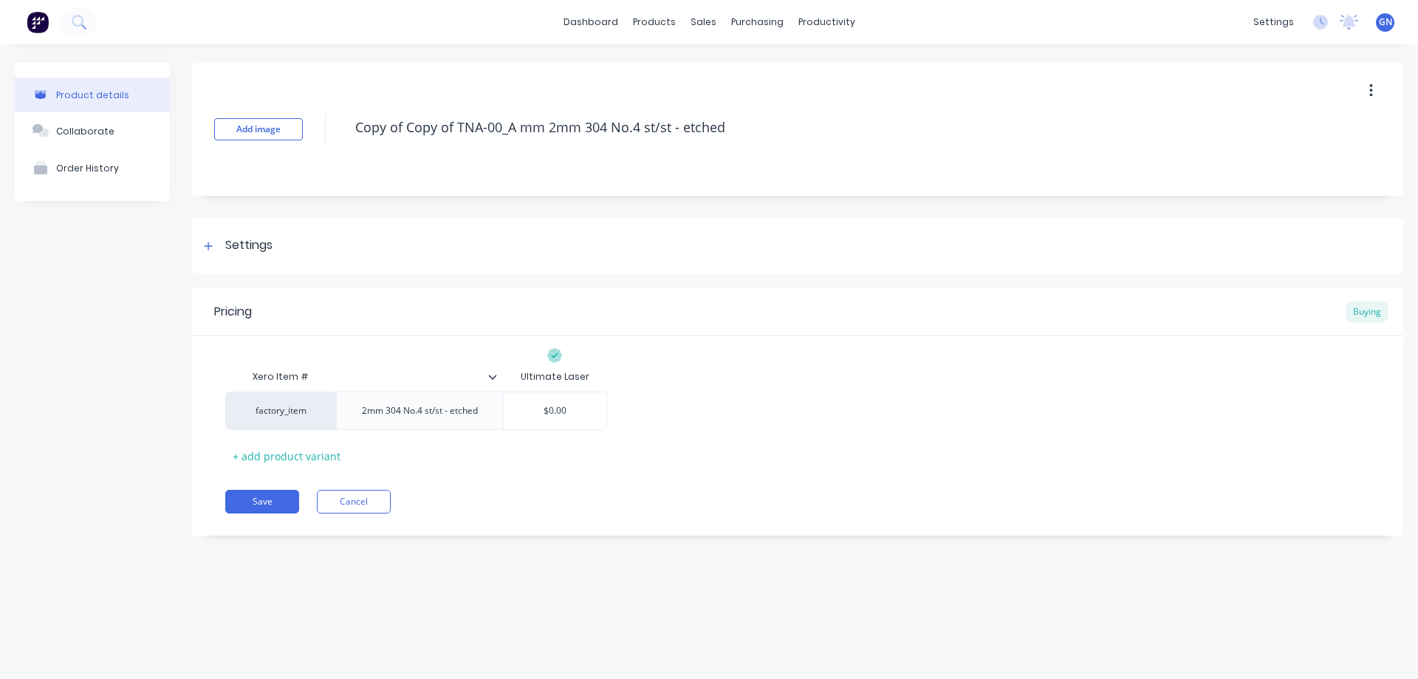
drag, startPoint x: 458, startPoint y: 126, endPoint x: 335, endPoint y: 131, distance: 122.7
click at [335, 131] on div "Add image Copy of Copy of TNA-00_A mm 2mm 304 No.4 st/st - etched" at bounding box center [797, 129] width 1211 height 133
type textarea "x"
type textarea "TNA-00_A mm 2mm 304 No.4 st/st - etched"
type textarea "x"
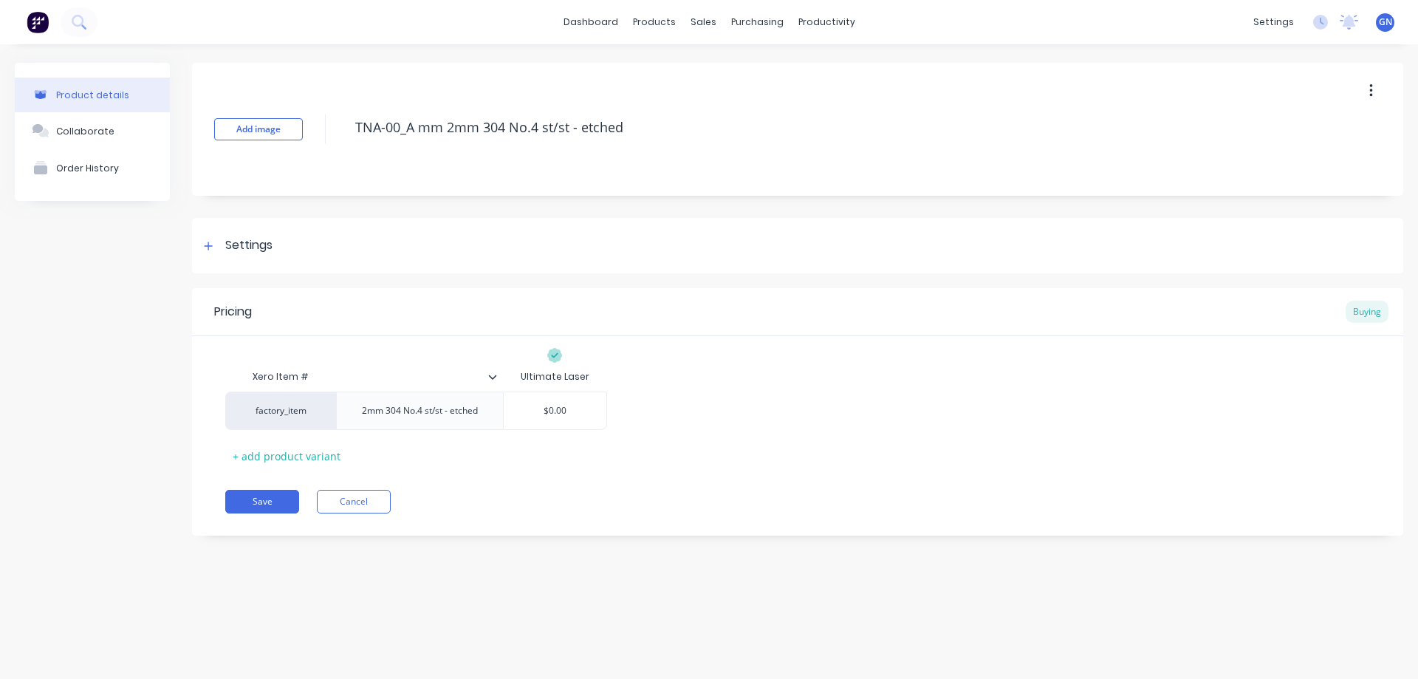
type textarea "TNA-007_A mm 2mm 304 No.4 st/st - etched"
type textarea "x"
type textarea "TNA-0076_A mm 2mm 304 No.4 st/st - etched"
type textarea "x"
type textarea "TNA-00763_A mm 2mm 304 No.4 st/st - etched"
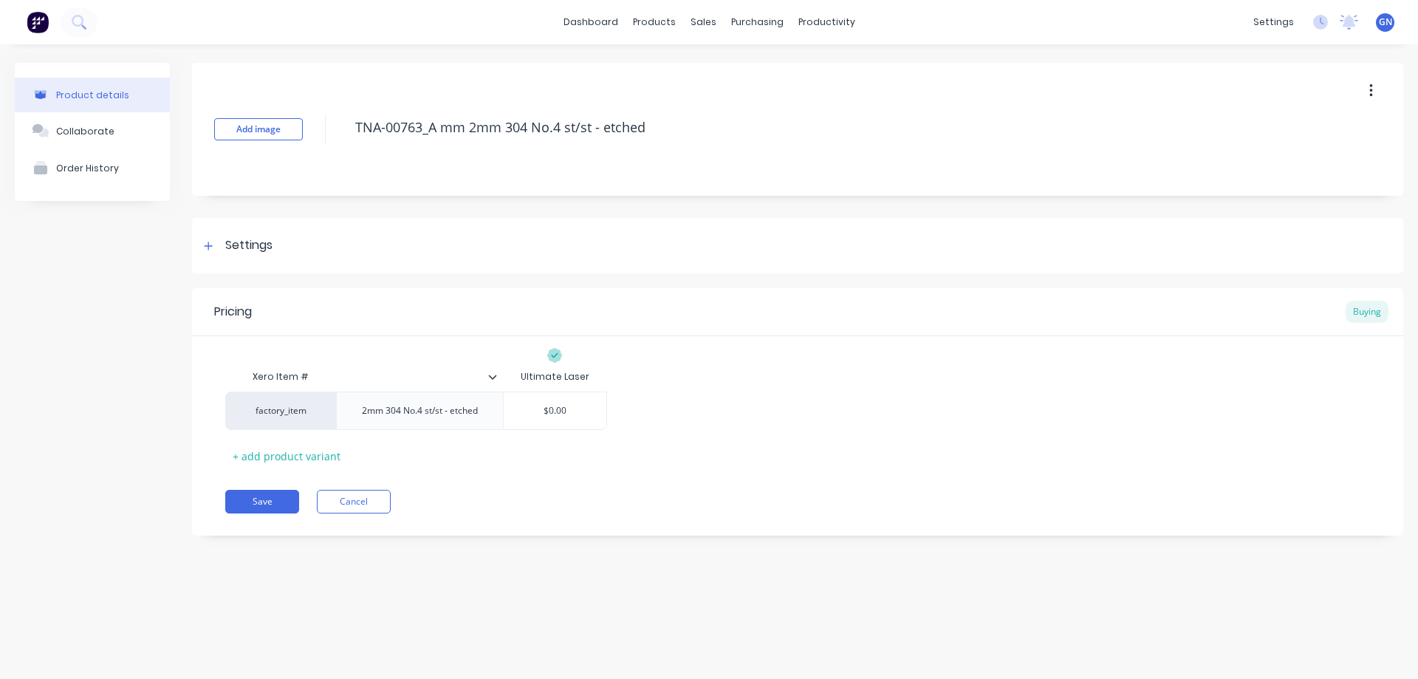
type textarea "x"
type textarea "TNA-007631_A mm 2mm 304 No.4 st/st - etched"
type textarea "x"
type textarea "TNA-0076318_A mm 2mm 304 No.4 st/st - etched"
type textarea "x"
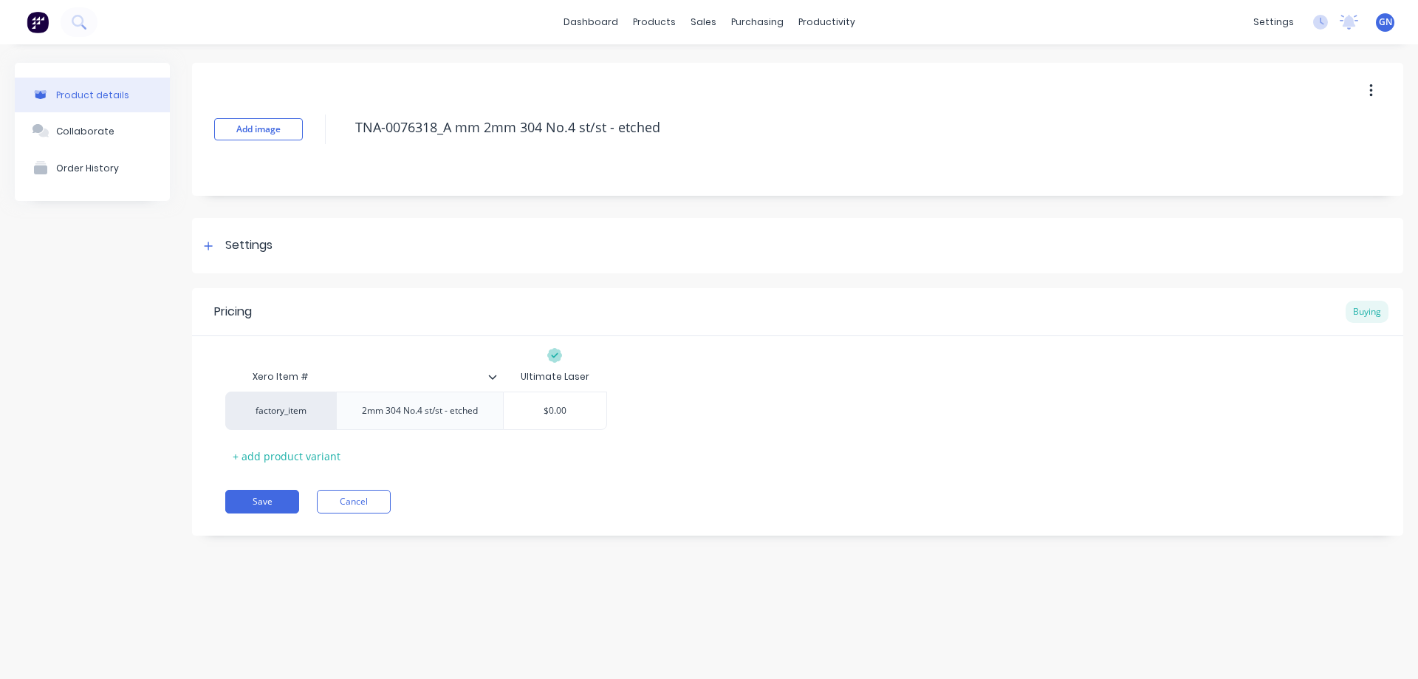
type textarea "TNA-0076318_A m 2mm 304 No.4 st/st - etched"
type textarea "x"
type textarea "TNA-0076318_A 2mm 304 No.4 st/st - etched"
type textarea "x"
type textarea "TNA-0076318_A 2mm 304 No.4 st/st - etched"
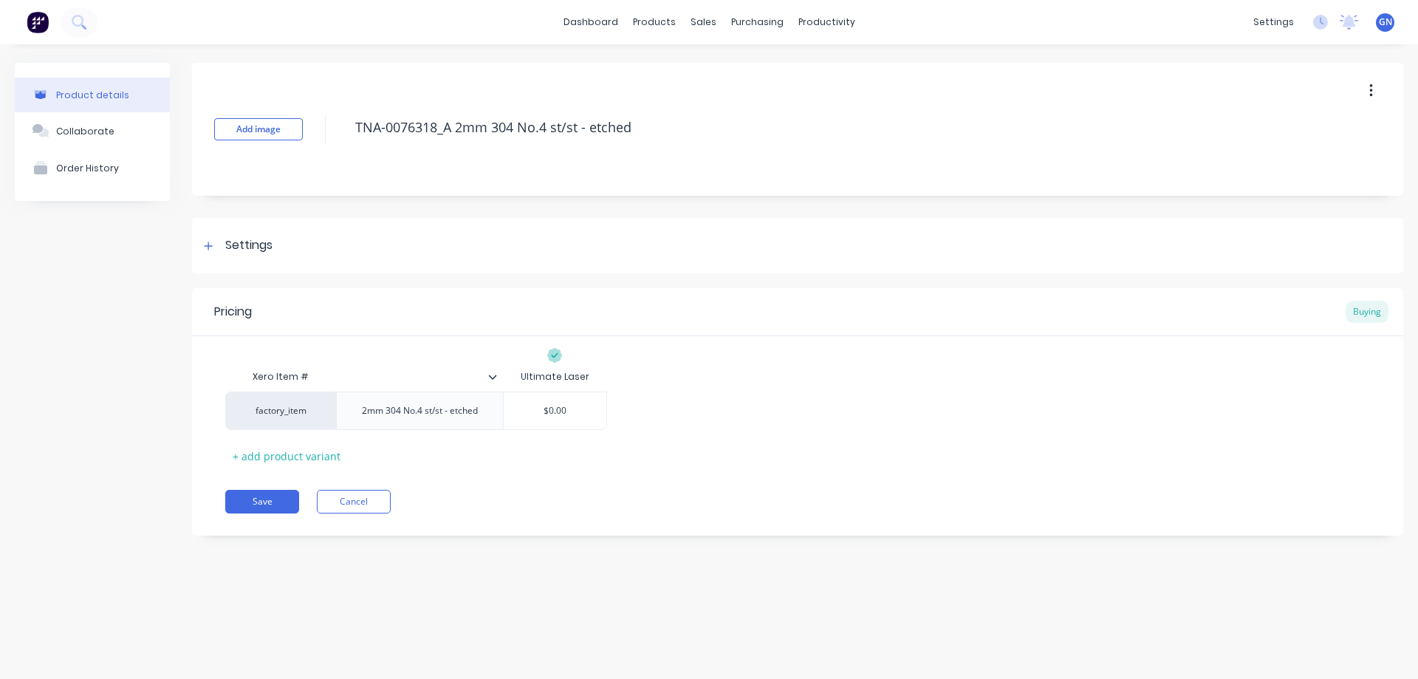
click at [493, 374] on icon at bounding box center [492, 376] width 9 height 9
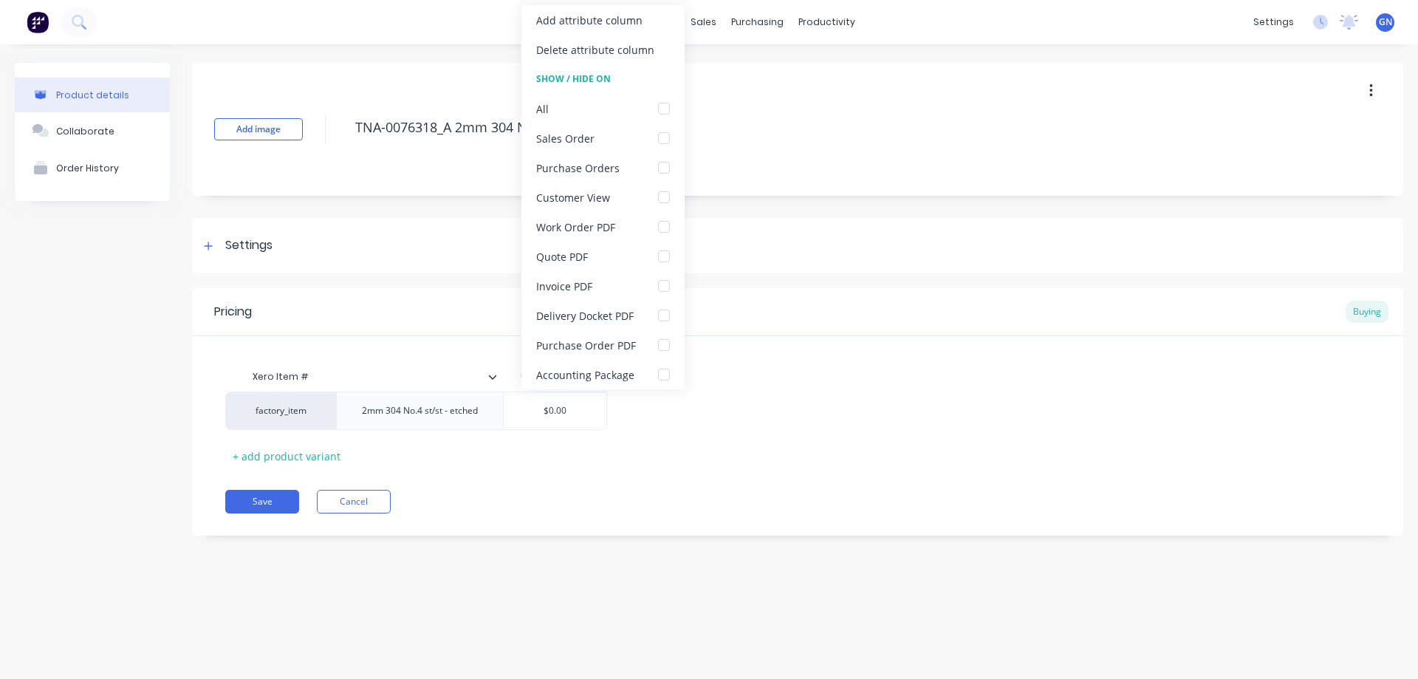
click at [493, 377] on icon at bounding box center [492, 376] width 8 height 4
type textarea "x"
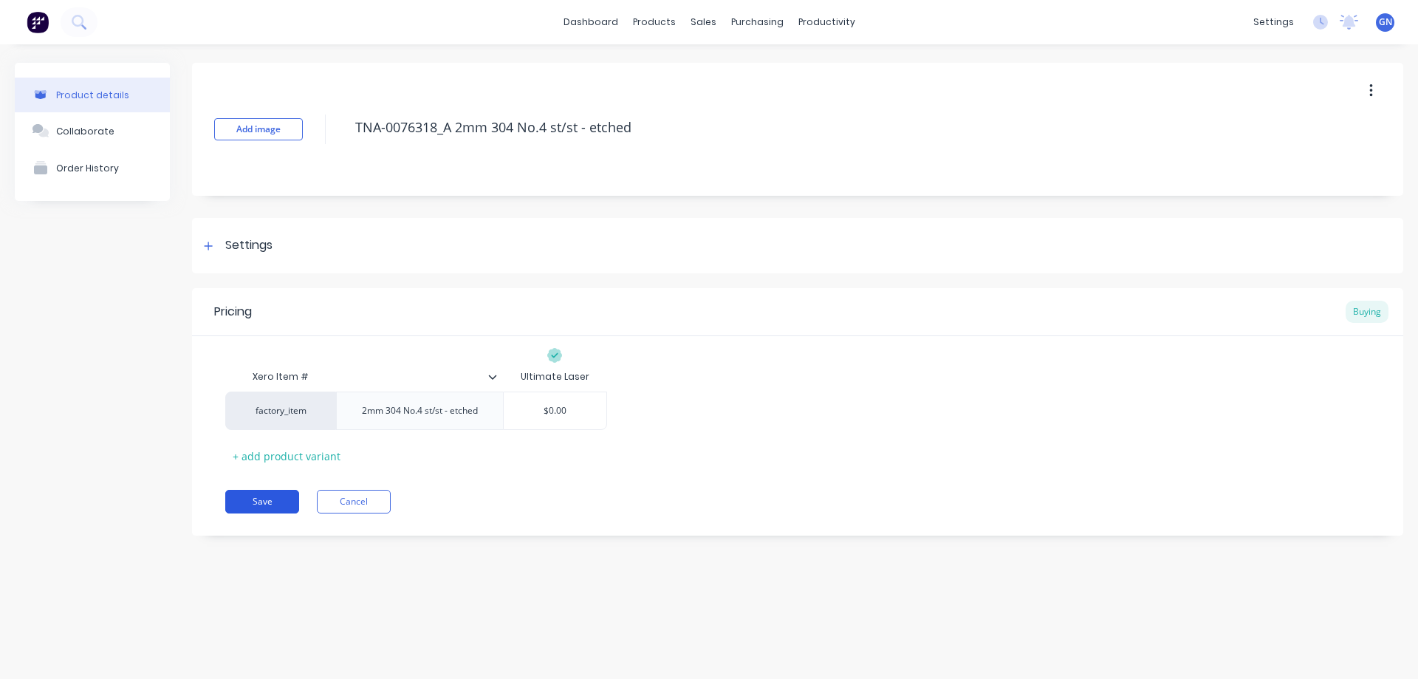
type textarea "TNA-0076318_A 2mm 304 No.4 st/st - etched"
type textarea "x"
type textarea "TNA-0076318_A 2mm 304 No.4 st/st - etched"
click at [261, 501] on button "Save" at bounding box center [262, 502] width 74 height 24
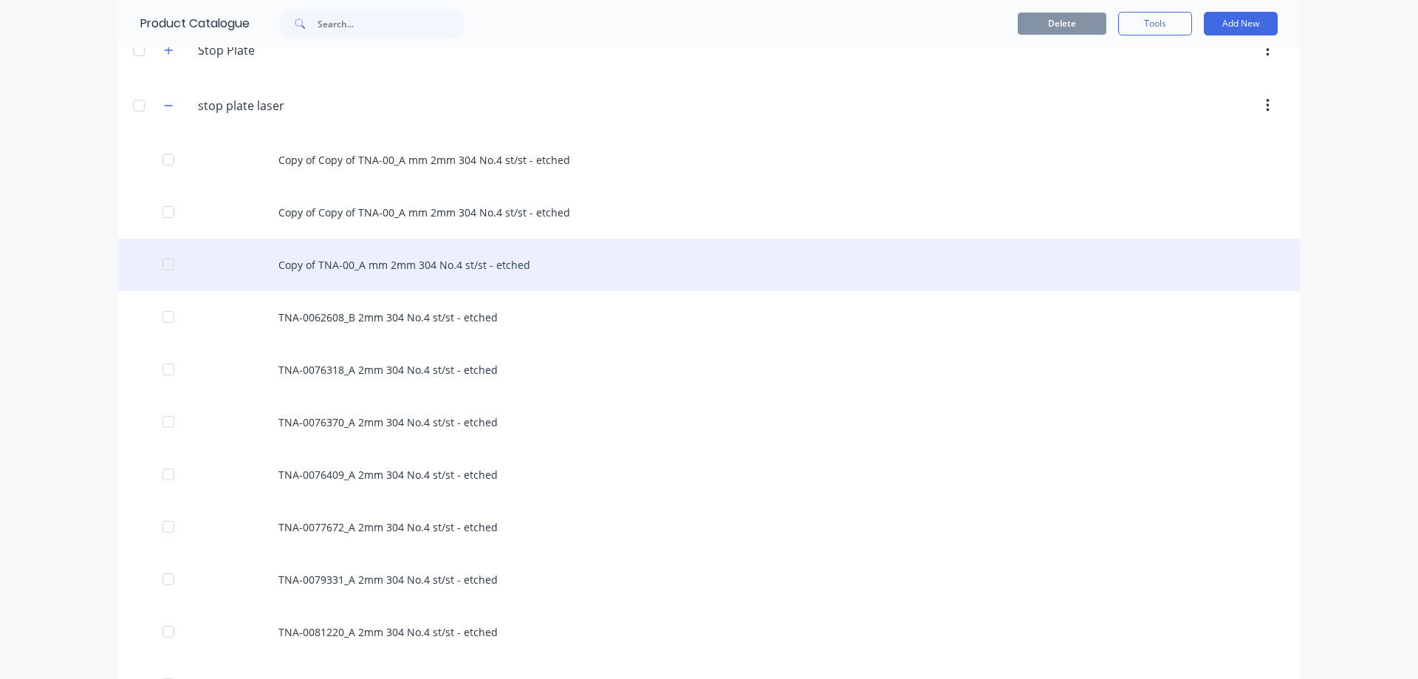
scroll to position [886, 0]
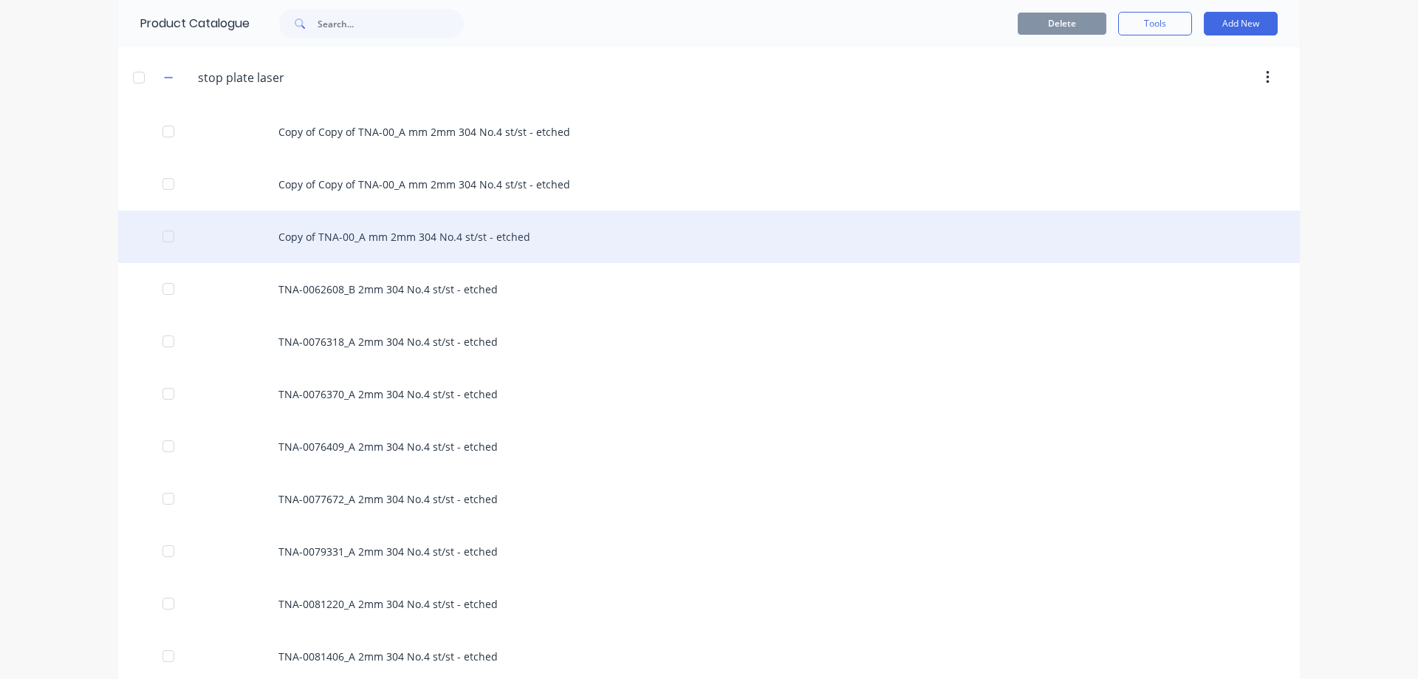
click at [343, 241] on div "Copy of TNA-00_A mm 2mm 304 No.4 st/st - etched" at bounding box center [709, 237] width 1182 height 52
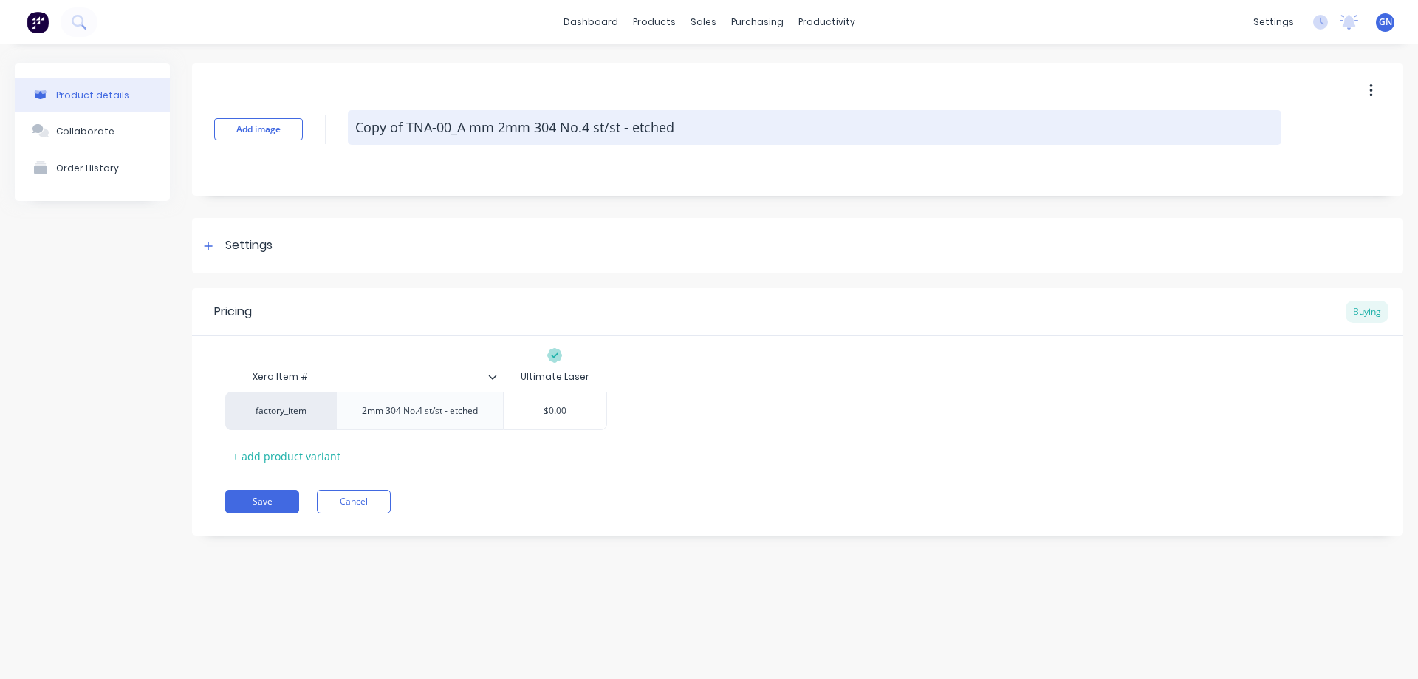
click at [494, 127] on textarea "Copy of TNA-00_A mm 2mm 304 No.4 st/st - etched" at bounding box center [815, 127] width 934 height 35
drag, startPoint x: 491, startPoint y: 127, endPoint x: 465, endPoint y: 128, distance: 25.9
click at [465, 128] on textarea "Copy of TNA-00_A mm 2mm 304 No.4 st/st - etched" at bounding box center [815, 127] width 934 height 35
type textarea "x"
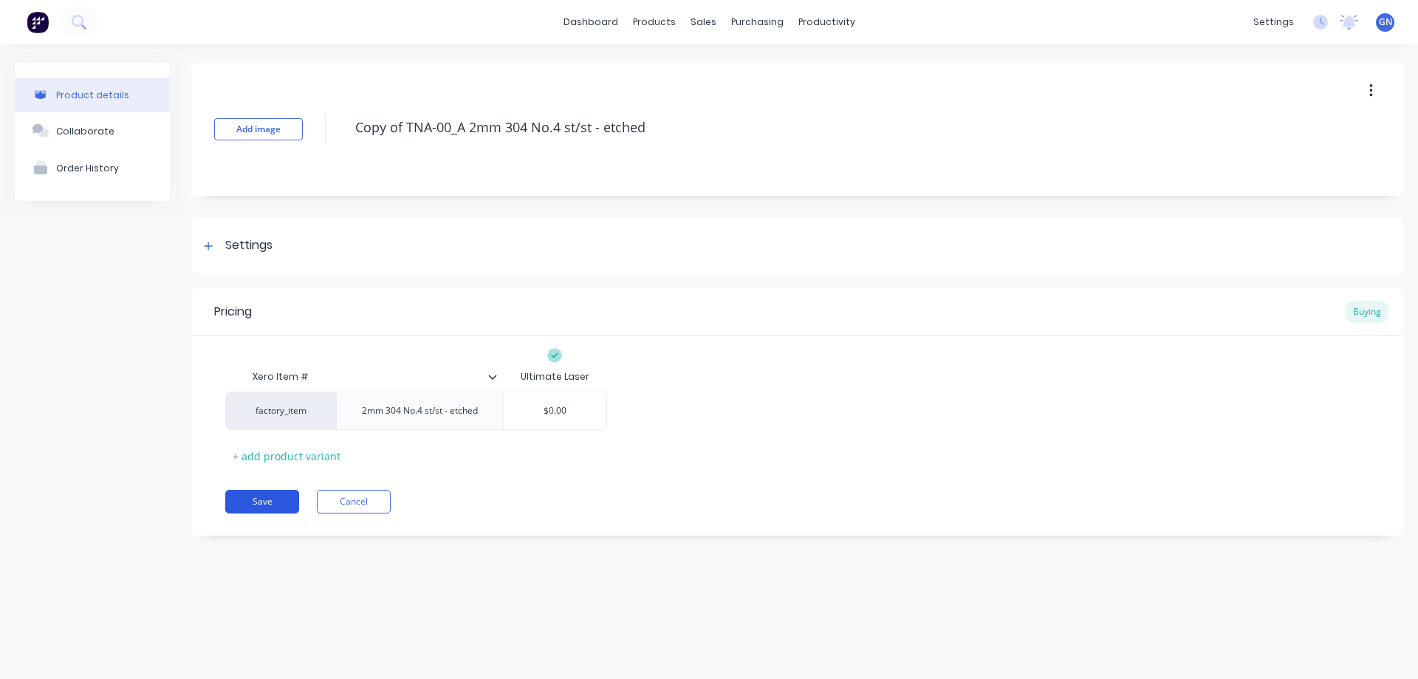
type textarea "Copy of TNA-00_A 2mm 304 No.4 st/st - etched"
type textarea "x"
type textarea "Copy of TNA-00_A 2mm 304 No.4 st/st - etched"
click at [258, 499] on button "Save" at bounding box center [262, 502] width 74 height 24
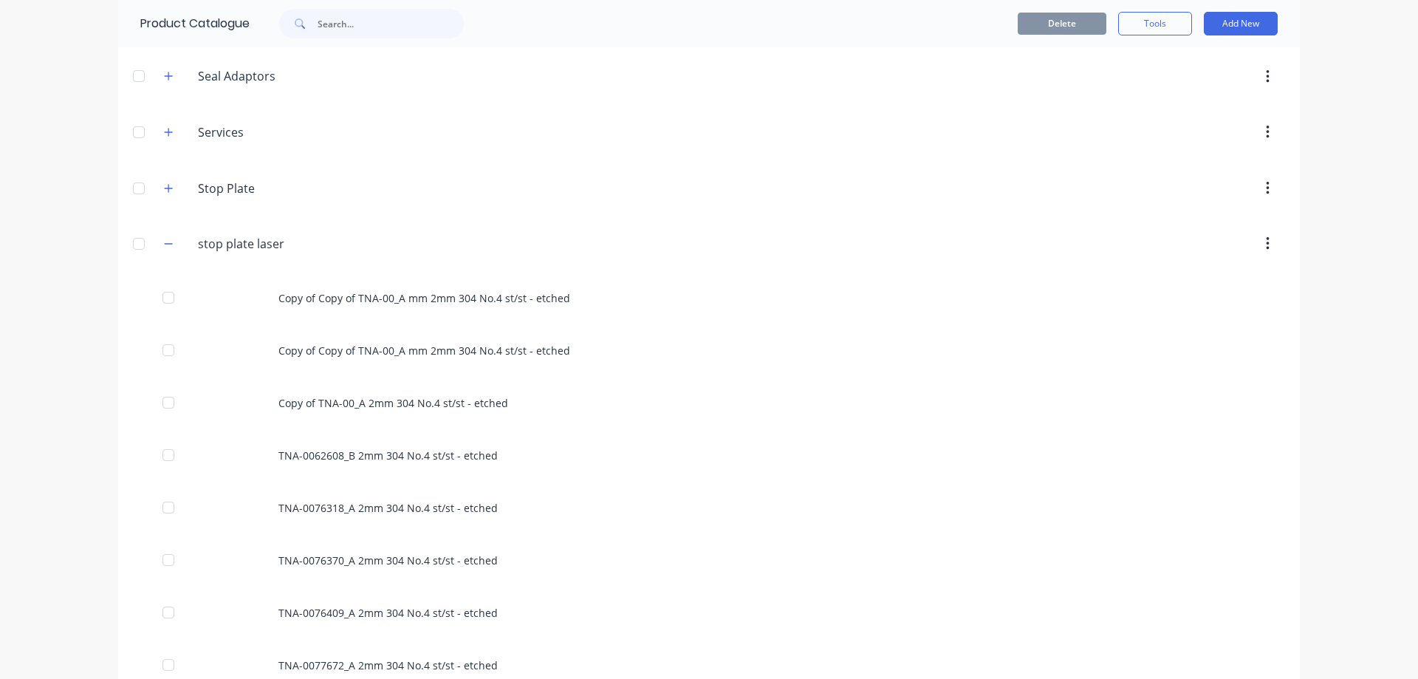
scroll to position [739, 0]
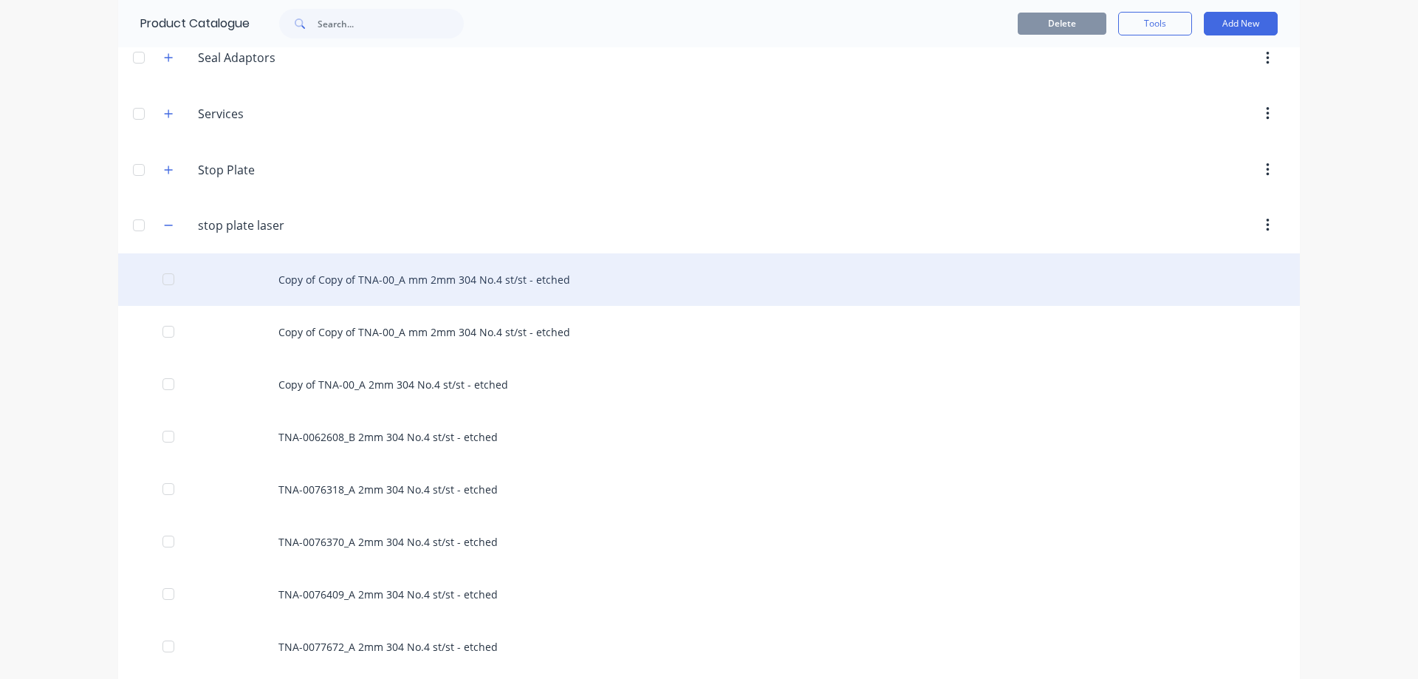
click at [347, 285] on div "Copy of Copy of TNA-00_A mm 2mm 304 No.4 st/st - etched" at bounding box center [709, 279] width 1182 height 52
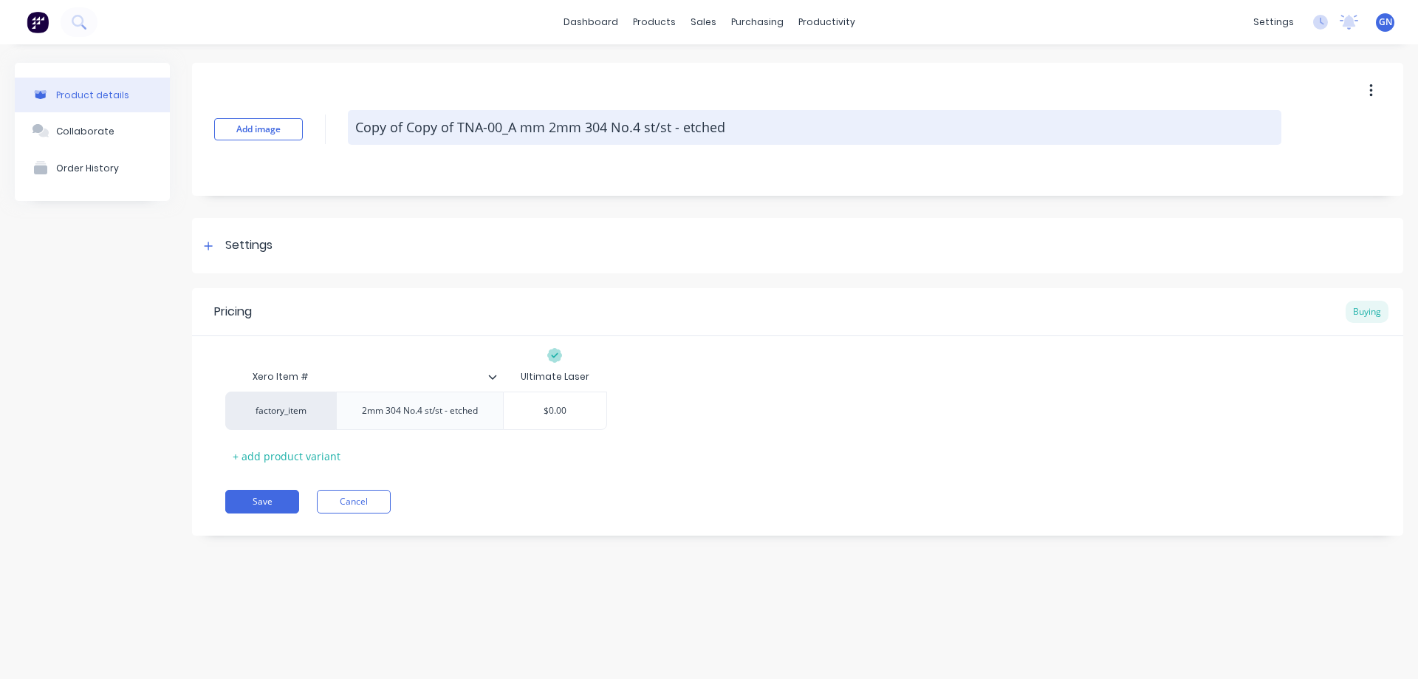
drag, startPoint x: 357, startPoint y: 127, endPoint x: 455, endPoint y: 124, distance: 98.3
click at [455, 124] on textarea "Copy of Copy of TNA-00_A mm 2mm 304 No.4 st/st - etched" at bounding box center [815, 127] width 934 height 35
type textarea "x"
type textarea "TNA-00_A mm 2mm 304 No.4 st/st - etched"
paste textarea "78998"
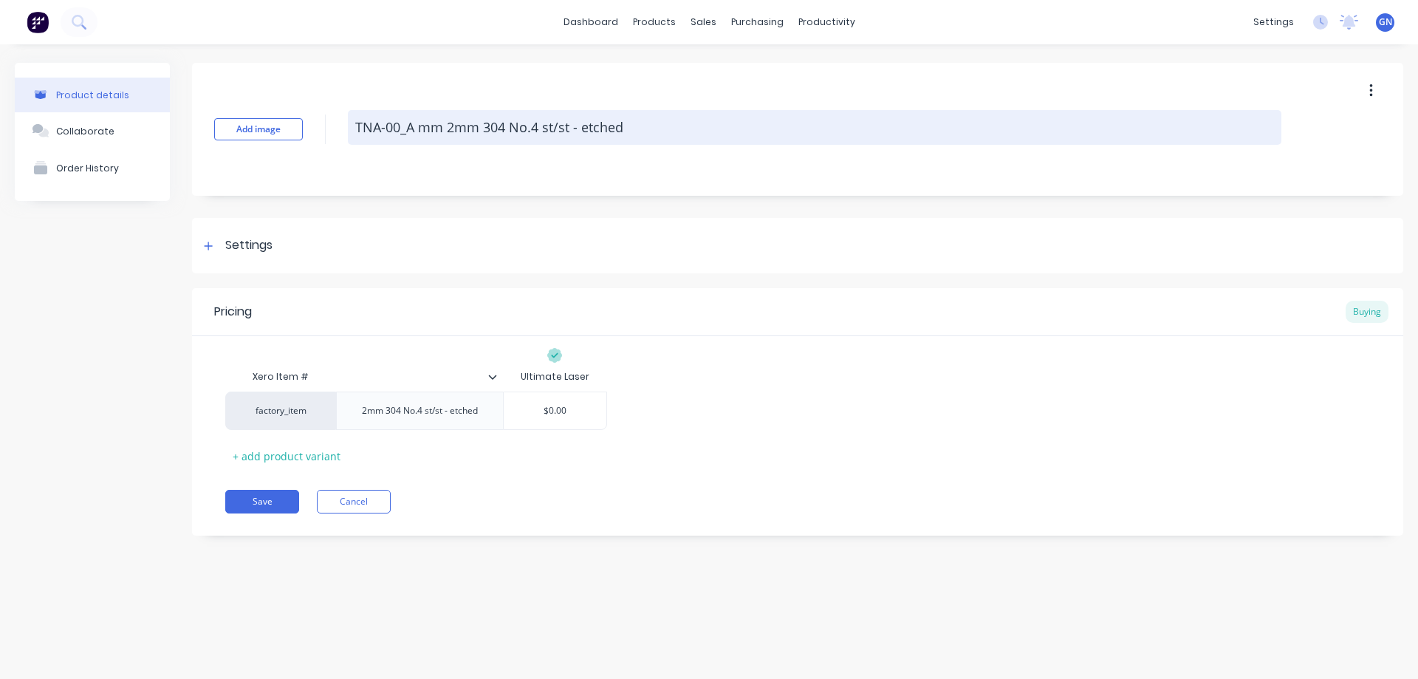
type textarea "x"
type textarea "TNA-0078998_A mm 2mm 304 No.4 st/st - etched"
click at [451, 123] on textarea "TNA-0078998_A mm 2mm 304 No.4 st/st - etched" at bounding box center [815, 127] width 934 height 35
type textarea "x"
type textarea "TNA-0078998_Amm 2mm 304 No.4 st/st - etched"
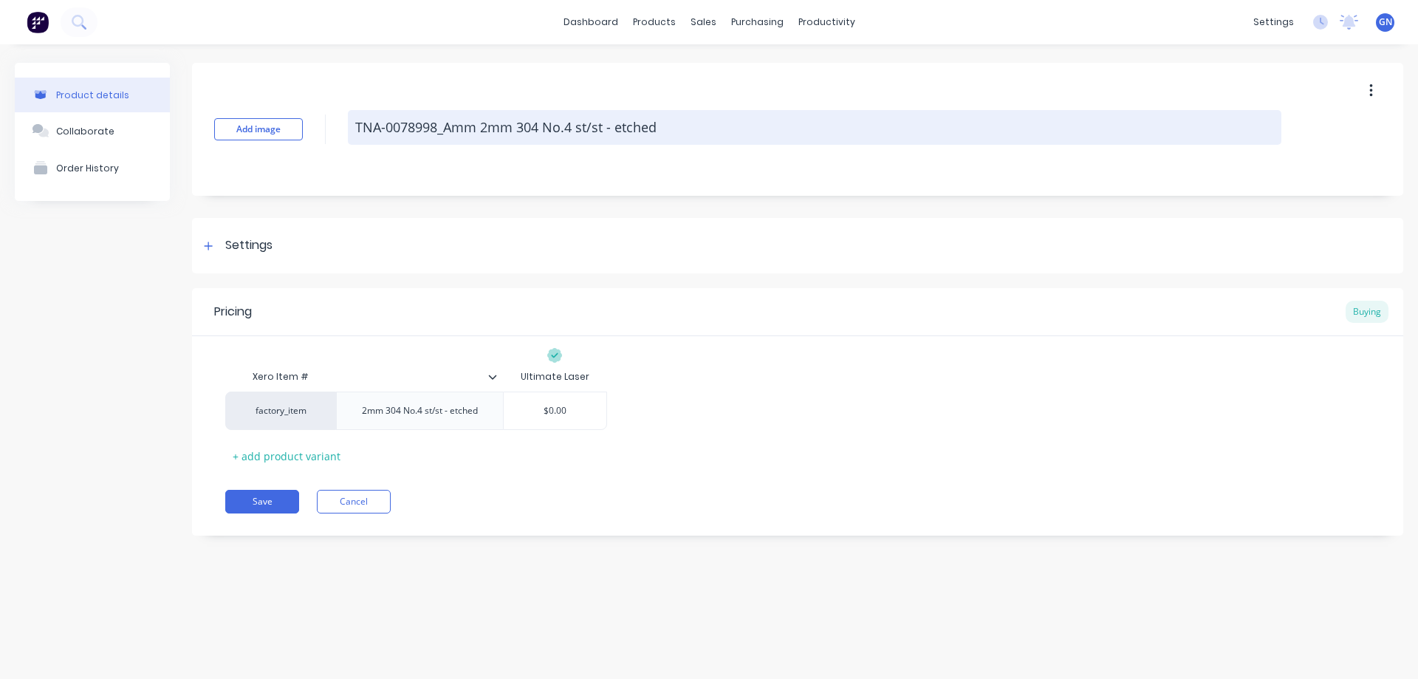
type textarea "x"
type textarea "TNA-0078998_Am 2mm 304 No.4 st/st - etched"
type textarea "x"
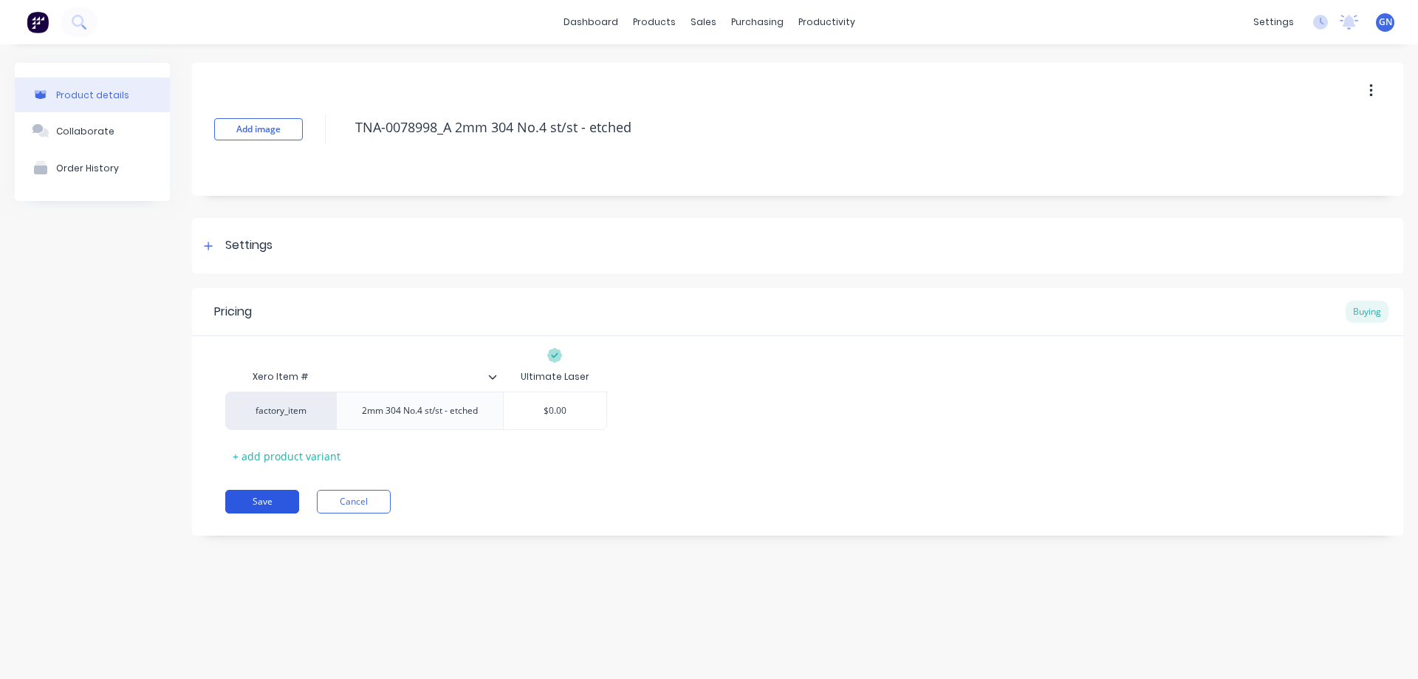
type textarea "TNA-0078998_A 2mm 304 No.4 st/st - etched"
type textarea "x"
type textarea "TNA-0078998_A 2mm 304 No.4 st/st - etched"
click at [274, 499] on button "Save" at bounding box center [262, 502] width 74 height 24
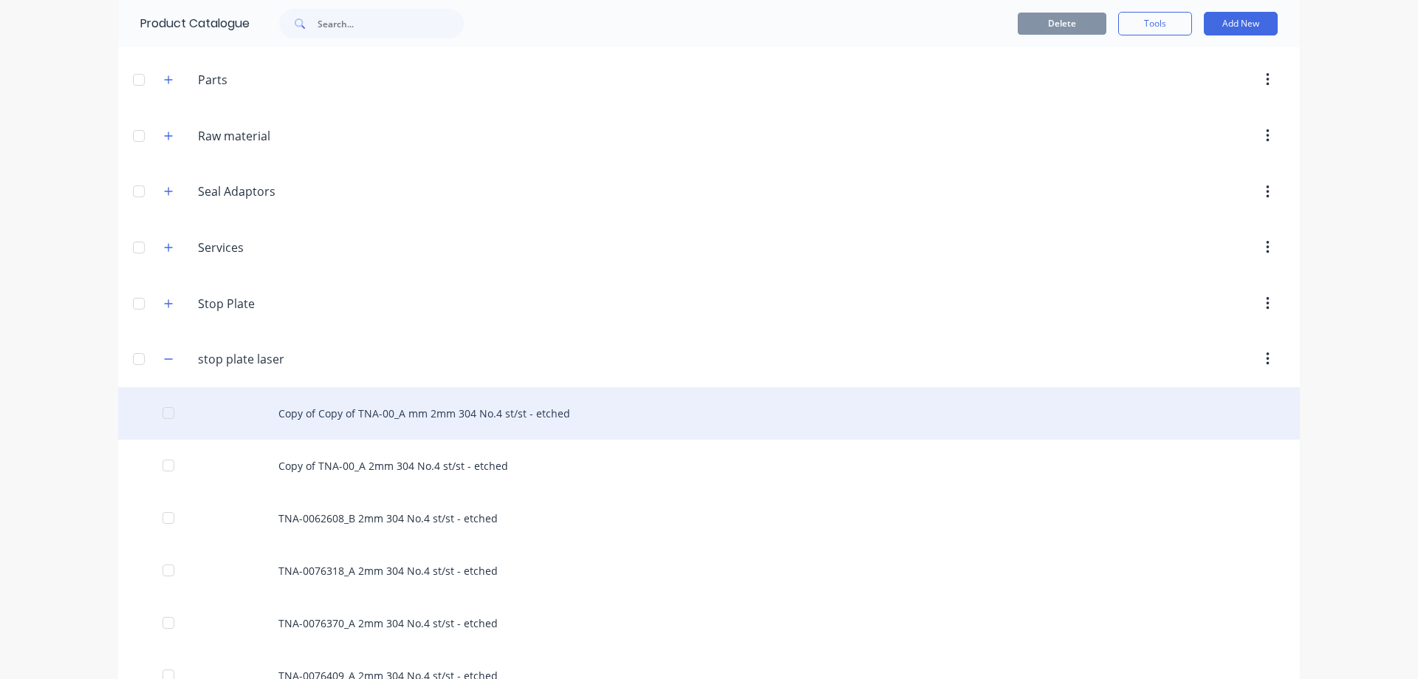
scroll to position [788, 0]
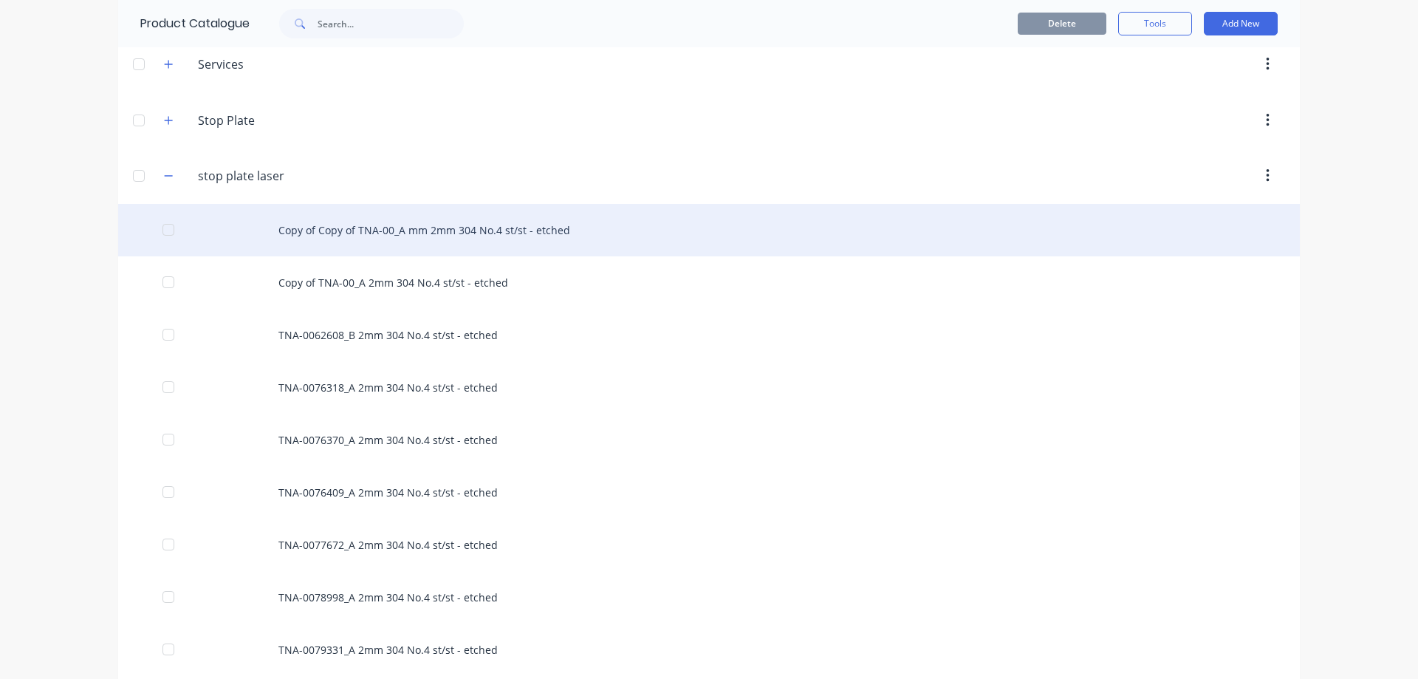
click at [381, 230] on div "Copy of Copy of TNA-00_A mm 2mm 304 No.4 st/st - etched" at bounding box center [709, 230] width 1182 height 52
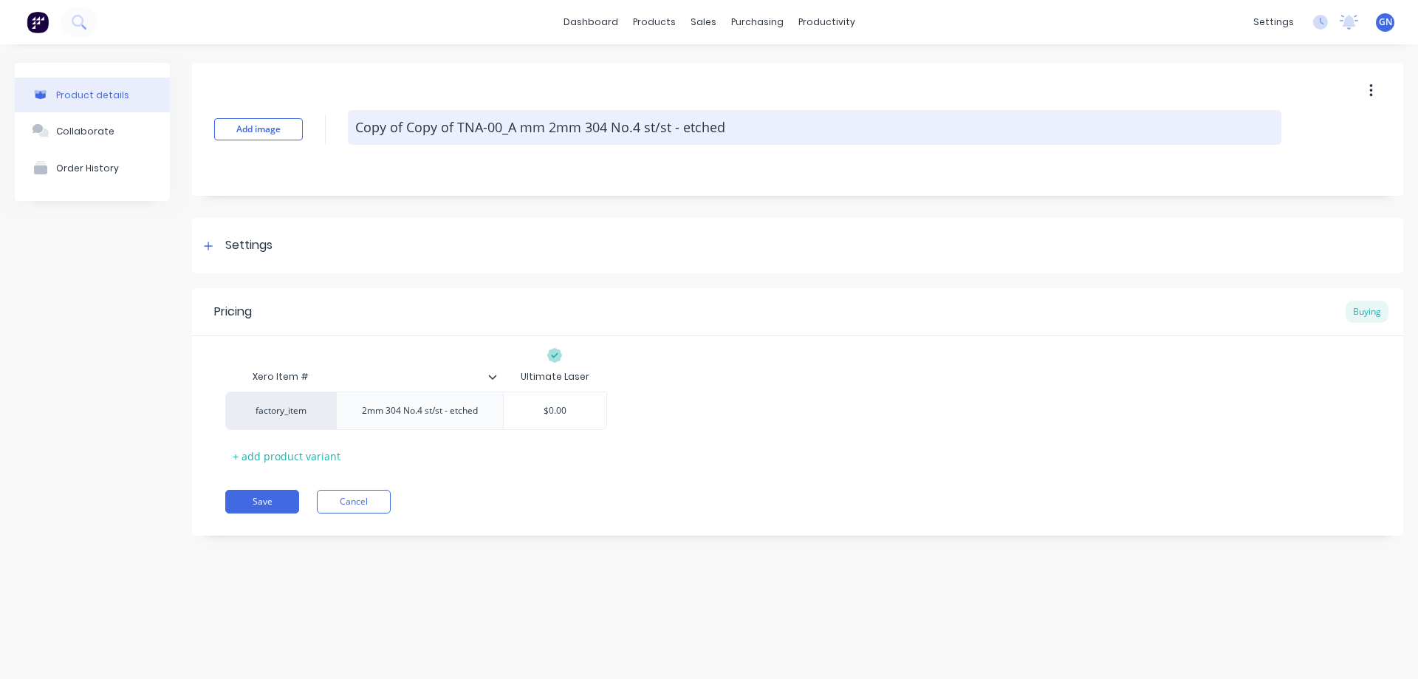
drag, startPoint x: 543, startPoint y: 125, endPoint x: 517, endPoint y: 126, distance: 25.9
click at [517, 126] on textarea "Copy of Copy of TNA-00_A mm 2mm 304 No.4 st/st - etched" at bounding box center [815, 127] width 934 height 35
type textarea "x"
type textarea "Copy of Copy of TNA-00_A 2mm 304 No.4 st/st - etched"
paste textarea "79463"
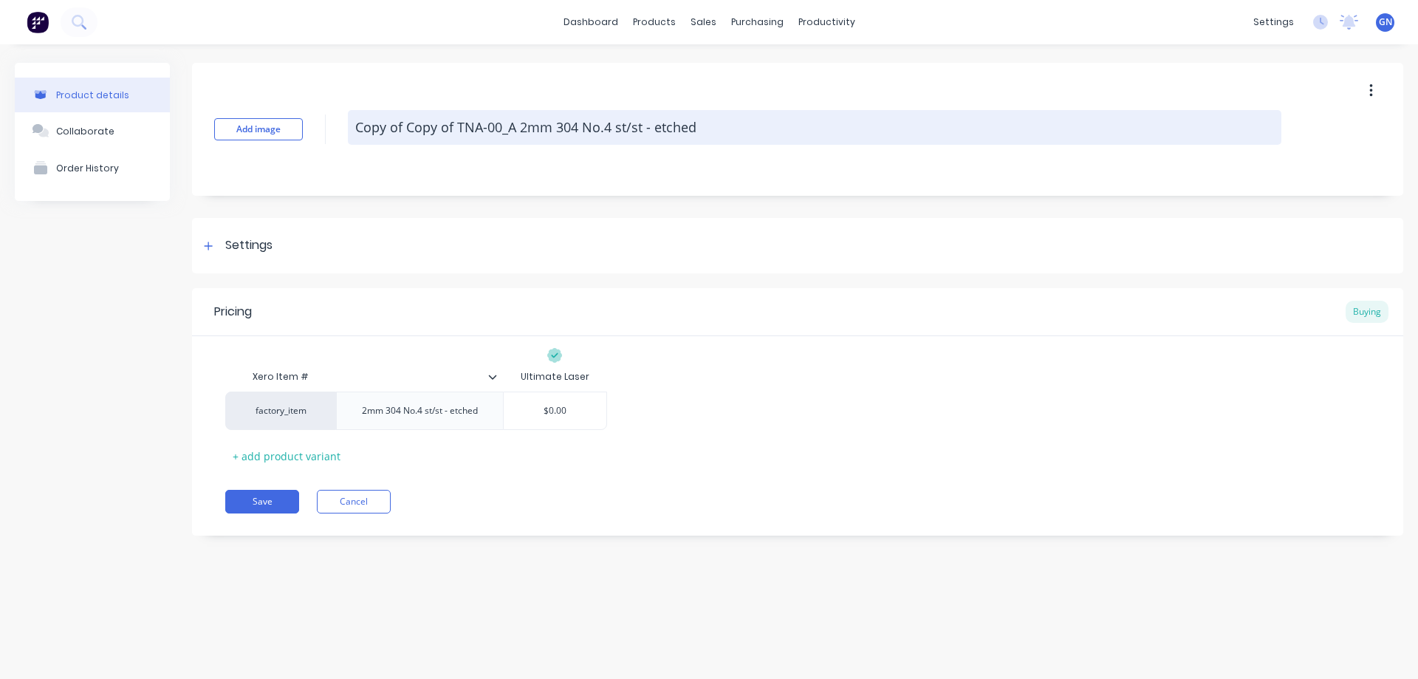
type textarea "x"
type textarea "Copy of Copy of TNA-0079463_A 2mm 304 No.4 st/st - etched"
type textarea "x"
type textarea "Copy of Copy ofTNA-0079463_A 2mm 304 No.4 st/st - etched"
type textarea "x"
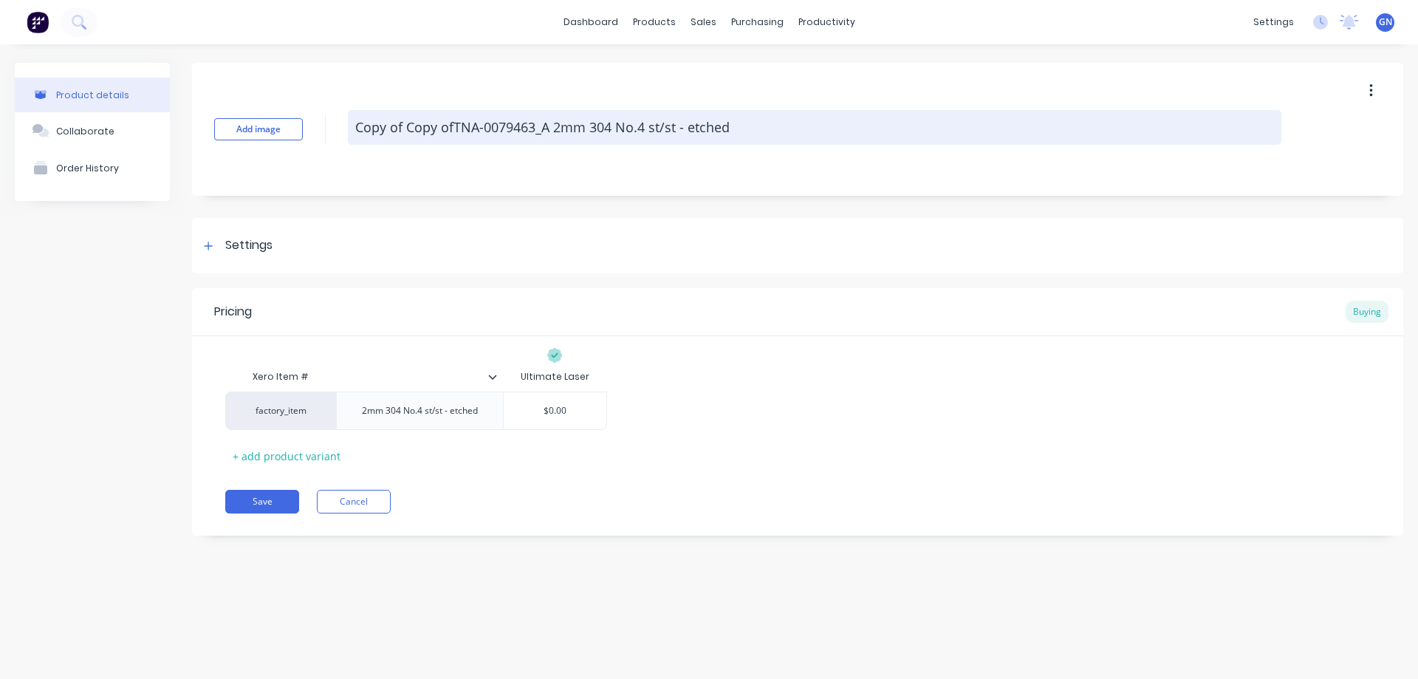
type textarea "Copy of Copy oTNA-0079463_A 2mm 304 No.4 st/st - etched"
type textarea "x"
type textarea "Copy of Copy TNA-0079463_A 2mm 304 No.4 st/st - etched"
type textarea "x"
type textarea "Copy of CopyTNA-0079463_A 2mm 304 No.4 st/st - etched"
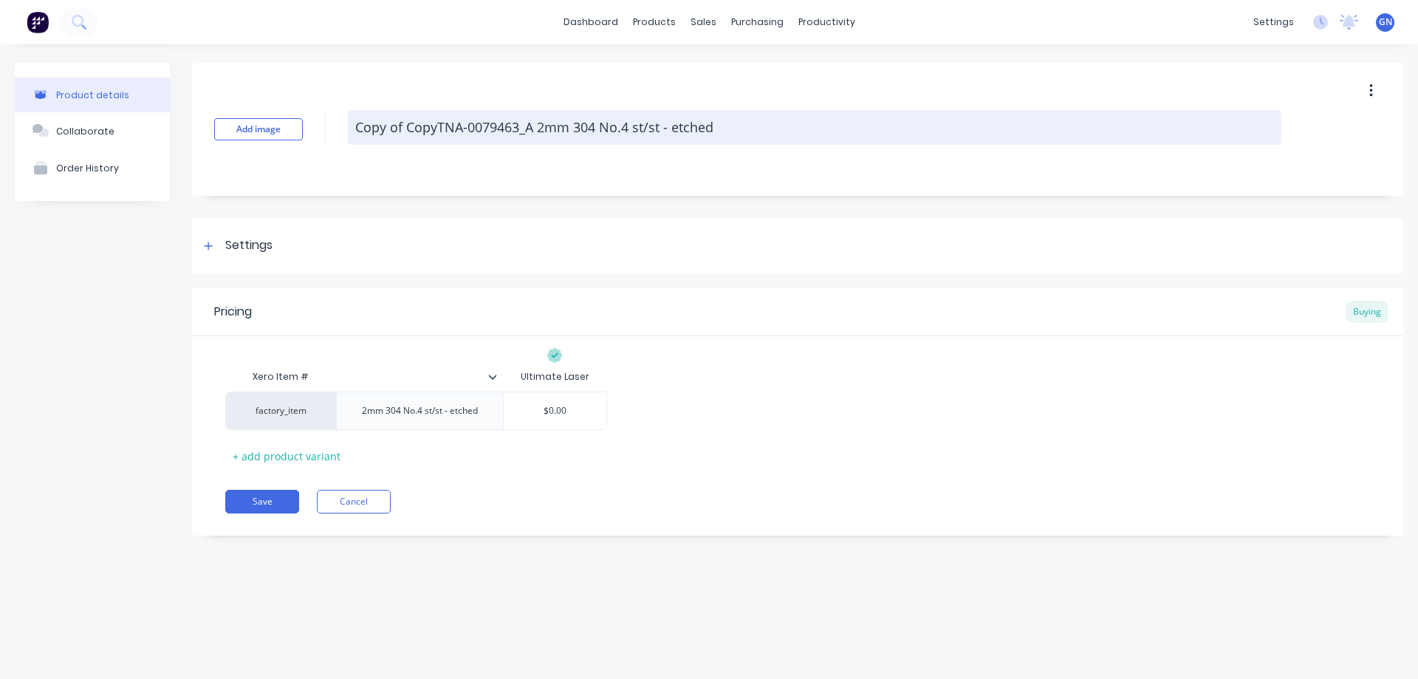
type textarea "x"
type textarea "Copy of CopTNA-0079463_A 2mm 304 No.4 st/st - etched"
type textarea "x"
type textarea "Copy of CoTNA-0079463_A 2mm 304 No.4 st/st - etched"
type textarea "x"
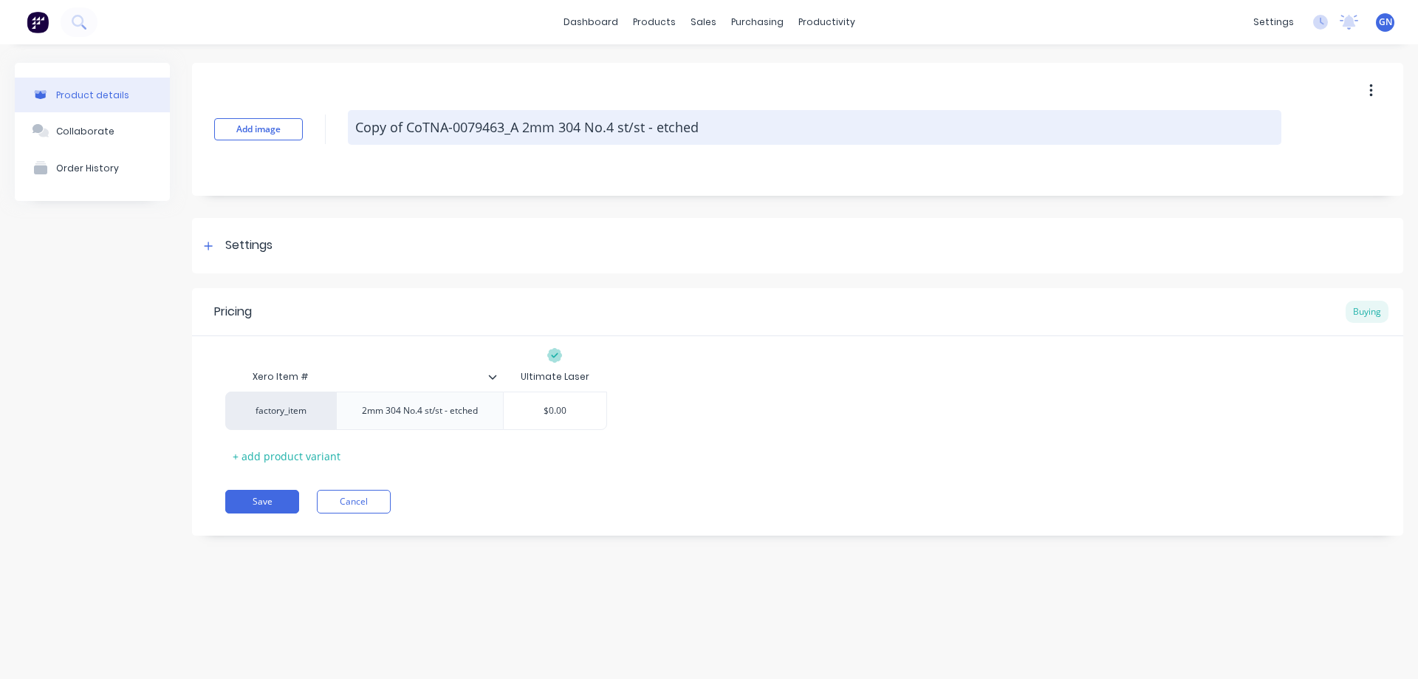
type textarea "Copy of CTNA-0079463_A 2mm 304 No.4 st/st - etched"
type textarea "x"
type textarea "Copy of TNA-0079463_A 2mm 304 No.4 st/st - etched"
type textarea "x"
type textarea "Copy ofTNA-0079463_A 2mm 304 No.4 st/st - etched"
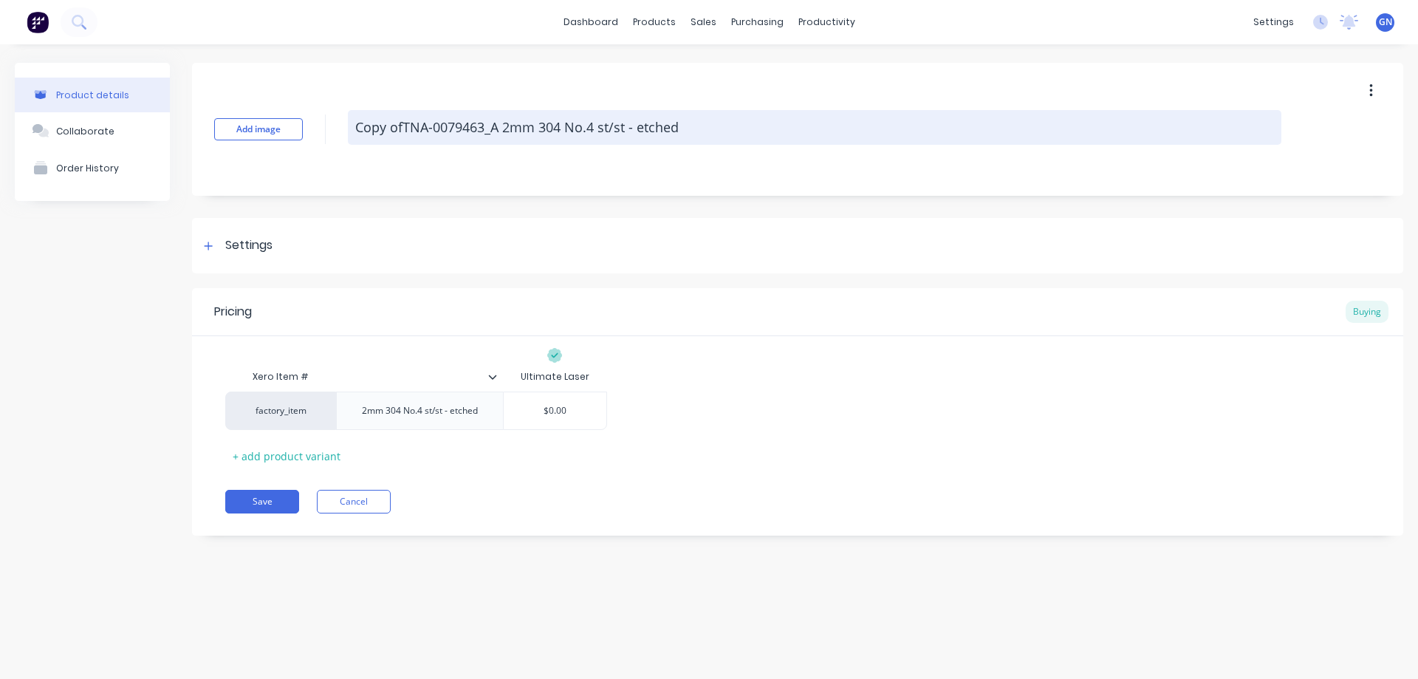
type textarea "x"
type textarea "Copy oTNA-0079463_A 2mm 304 No.4 st/st - etched"
type textarea "x"
type textarea "Copy TNA-0079463_A 2mm 304 No.4 st/st - etched"
type textarea "x"
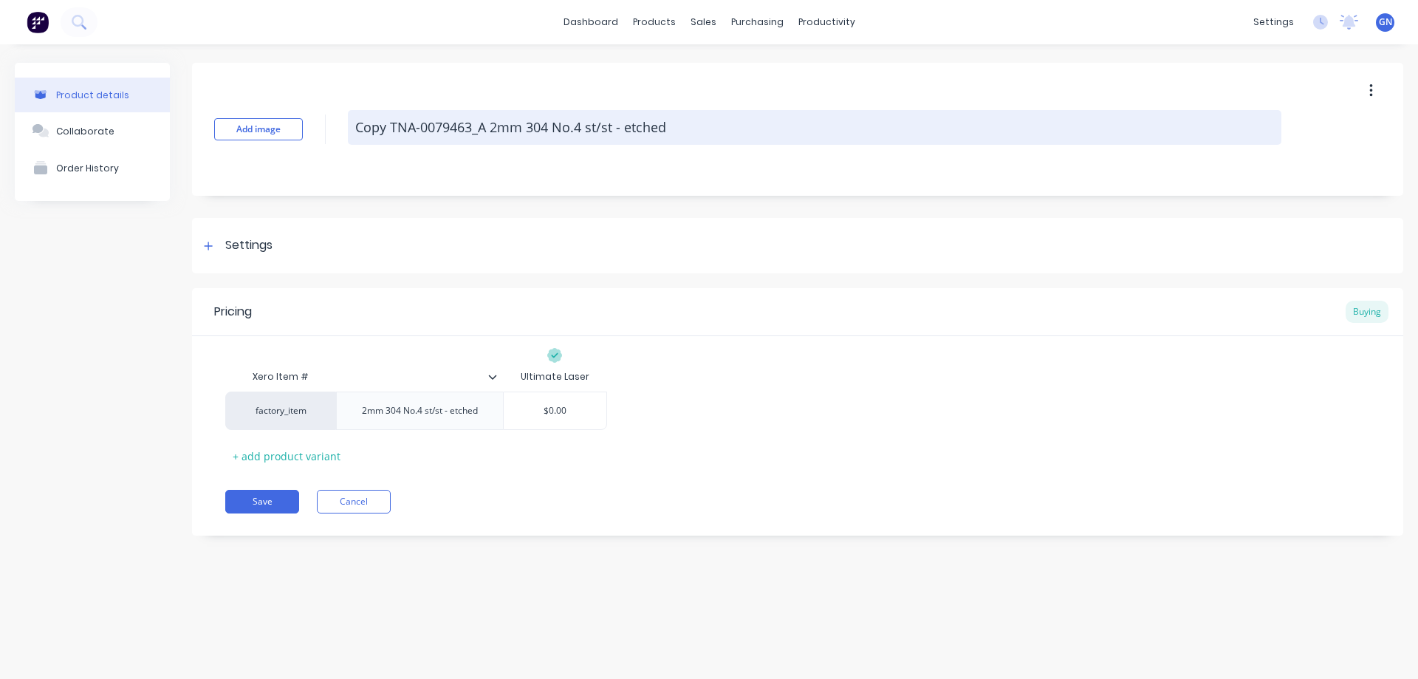
type textarea "CopyTNA-0079463_A 2mm 304 No.4 st/st - etched"
type textarea "x"
type textarea "CopTNA-0079463_A 2mm 304 No.4 st/st - etched"
type textarea "x"
type textarea "CoTNA-0079463_A 2mm 304 No.4 st/st - etched"
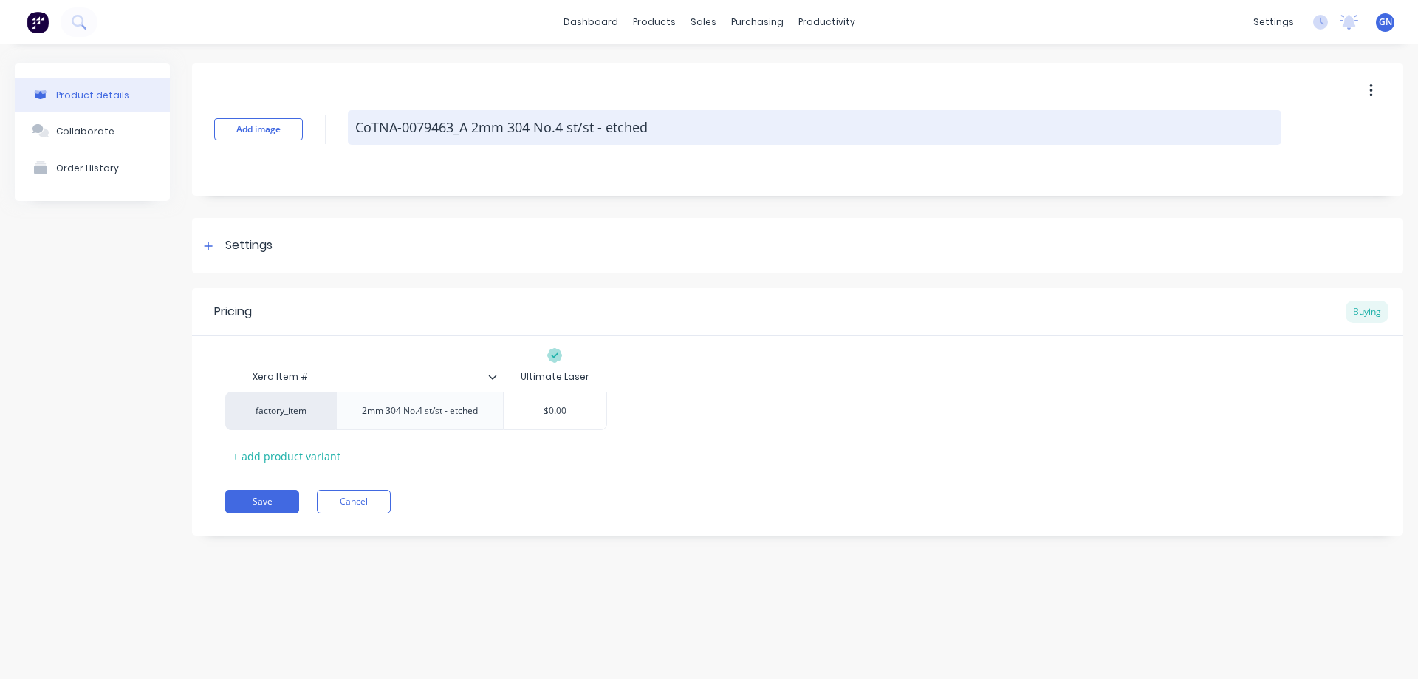
type textarea "x"
type textarea "CTNA-0079463_A 2mm 304 No.4 st/st - etched"
type textarea "x"
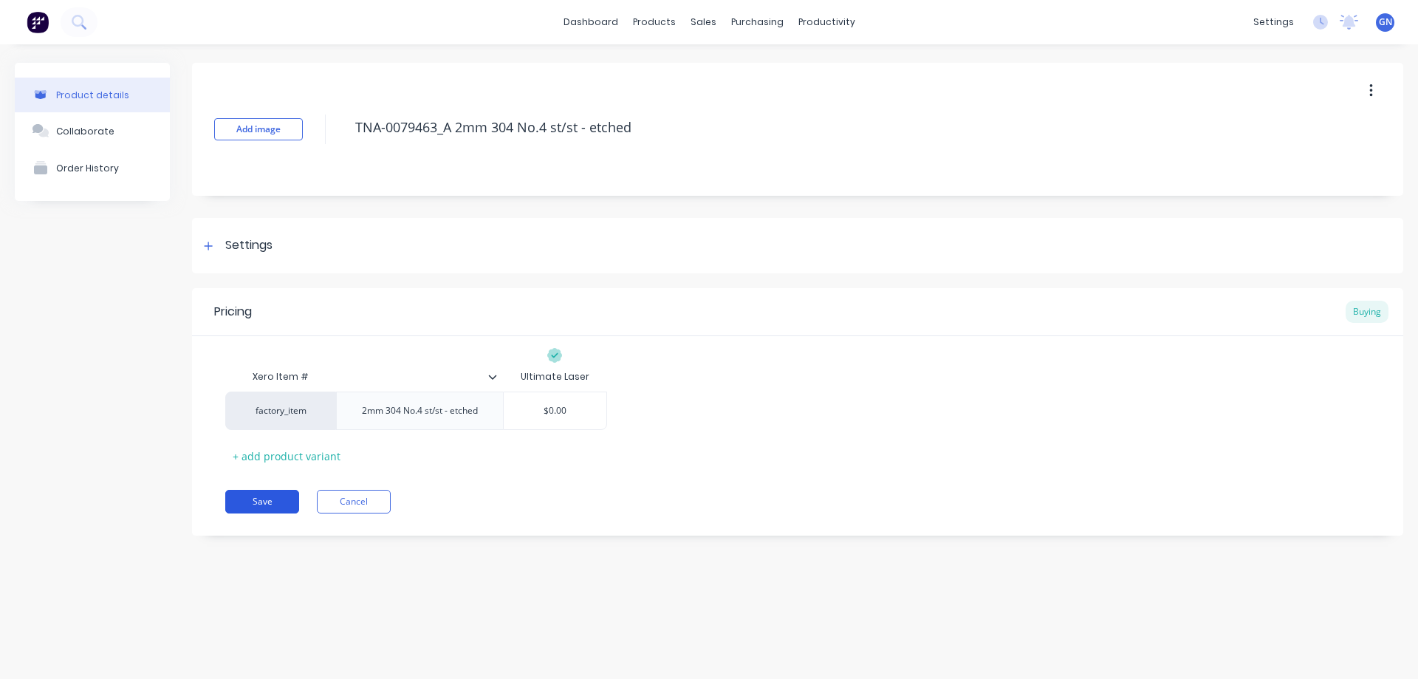
type textarea "TNA-0079463_A 2mm 304 No.4 st/st - etched"
type textarea "x"
type textarea "TNA-0079463_A 2mm 304 No.4 st/st - etched"
click at [272, 502] on button "Save" at bounding box center [262, 502] width 74 height 24
type textarea "x"
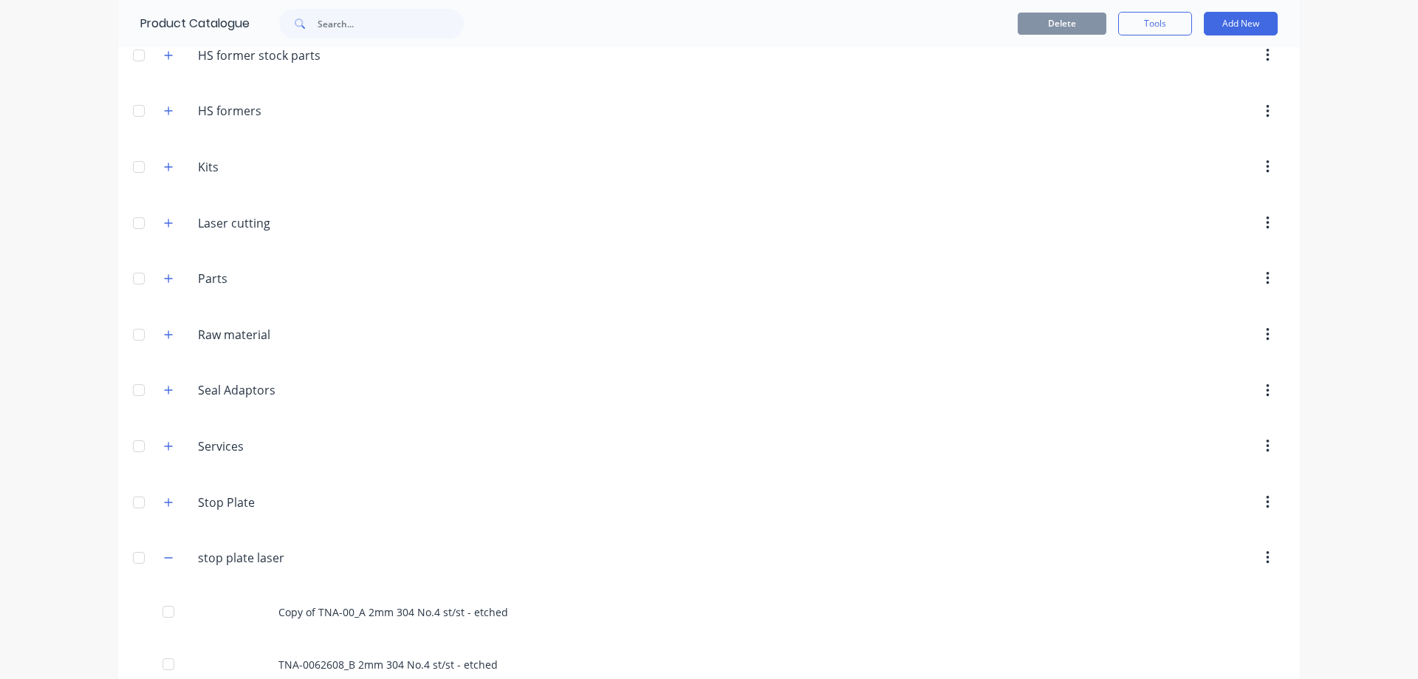
scroll to position [419, 0]
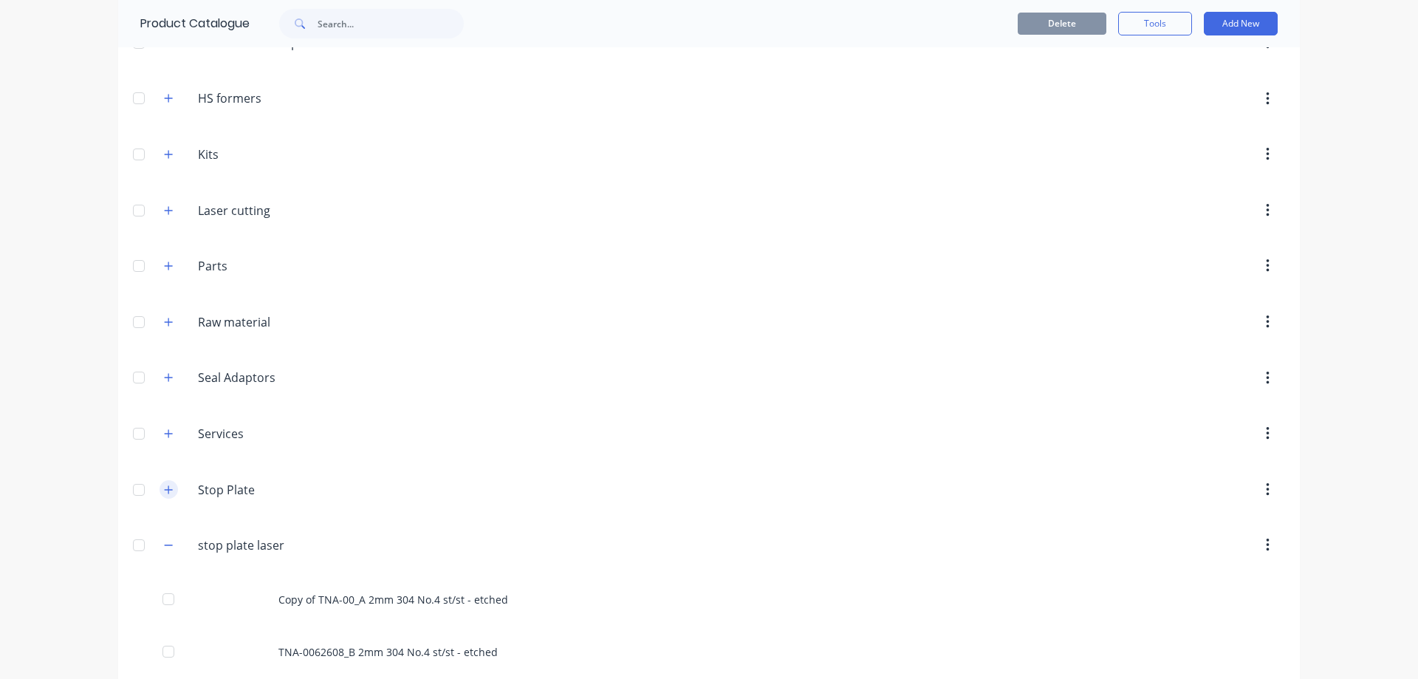
click at [166, 487] on icon "button" at bounding box center [168, 490] width 9 height 10
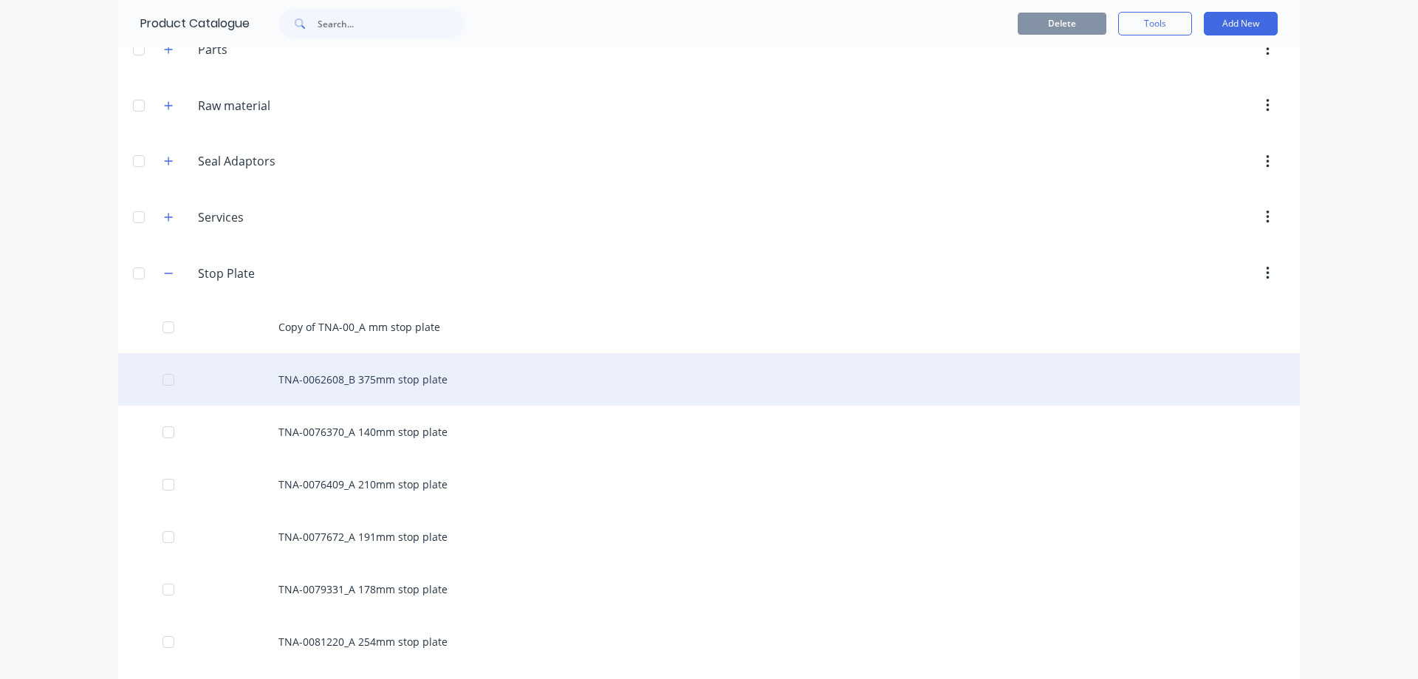
scroll to position [640, 0]
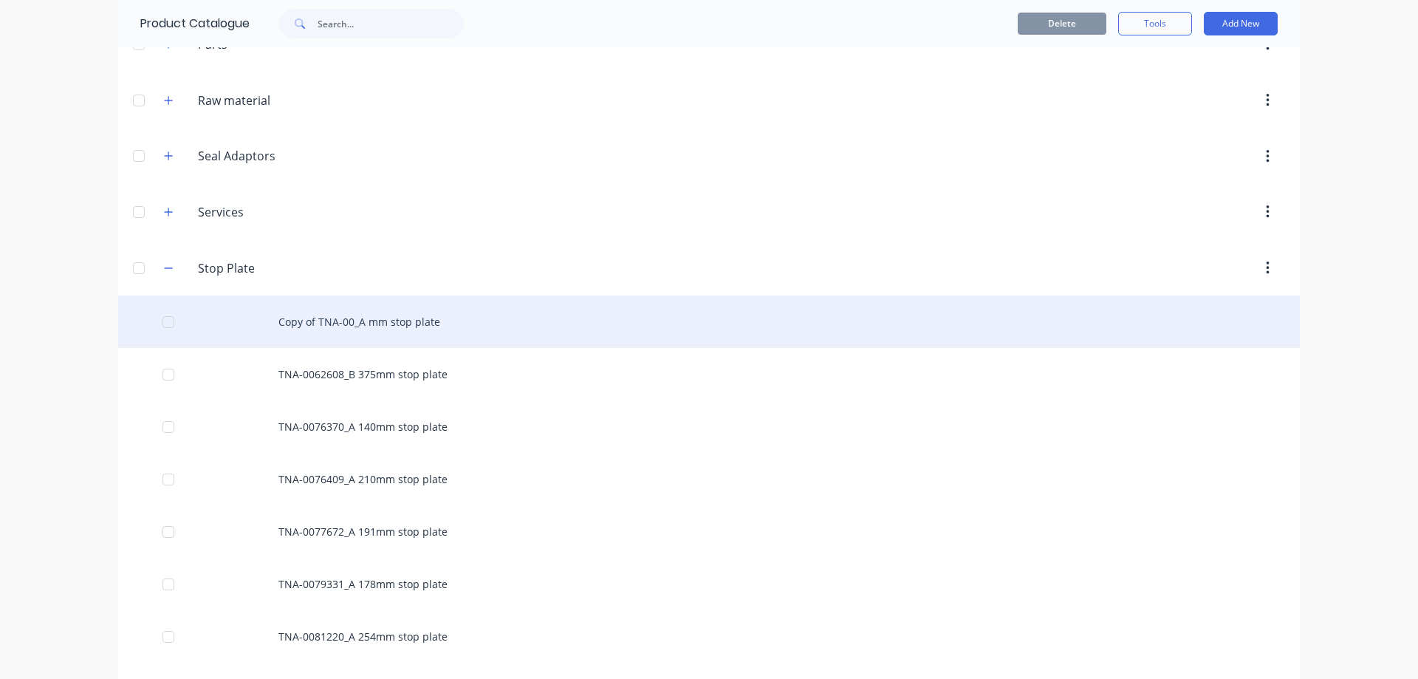
click at [372, 322] on div "Copy of TNA-00_A mm stop plate" at bounding box center [709, 321] width 1182 height 52
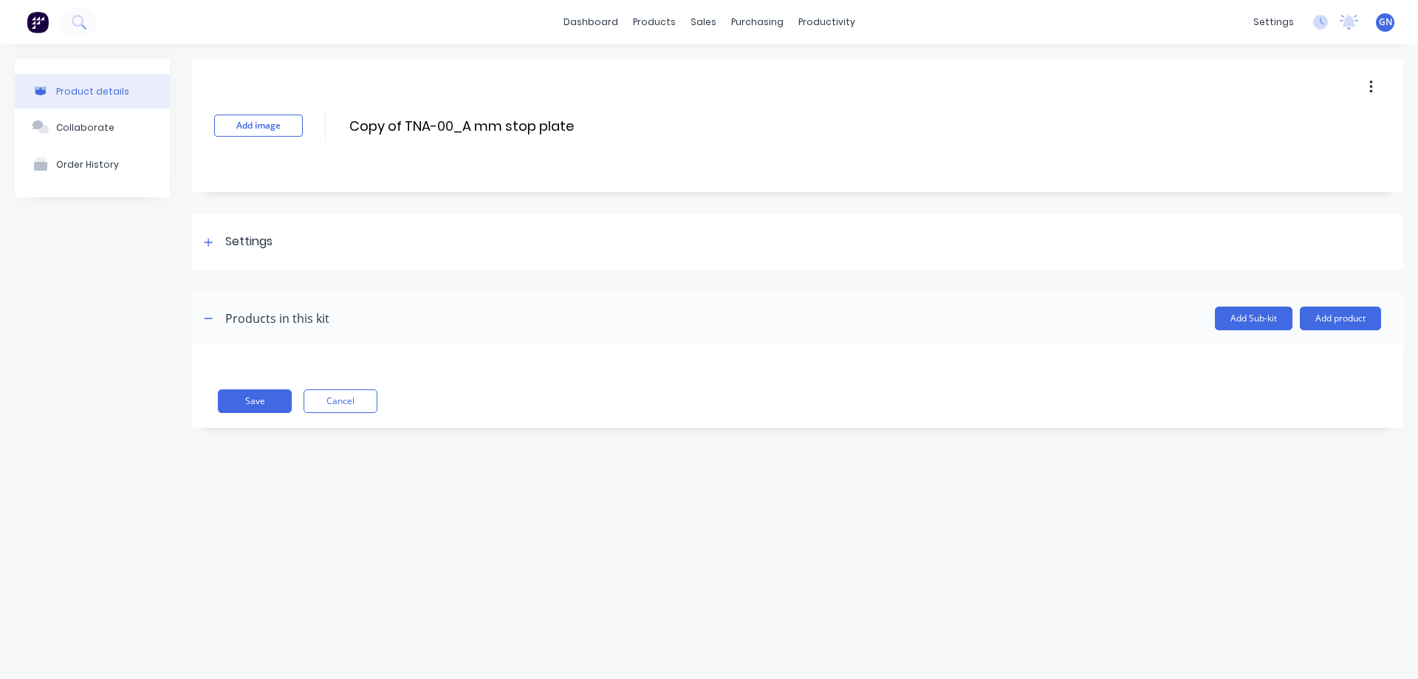
click at [1371, 86] on icon "button" at bounding box center [1370, 87] width 3 height 13
click at [1285, 121] on span "Duplicate" at bounding box center [1317, 126] width 111 height 16
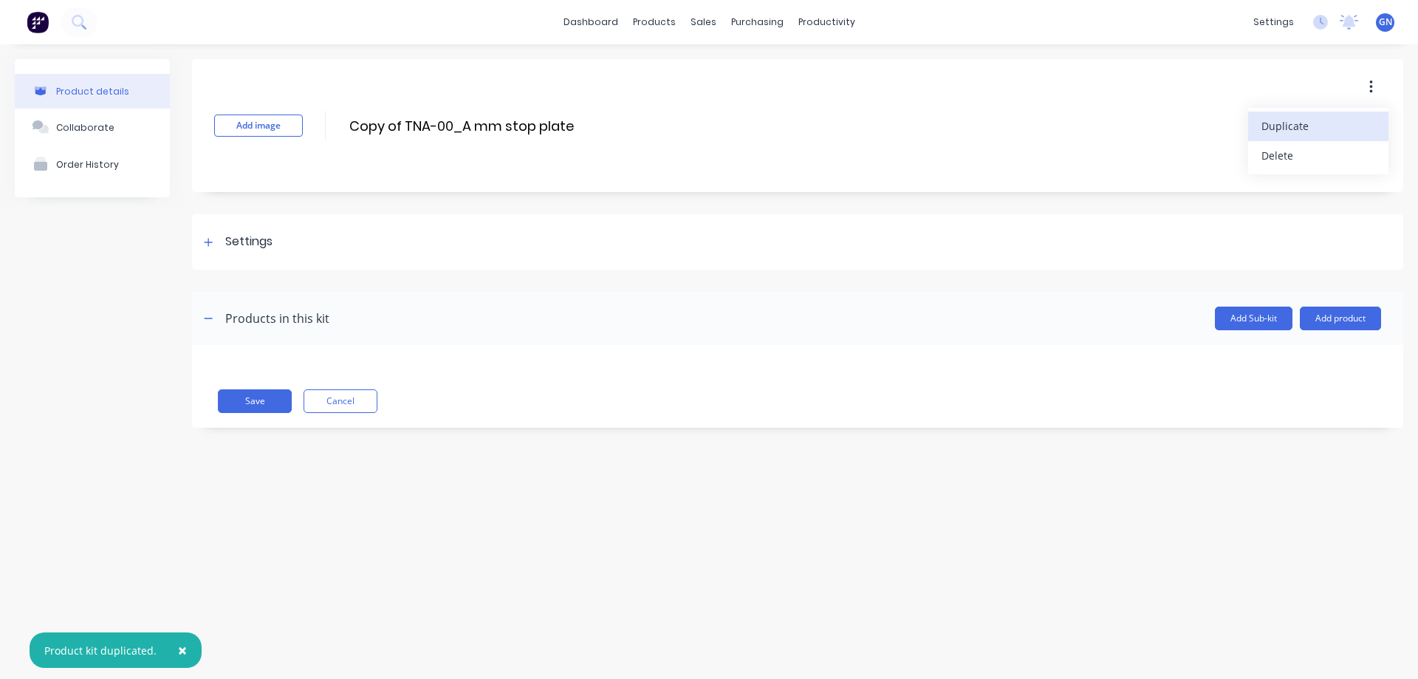
click at [1285, 123] on span "Duplicate" at bounding box center [1317, 126] width 111 height 16
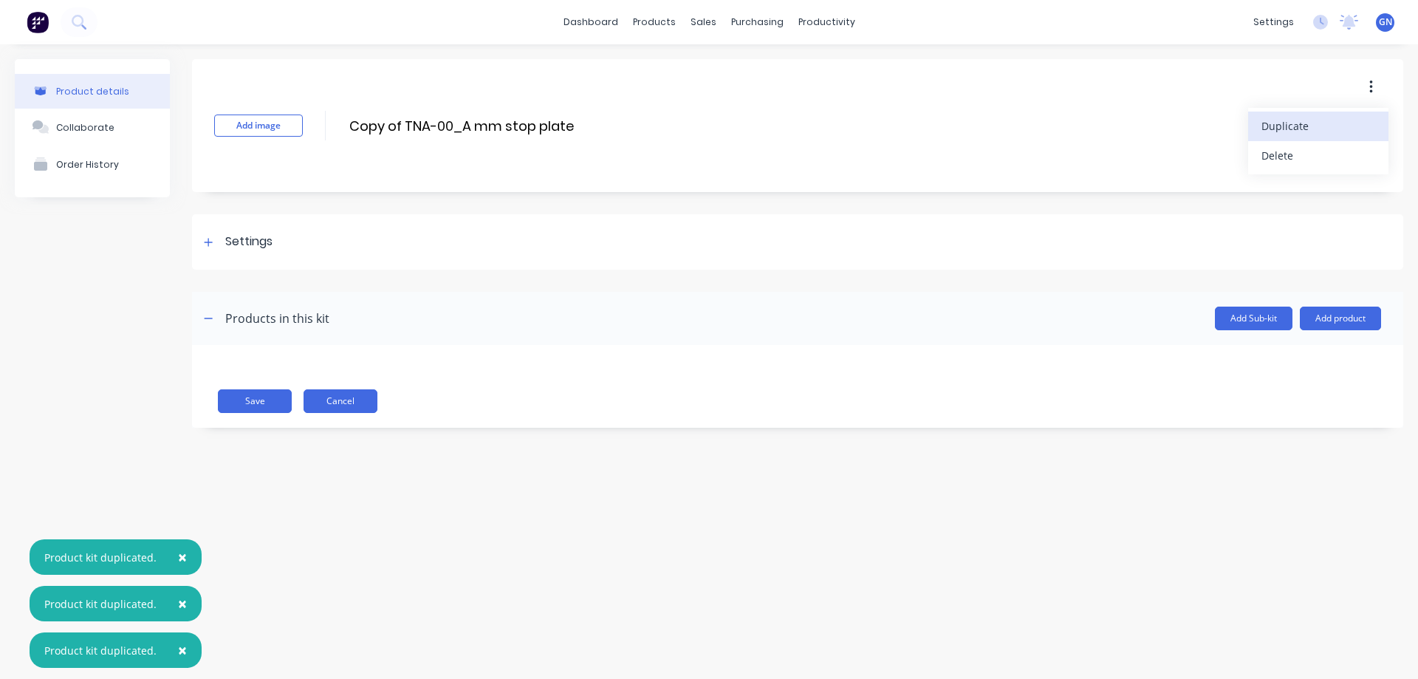
click at [353, 399] on button "Cancel" at bounding box center [341, 401] width 74 height 24
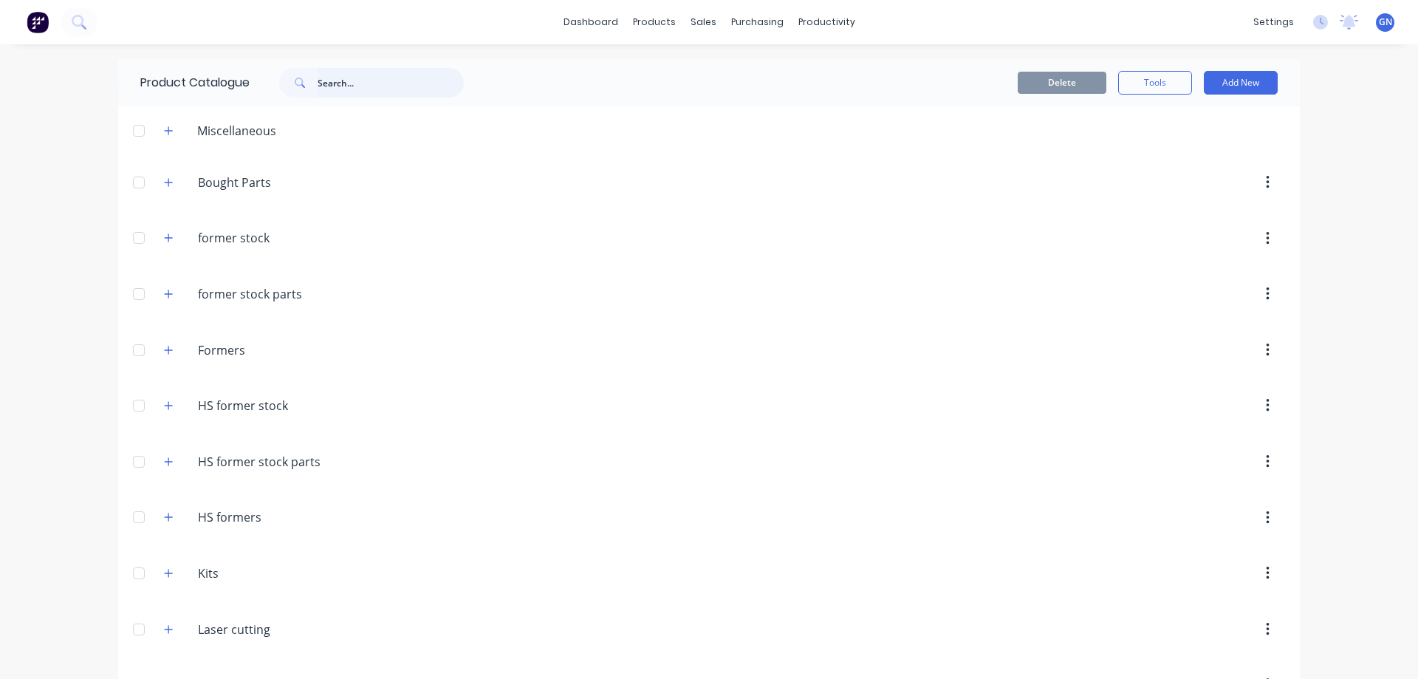
click at [361, 82] on input "text" at bounding box center [391, 83] width 146 height 30
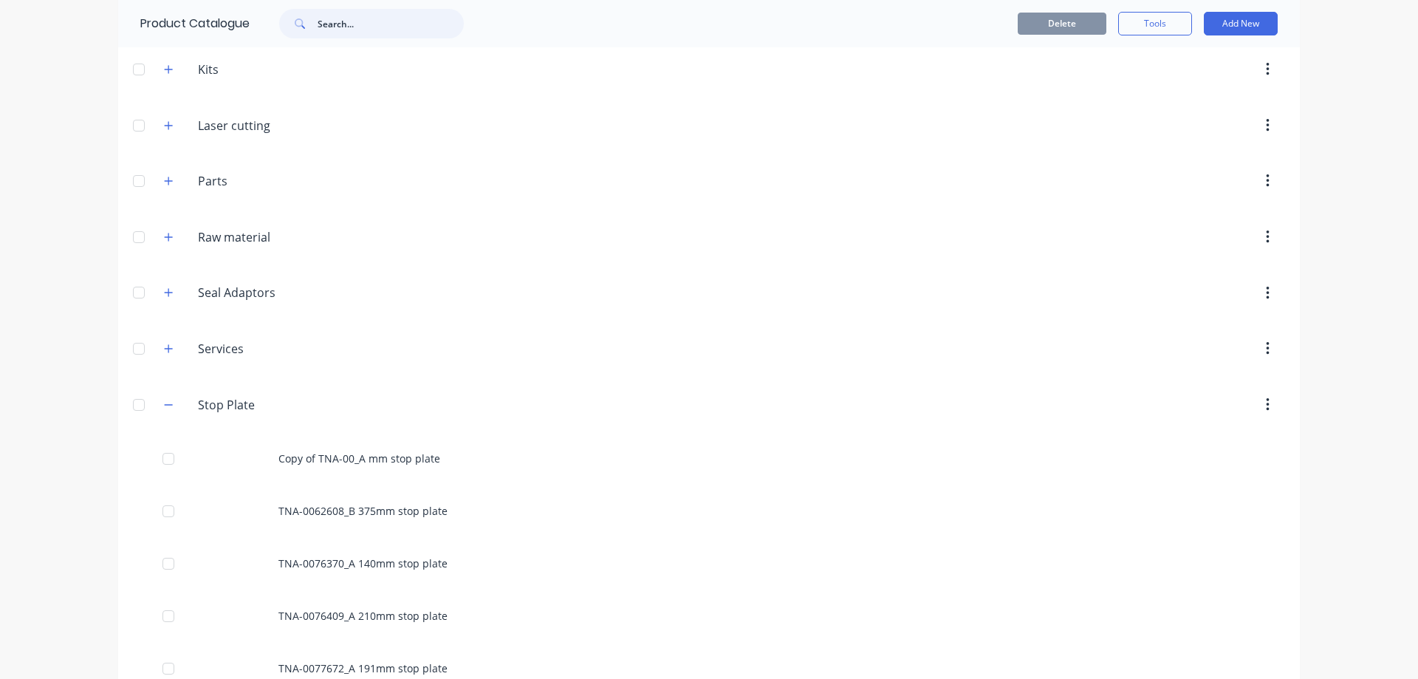
scroll to position [689, 0]
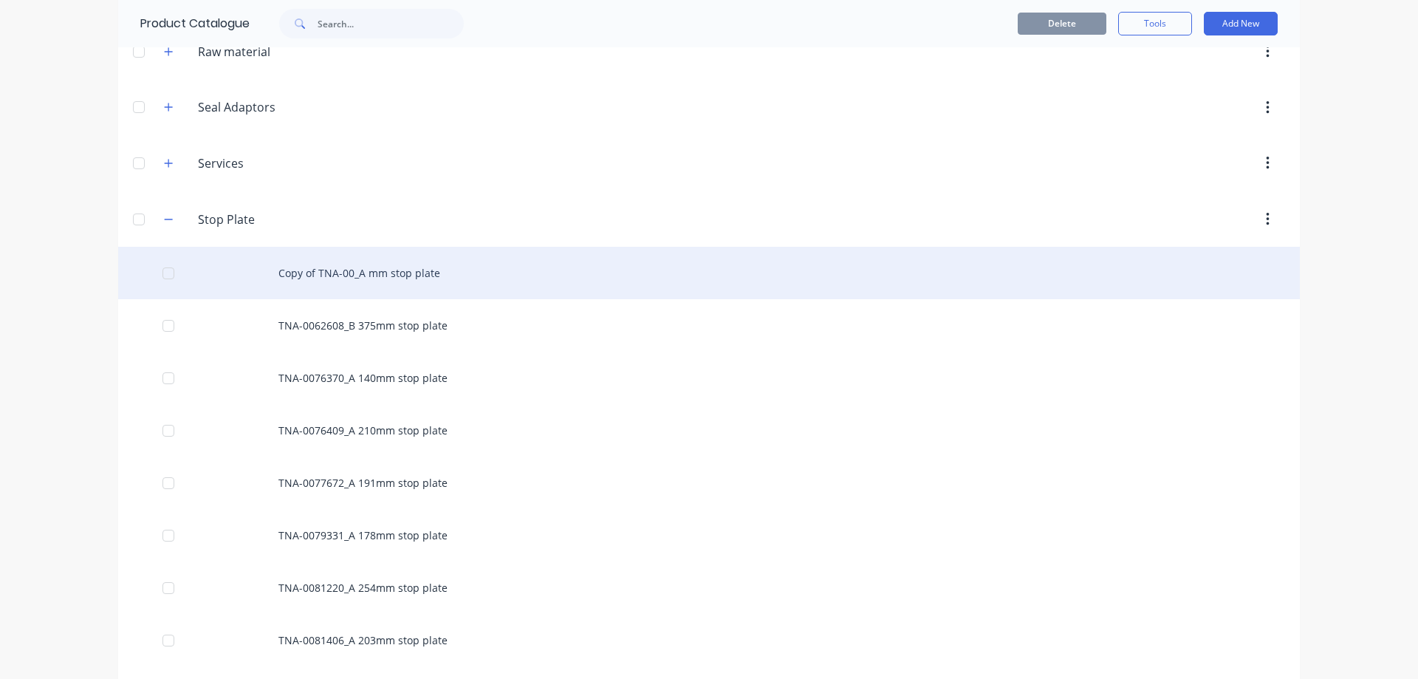
click at [336, 263] on div "Copy of TNA-00_A mm stop plate" at bounding box center [709, 273] width 1182 height 52
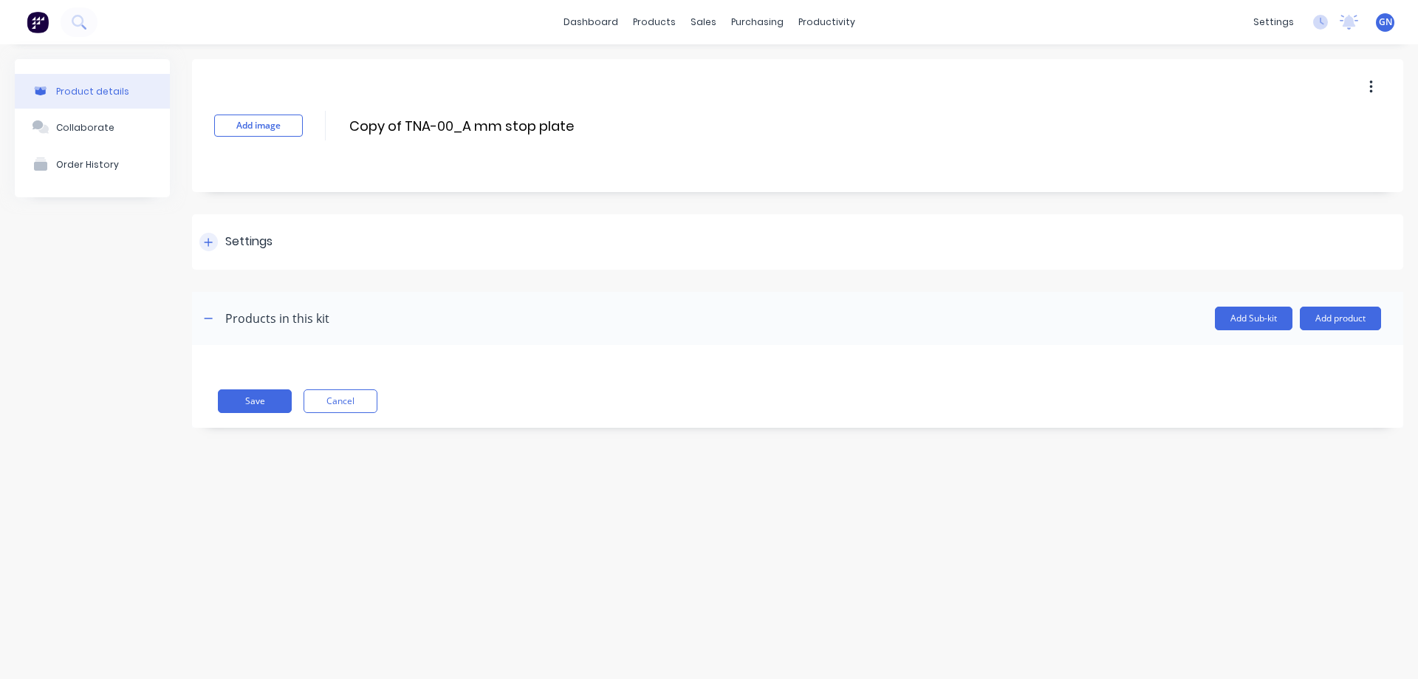
click at [209, 240] on icon at bounding box center [208, 242] width 9 height 10
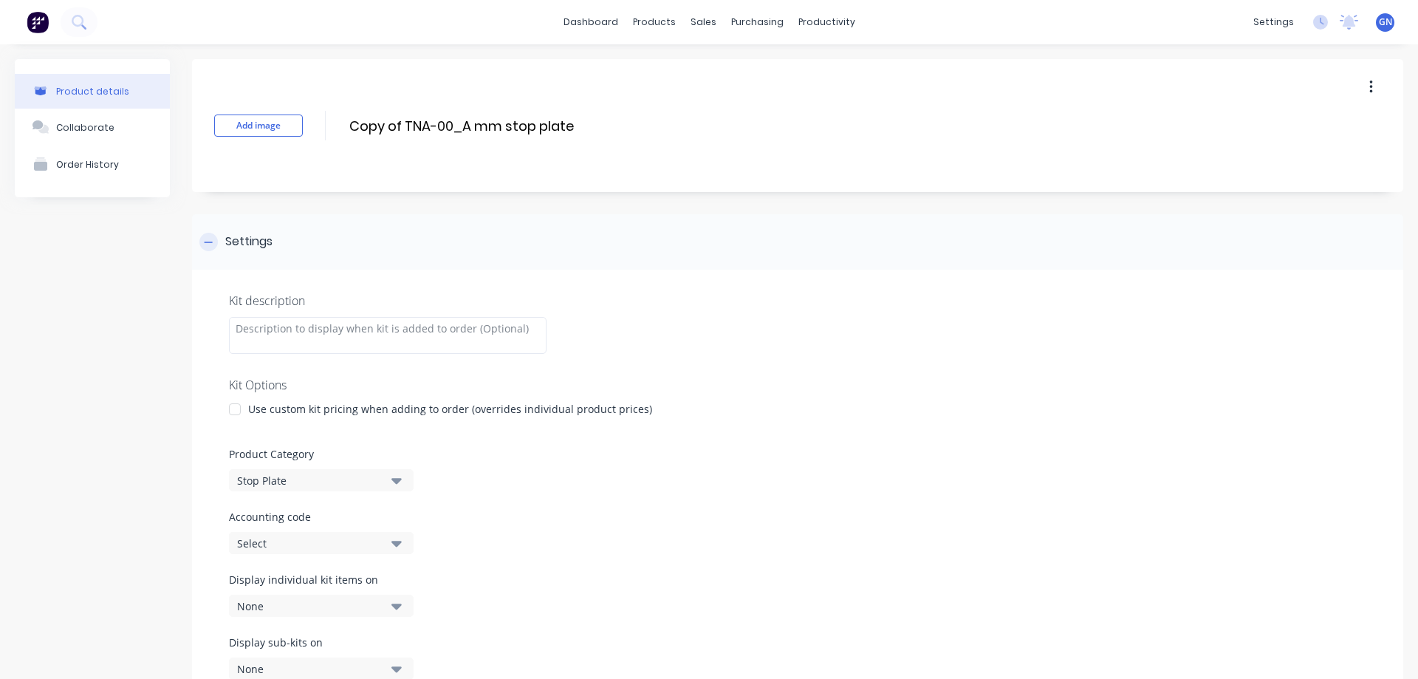
click at [211, 247] on div at bounding box center [208, 242] width 18 height 18
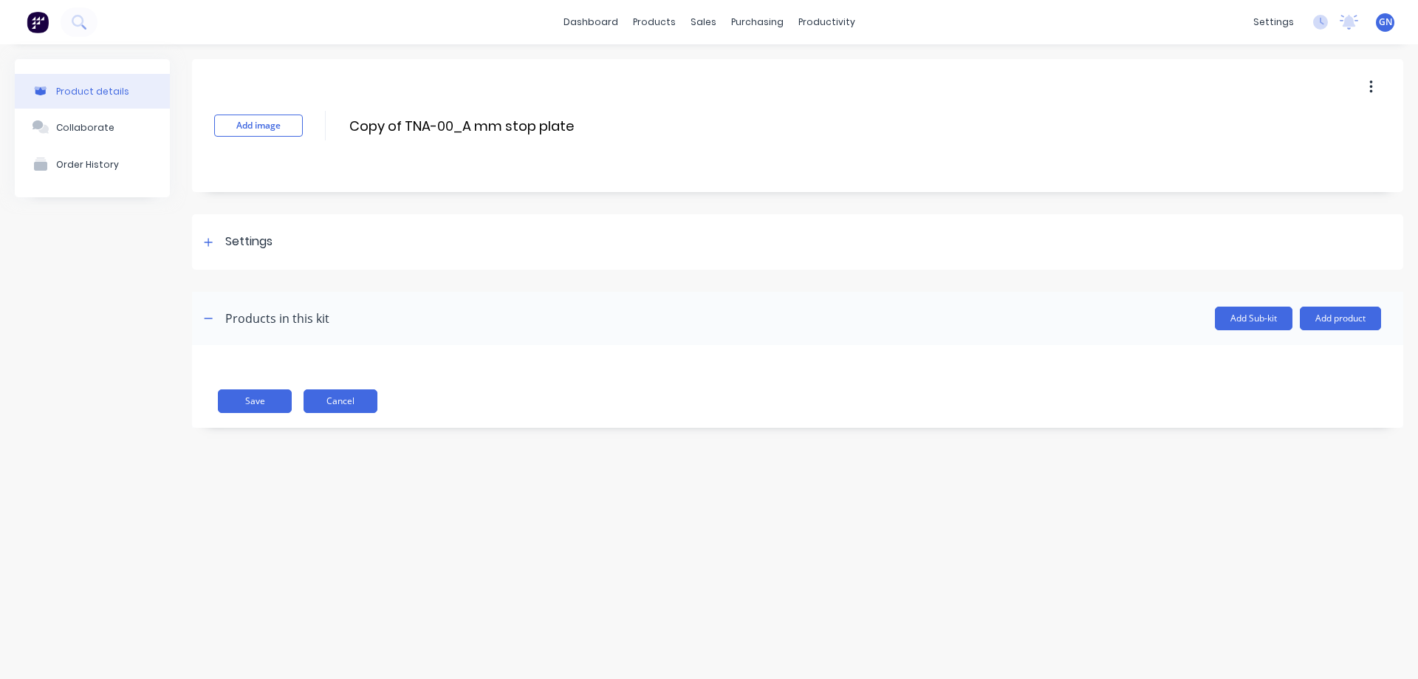
click at [340, 403] on button "Cancel" at bounding box center [341, 401] width 74 height 24
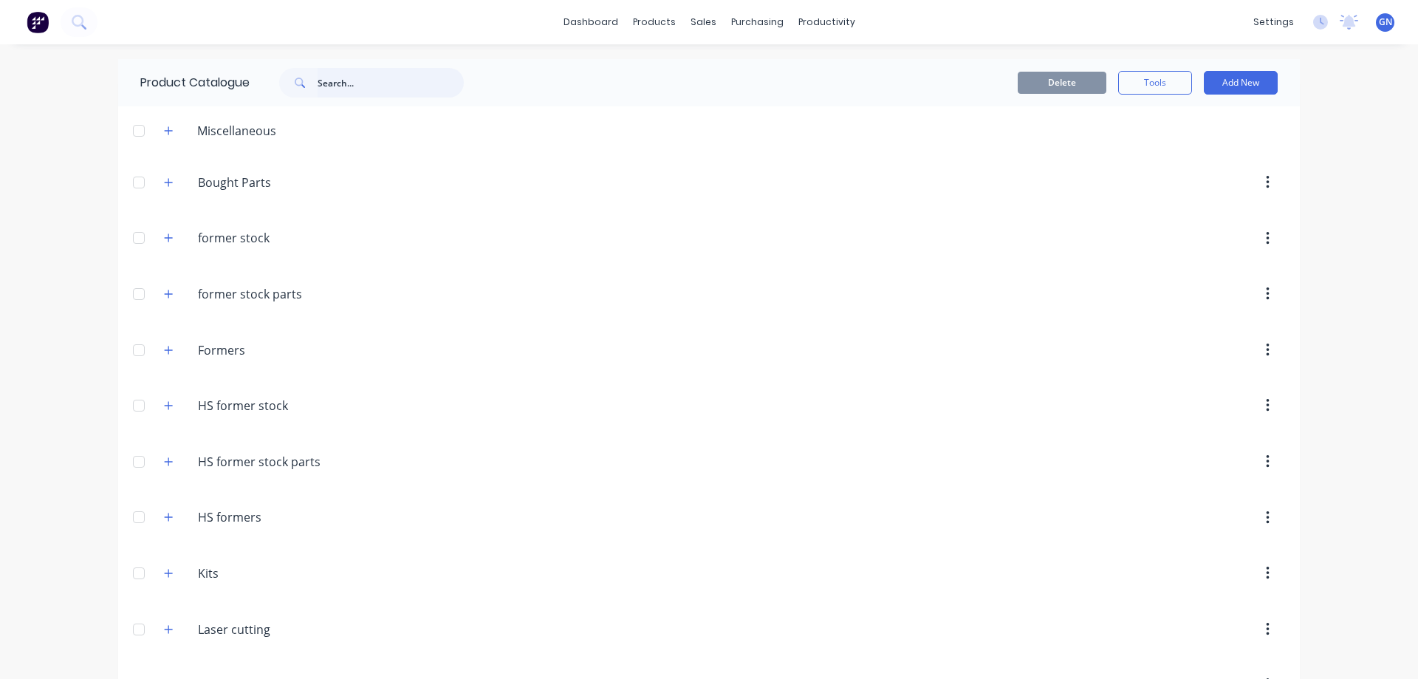
click at [348, 81] on input "text" at bounding box center [391, 83] width 146 height 30
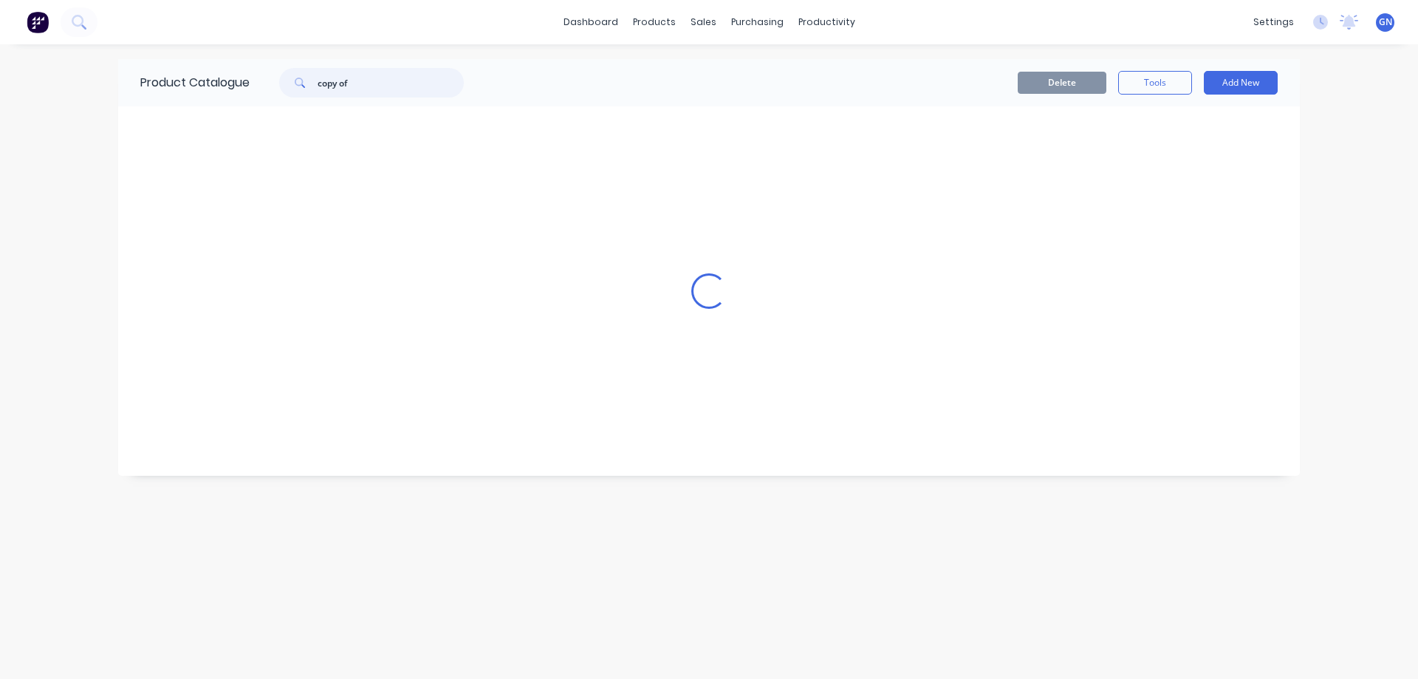
click at [382, 81] on input "copy of" at bounding box center [391, 83] width 146 height 30
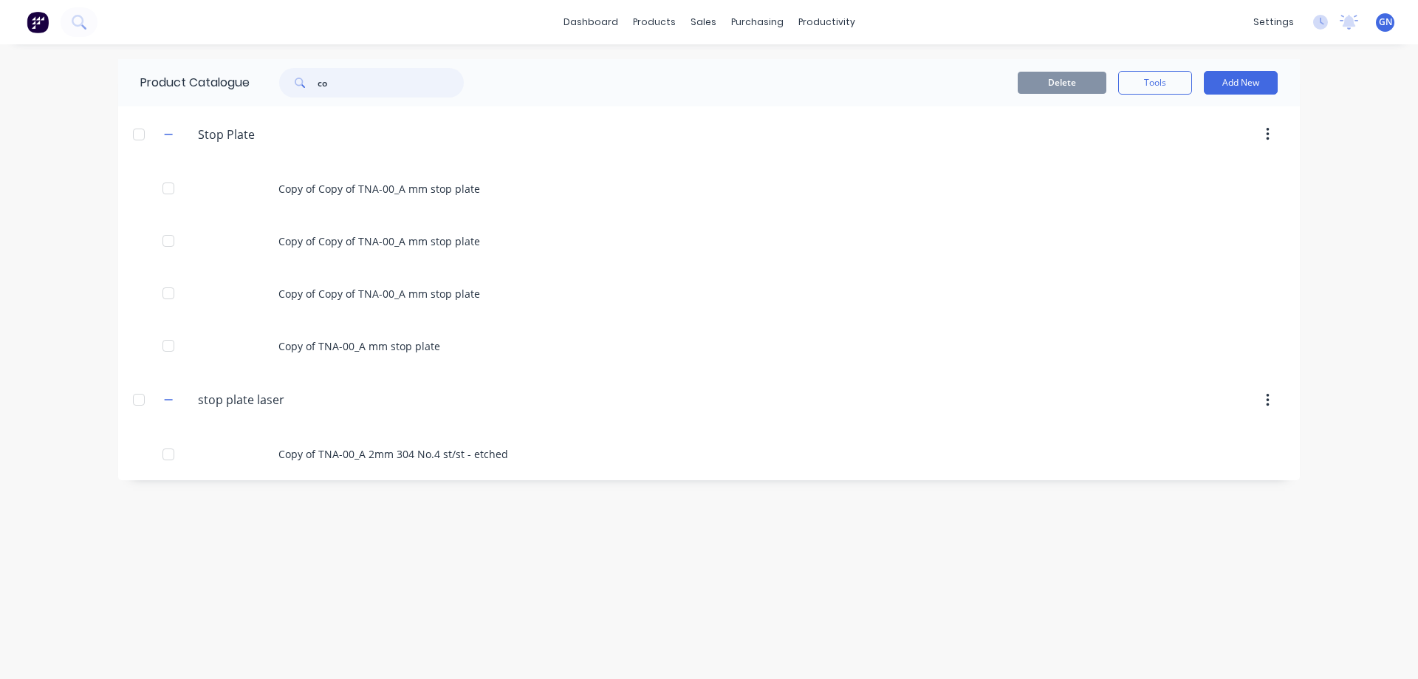
type input "c"
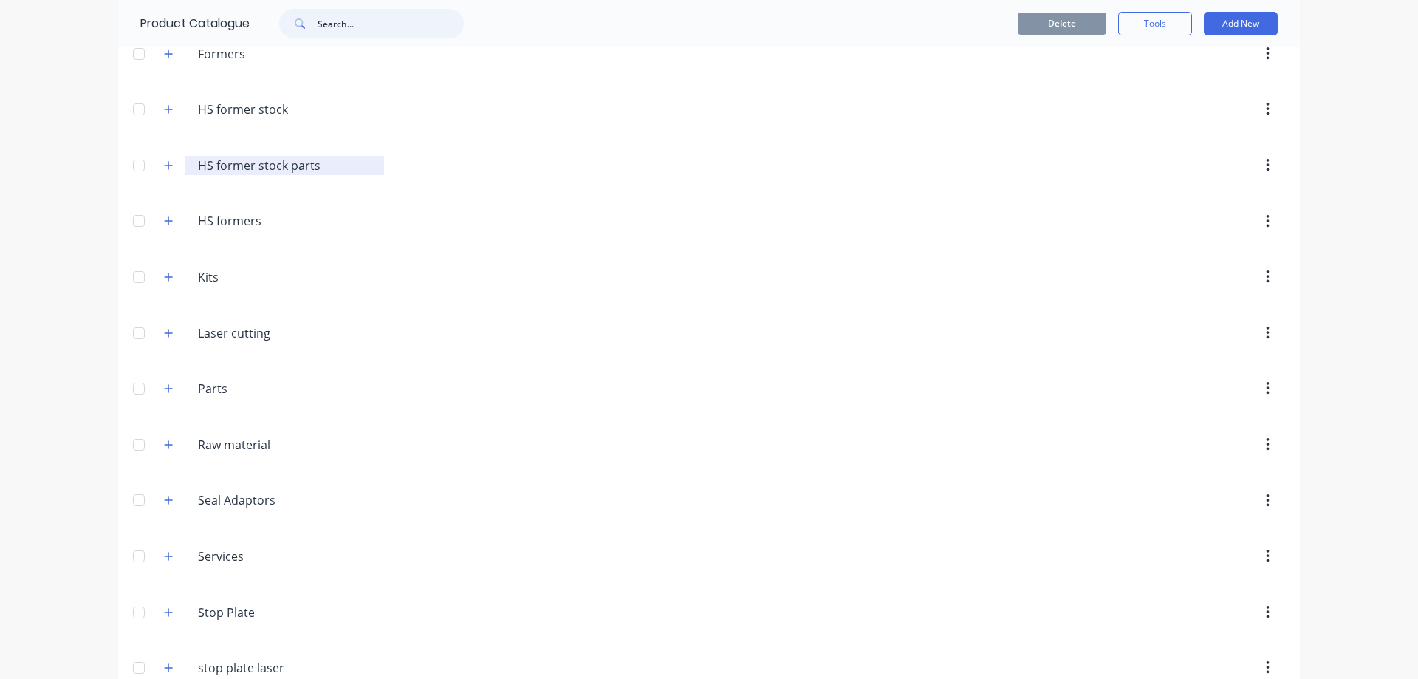
scroll to position [384, 0]
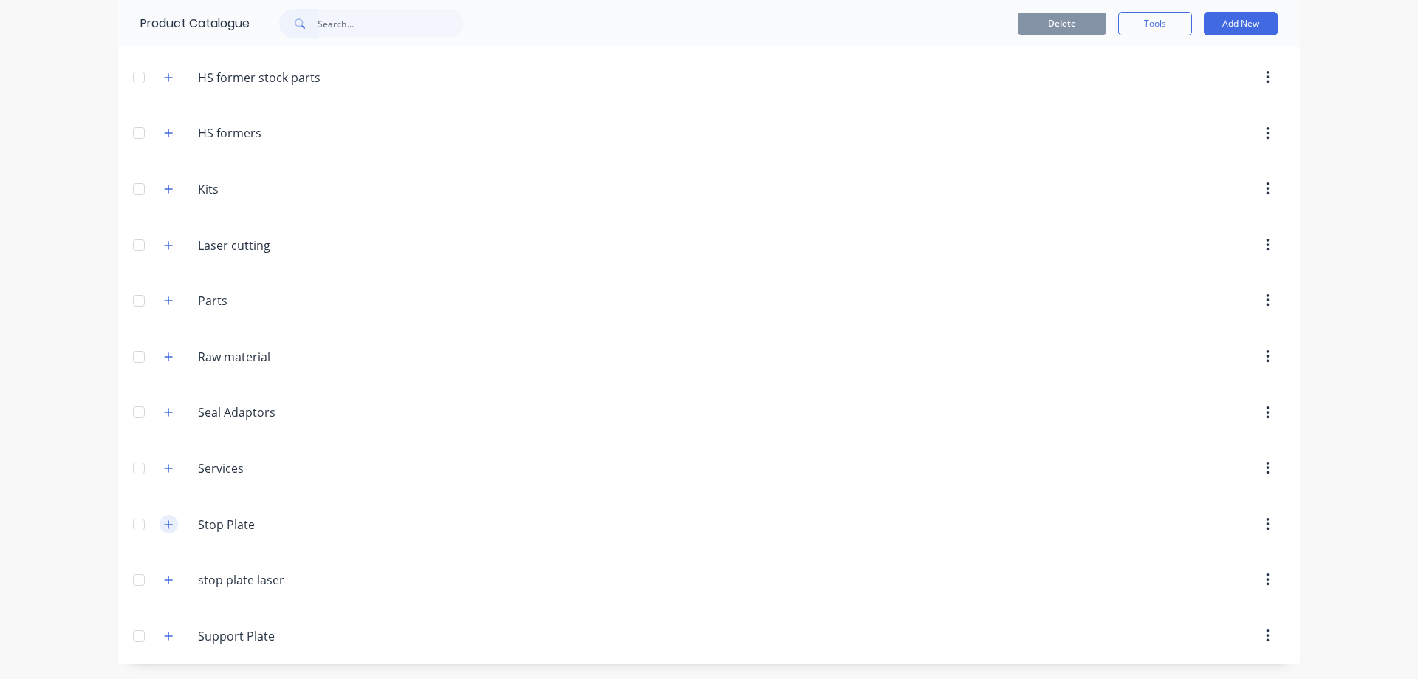
drag, startPoint x: 161, startPoint y: 522, endPoint x: 354, endPoint y: 469, distance: 200.0
click at [164, 523] on icon "button" at bounding box center [168, 524] width 9 height 10
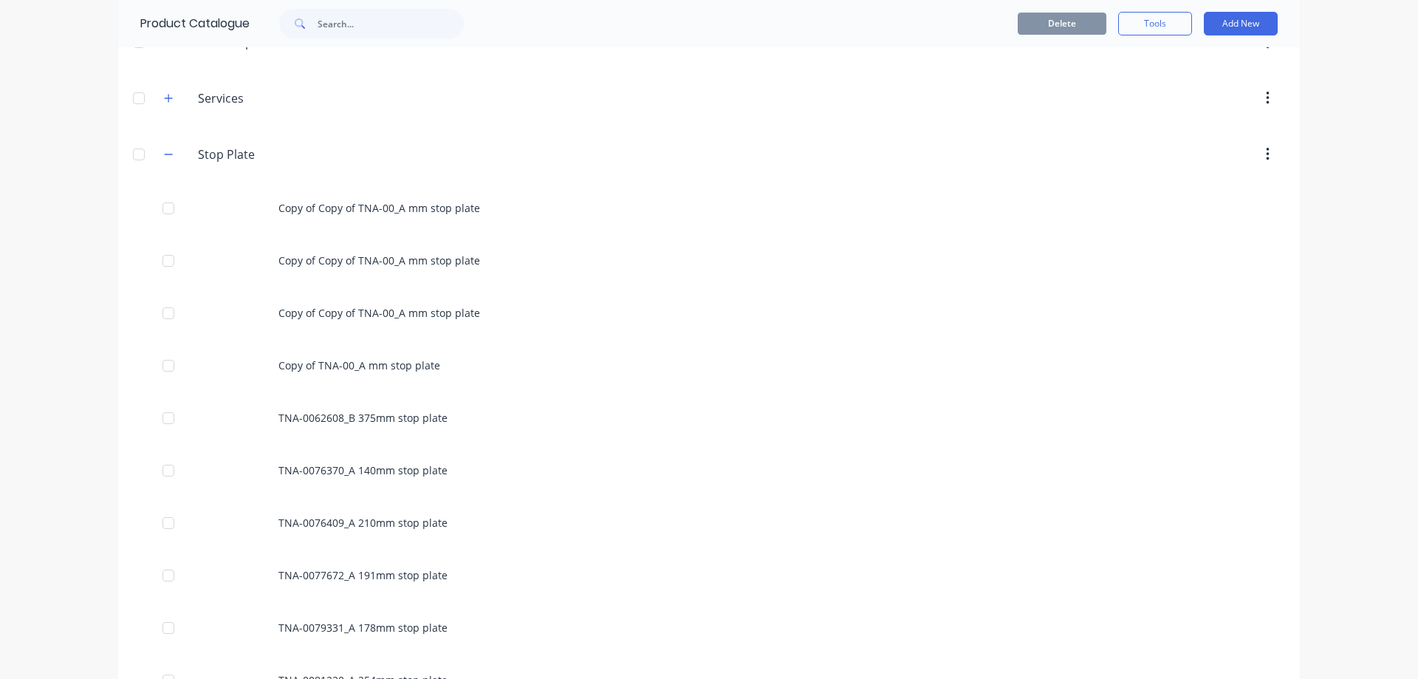
scroll to position [778, 0]
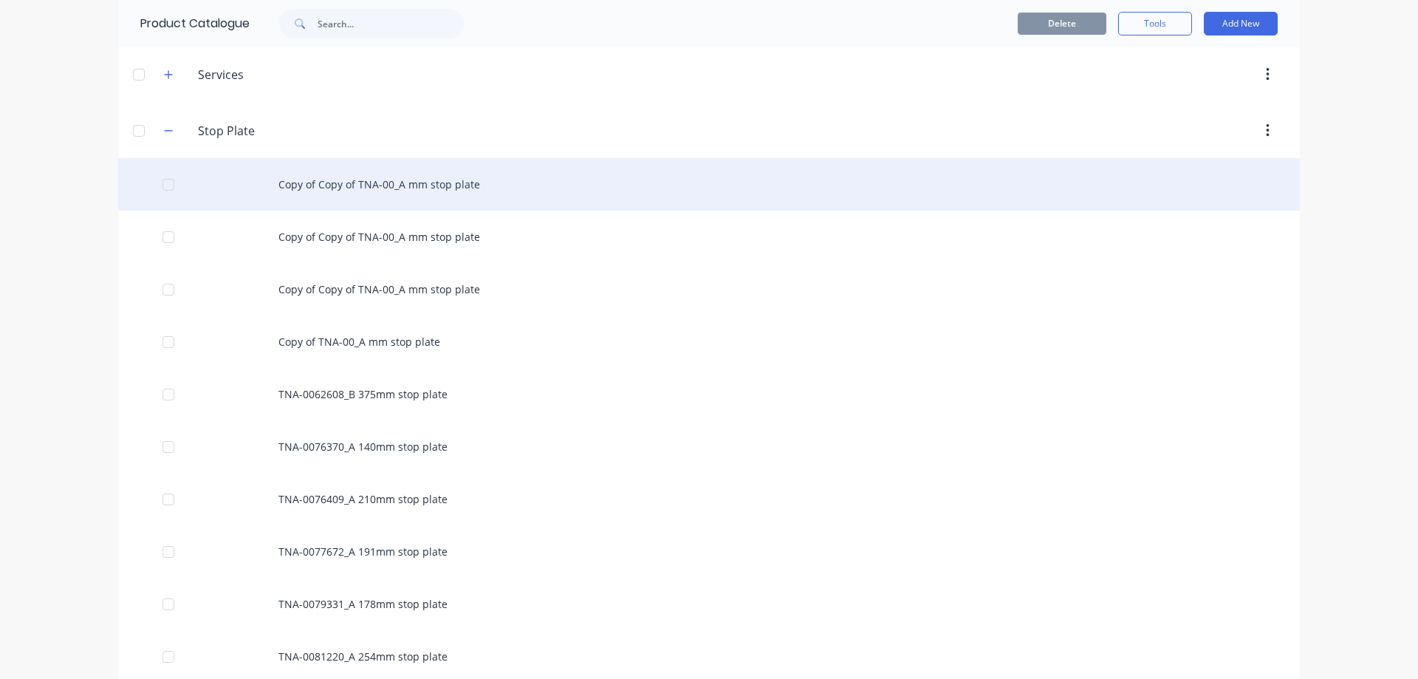
click at [389, 182] on div "Copy of Copy of TNA-00_A mm stop plate" at bounding box center [709, 184] width 1182 height 52
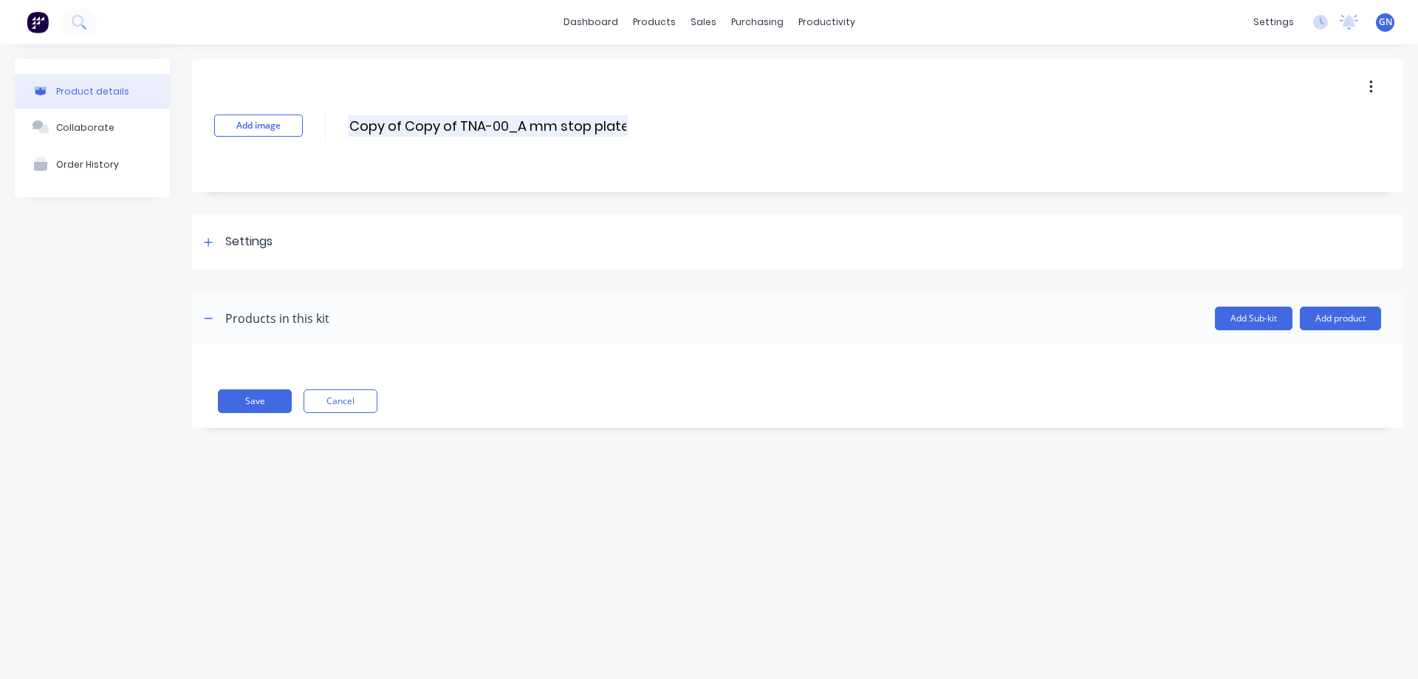
click at [505, 125] on input "Copy of Copy of TNA-00_A mm stop plate" at bounding box center [488, 125] width 280 height 21
paste input "76318"
click at [564, 125] on input "Copy of Copy of TNA-0076318_A mm stop plate" at bounding box center [505, 125] width 315 height 21
drag, startPoint x: 460, startPoint y: 124, endPoint x: 329, endPoint y: 128, distance: 130.8
click at [329, 128] on div "Add image Copy of Copy of TNA-0076318_A 130mm stop plate Copy of Copy of TNA-00…" at bounding box center [797, 125] width 1211 height 133
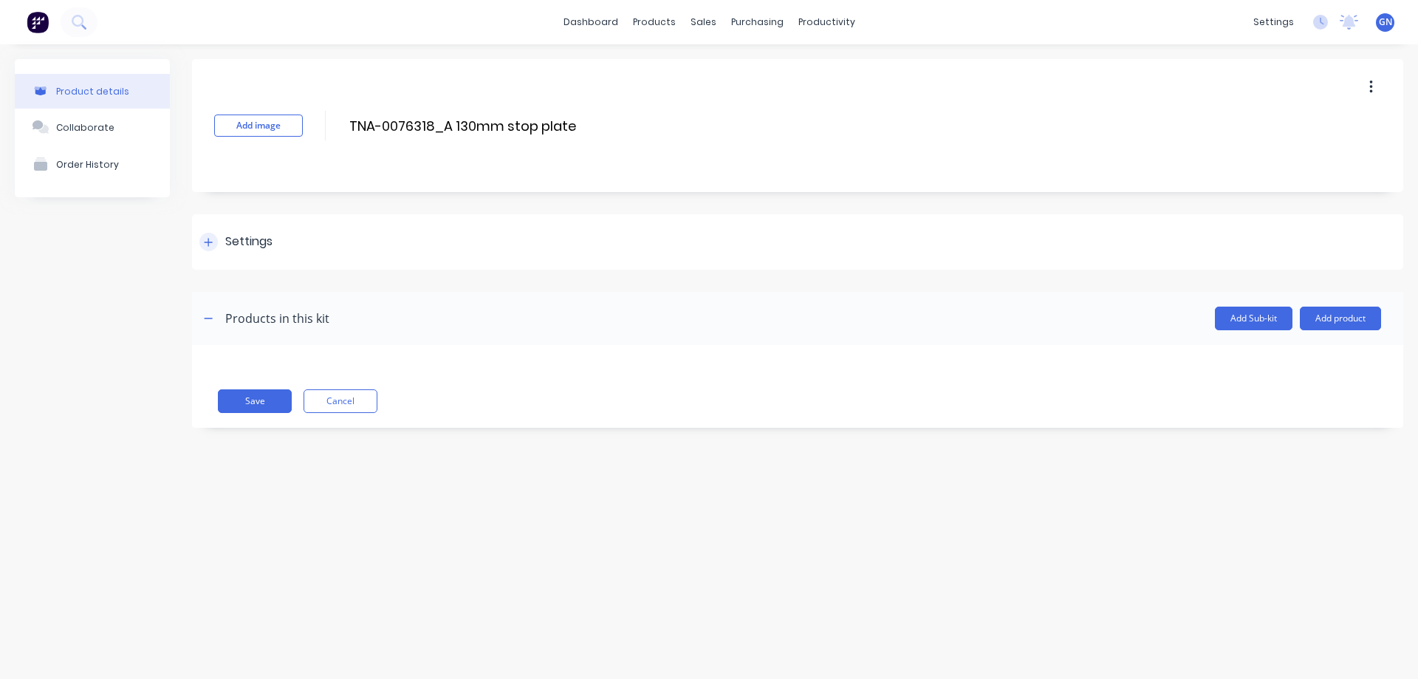
type input "TNA-0076318_A 130mm stop plate"
click at [210, 243] on icon at bounding box center [208, 242] width 9 height 10
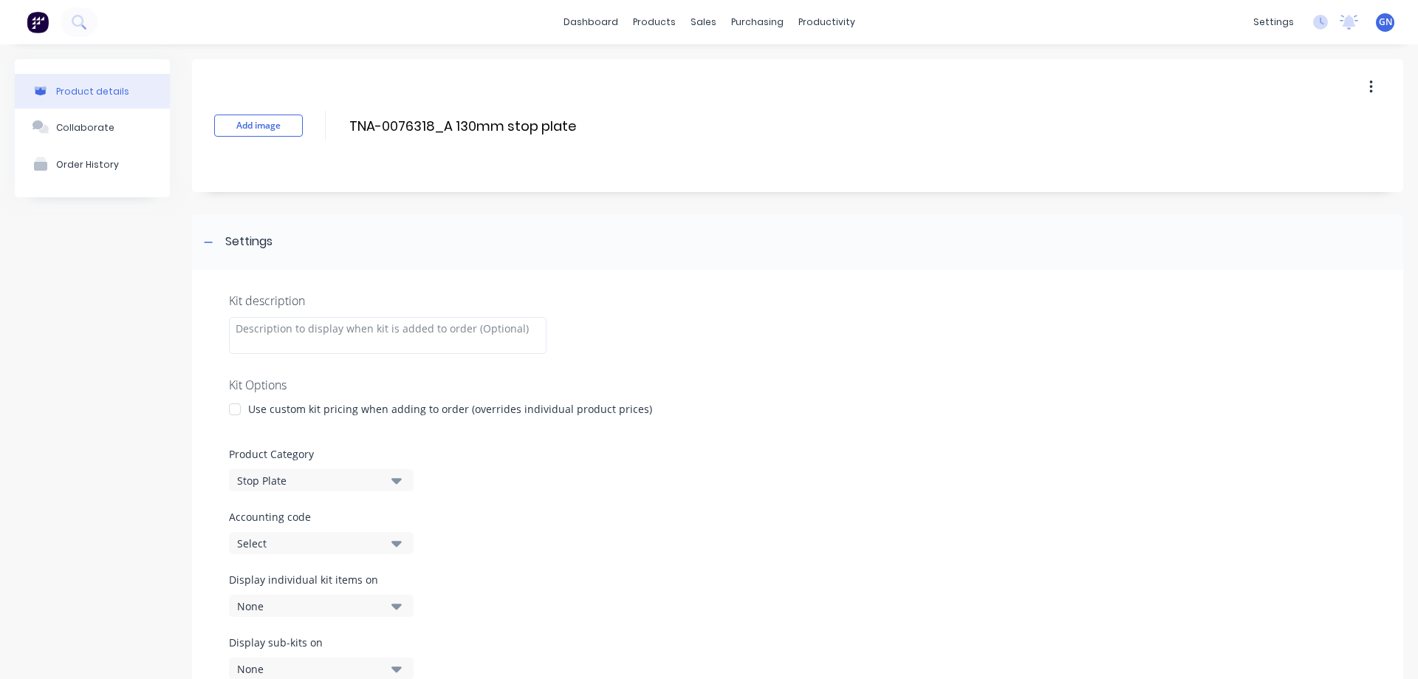
click at [233, 409] on div at bounding box center [235, 409] width 30 height 30
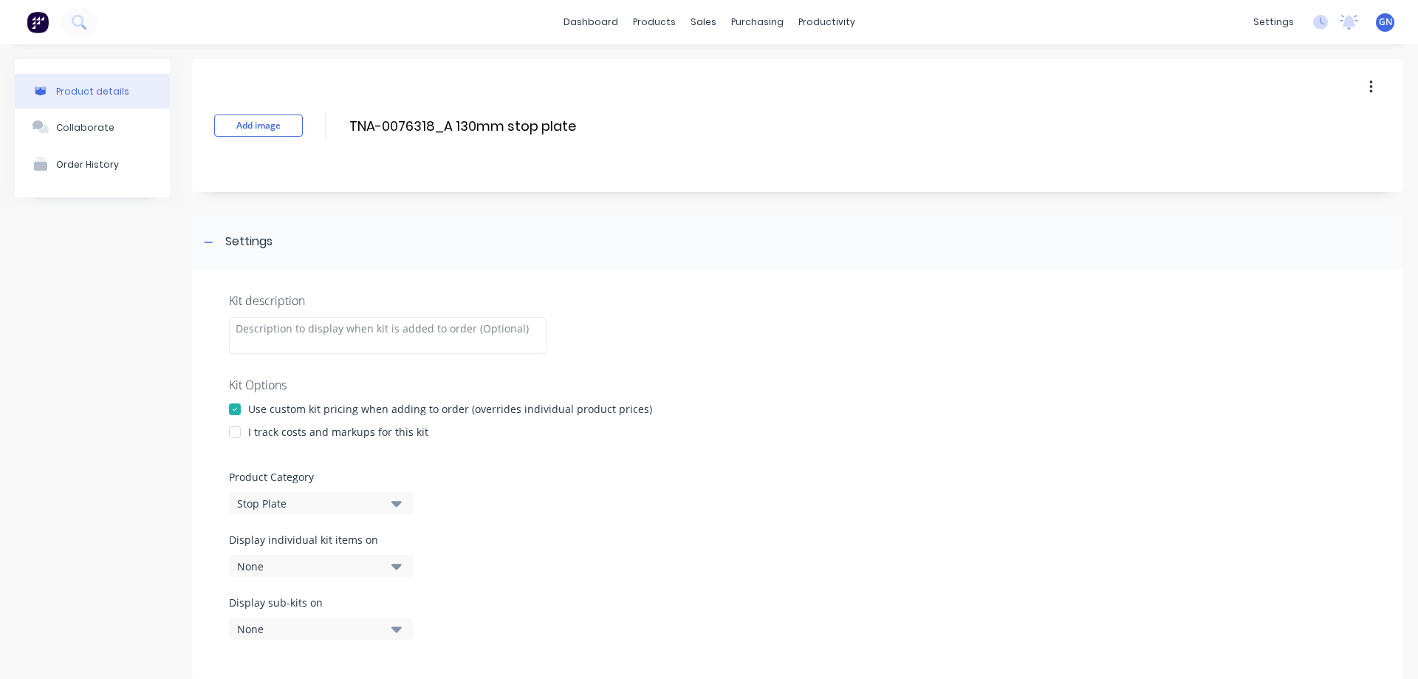
click at [236, 431] on div at bounding box center [235, 432] width 30 height 30
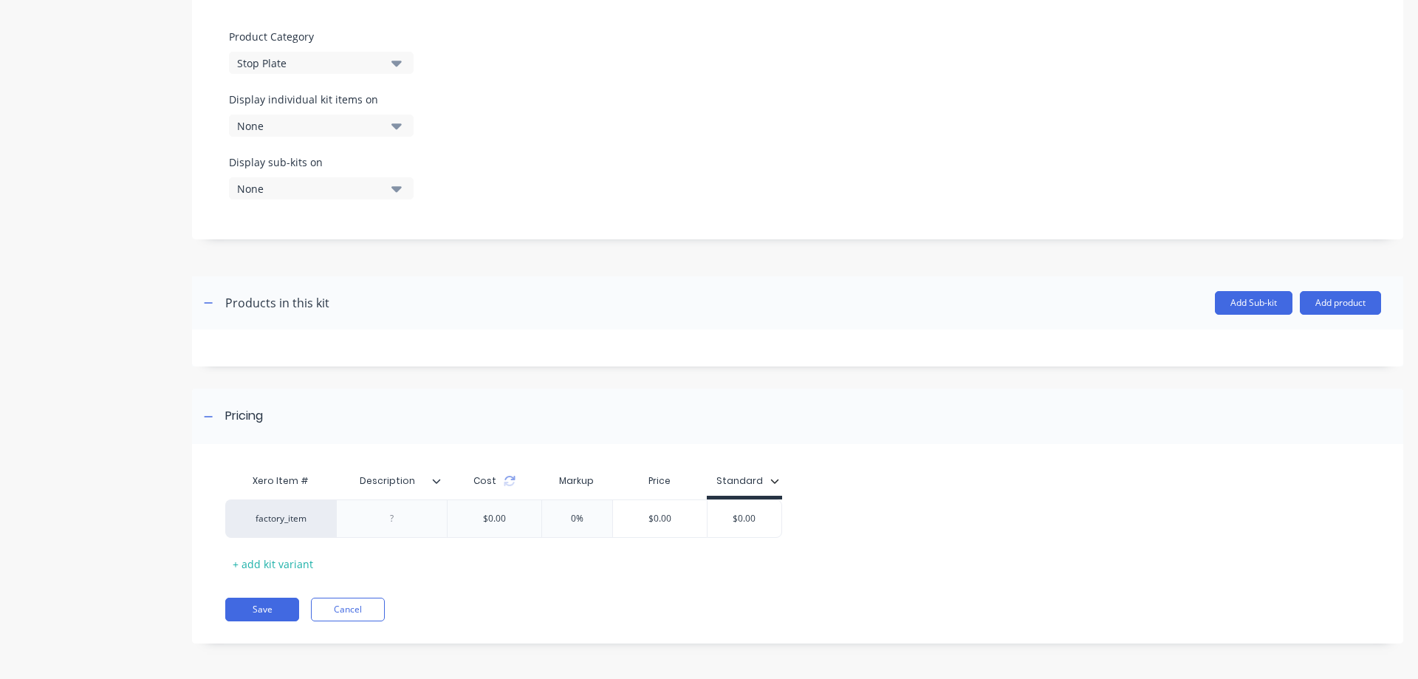
scroll to position [442, 0]
drag, startPoint x: 767, startPoint y: 519, endPoint x: 716, endPoint y: 519, distance: 51.0
click at [716, 519] on input "$0.00" at bounding box center [745, 516] width 74 height 13
type input "60"
click at [438, 478] on icon at bounding box center [436, 479] width 9 height 9
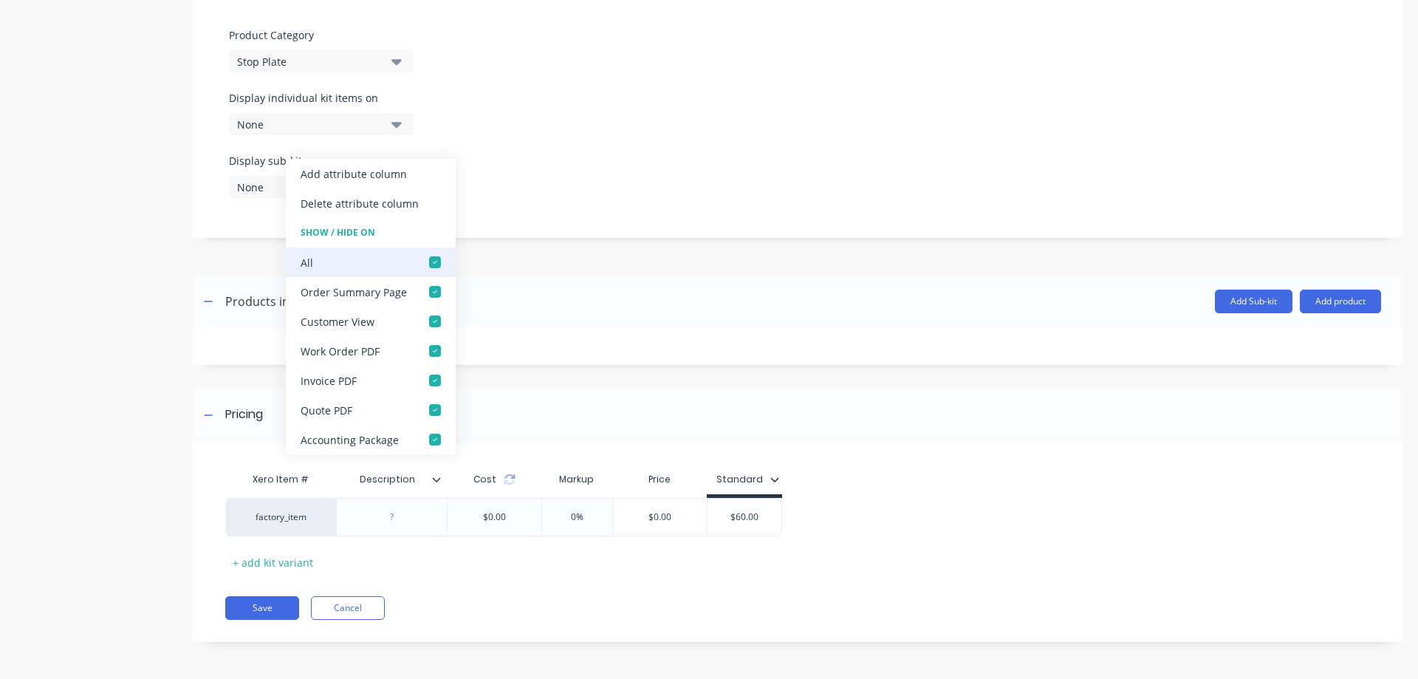
click at [429, 256] on div at bounding box center [435, 262] width 30 height 30
click at [1314, 299] on button "Add product" at bounding box center [1340, 302] width 81 height 24
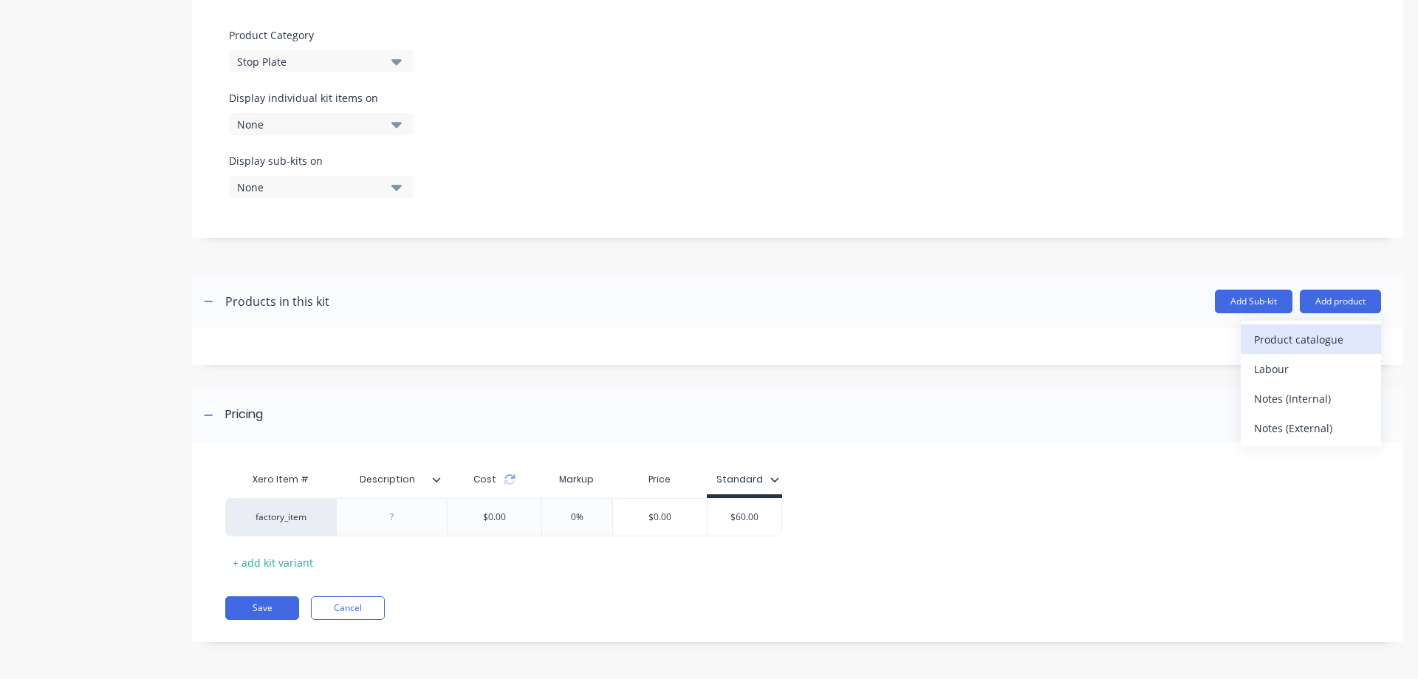
click at [1306, 342] on div "Product catalogue" at bounding box center [1311, 339] width 114 height 21
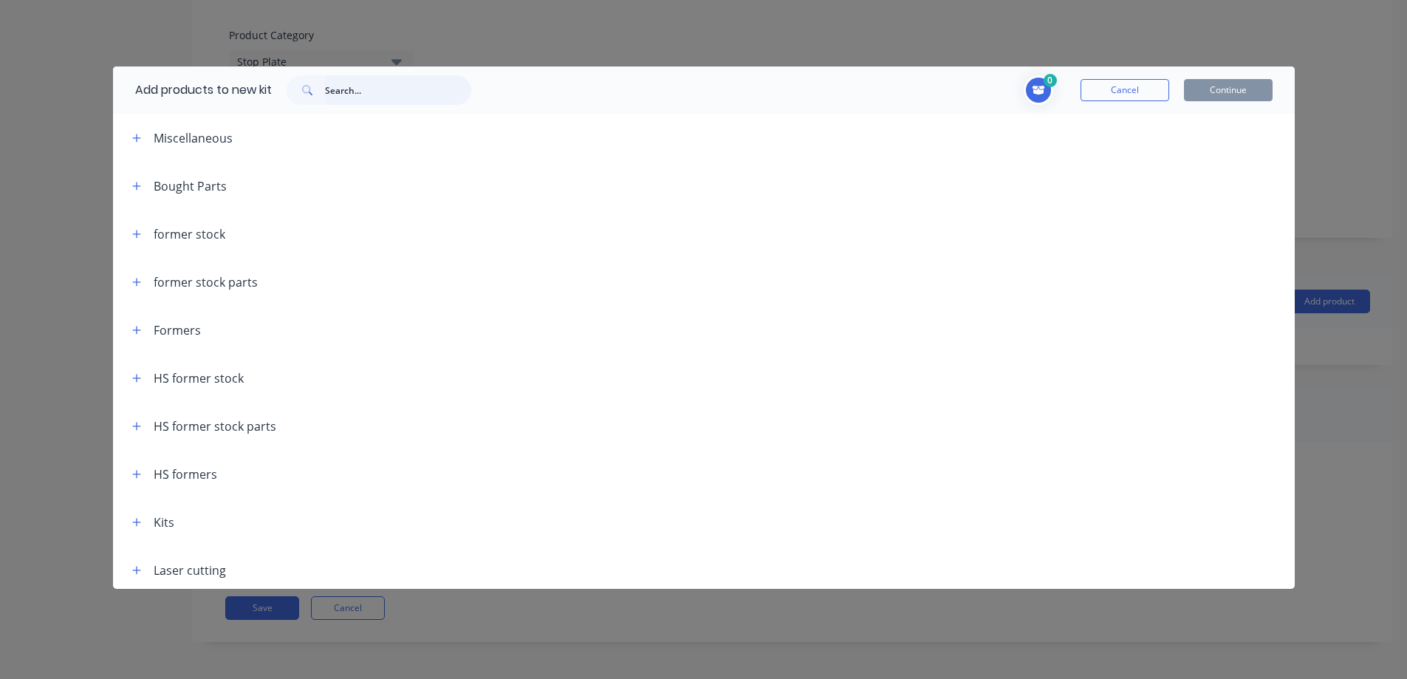
click at [362, 92] on input "text" at bounding box center [398, 90] width 146 height 30
paste input "76318"
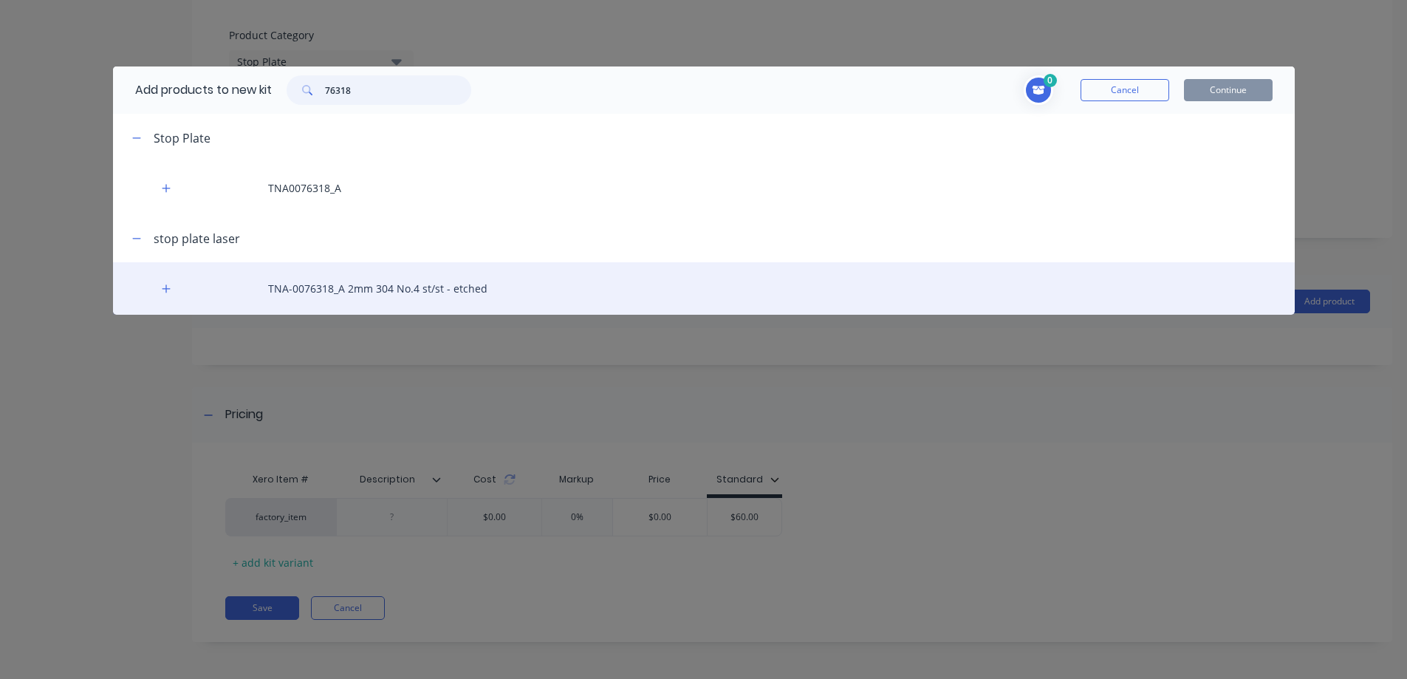
type input "76318"
click at [357, 290] on div "TNA-0076318_A 2mm 304 No.4 st/st - etched" at bounding box center [704, 288] width 1182 height 52
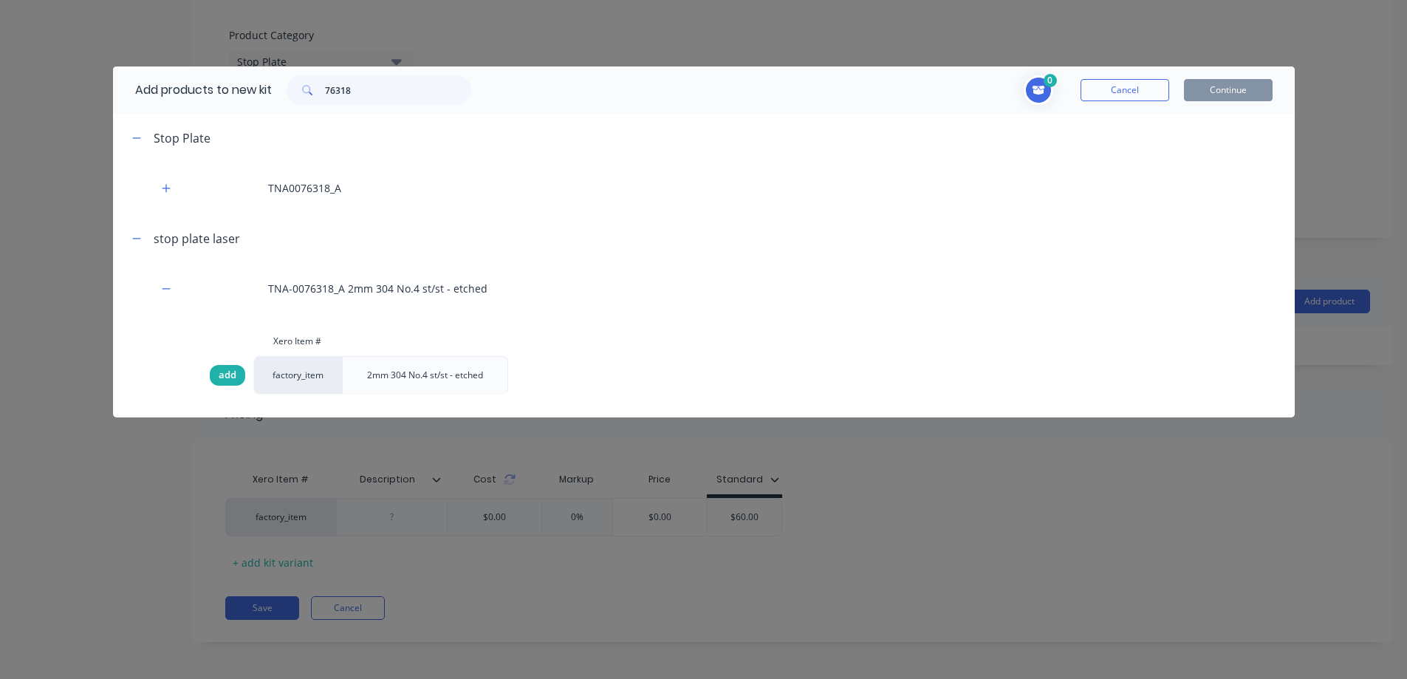
click at [227, 374] on span "add" at bounding box center [228, 375] width 18 height 15
click at [1225, 86] on button "Continue" at bounding box center [1228, 90] width 89 height 22
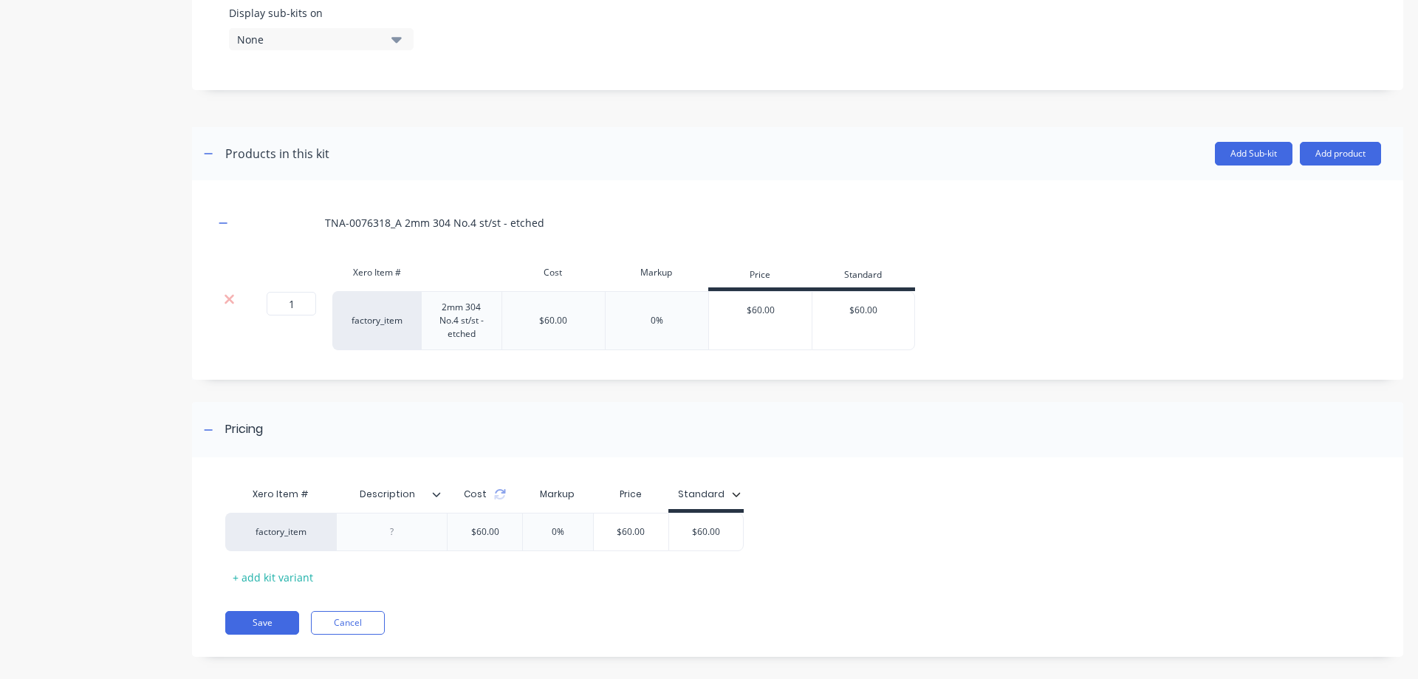
scroll to position [604, 0]
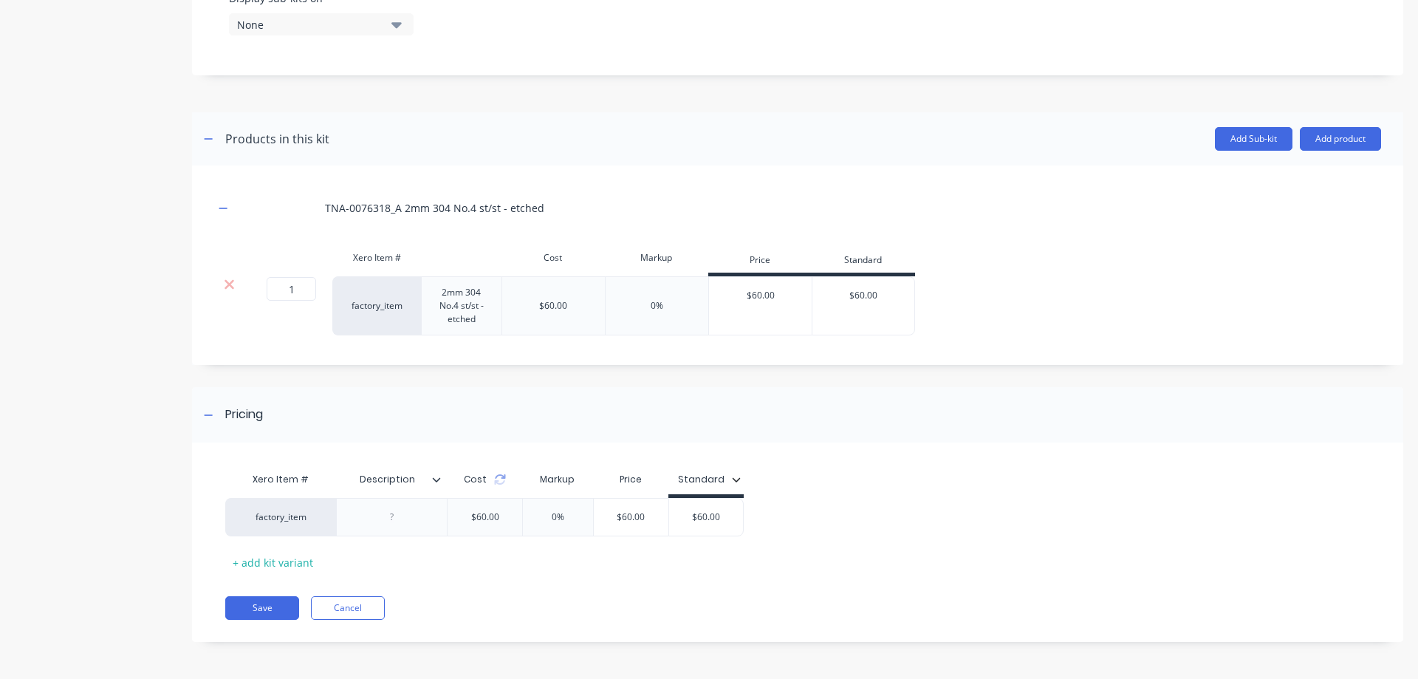
click at [575, 304] on div "$60.00" at bounding box center [553, 305] width 103 height 59
click at [564, 306] on div "$60.00" at bounding box center [553, 305] width 28 height 13
drag, startPoint x: 567, startPoint y: 305, endPoint x: 533, endPoint y: 304, distance: 34.7
click at [533, 304] on div "$60.00" at bounding box center [553, 305] width 103 height 59
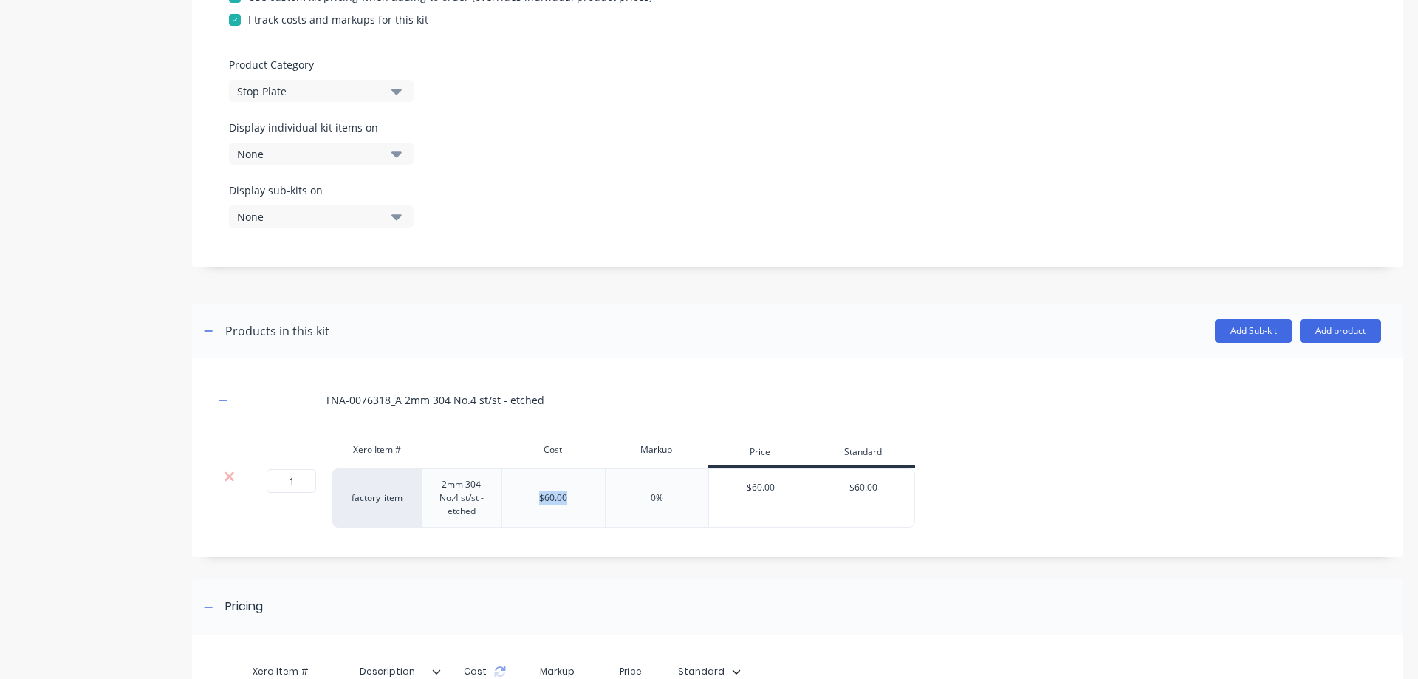
scroll to position [456, 0]
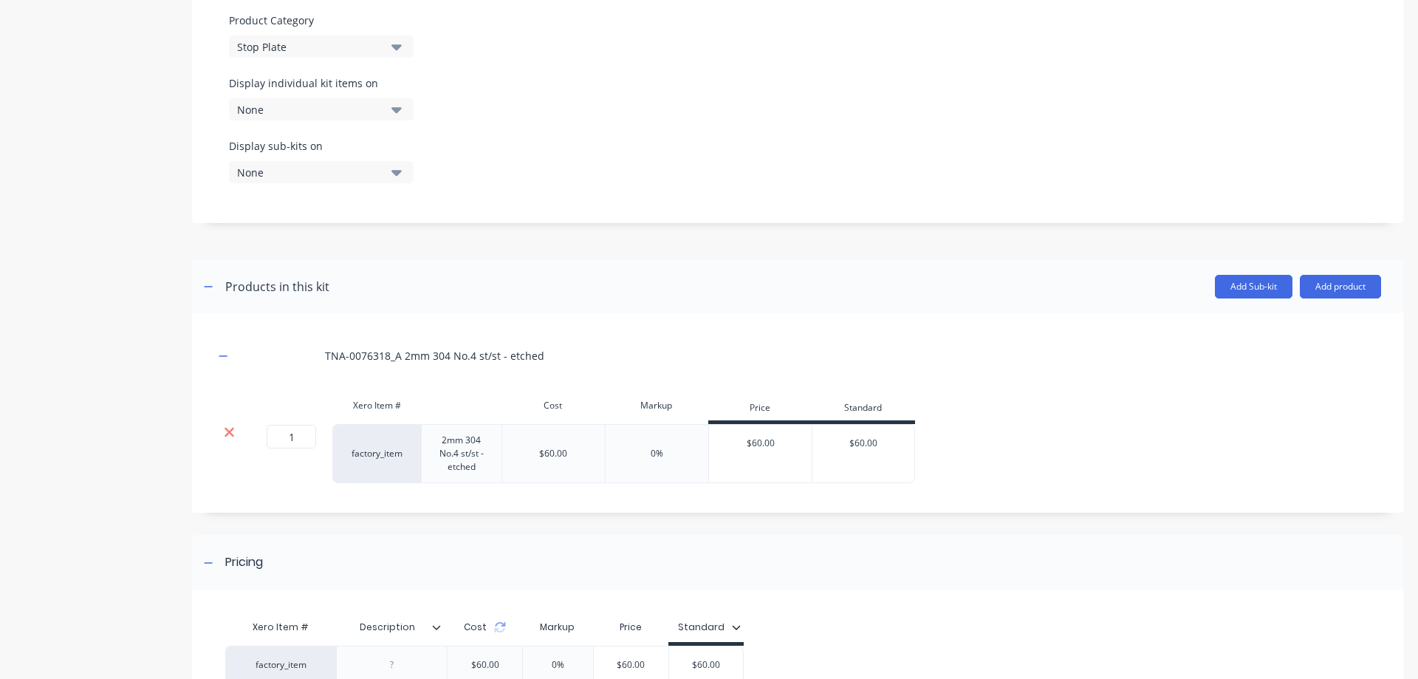
click at [227, 434] on icon at bounding box center [230, 433] width 10 height 10
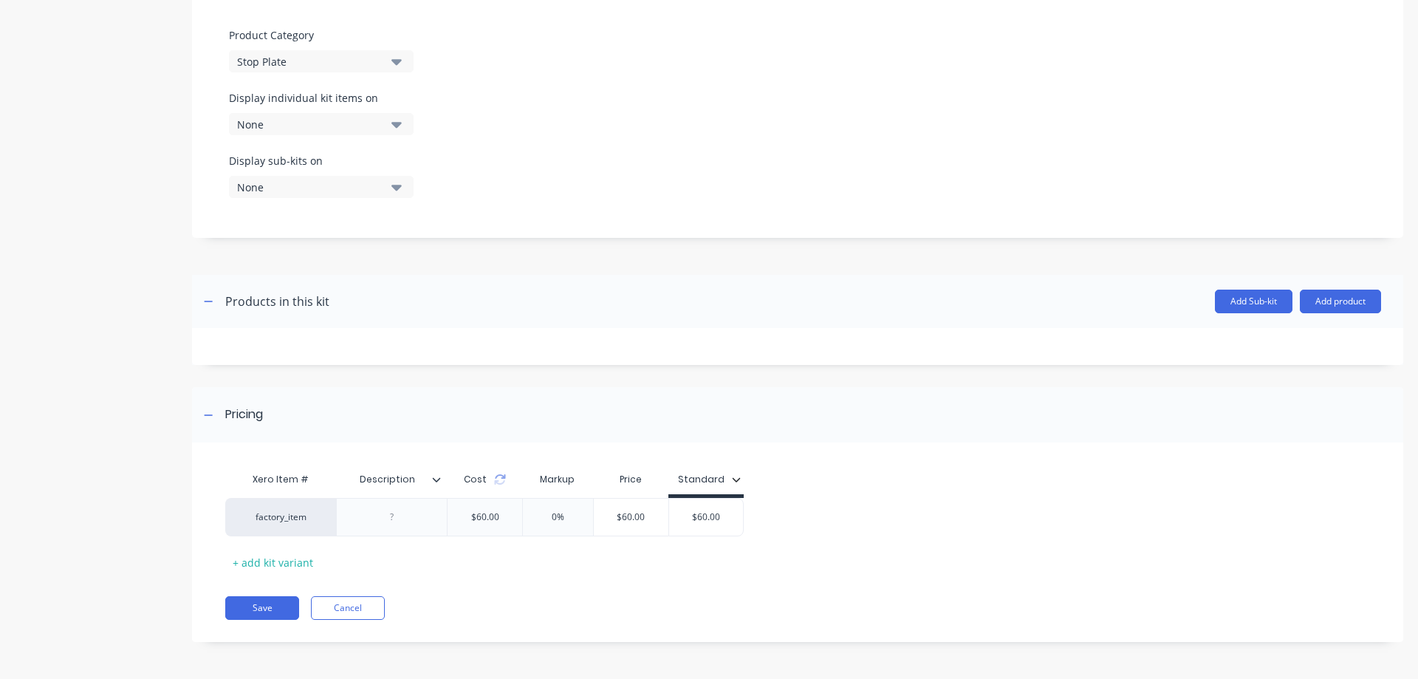
scroll to position [442, 0]
click at [496, 516] on div "$60.00" at bounding box center [485, 517] width 52 height 37
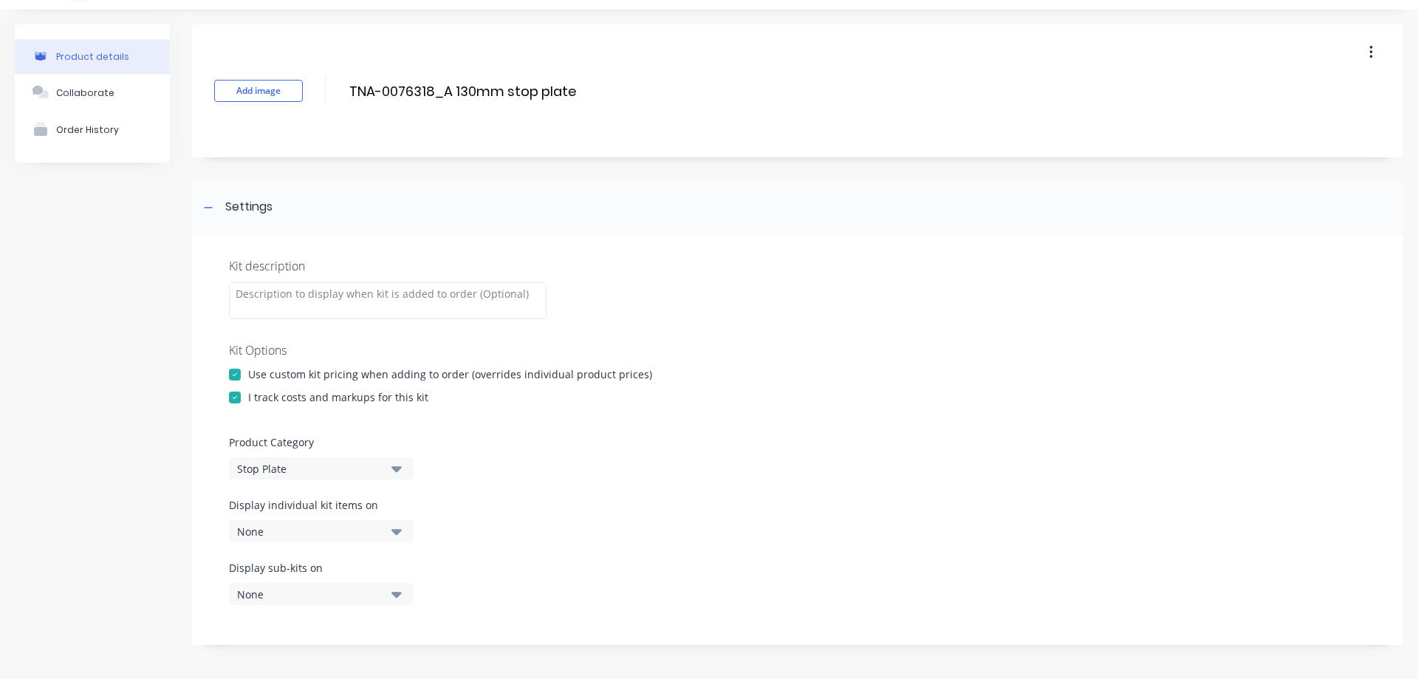
scroll to position [0, 0]
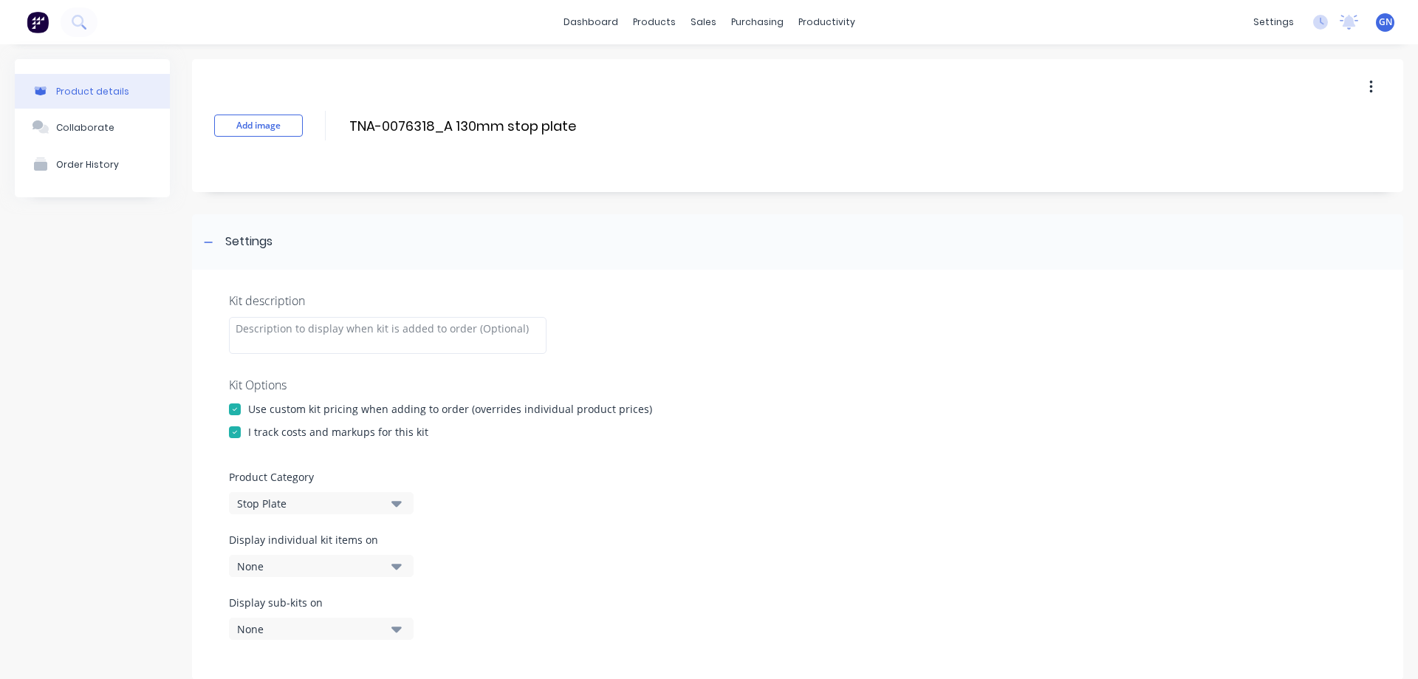
click at [1369, 88] on icon "button" at bounding box center [1371, 87] width 4 height 16
click at [1263, 154] on div "Delete" at bounding box center [1319, 155] width 114 height 21
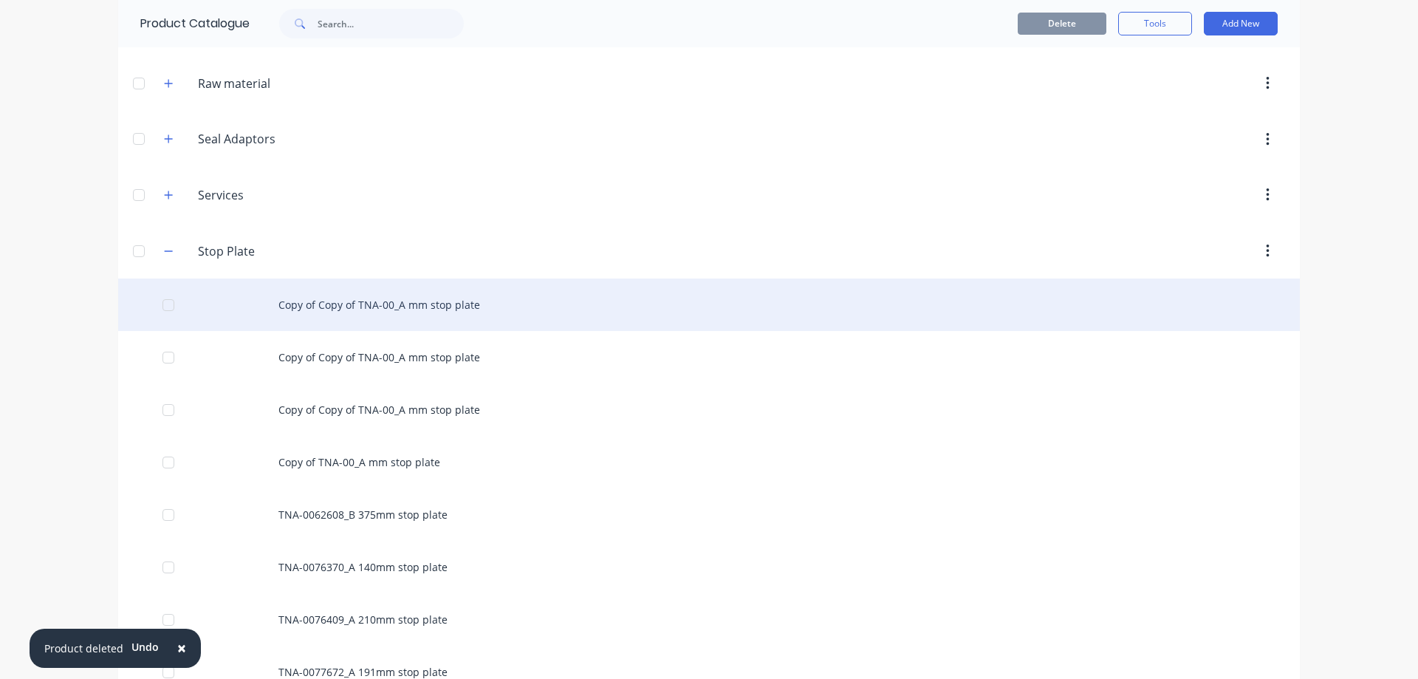
scroll to position [665, 0]
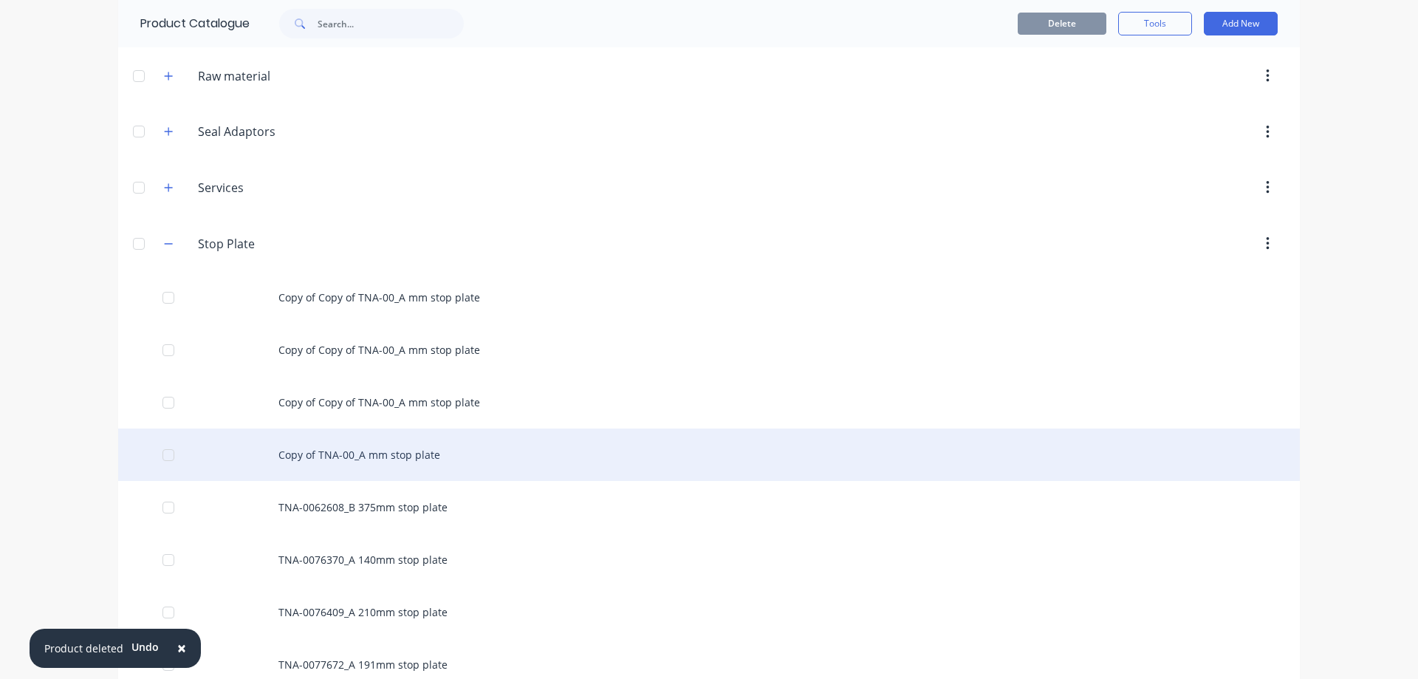
click at [354, 455] on div "Copy of TNA-00_A mm stop plate" at bounding box center [709, 454] width 1182 height 52
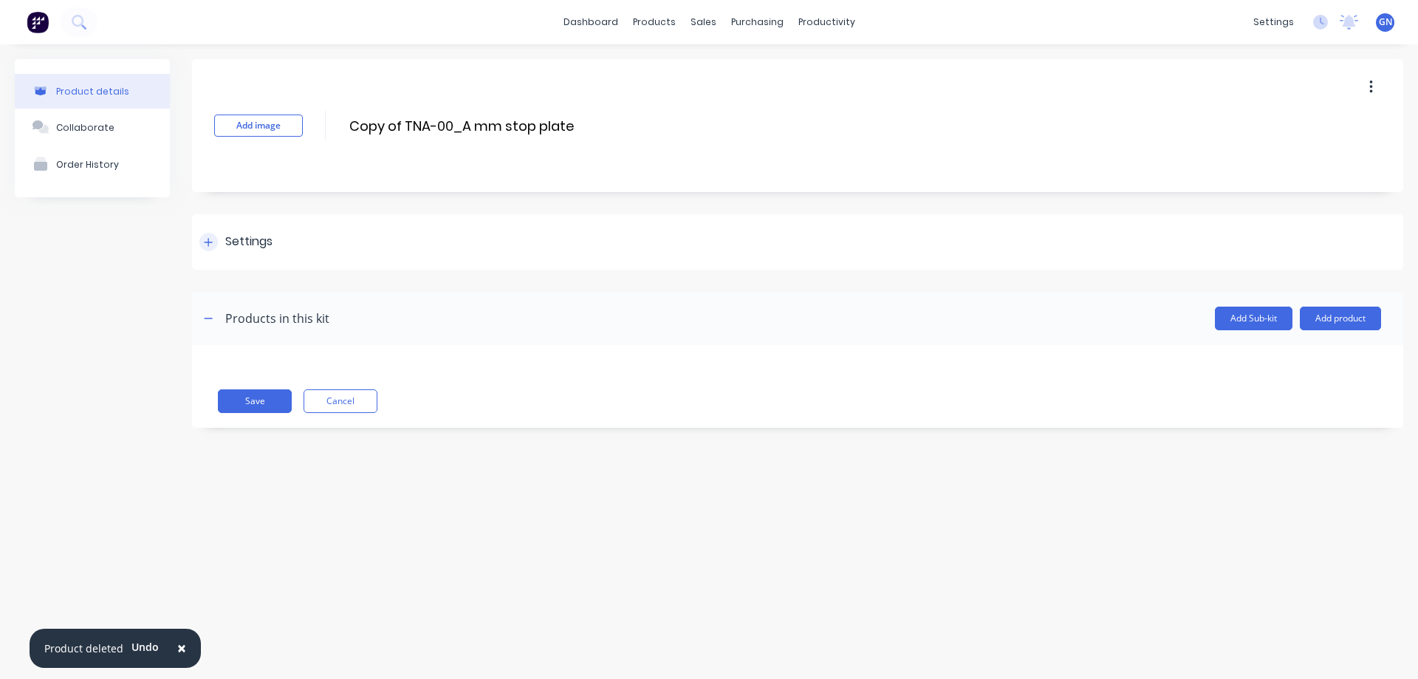
click at [199, 238] on div at bounding box center [208, 242] width 18 height 18
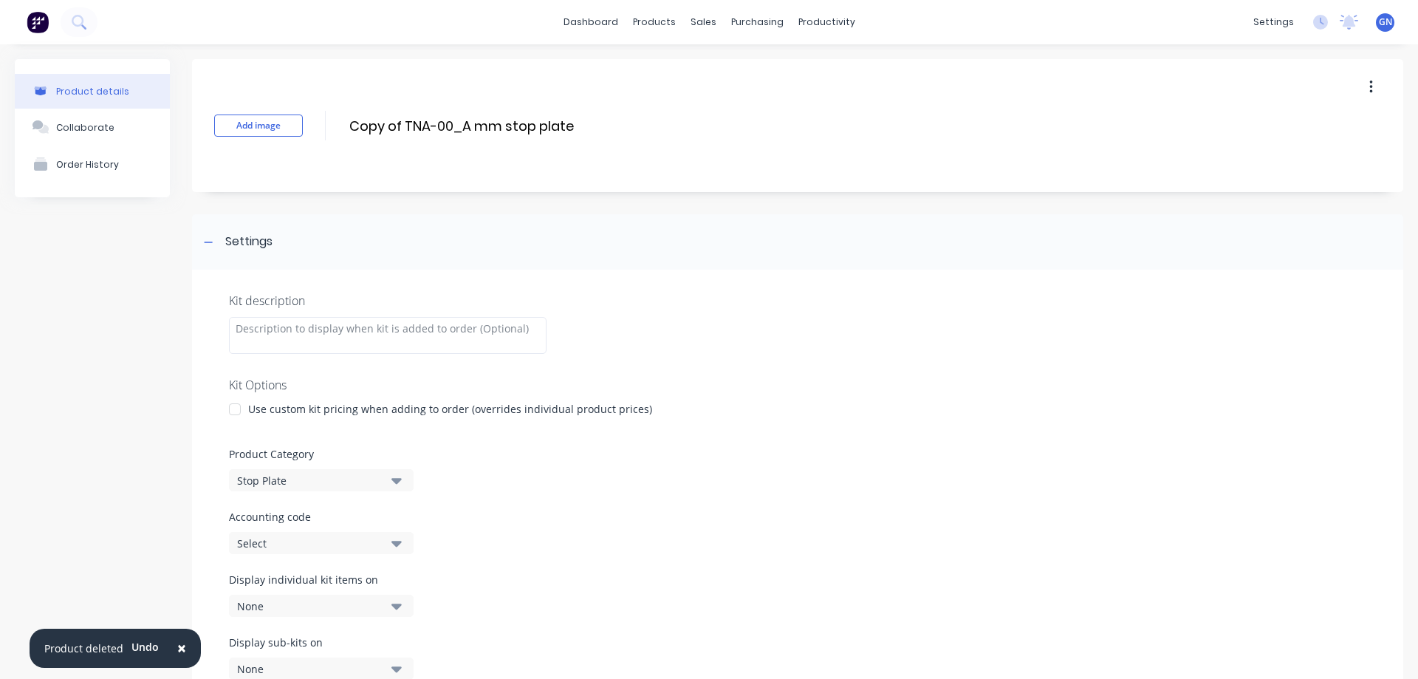
click at [235, 412] on div at bounding box center [235, 409] width 30 height 30
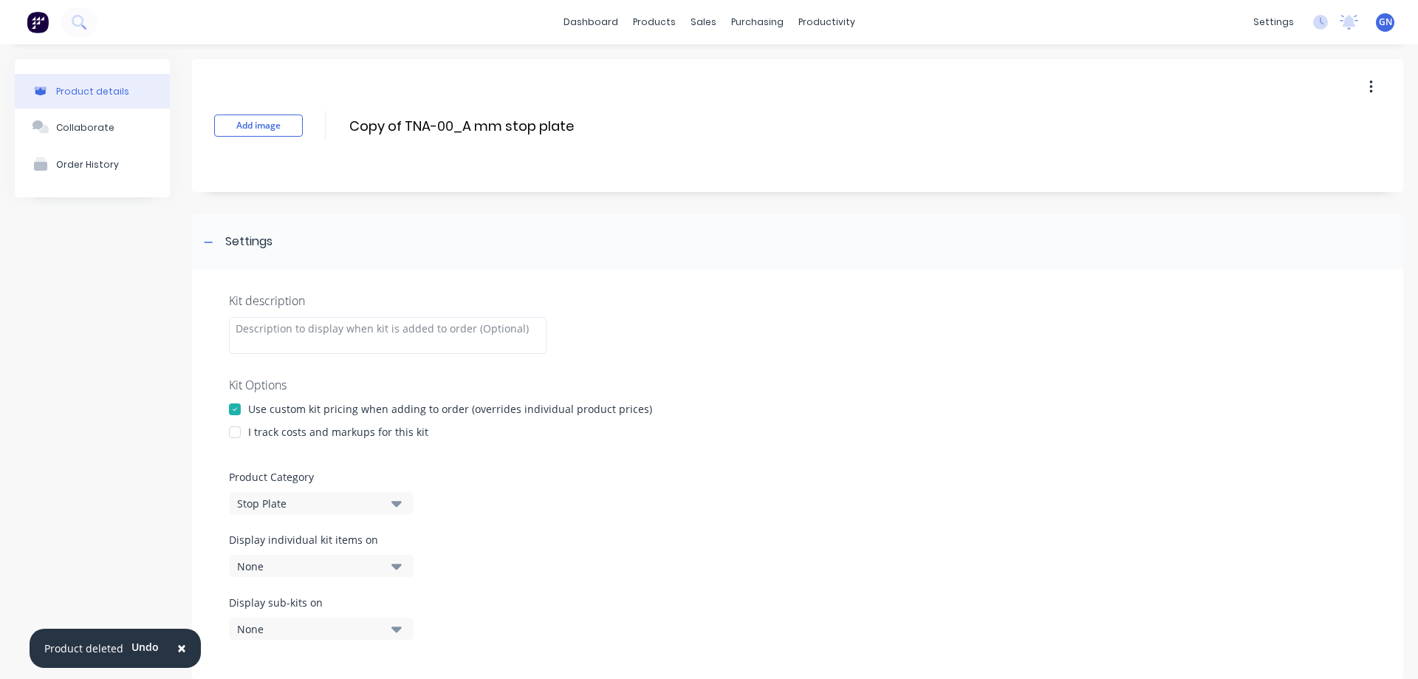
click at [236, 431] on div at bounding box center [235, 432] width 30 height 30
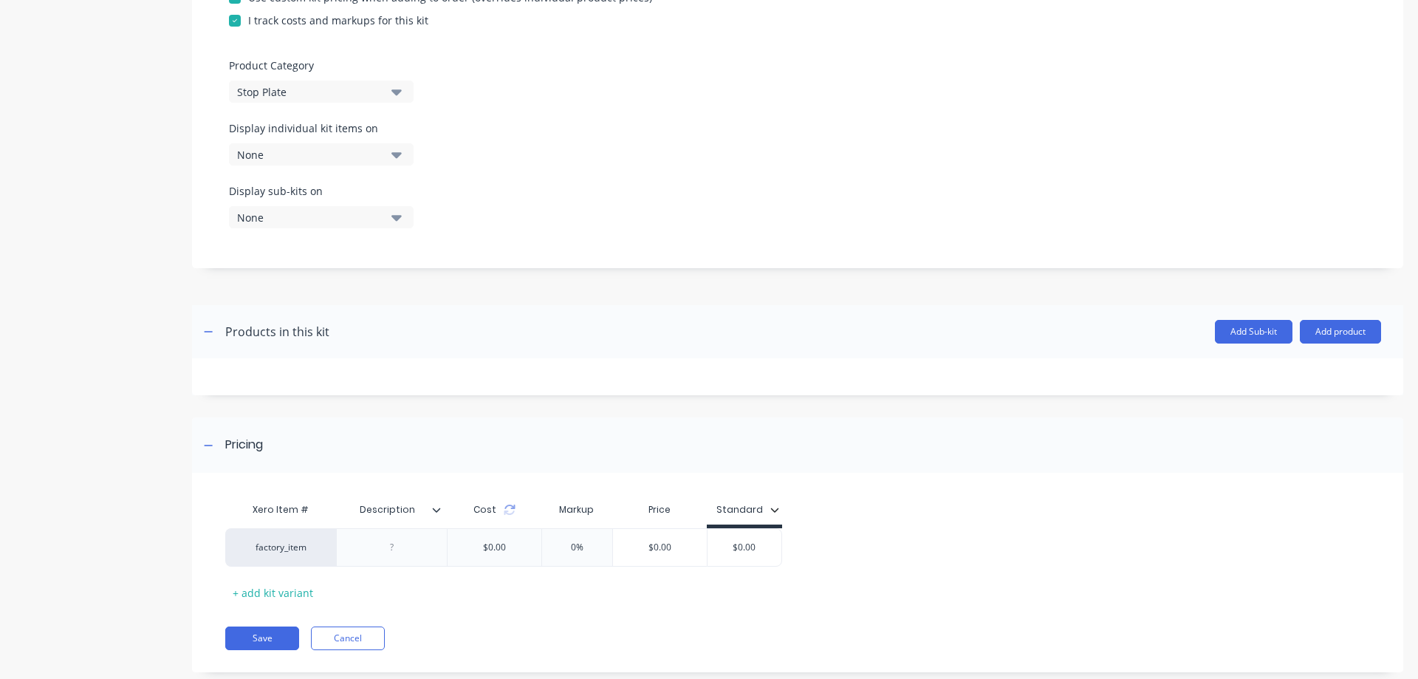
scroll to position [419, 0]
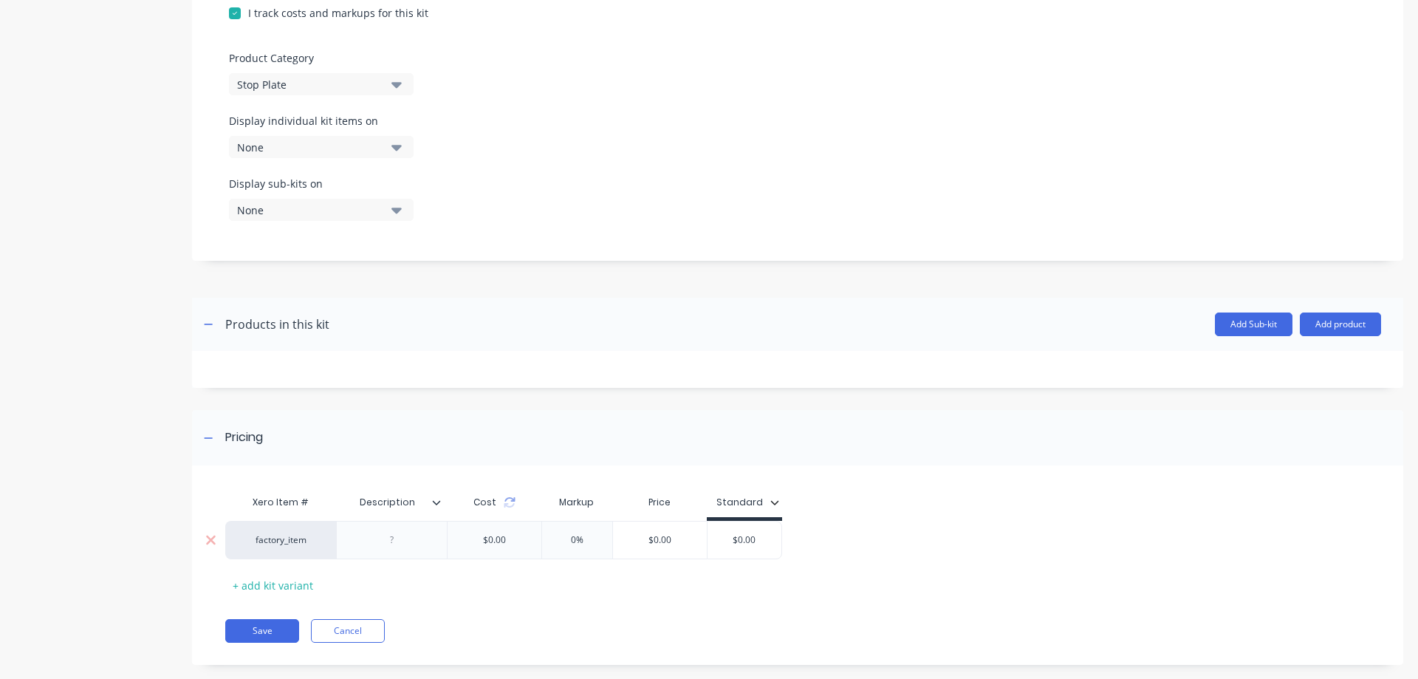
drag, startPoint x: 759, startPoint y: 540, endPoint x: 728, endPoint y: 537, distance: 31.9
click at [728, 537] on input "$0.00" at bounding box center [745, 539] width 74 height 13
type input "60"
click at [435, 505] on icon at bounding box center [436, 502] width 9 height 9
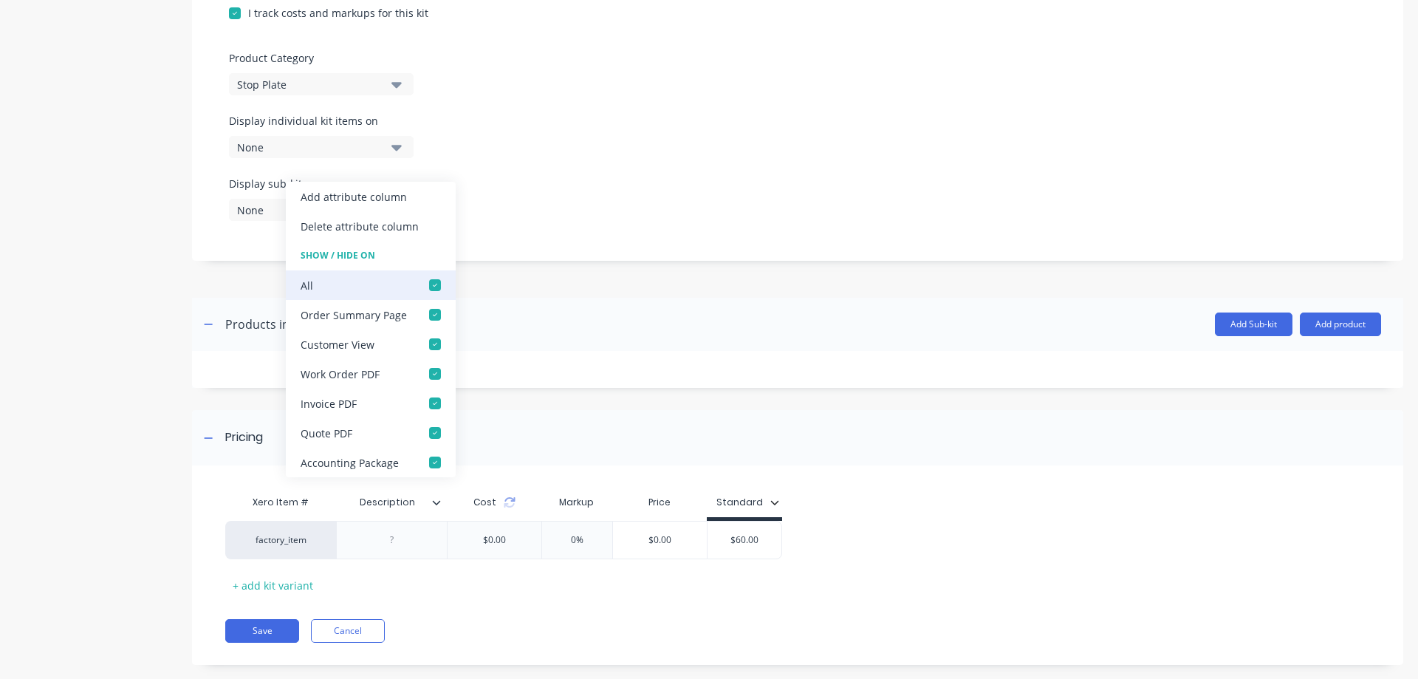
click at [432, 280] on div at bounding box center [435, 285] width 30 height 30
click at [269, 629] on button "Save" at bounding box center [262, 631] width 74 height 24
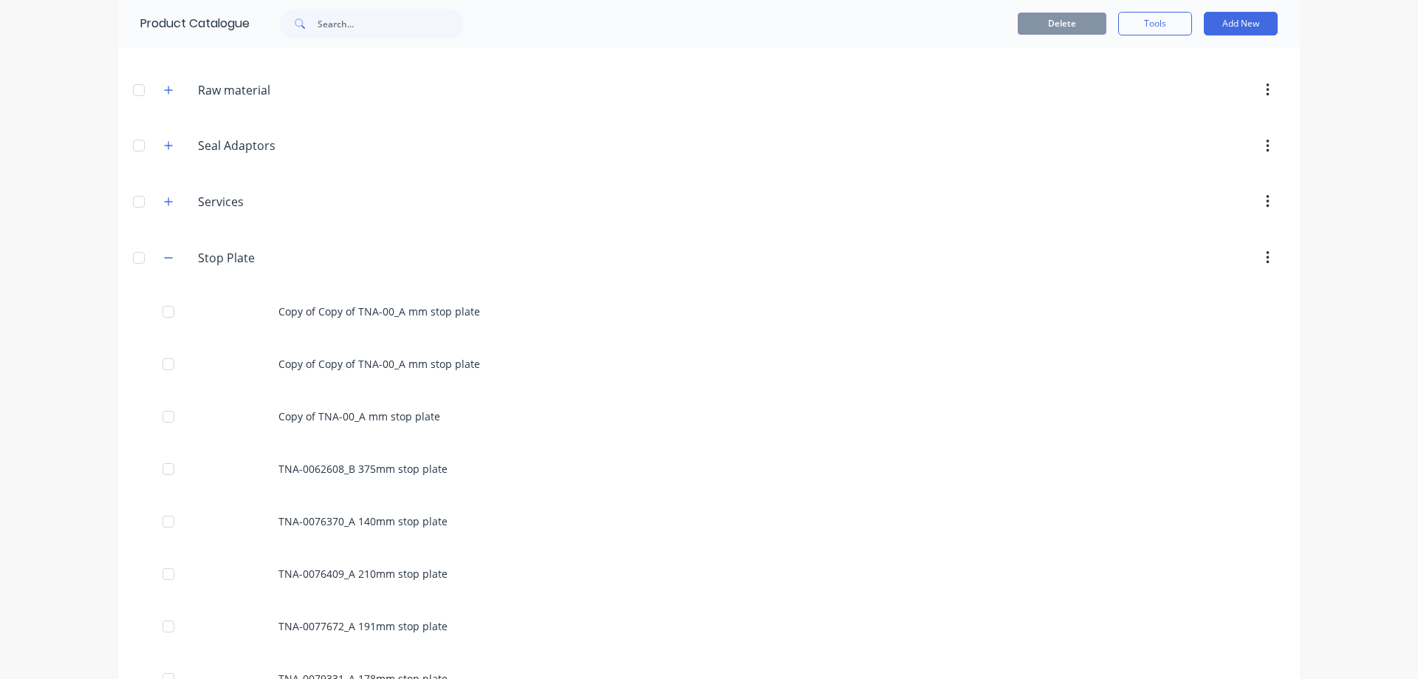
scroll to position [689, 0]
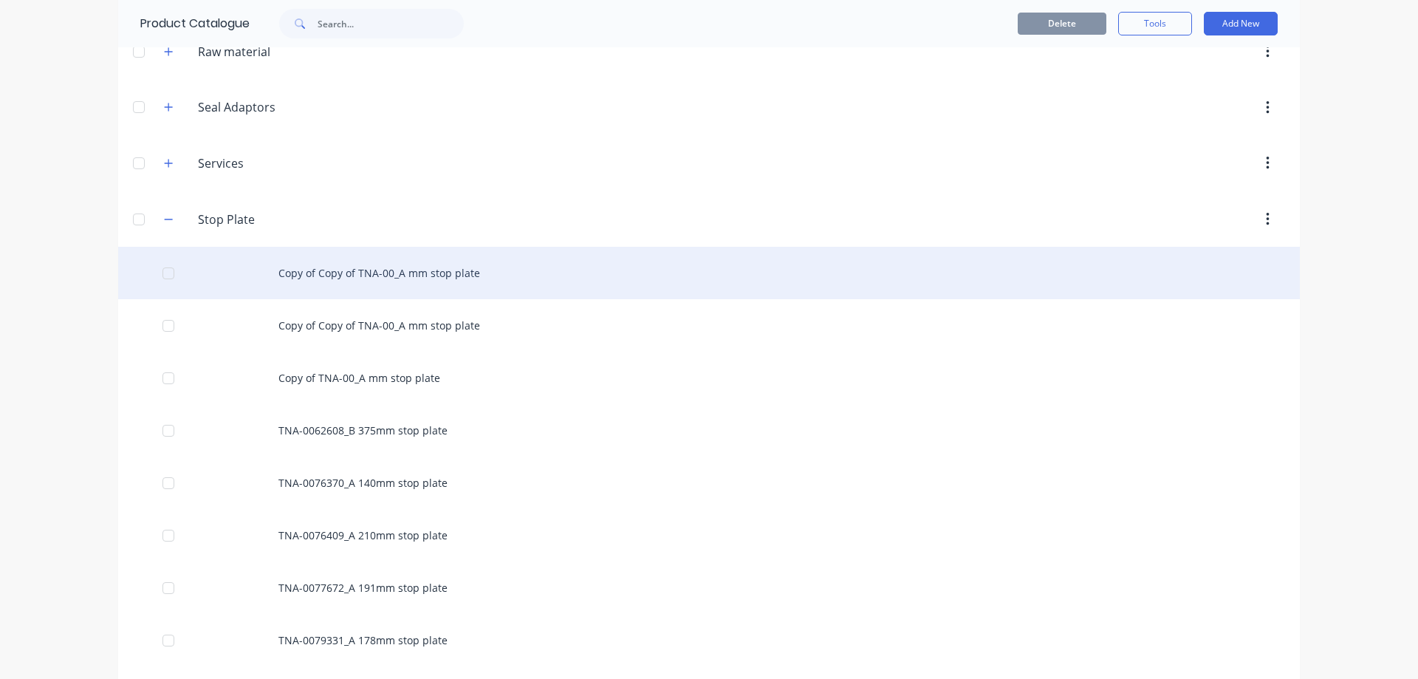
click at [158, 269] on div at bounding box center [169, 274] width 30 height 30
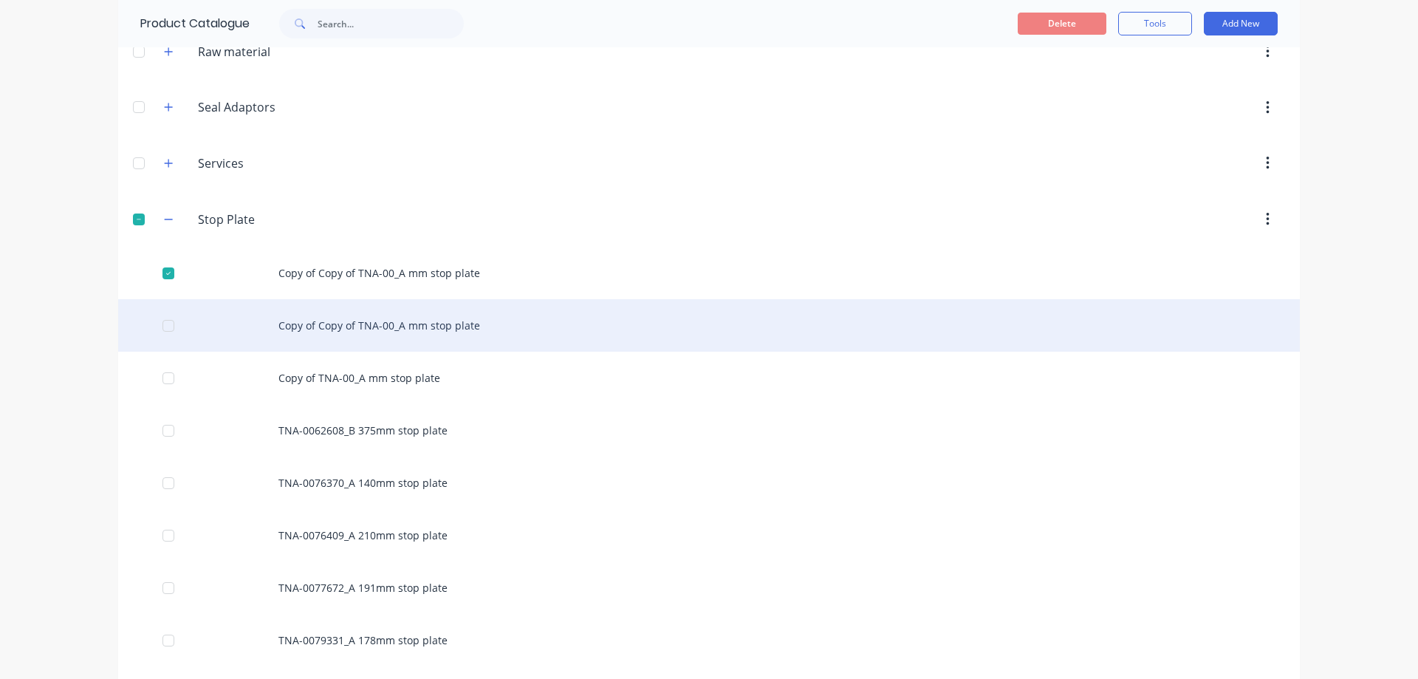
click at [160, 327] on div at bounding box center [169, 326] width 30 height 30
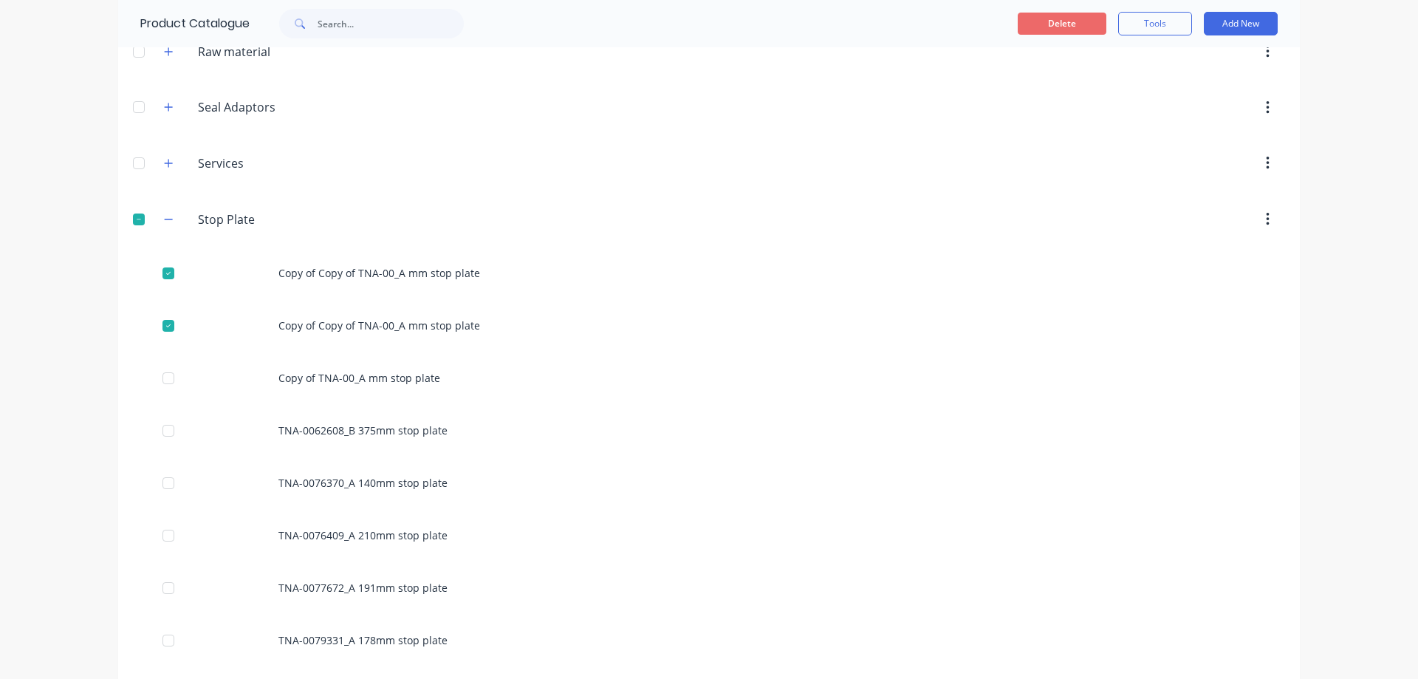
click at [1063, 19] on button "Delete" at bounding box center [1062, 24] width 89 height 22
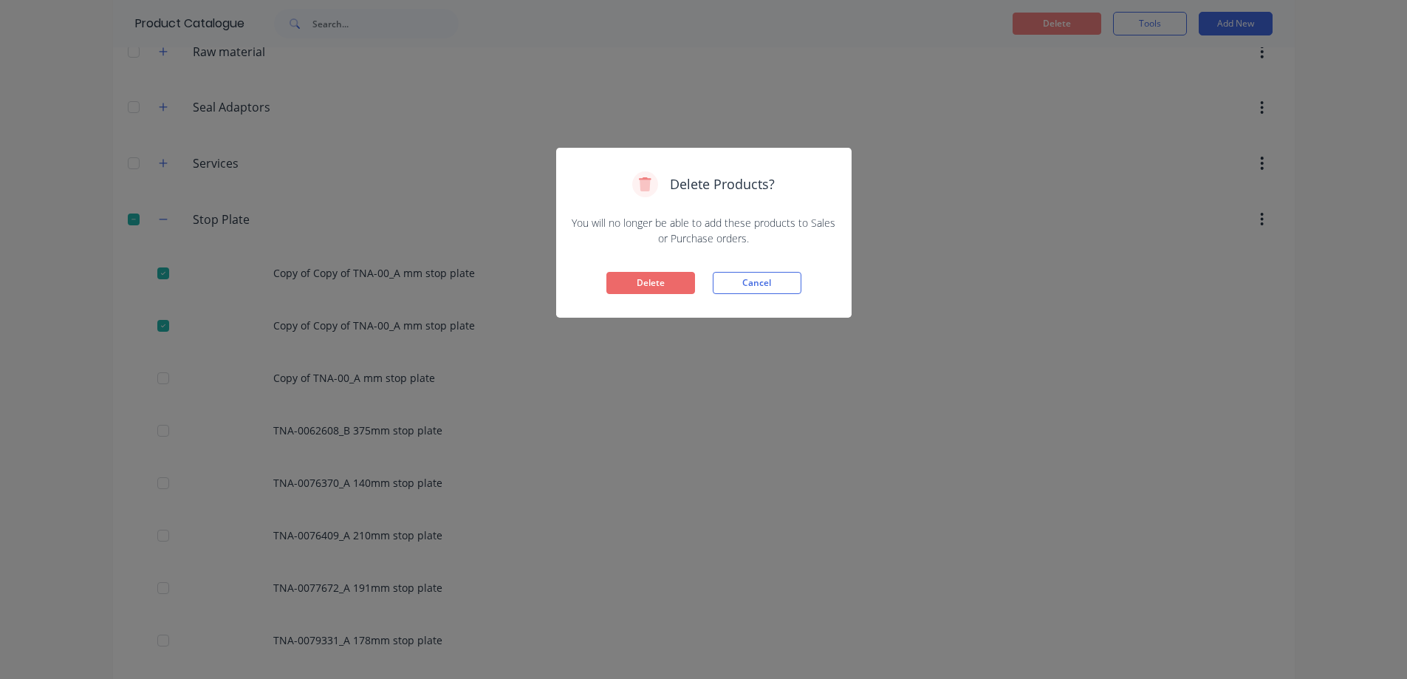
click at [653, 281] on button "Delete" at bounding box center [650, 283] width 89 height 22
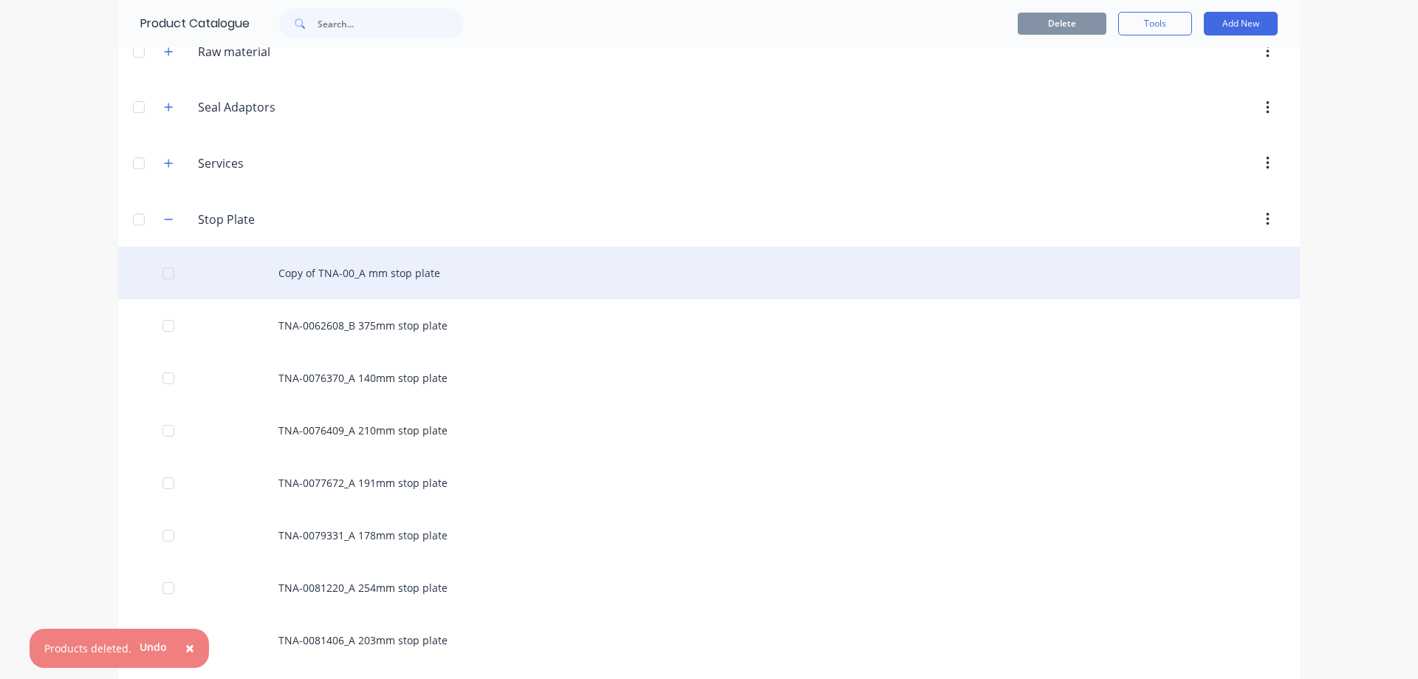
click at [381, 273] on div "Copy of TNA-00_A mm stop plate" at bounding box center [709, 273] width 1182 height 52
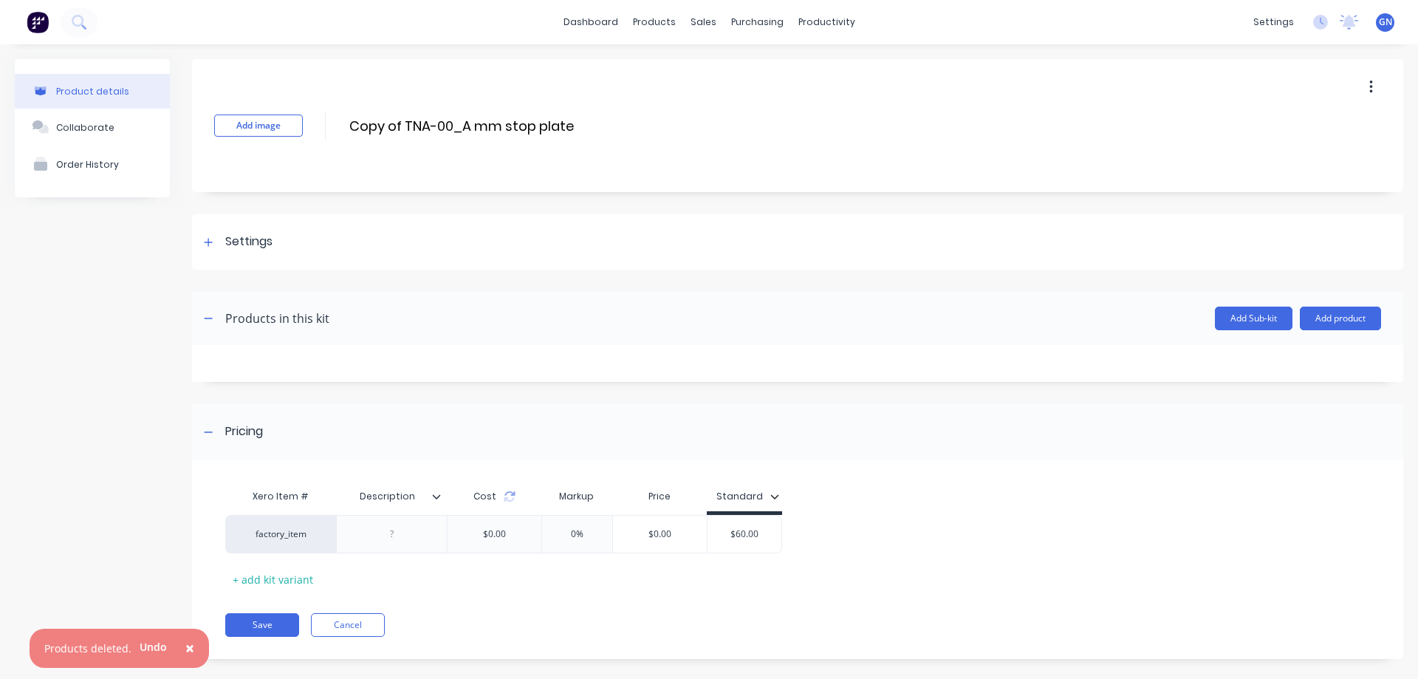
click at [435, 496] on icon at bounding box center [436, 496] width 9 height 9
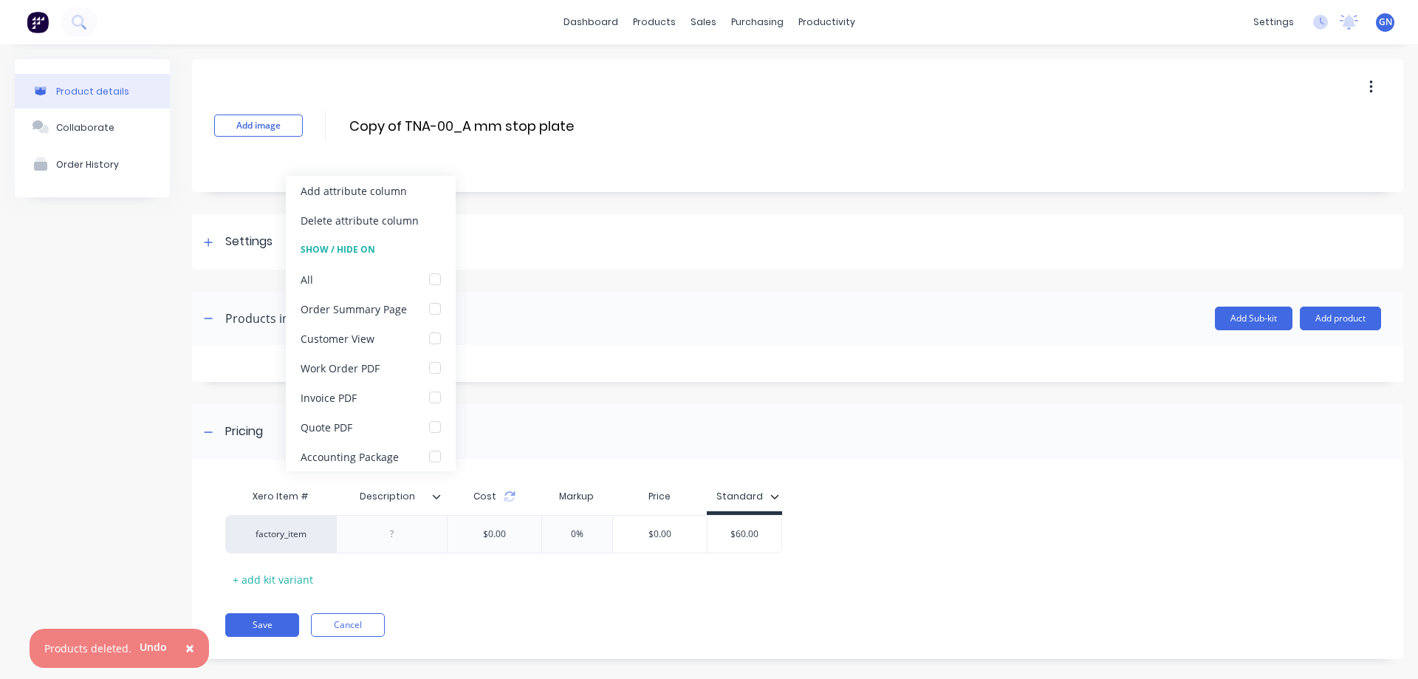
click at [435, 496] on icon at bounding box center [436, 496] width 9 height 9
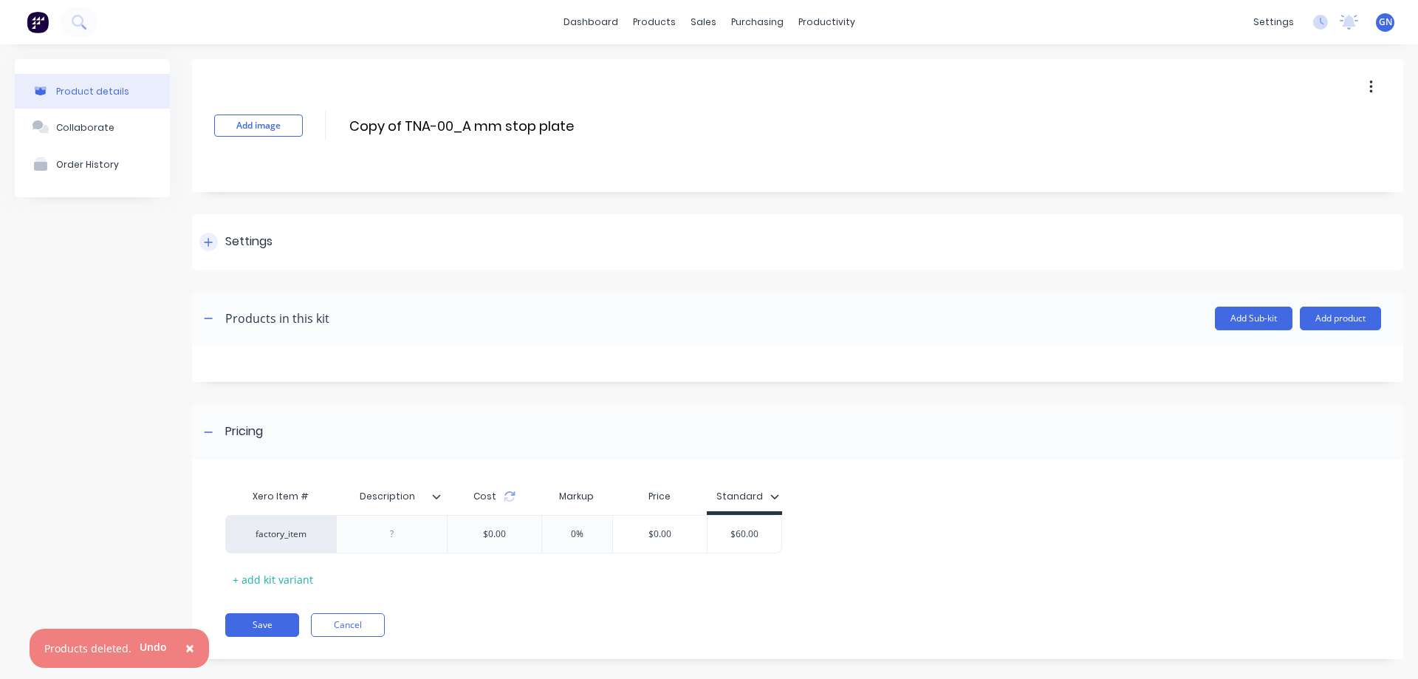
click at [205, 240] on icon at bounding box center [208, 242] width 9 height 10
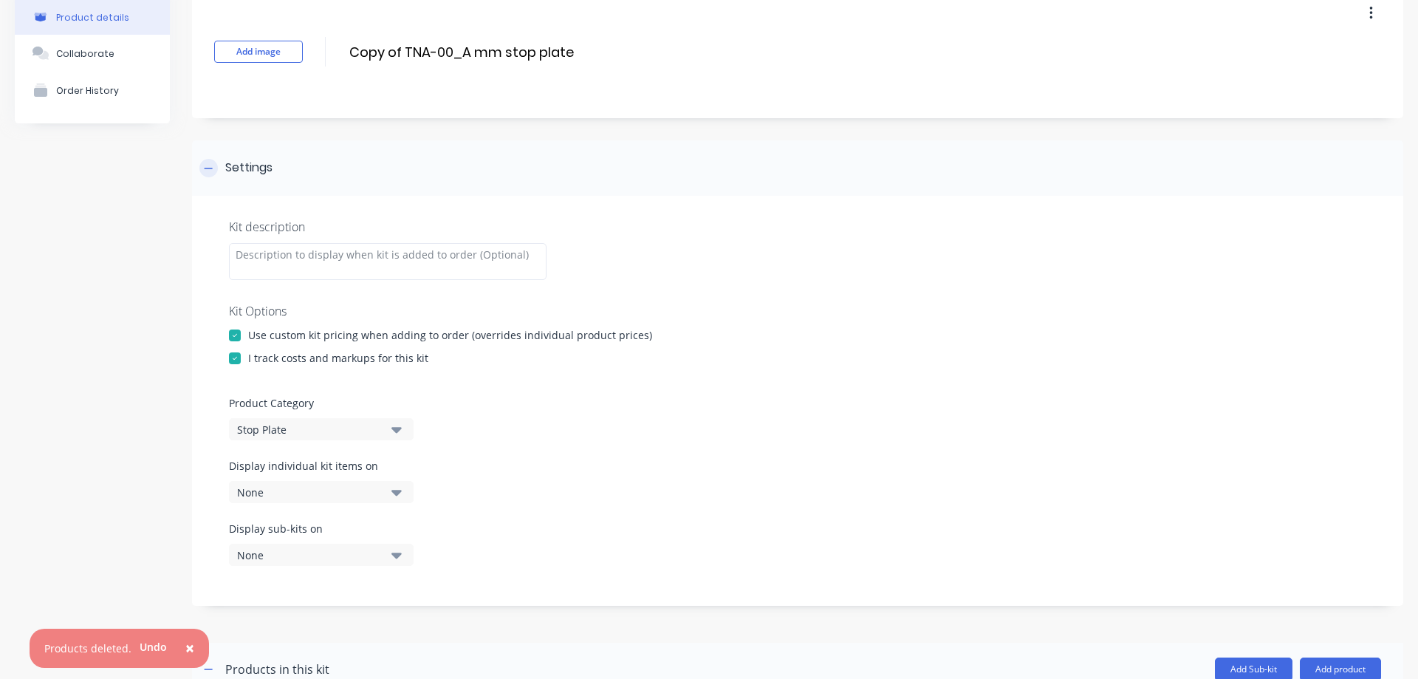
drag, startPoint x: 208, startPoint y: 163, endPoint x: 208, endPoint y: 177, distance: 14.0
click at [208, 163] on icon at bounding box center [208, 168] width 9 height 10
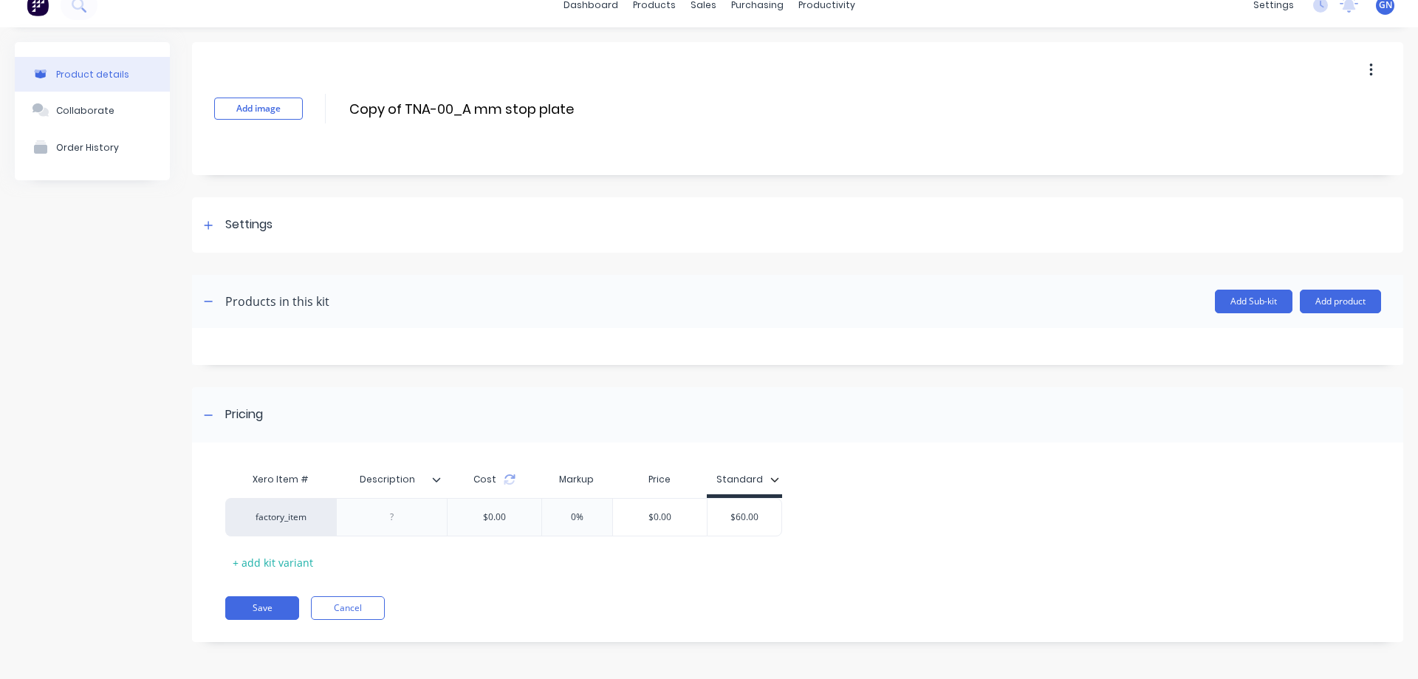
scroll to position [17, 0]
click at [283, 606] on button "Save" at bounding box center [262, 608] width 74 height 24
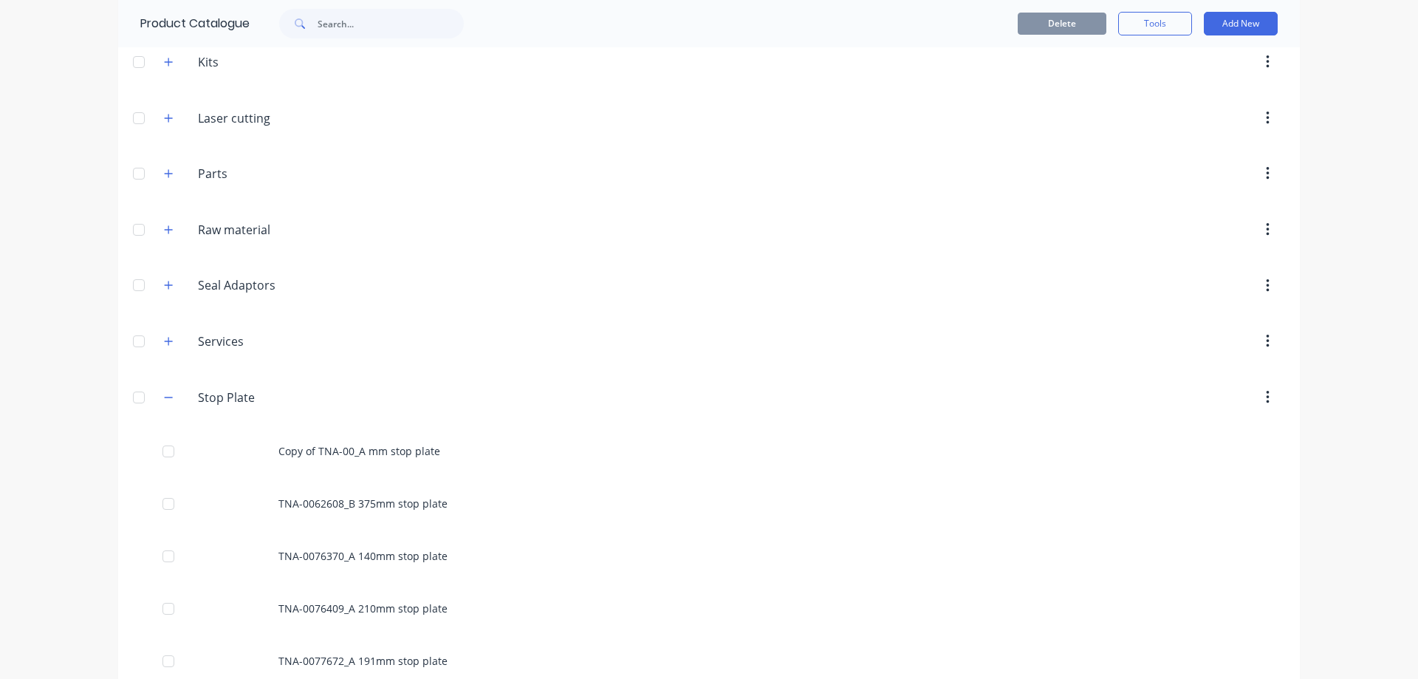
scroll to position [517, 0]
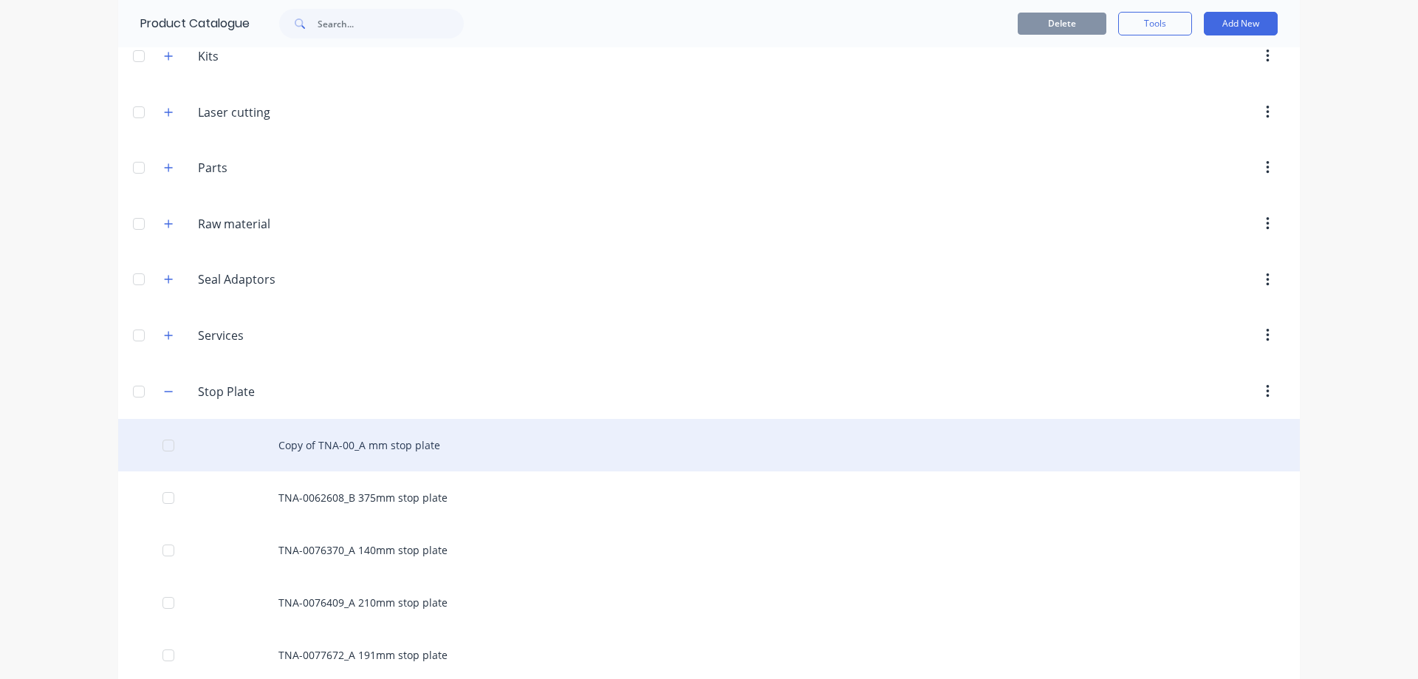
click at [392, 447] on div "Copy of TNA-00_A mm stop plate" at bounding box center [709, 445] width 1182 height 52
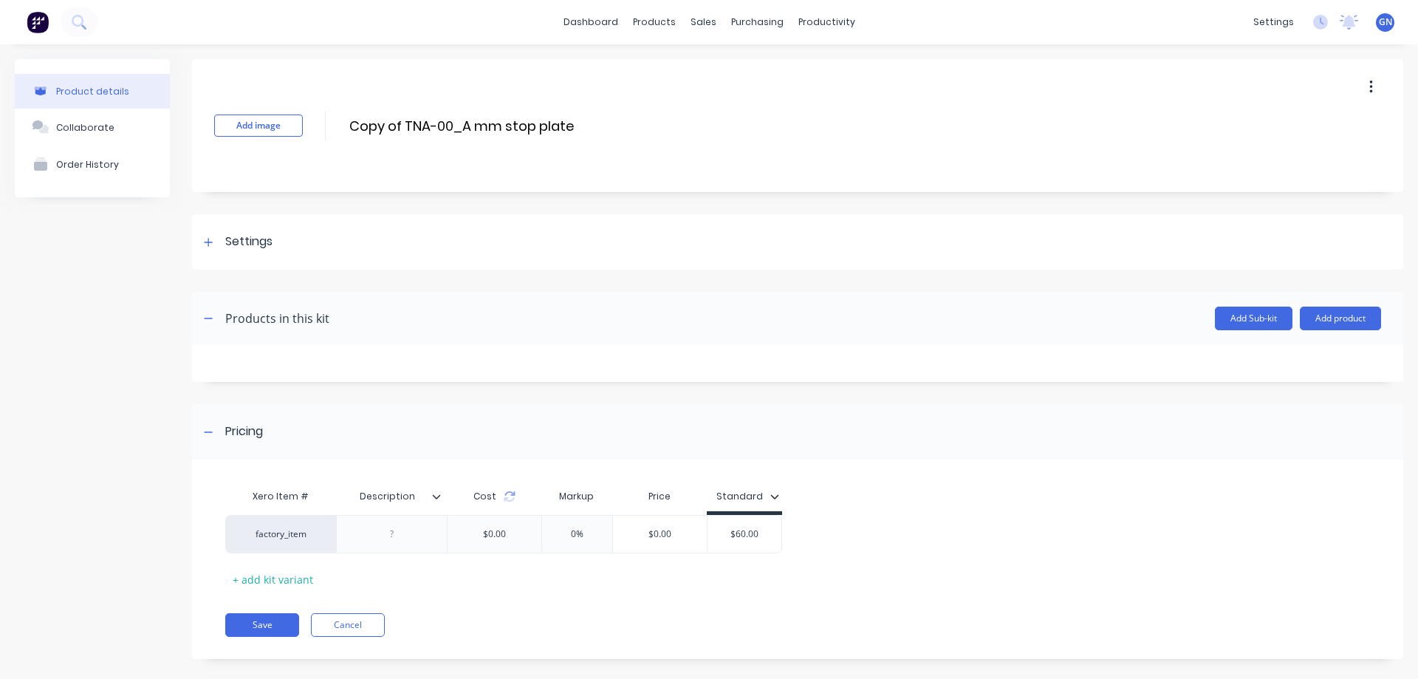
click at [1369, 83] on icon "button" at bounding box center [1371, 87] width 4 height 16
click at [1284, 126] on span "Duplicate" at bounding box center [1317, 126] width 111 height 16
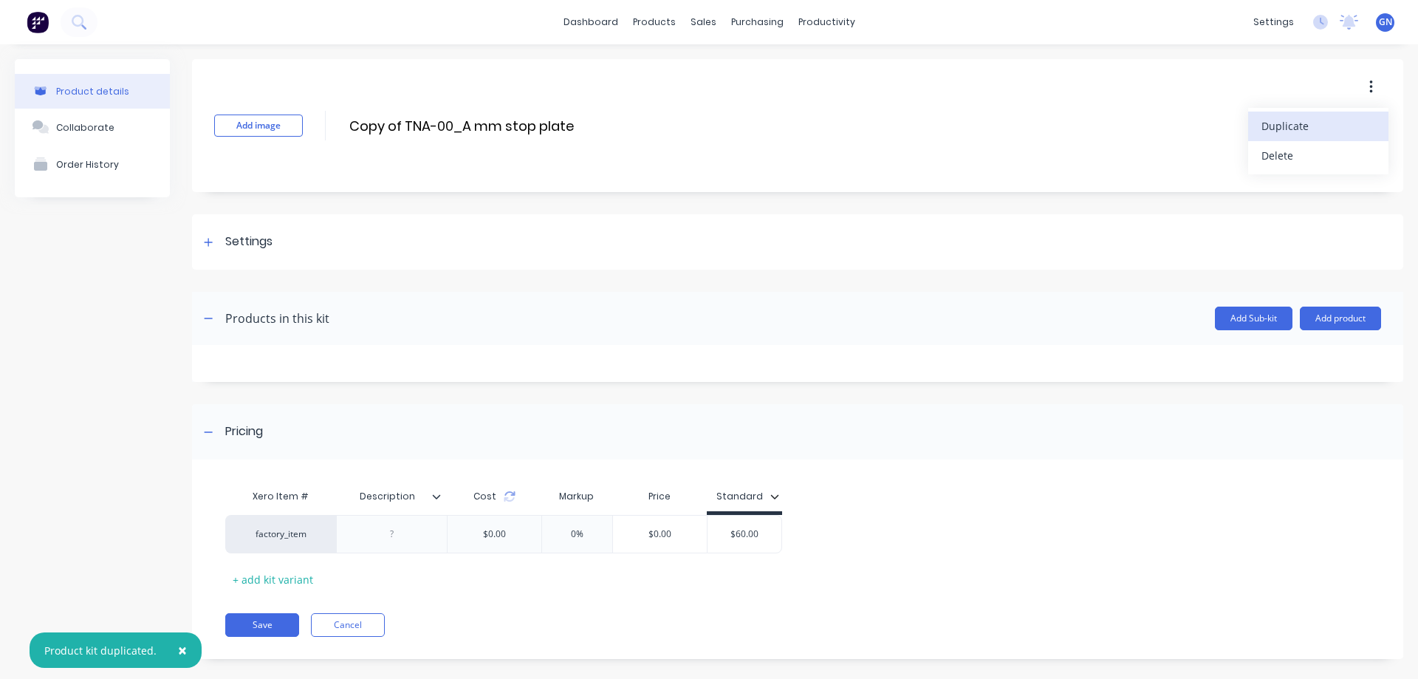
click at [1284, 126] on span "Duplicate" at bounding box center [1317, 126] width 111 height 16
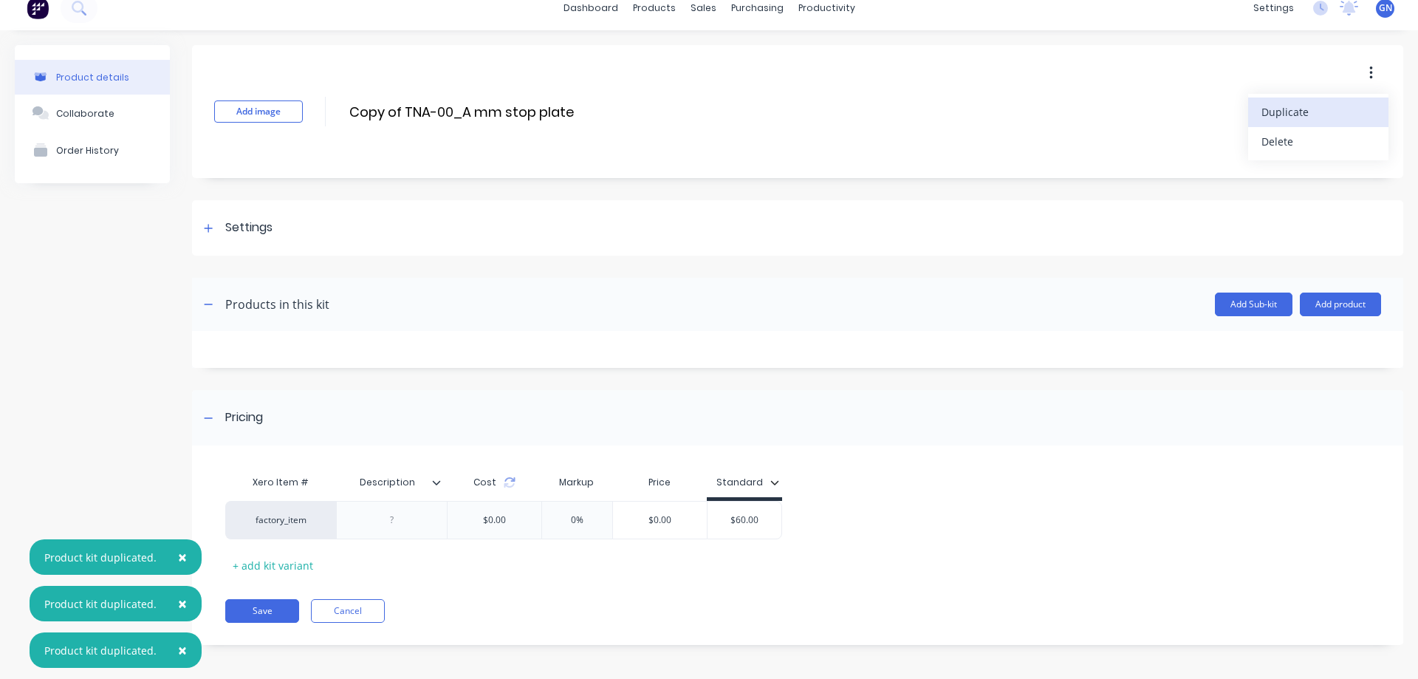
scroll to position [17, 0]
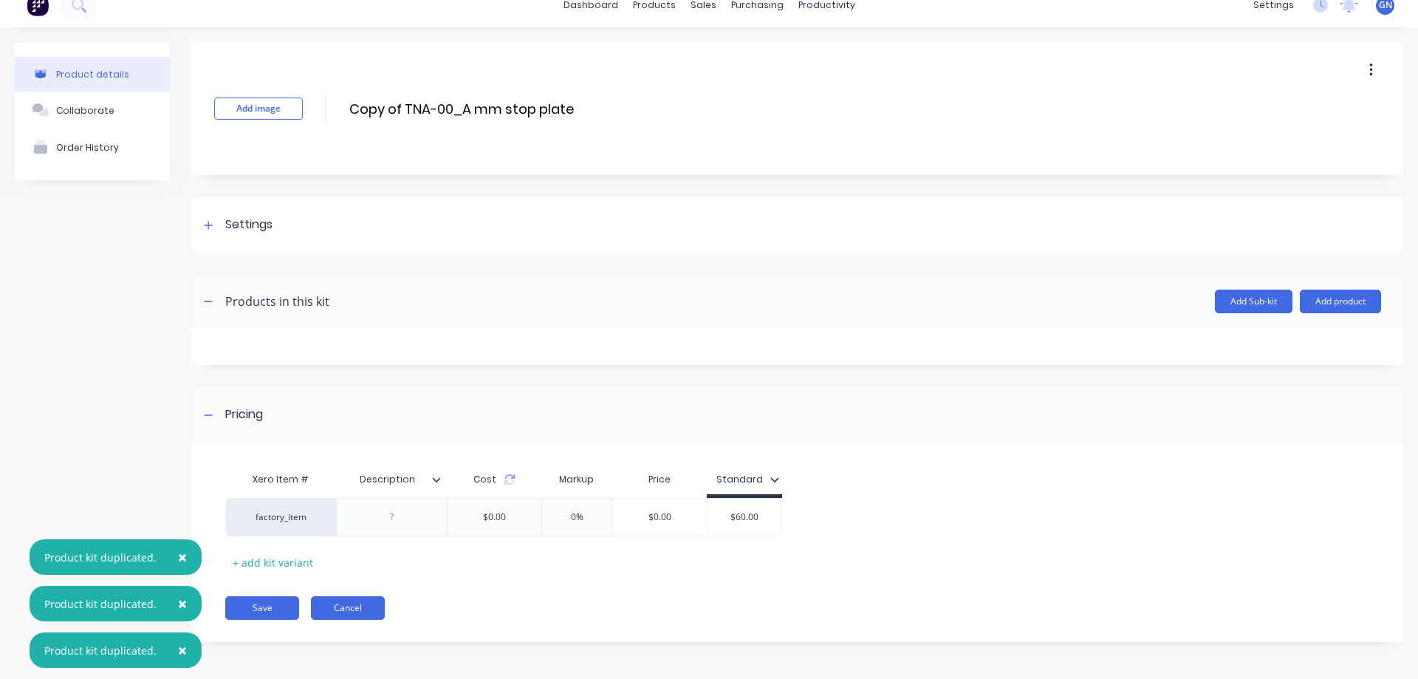
click at [352, 605] on button "Cancel" at bounding box center [348, 608] width 74 height 24
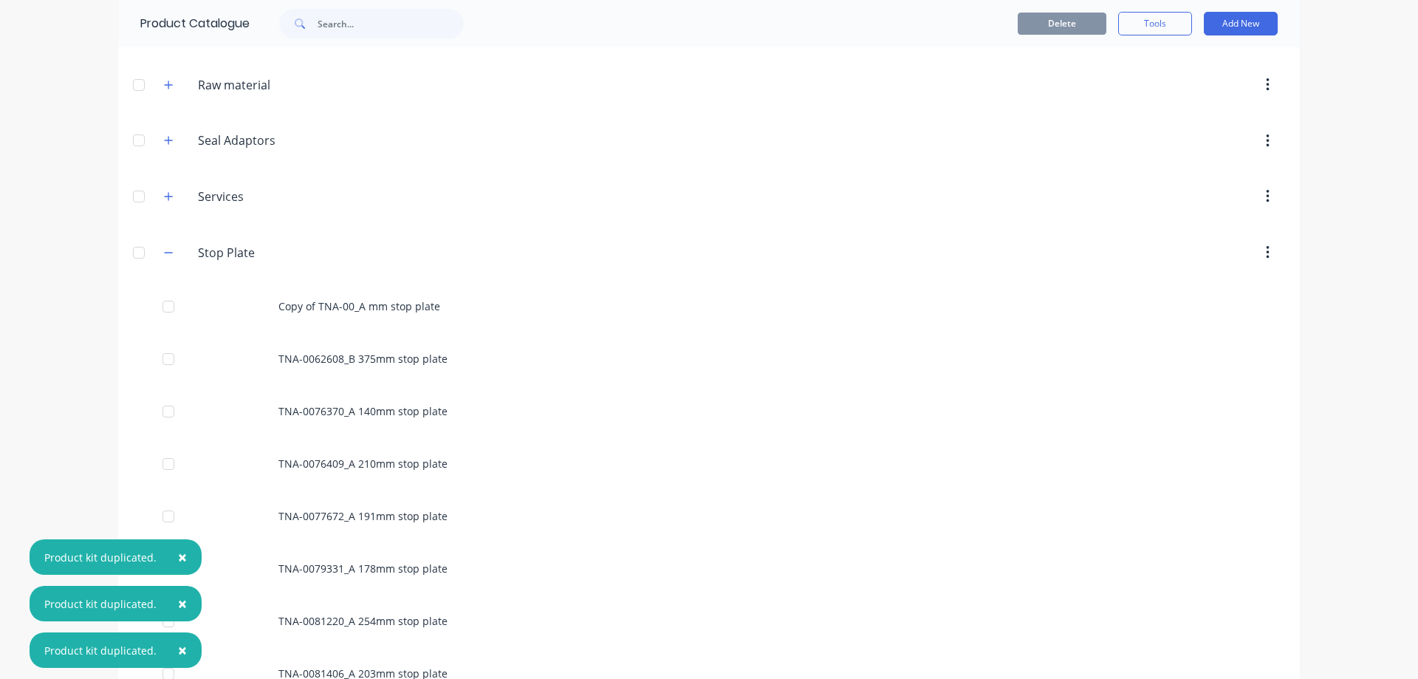
scroll to position [689, 0]
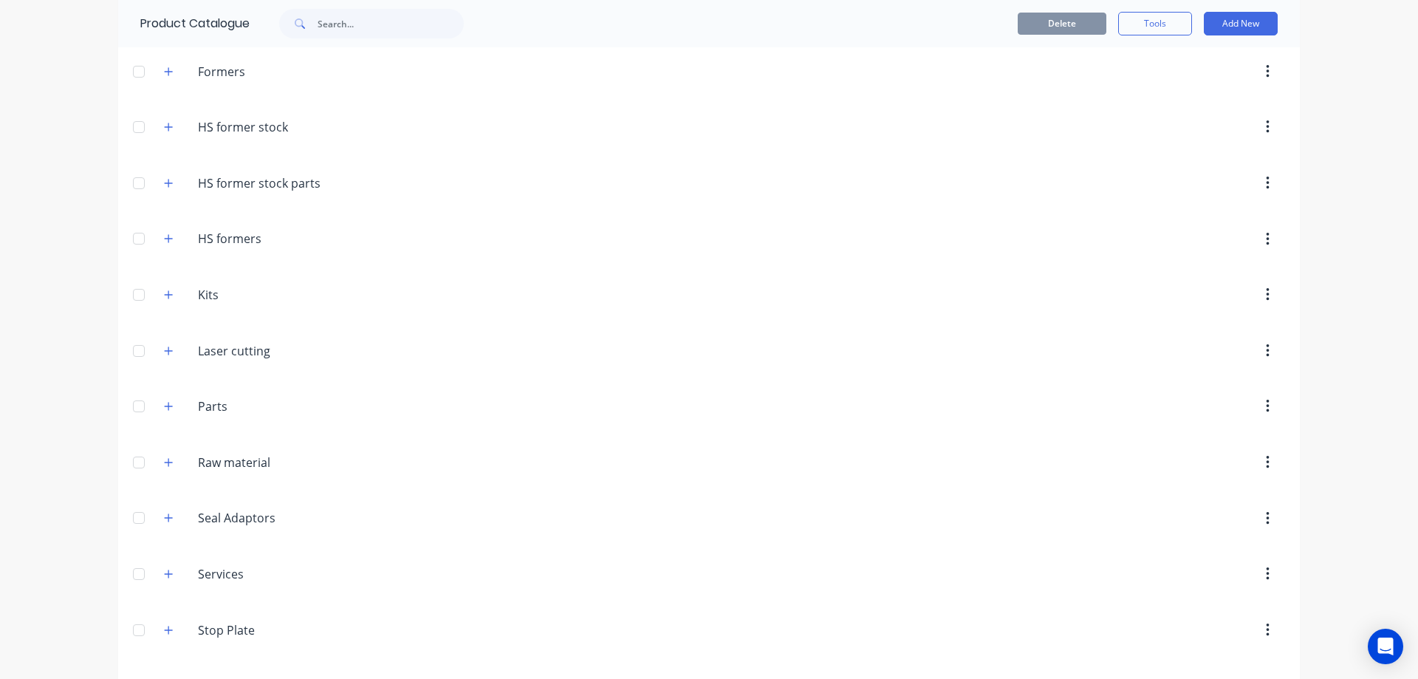
scroll to position [384, 0]
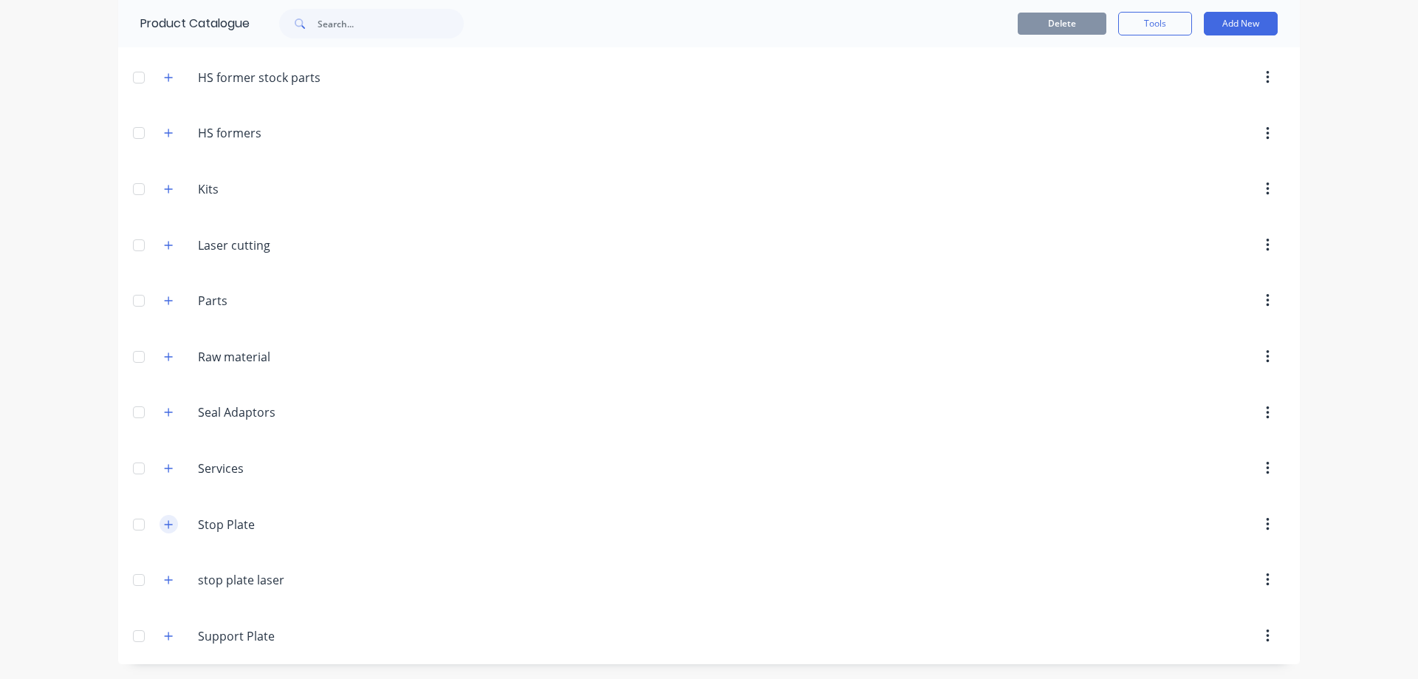
click at [165, 524] on icon "button" at bounding box center [169, 524] width 8 height 8
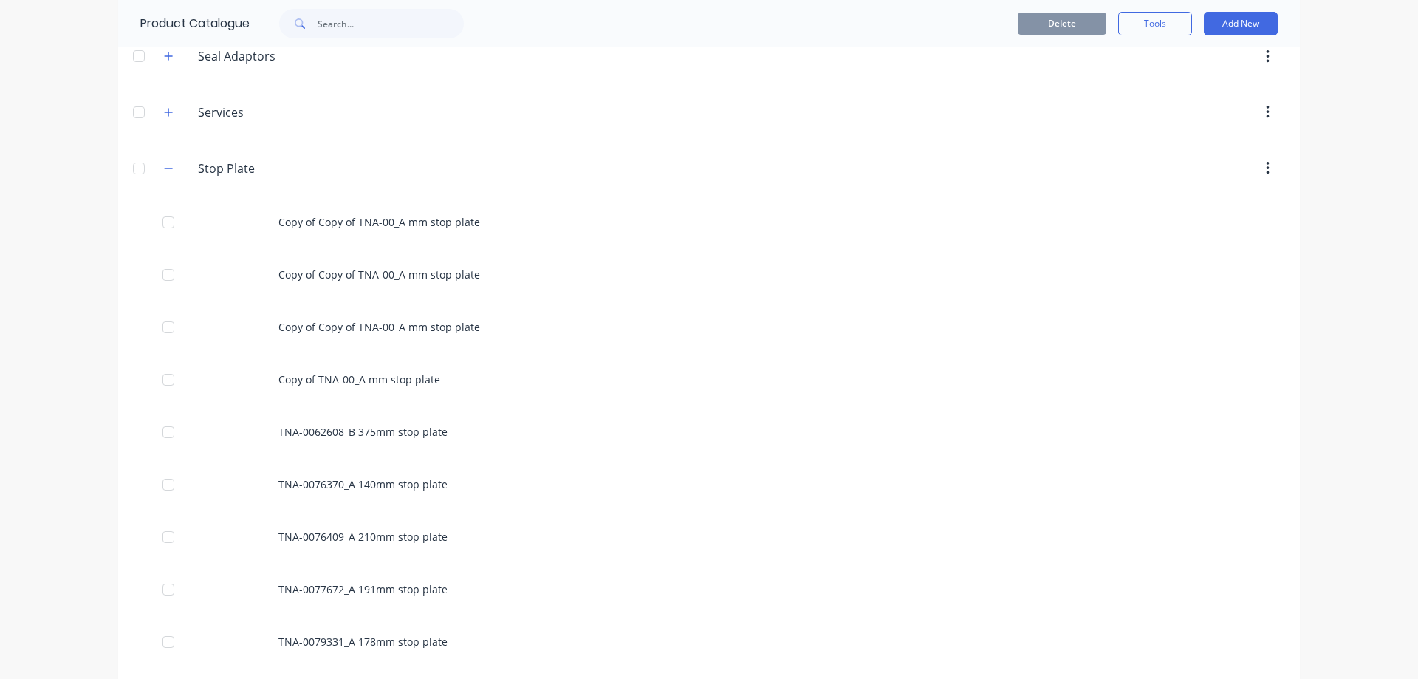
scroll to position [753, 0]
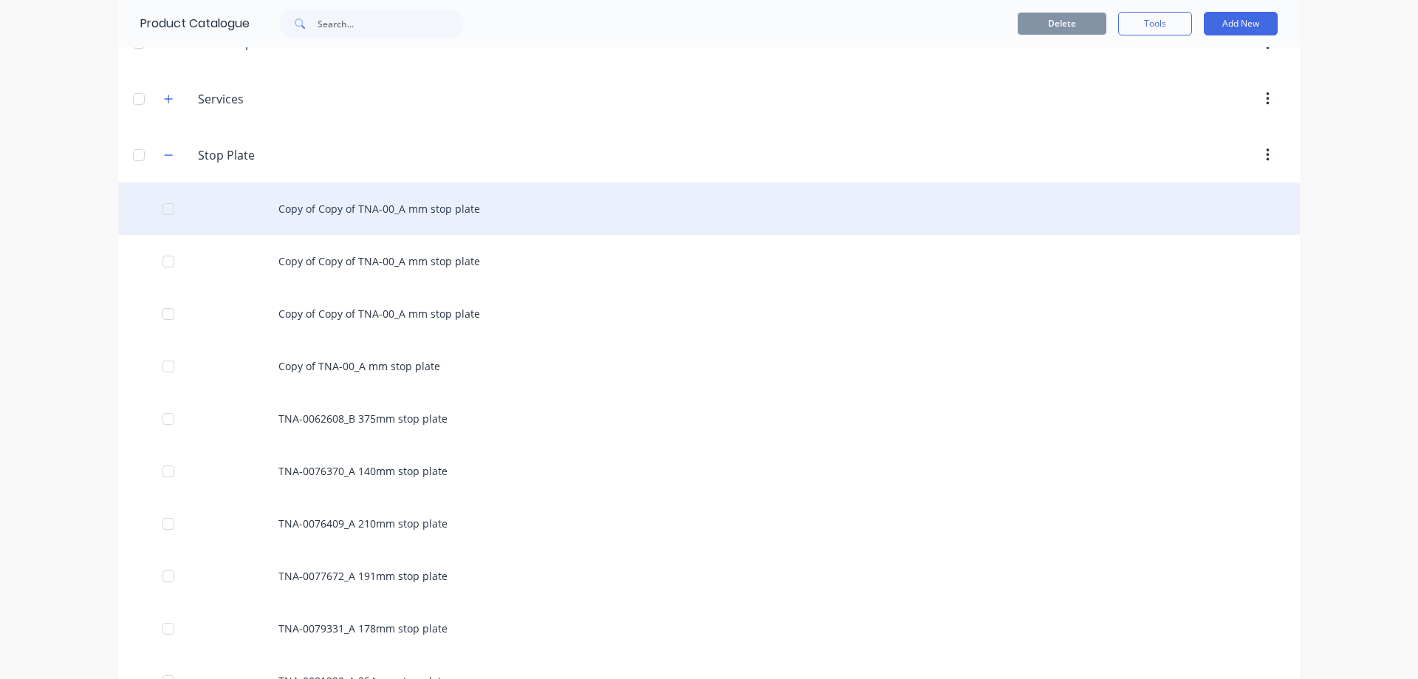
click at [400, 200] on div "Copy of Copy of TNA-00_A mm stop plate" at bounding box center [709, 208] width 1182 height 52
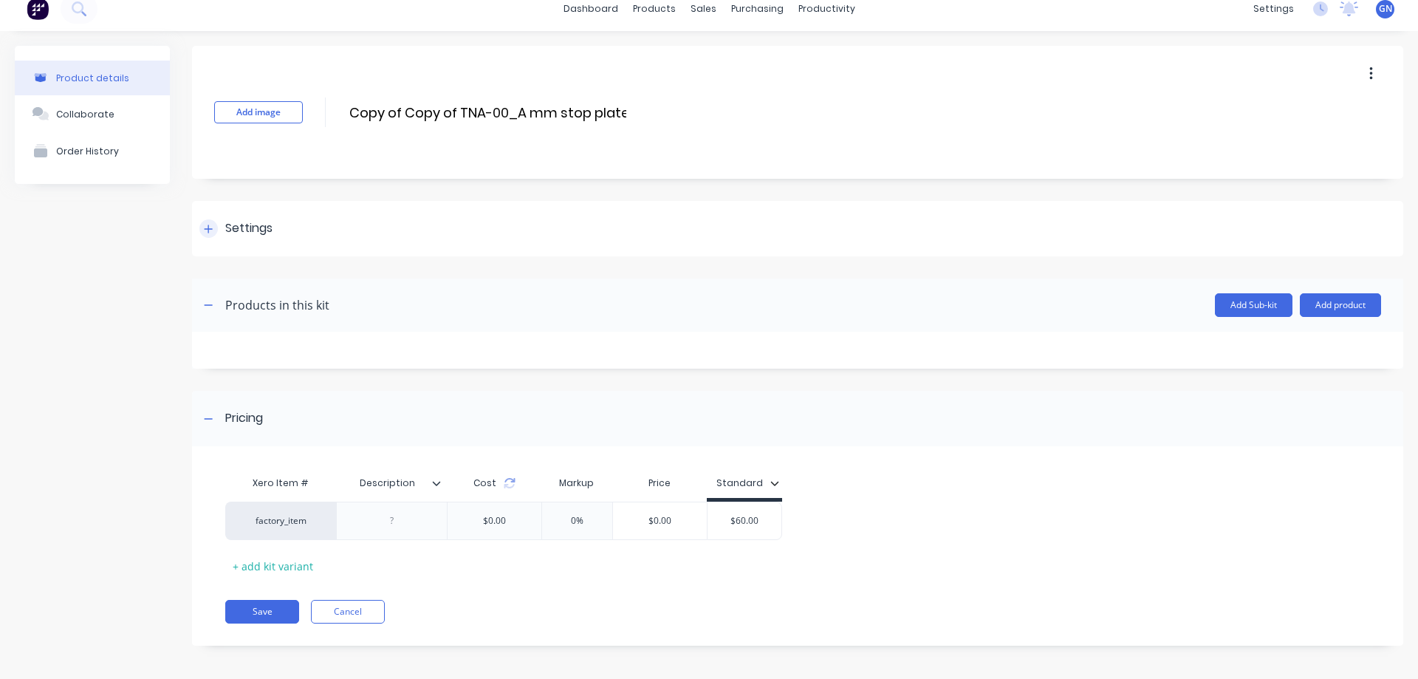
scroll to position [17, 0]
click at [207, 226] on icon at bounding box center [208, 225] width 9 height 10
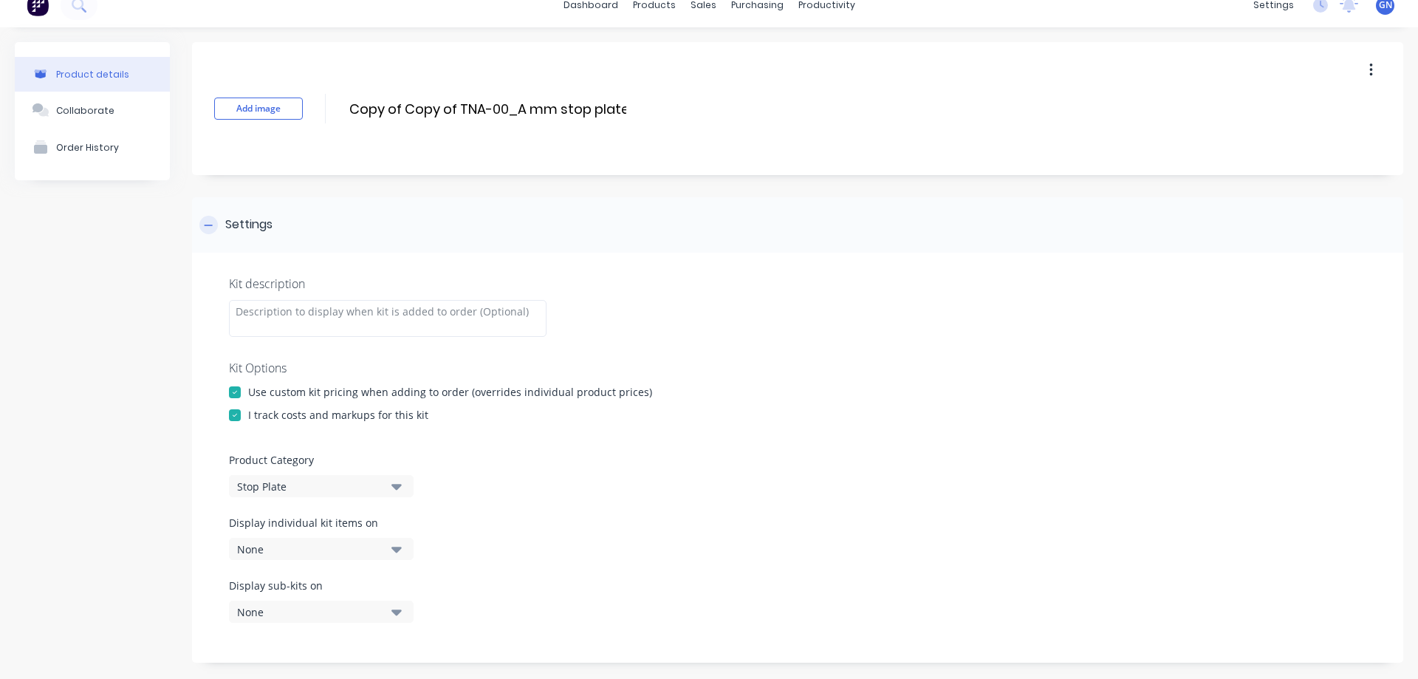
click at [207, 225] on icon at bounding box center [209, 225] width 8 height 1
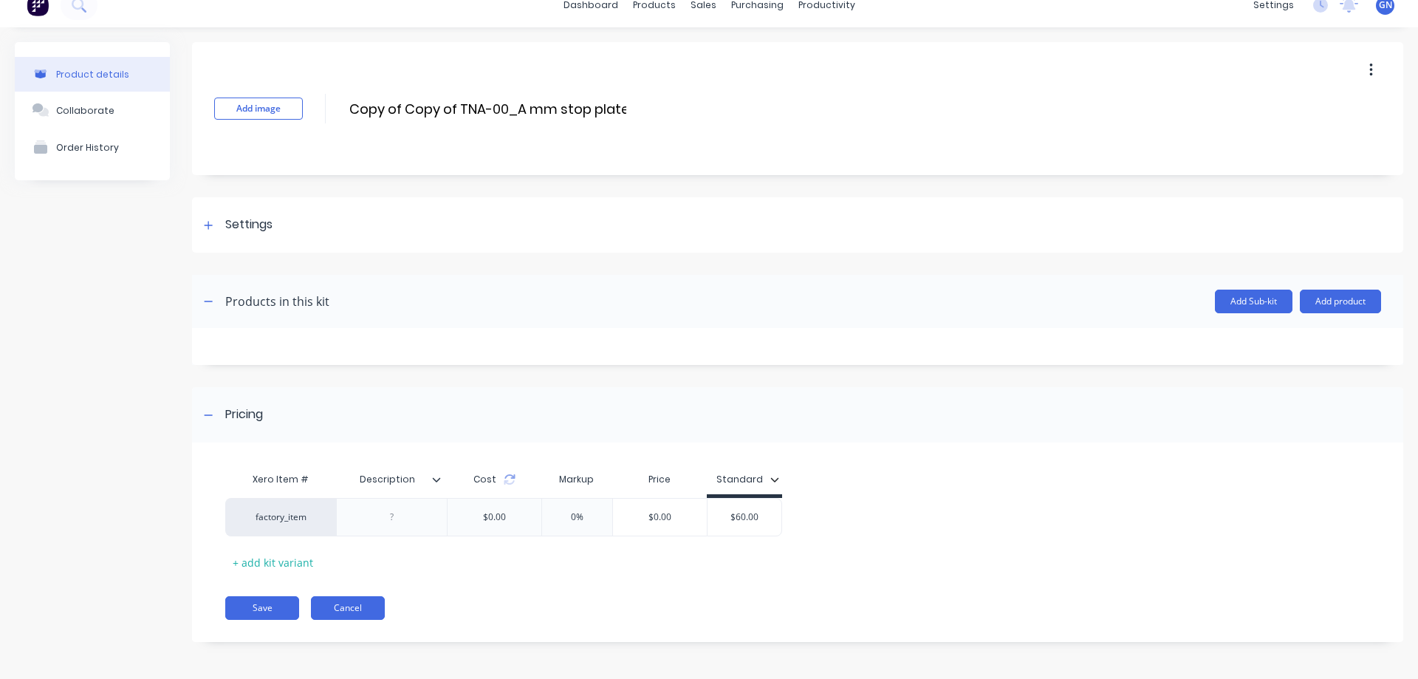
click at [346, 607] on button "Cancel" at bounding box center [348, 608] width 74 height 24
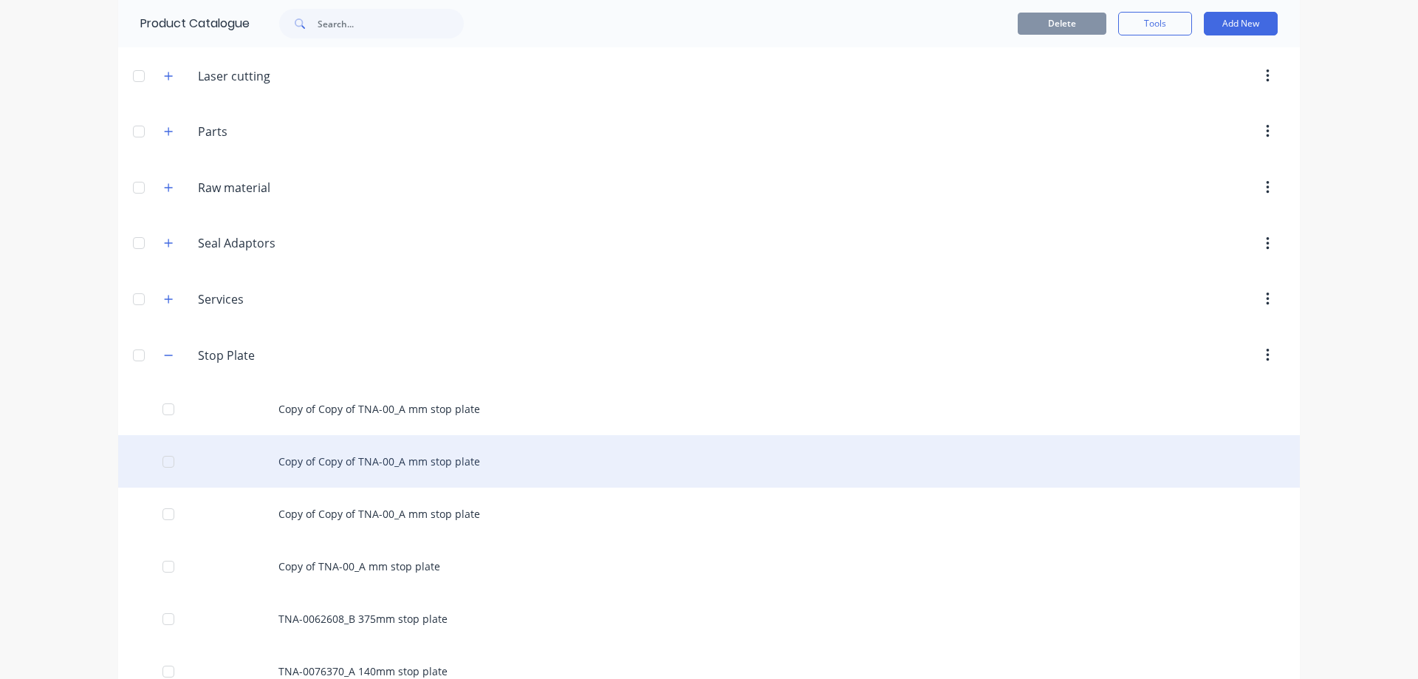
scroll to position [689, 0]
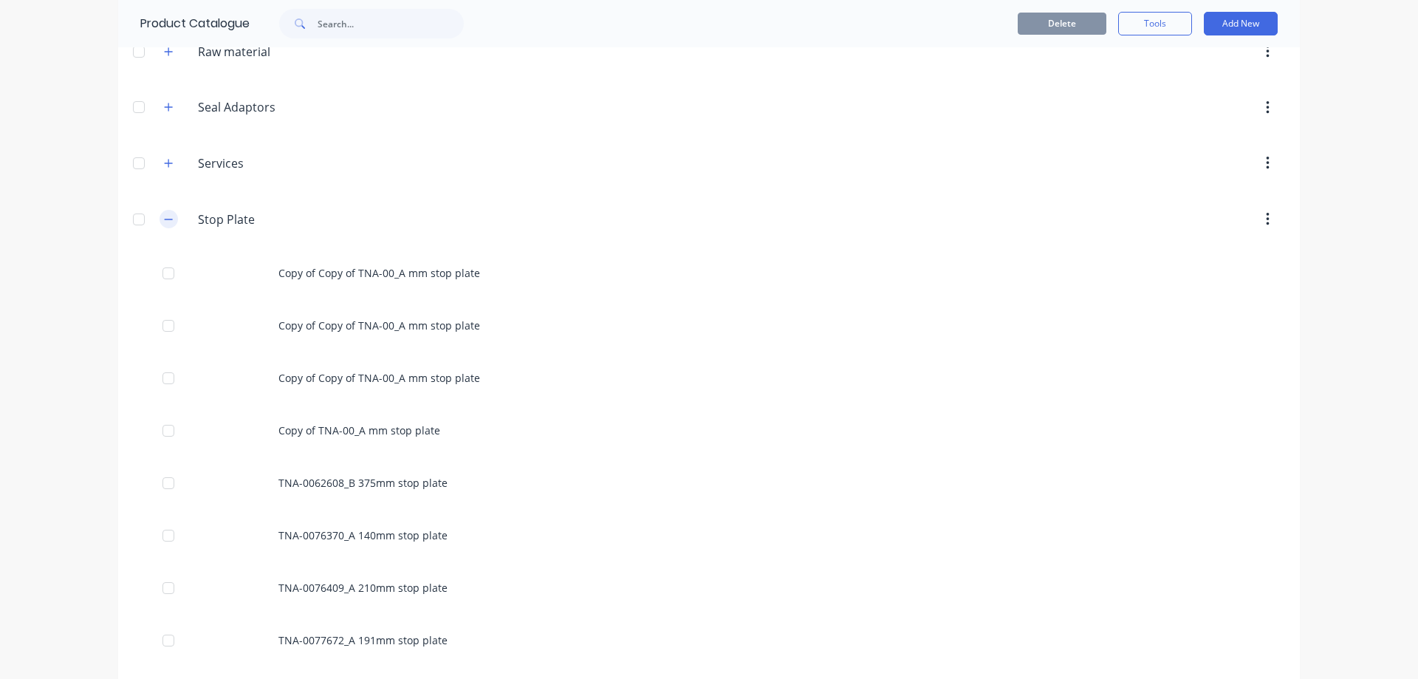
click at [164, 216] on icon "button" at bounding box center [168, 219] width 9 height 10
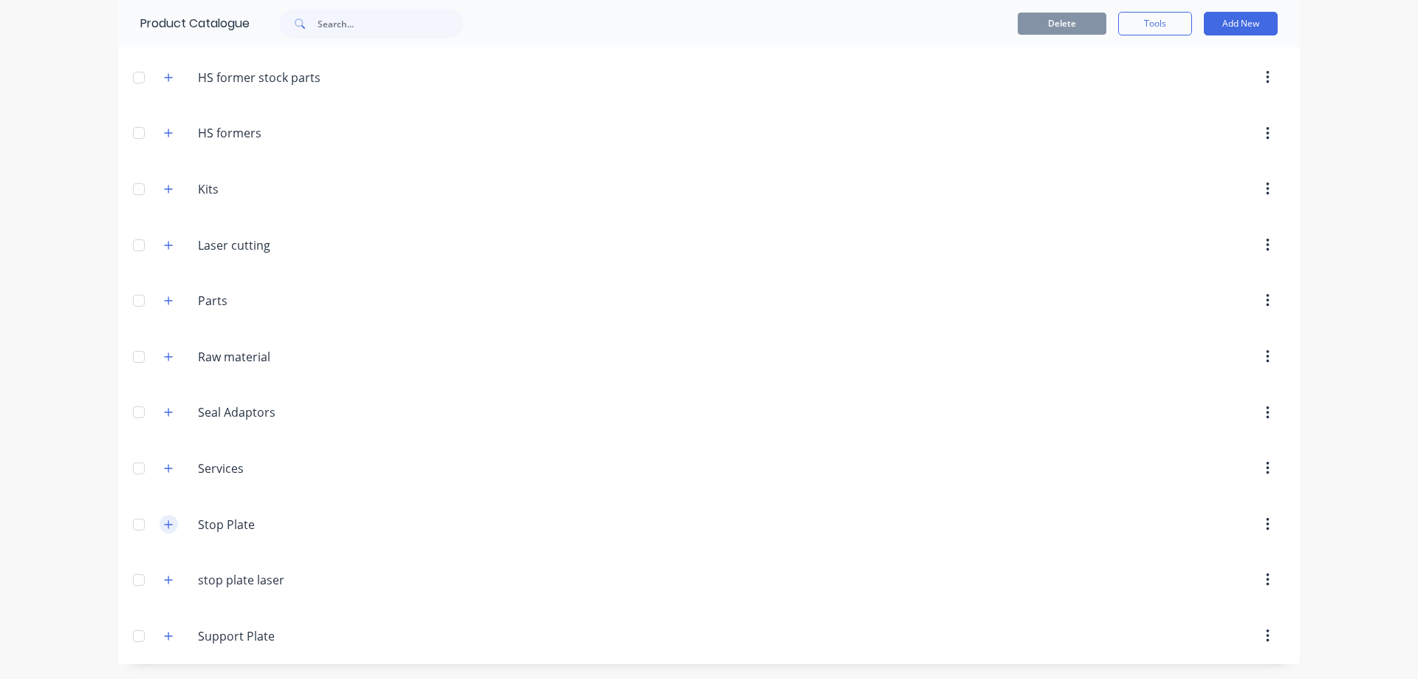
scroll to position [384, 0]
click at [164, 581] on icon "button" at bounding box center [168, 580] width 9 height 10
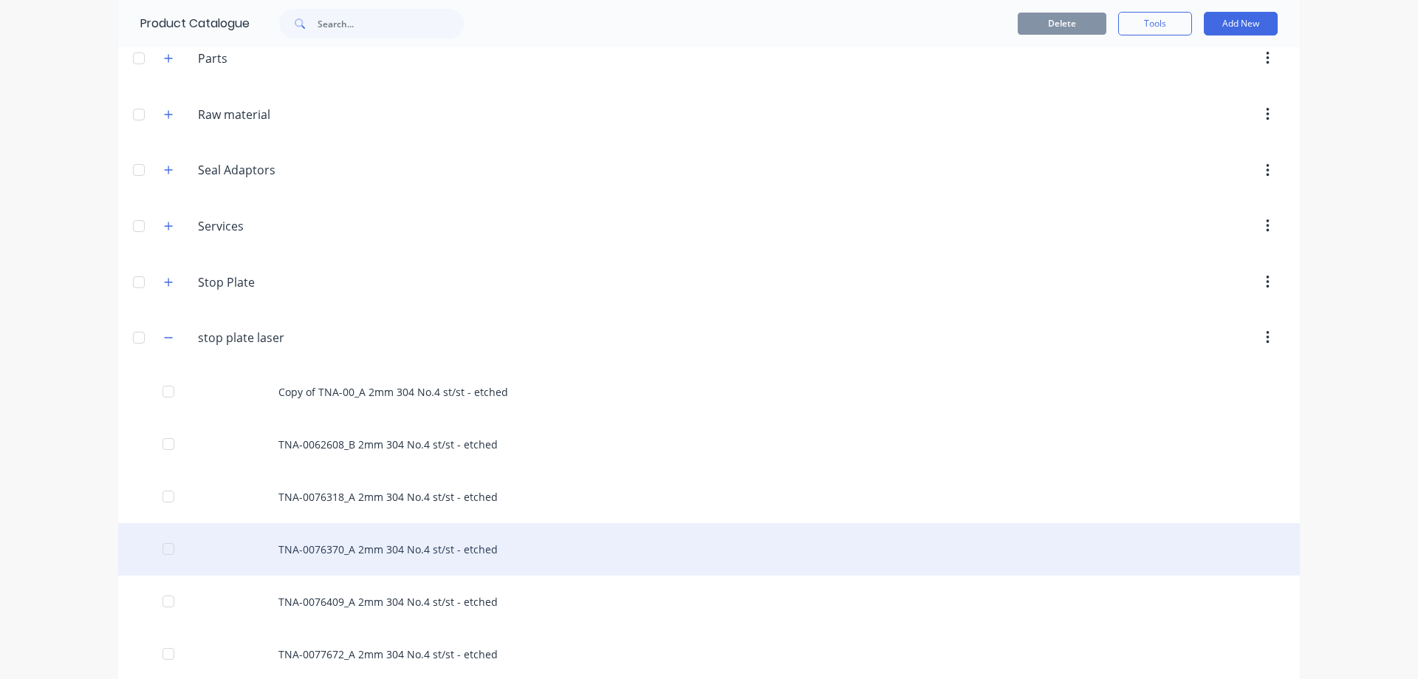
scroll to position [803, 0]
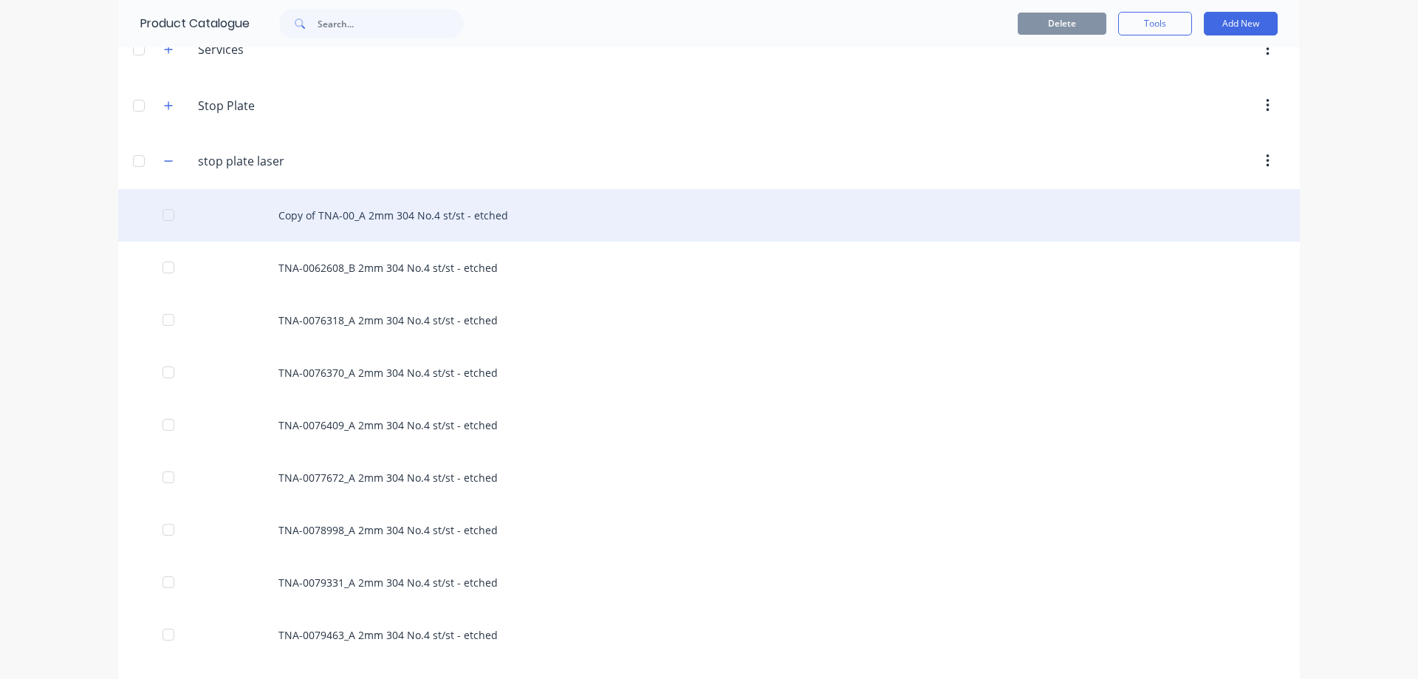
click at [376, 216] on div "Copy of TNA-00_A 2mm 304 No.4 st/st - etched" at bounding box center [709, 215] width 1182 height 52
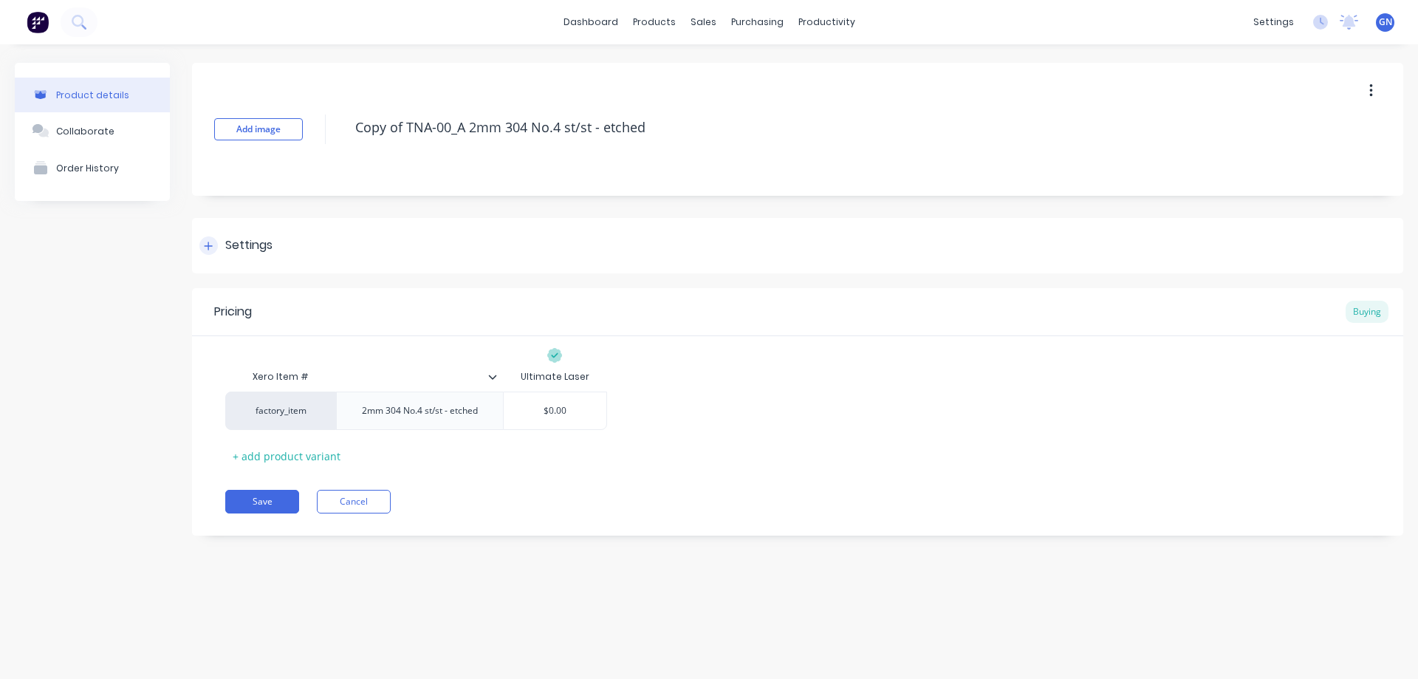
click at [211, 247] on icon at bounding box center [208, 246] width 9 height 10
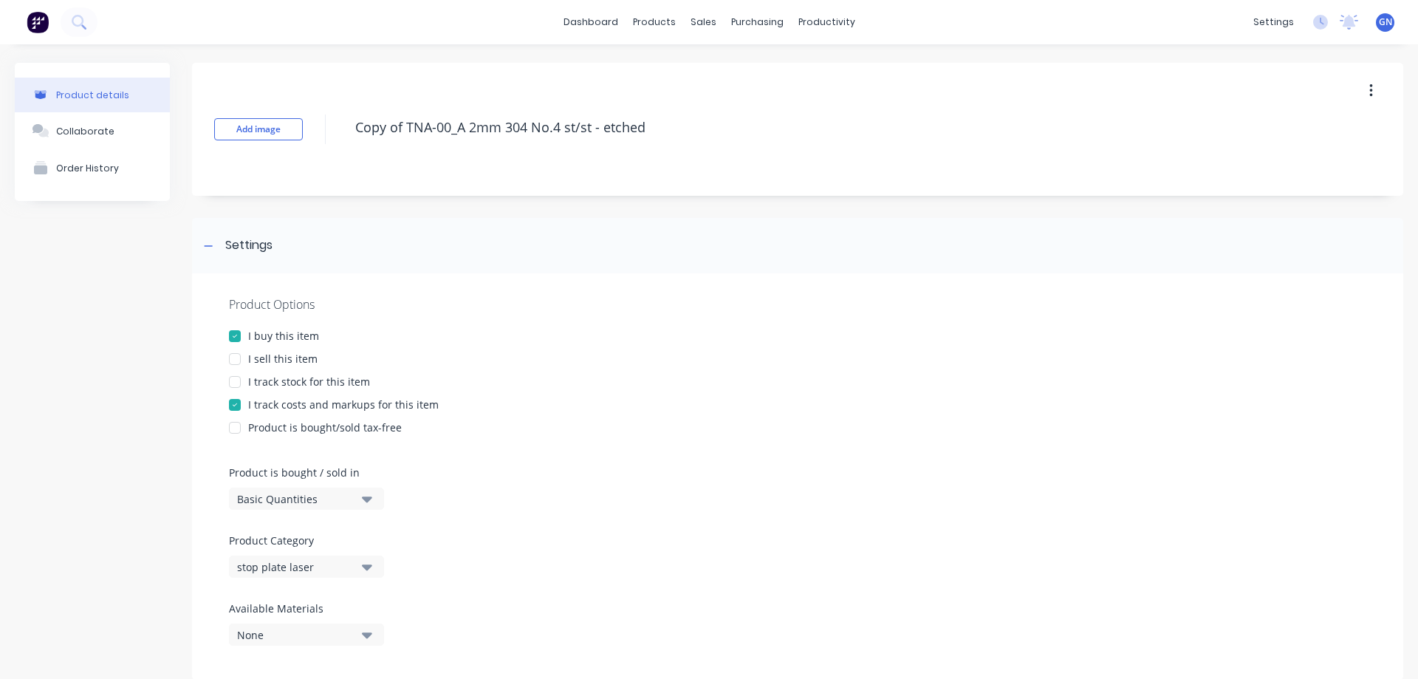
click at [236, 357] on div at bounding box center [235, 359] width 30 height 30
type textarea "x"
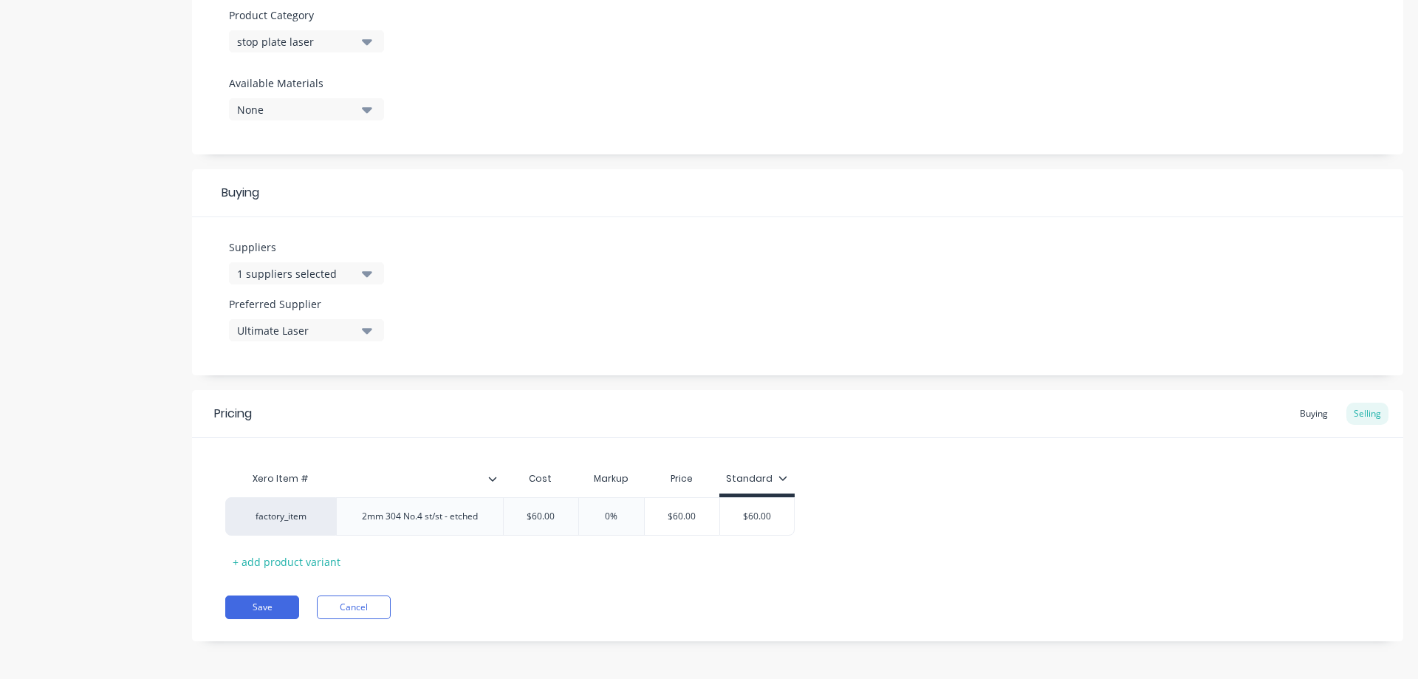
scroll to position [528, 0]
type input "$60.00"
drag, startPoint x: 560, startPoint y: 514, endPoint x: 530, endPoint y: 514, distance: 30.3
click at [530, 514] on input "$60.00" at bounding box center [541, 513] width 75 height 13
type textarea "x"
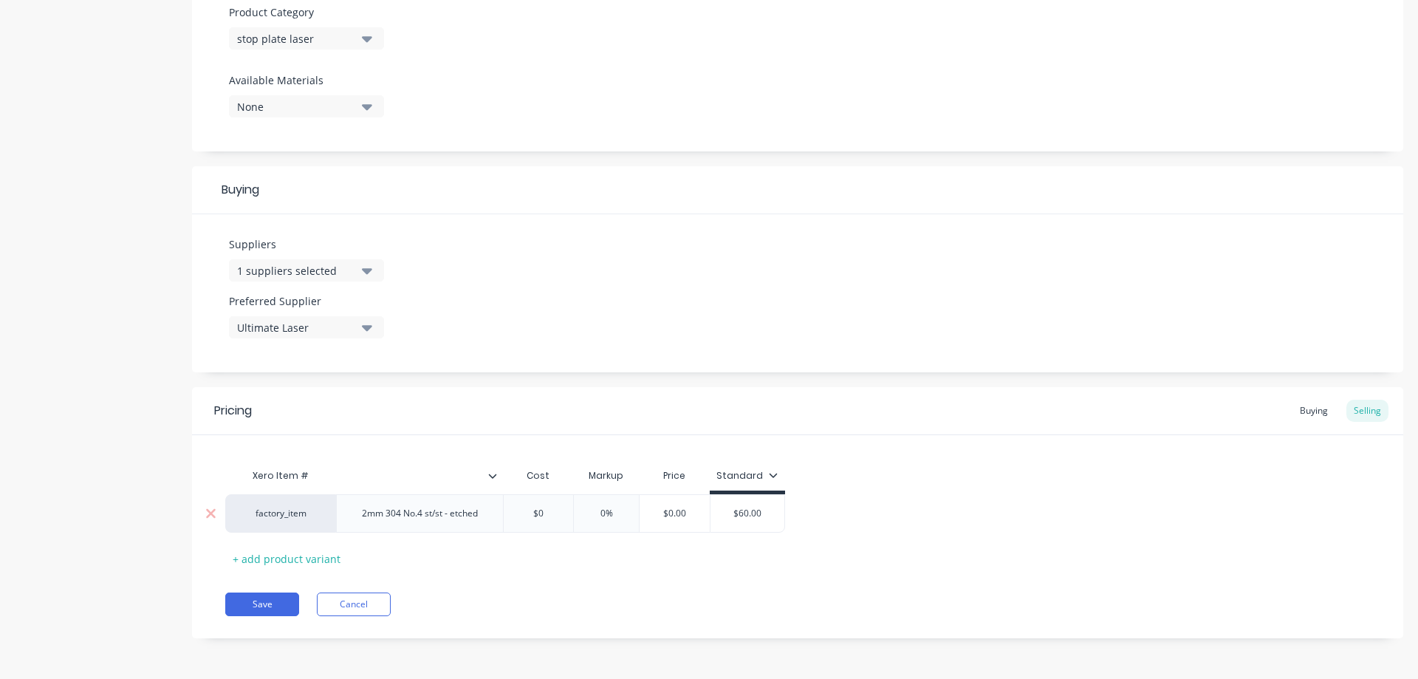
type input "$0"
type input "0%"
click at [270, 605] on button "Save" at bounding box center [262, 604] width 74 height 24
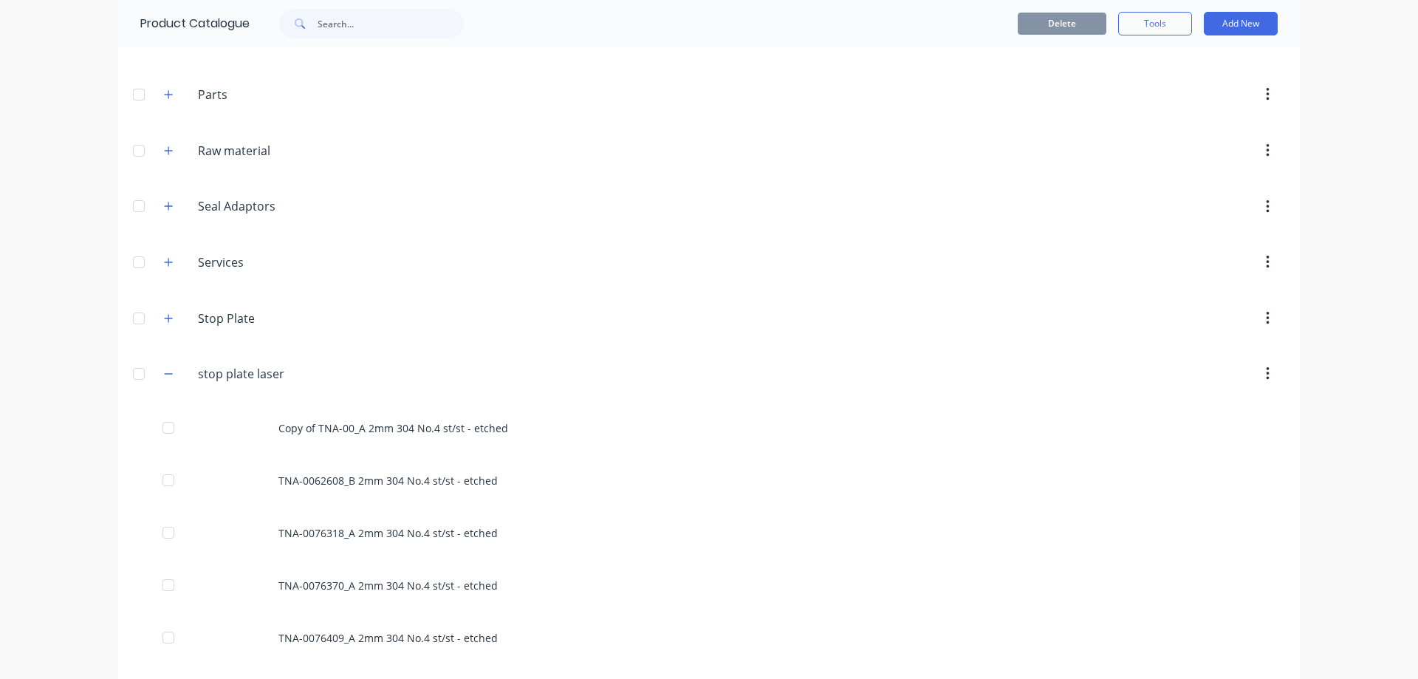
scroll to position [763, 0]
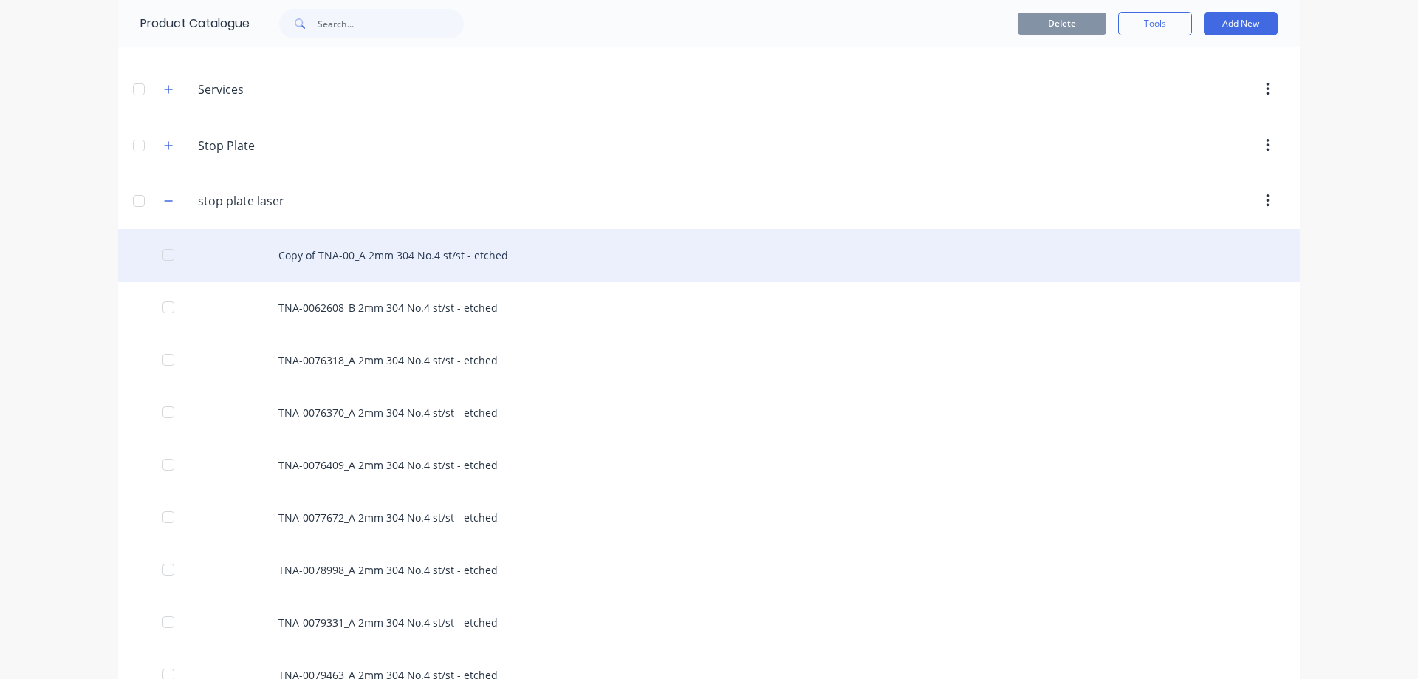
click at [372, 254] on div "Copy of TNA-00_A 2mm 304 No.4 st/st - etched" at bounding box center [709, 255] width 1182 height 52
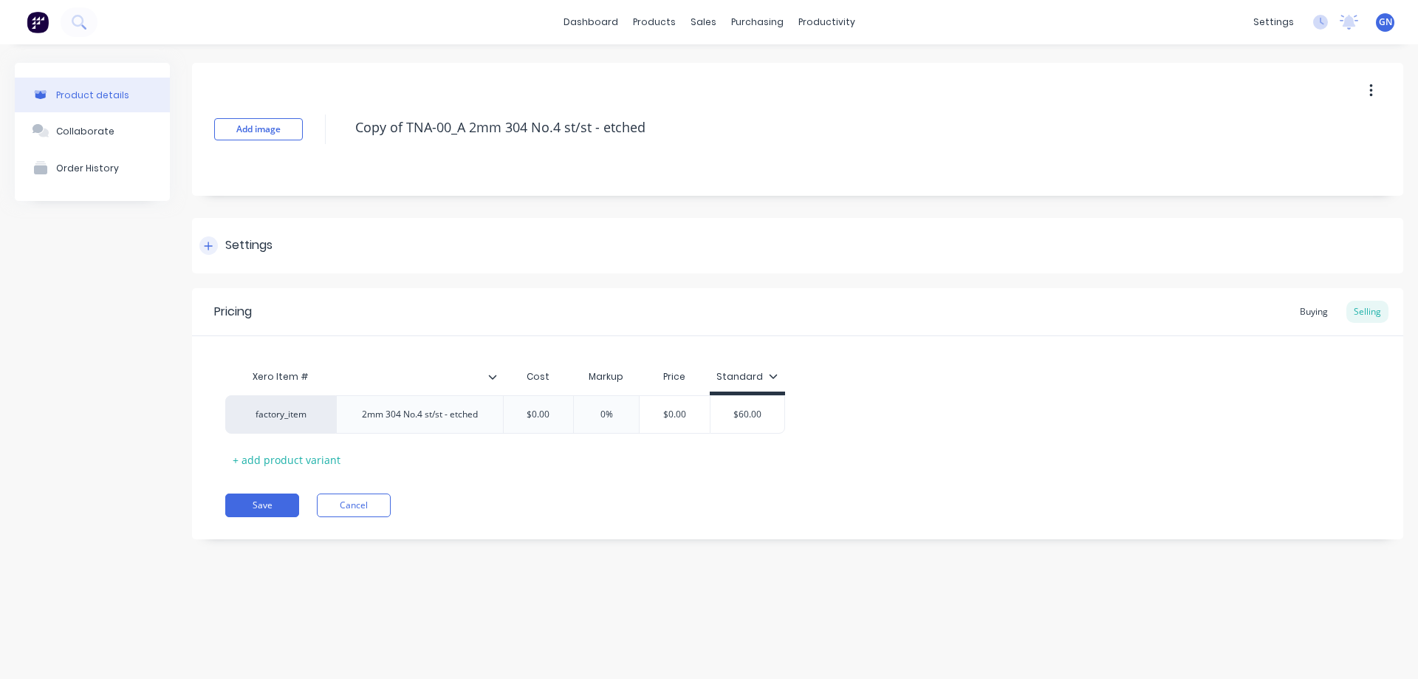
click at [208, 242] on icon at bounding box center [208, 246] width 9 height 10
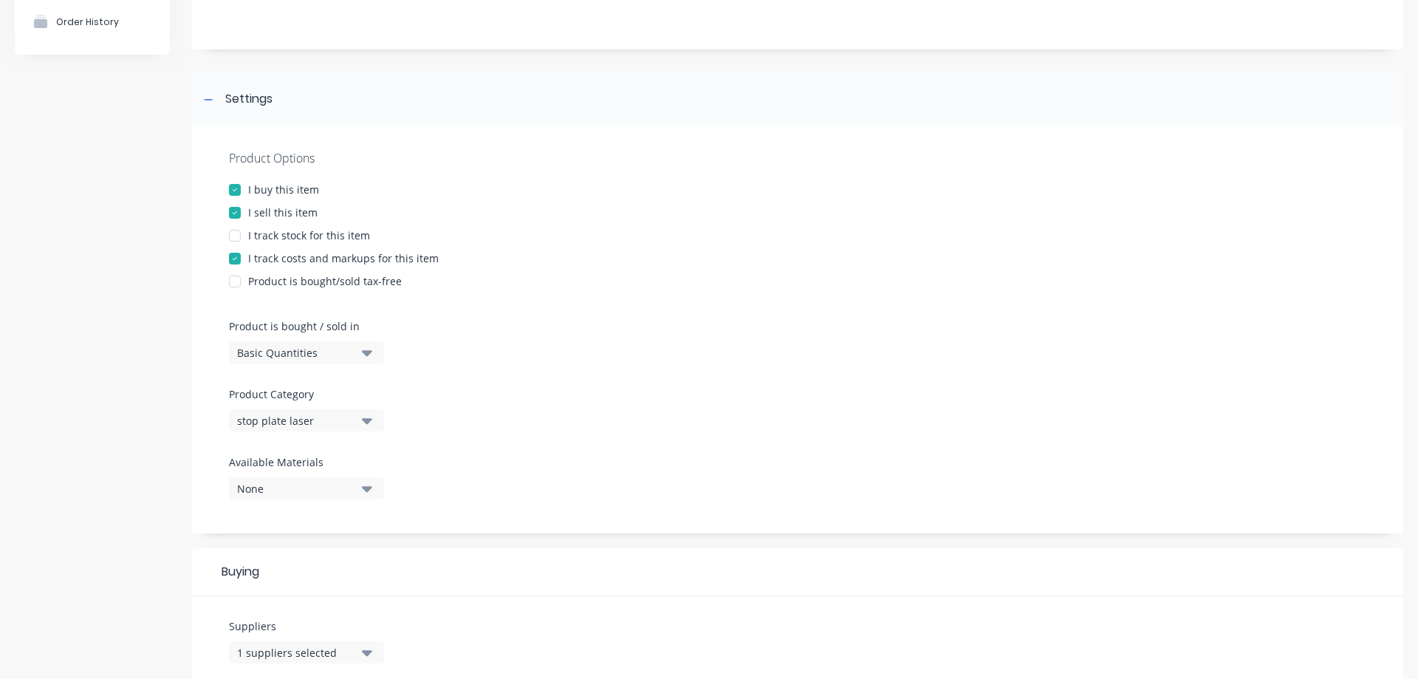
scroll to position [197, 0]
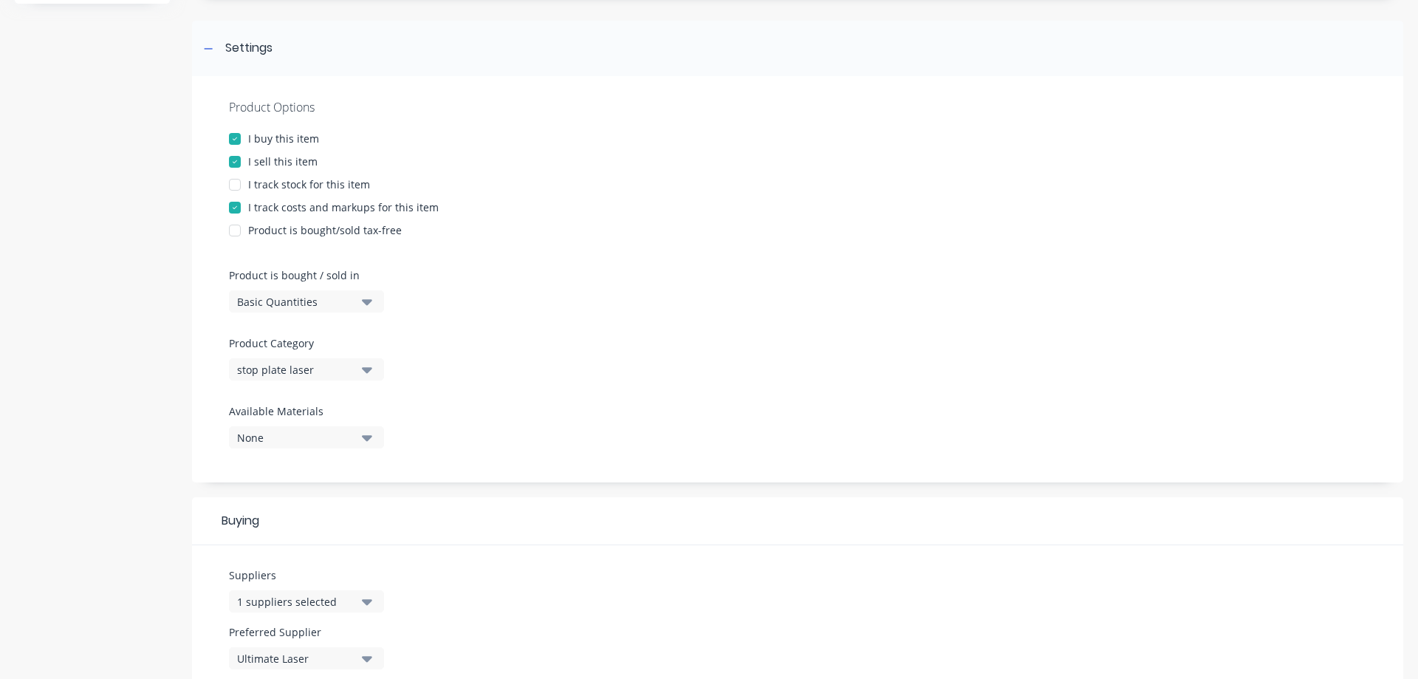
click at [233, 160] on div at bounding box center [235, 162] width 30 height 30
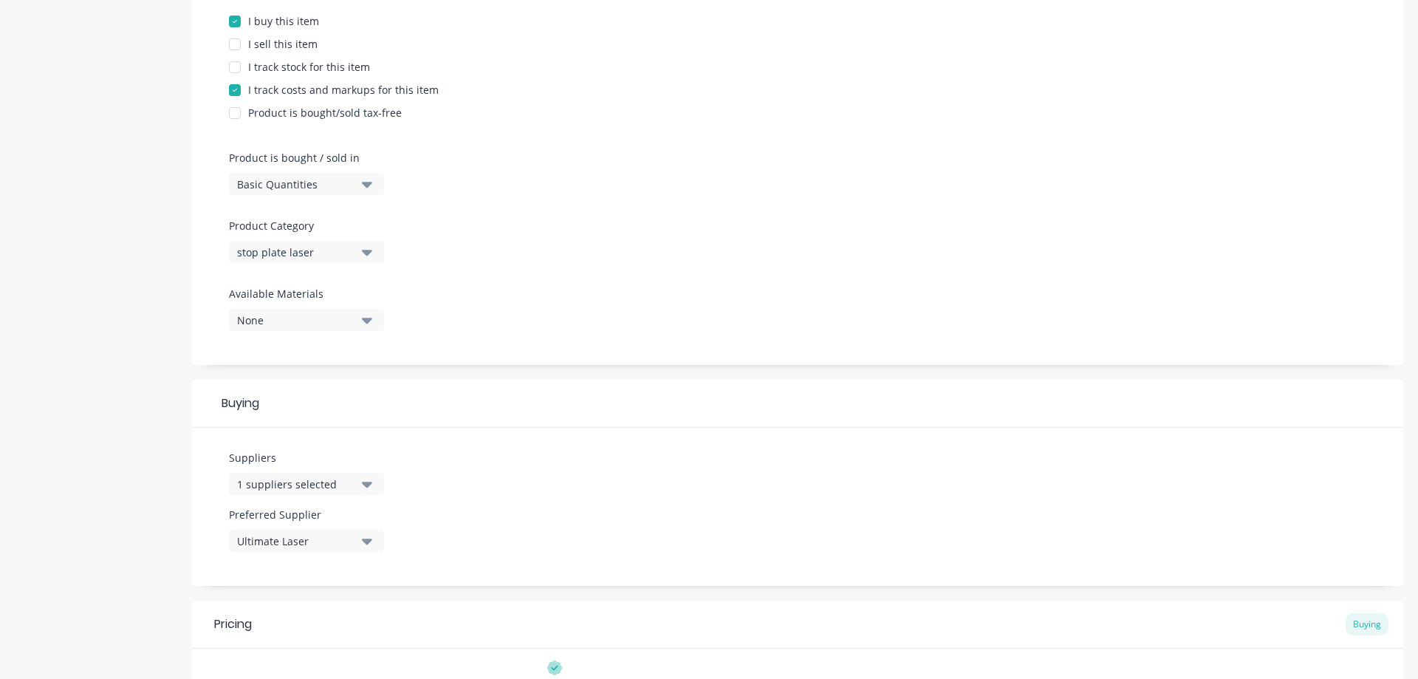
scroll to position [229, 0]
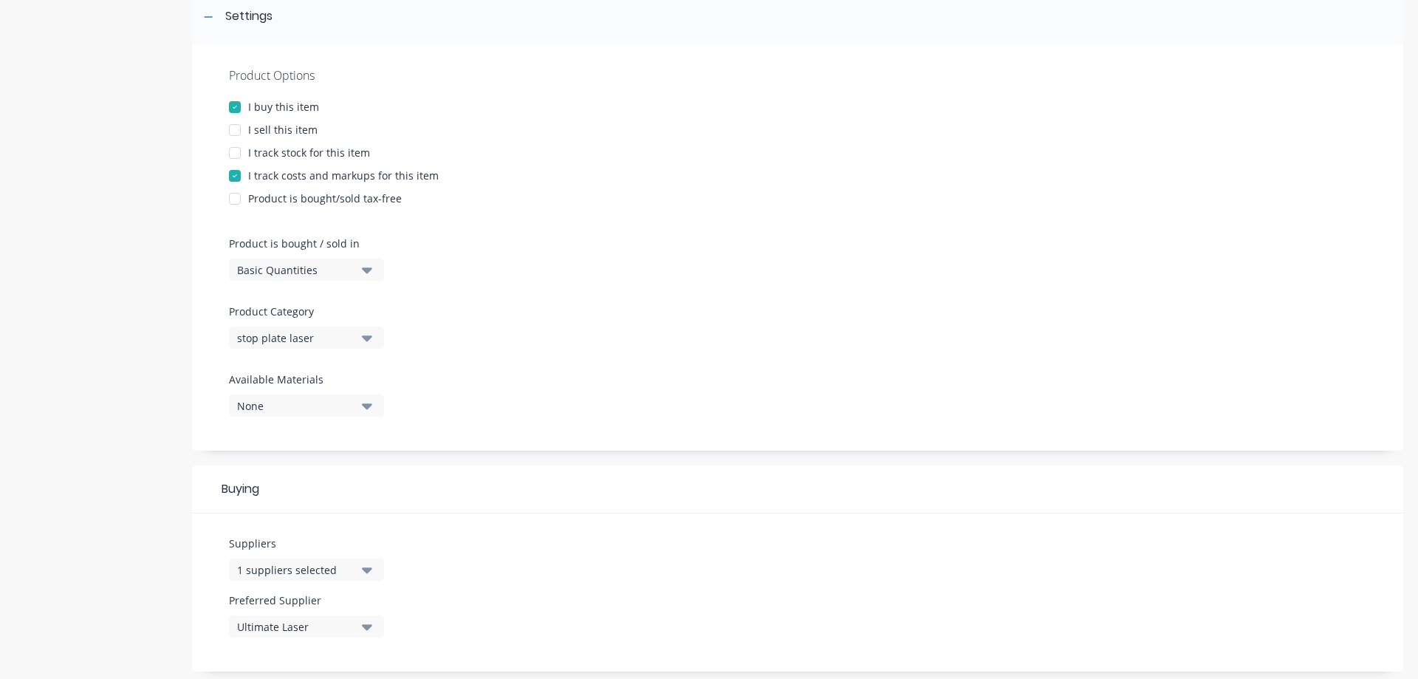
click at [236, 129] on div at bounding box center [235, 130] width 30 height 30
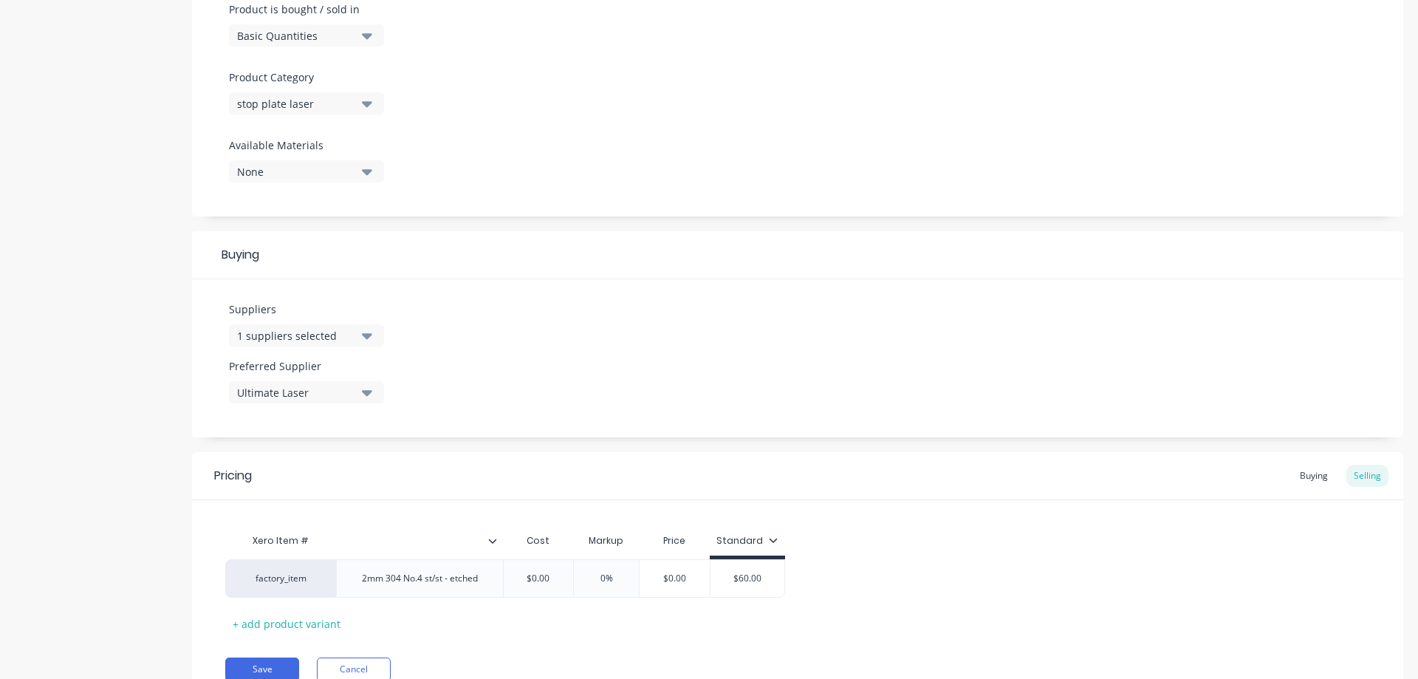
scroll to position [528, 0]
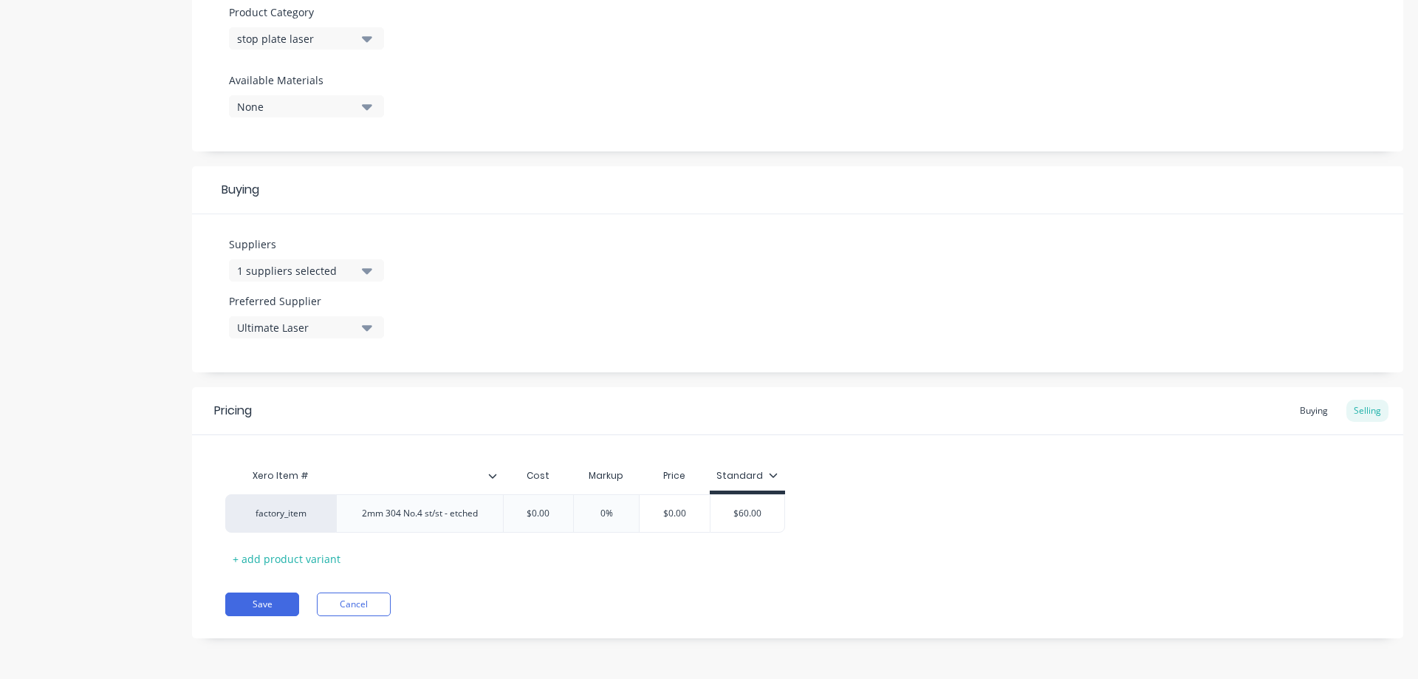
click at [494, 479] on icon at bounding box center [492, 475] width 9 height 9
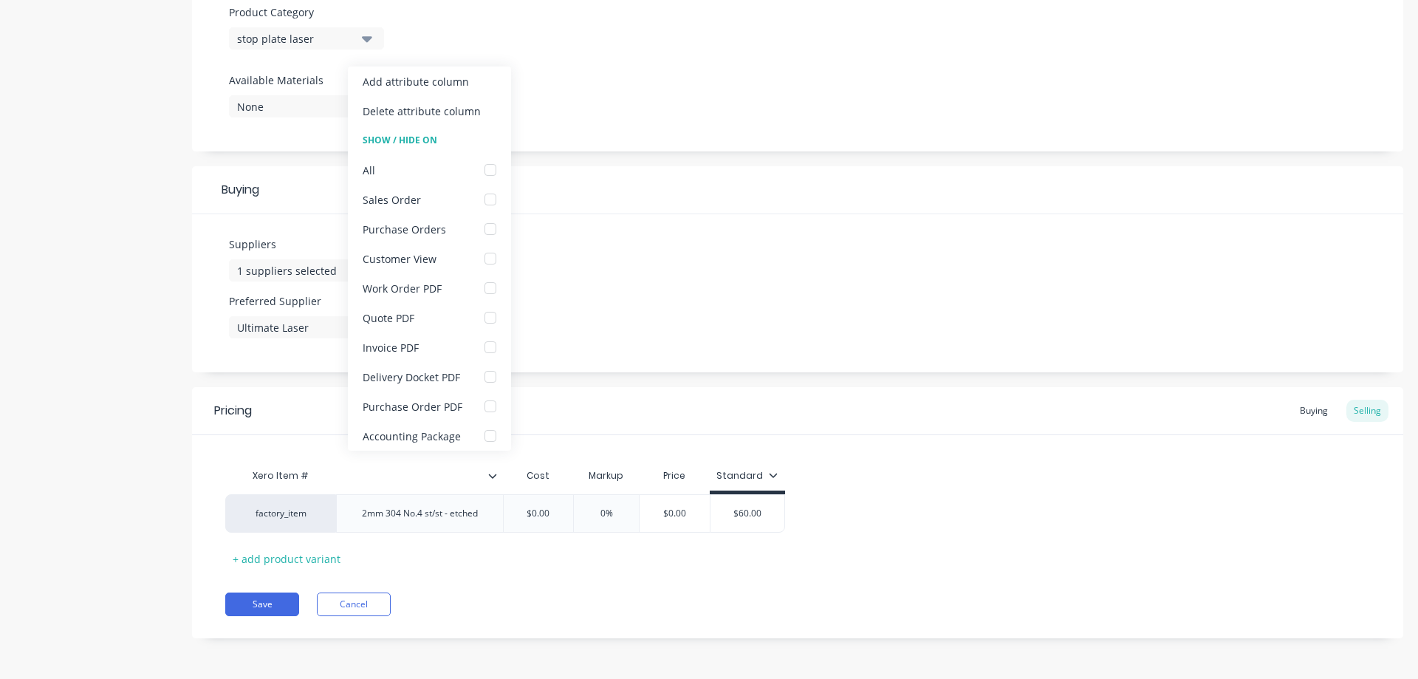
click at [495, 479] on icon at bounding box center [492, 475] width 9 height 9
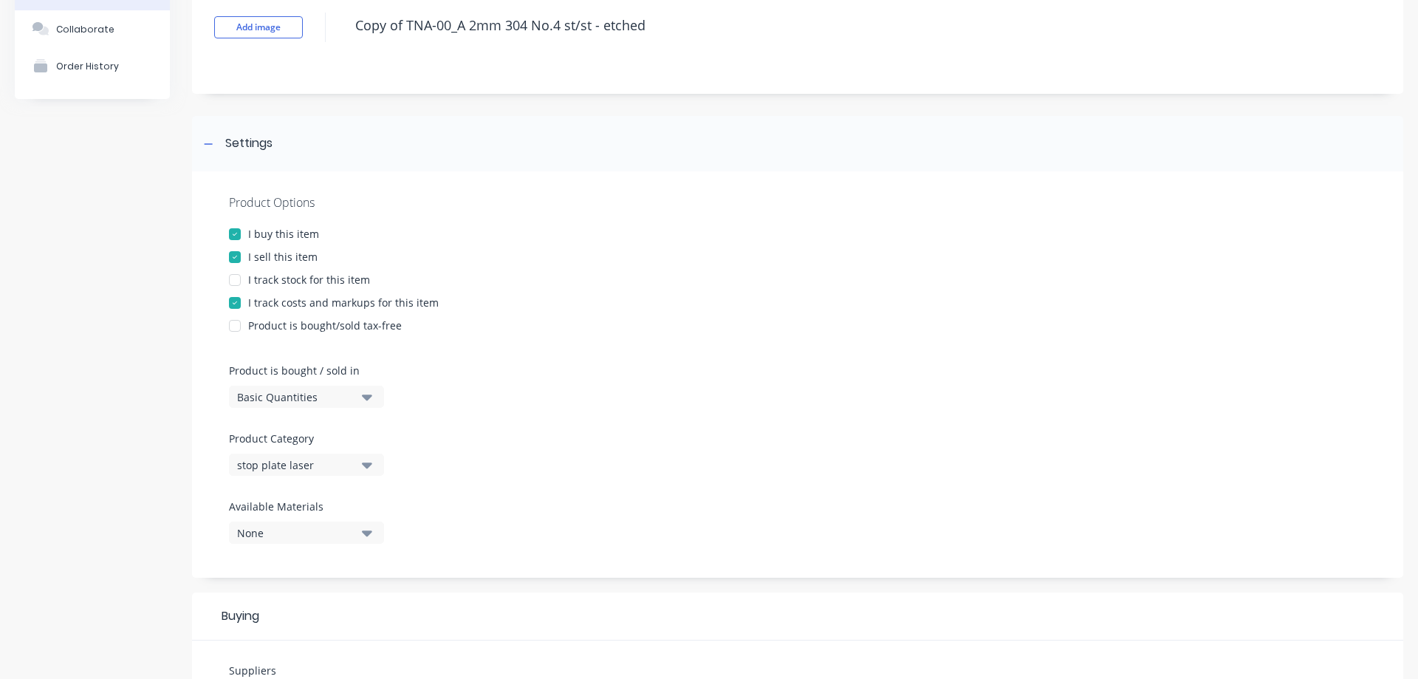
scroll to position [85, 0]
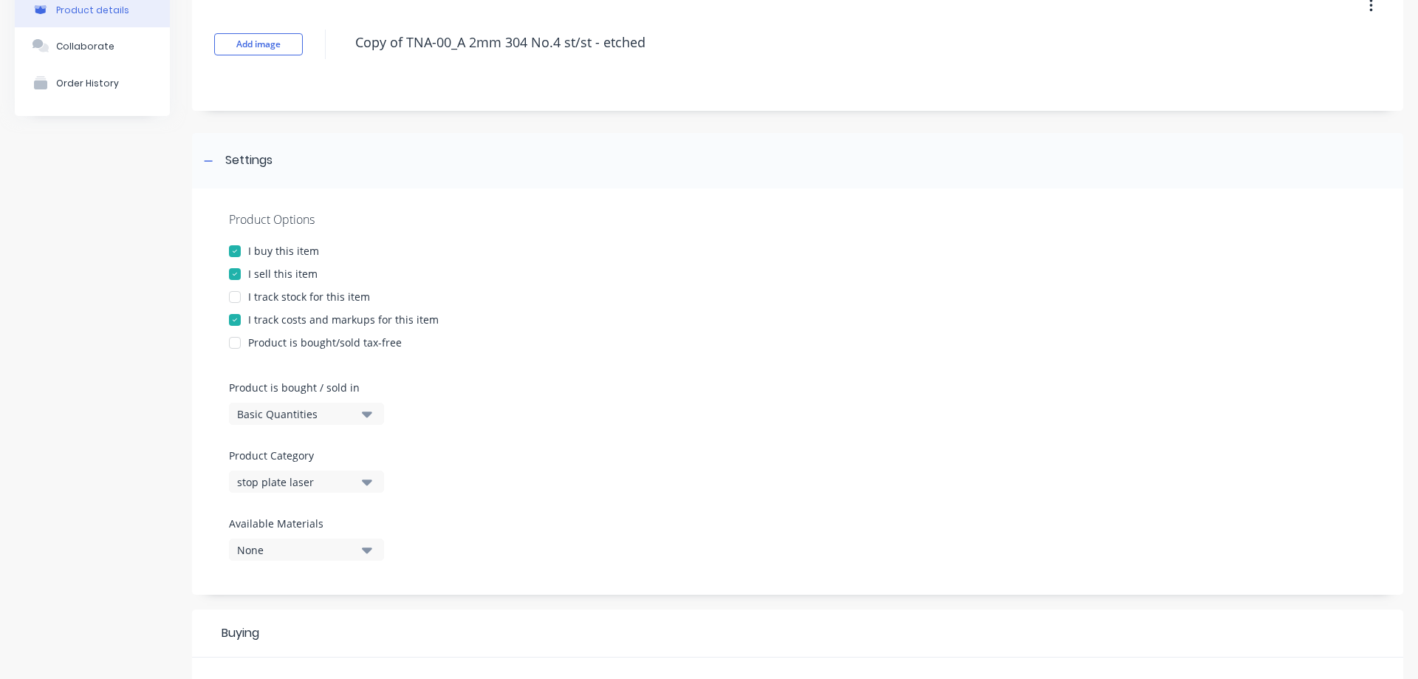
click at [233, 275] on div at bounding box center [235, 274] width 30 height 30
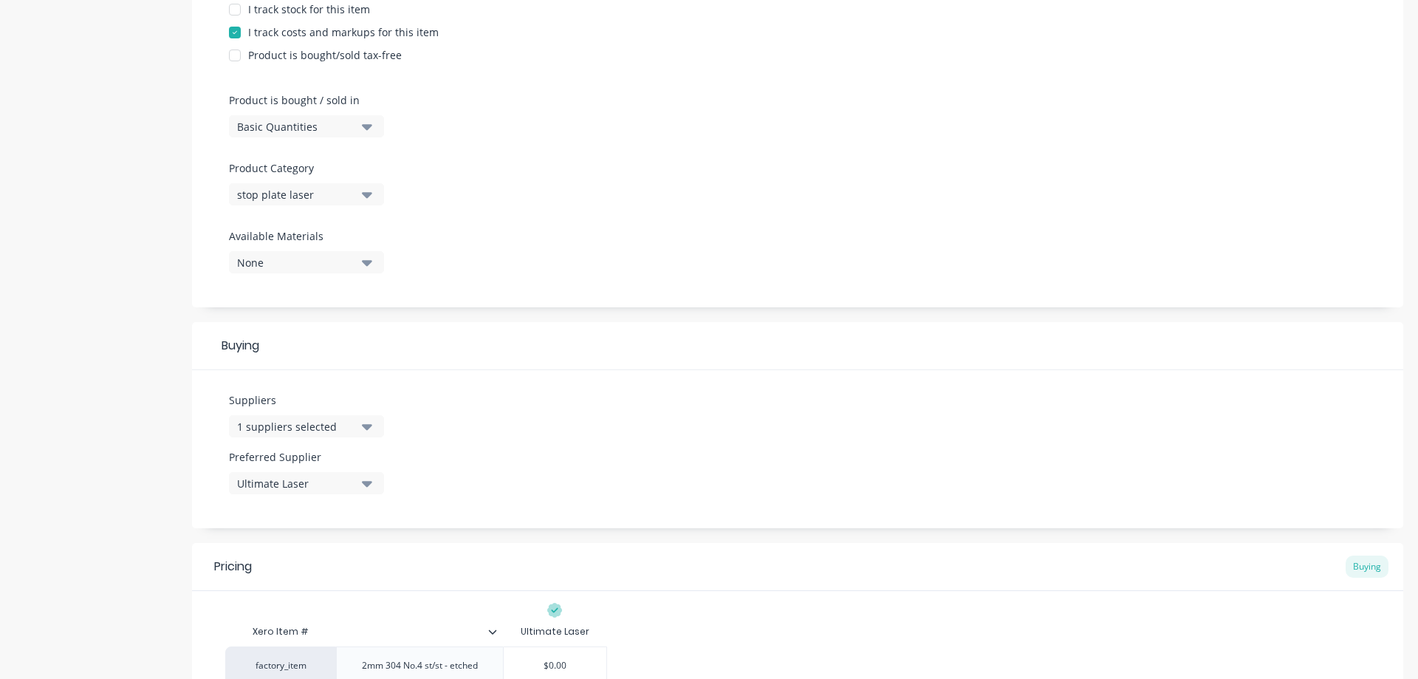
scroll to position [524, 0]
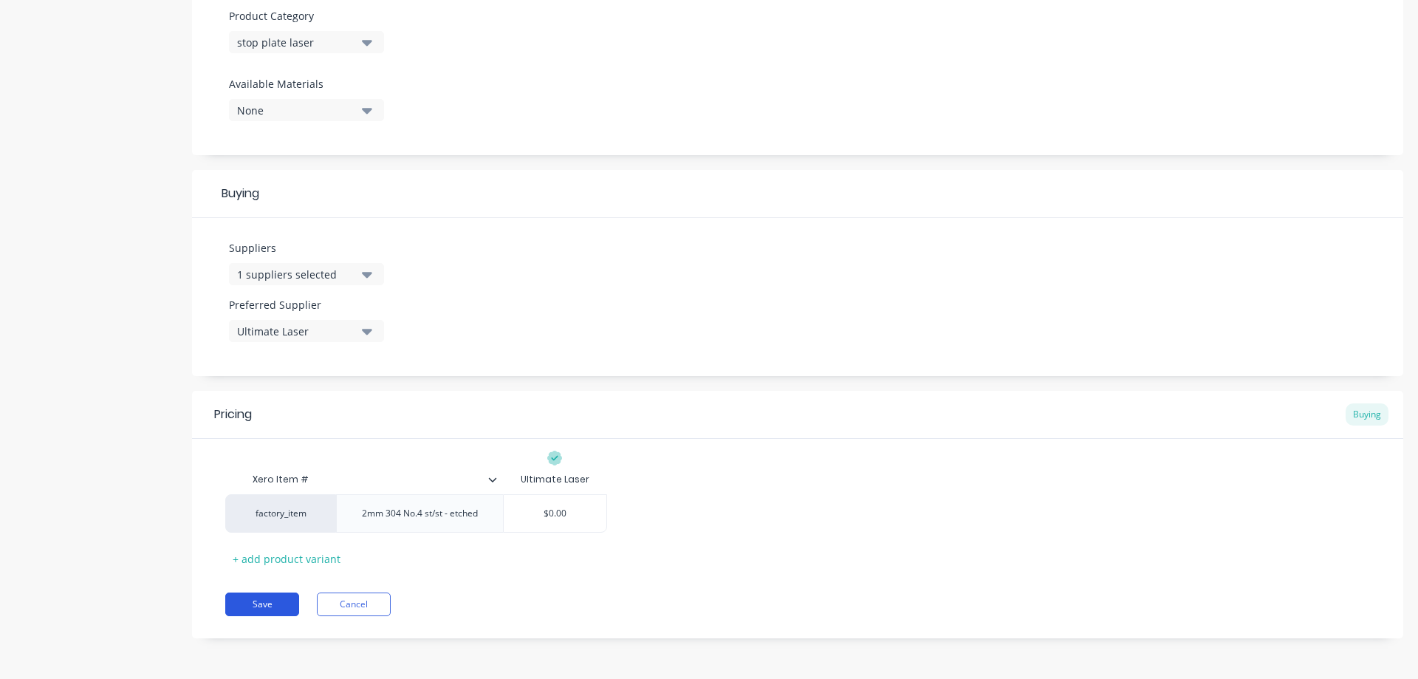
click at [267, 601] on button "Save" at bounding box center [262, 604] width 74 height 24
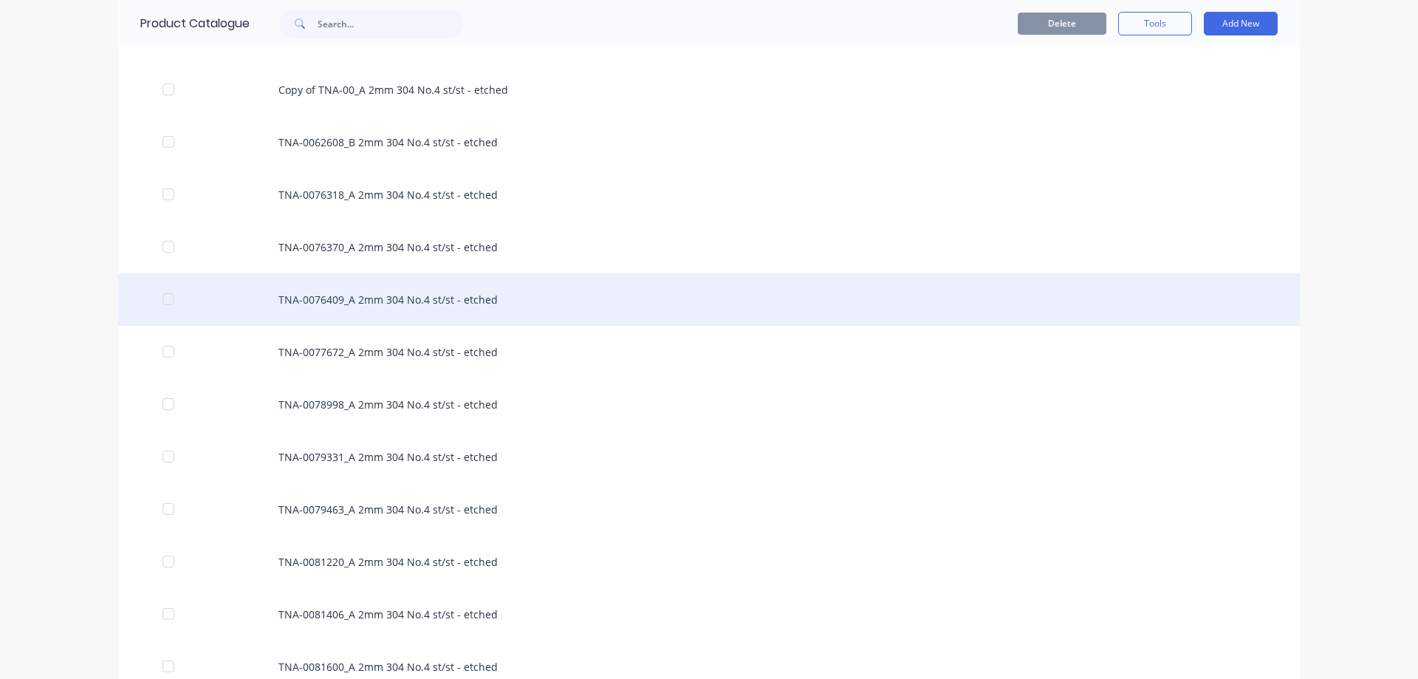
scroll to position [837, 0]
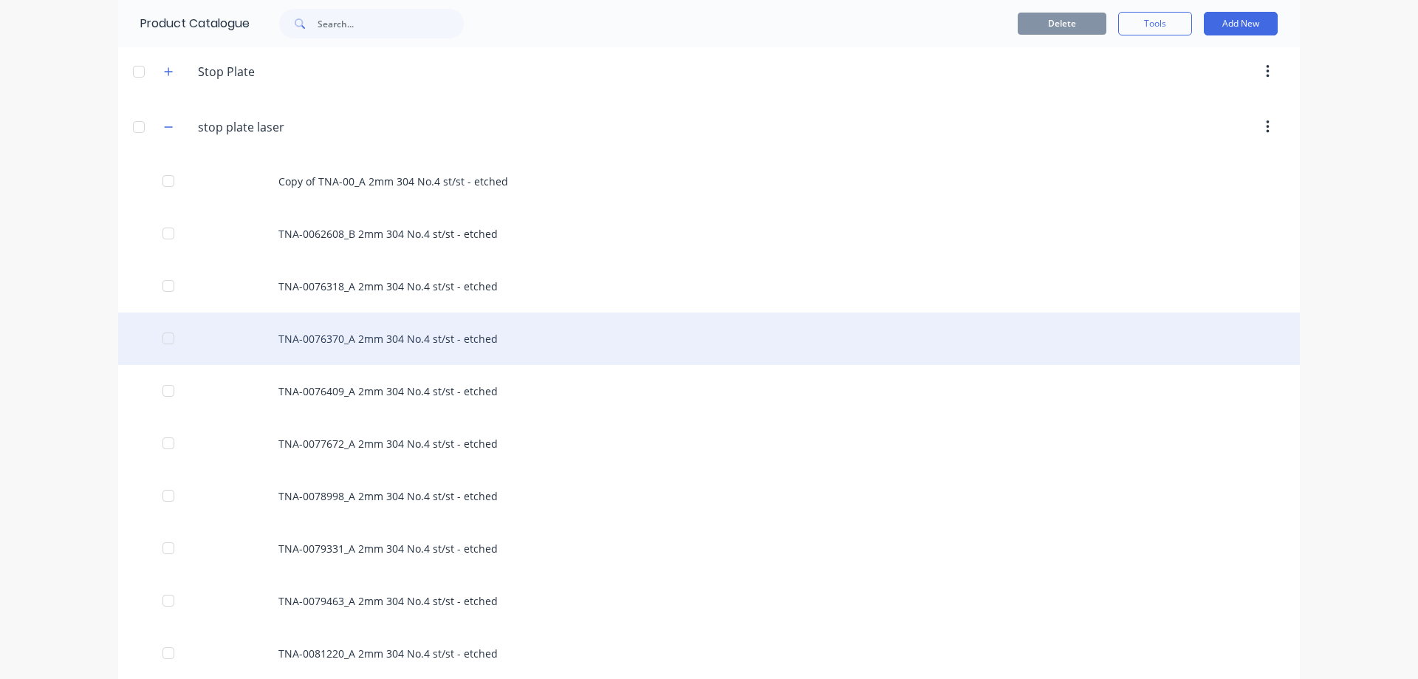
click at [369, 341] on div "TNA-0076370_A 2mm 304 No.4 st/st - etched" at bounding box center [709, 338] width 1182 height 52
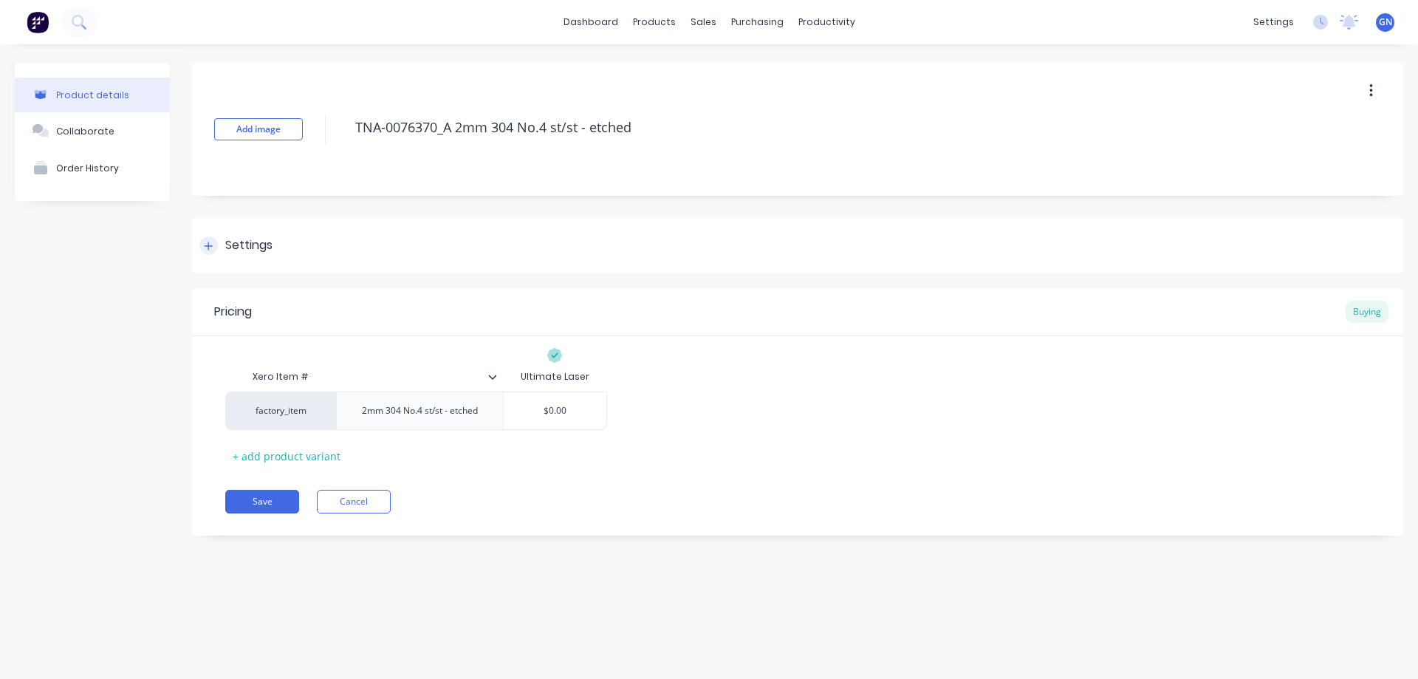
click at [208, 247] on icon at bounding box center [209, 246] width 8 height 8
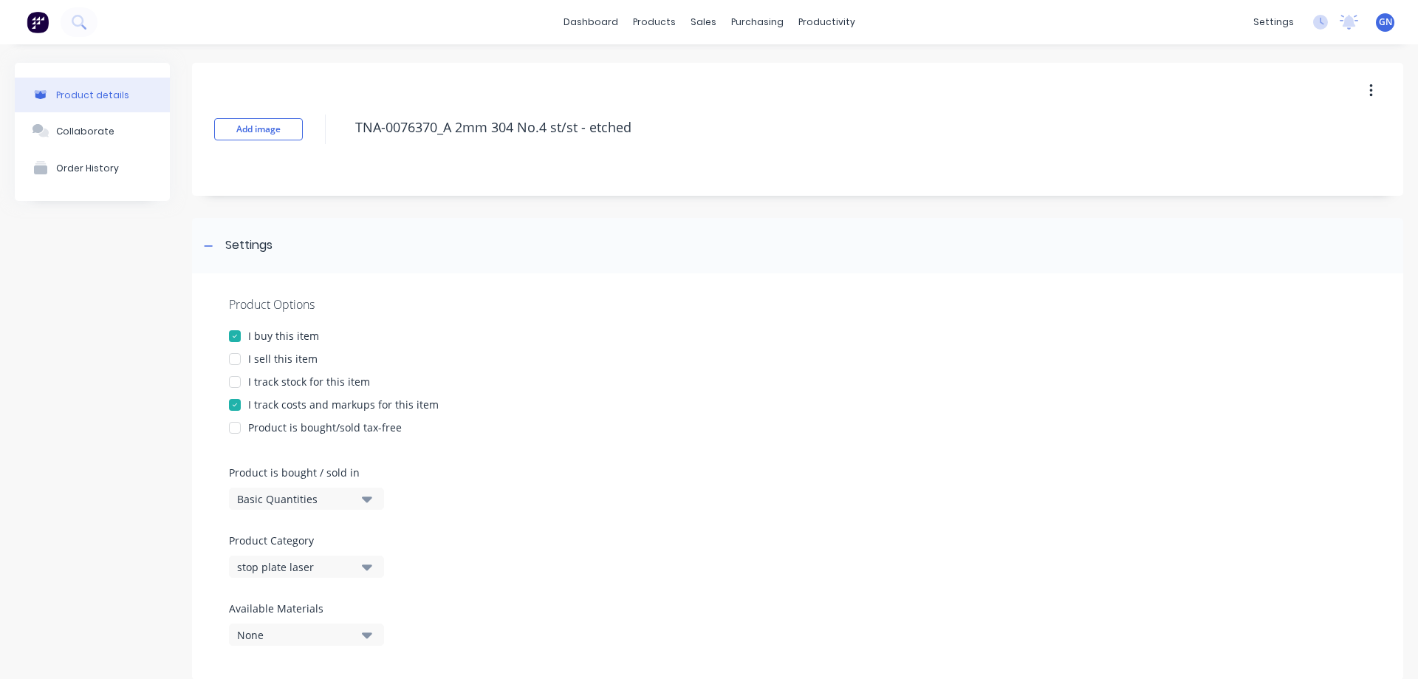
click at [236, 358] on div at bounding box center [235, 359] width 30 height 30
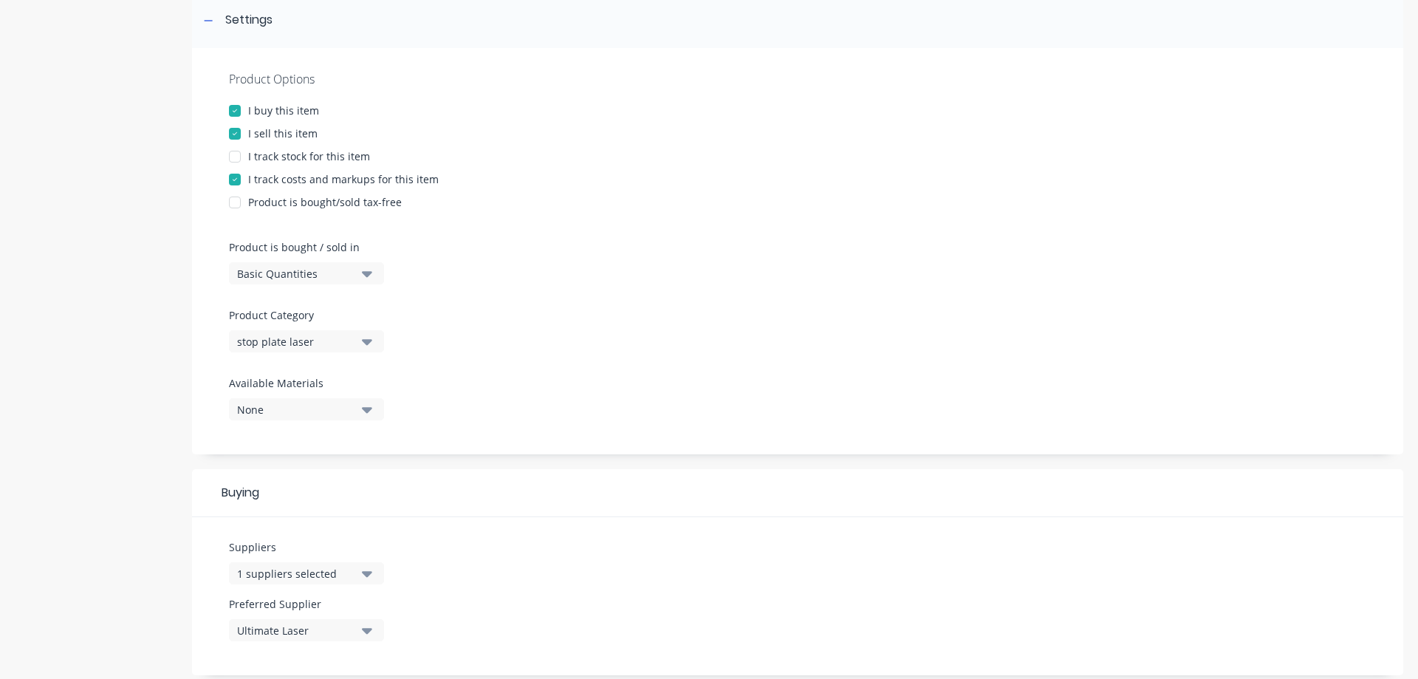
scroll to position [24, 0]
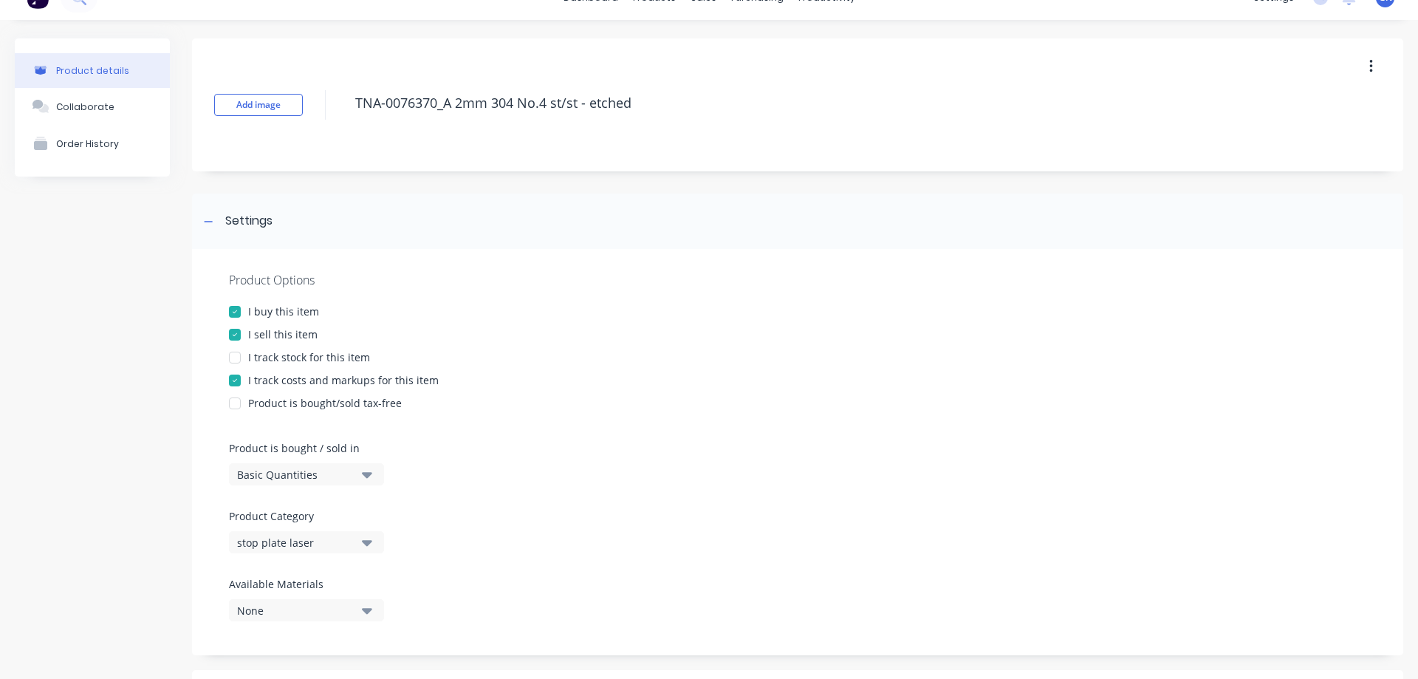
click at [236, 334] on div at bounding box center [235, 335] width 30 height 30
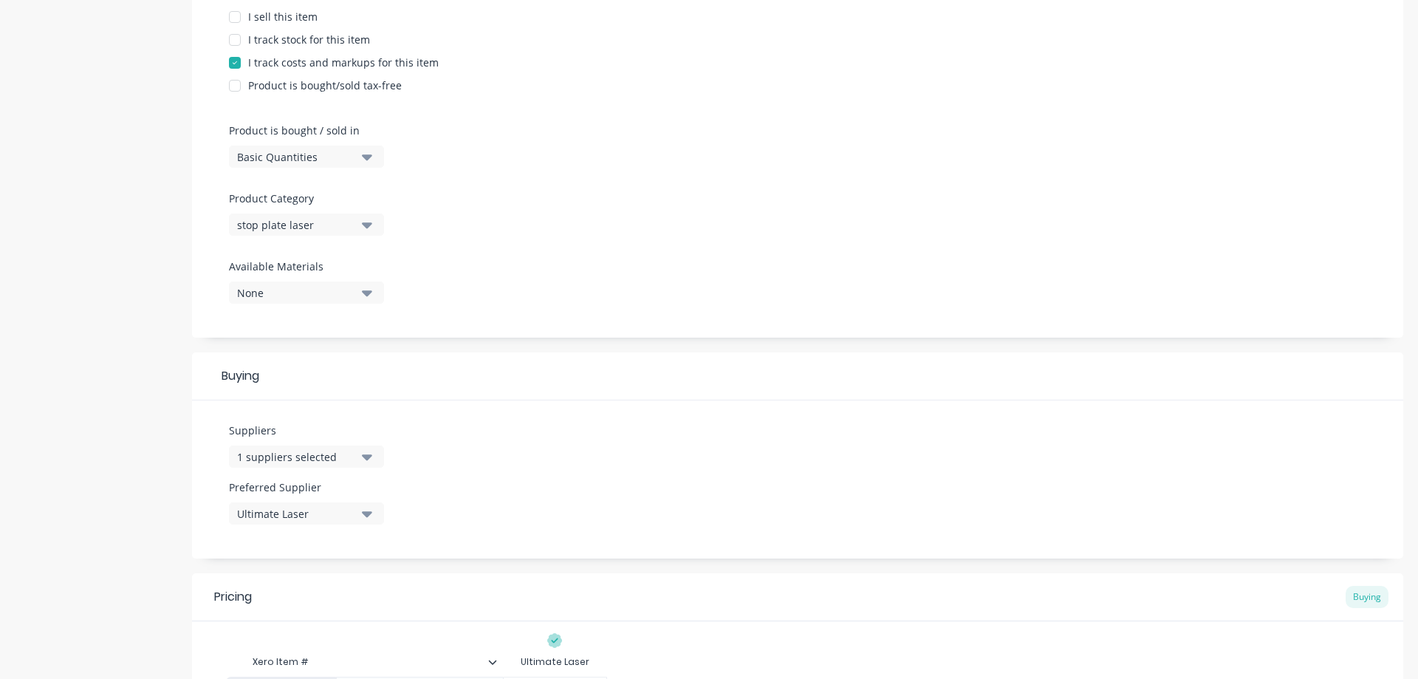
scroll to position [517, 0]
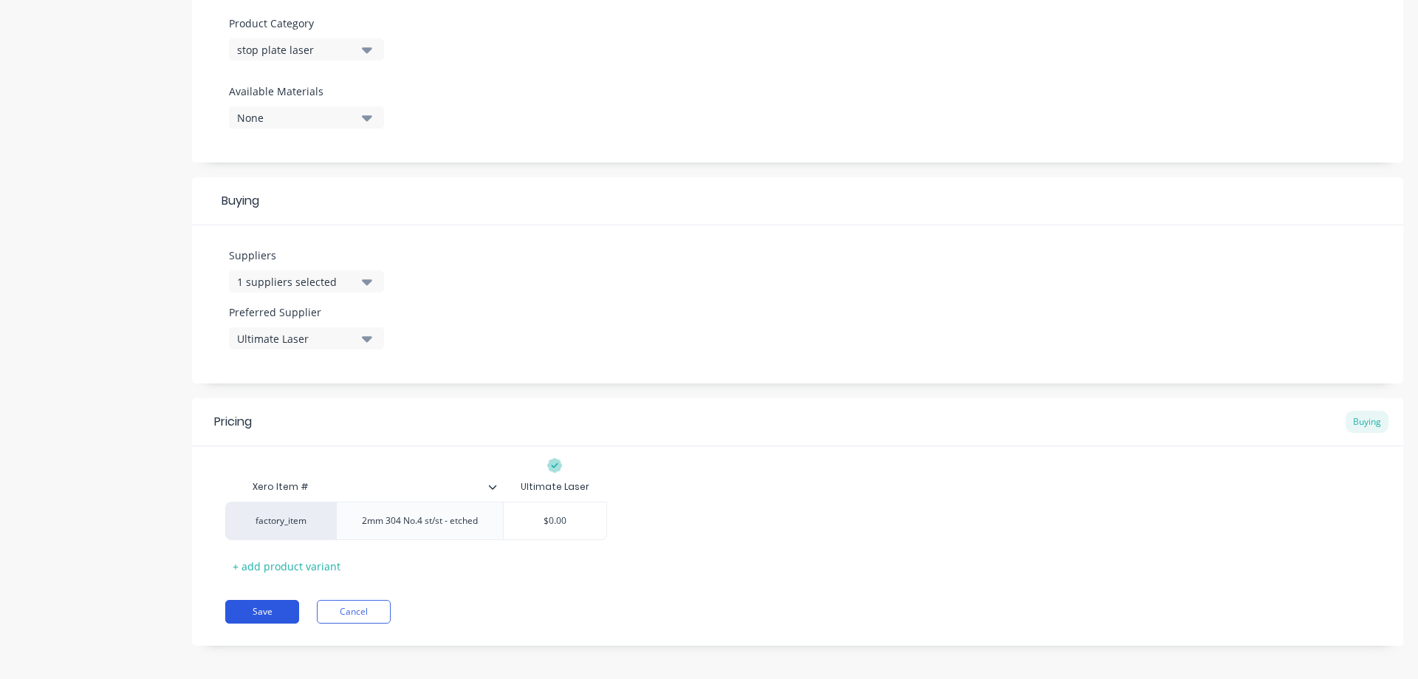
click at [270, 609] on button "Save" at bounding box center [262, 612] width 74 height 24
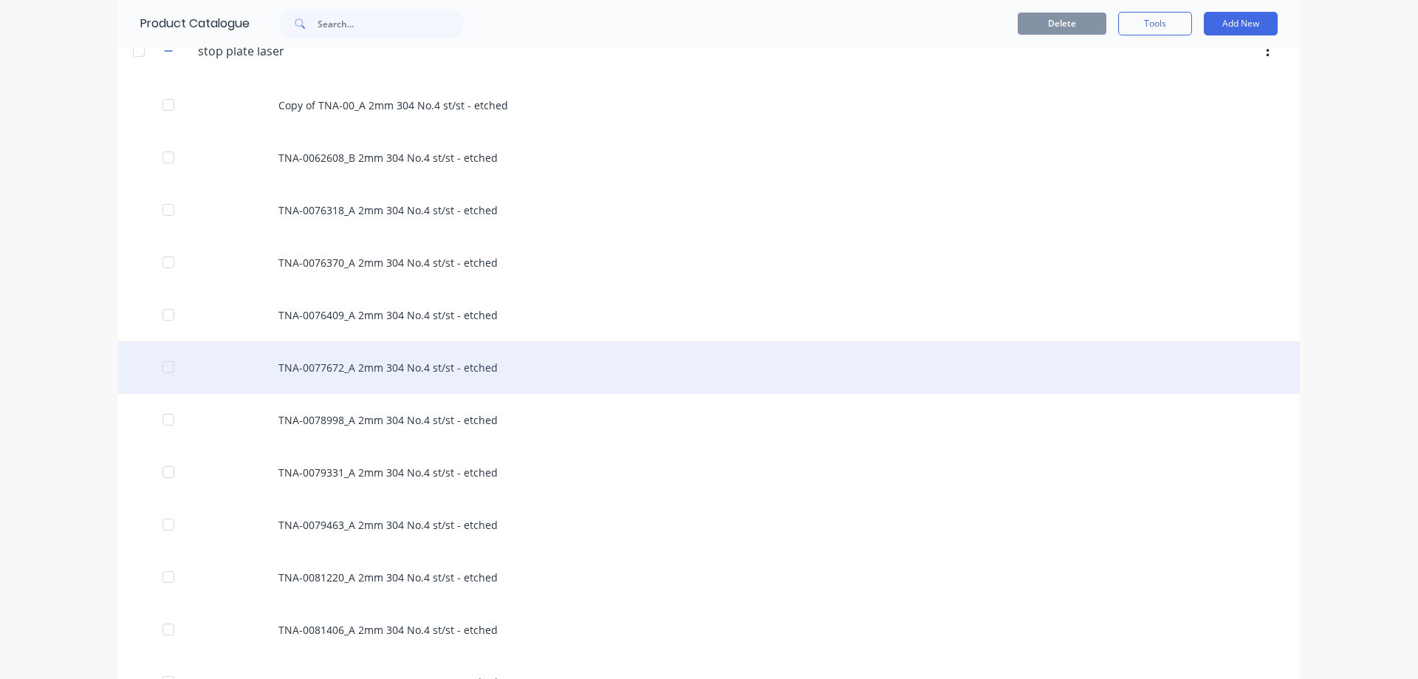
scroll to position [862, 0]
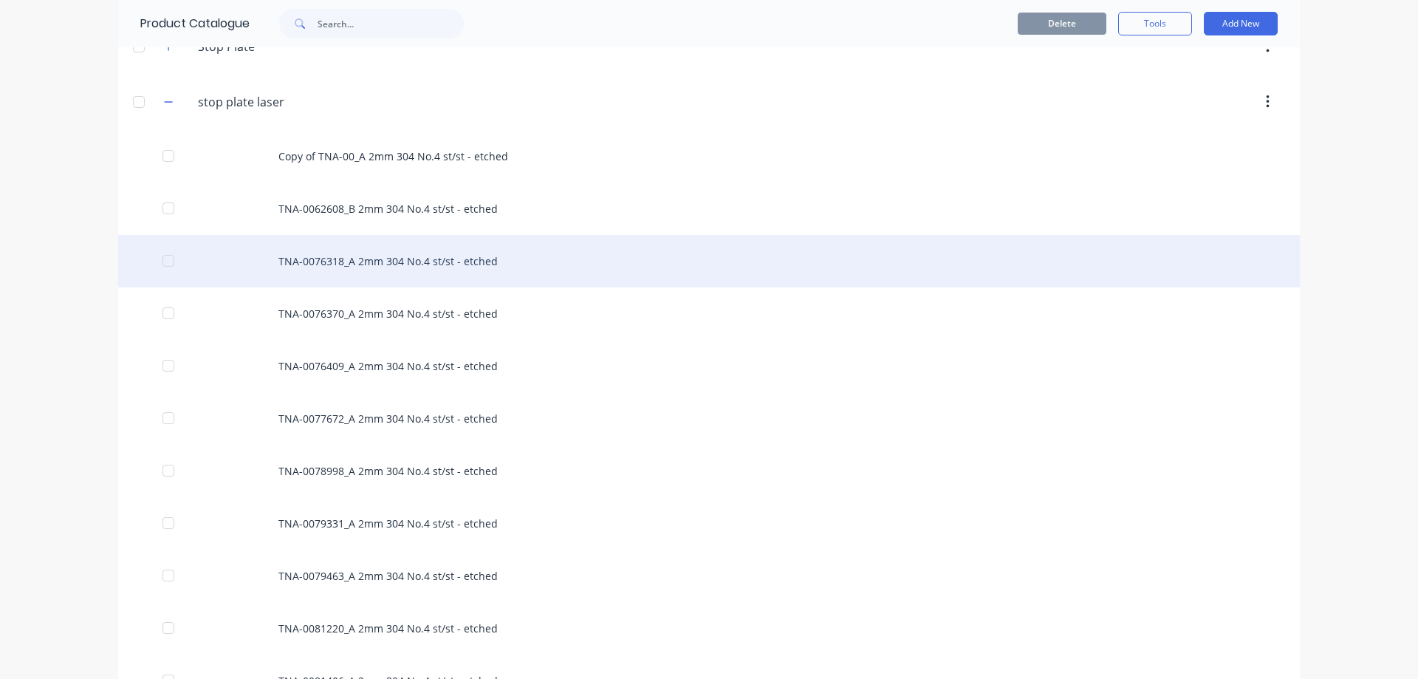
click at [375, 259] on div "TNA-0076318_A 2mm 304 No.4 st/st - etched" at bounding box center [709, 261] width 1182 height 52
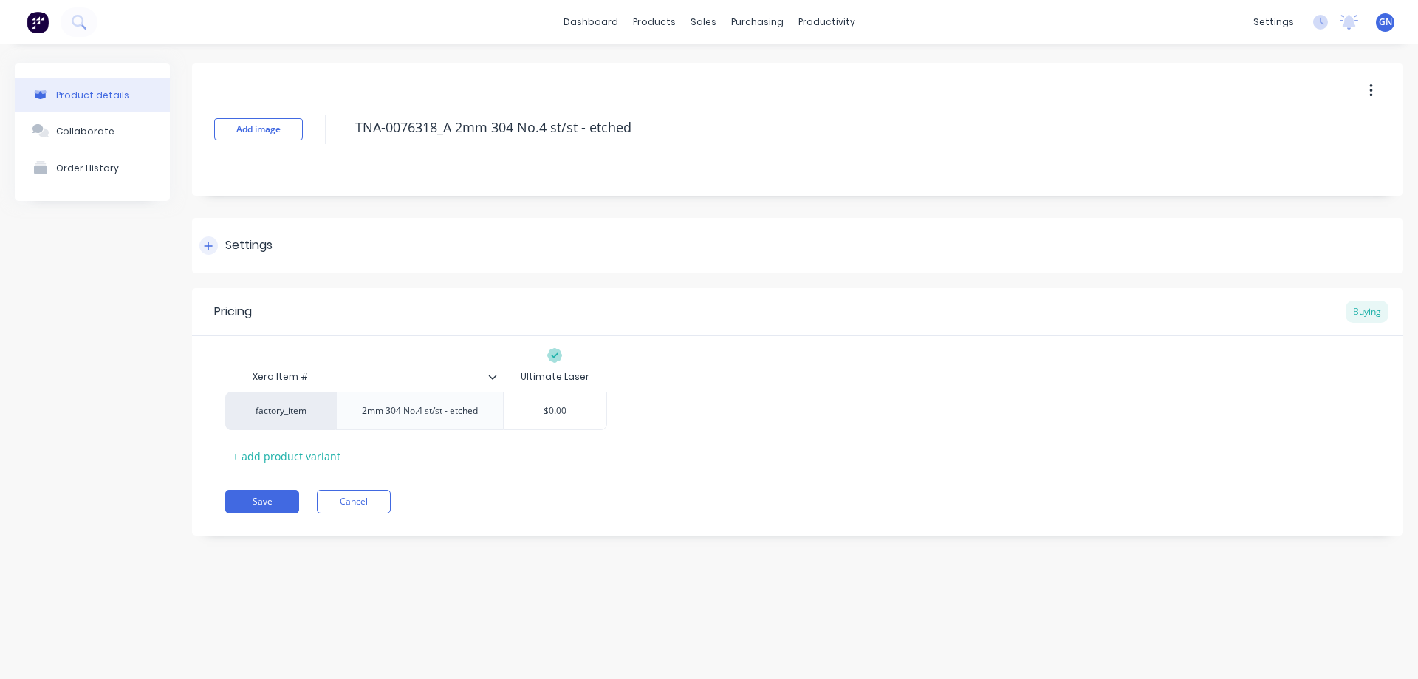
click at [209, 244] on icon at bounding box center [209, 246] width 8 height 8
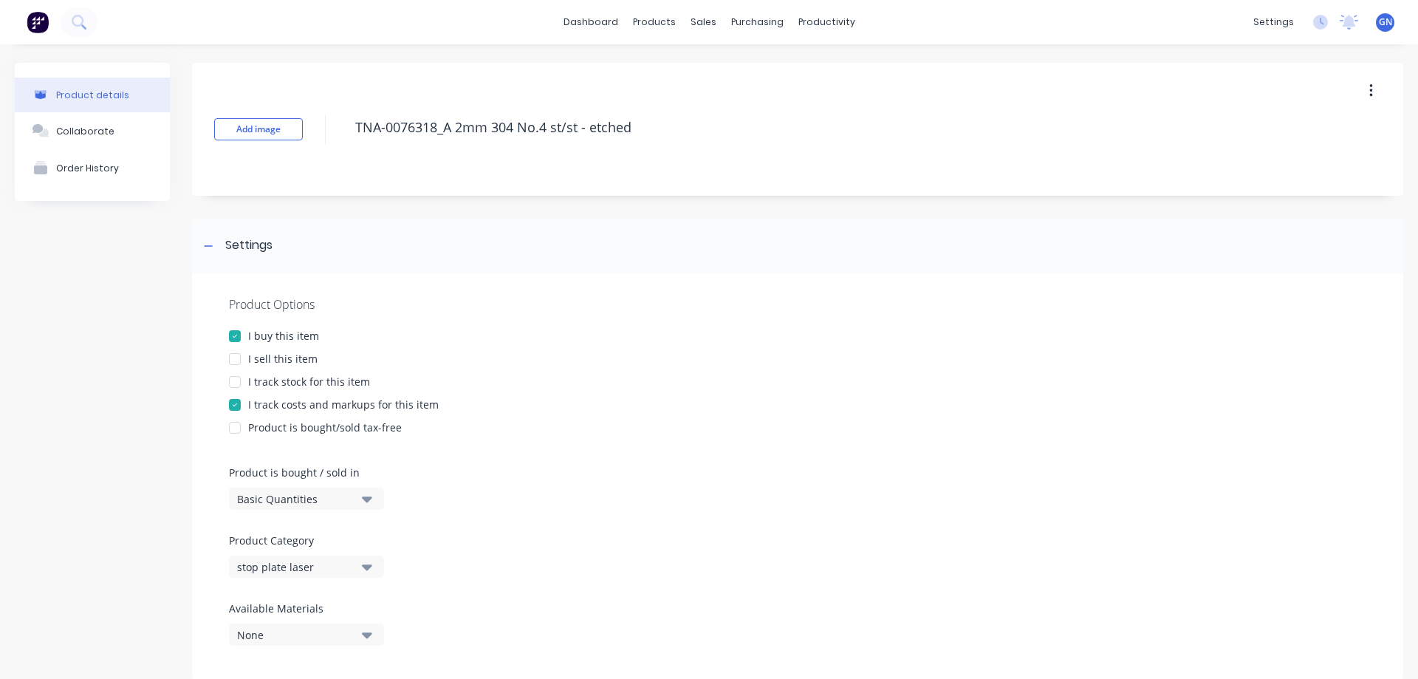
click at [232, 357] on div at bounding box center [235, 359] width 30 height 30
type textarea "x"
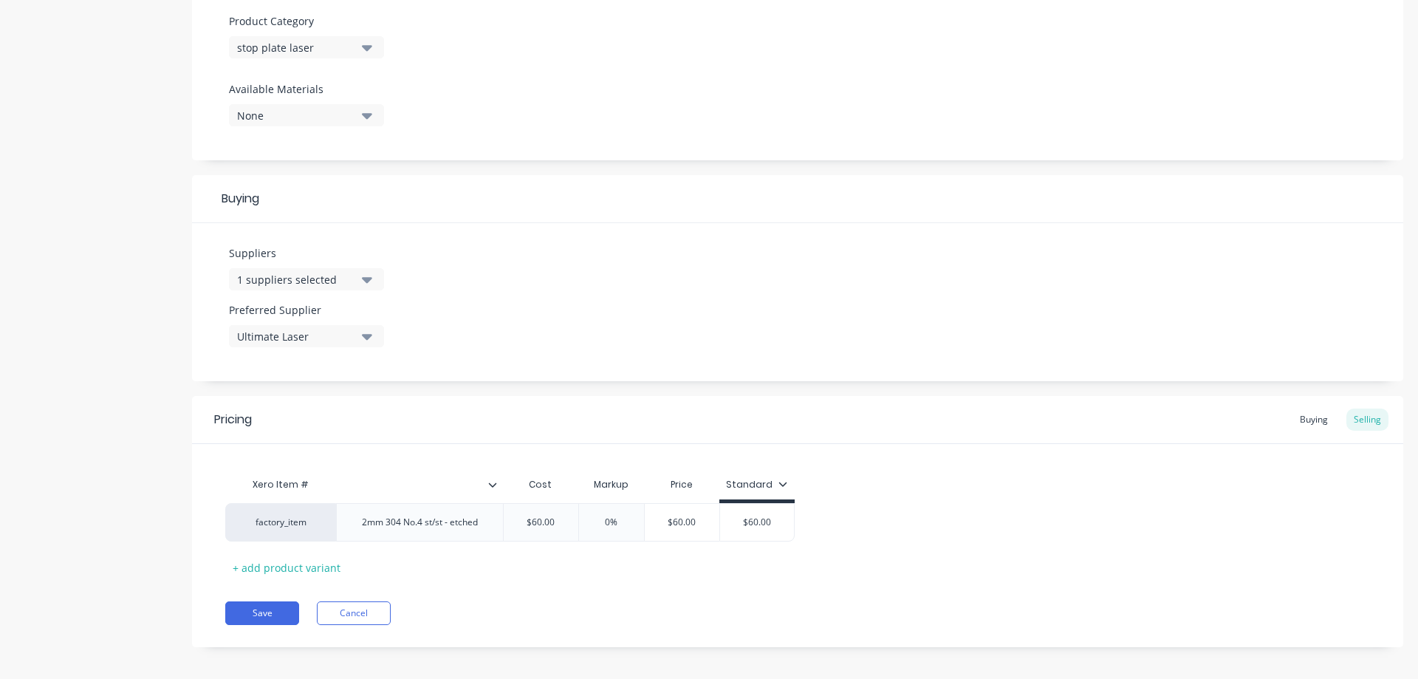
scroll to position [528, 0]
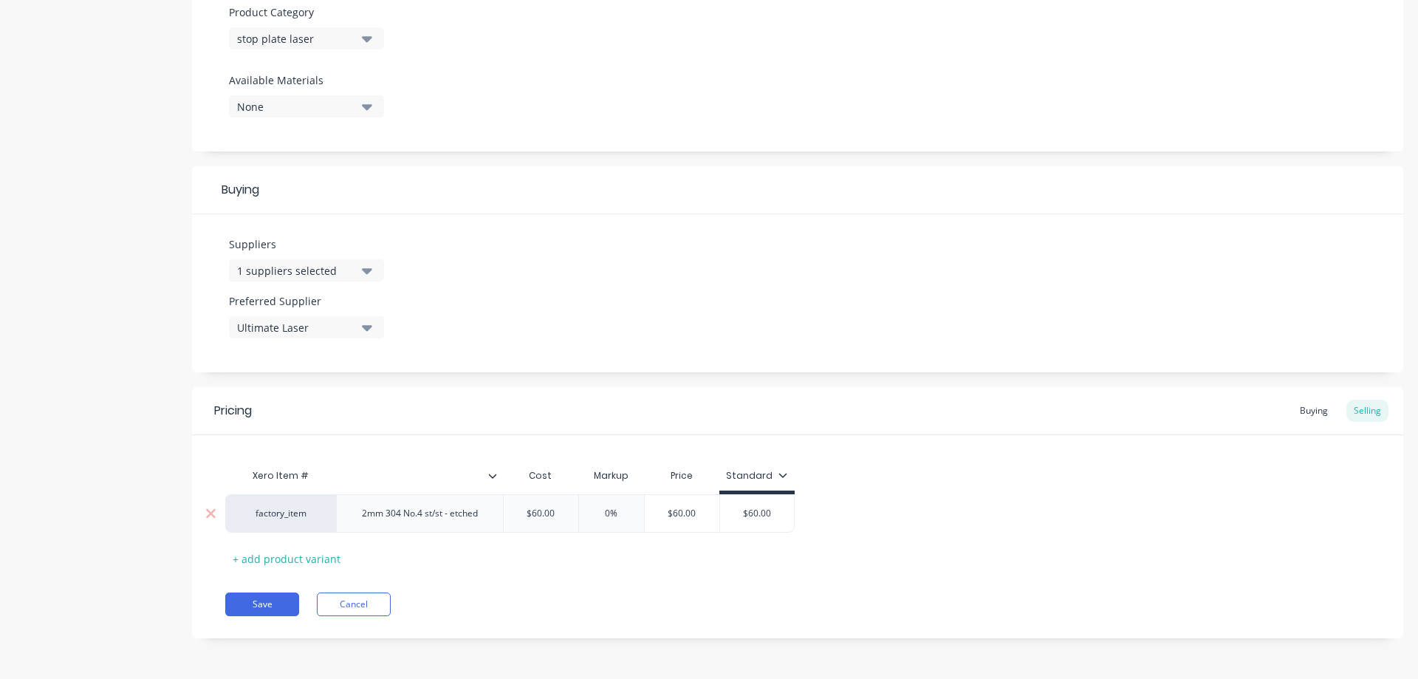
type input "$60.00"
drag, startPoint x: 572, startPoint y: 515, endPoint x: 514, endPoint y: 506, distance: 58.3
click at [514, 506] on div "$60.00 $60.00" at bounding box center [541, 513] width 75 height 37
type textarea "x"
type input "0"
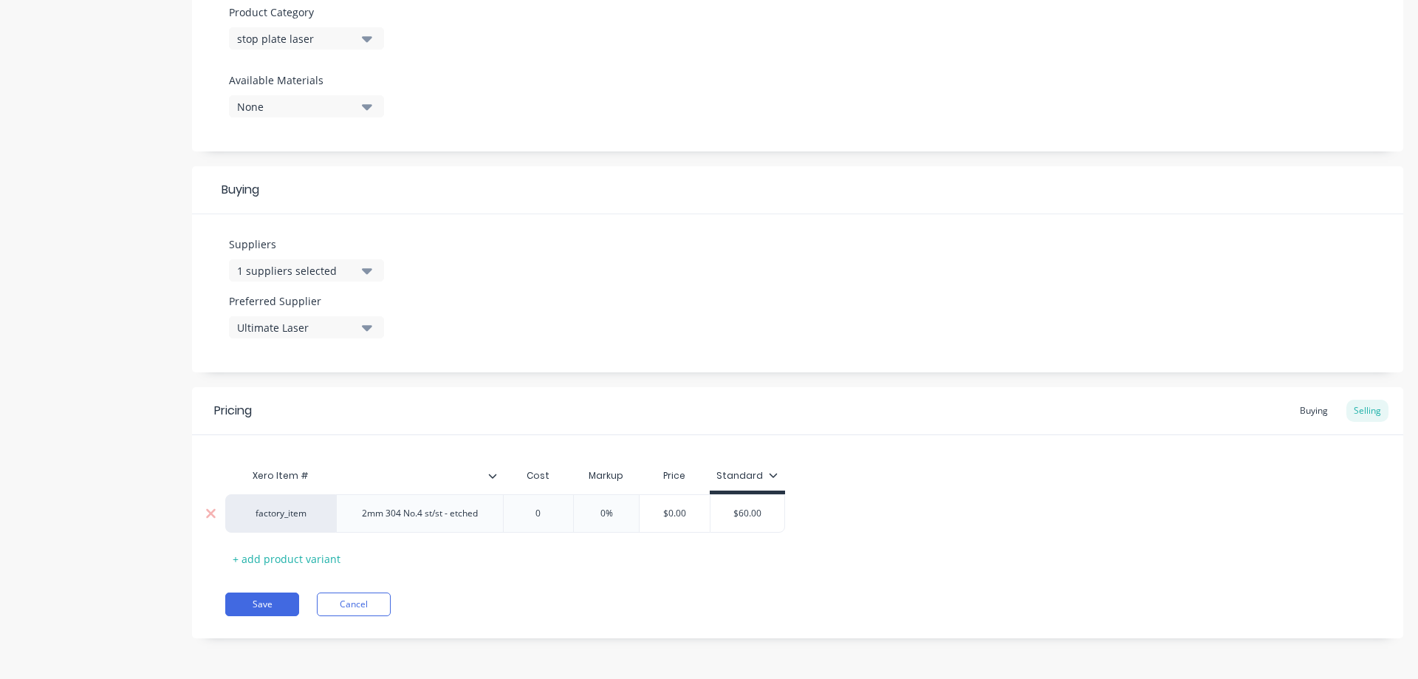
type input "0%"
click at [258, 604] on button "Save" at bounding box center [262, 604] width 74 height 24
type textarea "x"
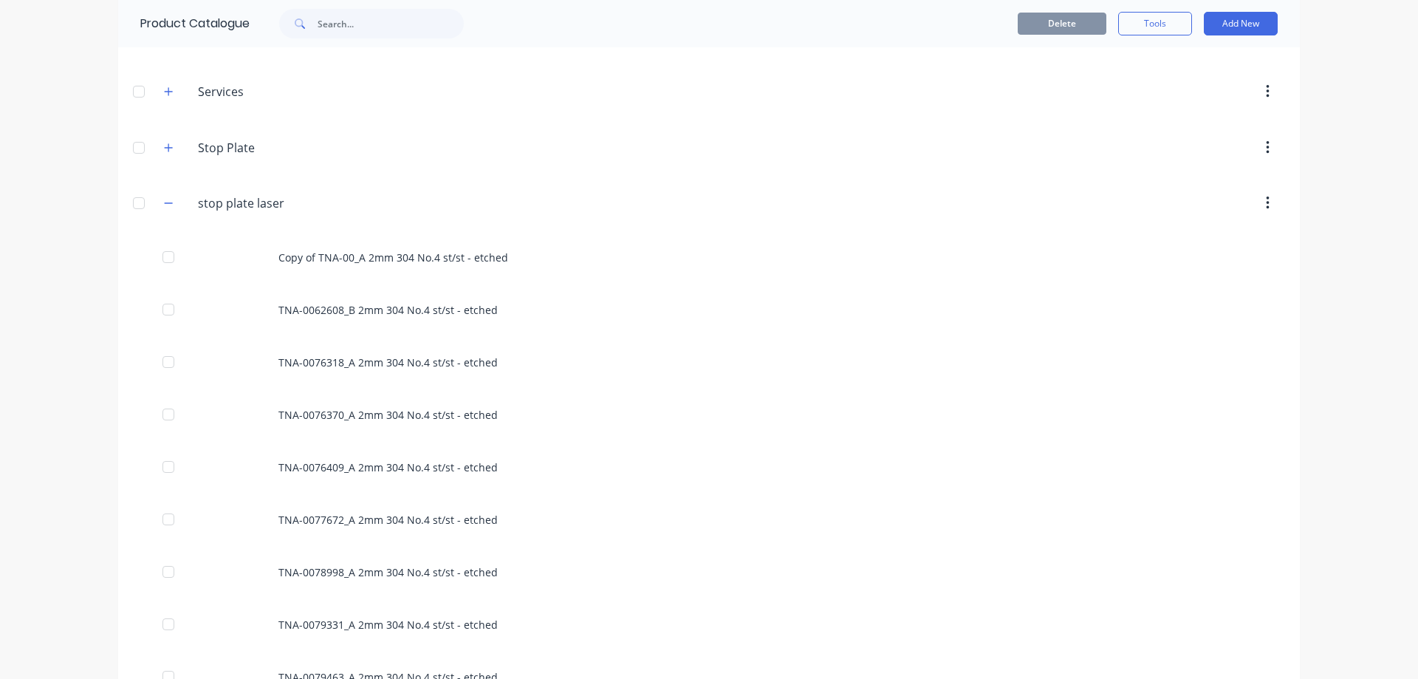
scroll to position [739, 0]
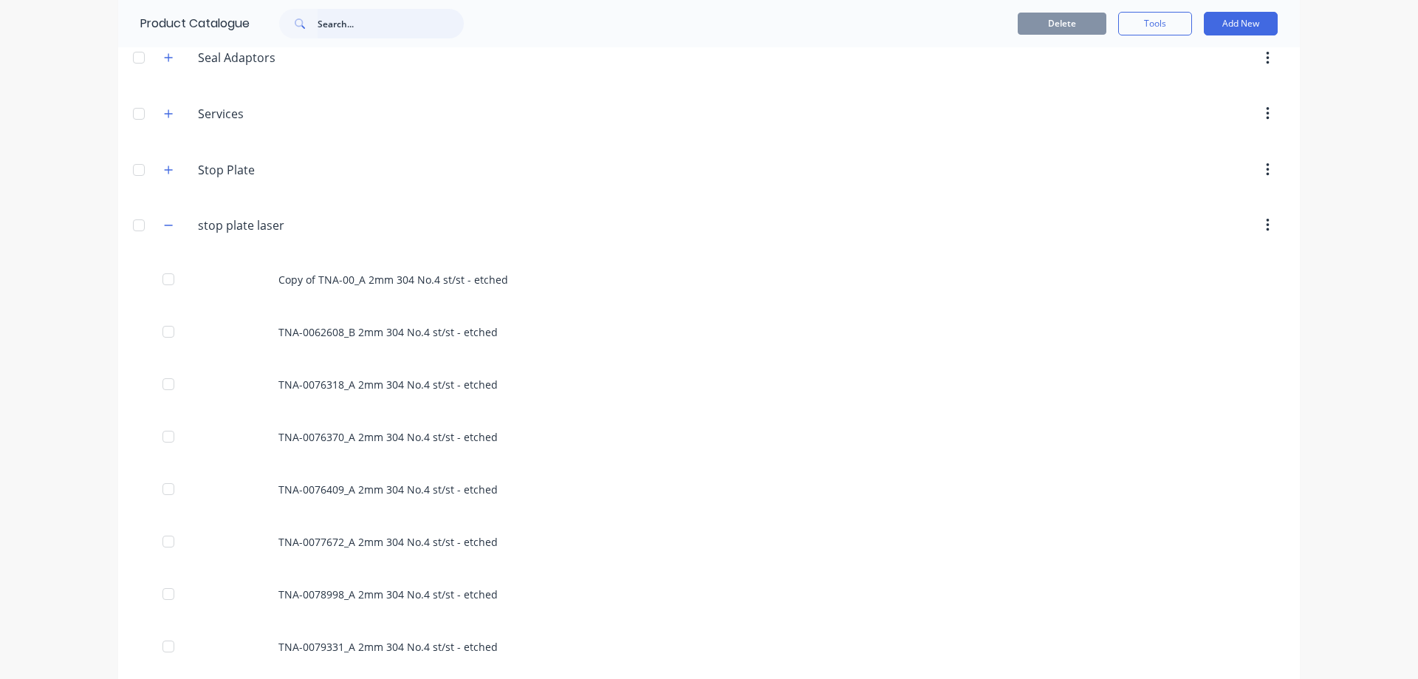
click at [349, 22] on input "text" at bounding box center [391, 24] width 146 height 30
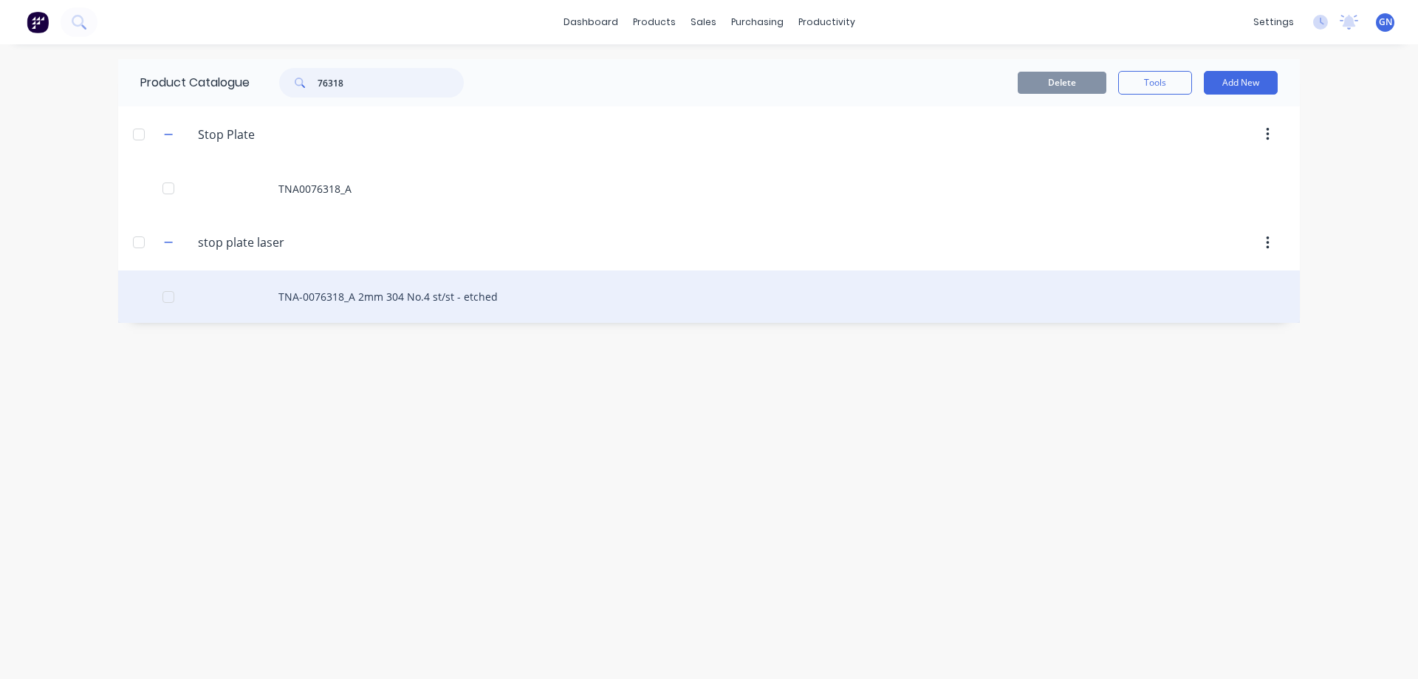
type input "76318"
click at [349, 300] on div "TNA-0076318_A 2mm 304 No.4 st/st - etched" at bounding box center [709, 296] width 1182 height 52
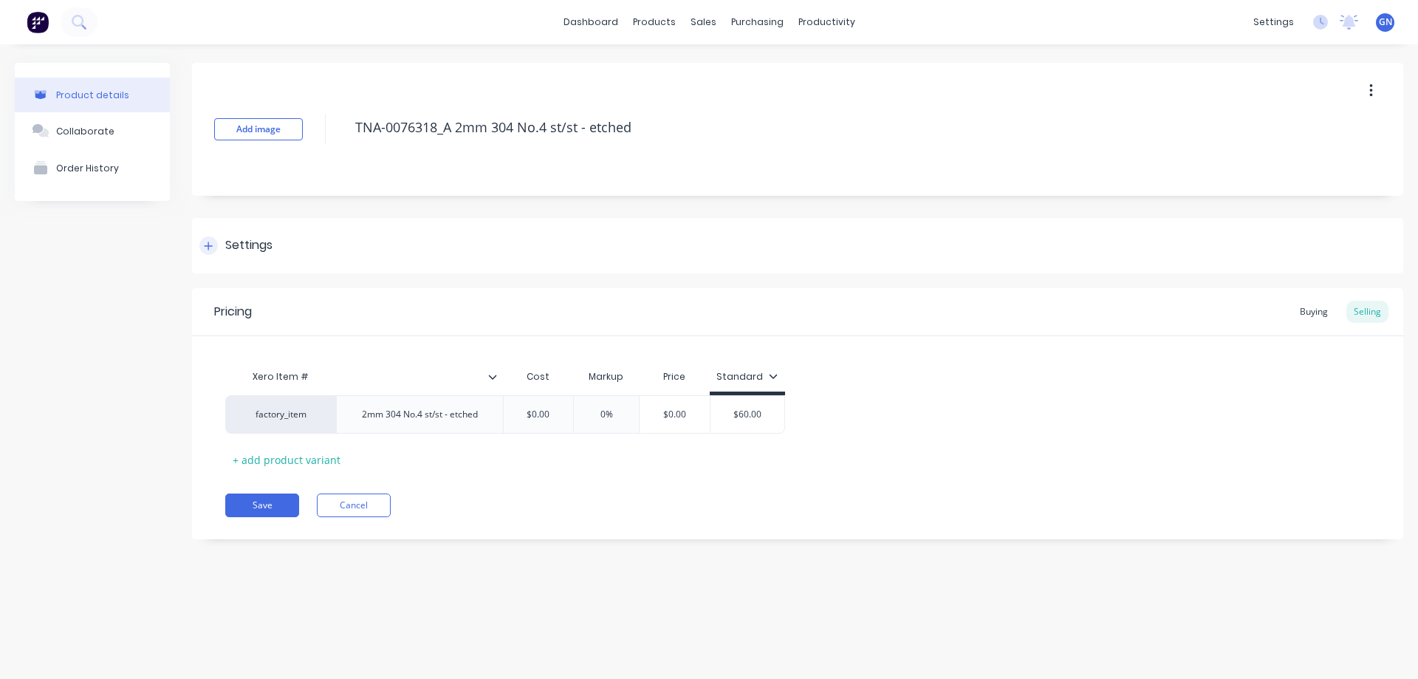
drag, startPoint x: 207, startPoint y: 243, endPoint x: 207, endPoint y: 264, distance: 20.7
click at [207, 244] on icon at bounding box center [208, 246] width 9 height 10
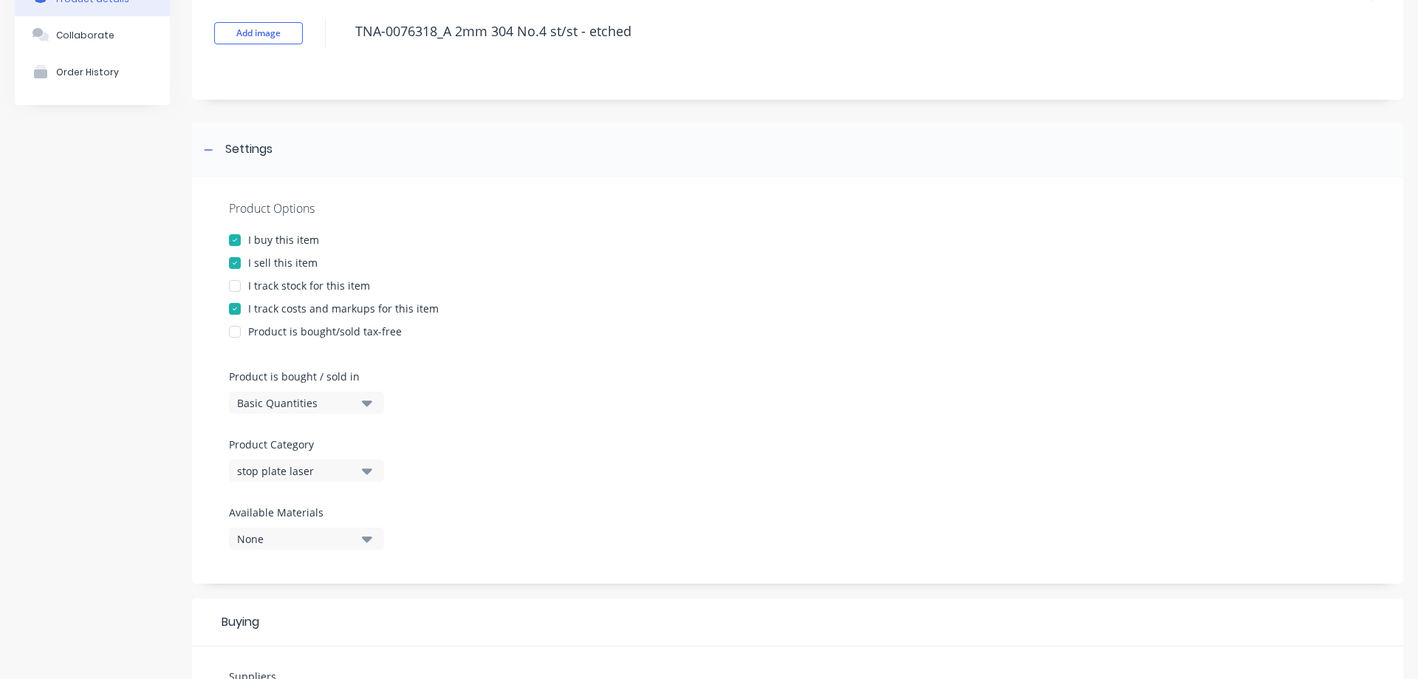
scroll to position [74, 0]
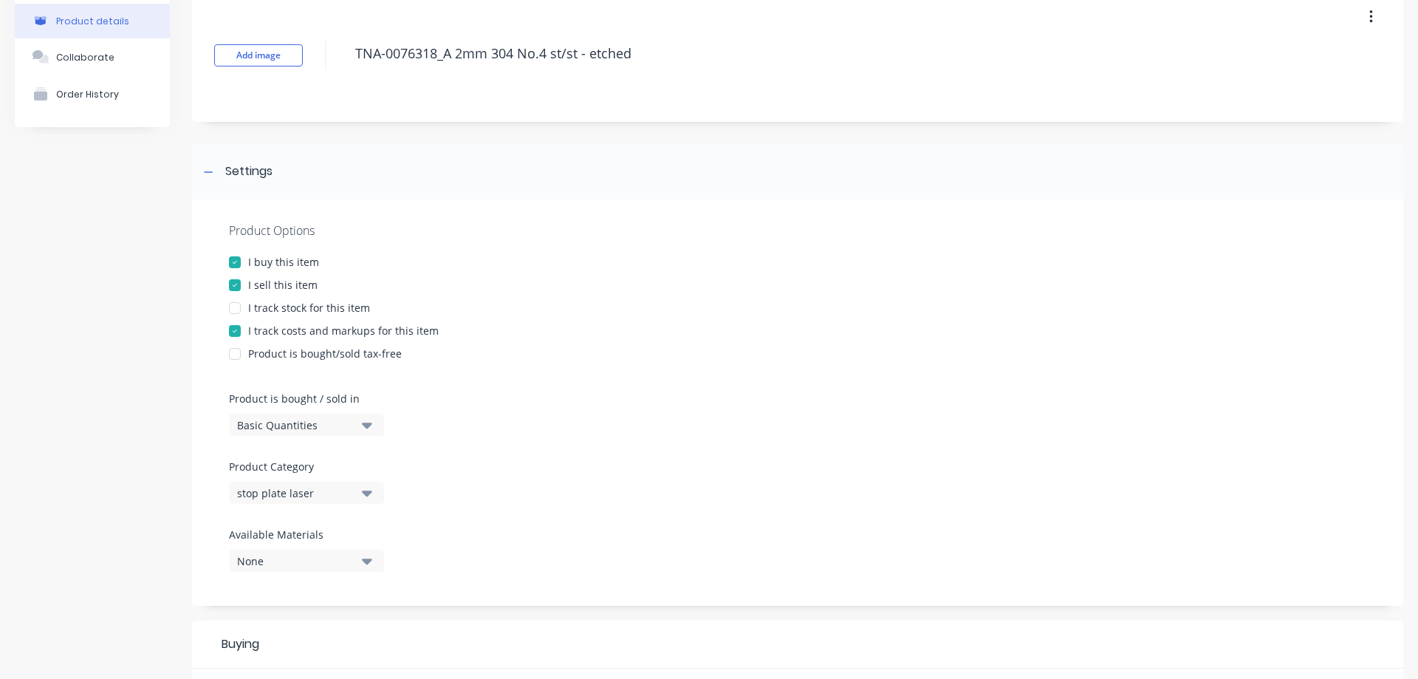
click at [239, 285] on div at bounding box center [235, 285] width 30 height 30
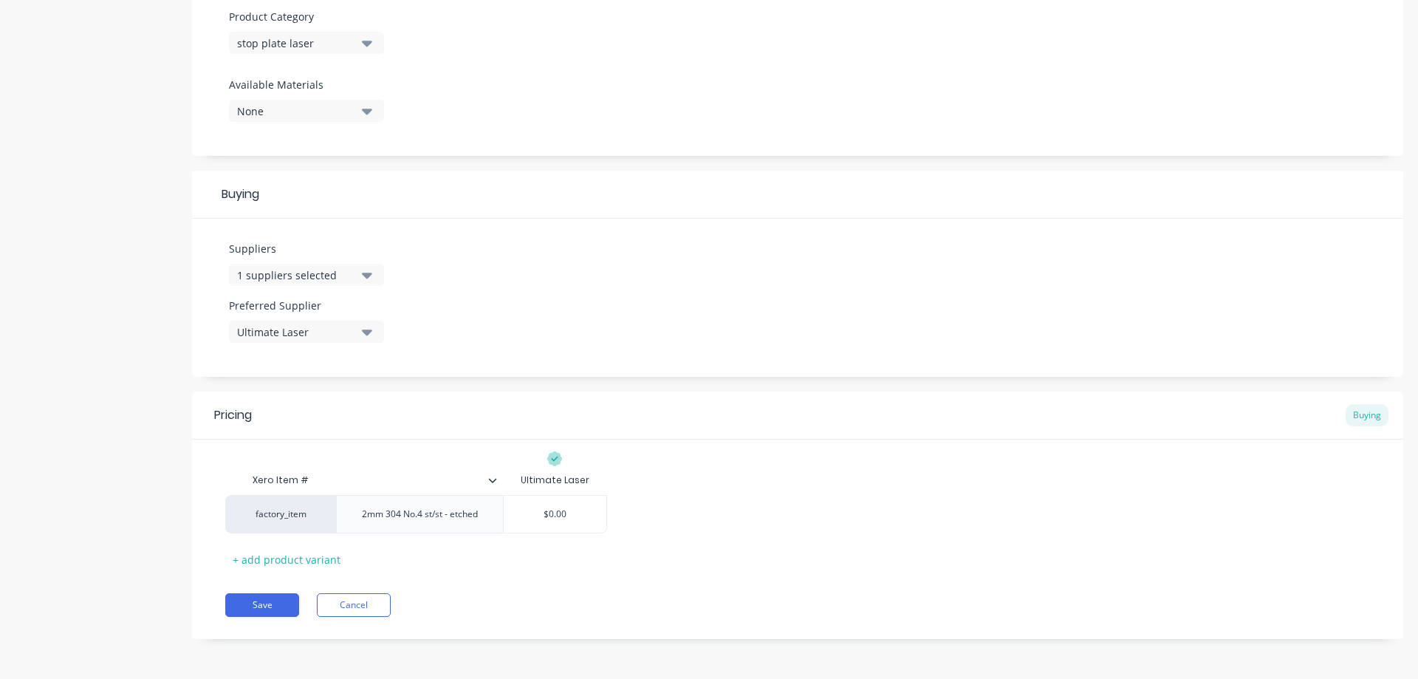
scroll to position [524, 0]
click at [261, 599] on button "Save" at bounding box center [262, 604] width 74 height 24
type textarea "x"
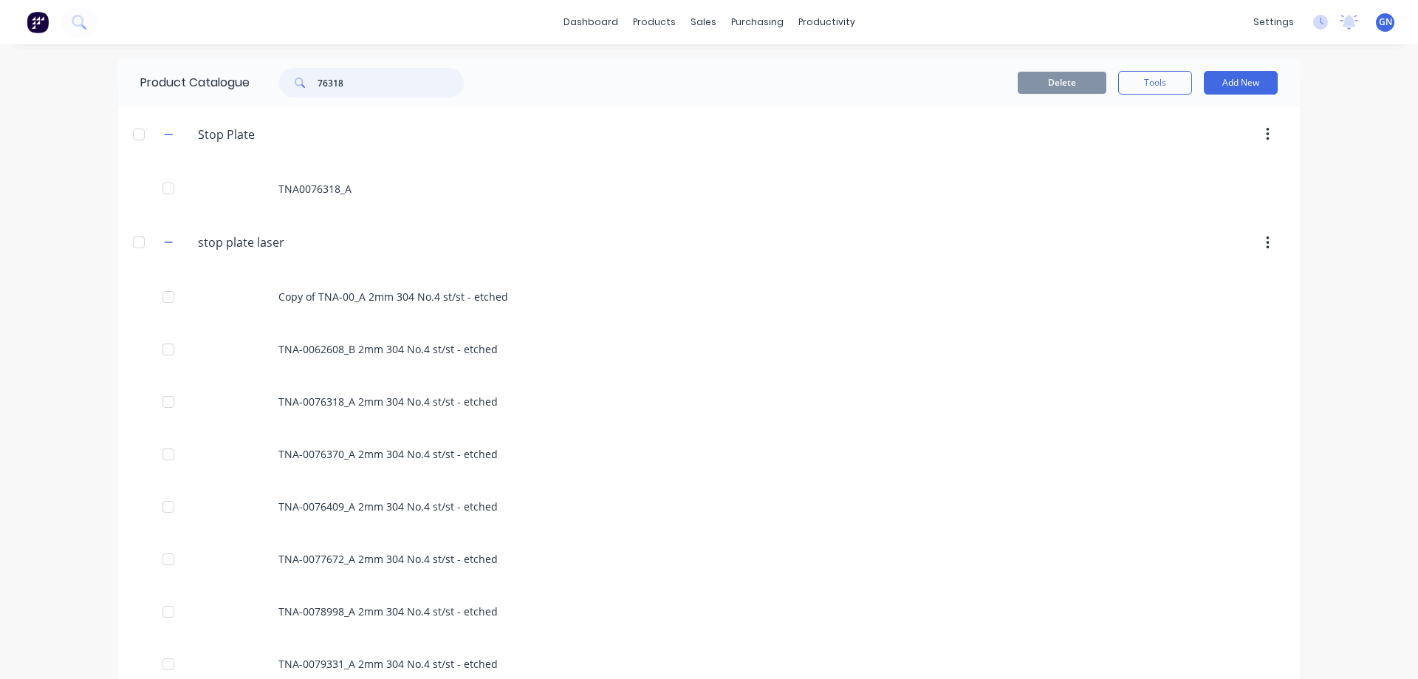
click at [369, 82] on input "76318" at bounding box center [391, 83] width 146 height 30
type input "76318"
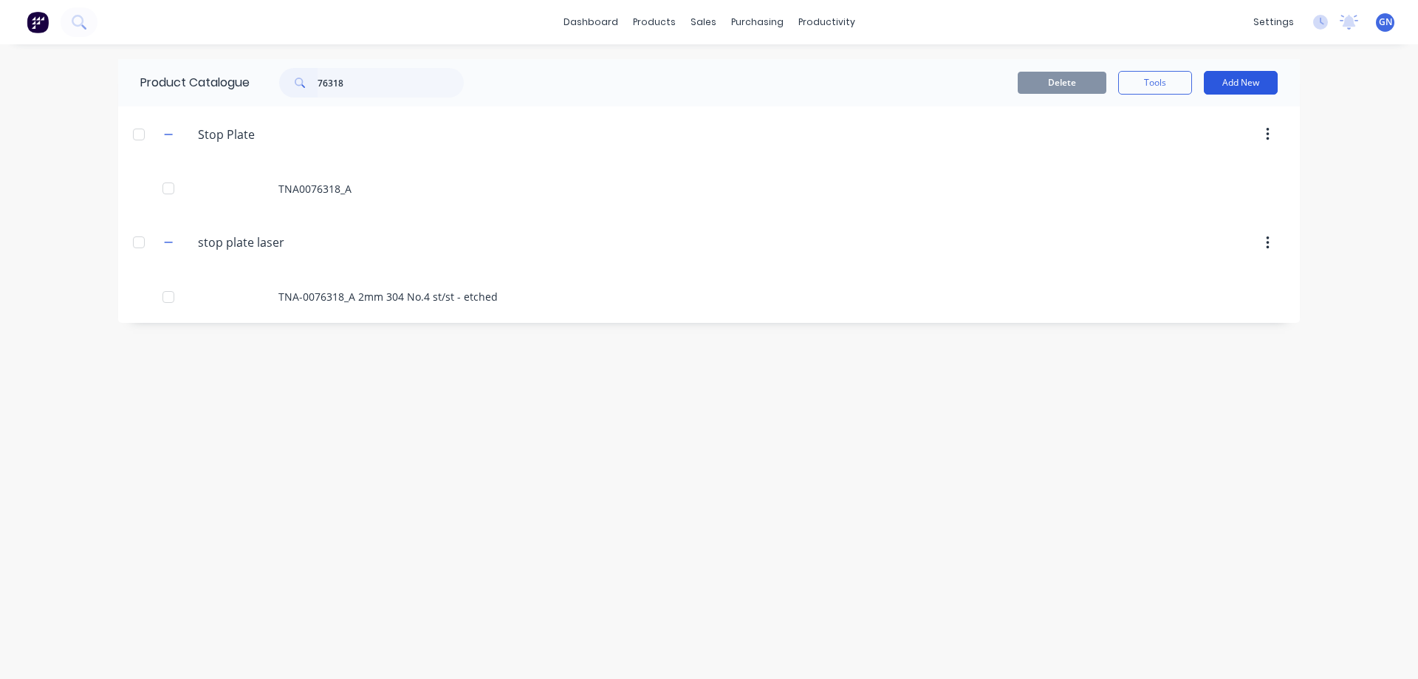
click at [1231, 86] on button "Add New" at bounding box center [1241, 83] width 74 height 24
click at [705, 79] on div "Delete Tools Add New Category Product Product Kit" at bounding box center [889, 83] width 777 height 24
drag, startPoint x: 365, startPoint y: 87, endPoint x: 309, endPoint y: 85, distance: 55.4
click at [309, 85] on div "76318" at bounding box center [371, 83] width 185 height 30
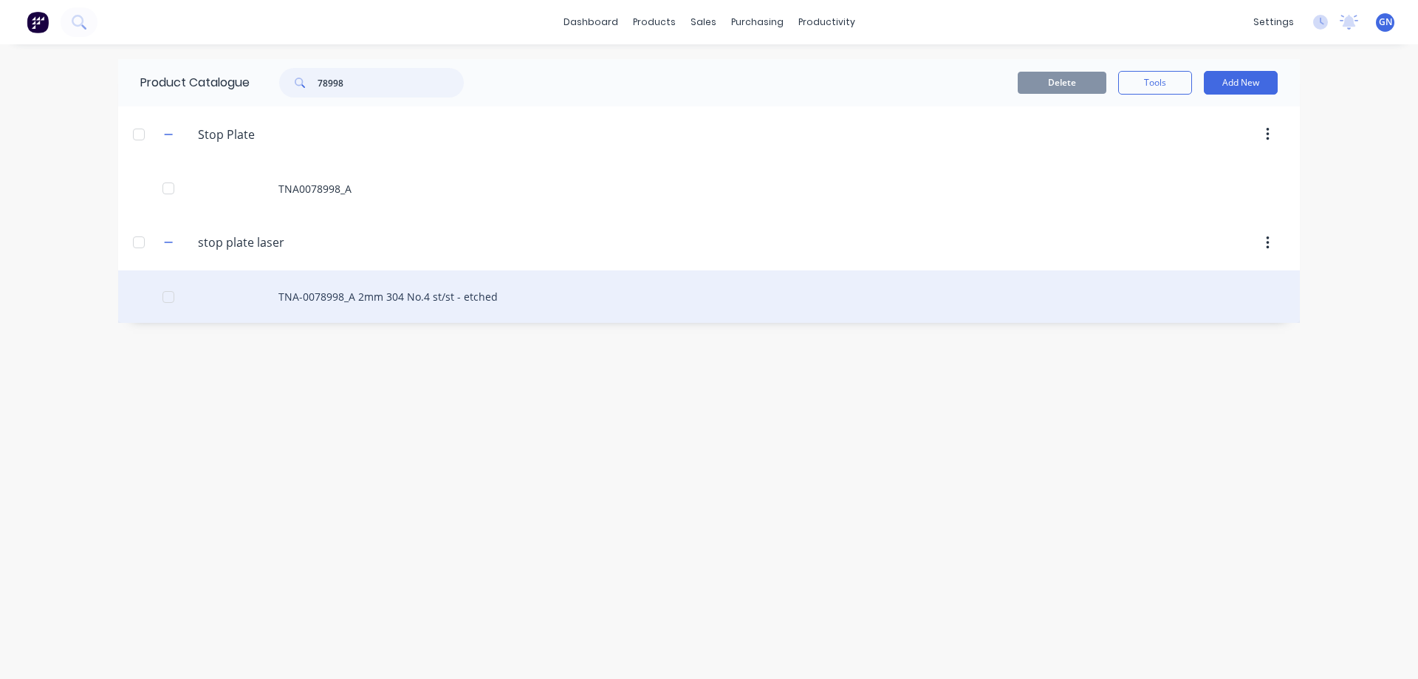
type input "78998"
click at [369, 290] on div "TNA-0078998_A 2mm 304 No.4 st/st - etched" at bounding box center [709, 296] width 1182 height 52
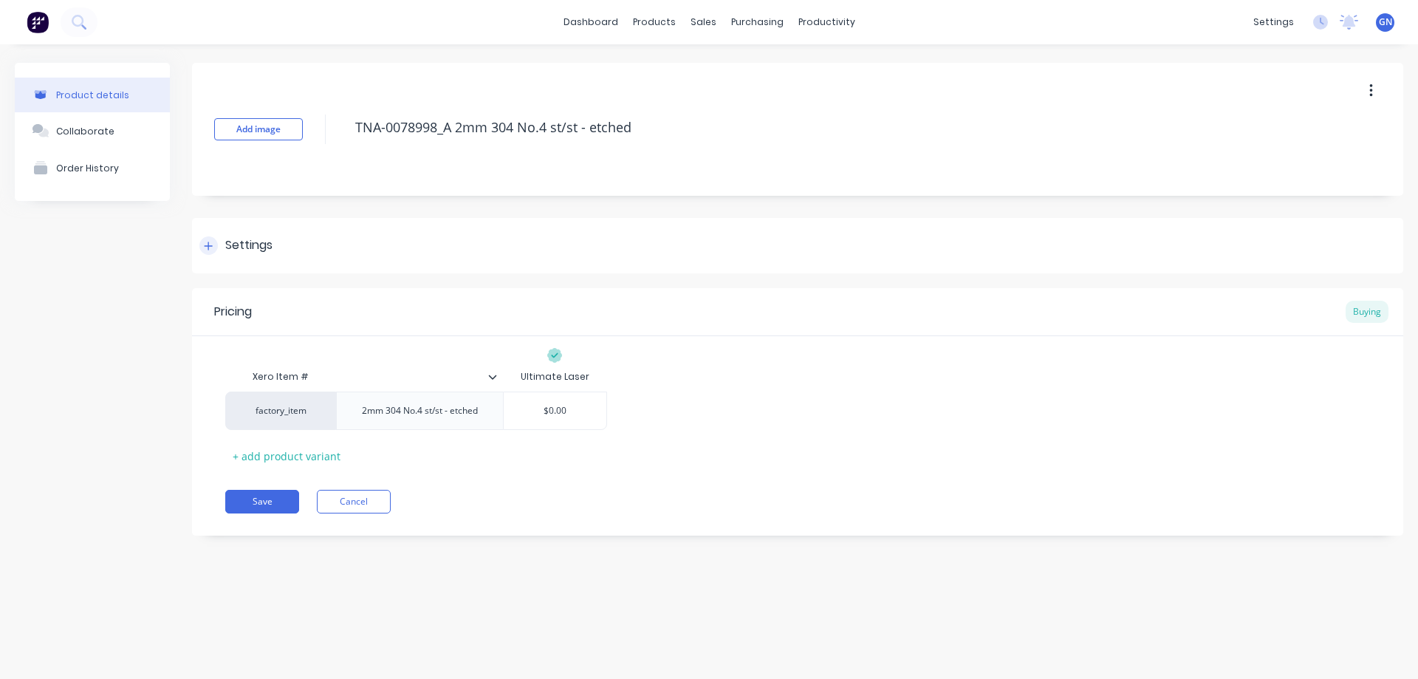
click at [211, 244] on icon at bounding box center [208, 246] width 9 height 10
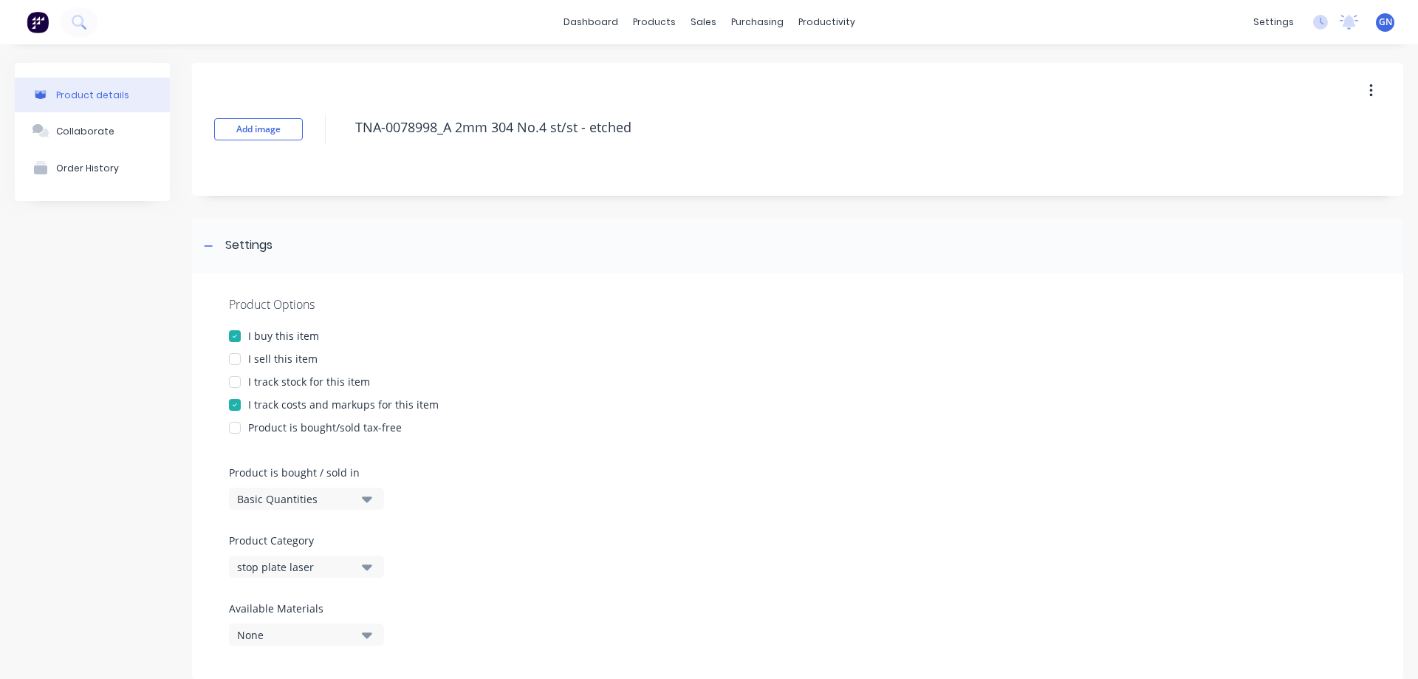
click at [233, 361] on div at bounding box center [235, 359] width 30 height 30
type textarea "x"
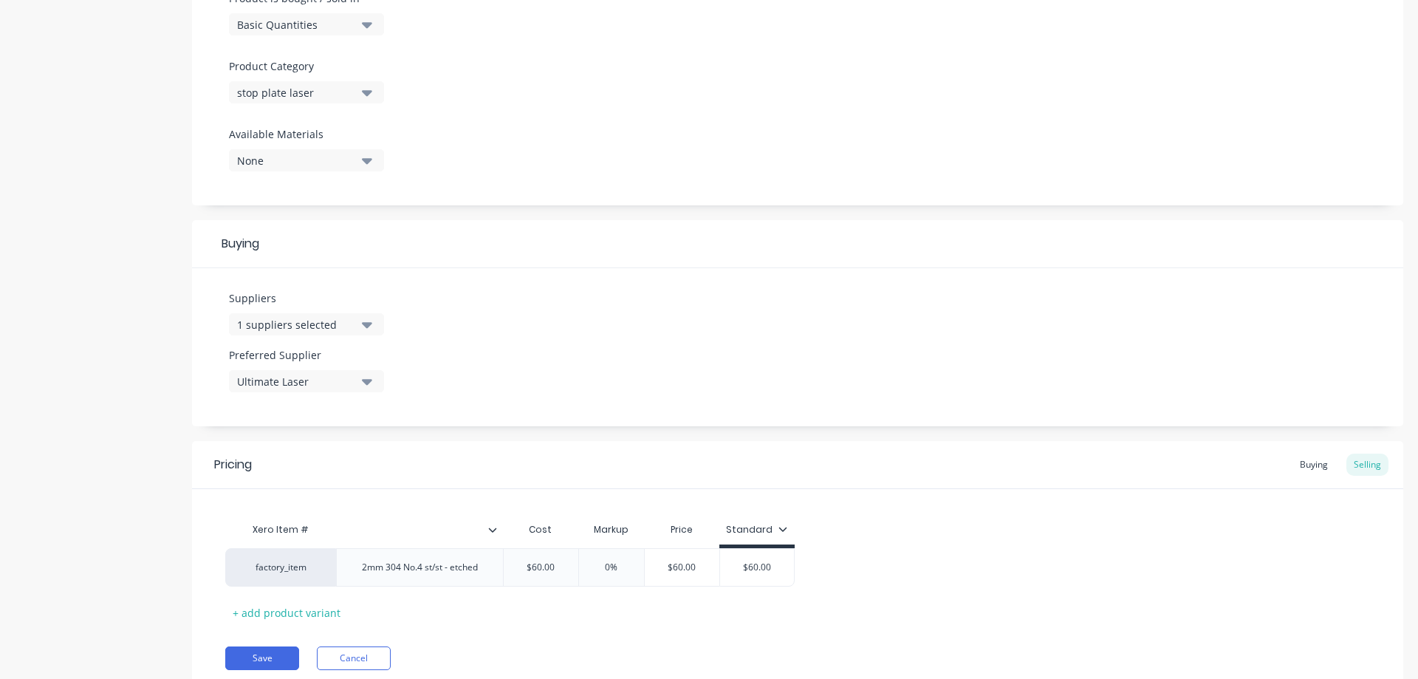
scroll to position [493, 0]
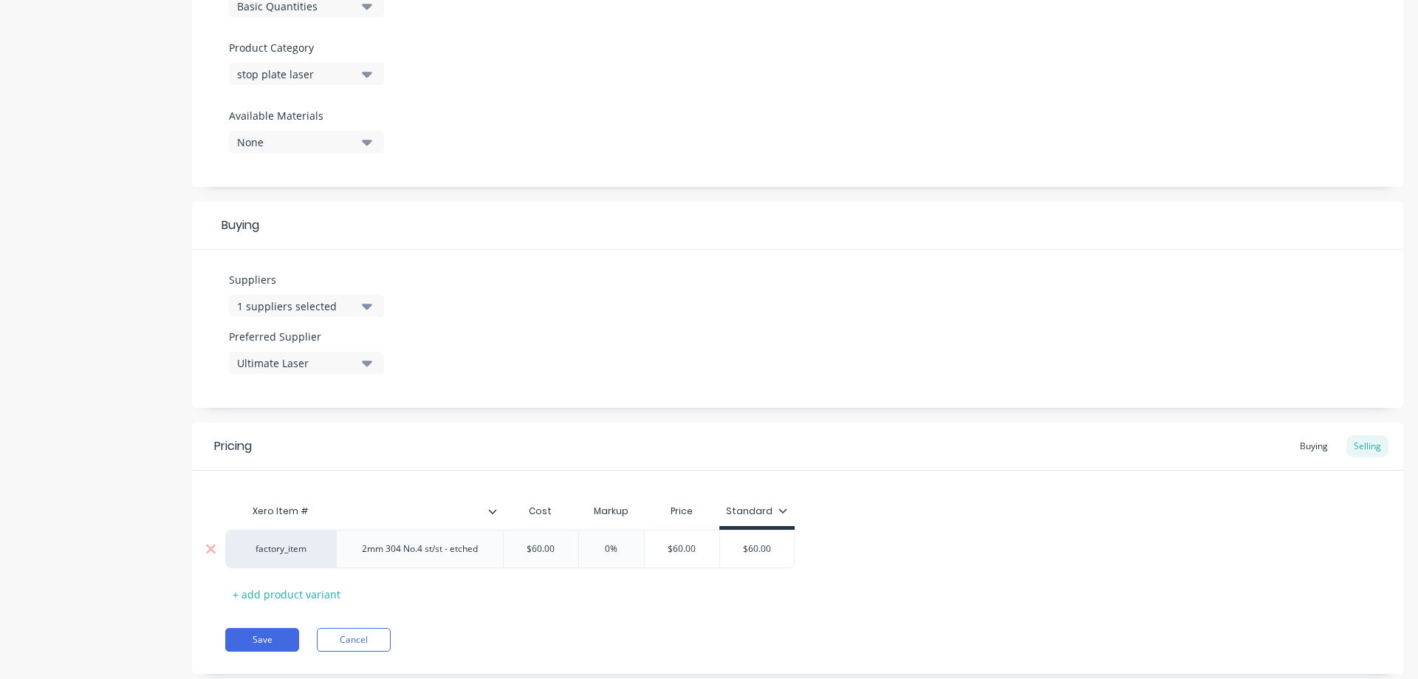
type input "$60.00"
drag, startPoint x: 564, startPoint y: 551, endPoint x: 514, endPoint y: 538, distance: 51.1
click at [519, 547] on input "$60.00" at bounding box center [541, 548] width 75 height 13
type textarea "x"
type input "0"
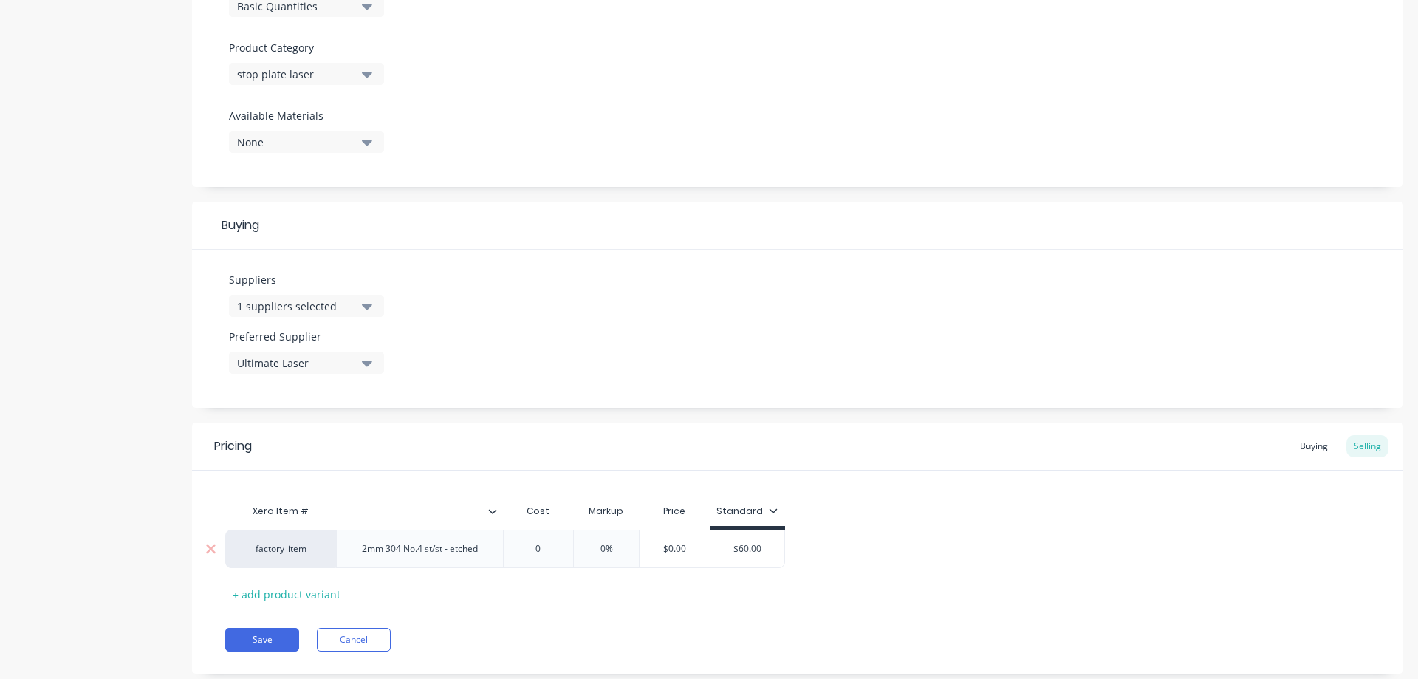
type input "0%"
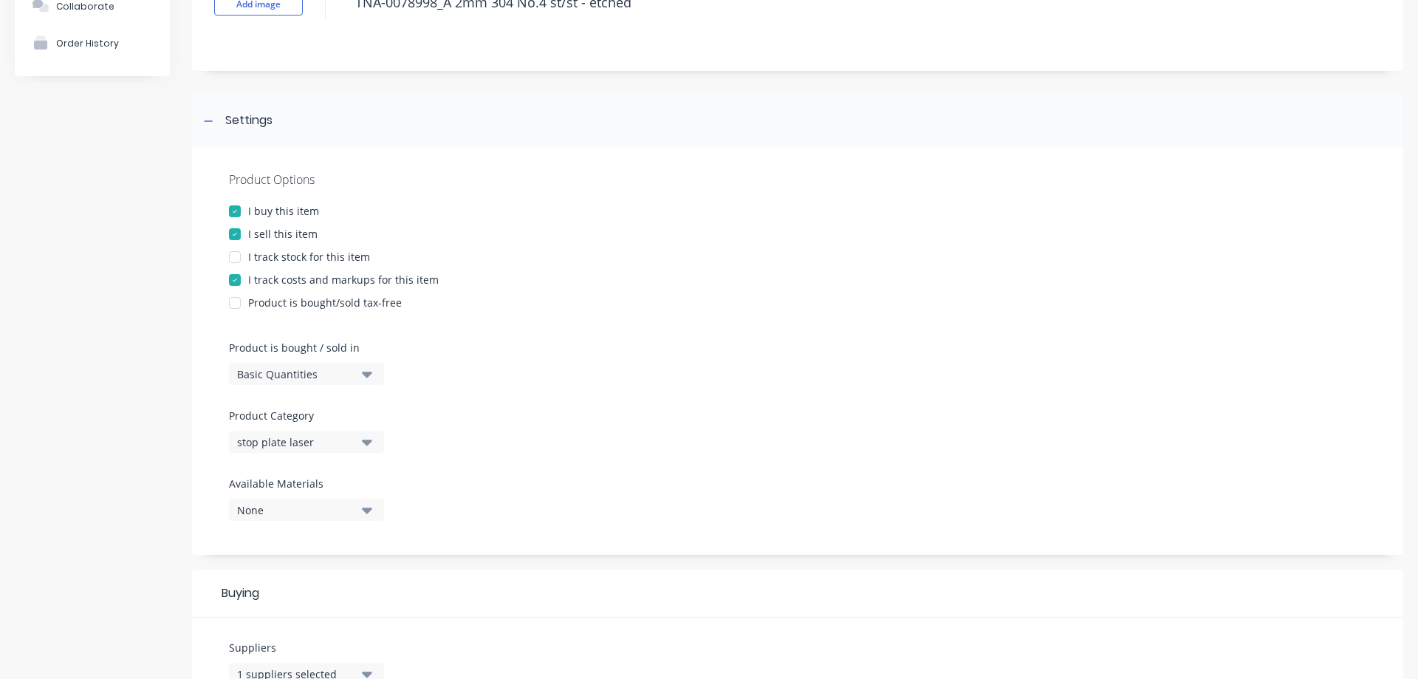
scroll to position [123, 0]
click at [236, 233] on div at bounding box center [235, 236] width 30 height 30
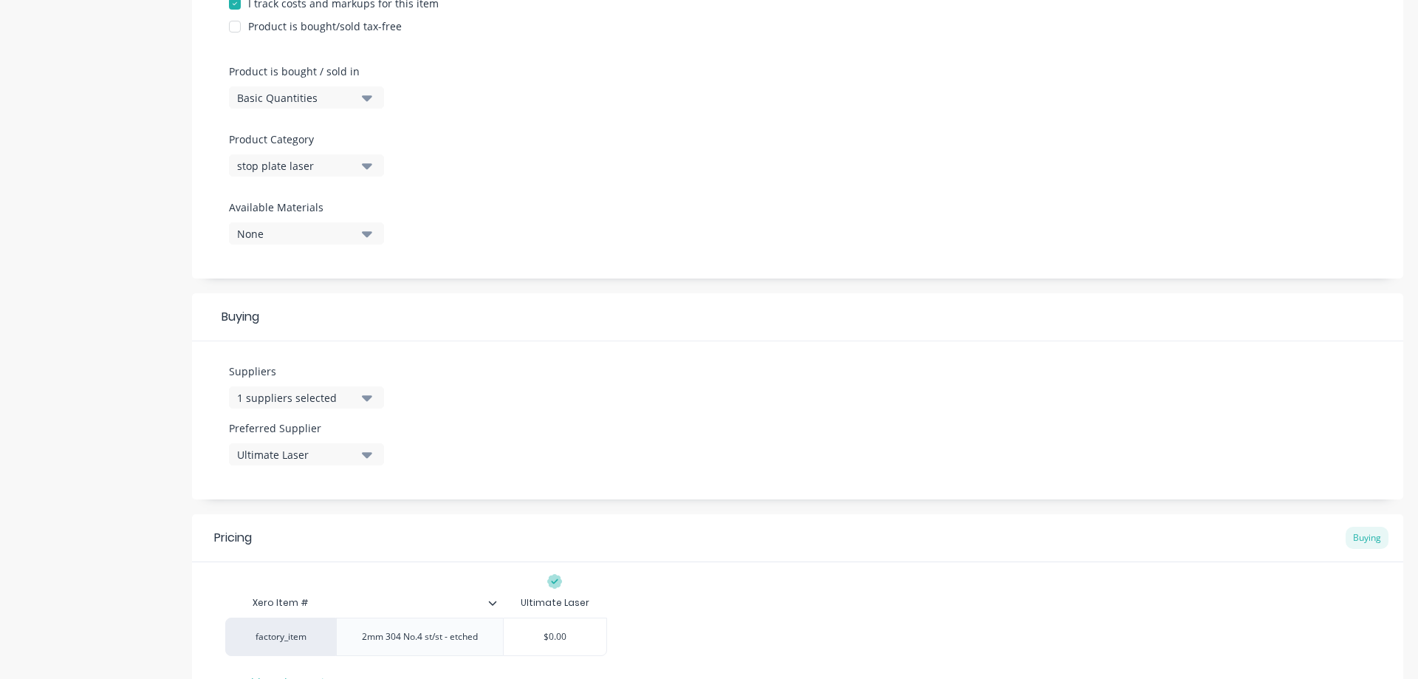
scroll to position [524, 0]
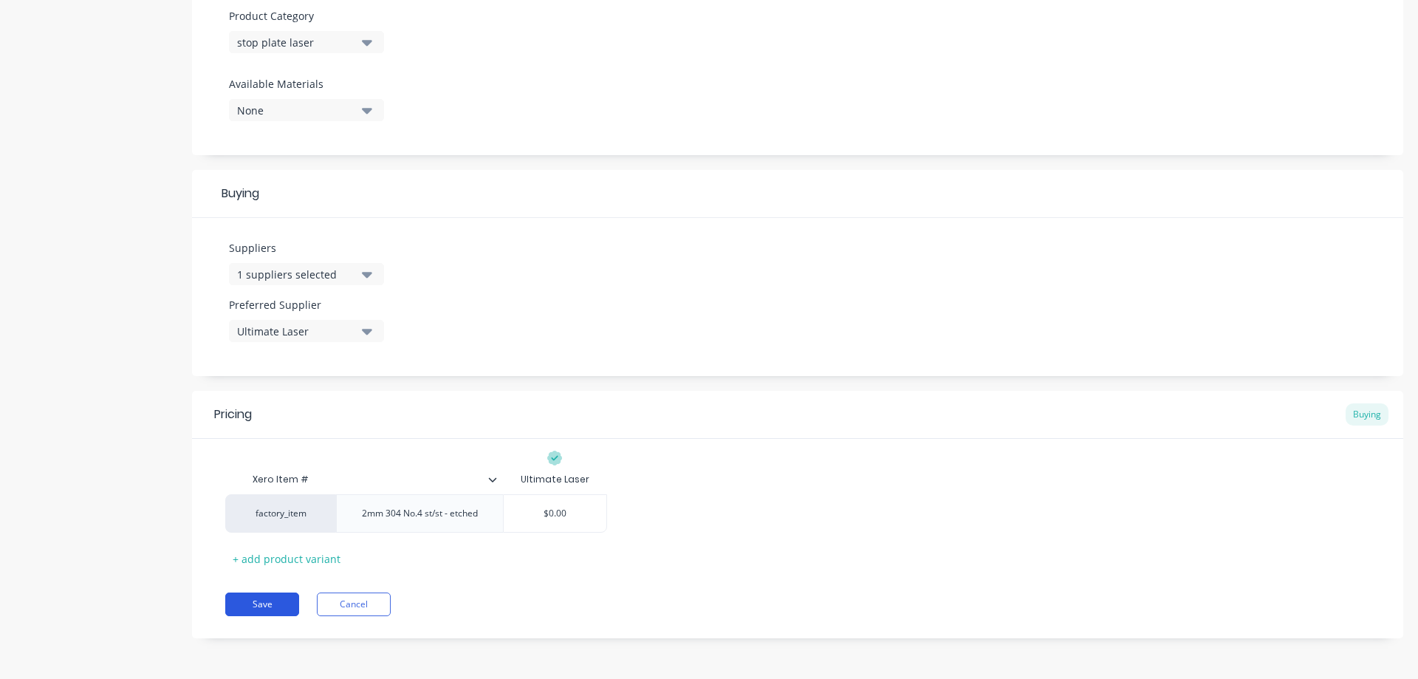
click at [259, 598] on button "Save" at bounding box center [262, 604] width 74 height 24
type textarea "x"
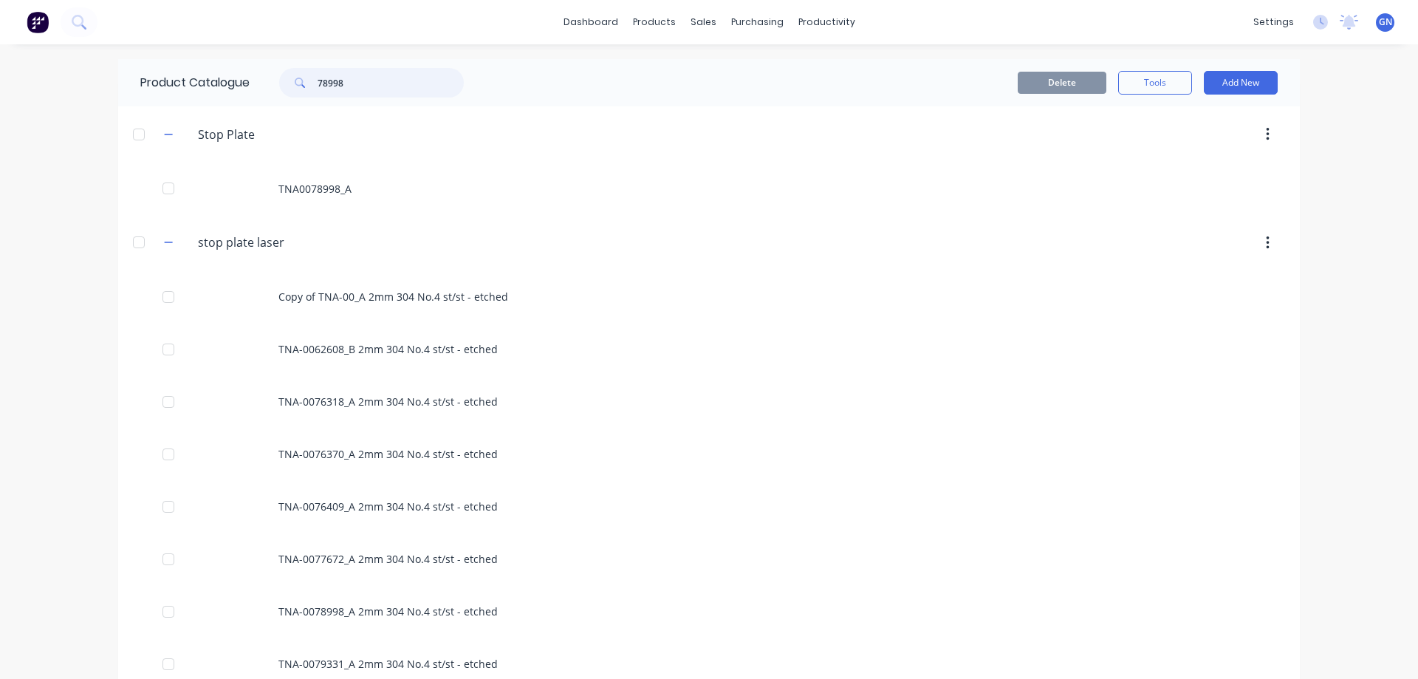
drag, startPoint x: 363, startPoint y: 86, endPoint x: 299, endPoint y: 81, distance: 64.5
click at [299, 81] on div "78998" at bounding box center [371, 83] width 185 height 30
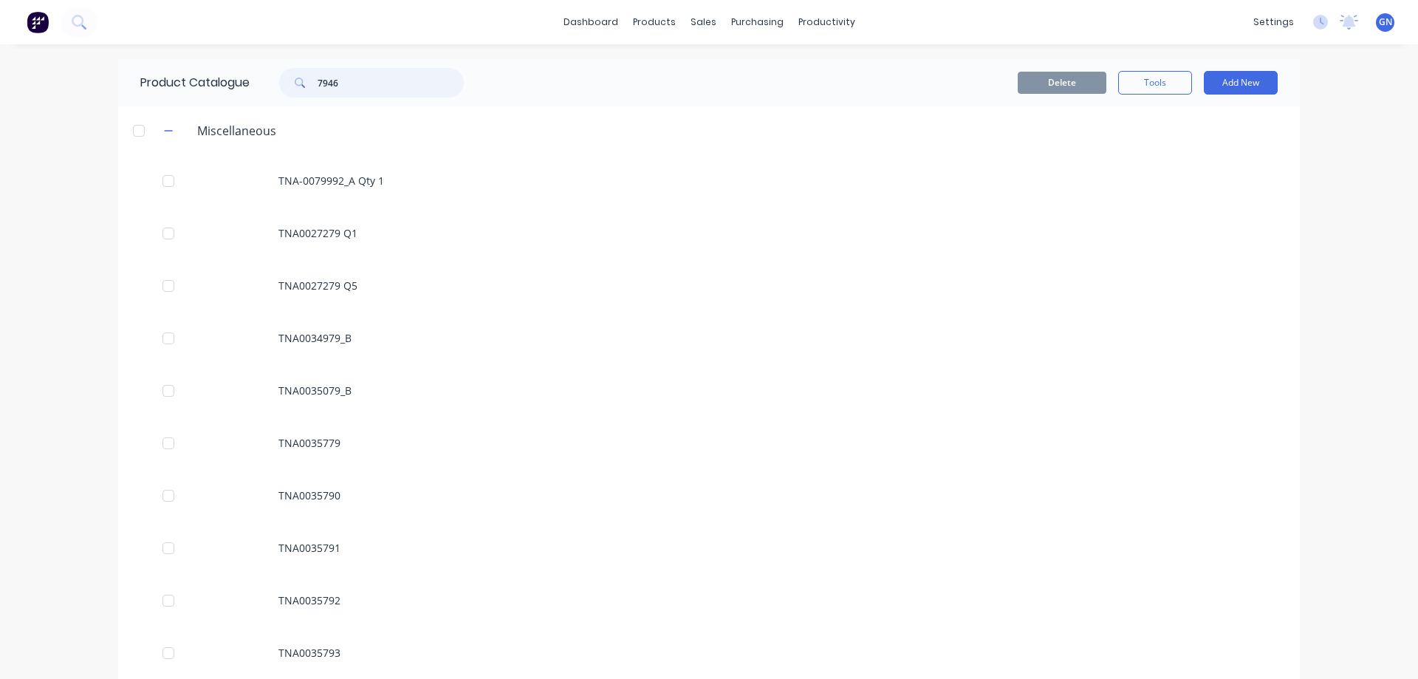
type input "79463"
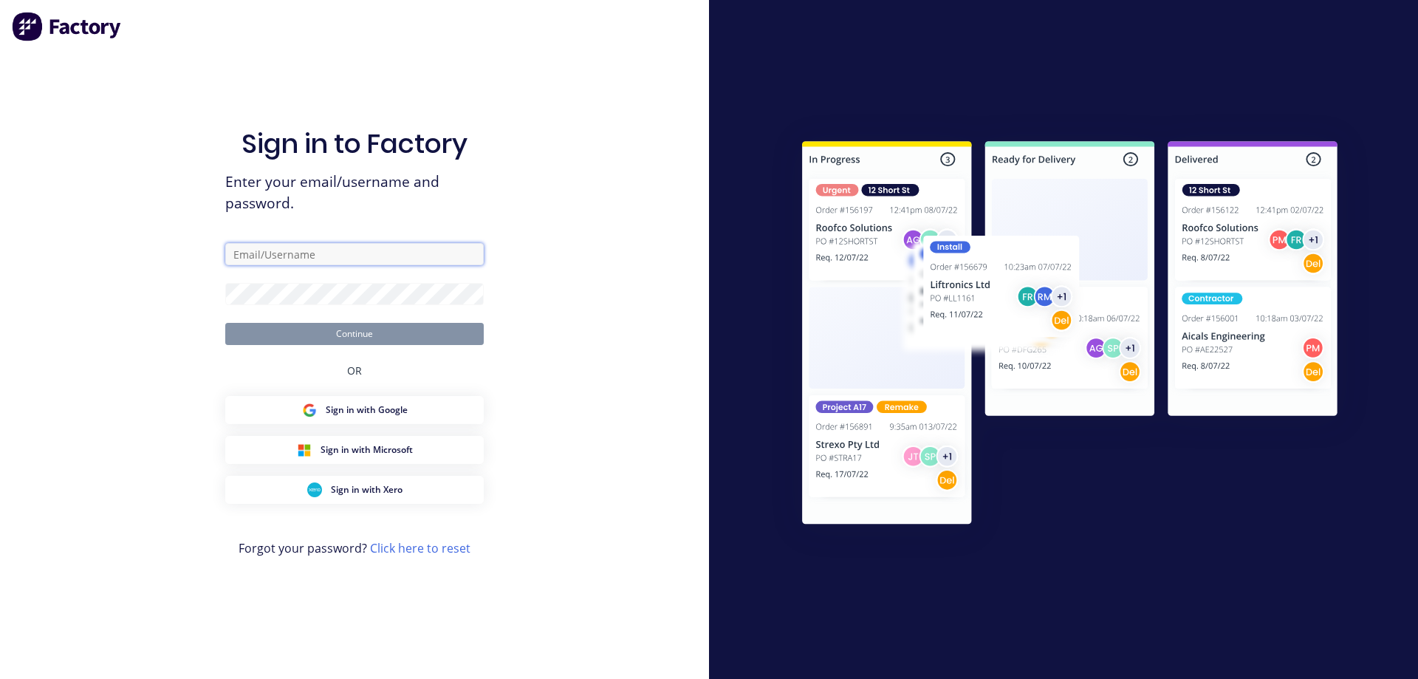
type input "greg@idealstainless.com.au"
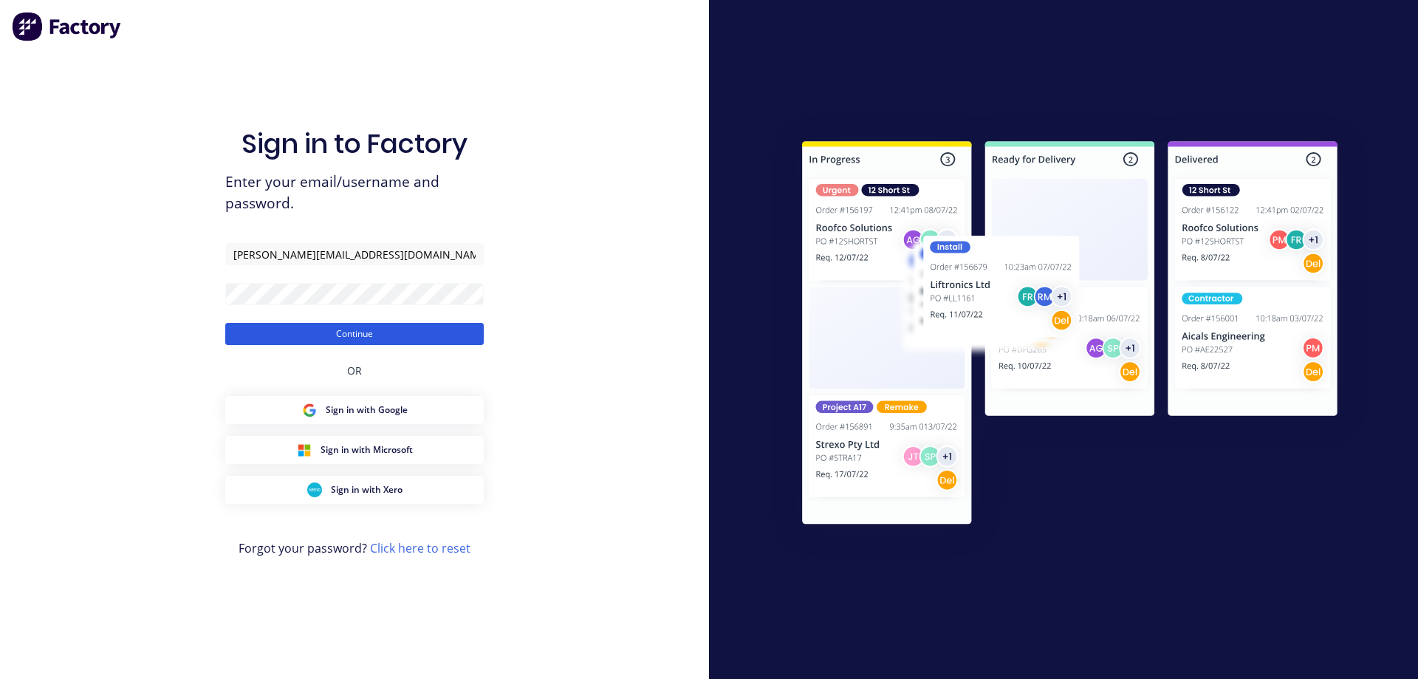
click at [366, 336] on button "Continue" at bounding box center [354, 334] width 259 height 22
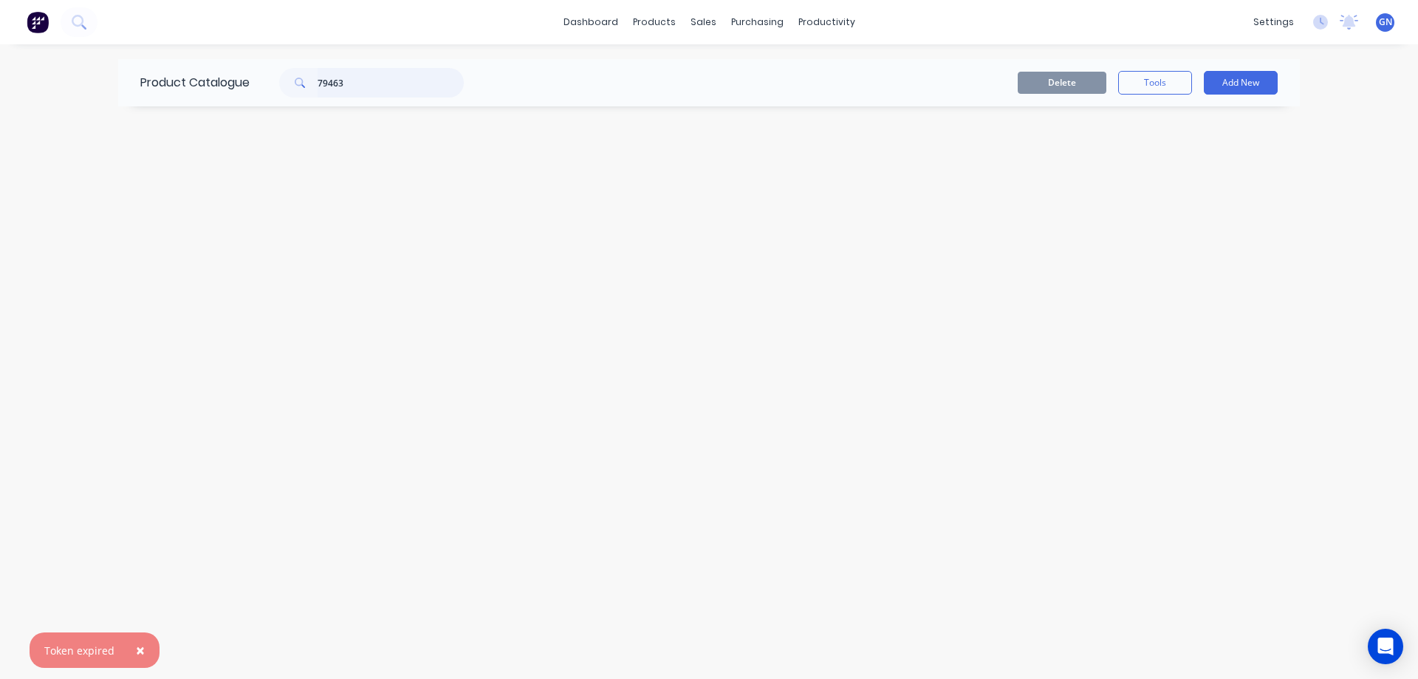
click at [355, 84] on input "79463" at bounding box center [391, 83] width 146 height 30
type input "79463"
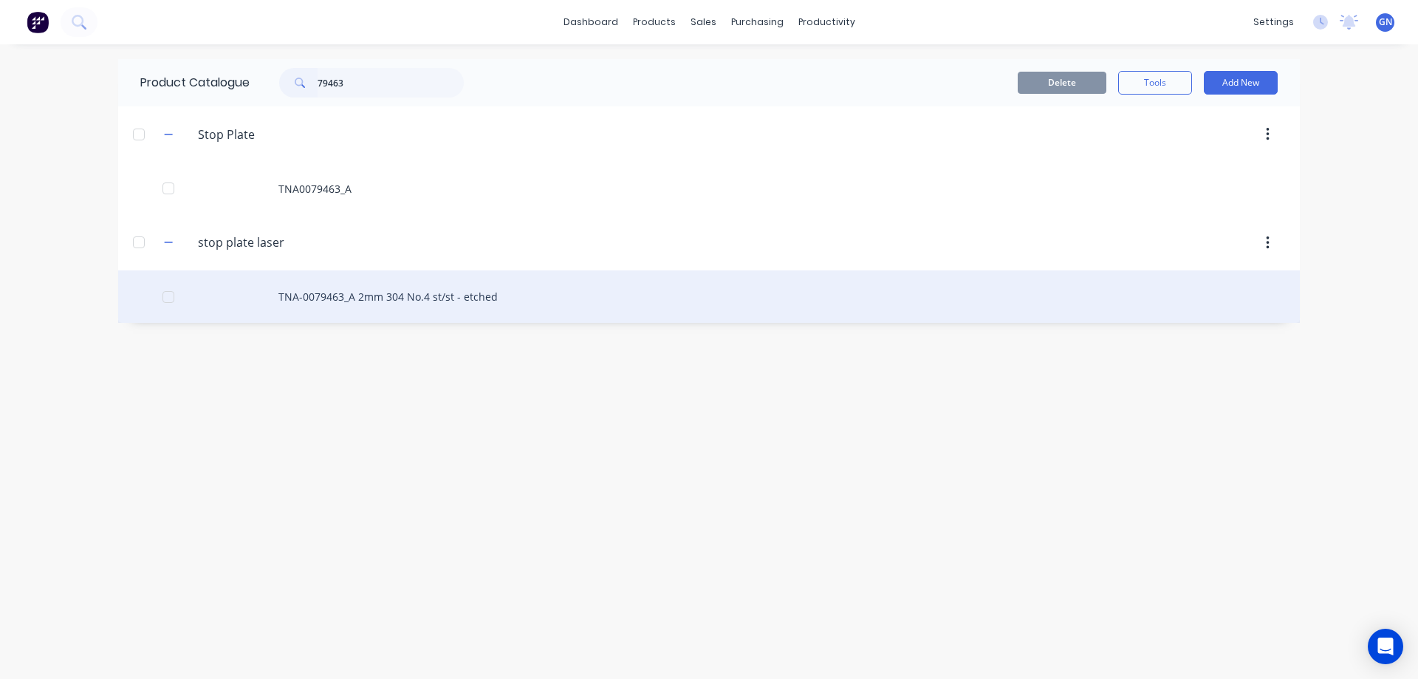
click at [370, 295] on div "TNA-0079463_A 2mm 304 No.4 st/st - etched" at bounding box center [709, 296] width 1182 height 52
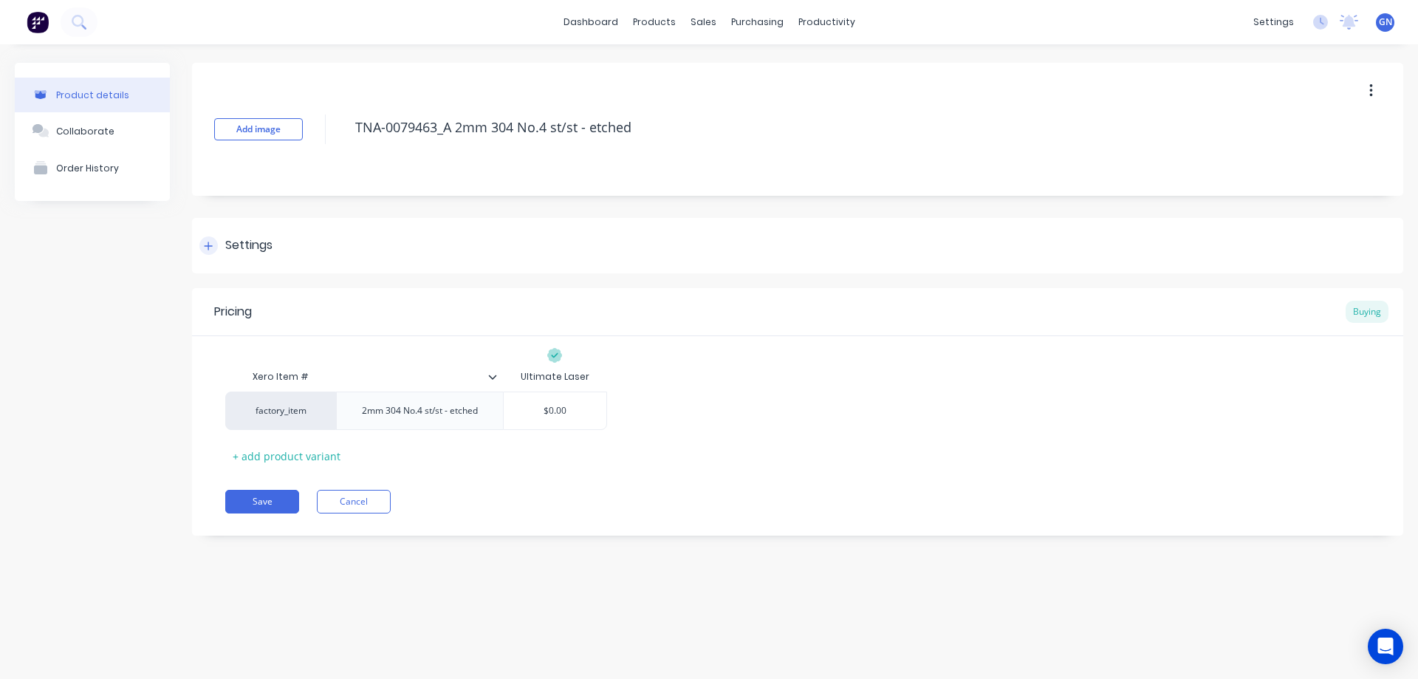
click at [212, 243] on icon at bounding box center [208, 246] width 9 height 10
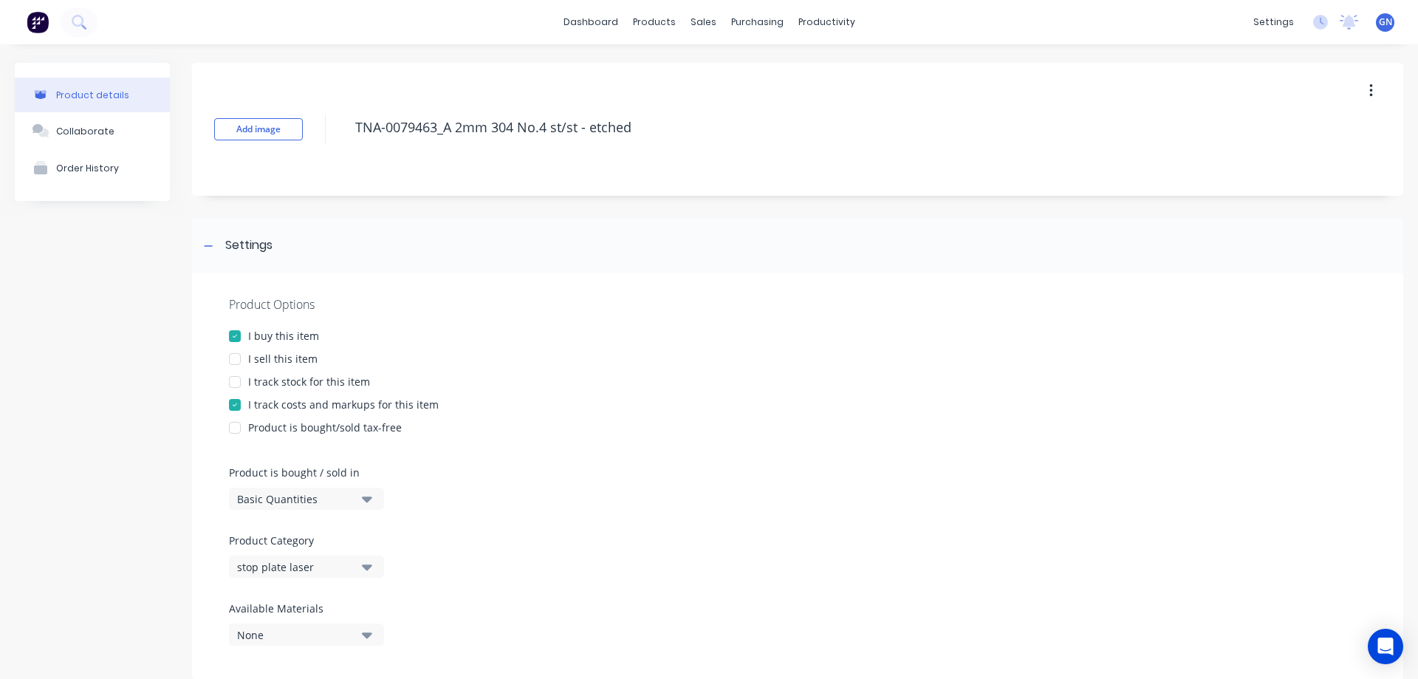
click at [234, 358] on div at bounding box center [235, 359] width 30 height 30
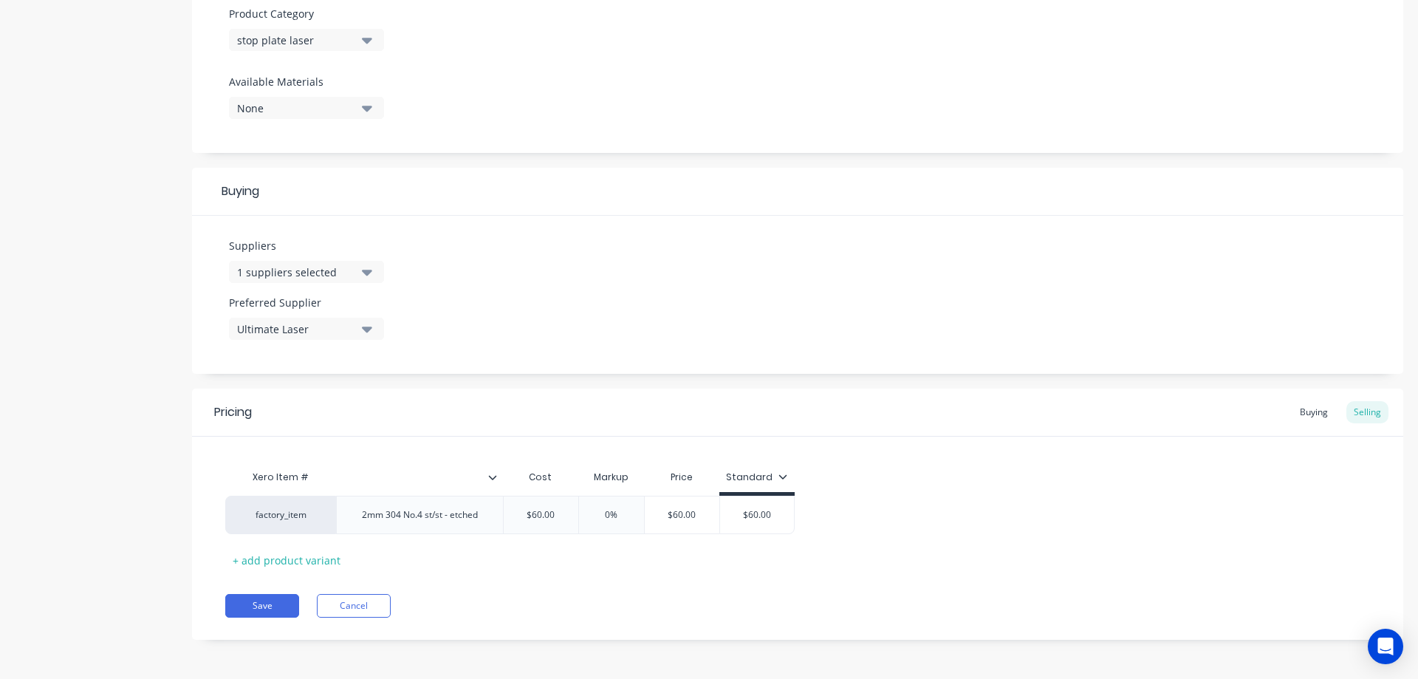
scroll to position [528, 0]
drag, startPoint x: 552, startPoint y: 513, endPoint x: 520, endPoint y: 513, distance: 32.5
click at [520, 513] on input "$60.00" at bounding box center [541, 513] width 75 height 13
type input "0"
type input "0%"
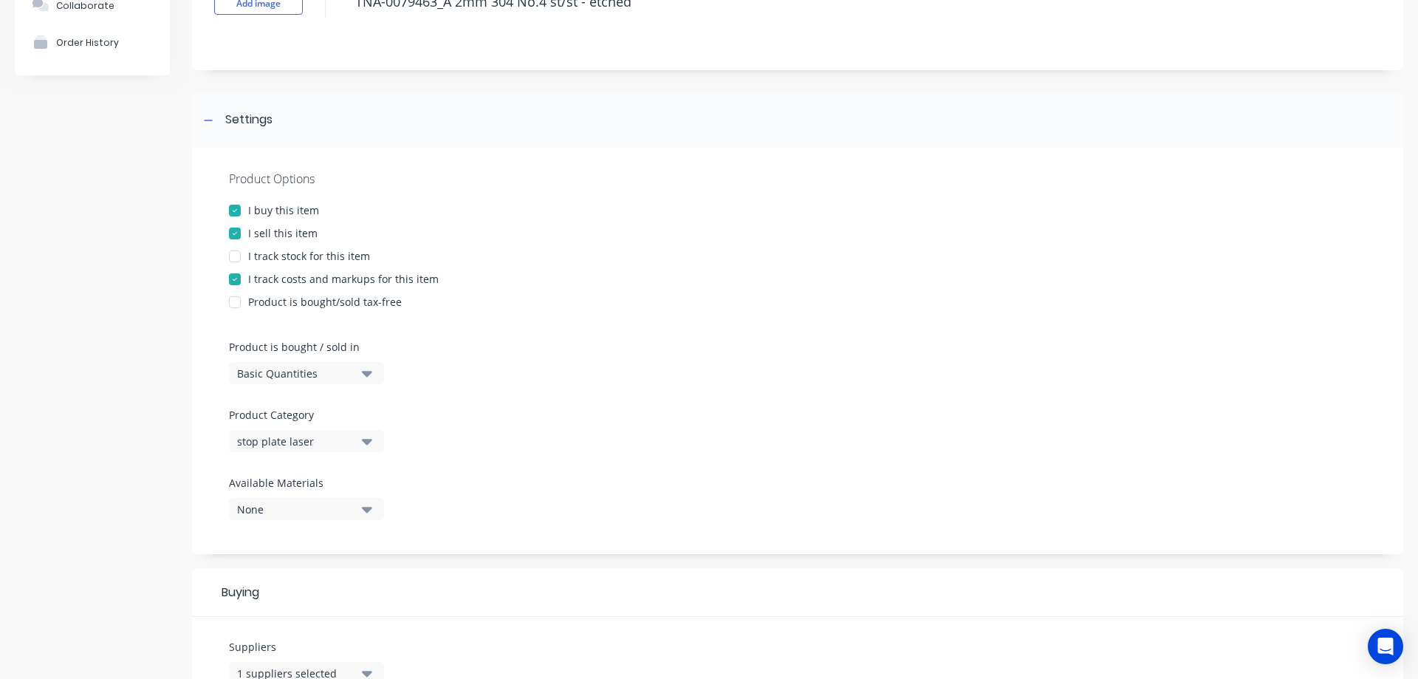
scroll to position [85, 0]
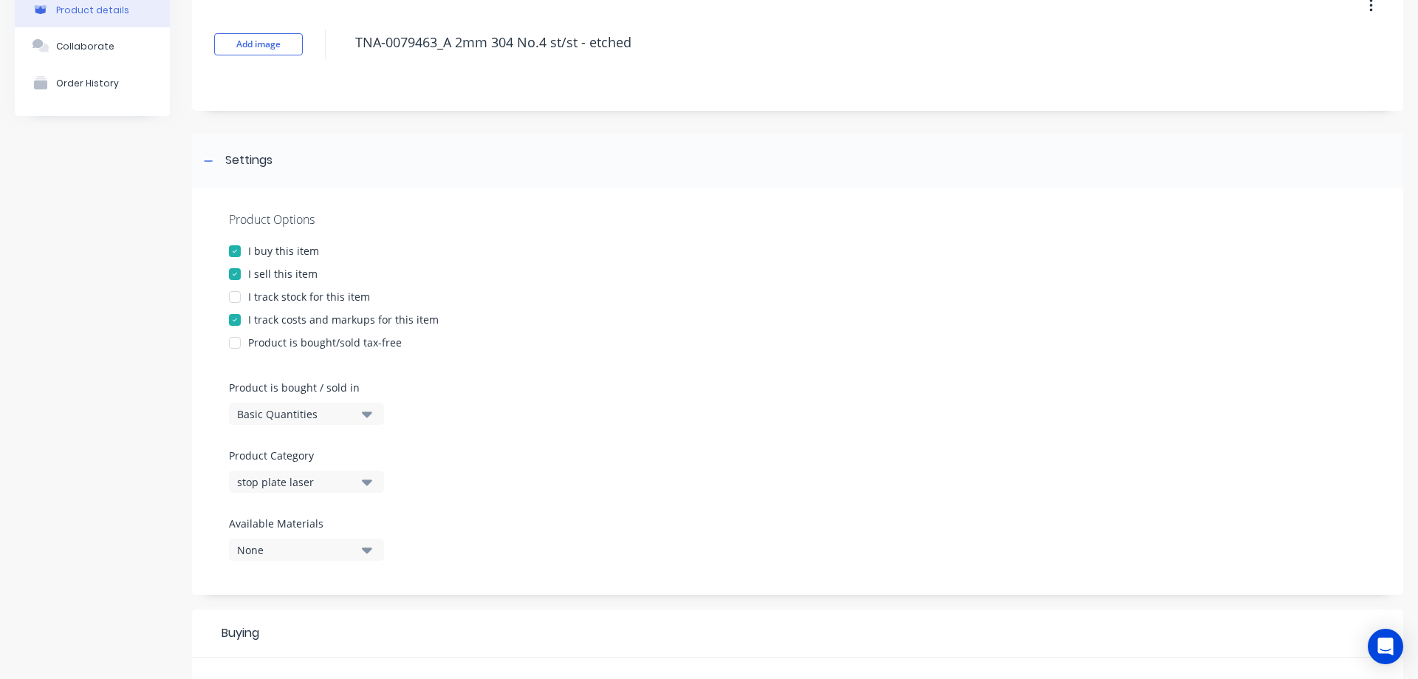
click at [236, 275] on div at bounding box center [235, 274] width 30 height 30
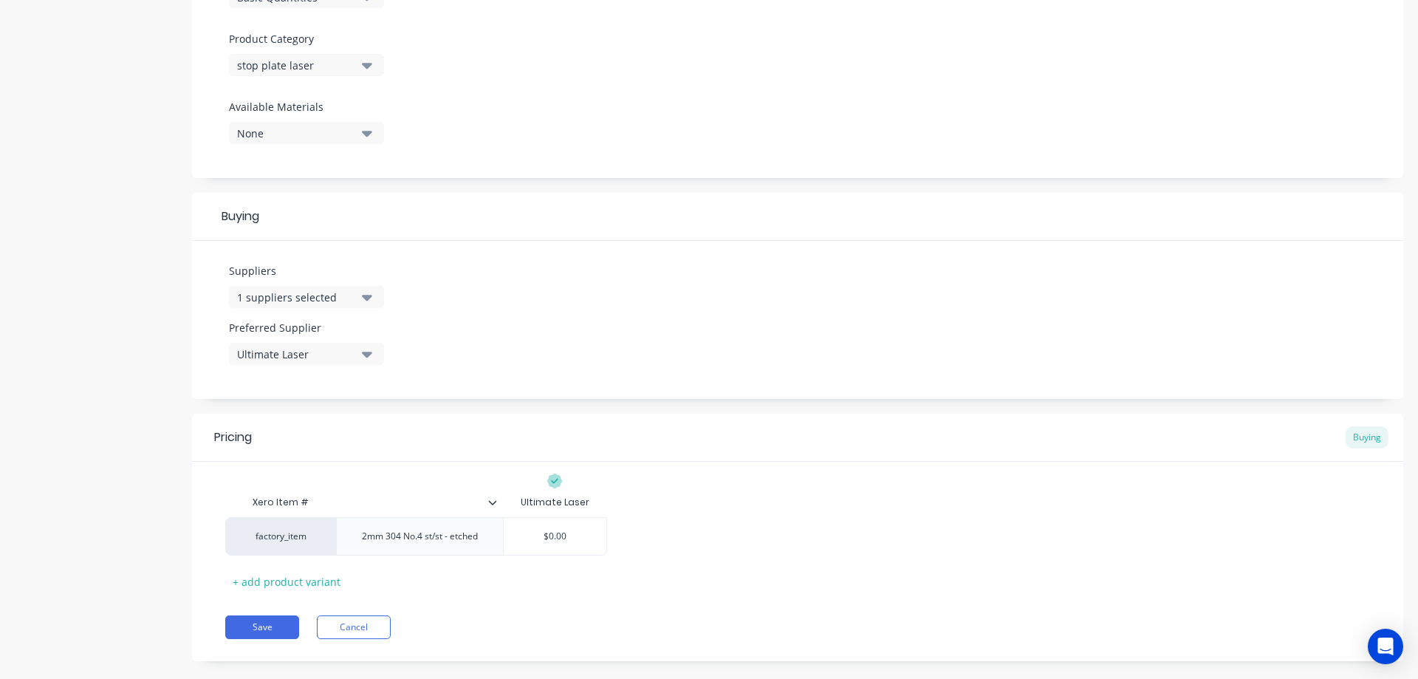
scroll to position [524, 0]
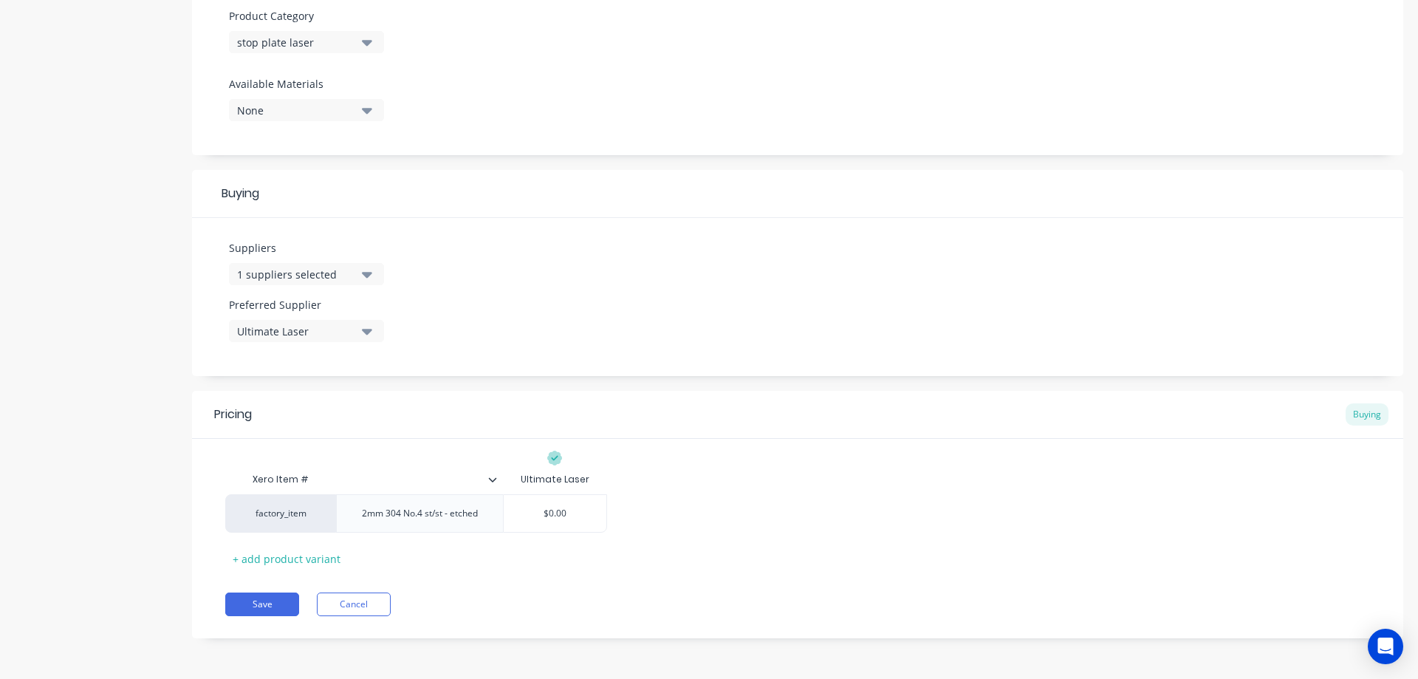
click at [495, 481] on icon at bounding box center [492, 479] width 9 height 9
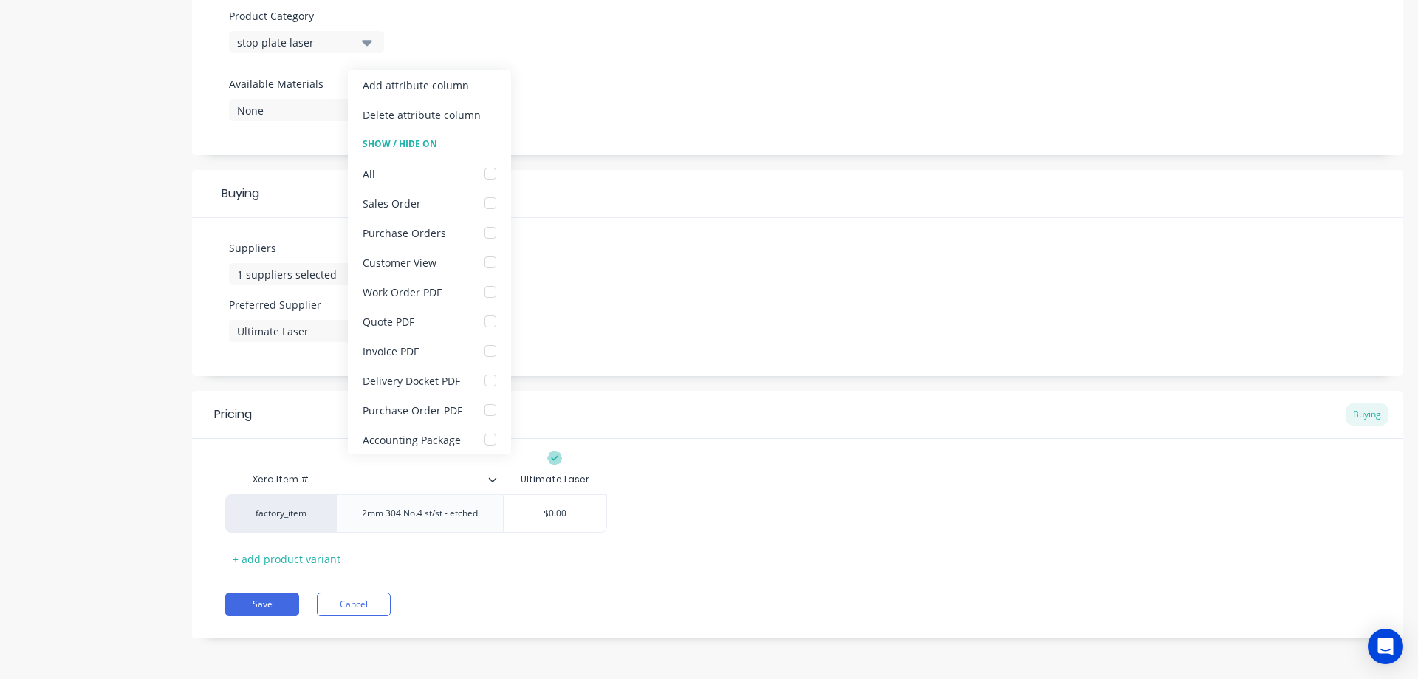
click at [493, 481] on icon at bounding box center [492, 479] width 8 height 4
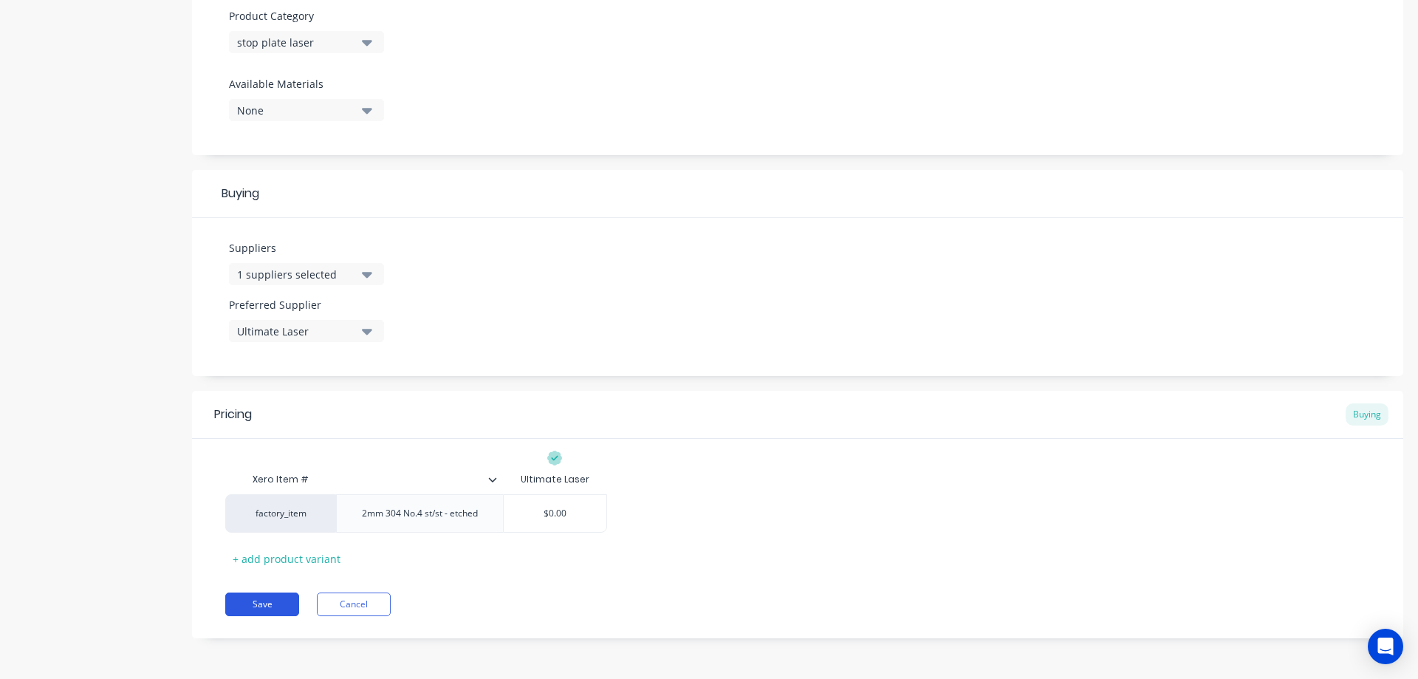
click at [272, 606] on button "Save" at bounding box center [262, 604] width 74 height 24
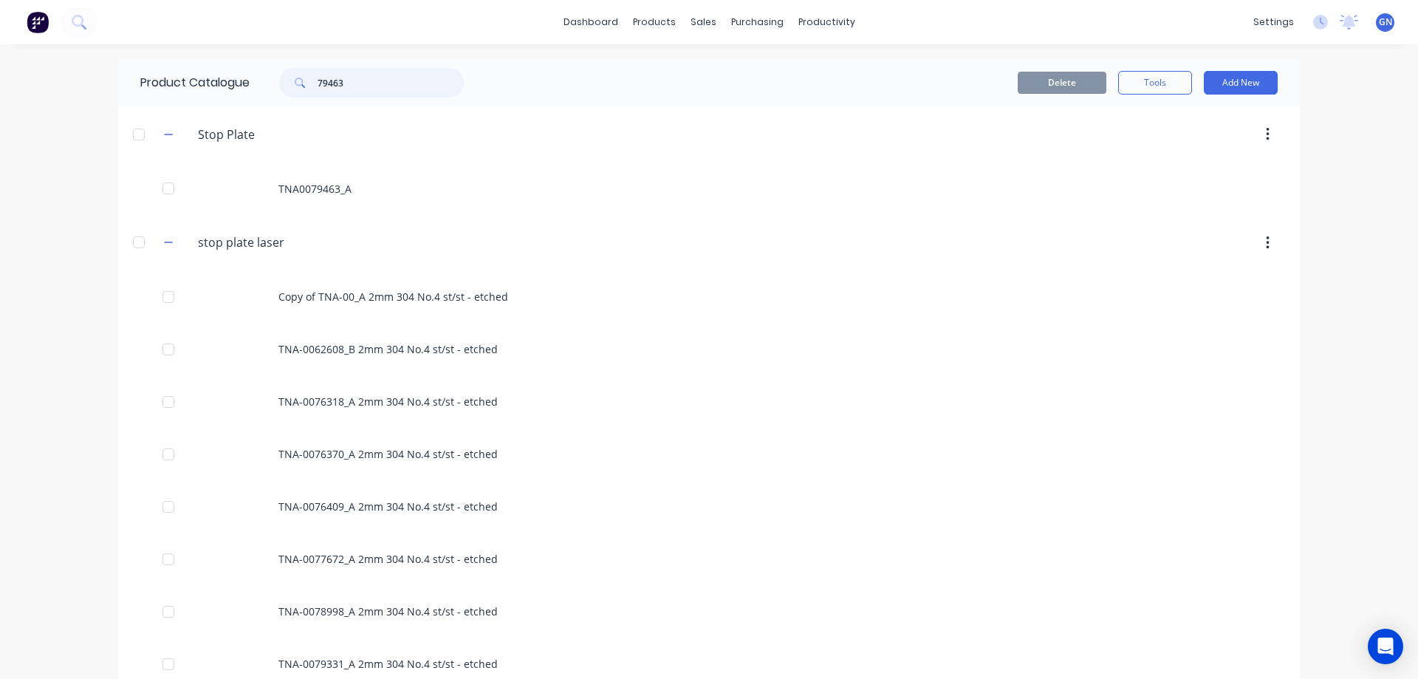
drag, startPoint x: 374, startPoint y: 83, endPoint x: 281, endPoint y: 83, distance: 93.1
click at [281, 83] on div "79463" at bounding box center [371, 83] width 185 height 30
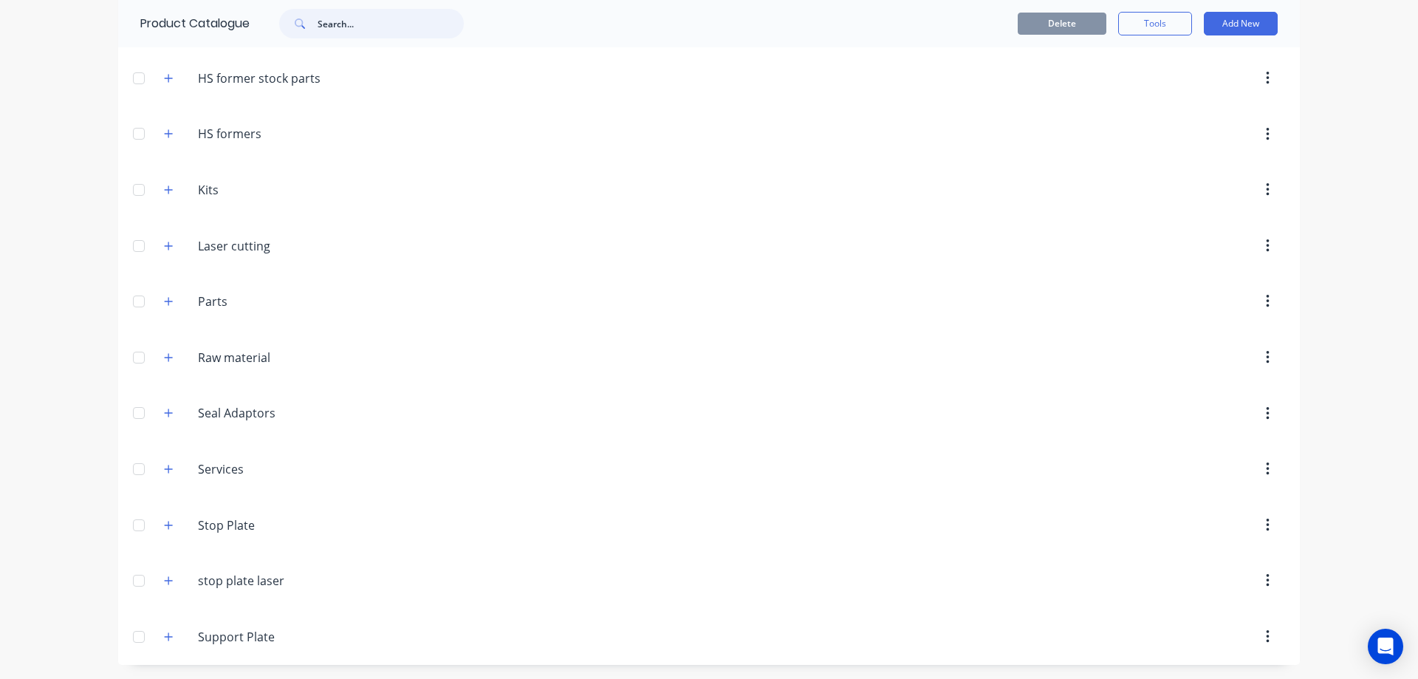
scroll to position [384, 0]
click at [165, 527] on icon "button" at bounding box center [169, 524] width 8 height 8
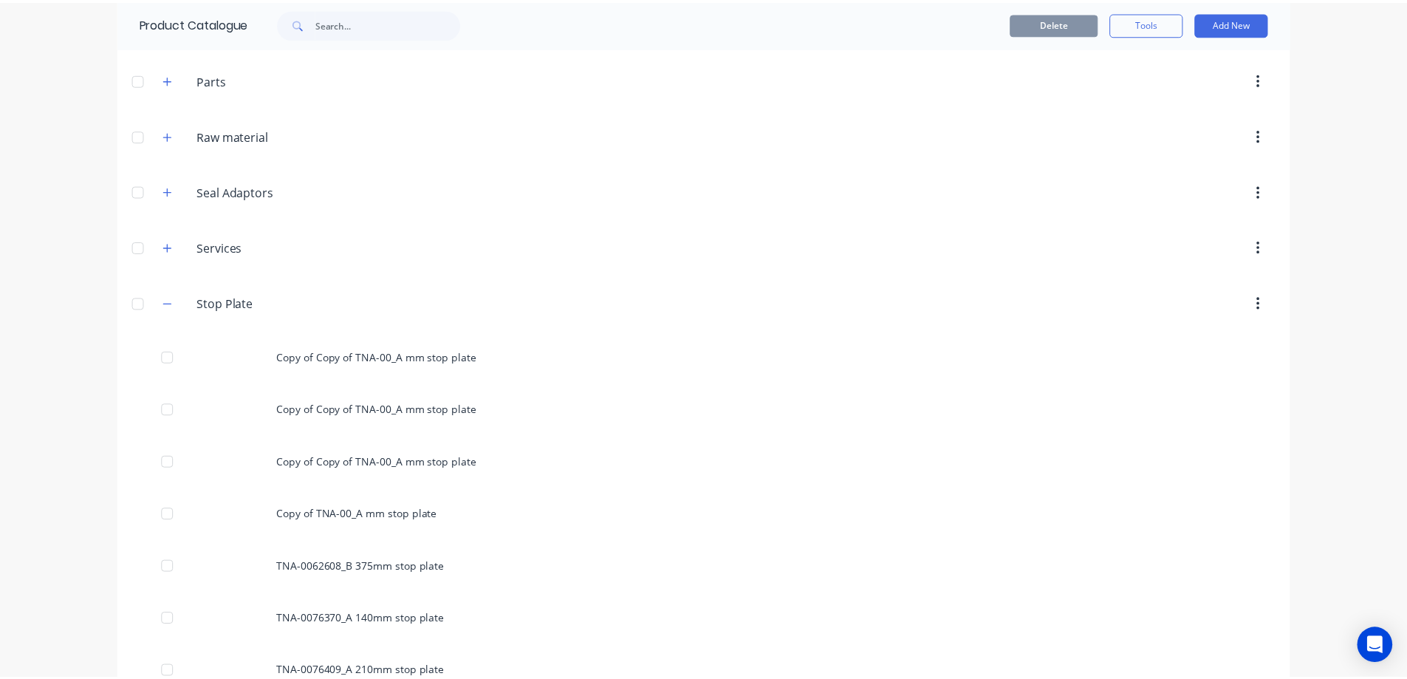
scroll to position [606, 0]
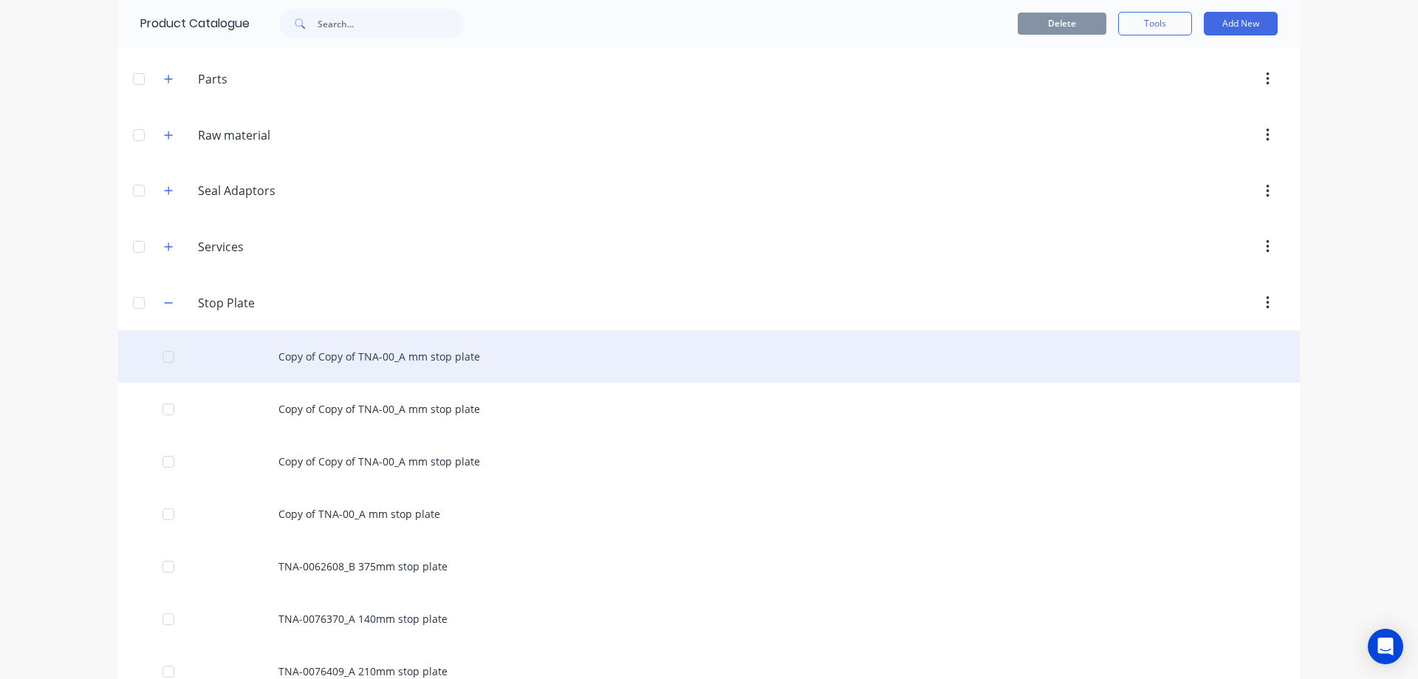
click at [358, 357] on div "Copy of Copy of TNA-00_A mm stop plate" at bounding box center [709, 356] width 1182 height 52
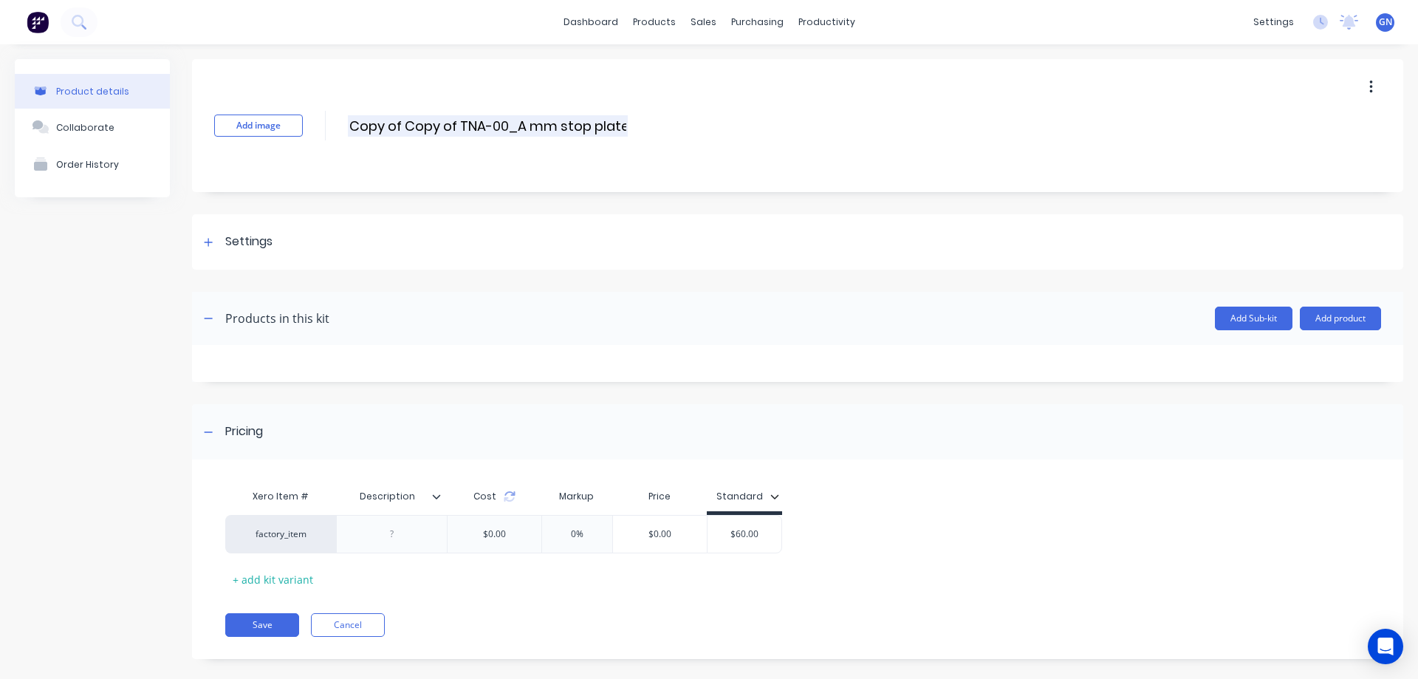
click at [505, 122] on input "Copy of Copy of TNA-00_A mm stop plate" at bounding box center [488, 125] width 280 height 21
paste input "76318"
drag, startPoint x: 462, startPoint y: 125, endPoint x: 351, endPoint y: 126, distance: 110.8
click at [351, 126] on input "Copy of Copy of TNA-0076318_A mm stop plate" at bounding box center [505, 125] width 315 height 21
type input "TNA-0076318_A 130mm stop plate"
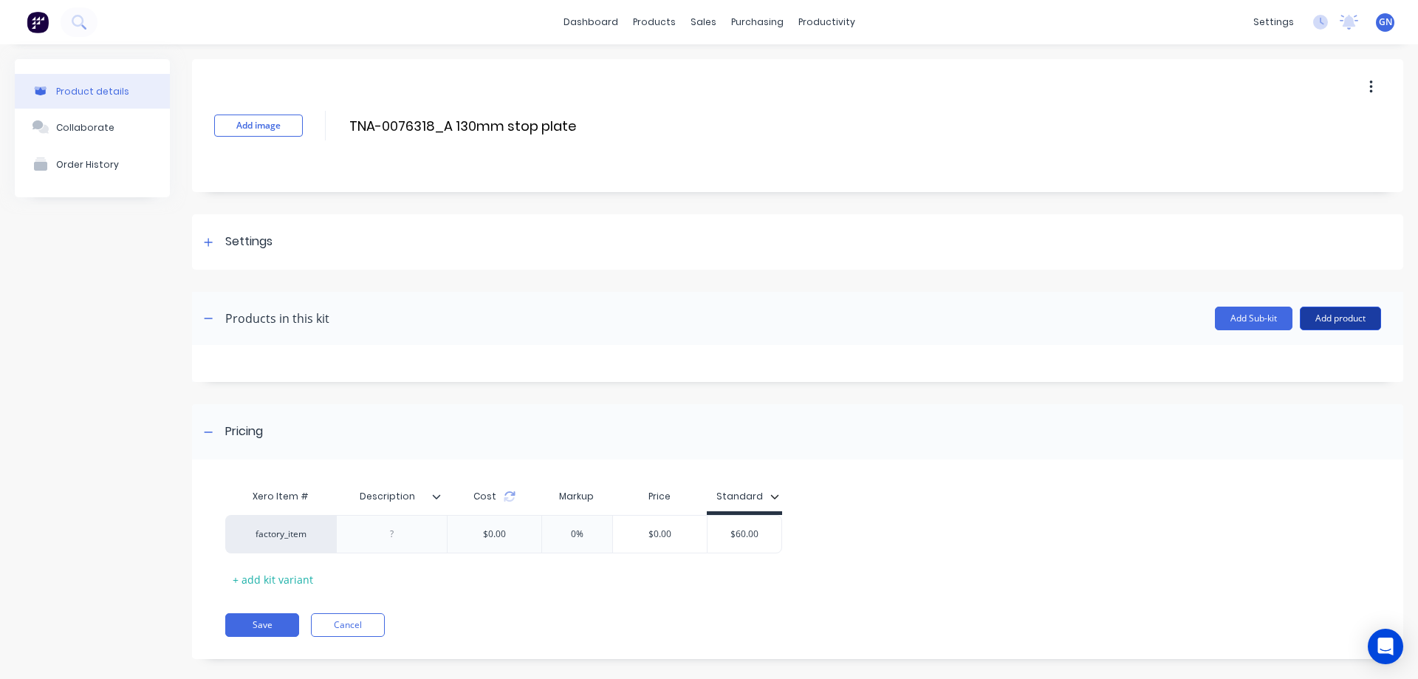
click at [1324, 318] on button "Add product" at bounding box center [1340, 319] width 81 height 24
click at [1301, 355] on div "Product catalogue" at bounding box center [1311, 356] width 114 height 21
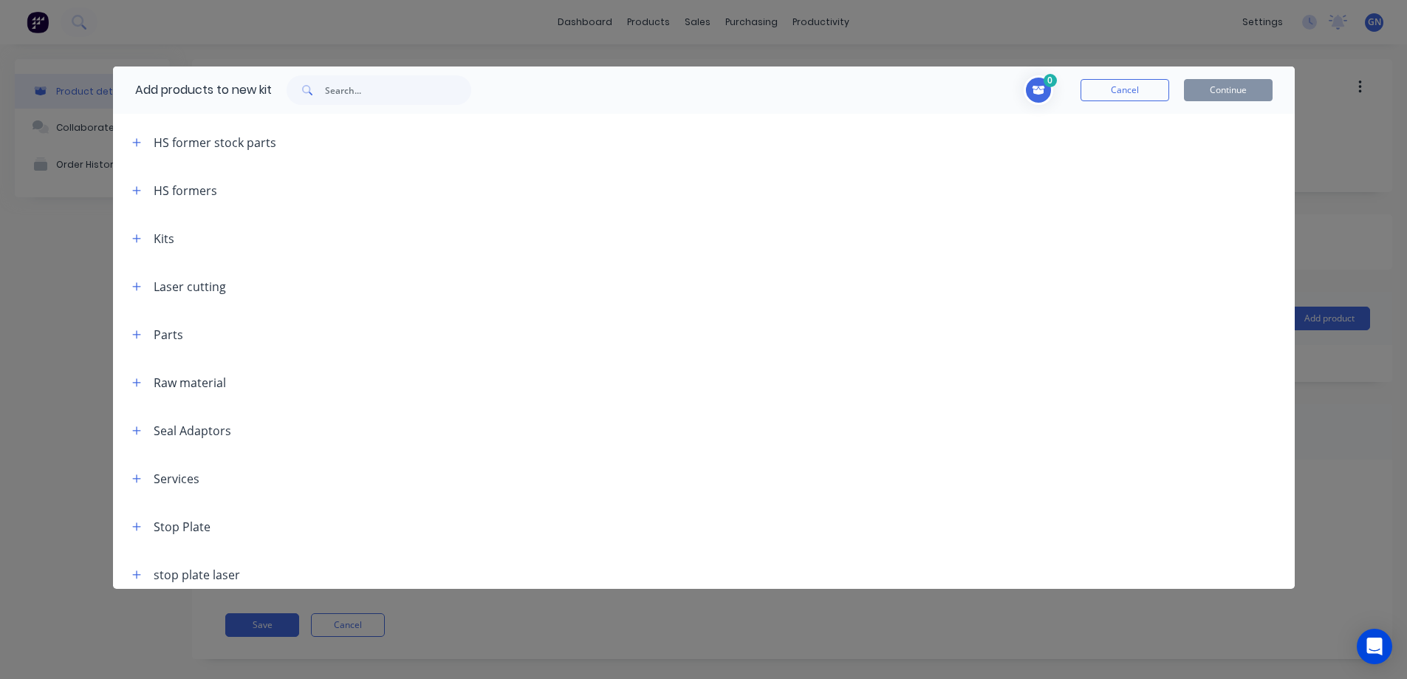
scroll to position [341, 0]
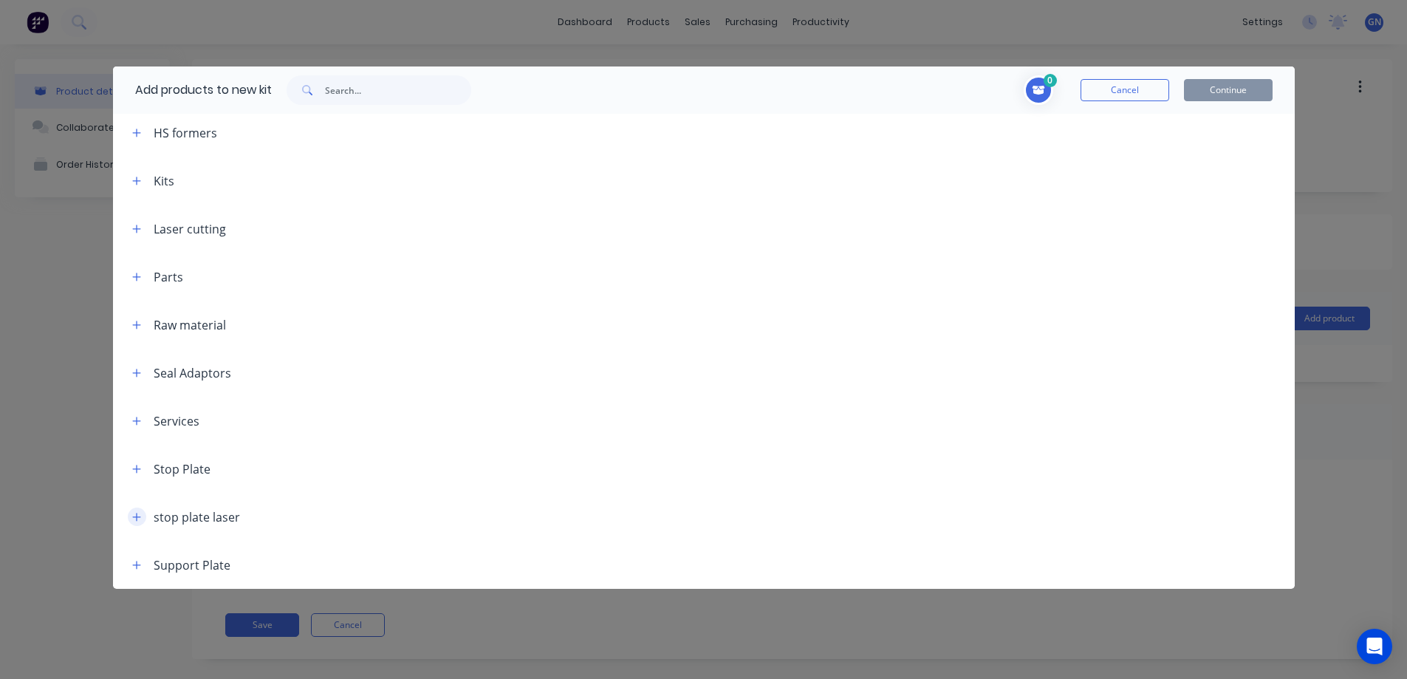
click at [138, 518] on icon "button" at bounding box center [136, 517] width 9 height 10
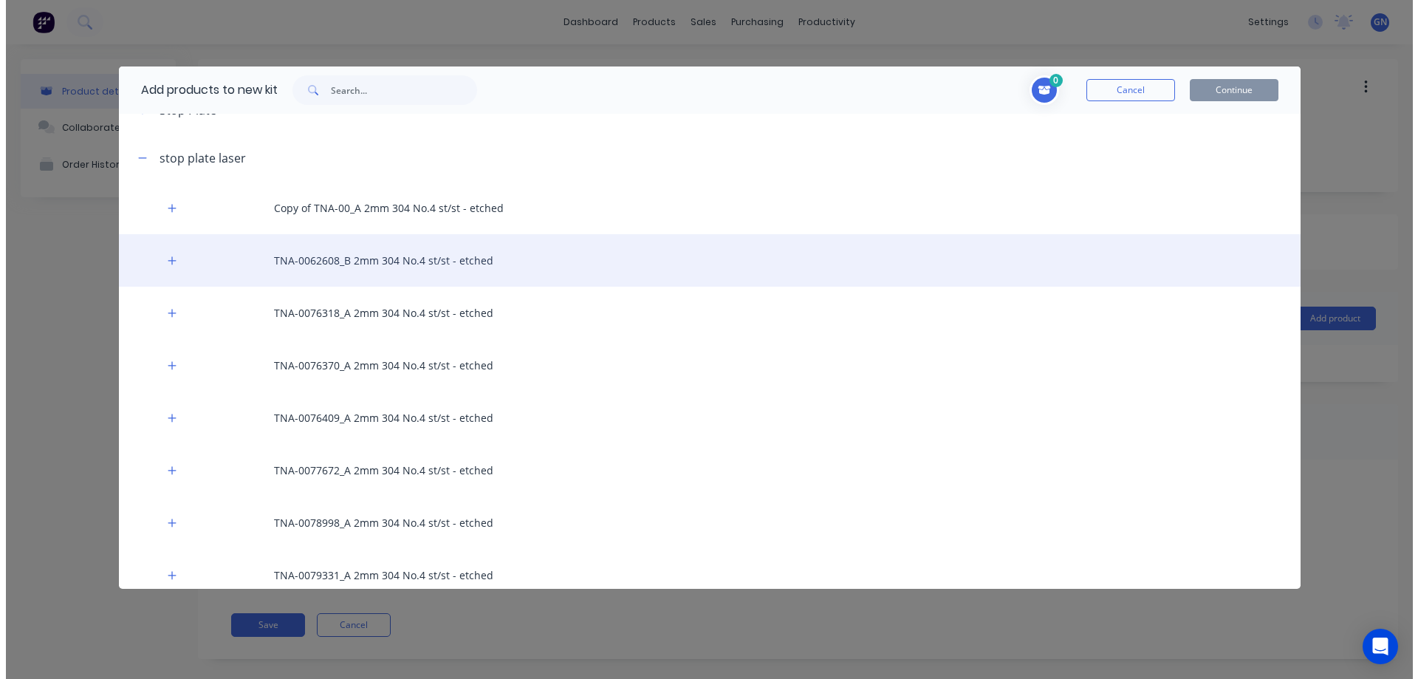
scroll to position [784, 0]
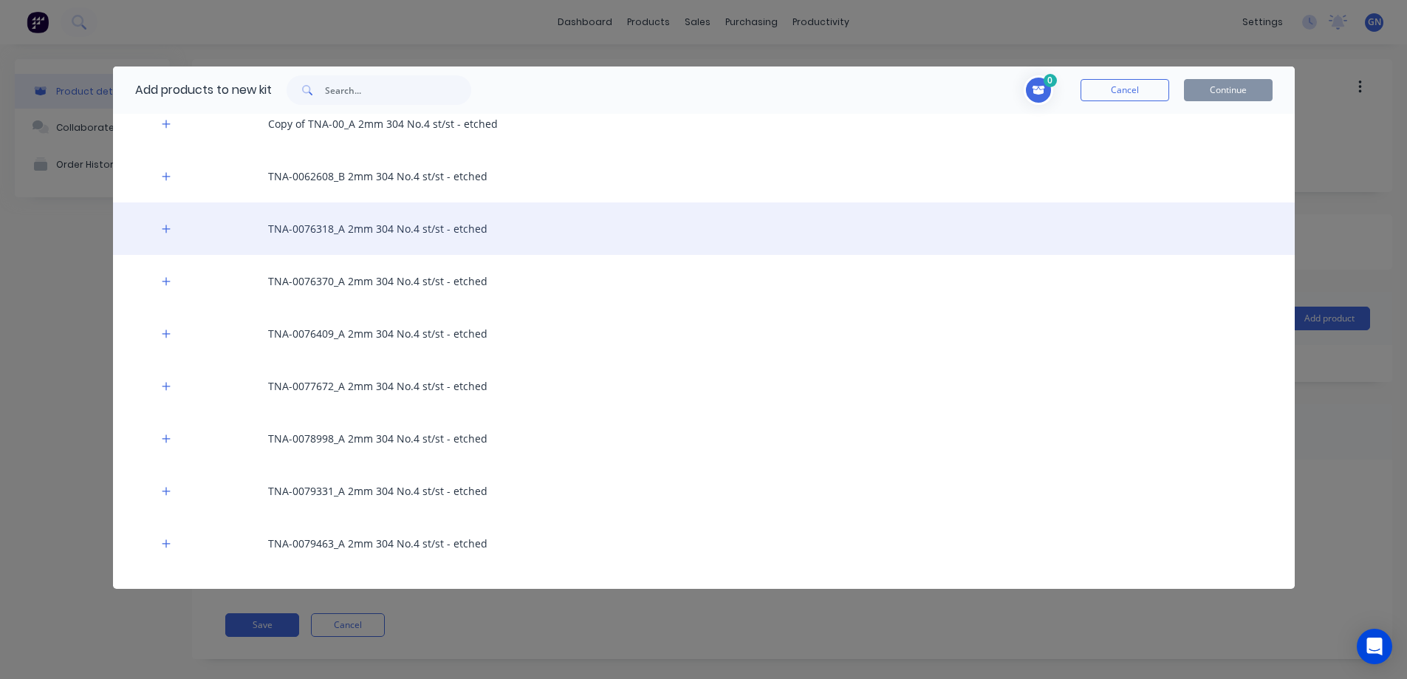
click at [343, 230] on div "TNA-0076318_A 2mm 304 No.4 st/st - etched" at bounding box center [704, 228] width 1182 height 52
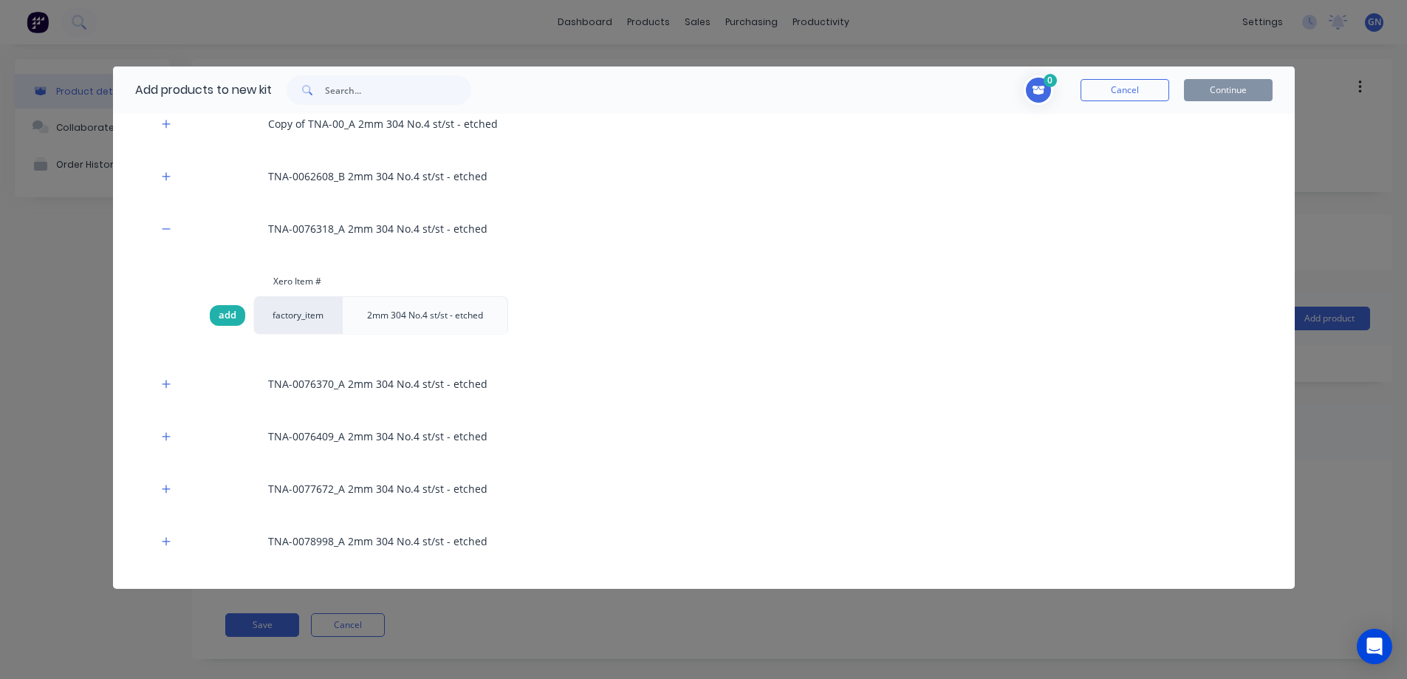
click at [222, 317] on span "add" at bounding box center [228, 315] width 18 height 15
click at [1226, 83] on button "Continue" at bounding box center [1228, 90] width 89 height 22
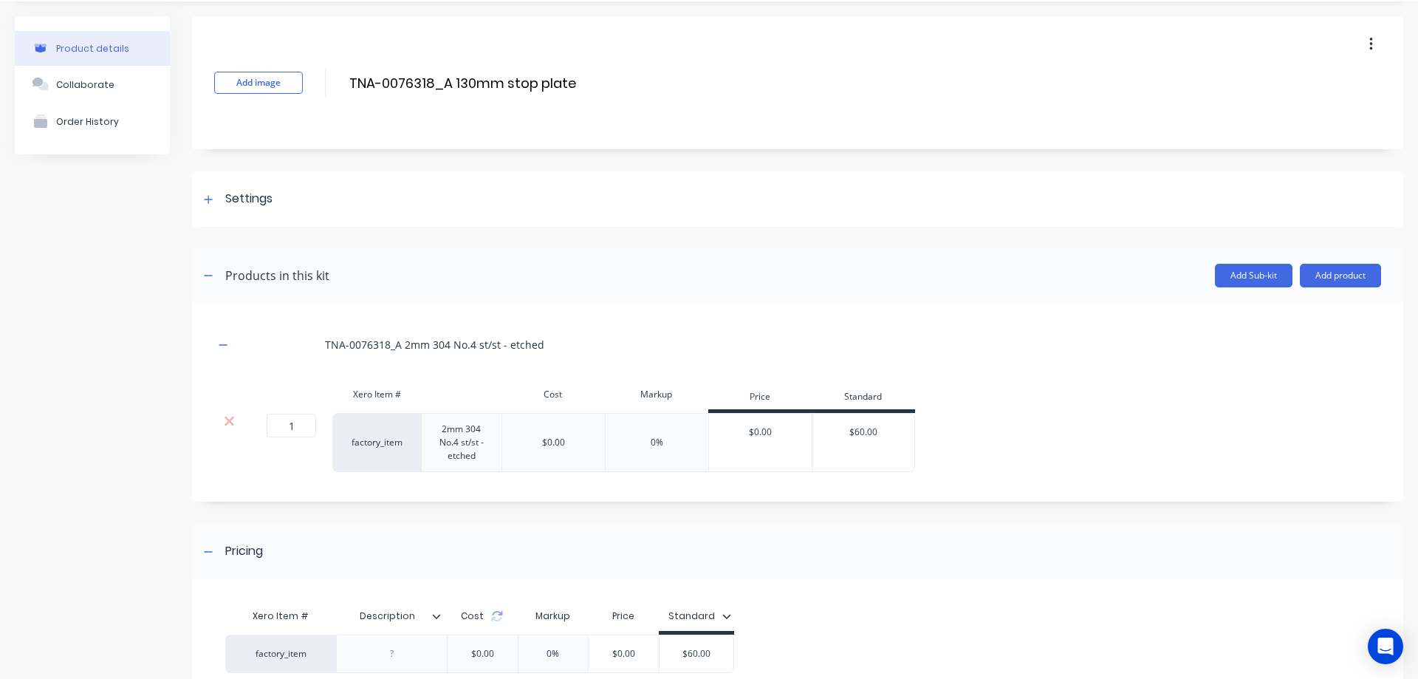
scroll to position [179, 0]
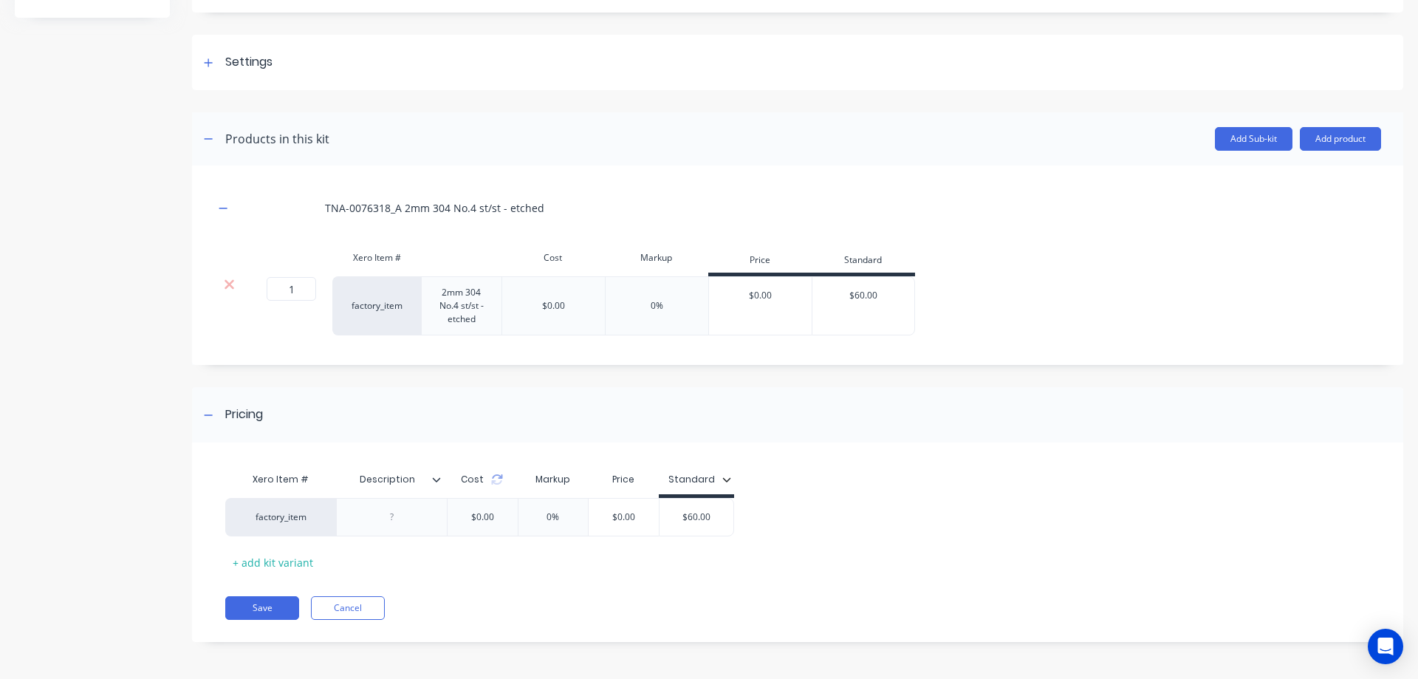
click at [432, 478] on icon at bounding box center [436, 479] width 9 height 9
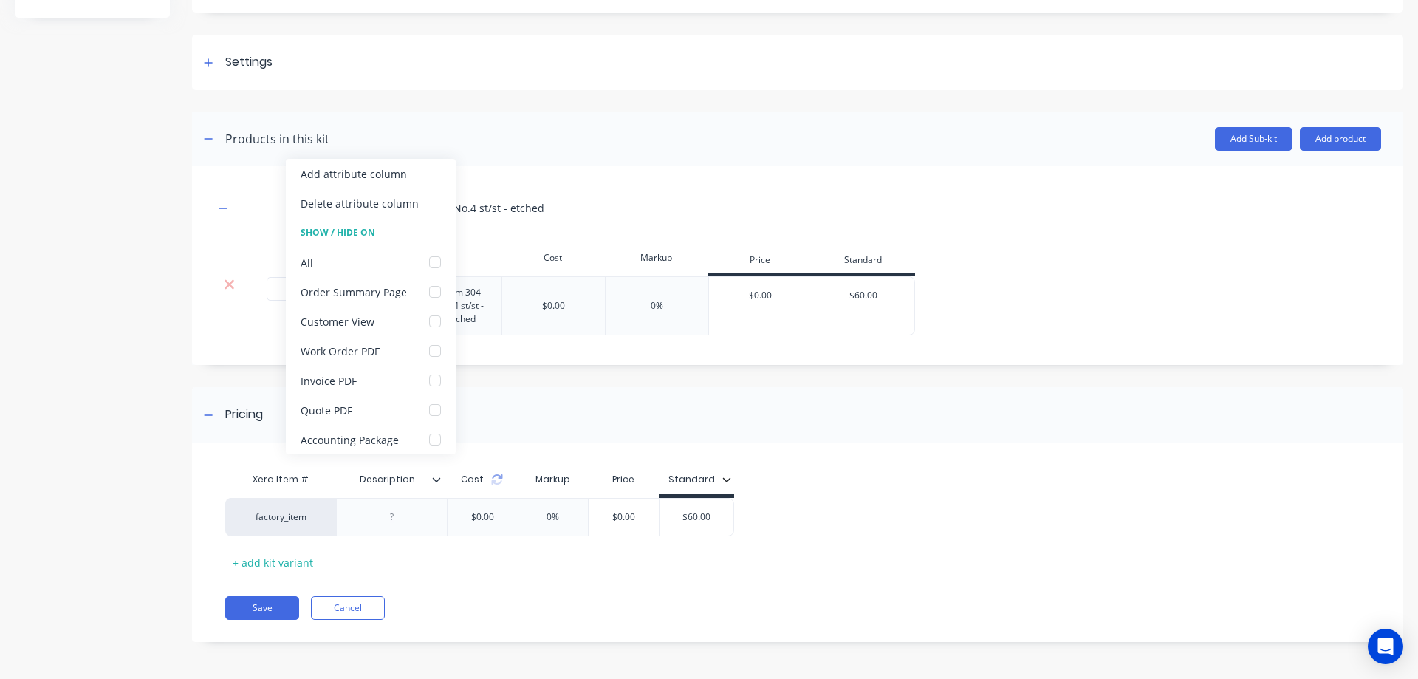
click at [437, 478] on icon at bounding box center [436, 479] width 9 height 9
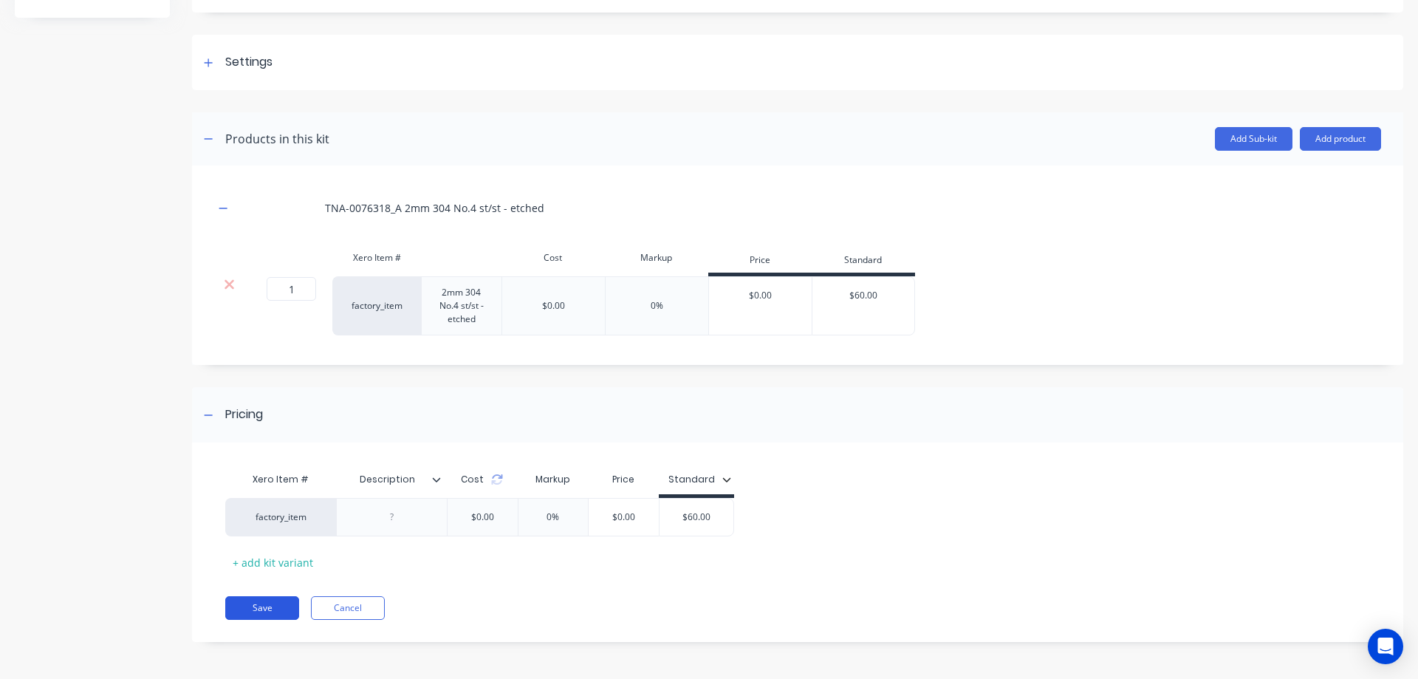
click at [256, 611] on button "Save" at bounding box center [262, 608] width 74 height 24
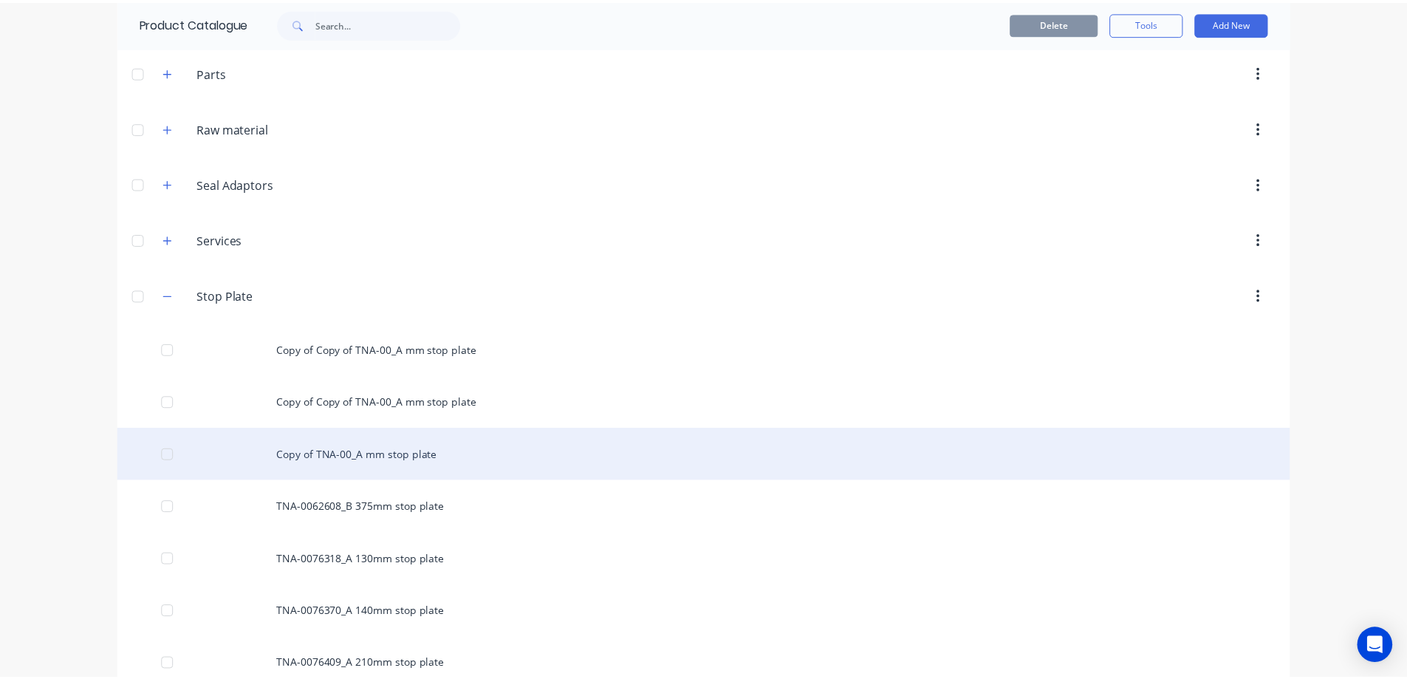
scroll to position [689, 0]
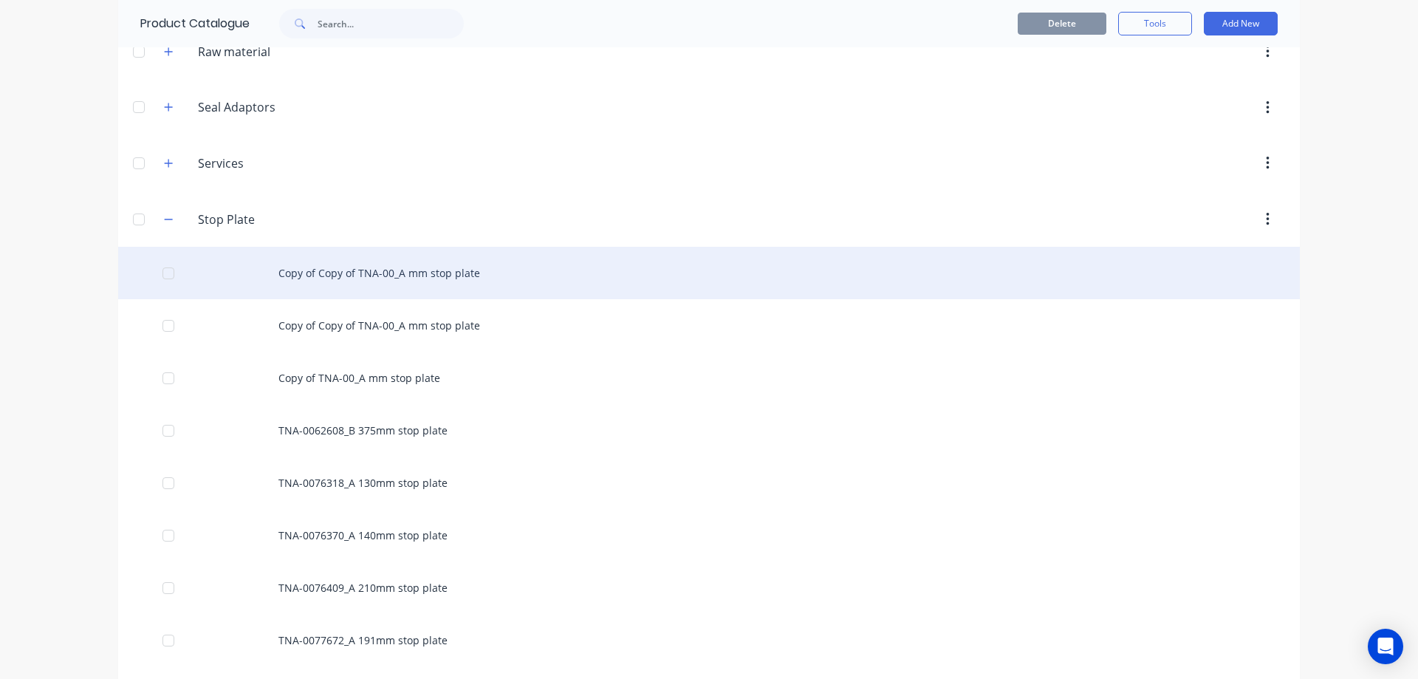
click at [360, 276] on div "Copy of Copy of TNA-00_A mm stop plate" at bounding box center [709, 273] width 1182 height 52
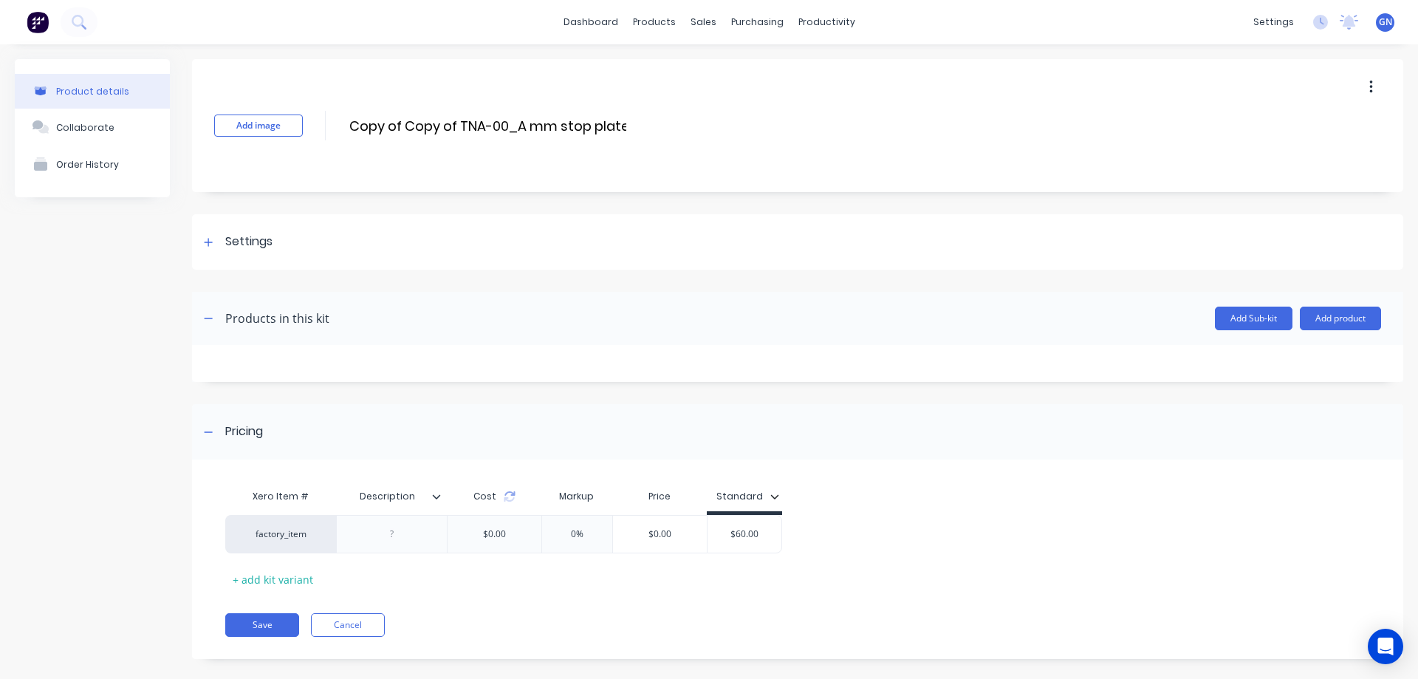
drag, startPoint x: 459, startPoint y: 123, endPoint x: 333, endPoint y: 122, distance: 126.3
click at [335, 124] on div "Add image Copy of Copy of TNA-00_A mm stop plate Copy of Copy of TNA-00_A mm st…" at bounding box center [797, 125] width 1211 height 133
click at [396, 126] on input "TNA-00_A mm stop plate" at bounding box center [478, 125] width 261 height 21
paste input "78998"
click at [457, 123] on input "TNA-0078998_A mm stop plate" at bounding box center [478, 125] width 261 height 21
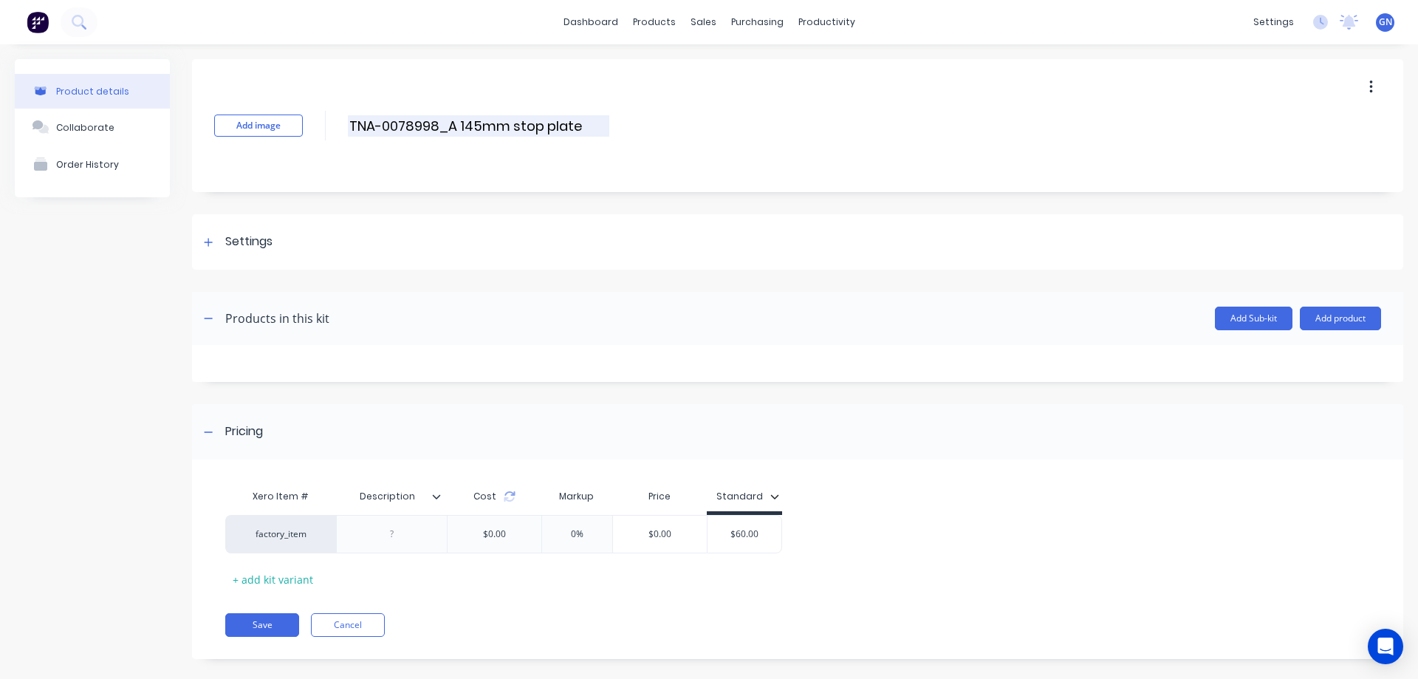
type input "TNA-0078998_A 145mm stop plate"
click at [1322, 316] on button "Add product" at bounding box center [1340, 319] width 81 height 24
click at [1275, 359] on div "Product catalogue" at bounding box center [1311, 356] width 114 height 21
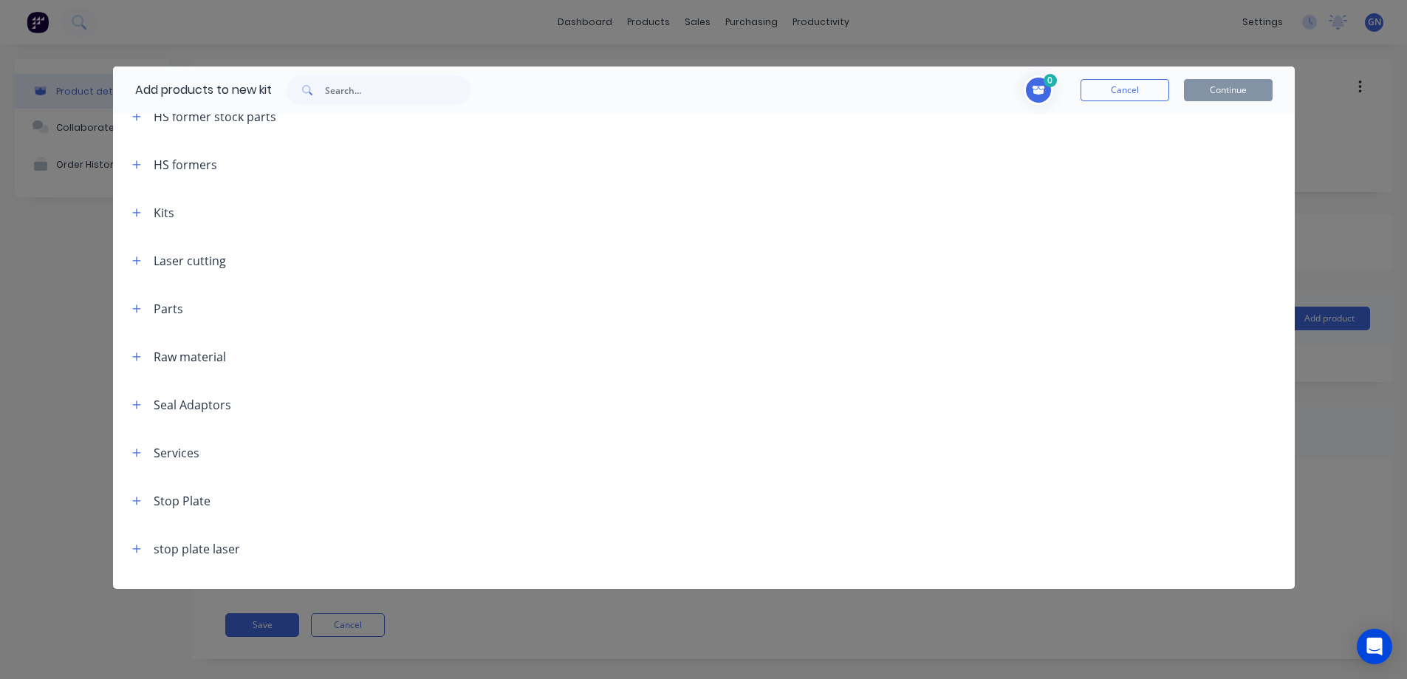
scroll to position [341, 0]
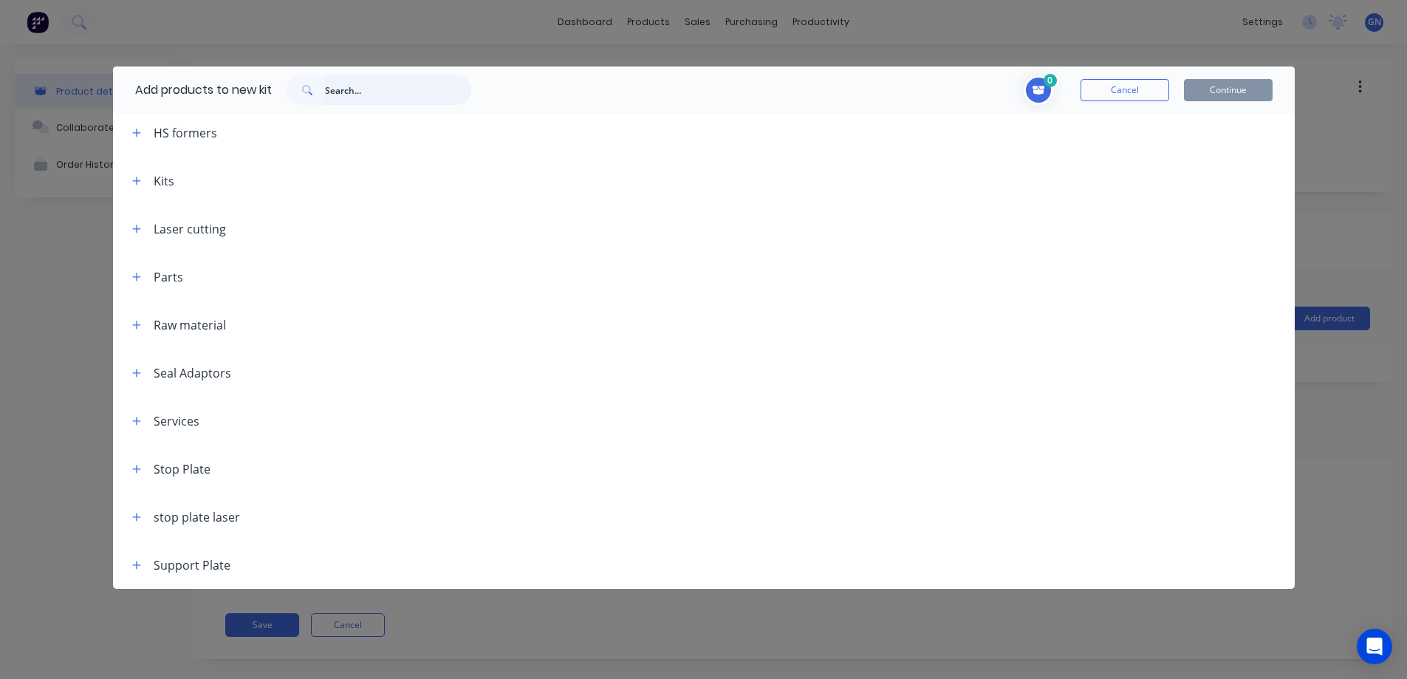
click at [352, 92] on input "text" at bounding box center [398, 90] width 146 height 30
paste input "78998"
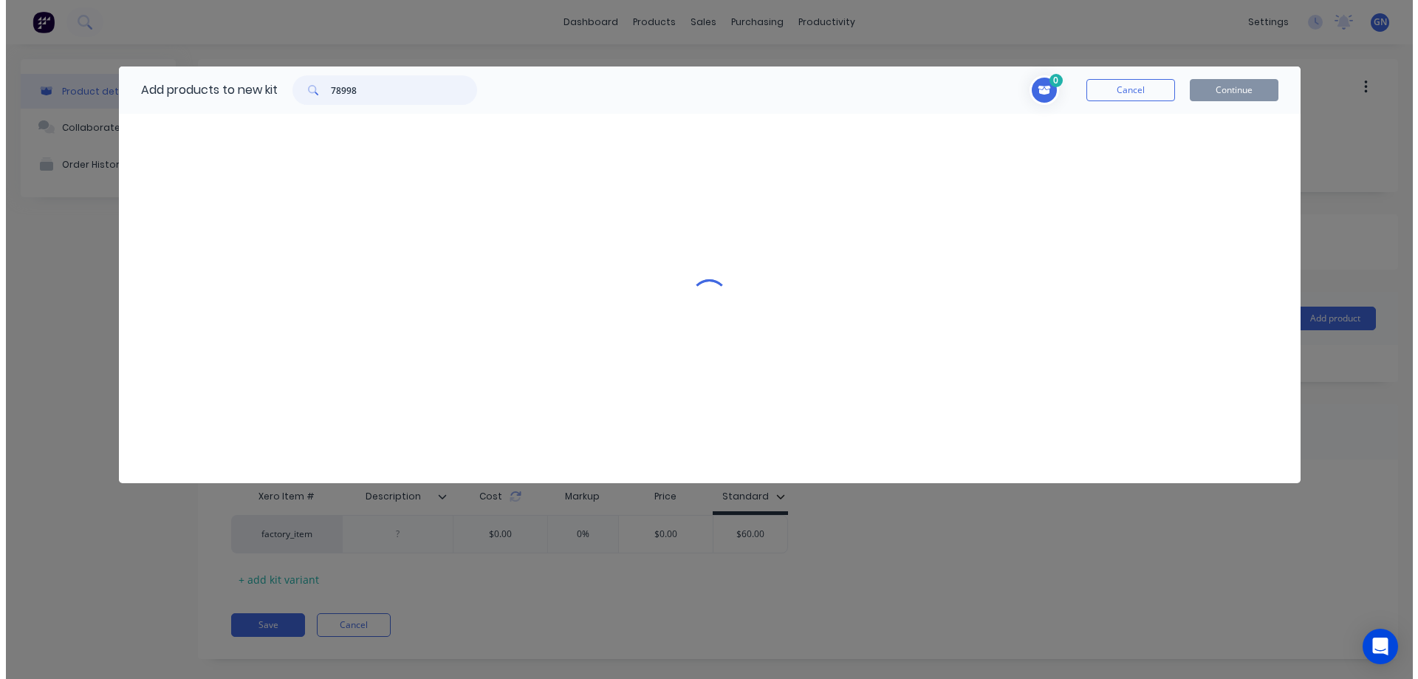
scroll to position [0, 0]
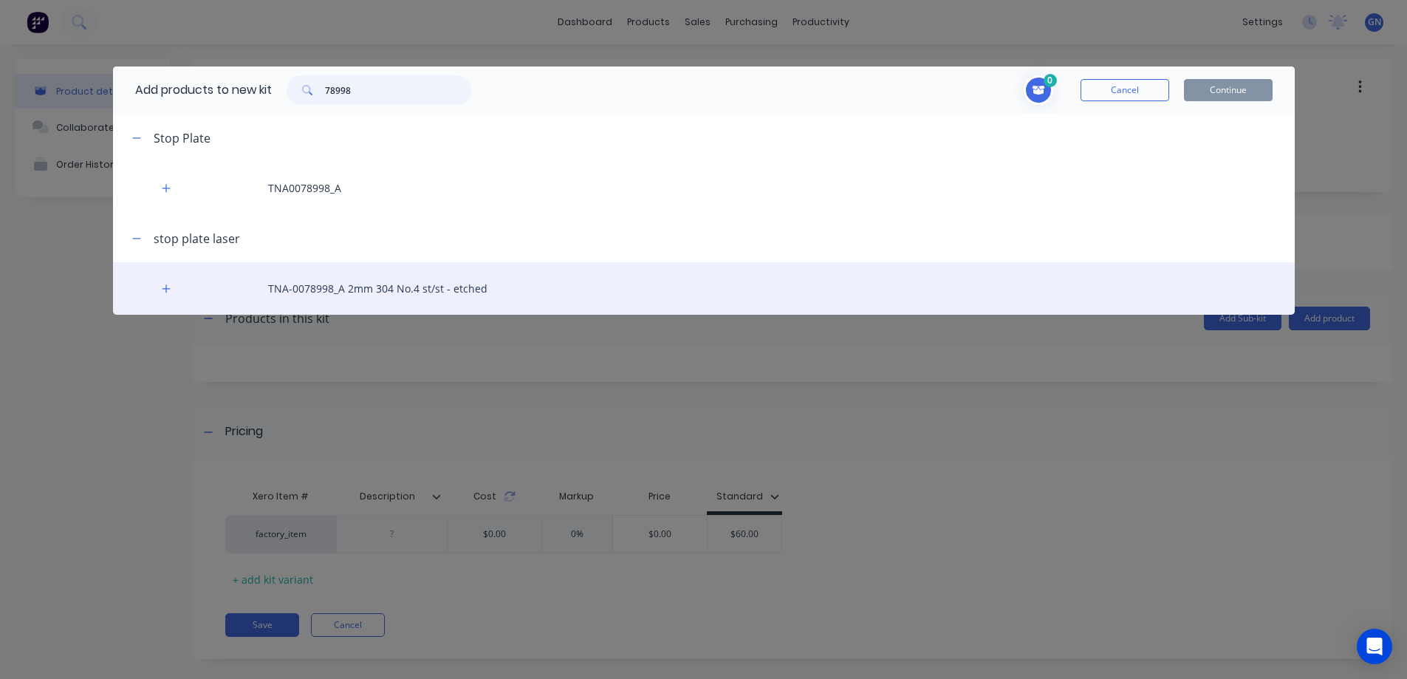
type input "78998"
click at [360, 290] on div "TNA-0078998_A 2mm 304 No.4 st/st - etched" at bounding box center [704, 288] width 1182 height 52
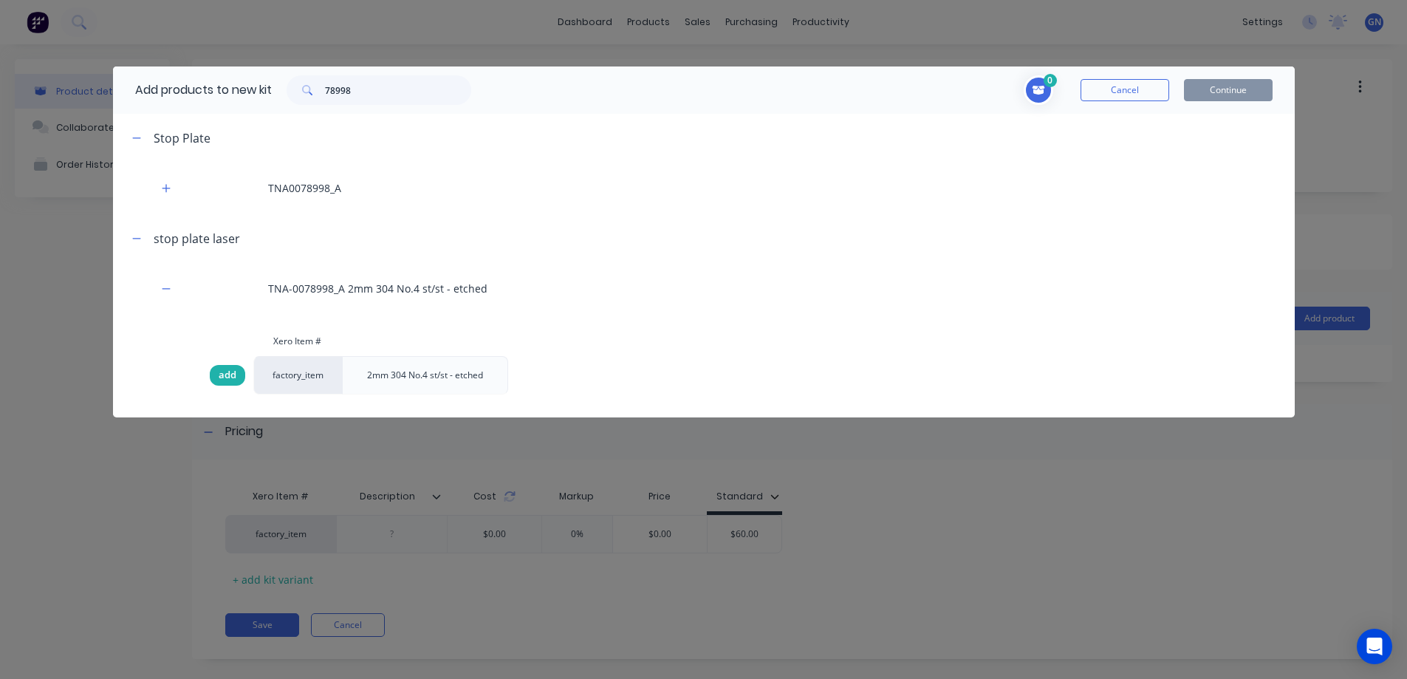
click at [226, 367] on div "add" at bounding box center [227, 375] width 35 height 21
drag, startPoint x: 1225, startPoint y: 83, endPoint x: 1222, endPoint y: 90, distance: 7.7
click at [1224, 83] on button "Continue" at bounding box center [1228, 90] width 89 height 22
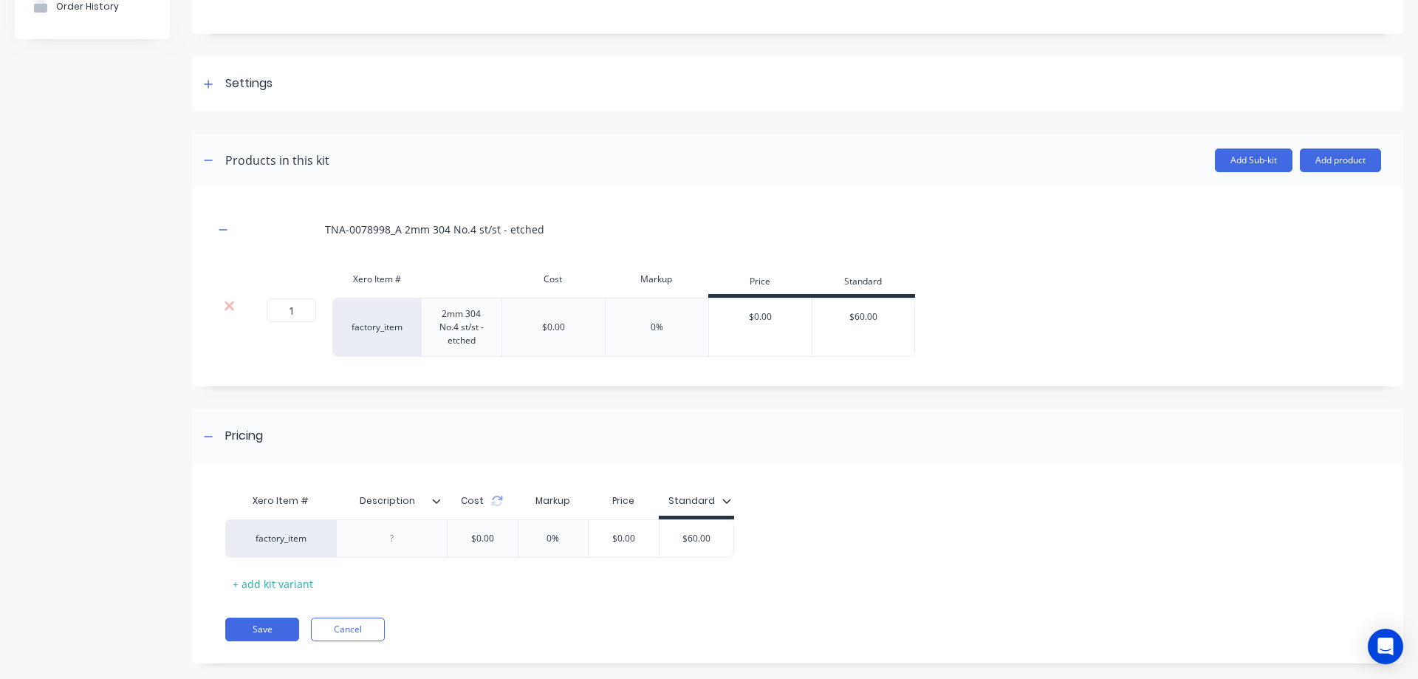
scroll to position [179, 0]
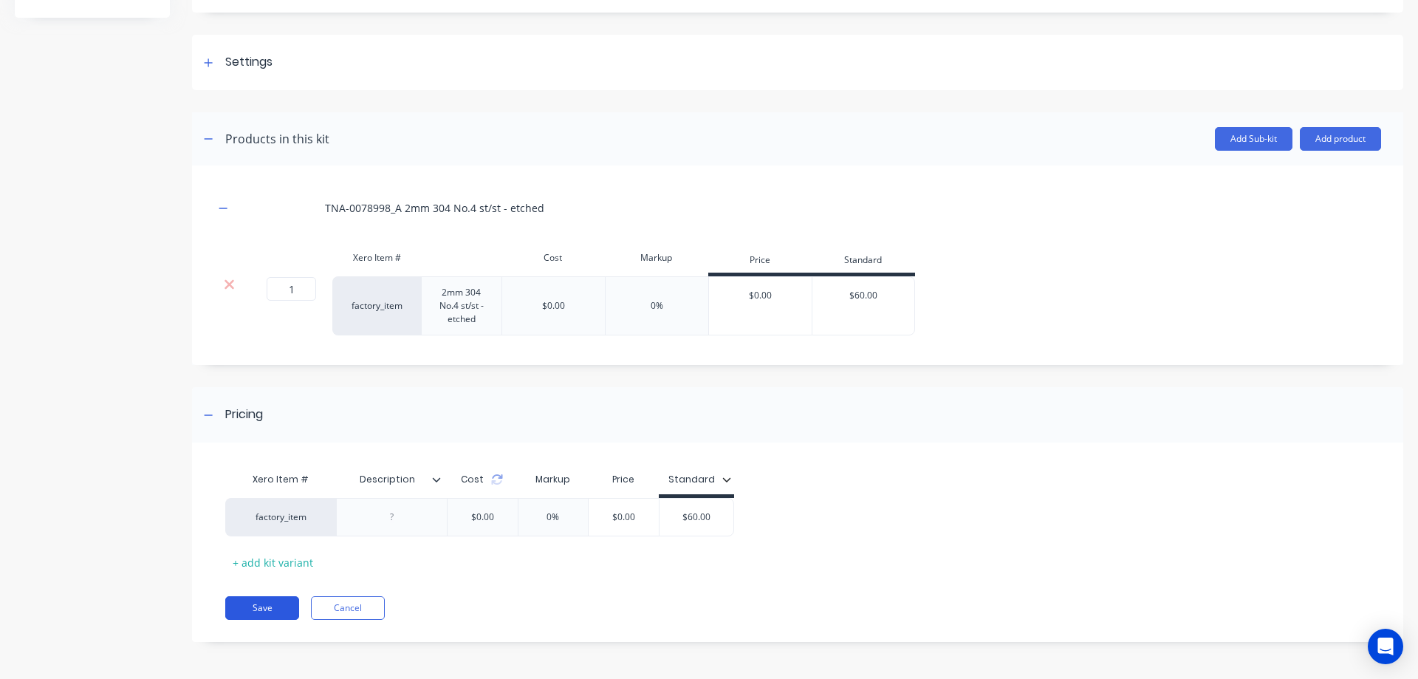
click at [264, 607] on button "Save" at bounding box center [262, 608] width 74 height 24
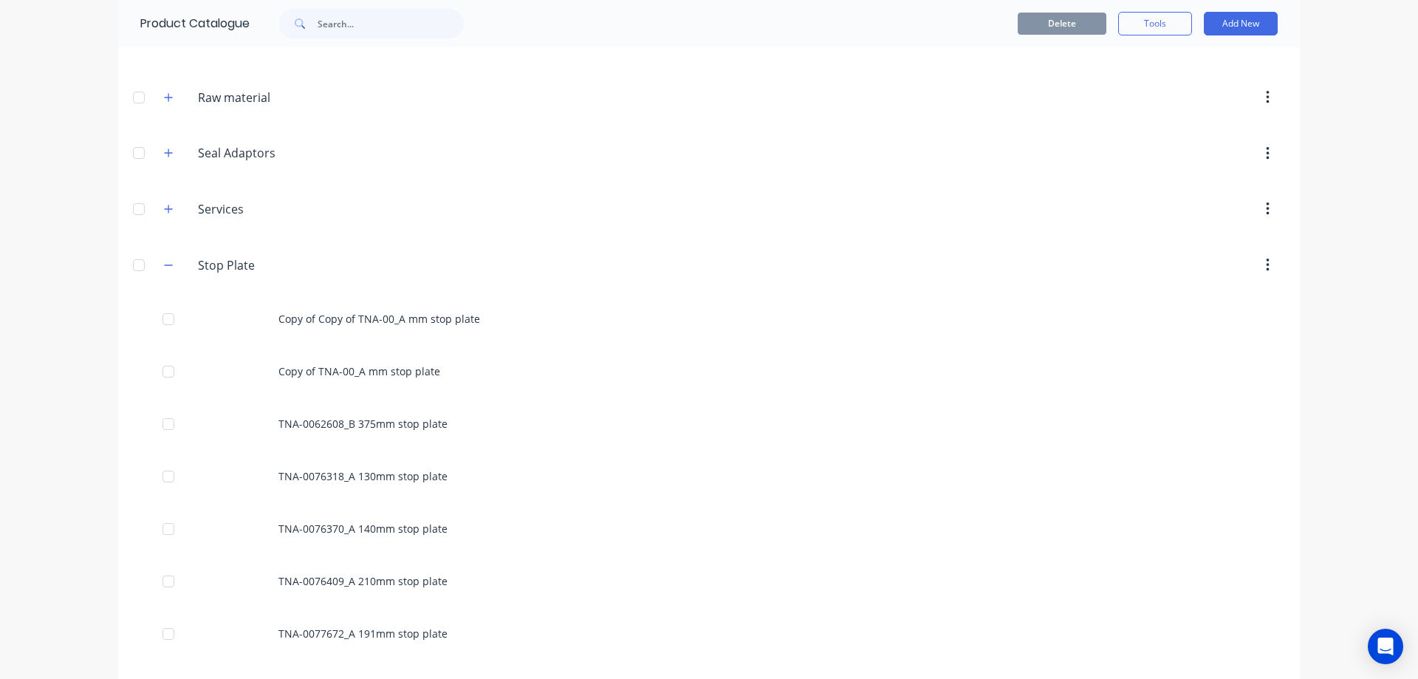
scroll to position [665, 0]
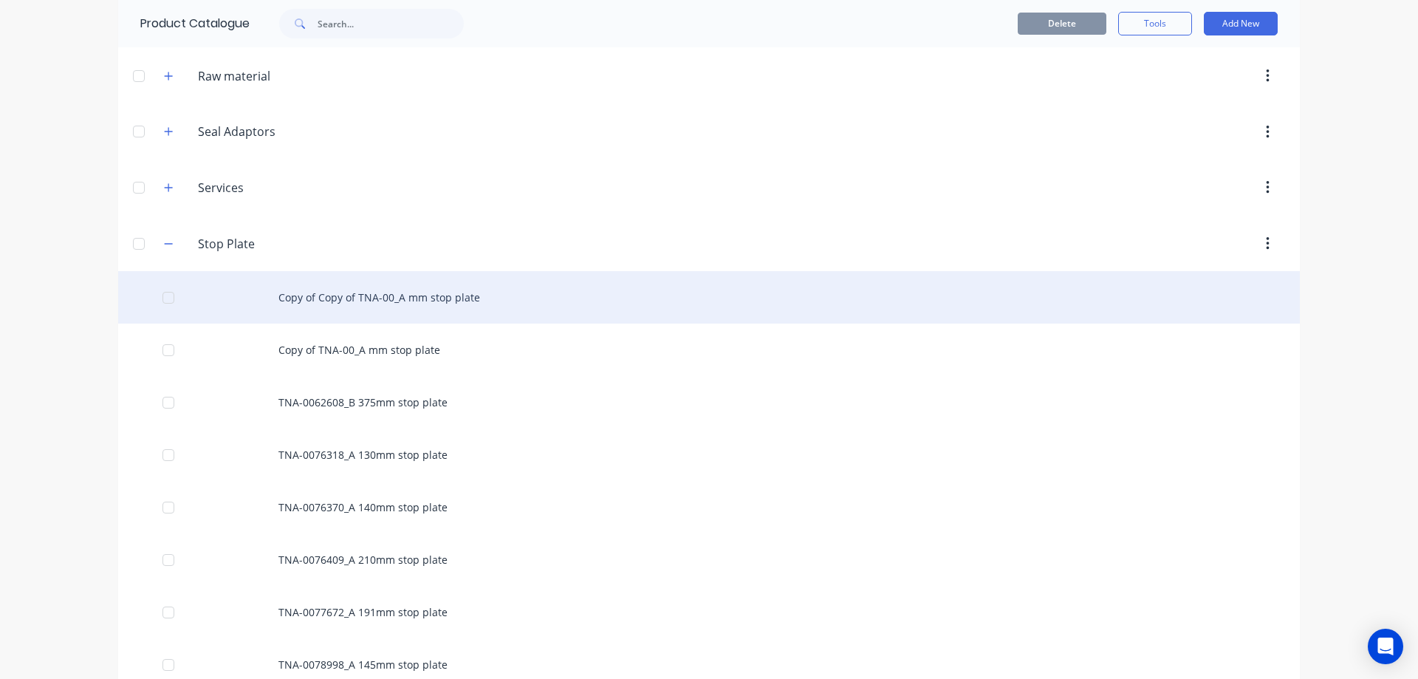
click at [317, 298] on div "Copy of Copy of TNA-00_A mm stop plate" at bounding box center [709, 297] width 1182 height 52
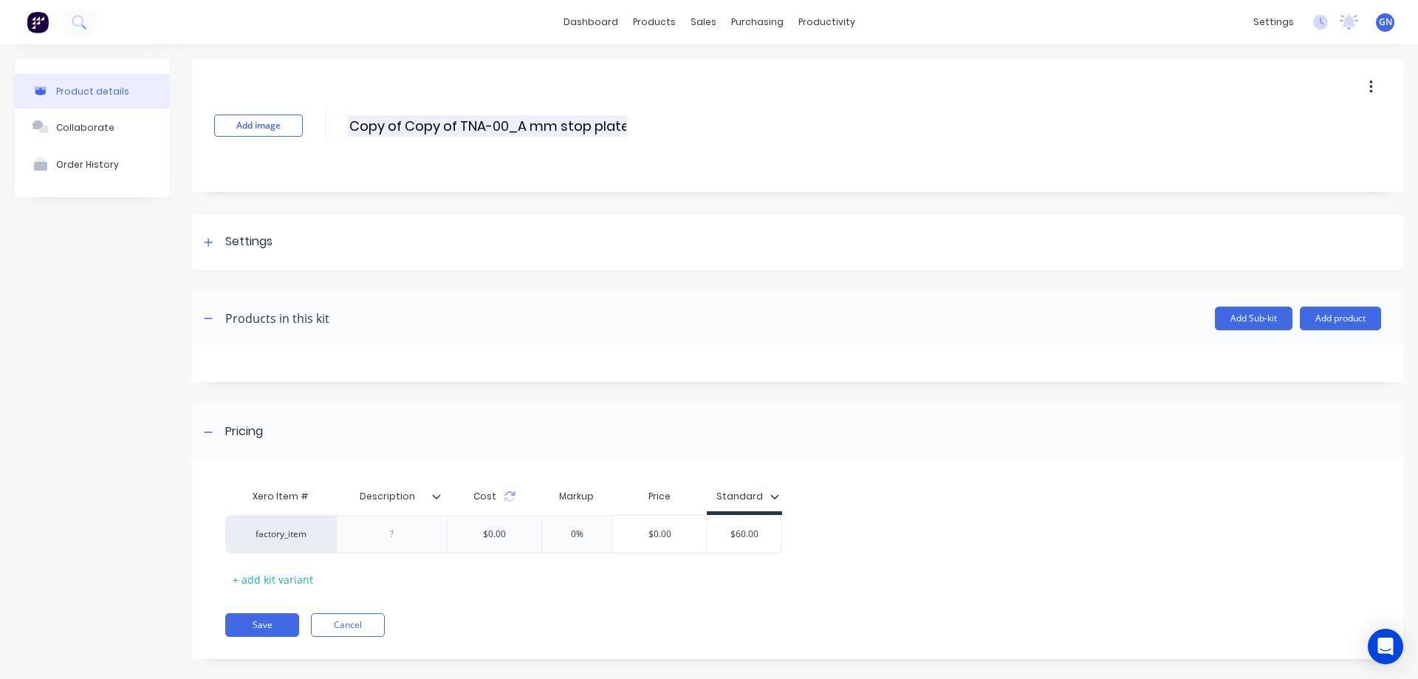
drag, startPoint x: 461, startPoint y: 123, endPoint x: 349, endPoint y: 123, distance: 112.3
click at [349, 123] on input "Copy of Copy of TNA-00_A mm stop plate" at bounding box center [488, 125] width 280 height 21
click at [397, 126] on input "TNA-00_A mm stop plate" at bounding box center [478, 125] width 261 height 21
paste input "79463"
click at [459, 123] on input "TNA-0079463_A mm stop plate" at bounding box center [478, 125] width 261 height 21
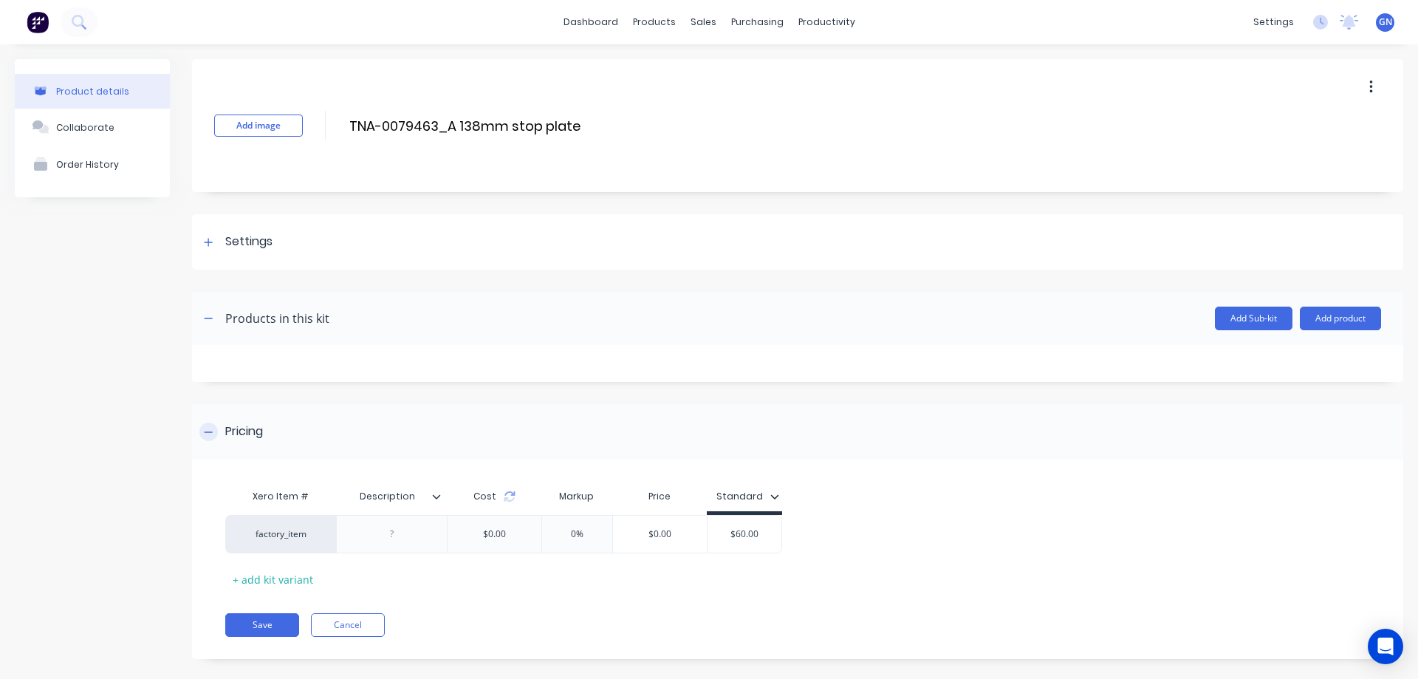
type input "TNA-0079463_A 138mm stop plate"
click at [1333, 321] on button "Add product" at bounding box center [1340, 319] width 81 height 24
click at [1282, 360] on div "Product catalogue" at bounding box center [1311, 356] width 114 height 21
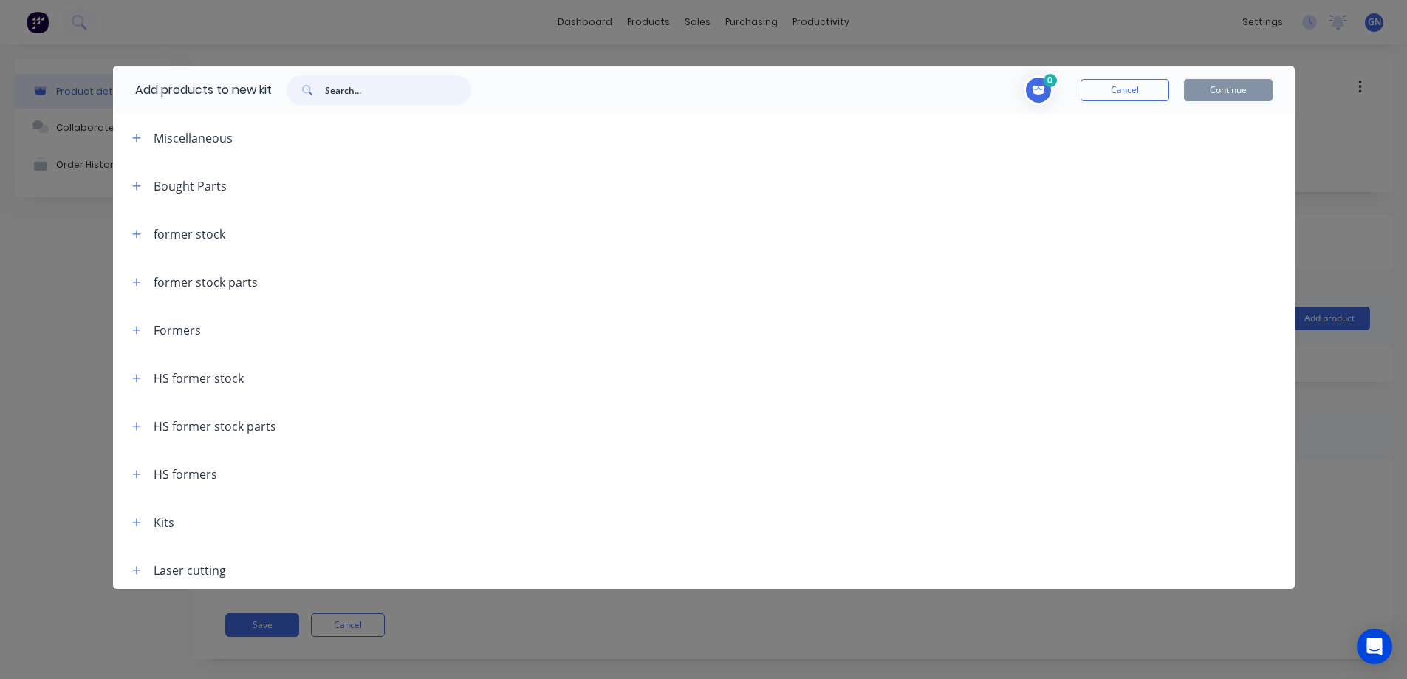
click at [354, 91] on input "text" at bounding box center [398, 90] width 146 height 30
paste input "79463"
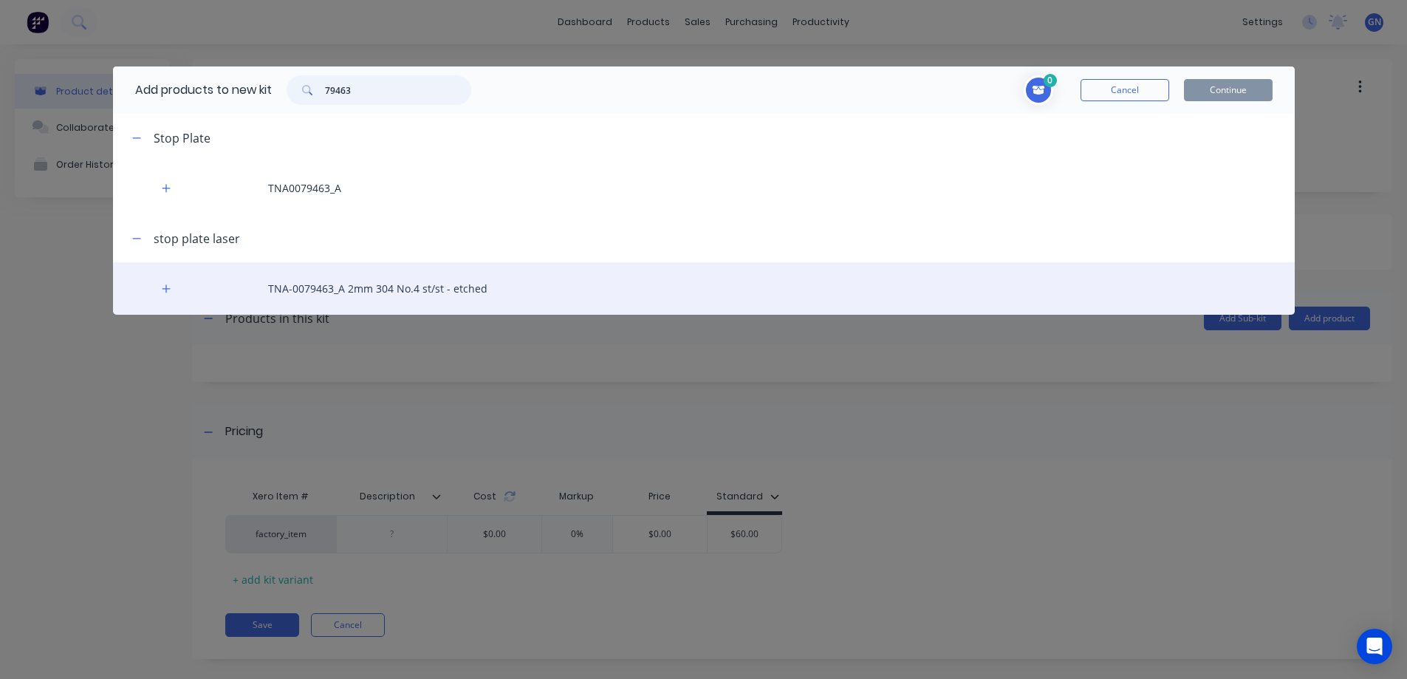
type input "79463"
click at [342, 295] on div "TNA-0079463_A 2mm 304 No.4 st/st - etched" at bounding box center [704, 288] width 1182 height 52
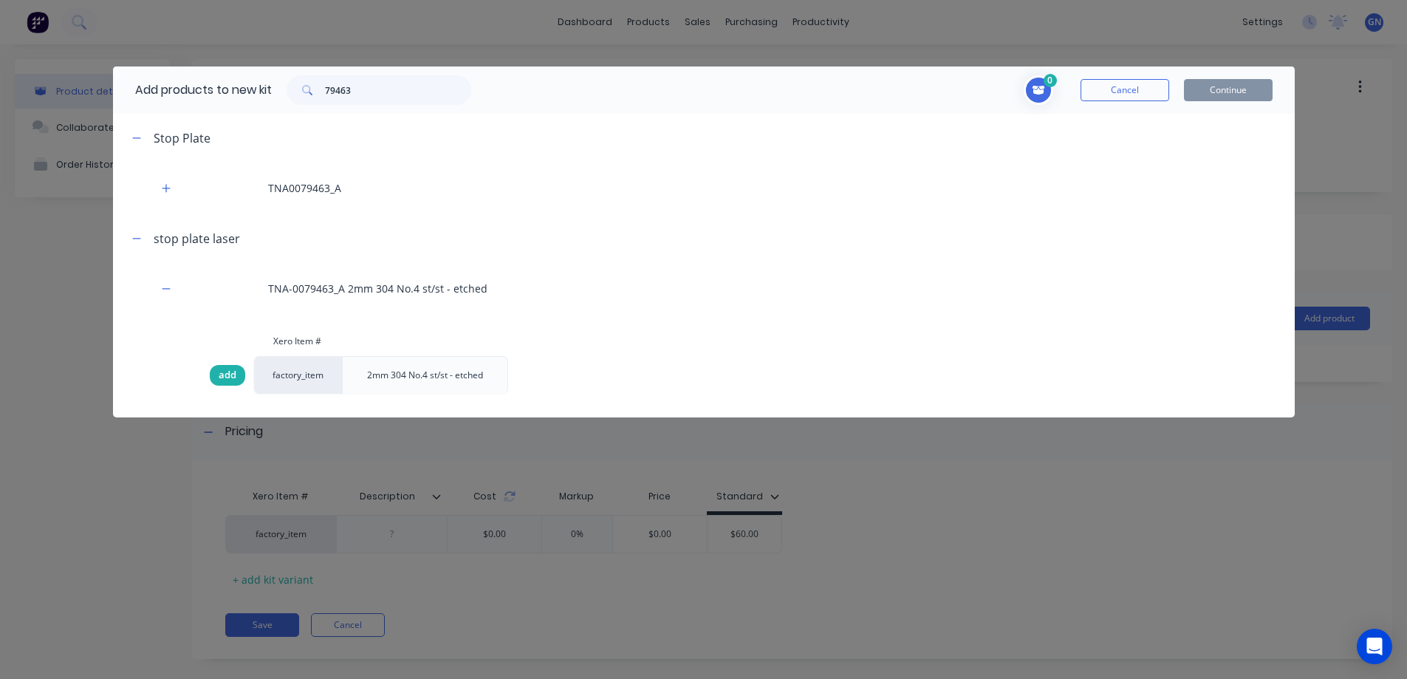
click at [226, 373] on span "add" at bounding box center [228, 375] width 18 height 15
click at [1220, 90] on button "Continue" at bounding box center [1228, 90] width 89 height 22
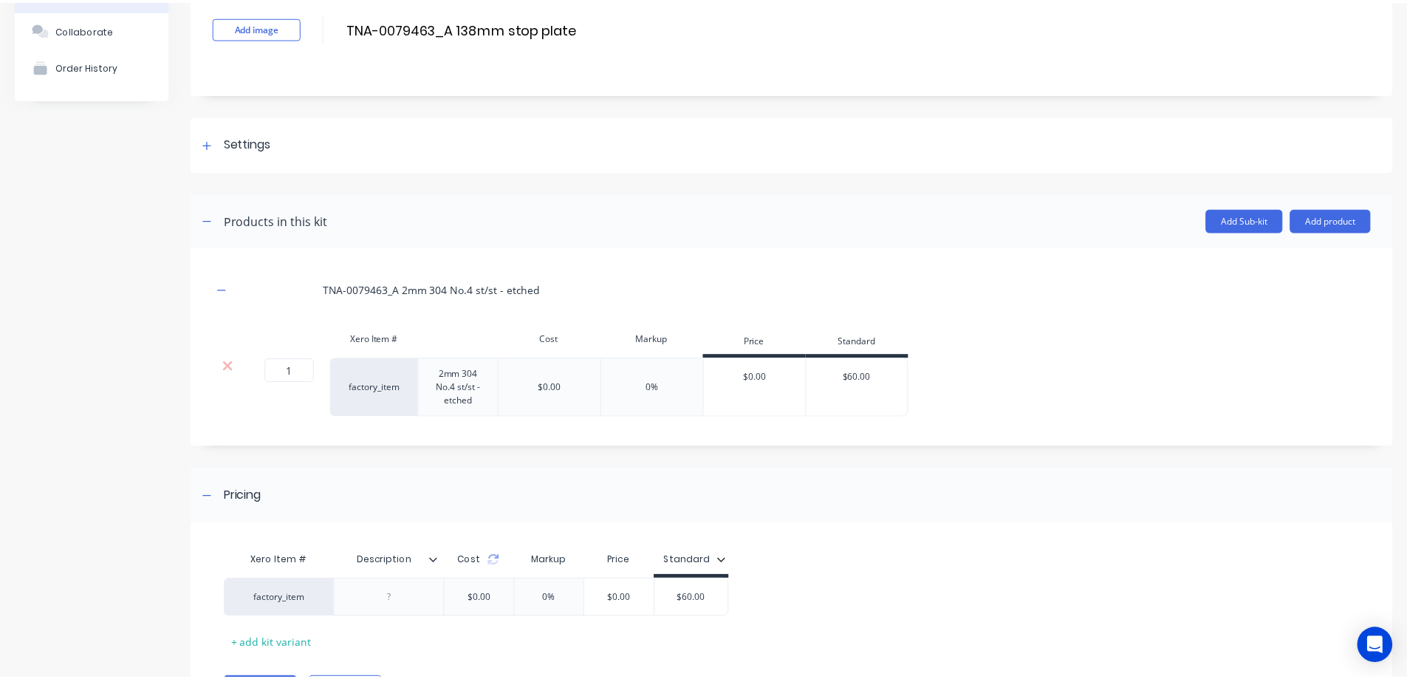
scroll to position [179, 0]
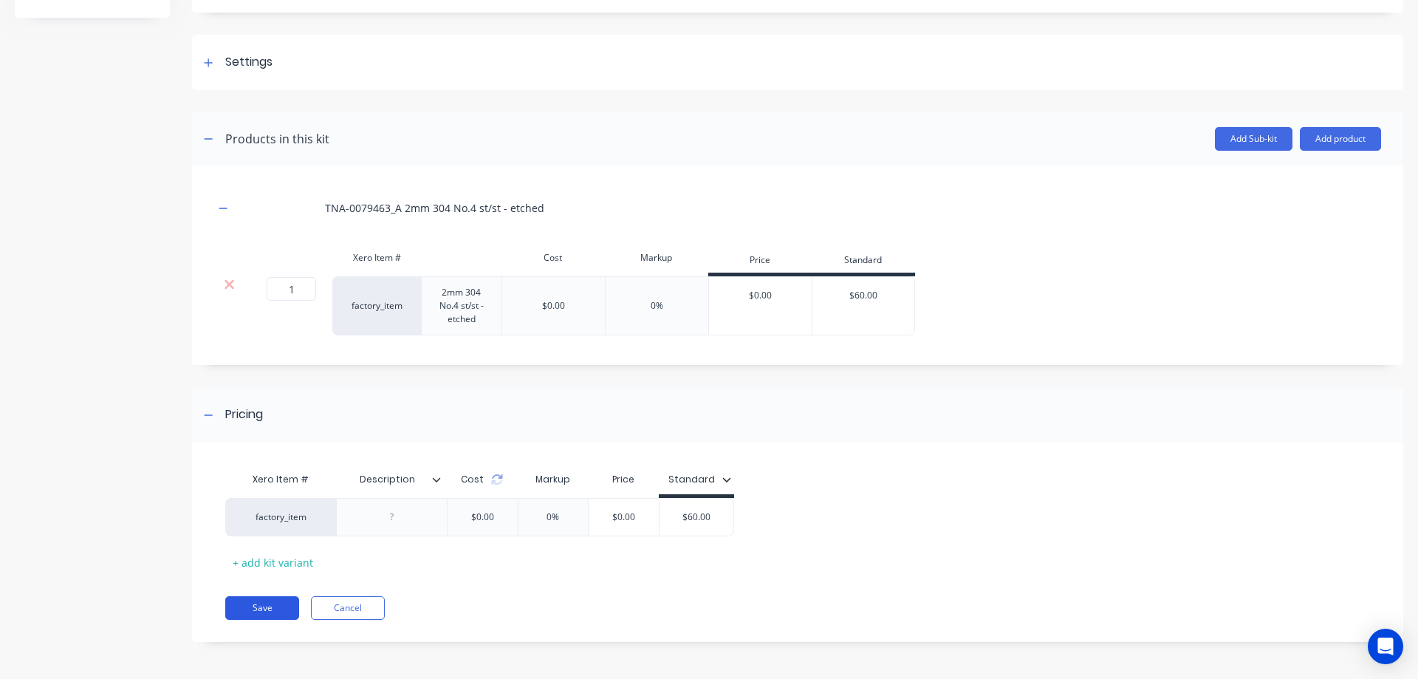
click at [267, 606] on button "Save" at bounding box center [262, 608] width 74 height 24
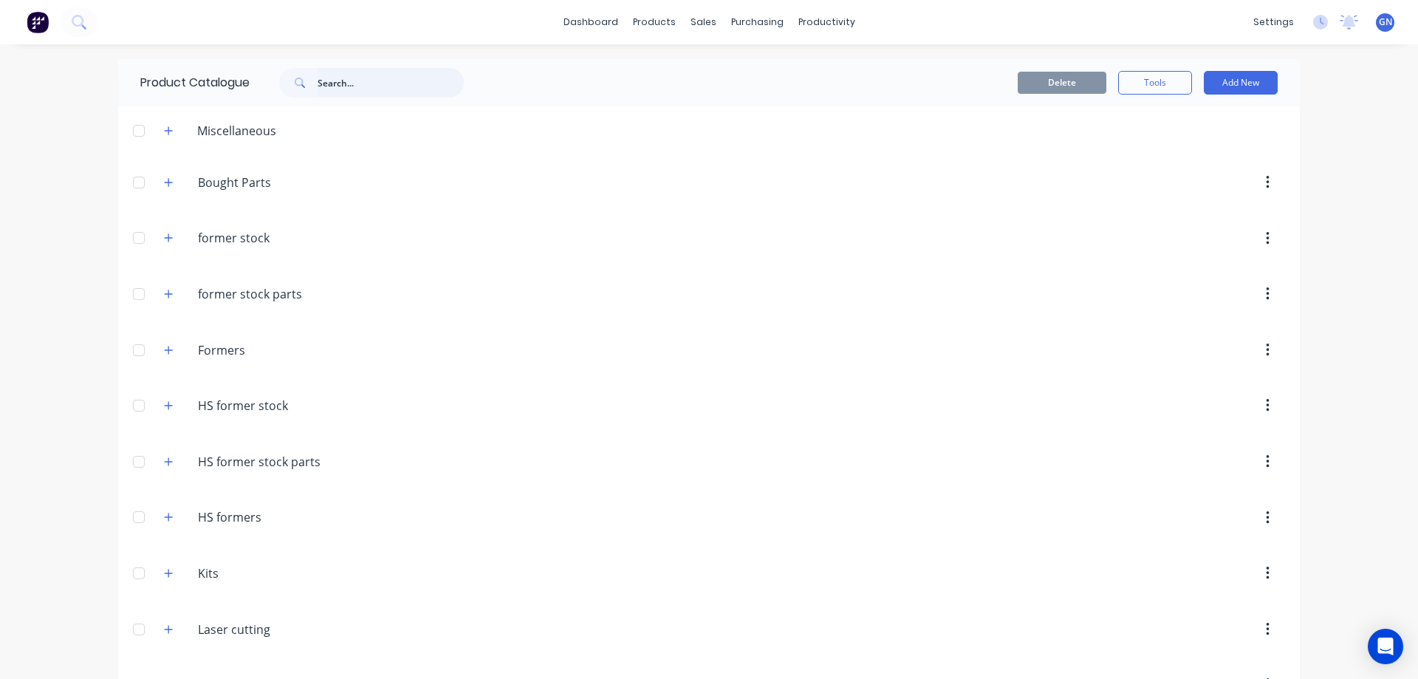
click at [352, 86] on input "text" at bounding box center [391, 83] width 146 height 30
paste input "79463"
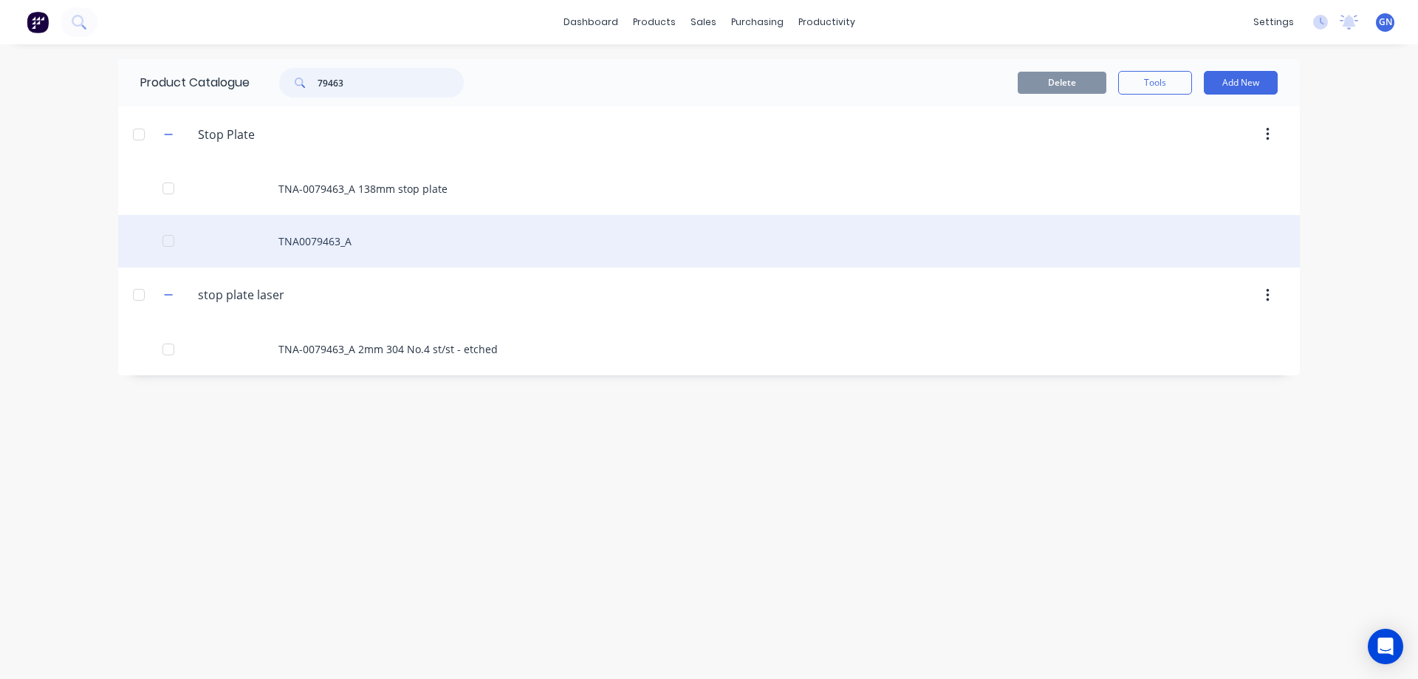
click at [163, 241] on div at bounding box center [169, 241] width 30 height 30
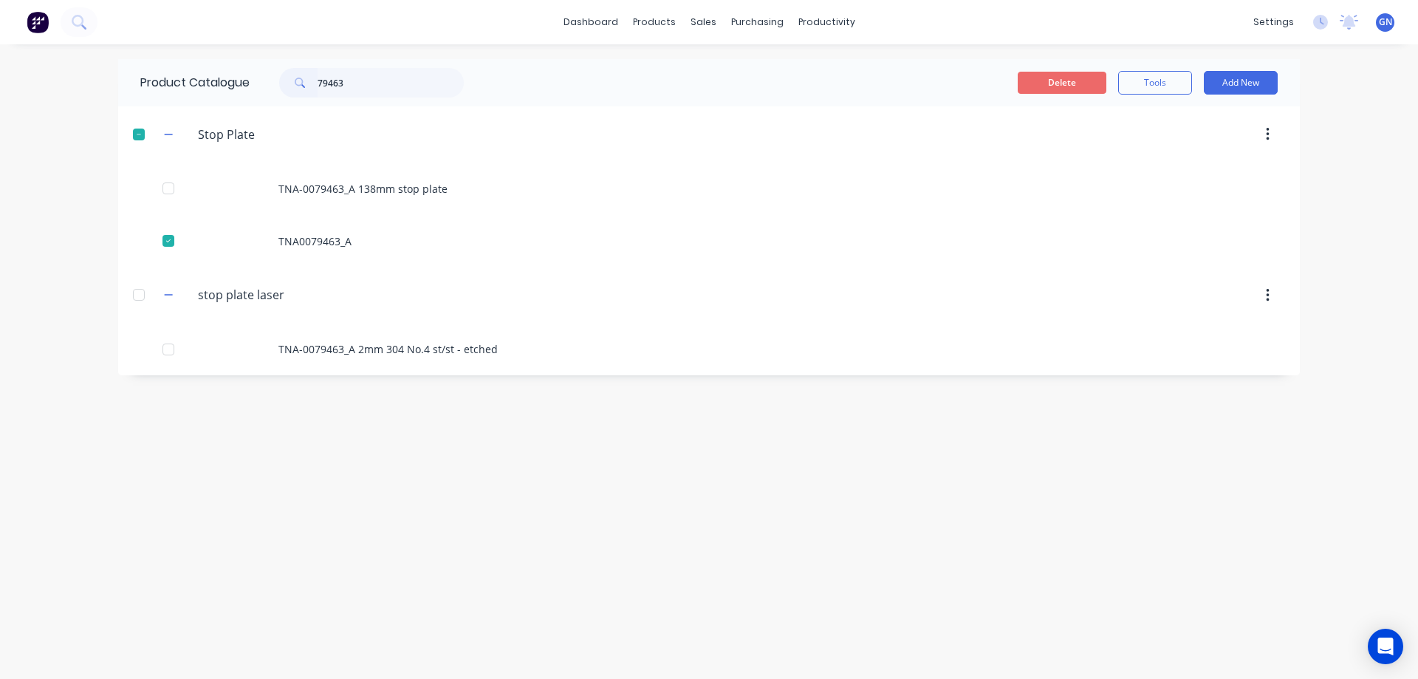
click at [1056, 86] on button "Delete" at bounding box center [1062, 83] width 89 height 22
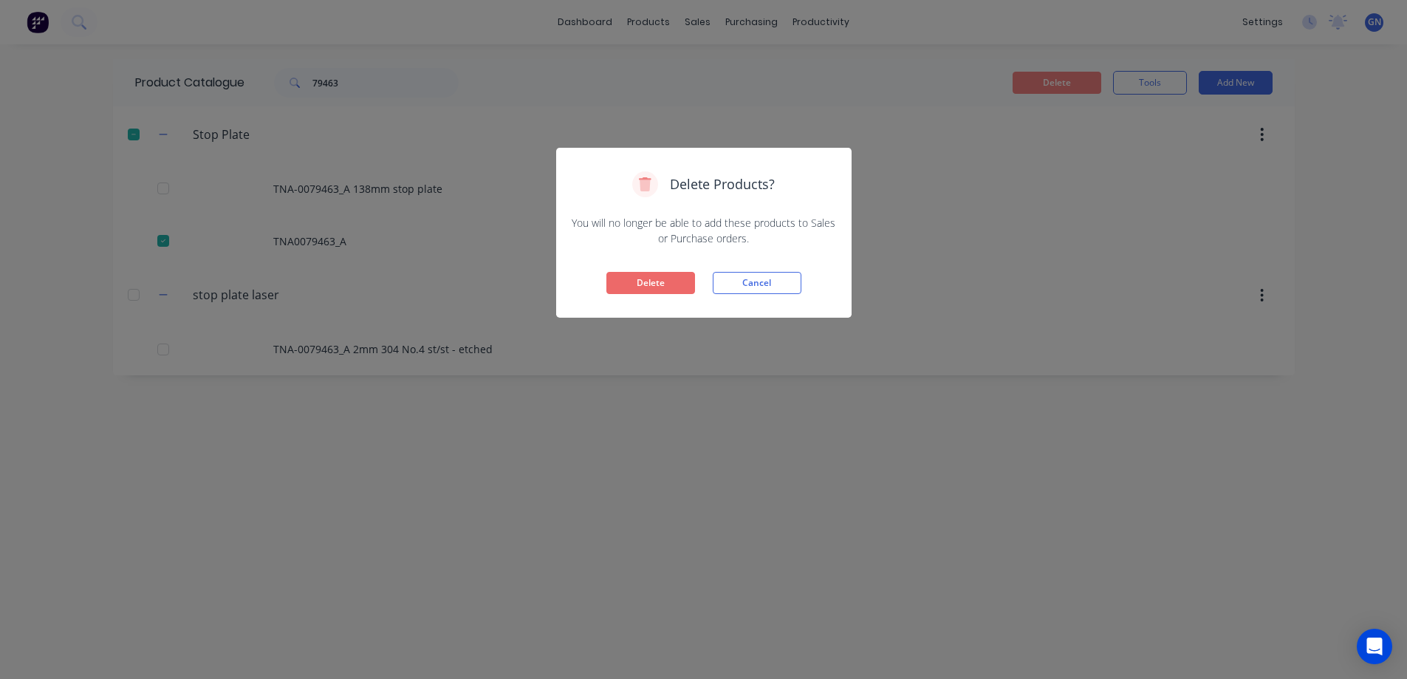
click at [664, 278] on button "Delete" at bounding box center [650, 283] width 89 height 22
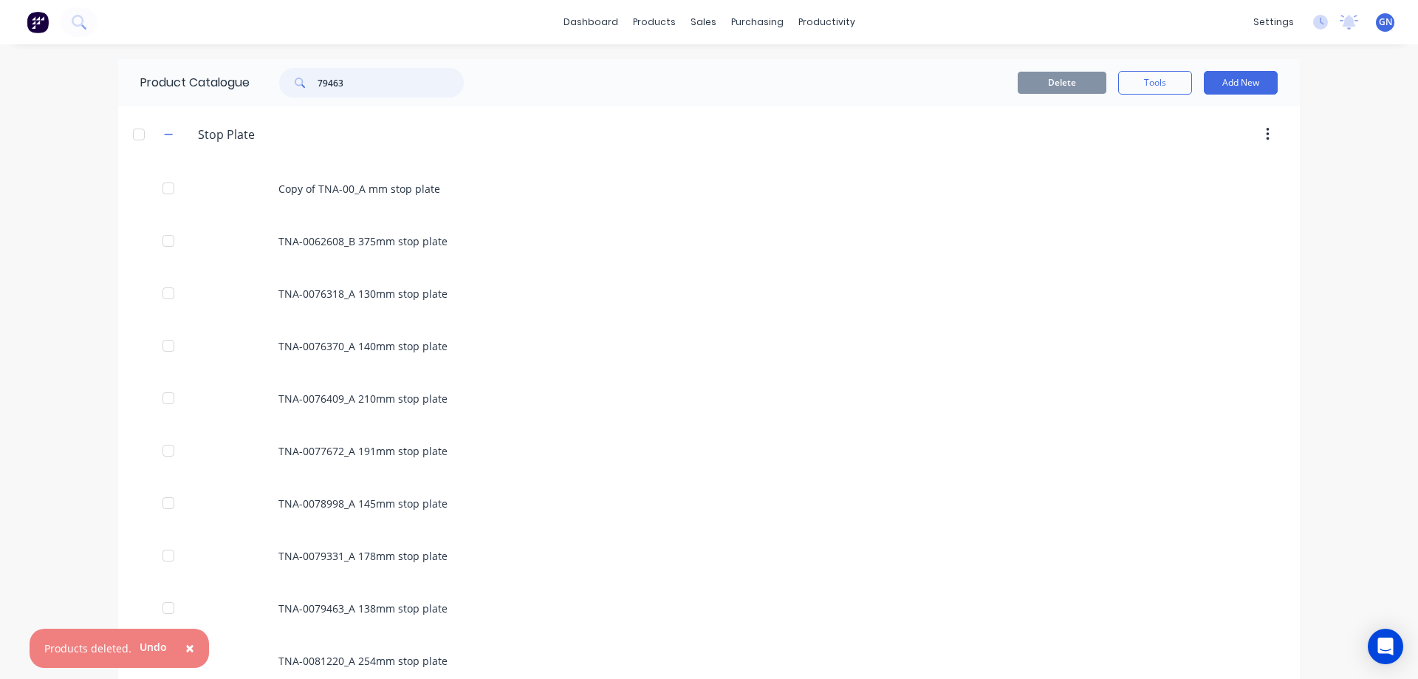
drag, startPoint x: 353, startPoint y: 81, endPoint x: 312, endPoint y: 81, distance: 41.4
click at [312, 81] on div "79463" at bounding box center [371, 83] width 185 height 30
paste input "text"
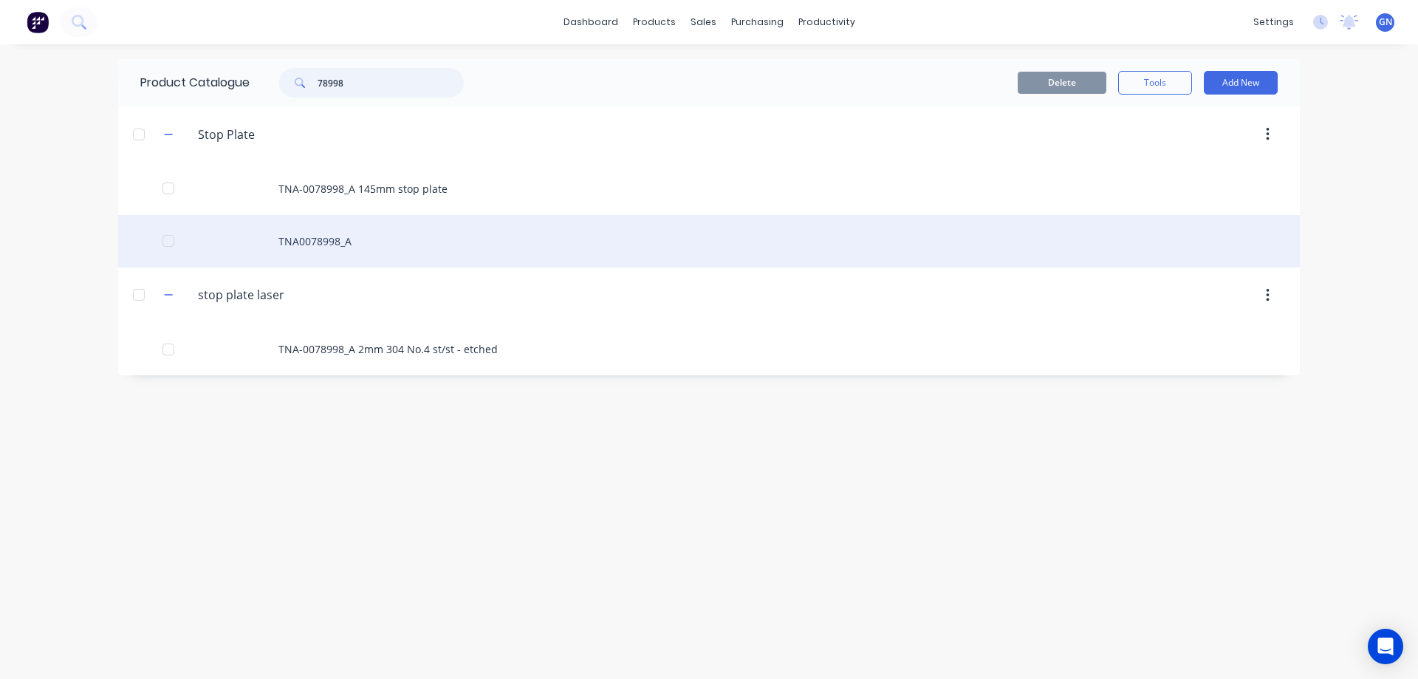
click at [169, 238] on div at bounding box center [169, 241] width 30 height 30
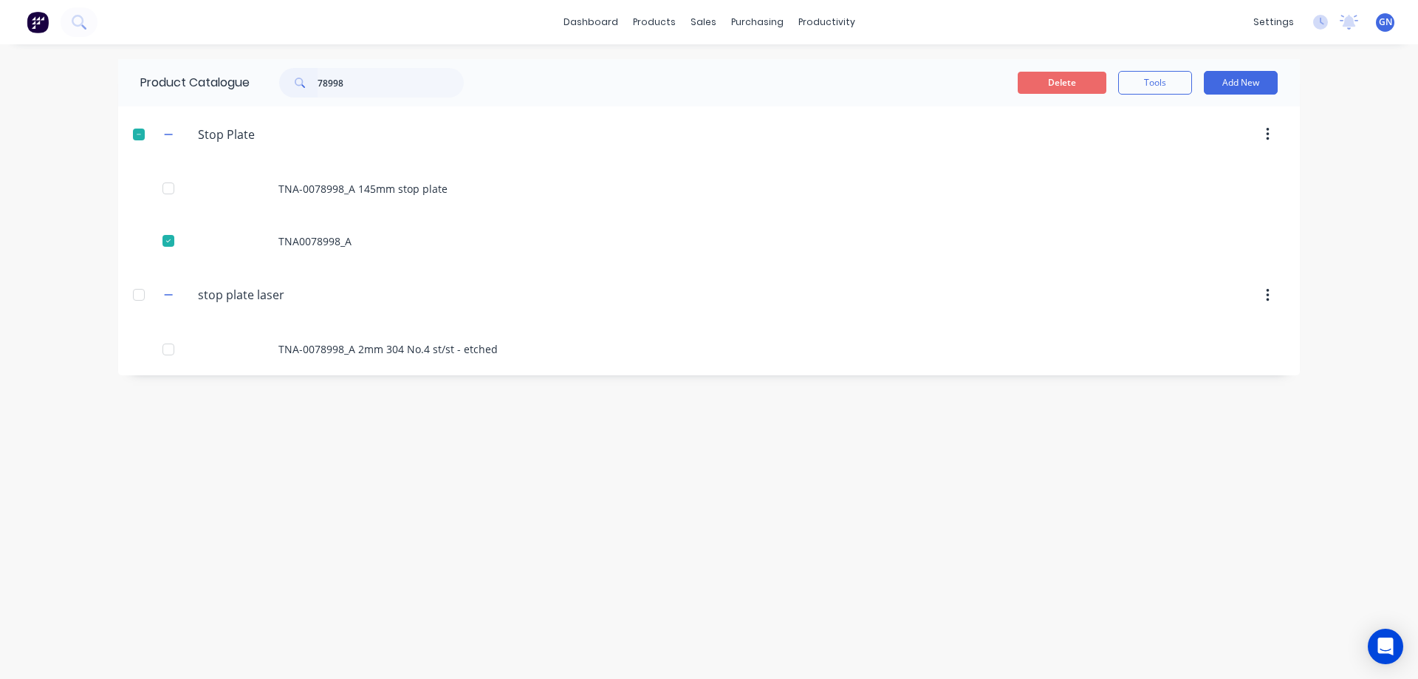
click at [1054, 85] on button "Delete" at bounding box center [1062, 83] width 89 height 22
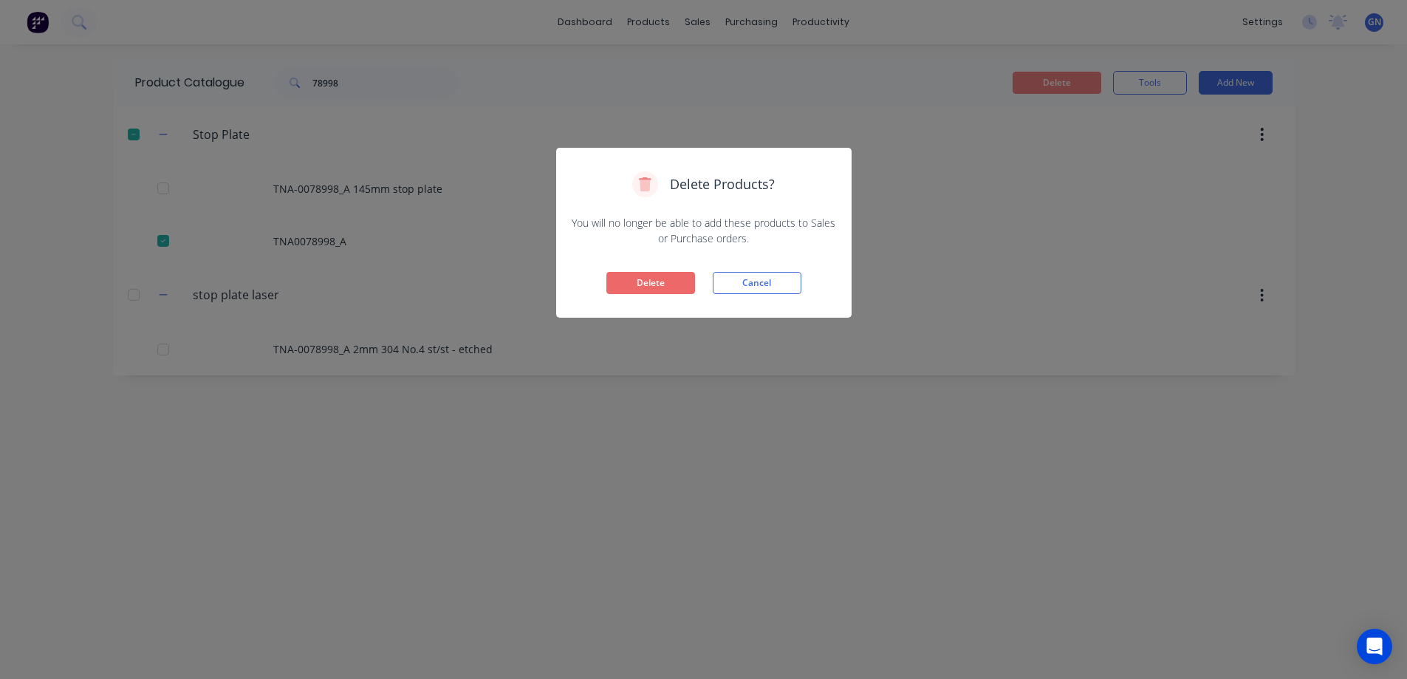
click at [651, 280] on button "Delete" at bounding box center [650, 283] width 89 height 22
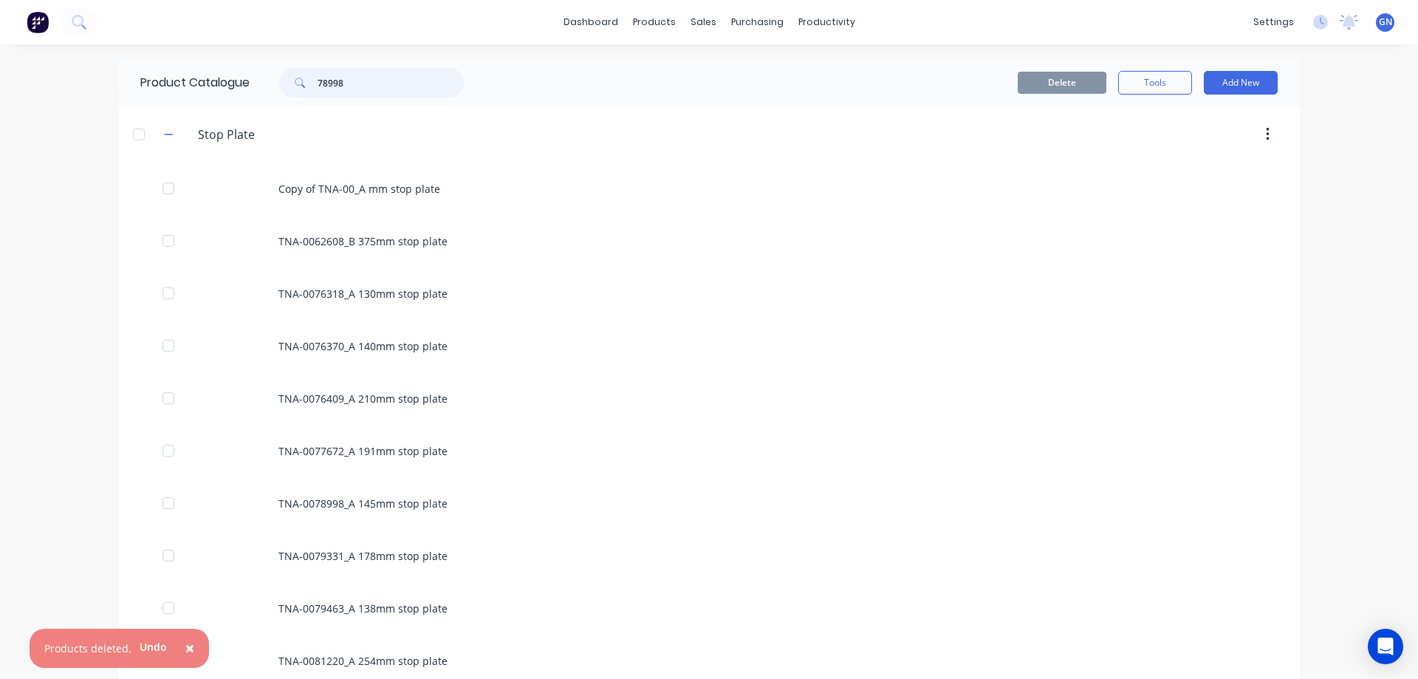
click at [357, 86] on input "78998" at bounding box center [391, 83] width 146 height 30
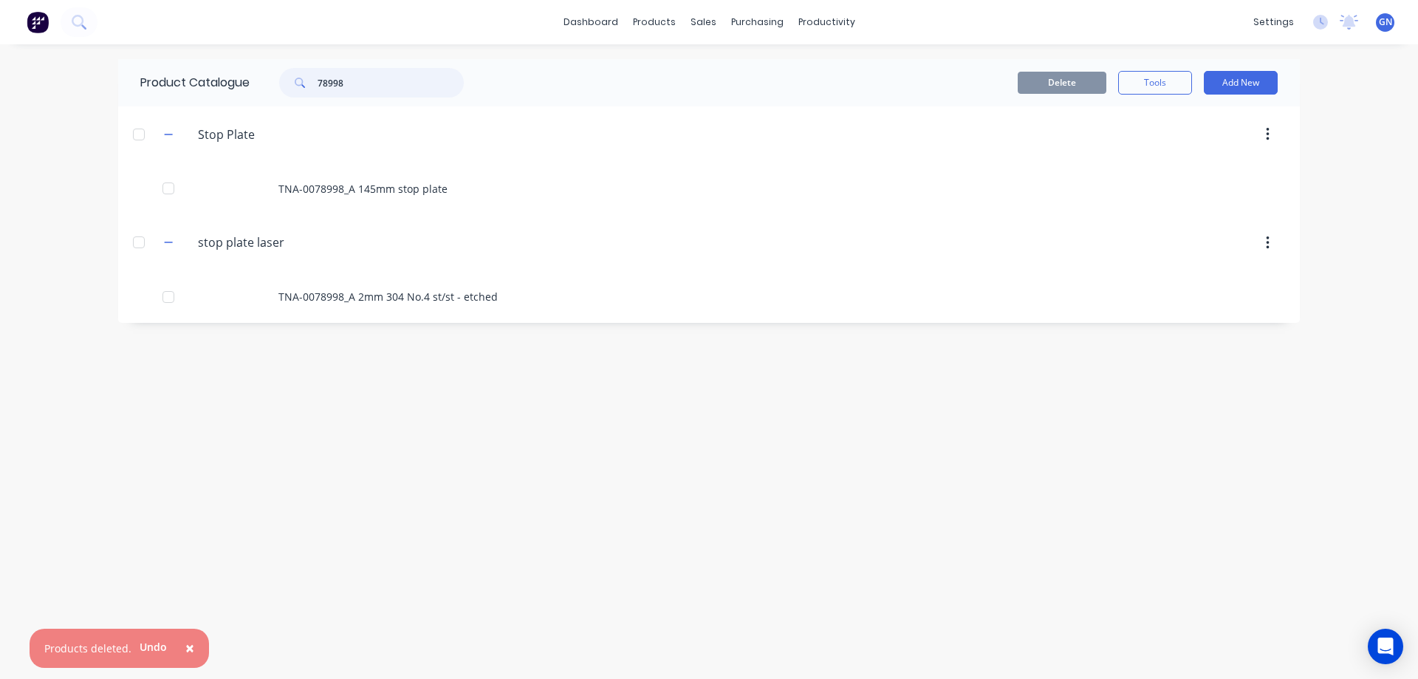
drag, startPoint x: 377, startPoint y: 83, endPoint x: 295, endPoint y: 86, distance: 81.3
click at [295, 86] on div "78998" at bounding box center [371, 83] width 185 height 30
paste input "631"
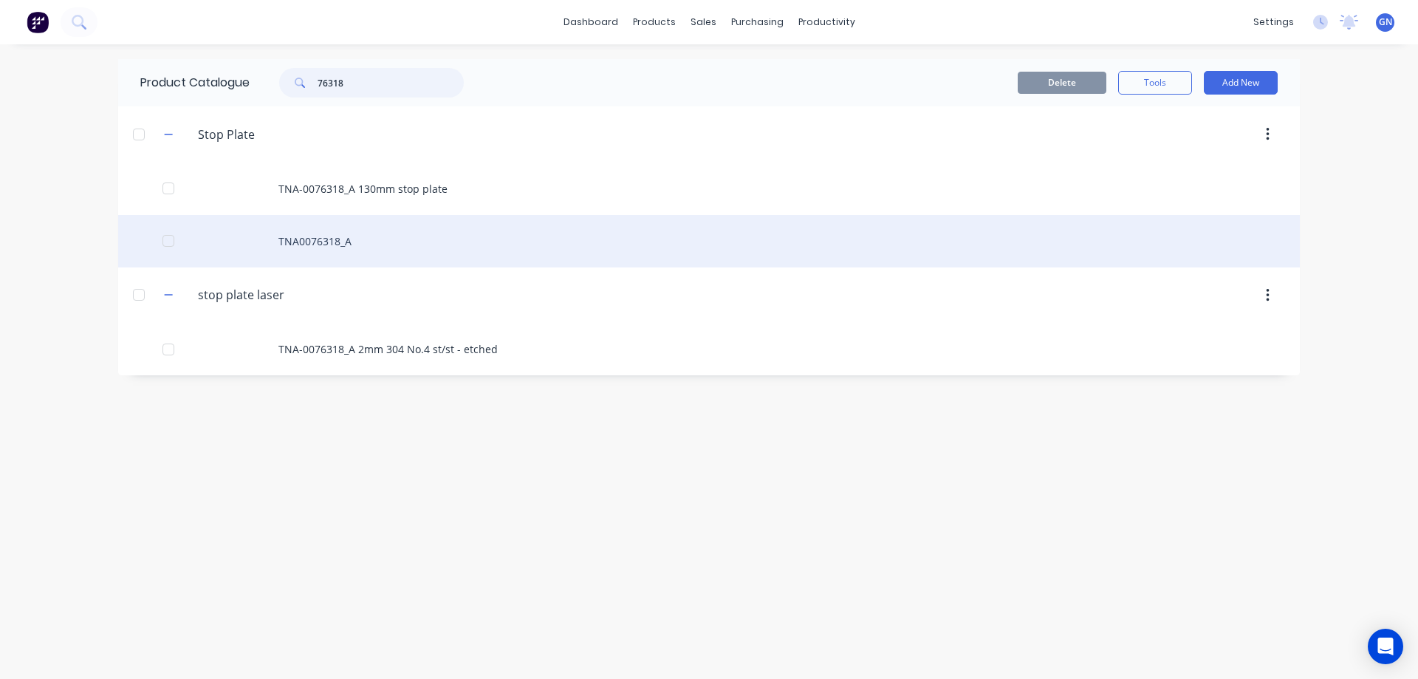
click at [167, 241] on div at bounding box center [169, 241] width 30 height 30
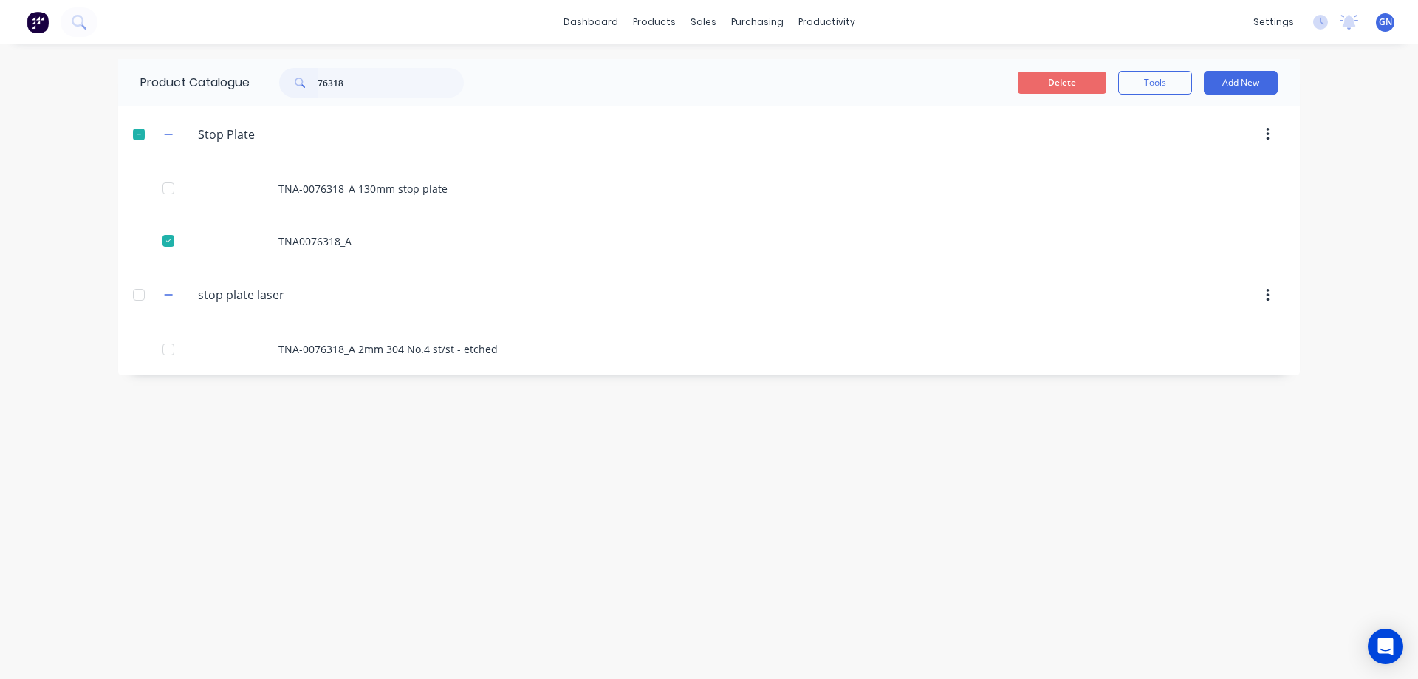
click at [1036, 84] on button "Delete" at bounding box center [1062, 83] width 89 height 22
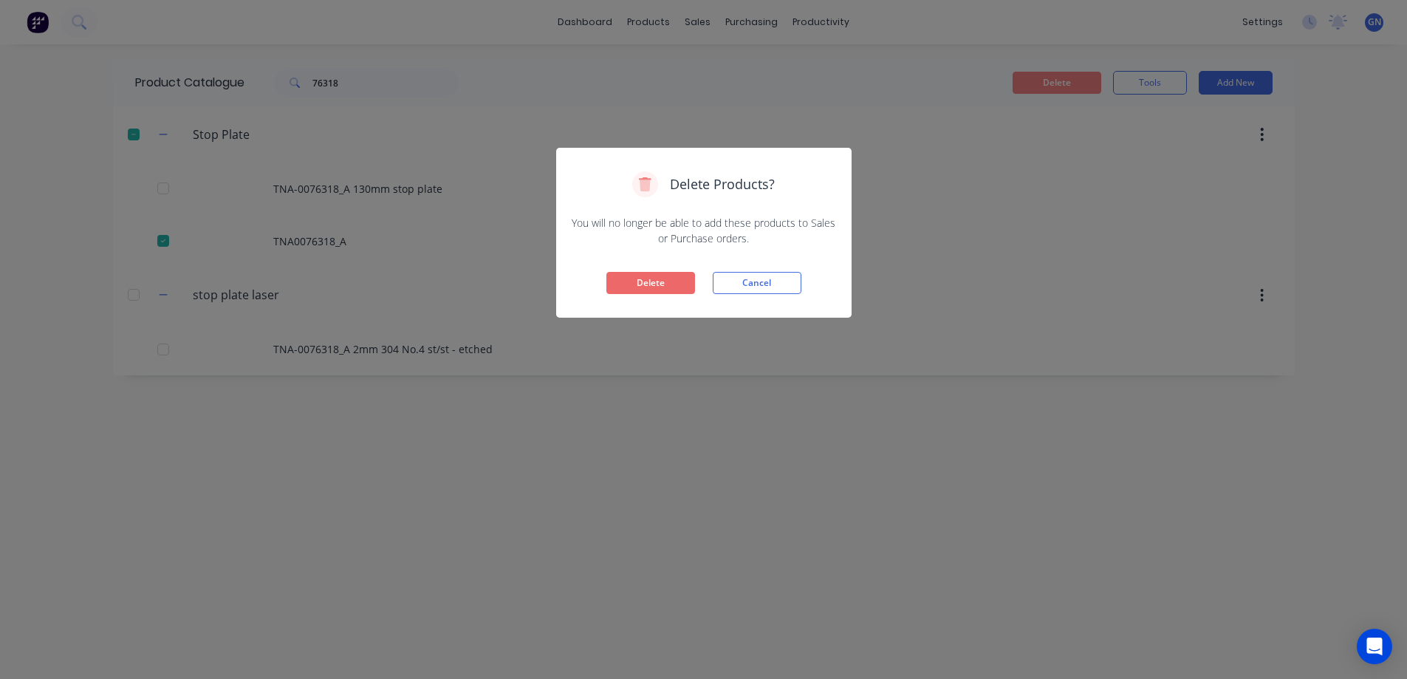
click at [666, 279] on button "Delete" at bounding box center [650, 283] width 89 height 22
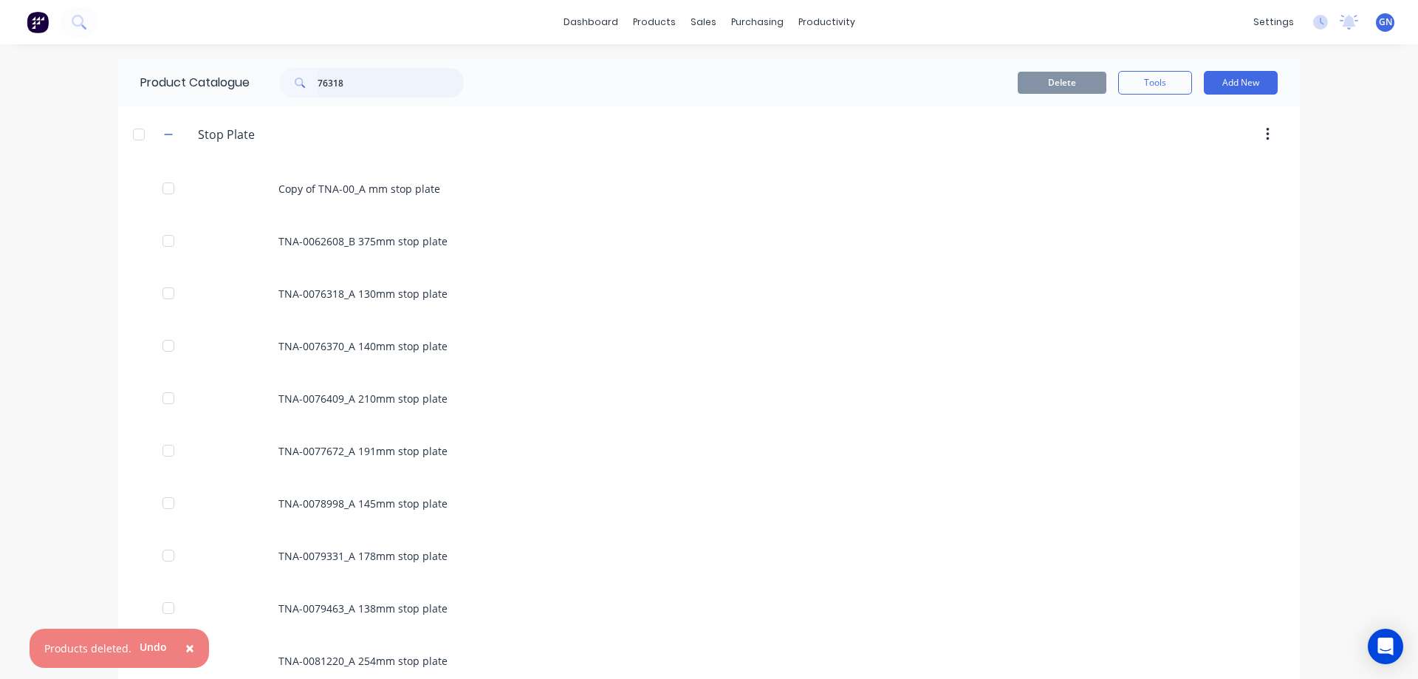
click at [386, 81] on input "76318" at bounding box center [391, 83] width 146 height 30
type input "76318"
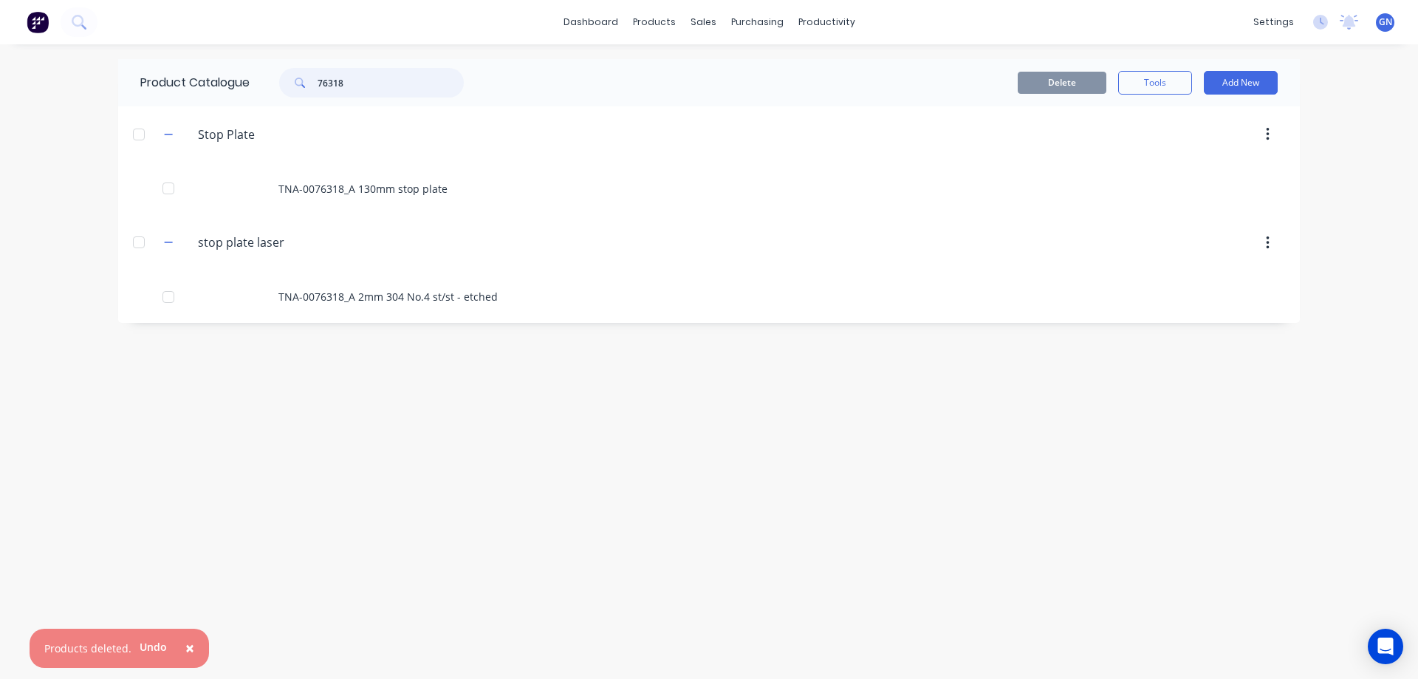
drag, startPoint x: 382, startPoint y: 81, endPoint x: 305, endPoint y: 89, distance: 77.2
click at [305, 89] on div "76318" at bounding box center [371, 83] width 185 height 30
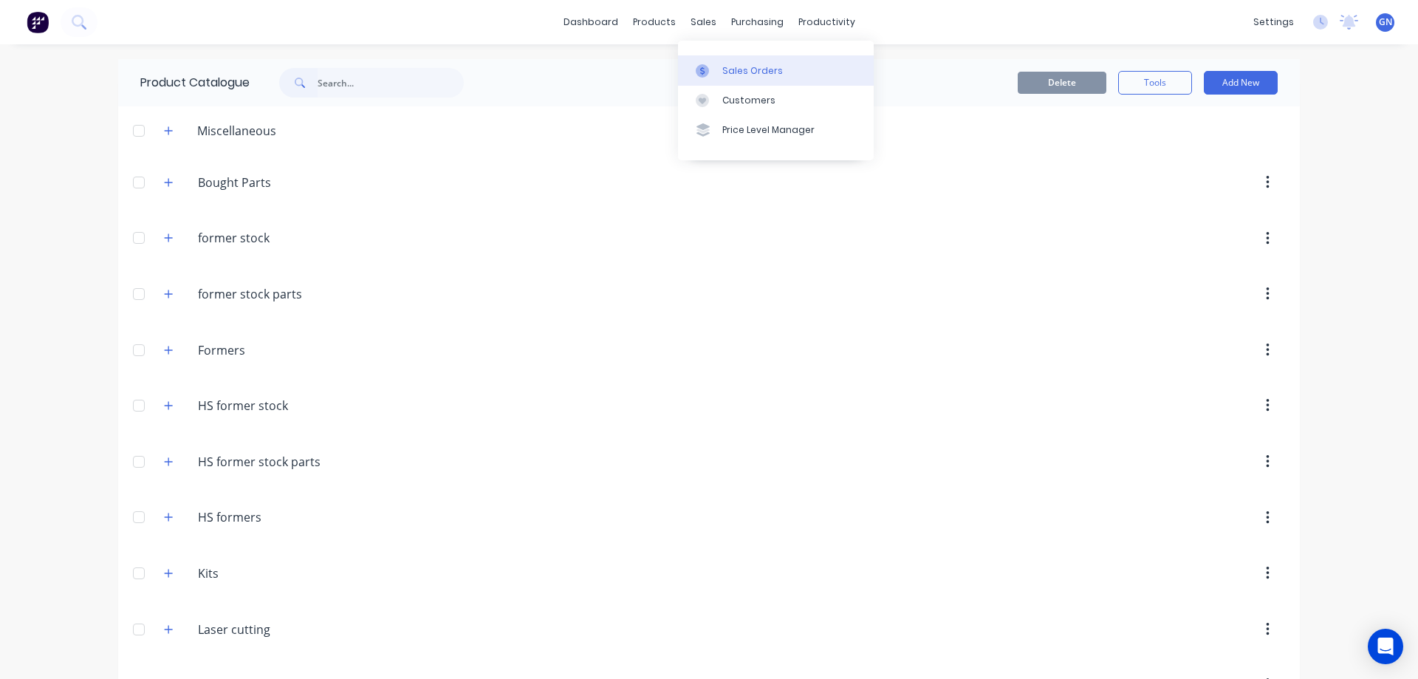
click at [743, 65] on div "Sales Orders" at bounding box center [752, 70] width 61 height 13
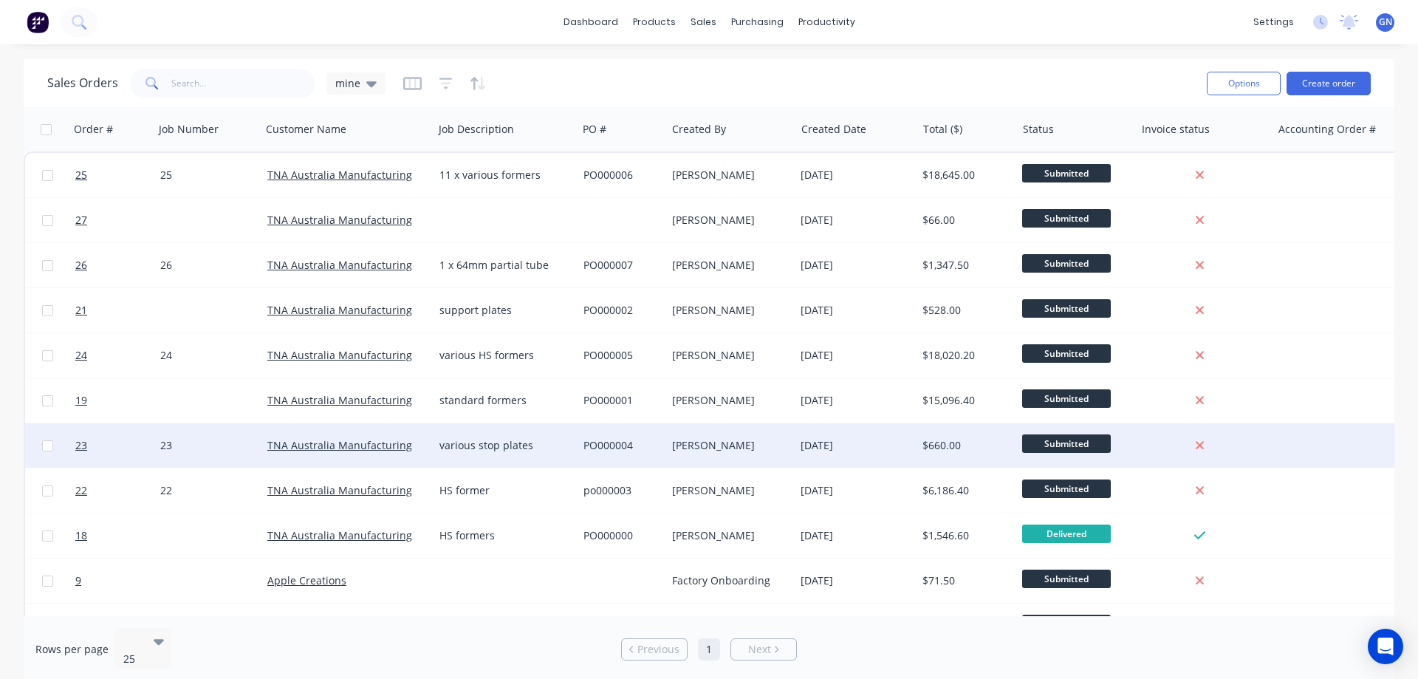
click at [510, 443] on div "various stop plates" at bounding box center [502, 445] width 126 height 15
click at [615, 438] on div "PO000004" at bounding box center [620, 445] width 73 height 15
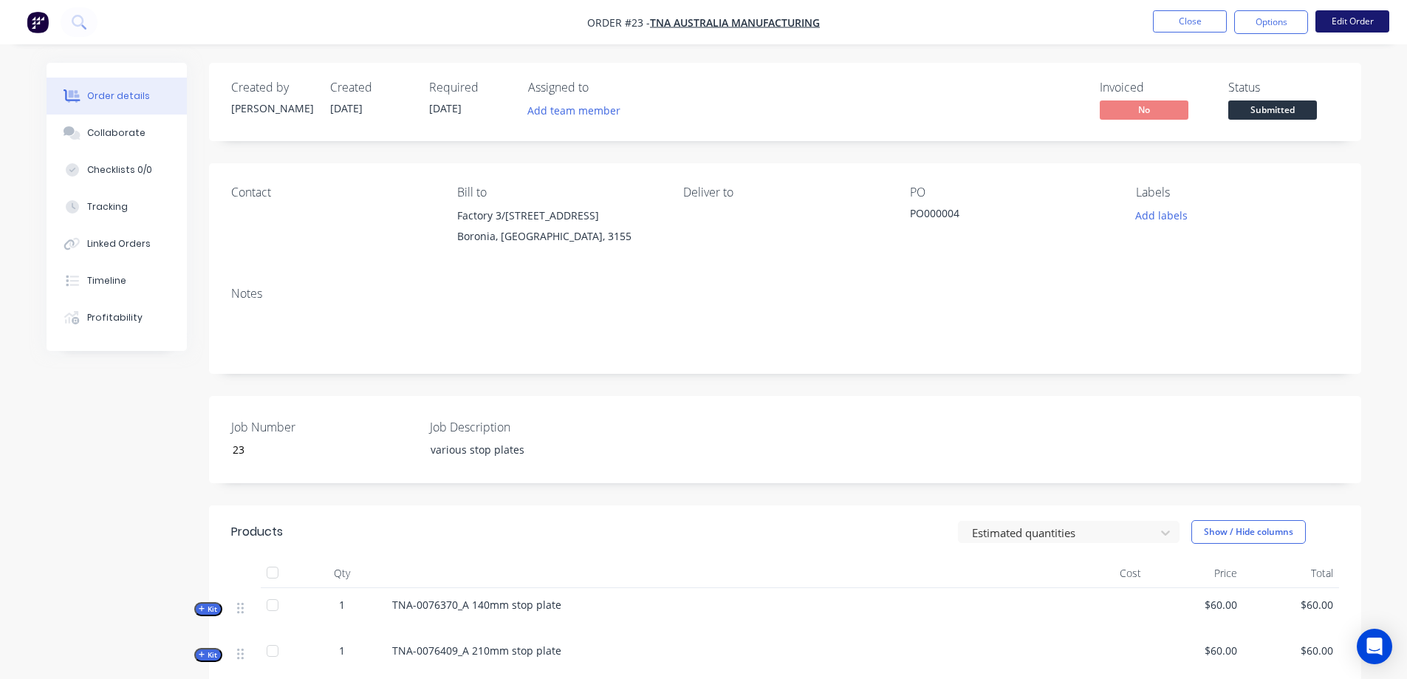
click at [1345, 21] on button "Edit Order" at bounding box center [1353, 21] width 74 height 22
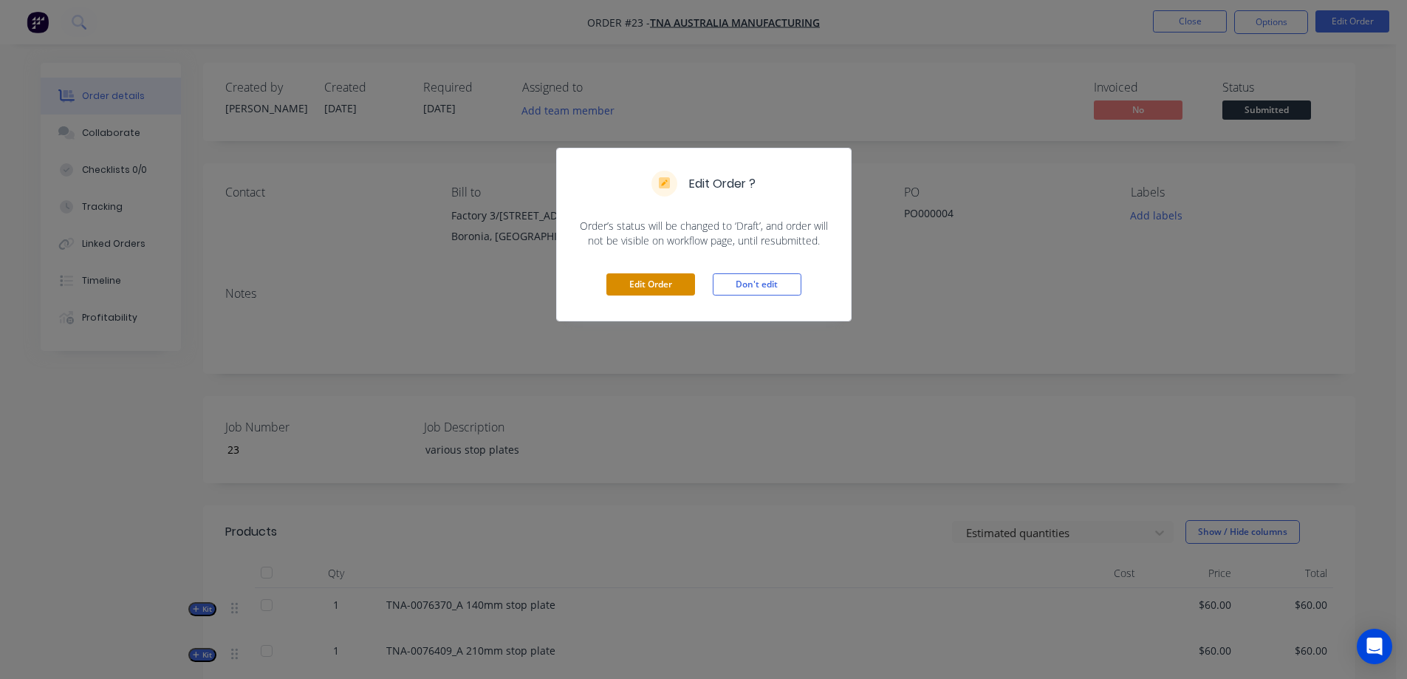
click at [663, 283] on button "Edit Order" at bounding box center [650, 284] width 89 height 22
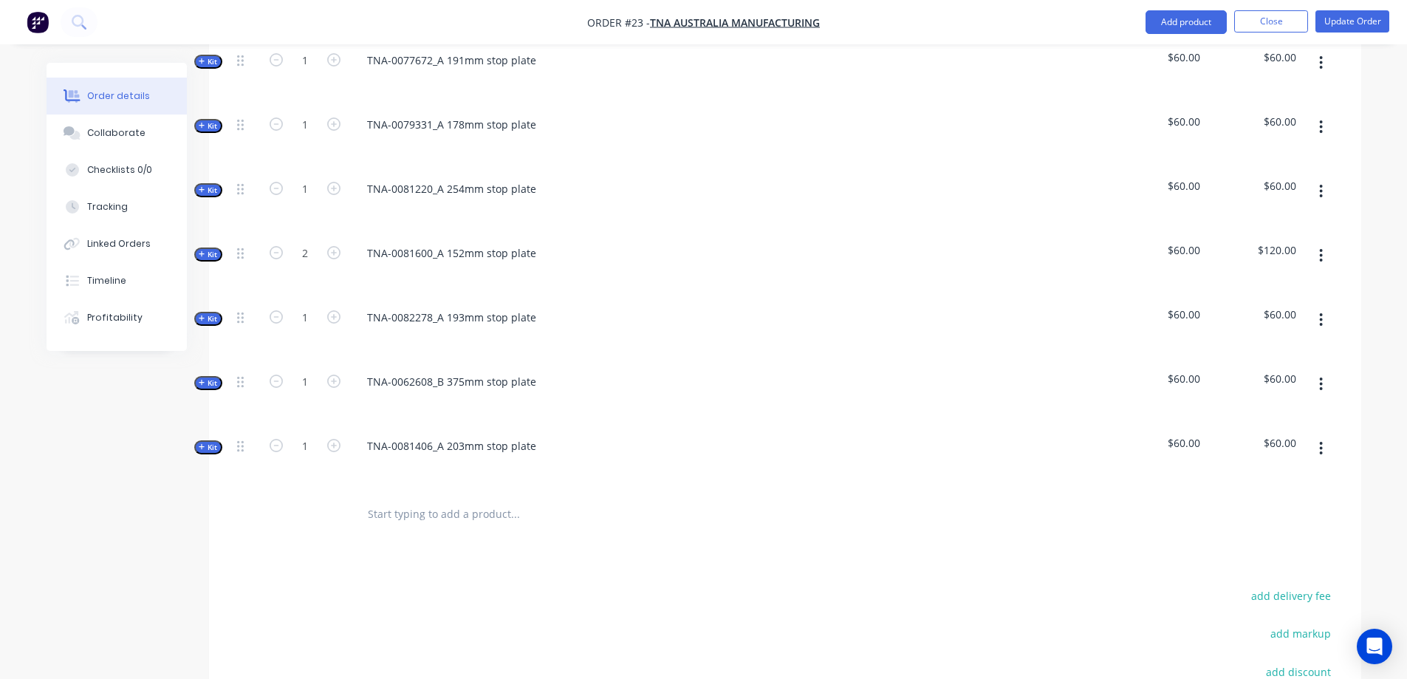
scroll to position [739, 0]
click at [1322, 437] on icon "button" at bounding box center [1321, 445] width 4 height 16
click at [1011, 487] on div at bounding box center [785, 511] width 1108 height 48
click at [1176, 24] on button "Add product" at bounding box center [1186, 22] width 81 height 24
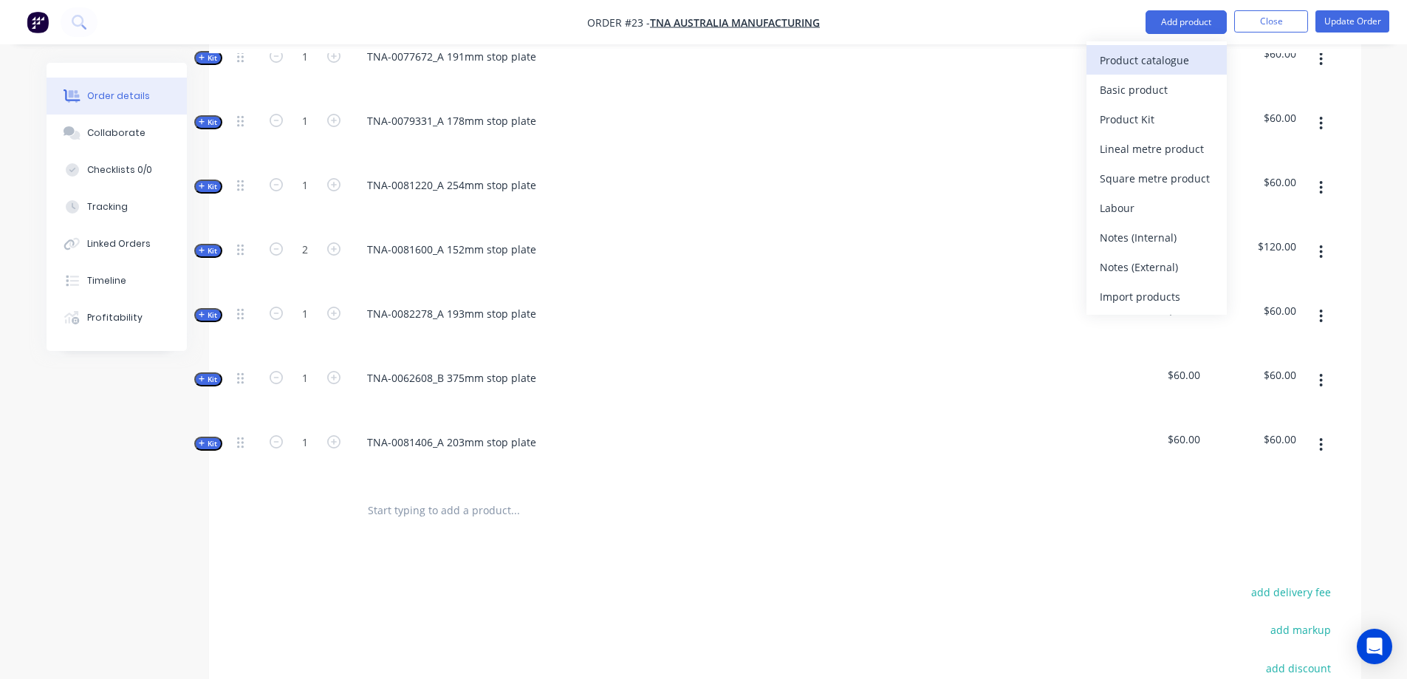
click at [1156, 58] on div "Product catalogue" at bounding box center [1157, 59] width 114 height 21
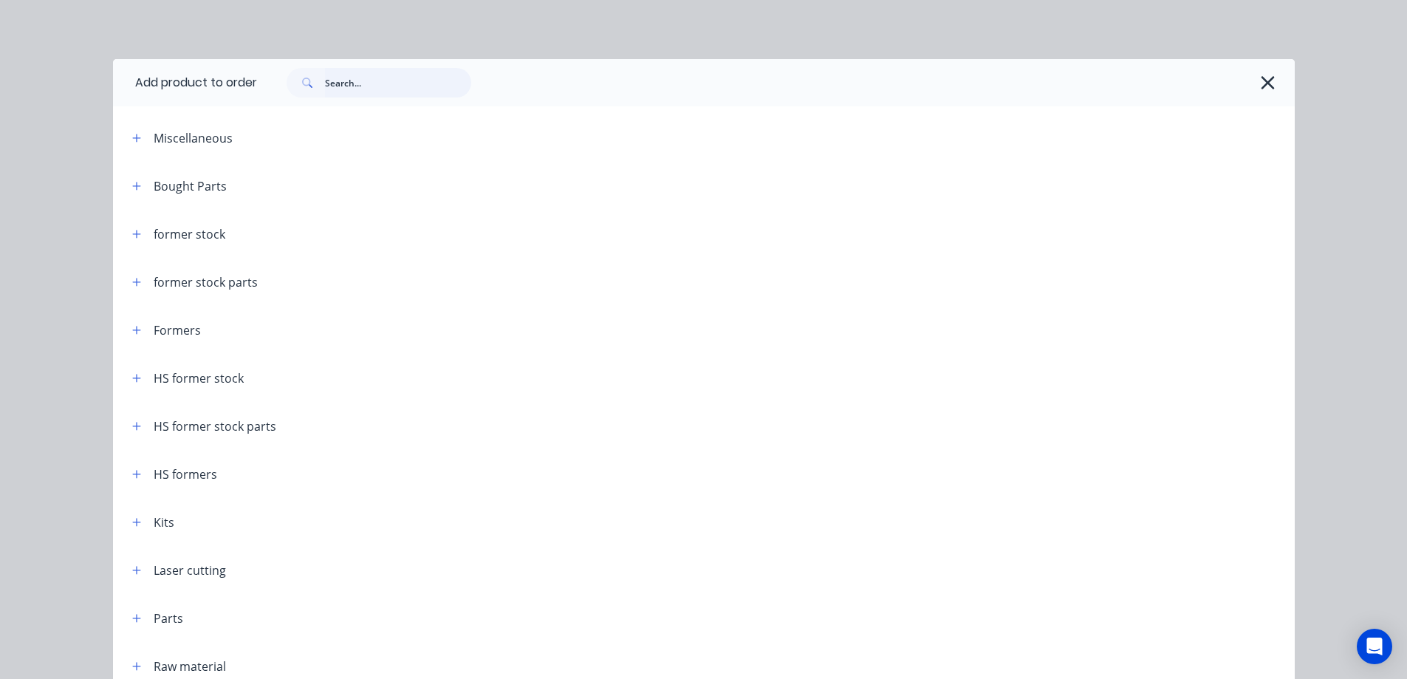
click at [371, 88] on input "text" at bounding box center [398, 83] width 146 height 30
paste input "76318"
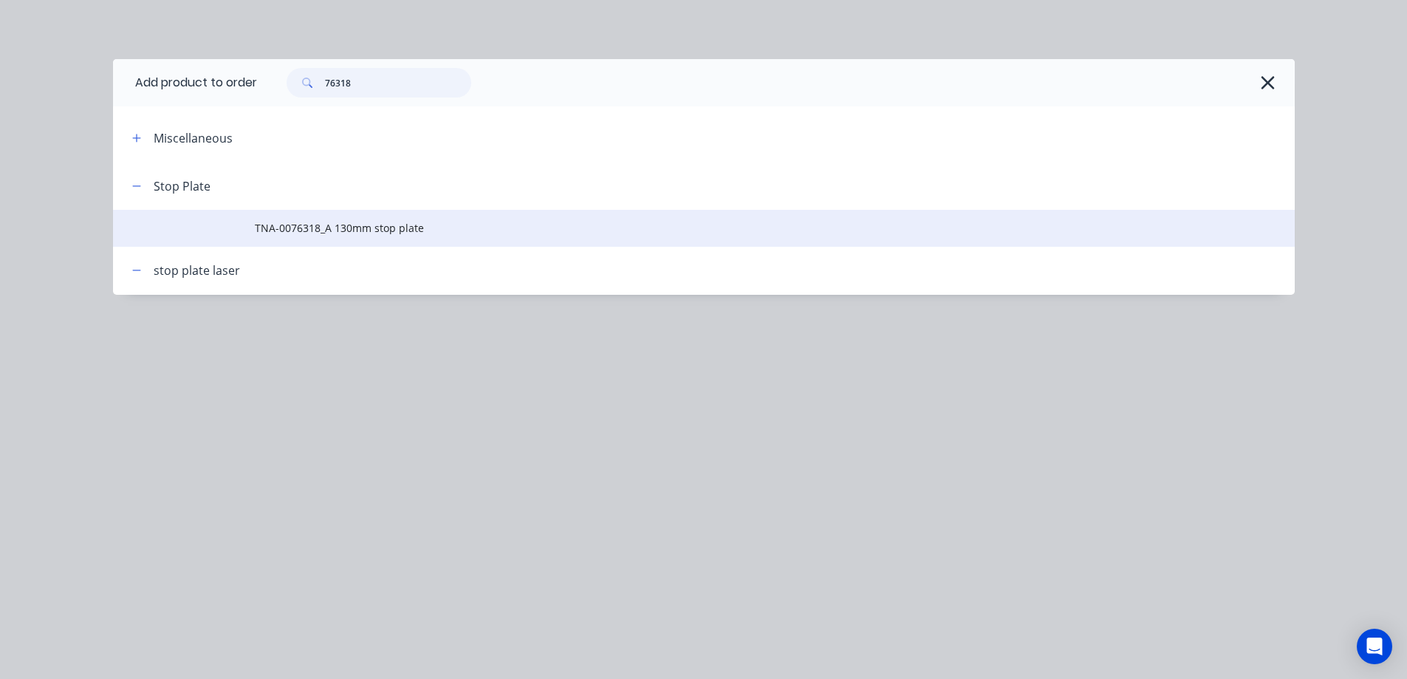
type input "76318"
click at [301, 227] on span "TNA-0076318_A 130mm stop plate" at bounding box center [671, 228] width 832 height 16
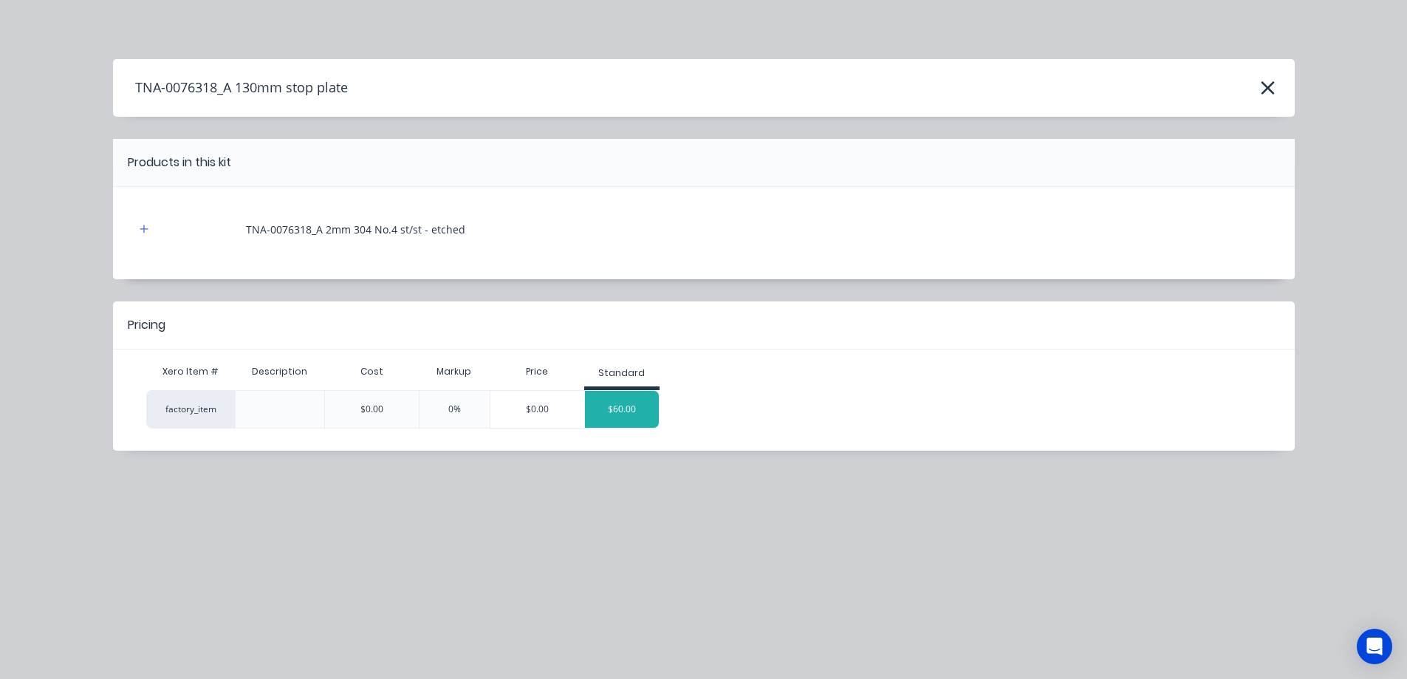
click at [623, 411] on div "$60.00" at bounding box center [622, 409] width 74 height 37
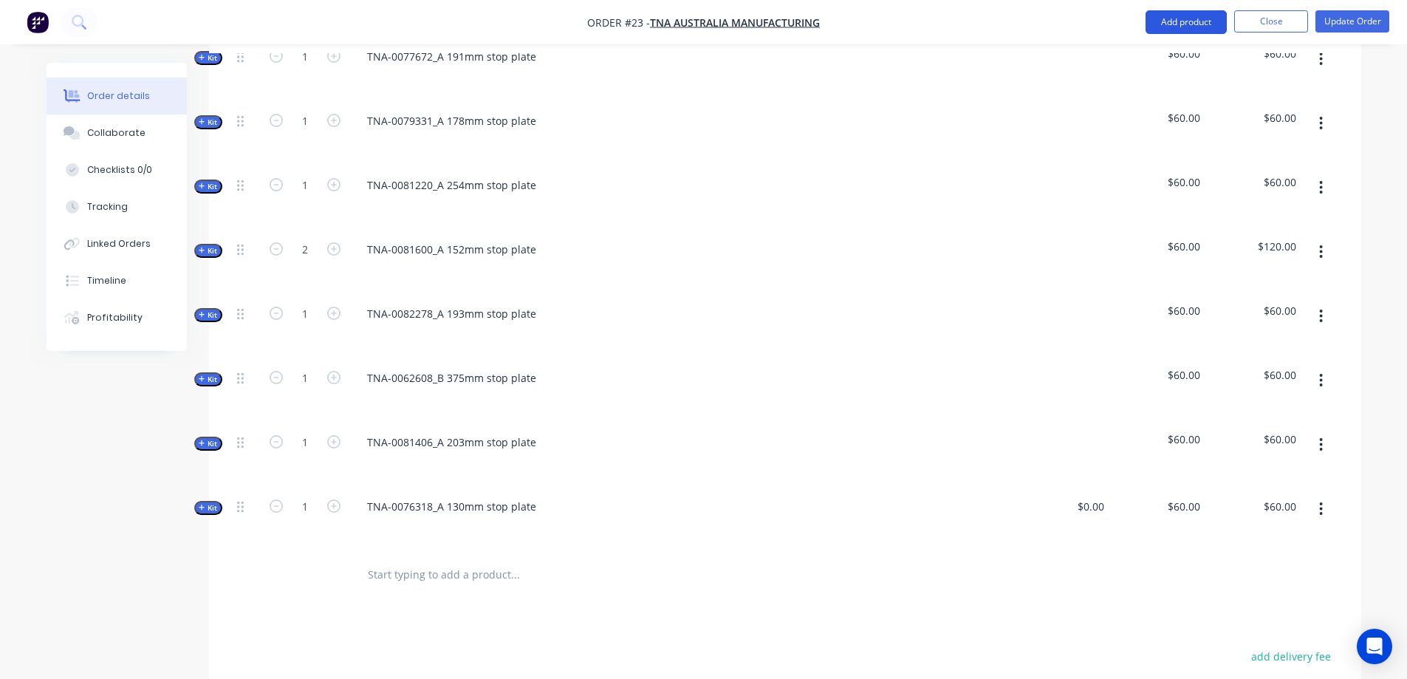
click at [1193, 21] on button "Add product" at bounding box center [1186, 22] width 81 height 24
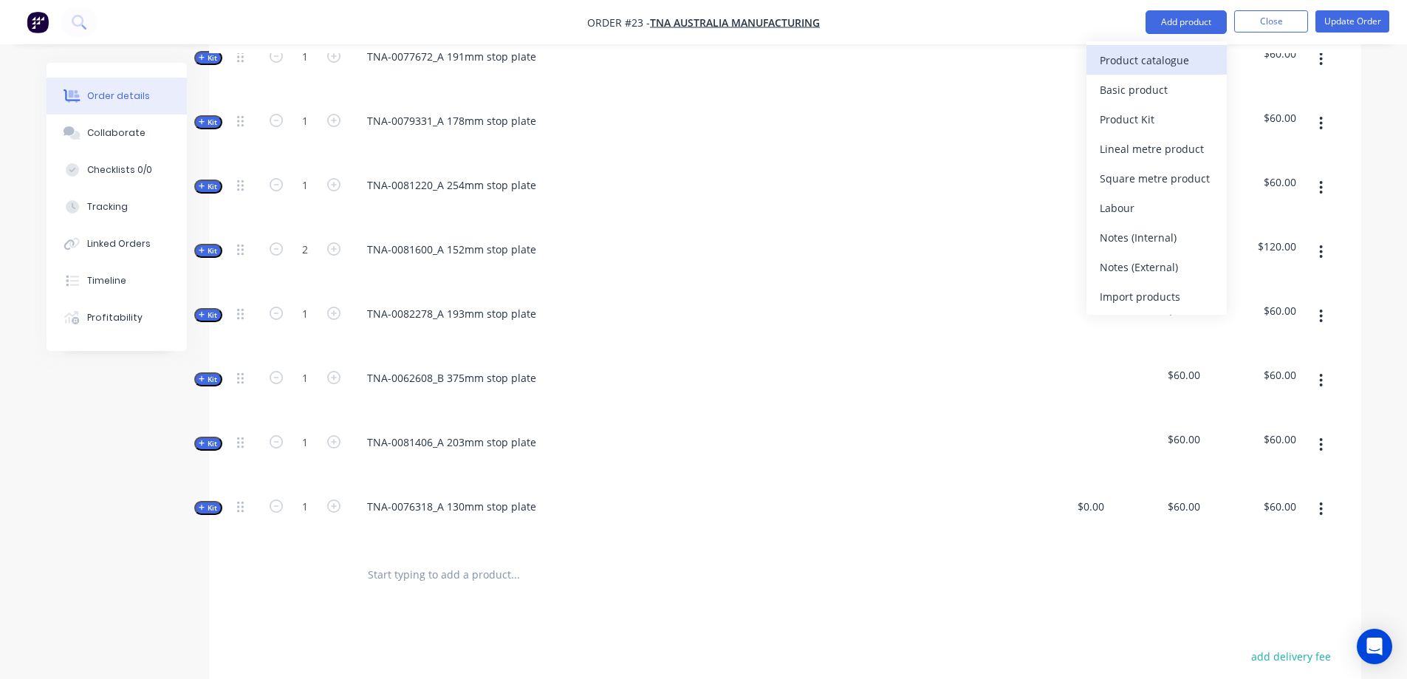
click at [1143, 51] on div "Product catalogue" at bounding box center [1157, 59] width 114 height 21
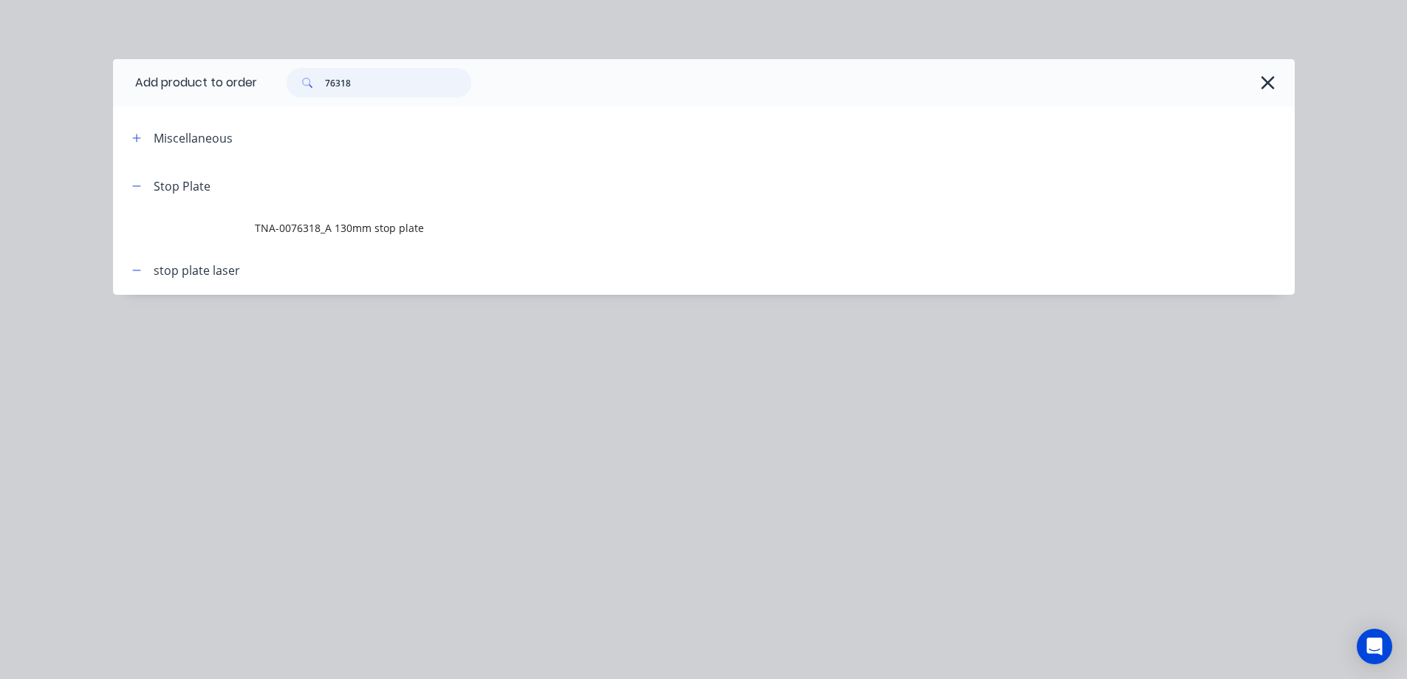
drag, startPoint x: 370, startPoint y: 78, endPoint x: 313, endPoint y: 79, distance: 56.9
click at [313, 79] on div "76318" at bounding box center [379, 83] width 185 height 30
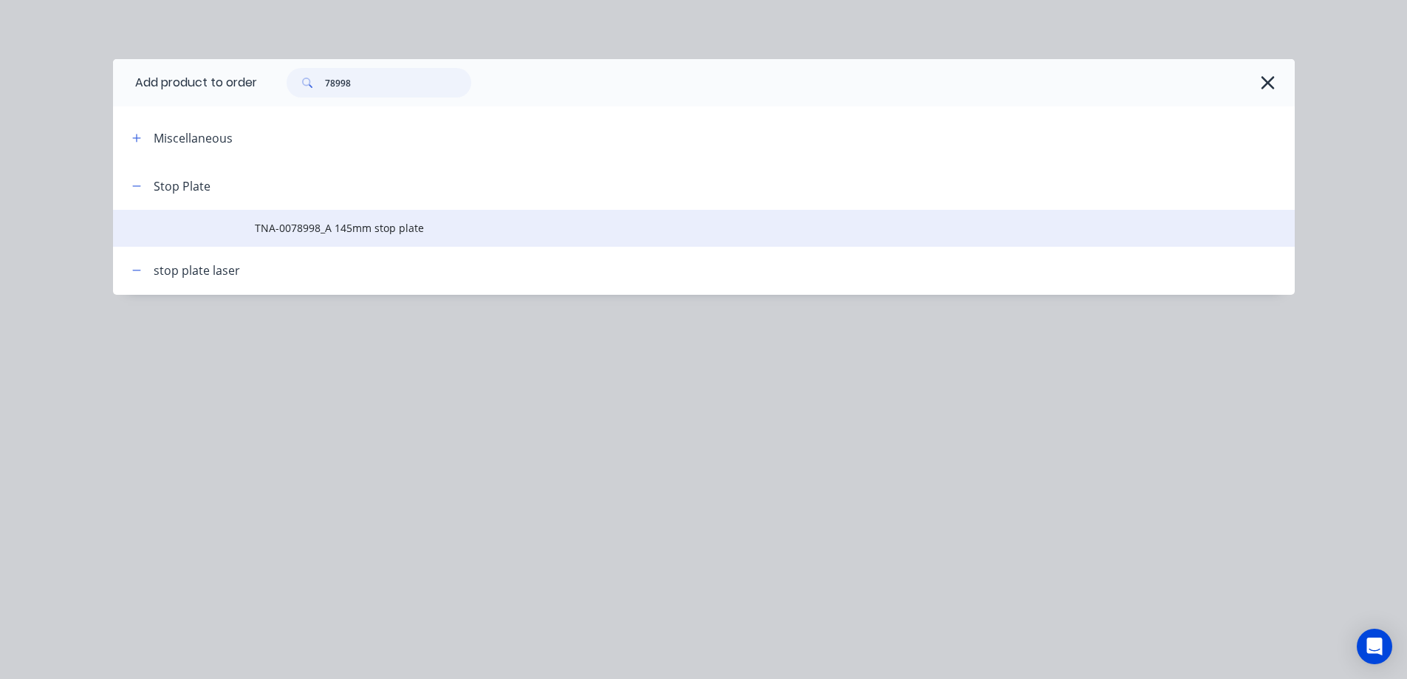
type input "78998"
click at [321, 227] on span "TNA-0078998_A 145mm stop plate" at bounding box center [671, 228] width 832 height 16
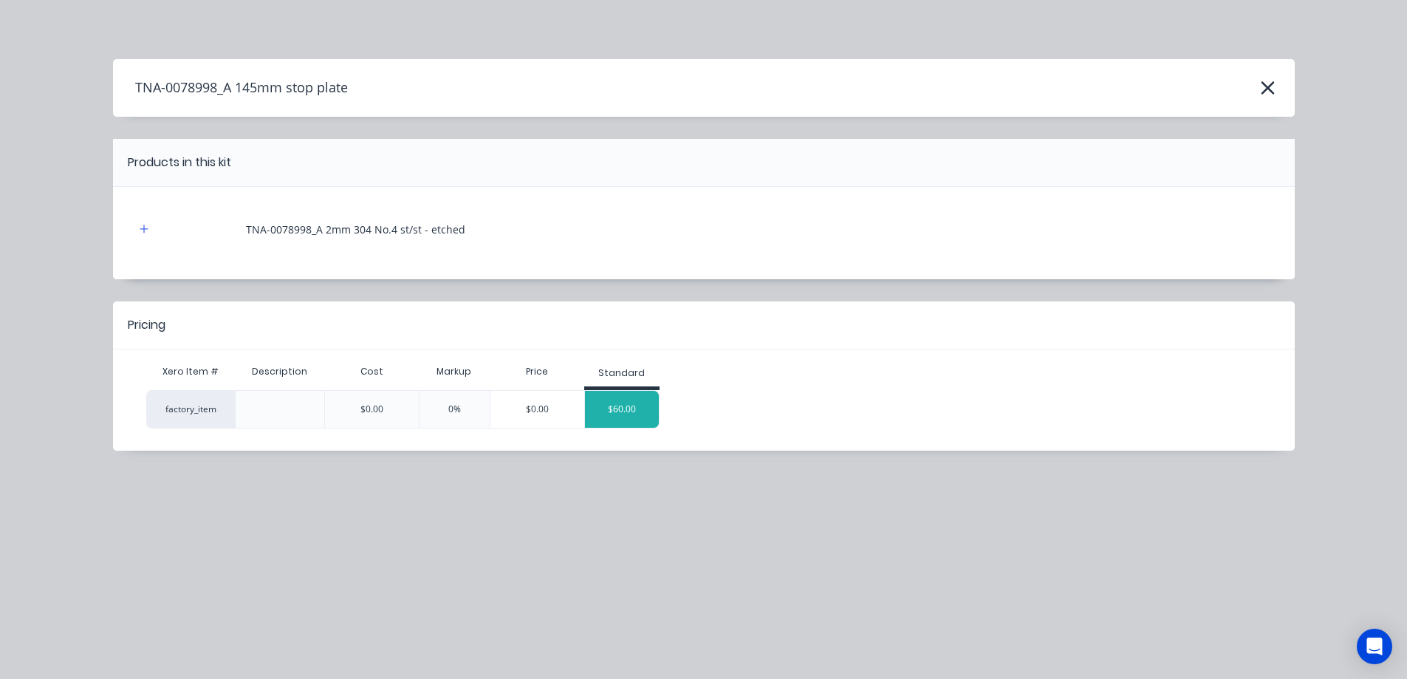
click at [626, 403] on div "$60.00" at bounding box center [622, 409] width 74 height 37
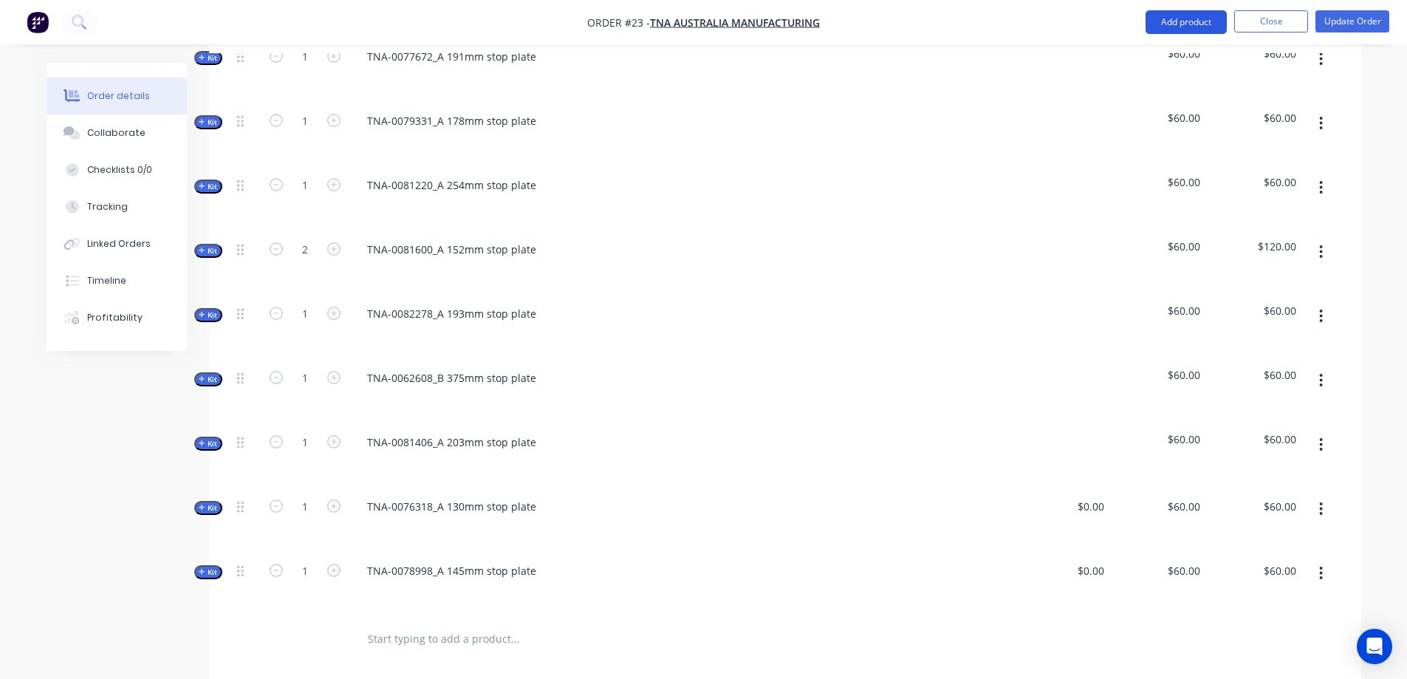
click at [1186, 14] on button "Add product" at bounding box center [1186, 22] width 81 height 24
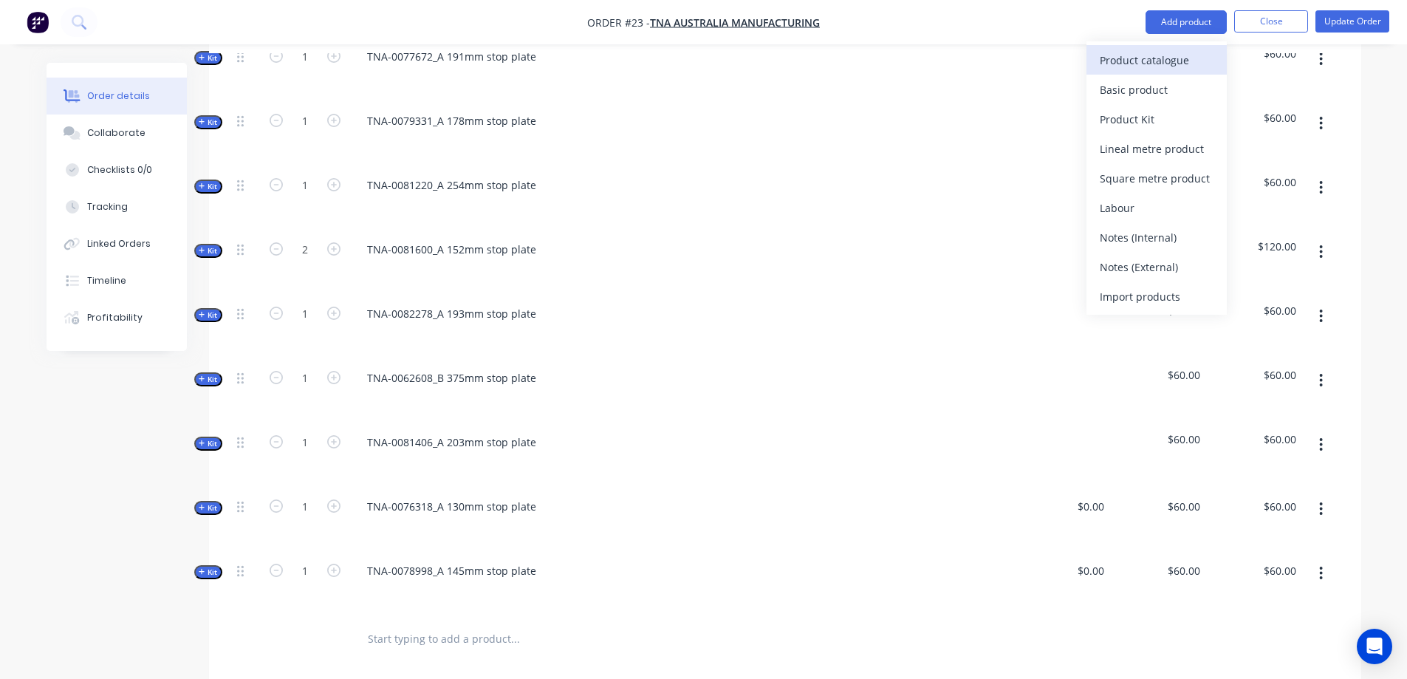
click at [1137, 59] on div "Product catalogue" at bounding box center [1157, 59] width 114 height 21
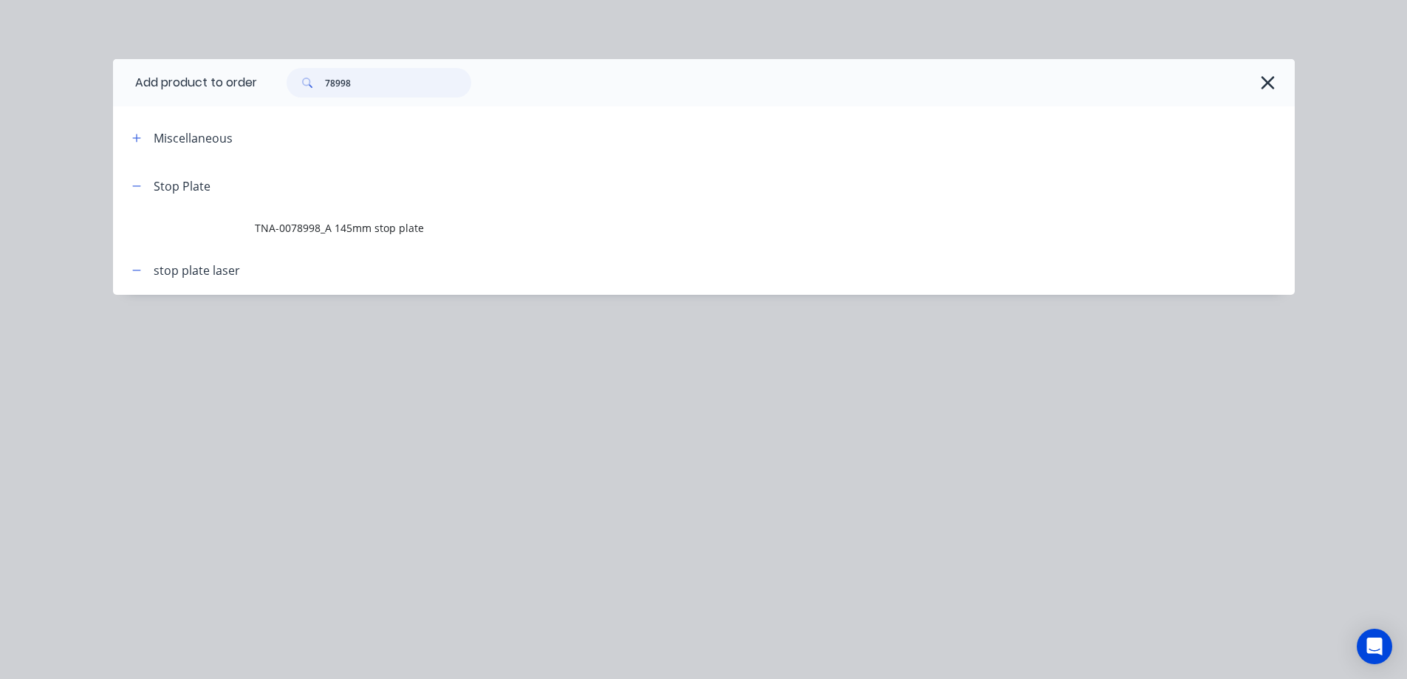
drag, startPoint x: 379, startPoint y: 73, endPoint x: 313, endPoint y: 79, distance: 66.0
click at [313, 79] on div "78998" at bounding box center [379, 83] width 185 height 30
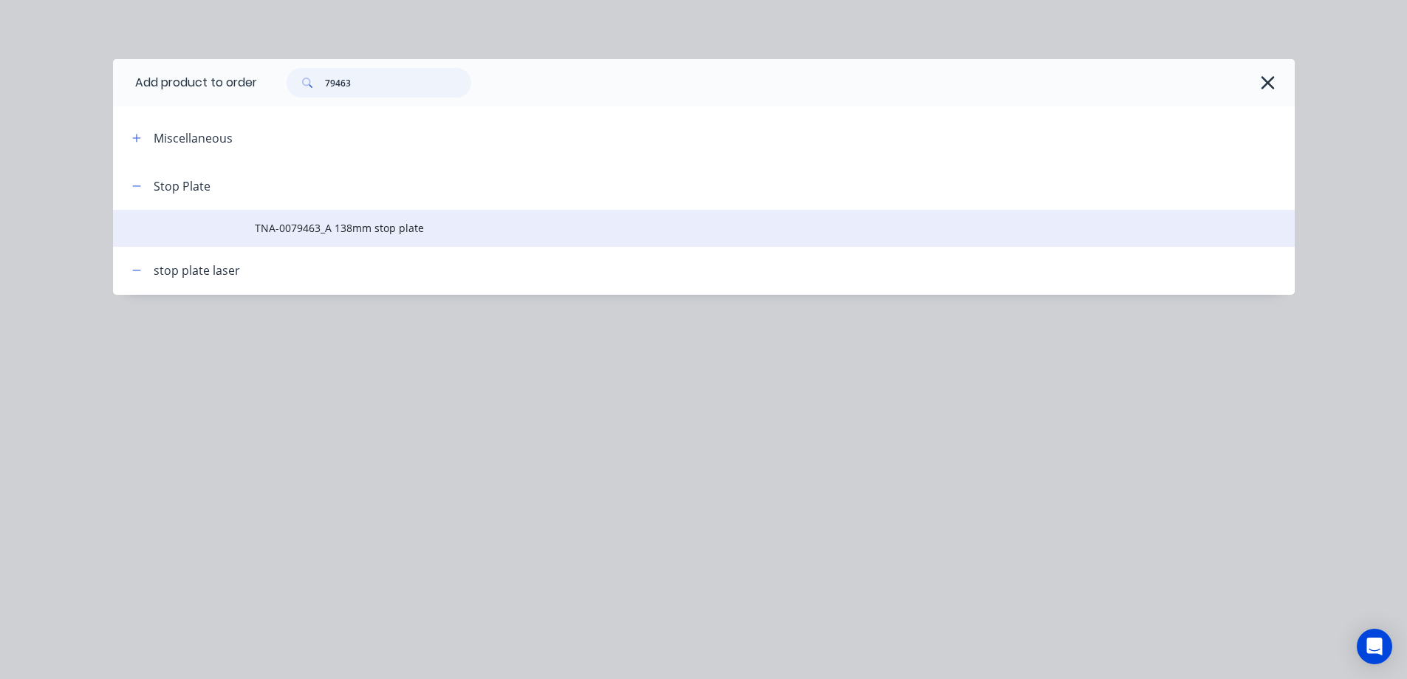
type input "79463"
click at [337, 232] on span "TNA-0079463_A 138mm stop plate" at bounding box center [671, 228] width 832 height 16
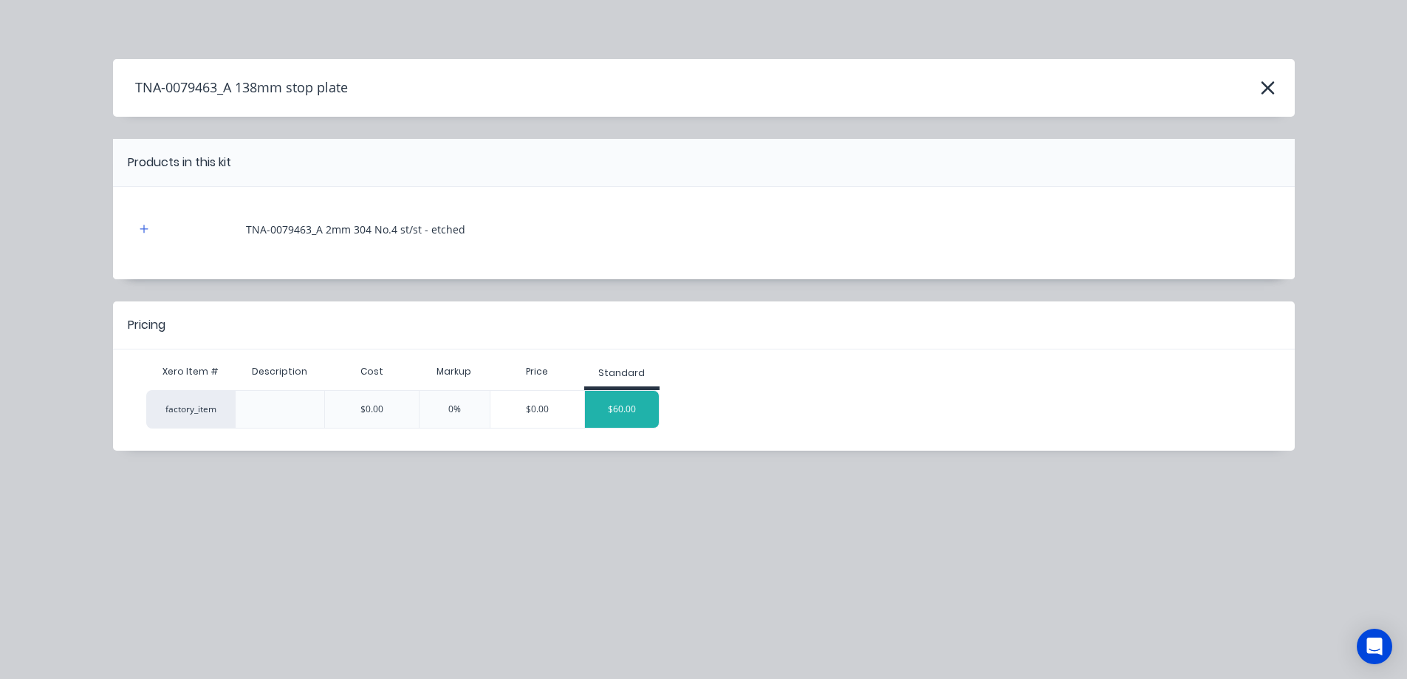
click at [624, 411] on div "$60.00" at bounding box center [622, 409] width 74 height 37
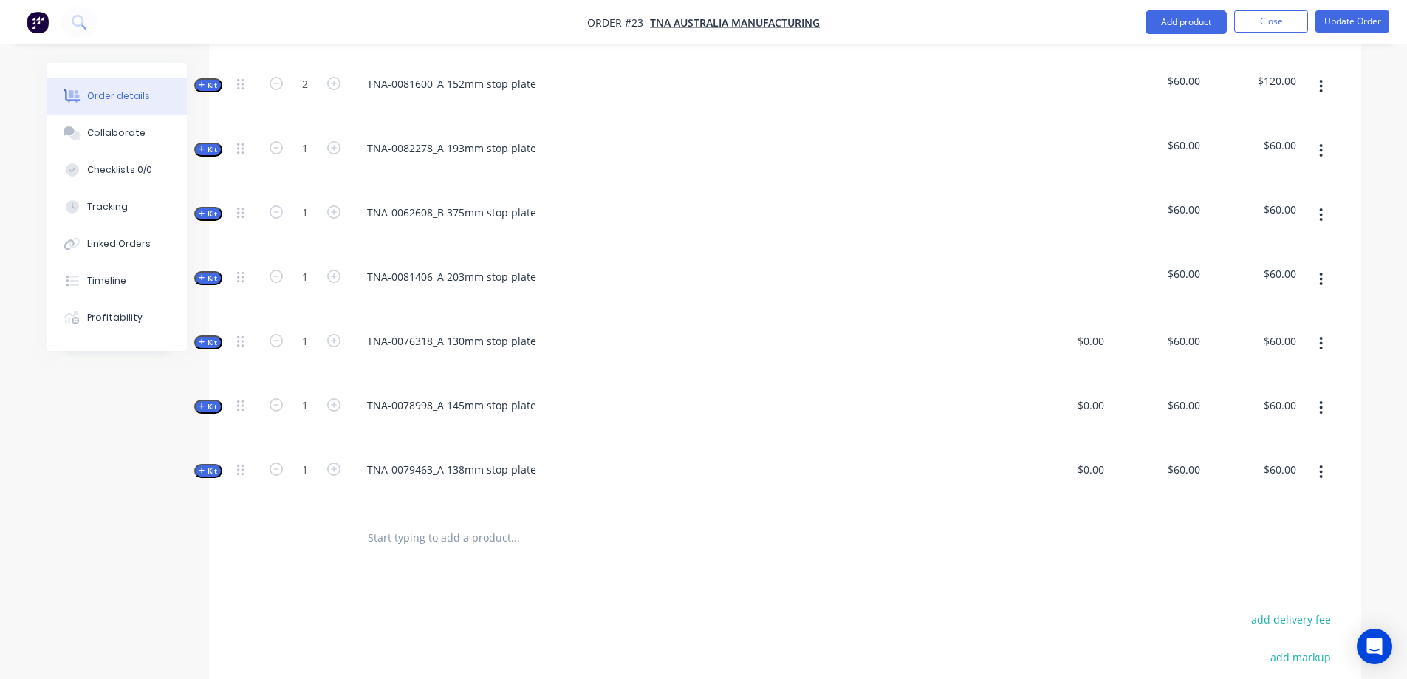
scroll to position [985, 0]
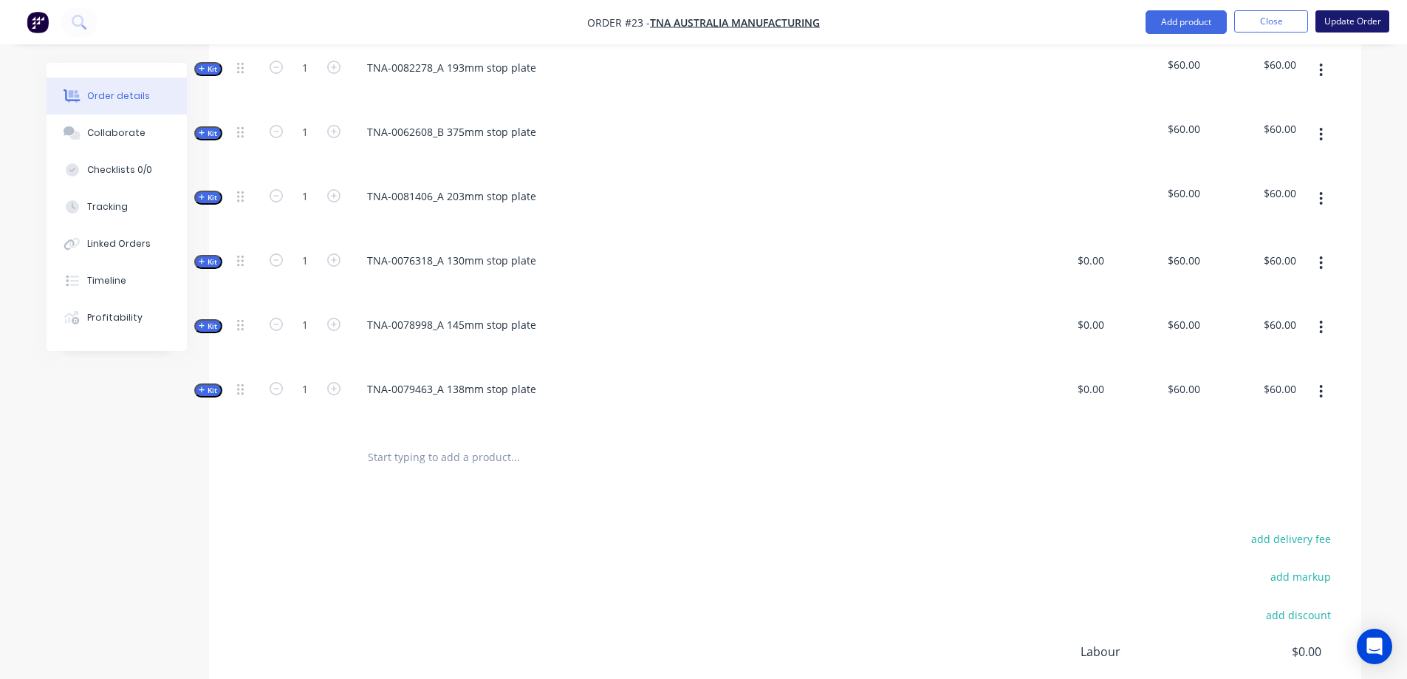
click at [1346, 24] on button "Update Order" at bounding box center [1353, 21] width 74 height 22
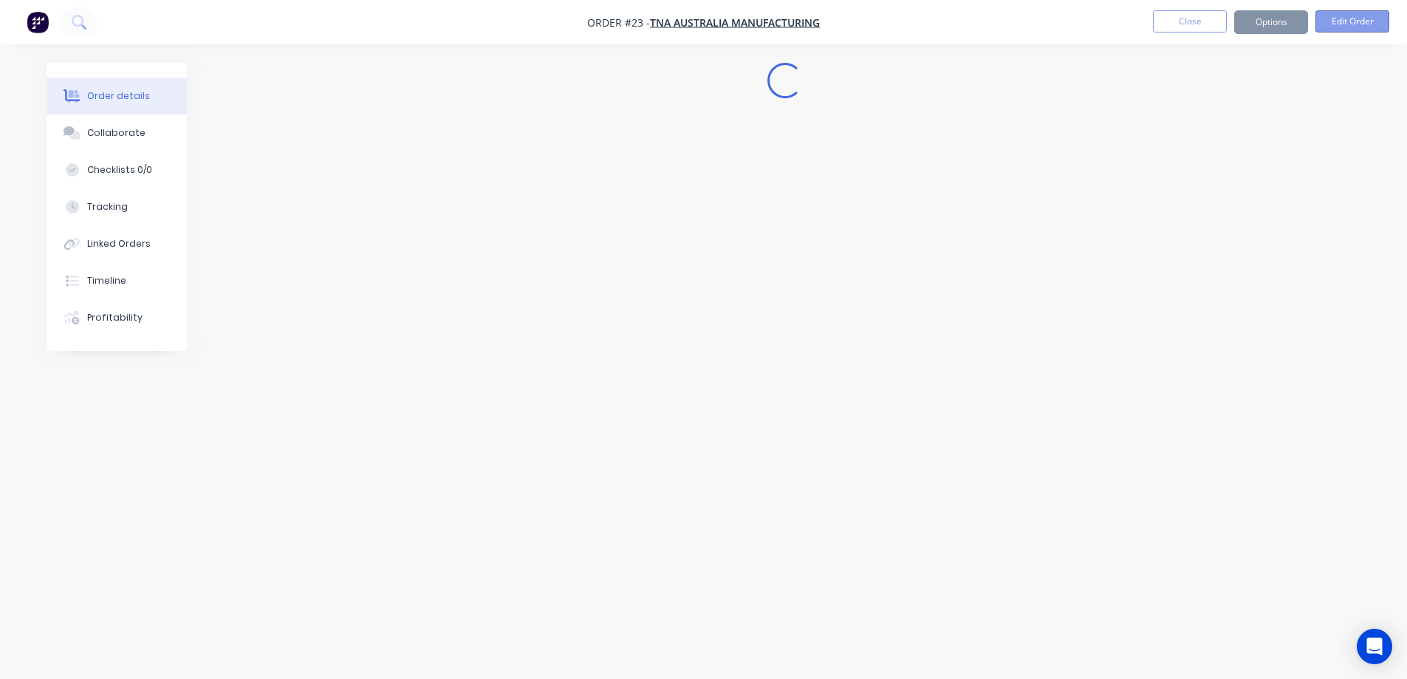
scroll to position [0, 0]
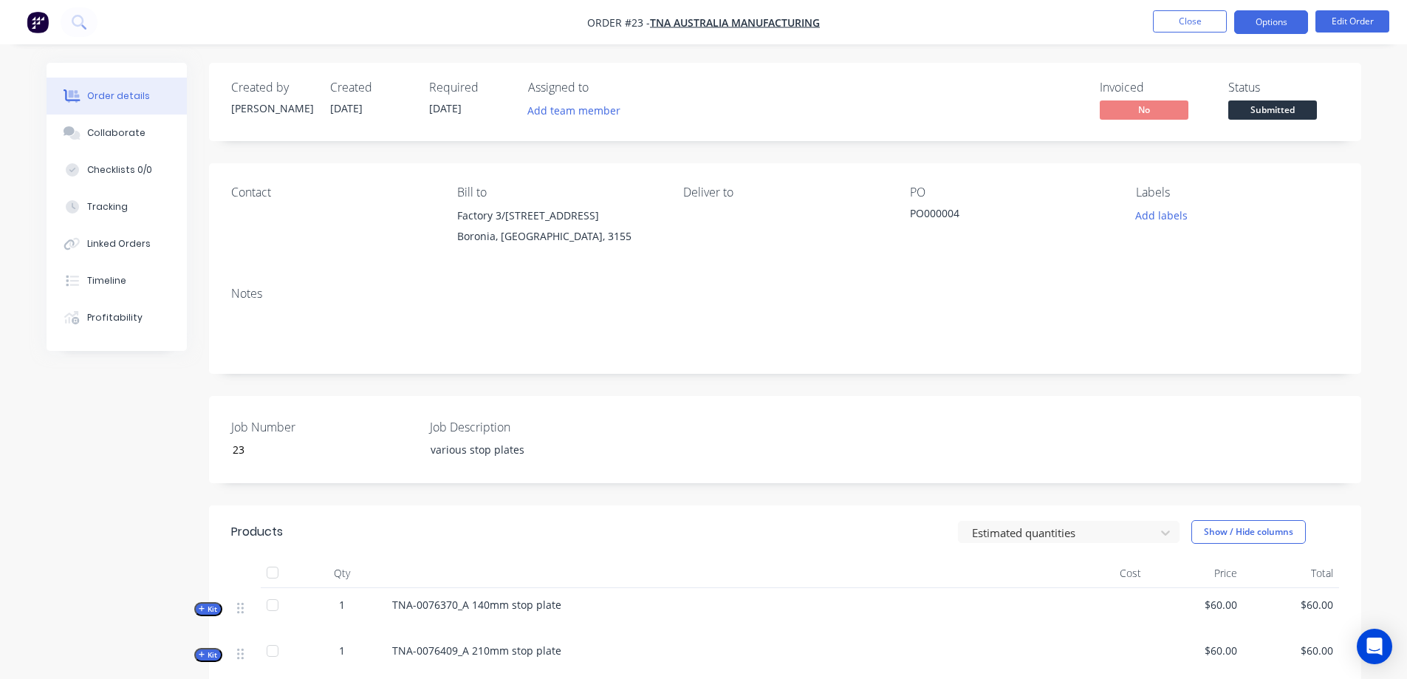
click at [1269, 17] on button "Options" at bounding box center [1271, 22] width 74 height 24
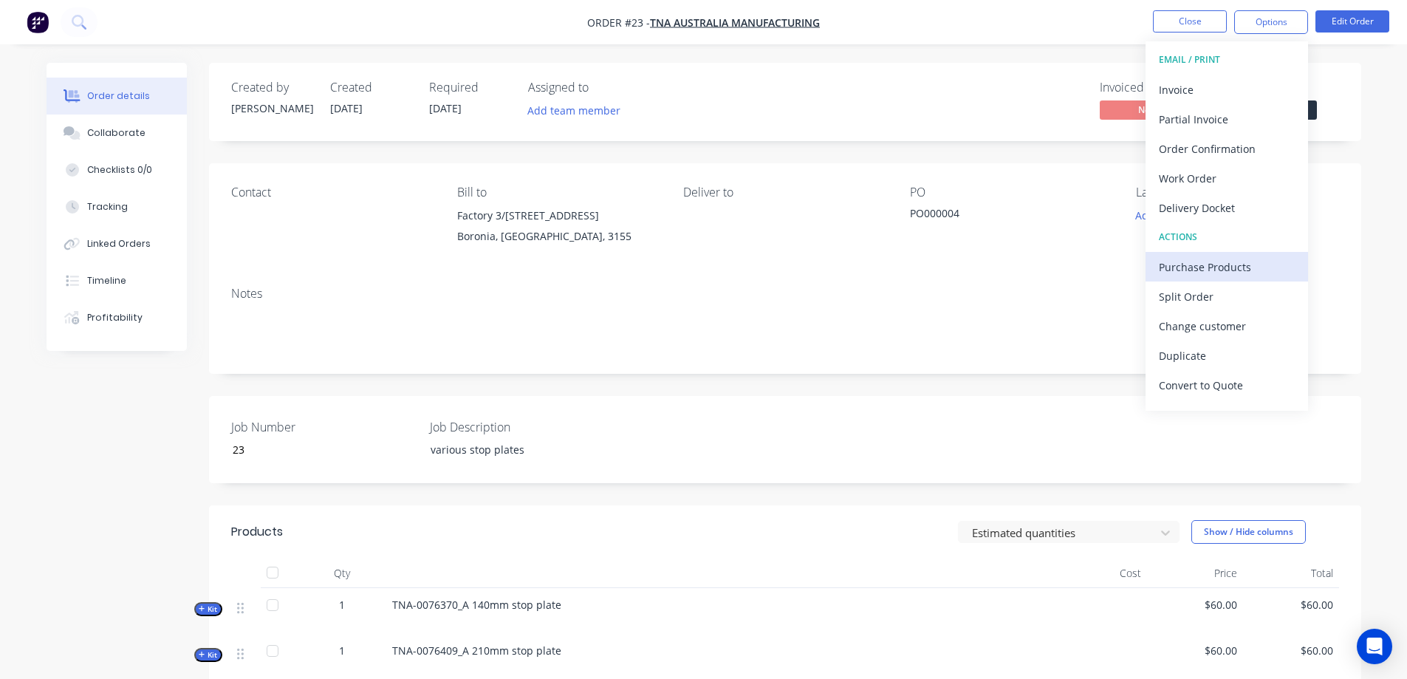
click at [1209, 264] on div "Purchase Products" at bounding box center [1227, 266] width 136 height 21
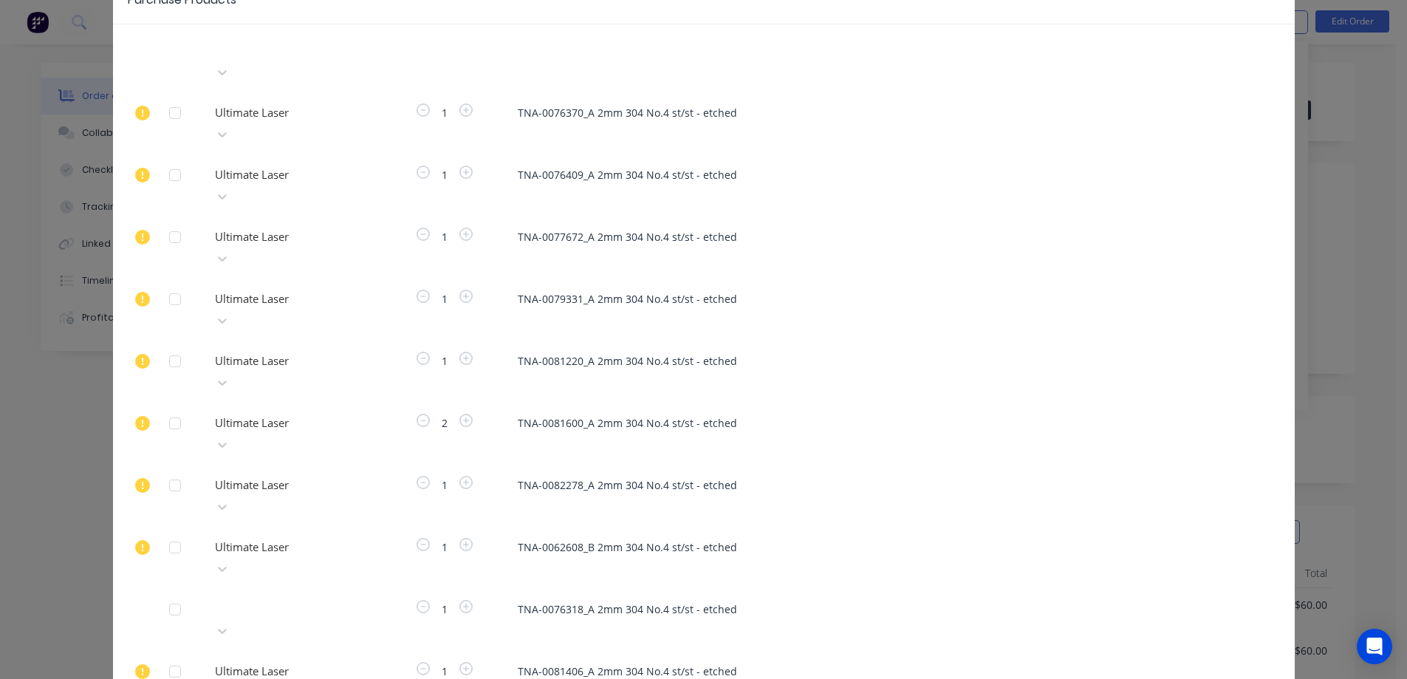
scroll to position [101, 0]
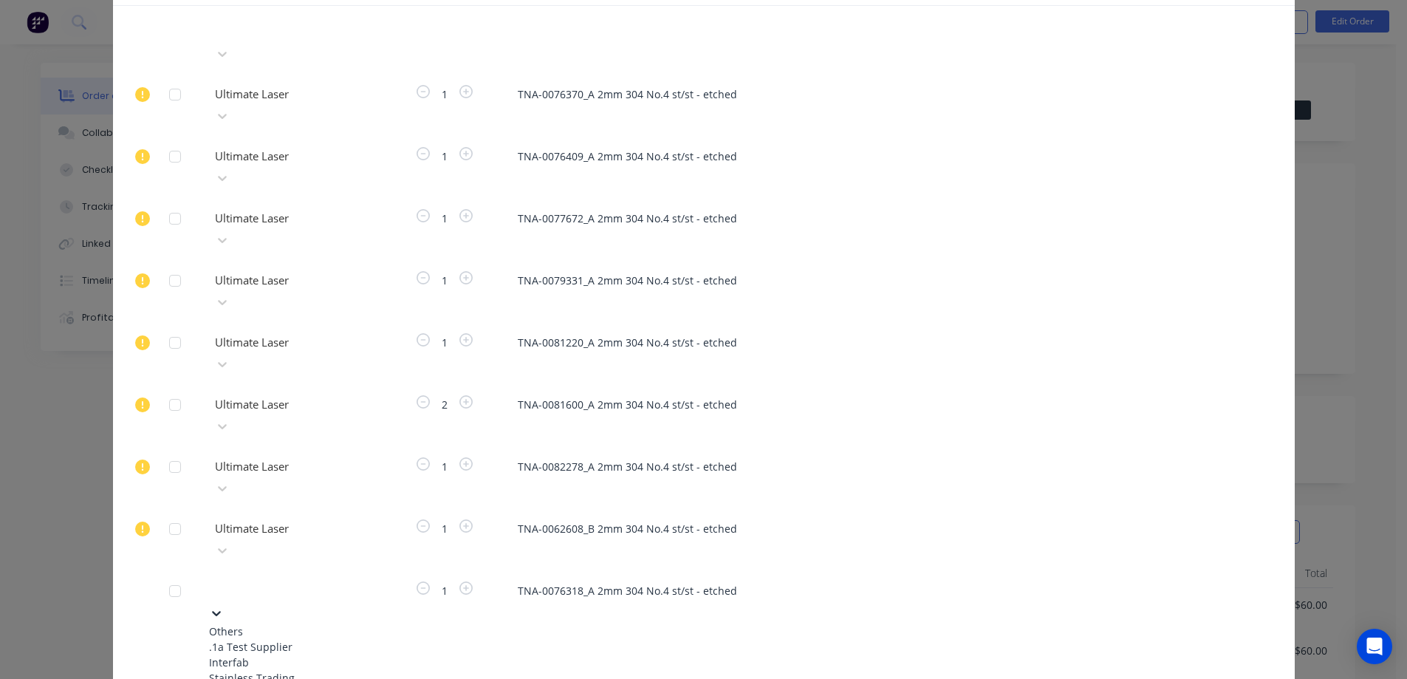
click at [263, 579] on div at bounding box center [319, 588] width 213 height 18
type input "ul"
click at [265, 639] on div "Ultimate Laser" at bounding box center [290, 647] width 162 height 16
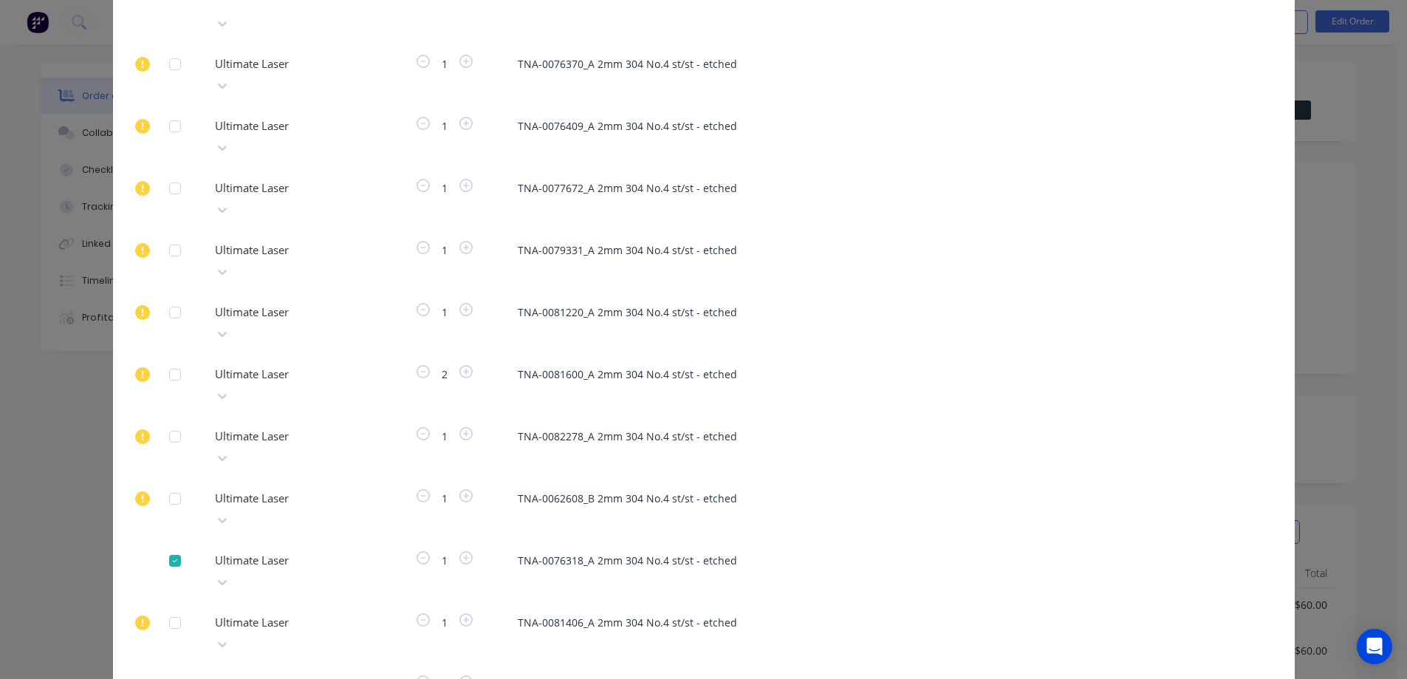
type input "ul"
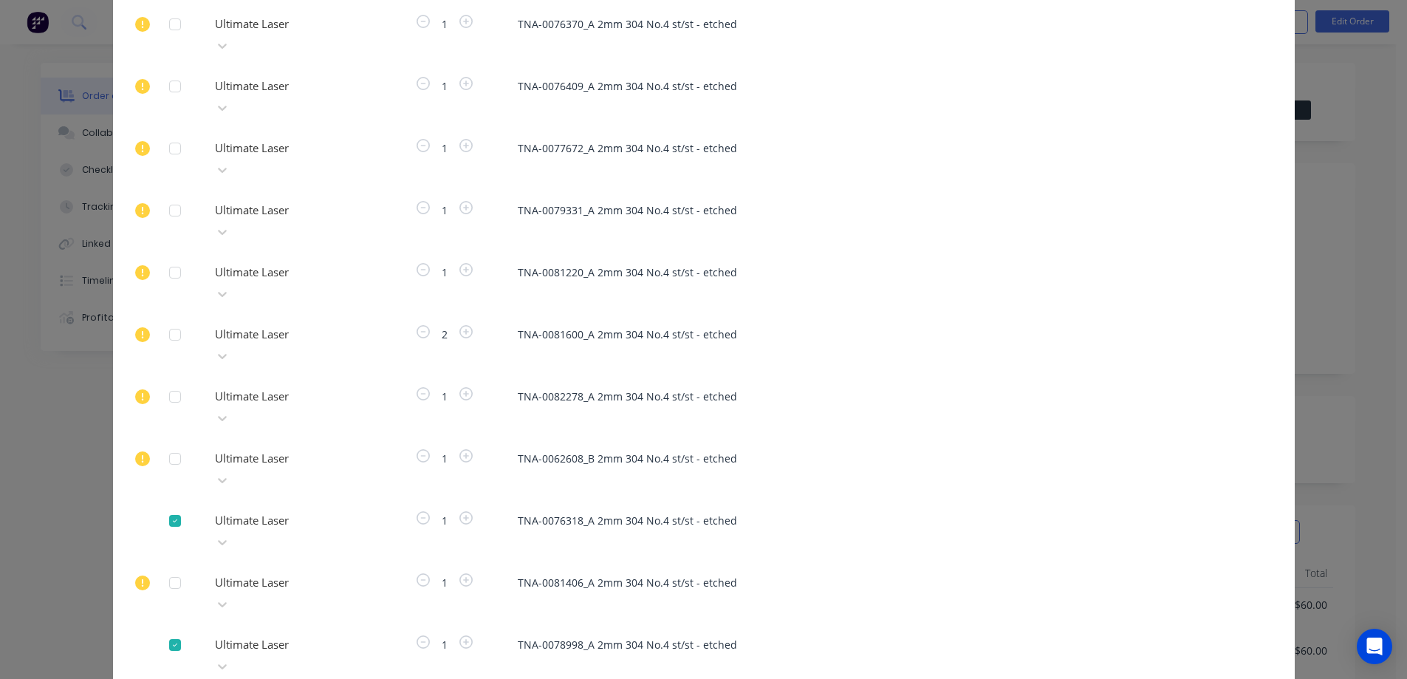
type input "ul"
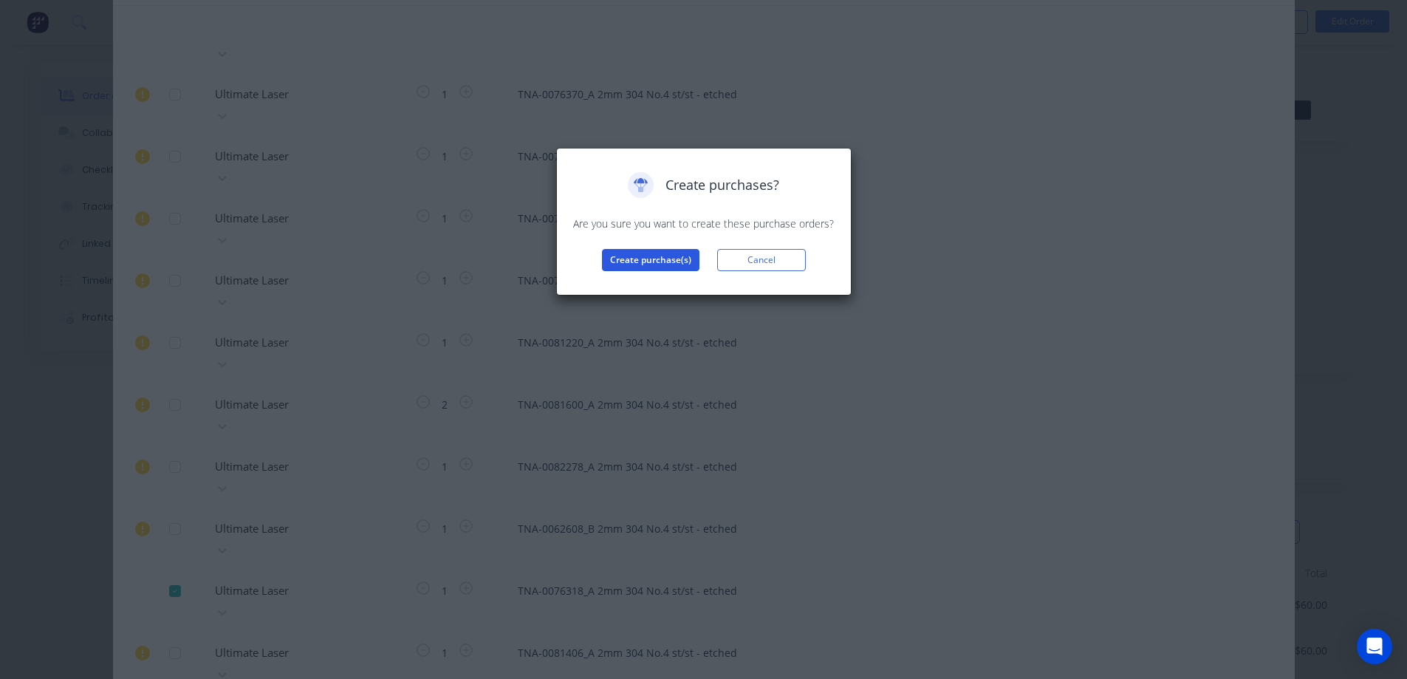
click at [651, 260] on button "Create purchase(s)" at bounding box center [650, 260] width 97 height 22
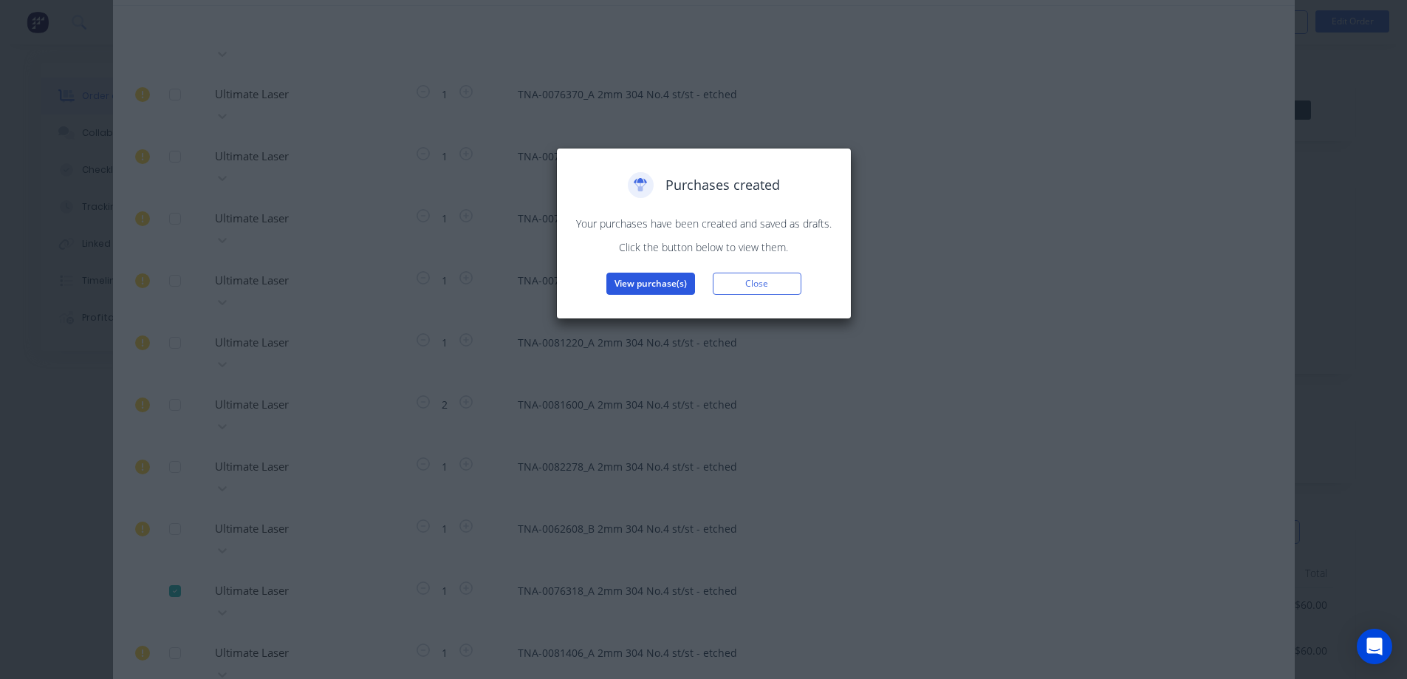
click at [664, 286] on button "View purchase(s)" at bounding box center [650, 284] width 89 height 22
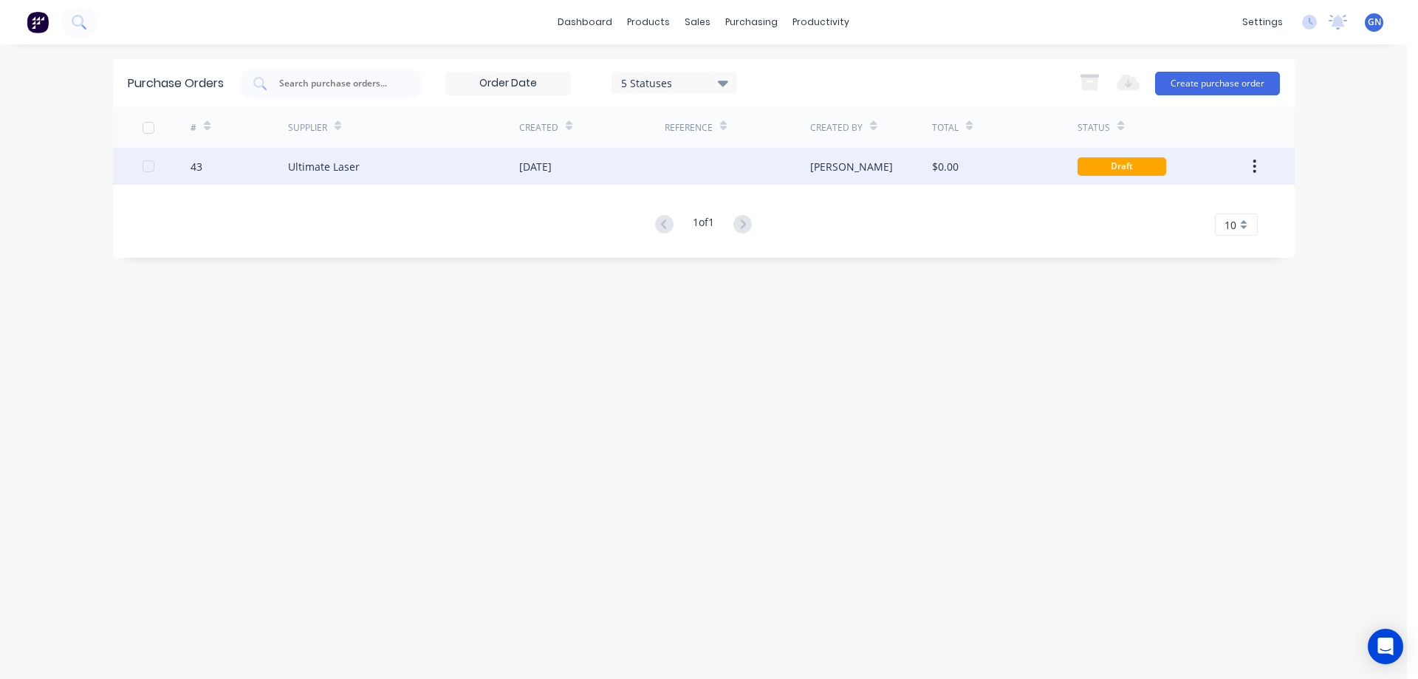
click at [552, 162] on div "24 Sep 2025" at bounding box center [535, 167] width 32 height 16
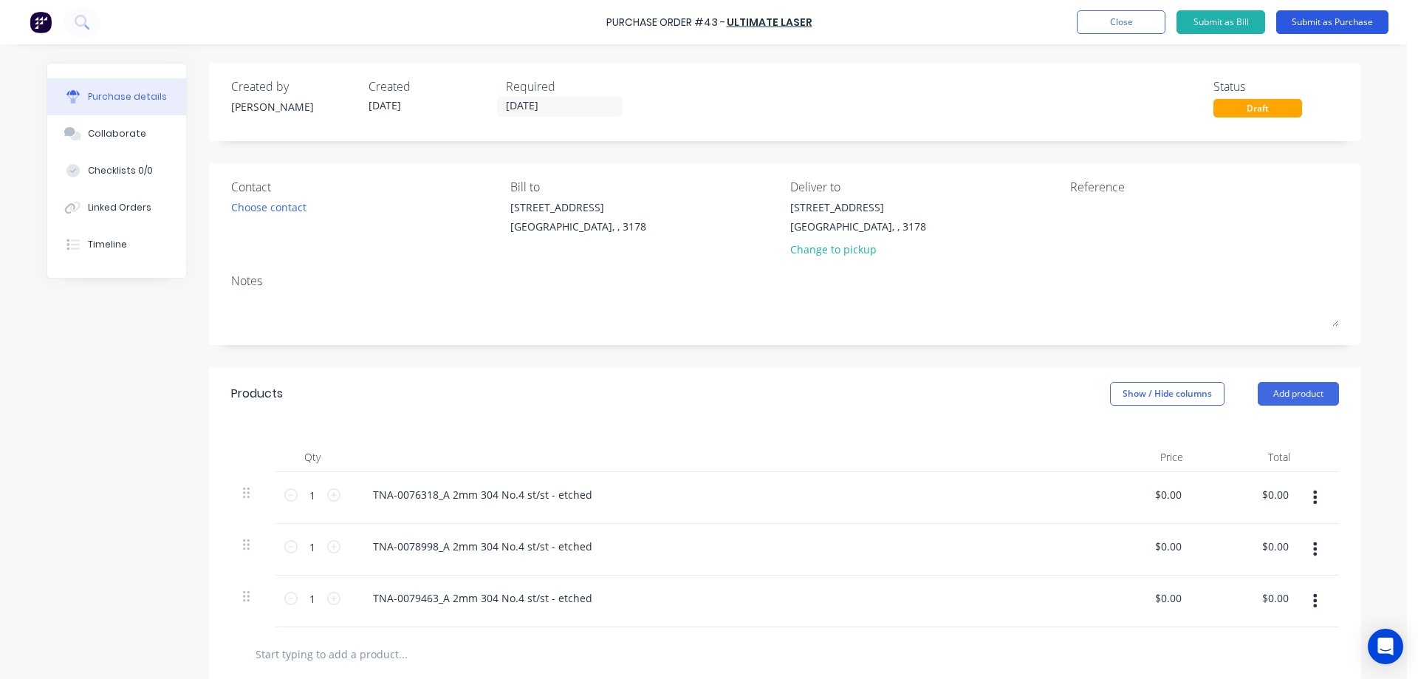
click at [1293, 19] on button "Submit as Purchase" at bounding box center [1332, 22] width 112 height 24
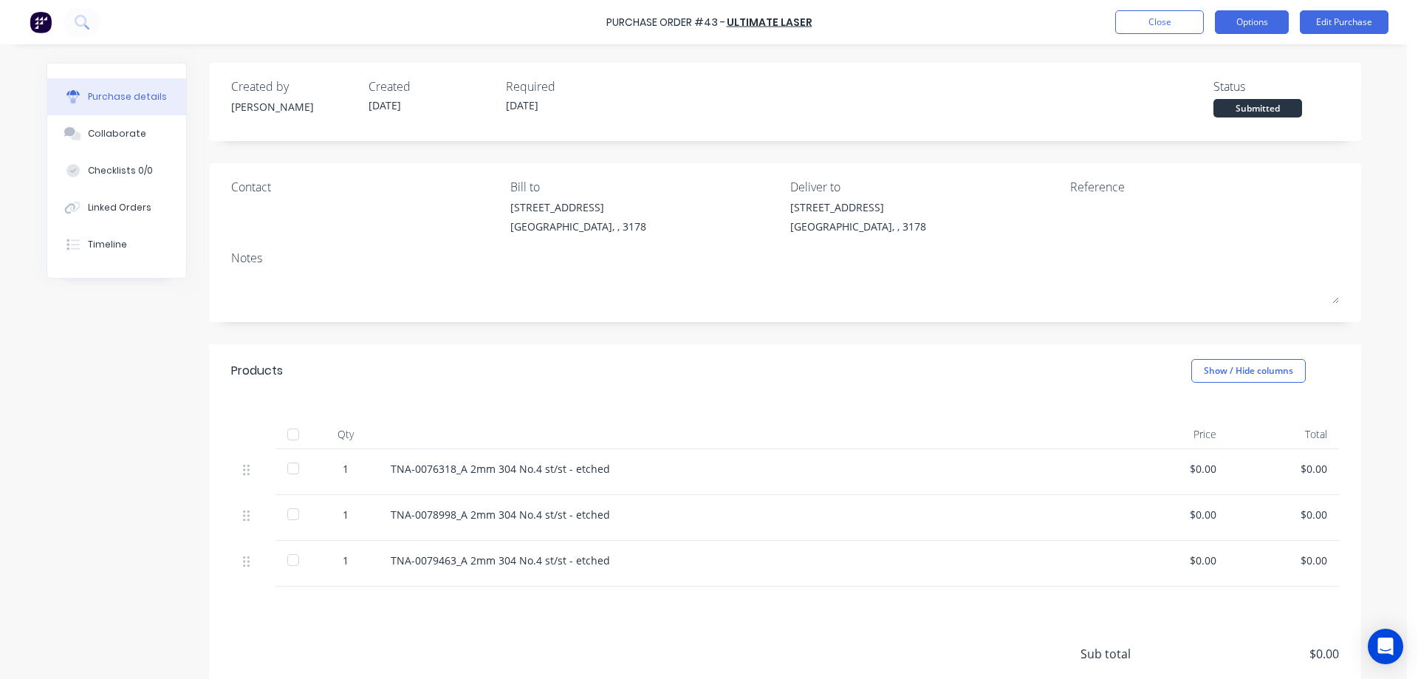
click at [1265, 24] on button "Options" at bounding box center [1252, 22] width 74 height 24
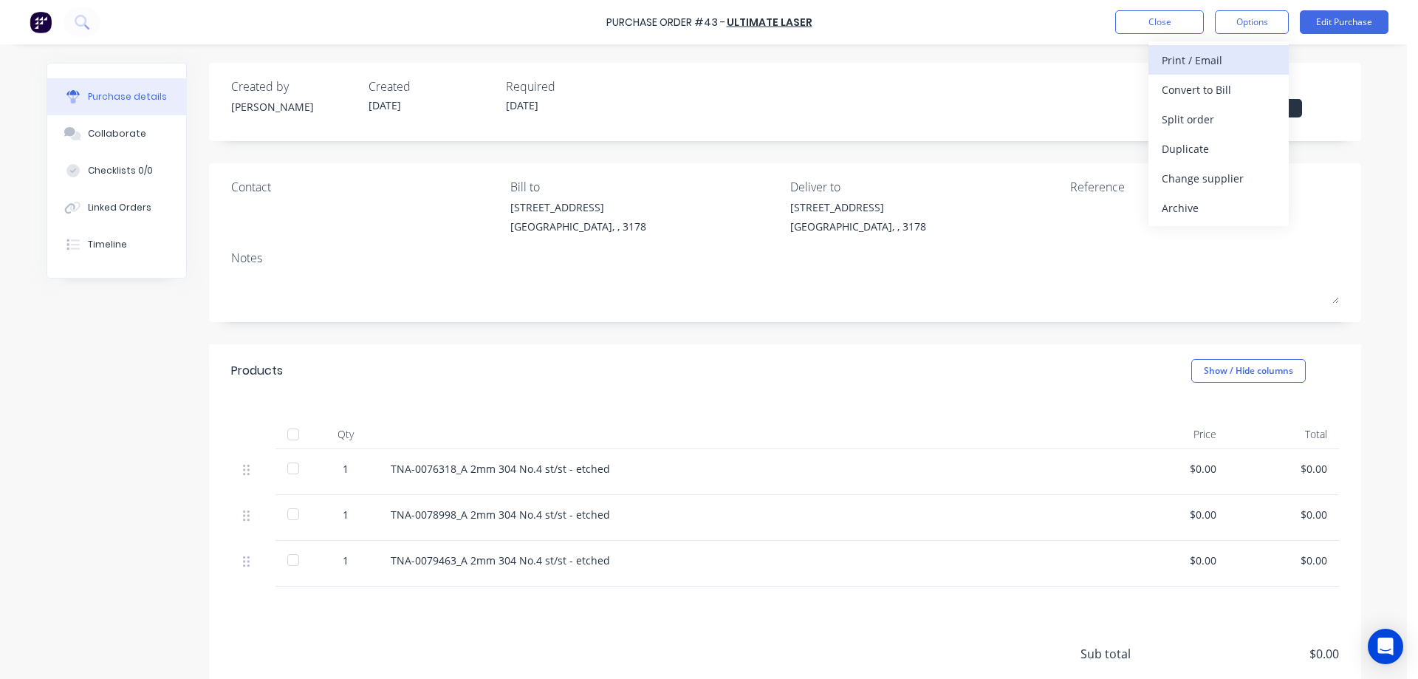
click at [1205, 55] on div "Print / Email" at bounding box center [1219, 59] width 114 height 21
click at [1185, 60] on div "Back" at bounding box center [1219, 59] width 114 height 21
click at [1200, 61] on div "Print / Email" at bounding box center [1219, 59] width 114 height 21
click at [1195, 89] on div "With pricing" at bounding box center [1219, 89] width 114 height 21
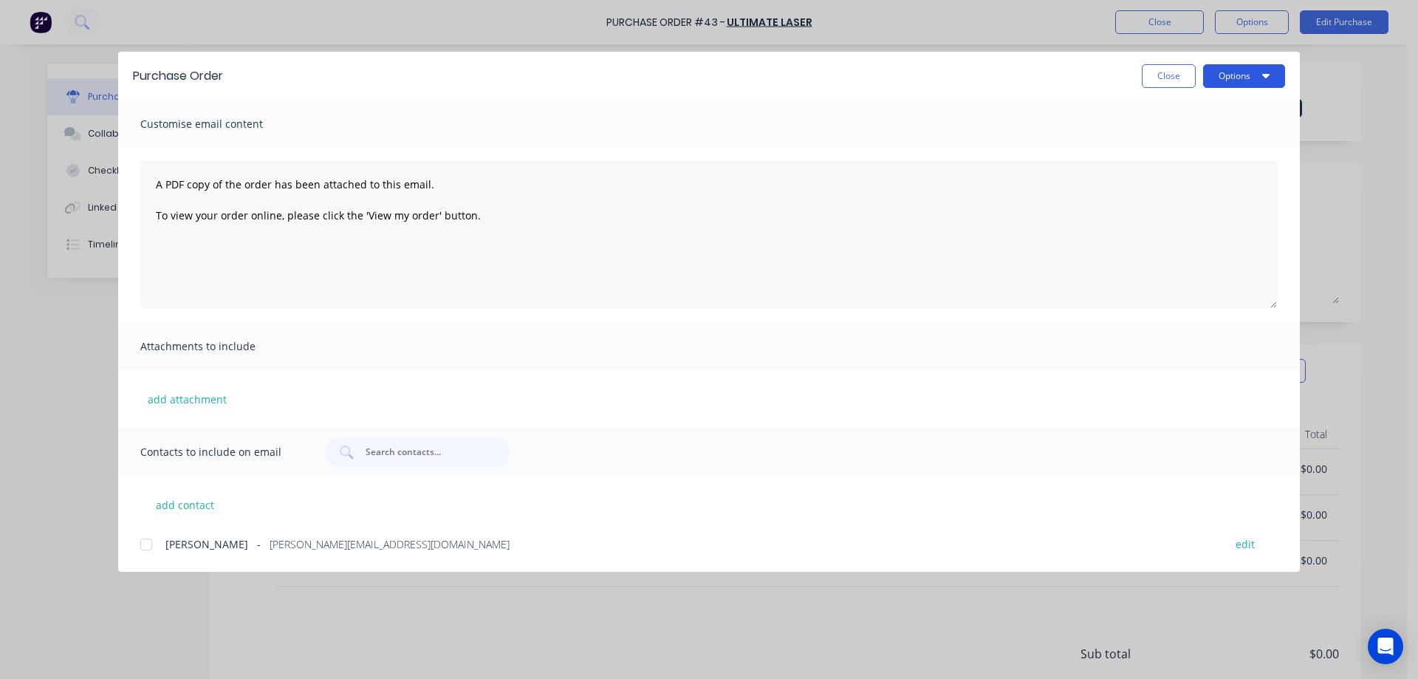
click at [1225, 68] on button "Options" at bounding box center [1244, 76] width 82 height 24
click at [1182, 112] on div "Preview" at bounding box center [1215, 113] width 114 height 21
click at [1160, 75] on button "Close" at bounding box center [1169, 76] width 54 height 24
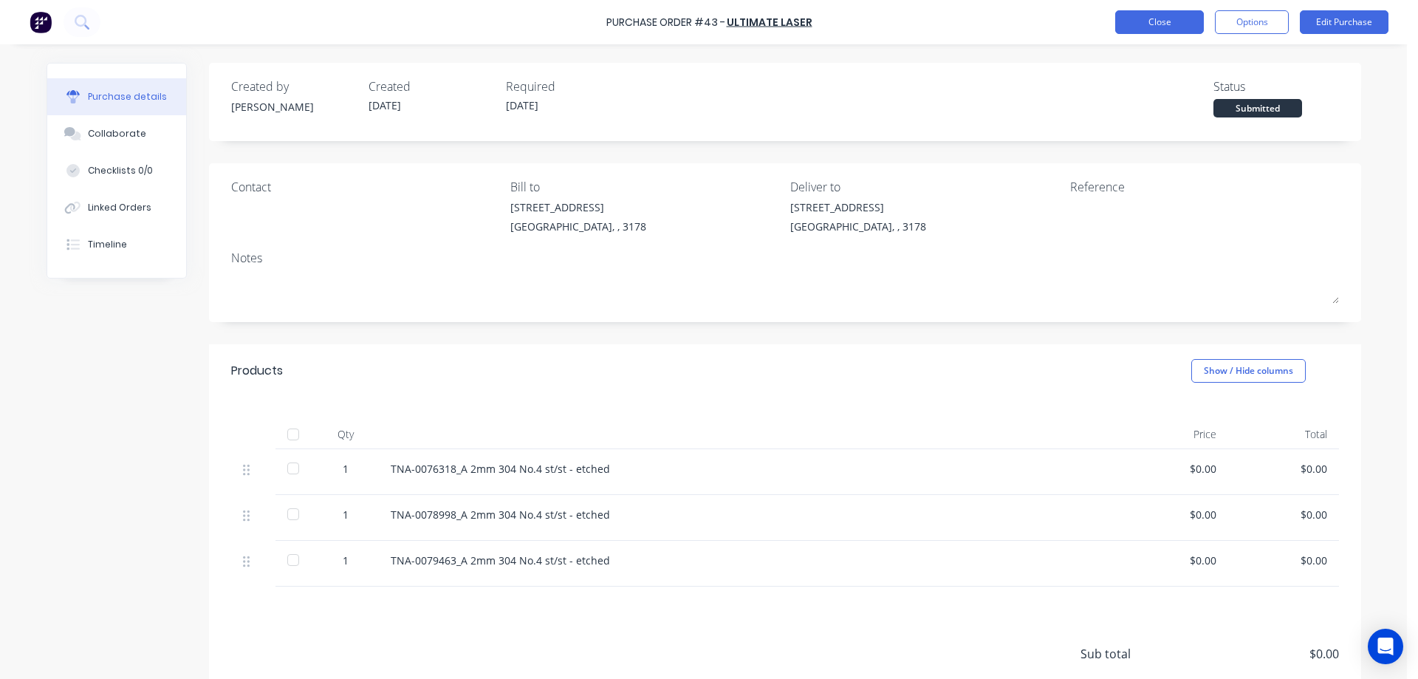
click at [1152, 23] on button "Close" at bounding box center [1159, 22] width 89 height 24
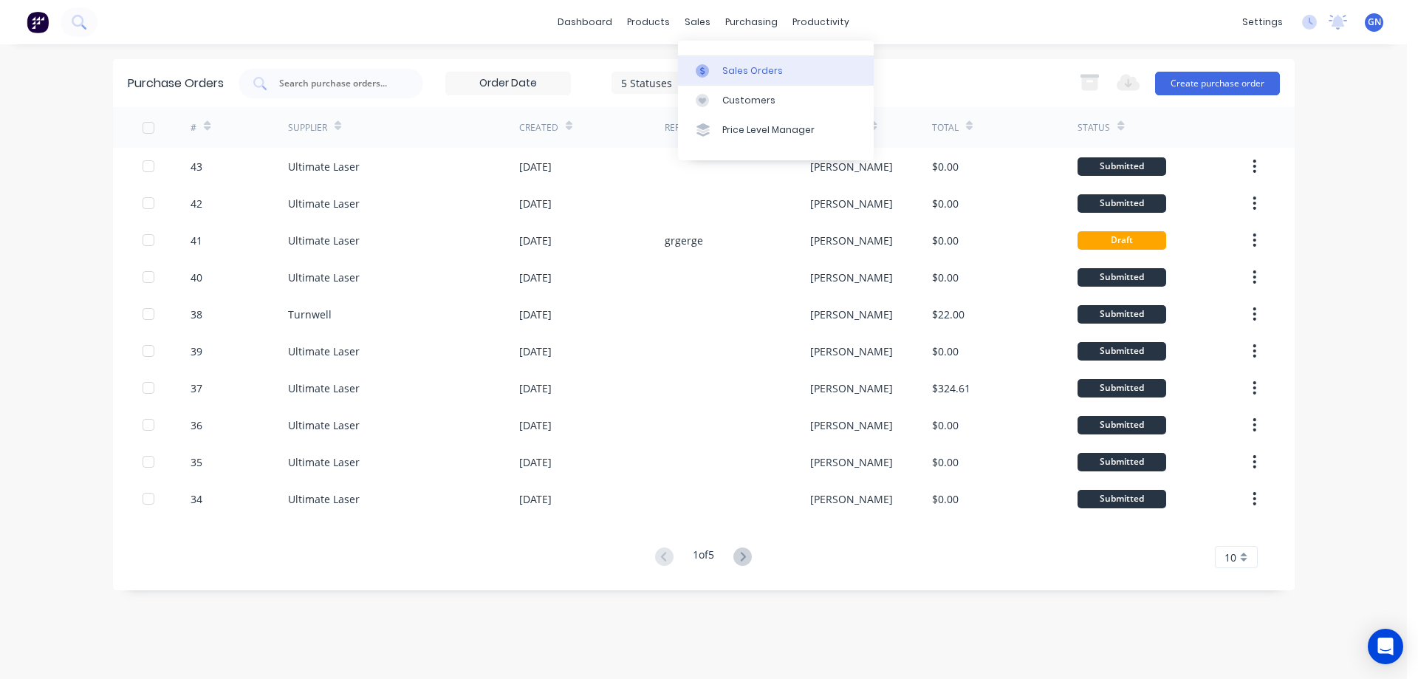
click at [739, 69] on div "Sales Orders" at bounding box center [752, 70] width 61 height 13
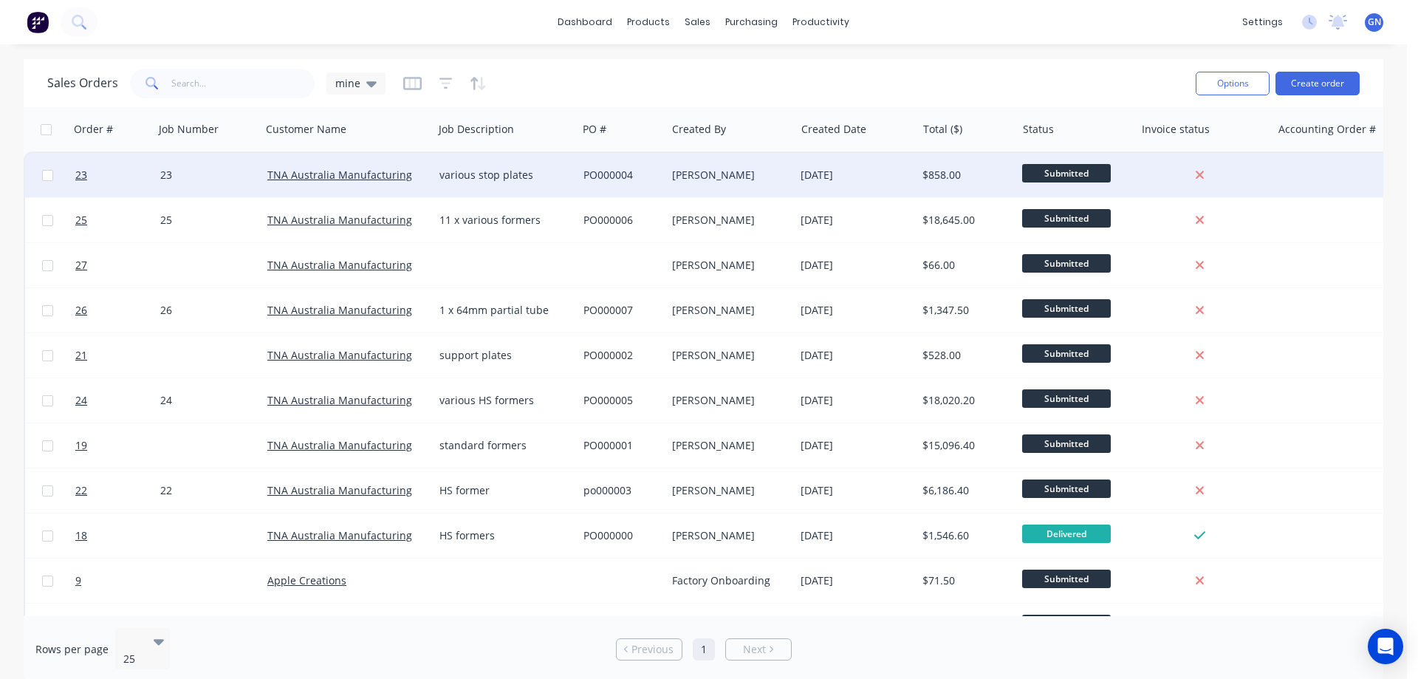
click at [516, 176] on div "various stop plates" at bounding box center [502, 175] width 126 height 15
click at [614, 169] on div "PO000004" at bounding box center [620, 175] width 73 height 15
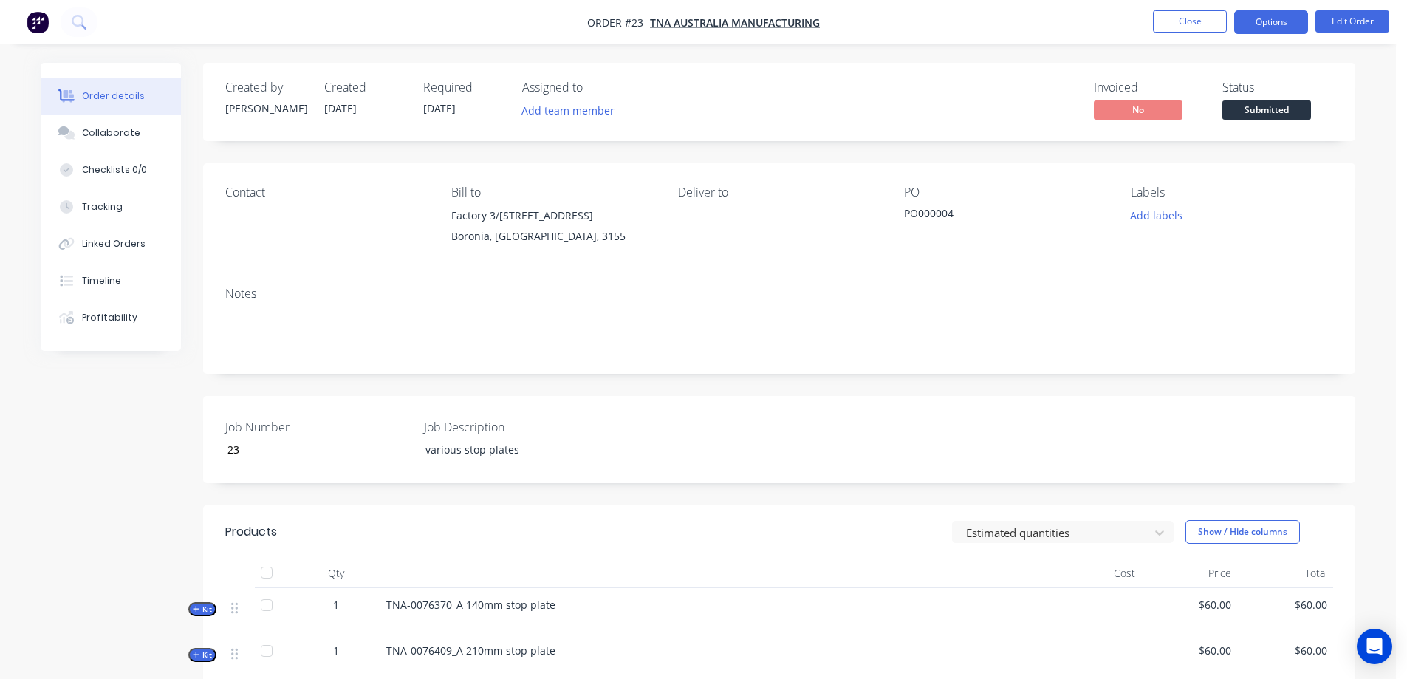
click at [1265, 21] on button "Options" at bounding box center [1271, 22] width 74 height 24
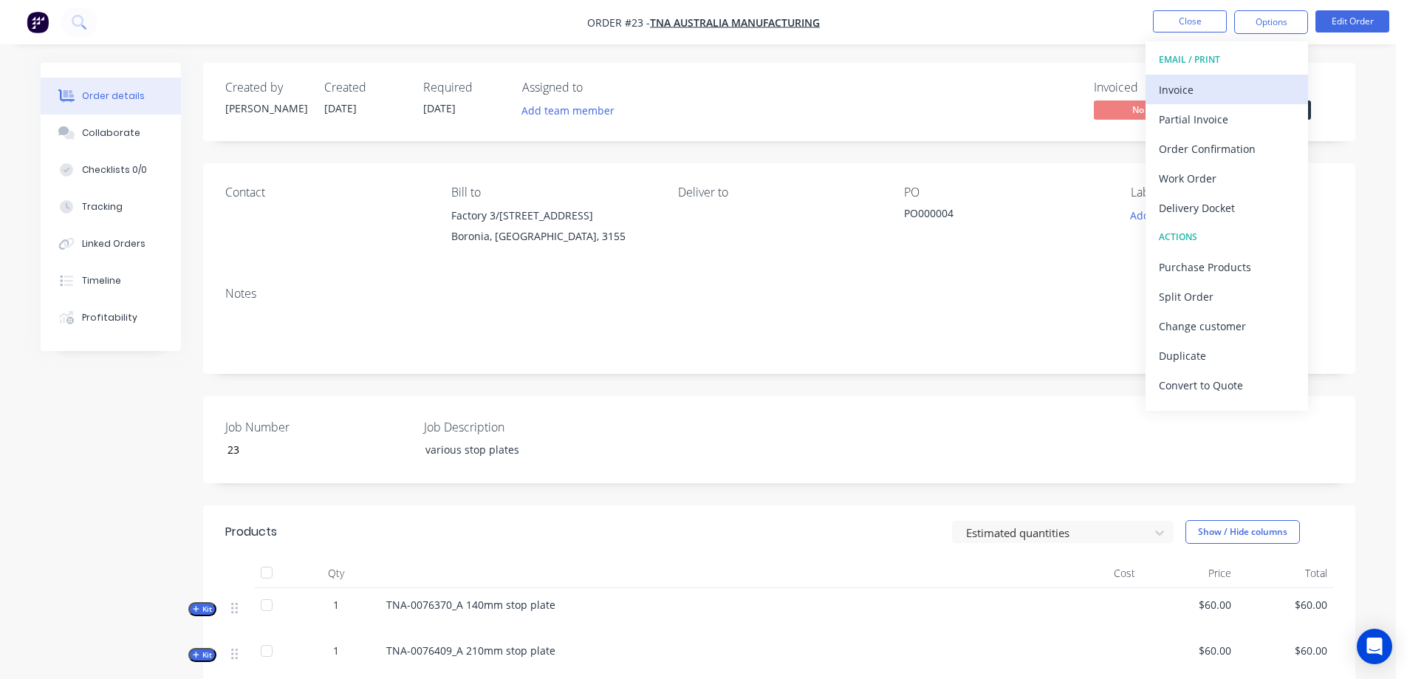
click at [1186, 92] on div "Invoice" at bounding box center [1227, 89] width 136 height 21
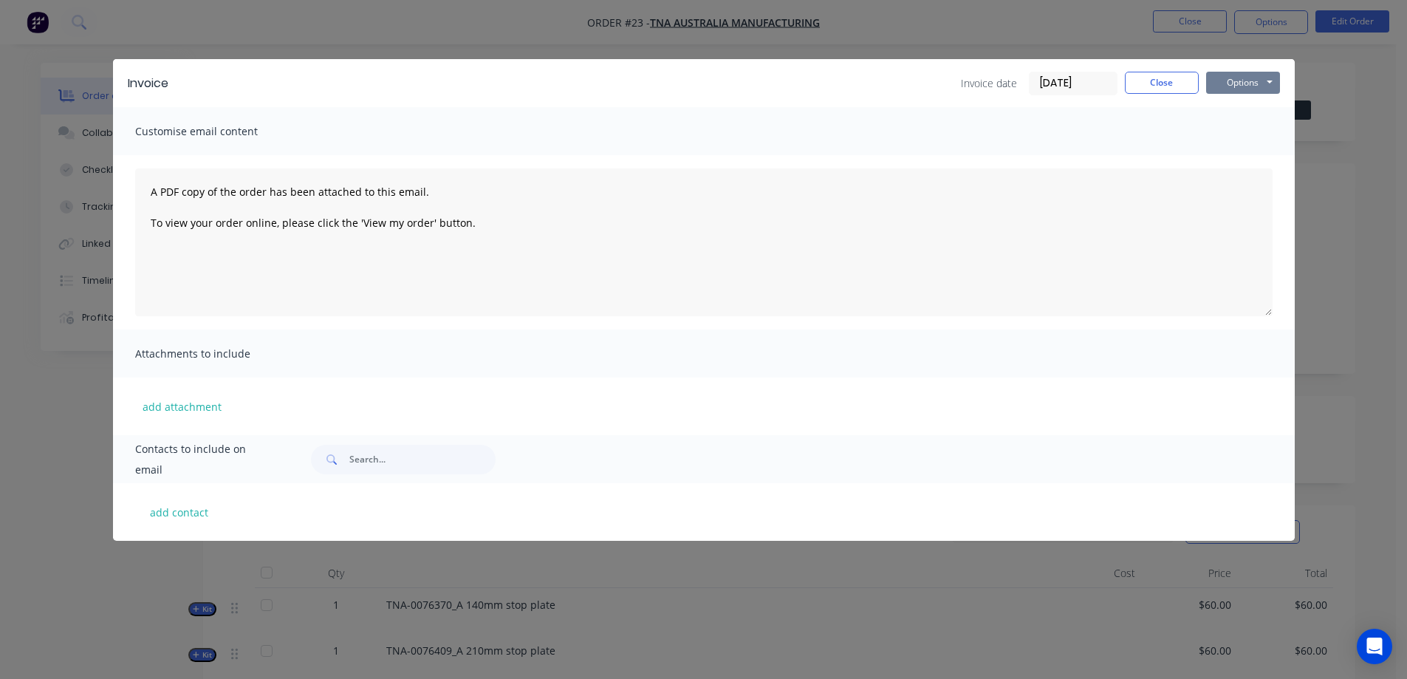
click at [1244, 80] on button "Options" at bounding box center [1243, 83] width 74 height 22
click at [1245, 107] on button "Preview" at bounding box center [1253, 109] width 95 height 24
click at [1160, 78] on button "Close" at bounding box center [1162, 83] width 74 height 22
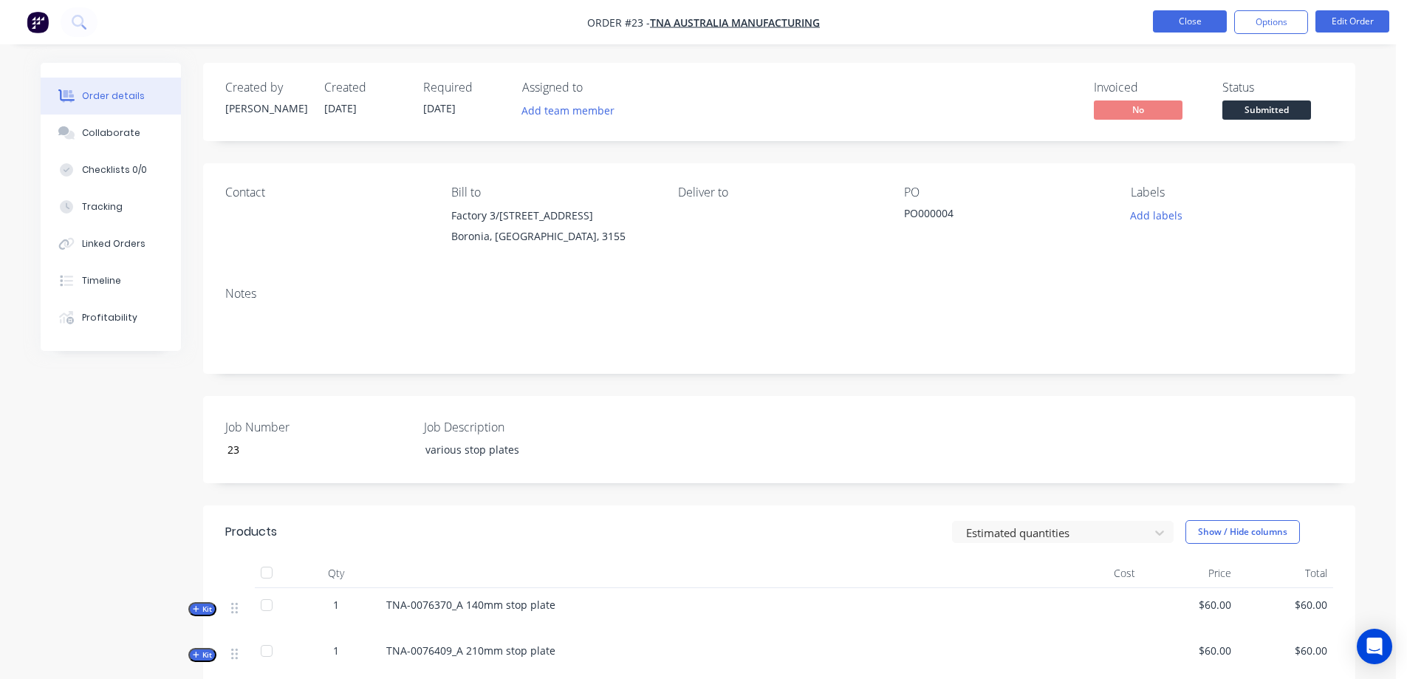
click at [1194, 21] on button "Close" at bounding box center [1190, 21] width 74 height 22
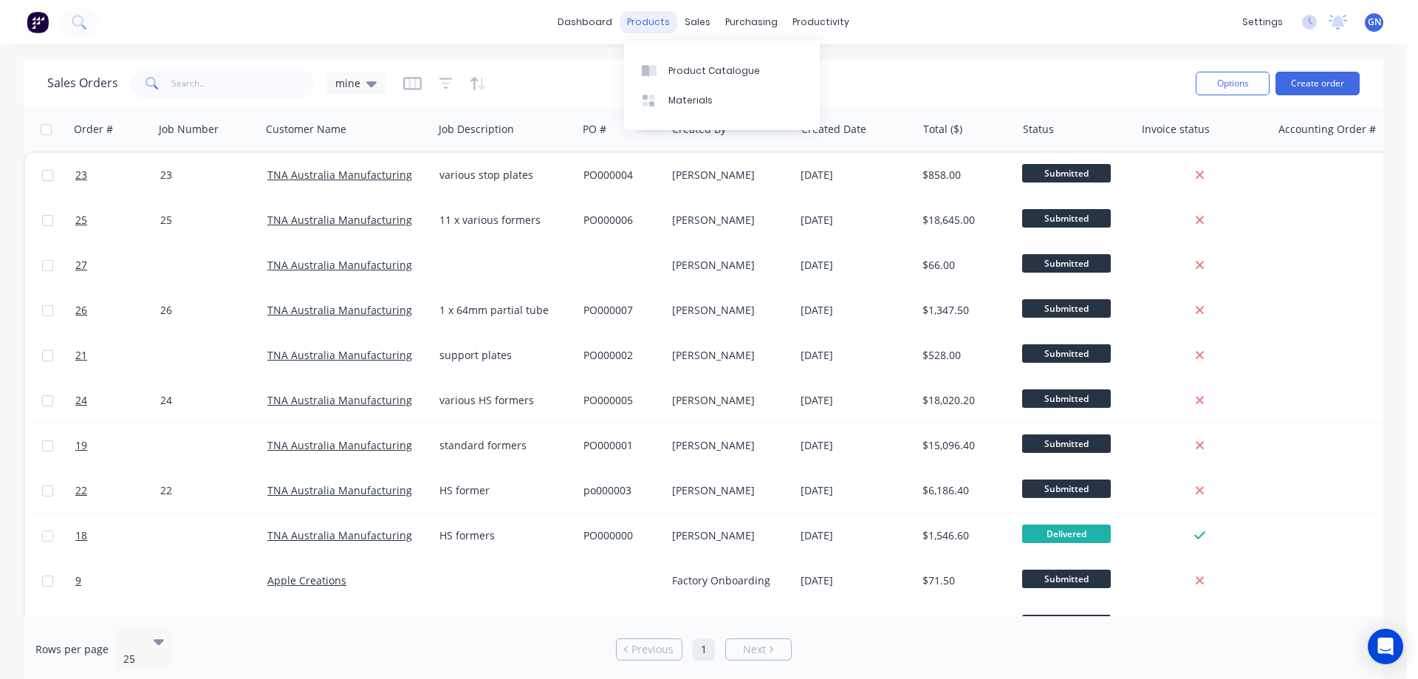
click at [657, 24] on div "products" at bounding box center [649, 22] width 58 height 22
click at [699, 73] on div "Product Catalogue" at bounding box center [714, 70] width 92 height 13
